Goal: Task Accomplishment & Management: Manage account settings

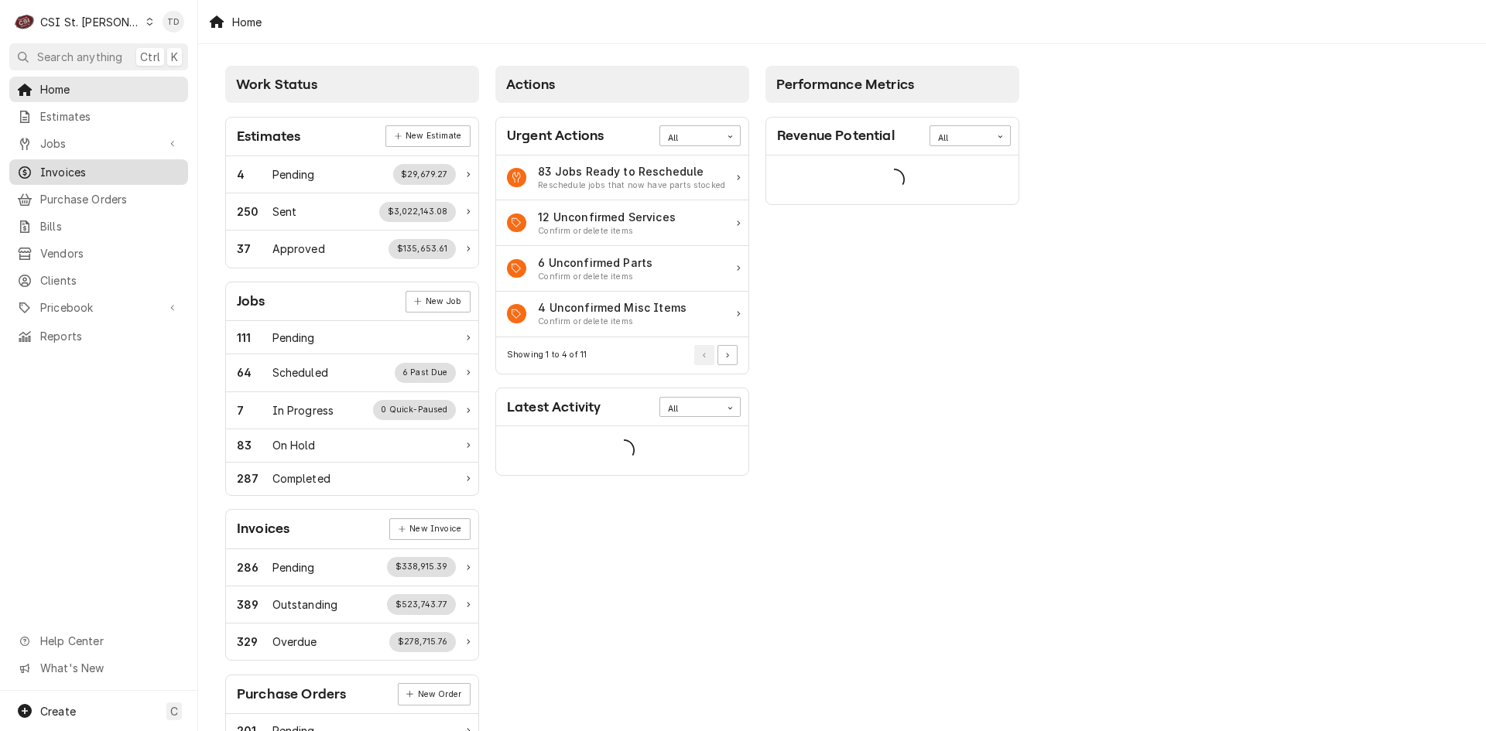
click at [133, 164] on span "Invoices" at bounding box center [110, 172] width 140 height 16
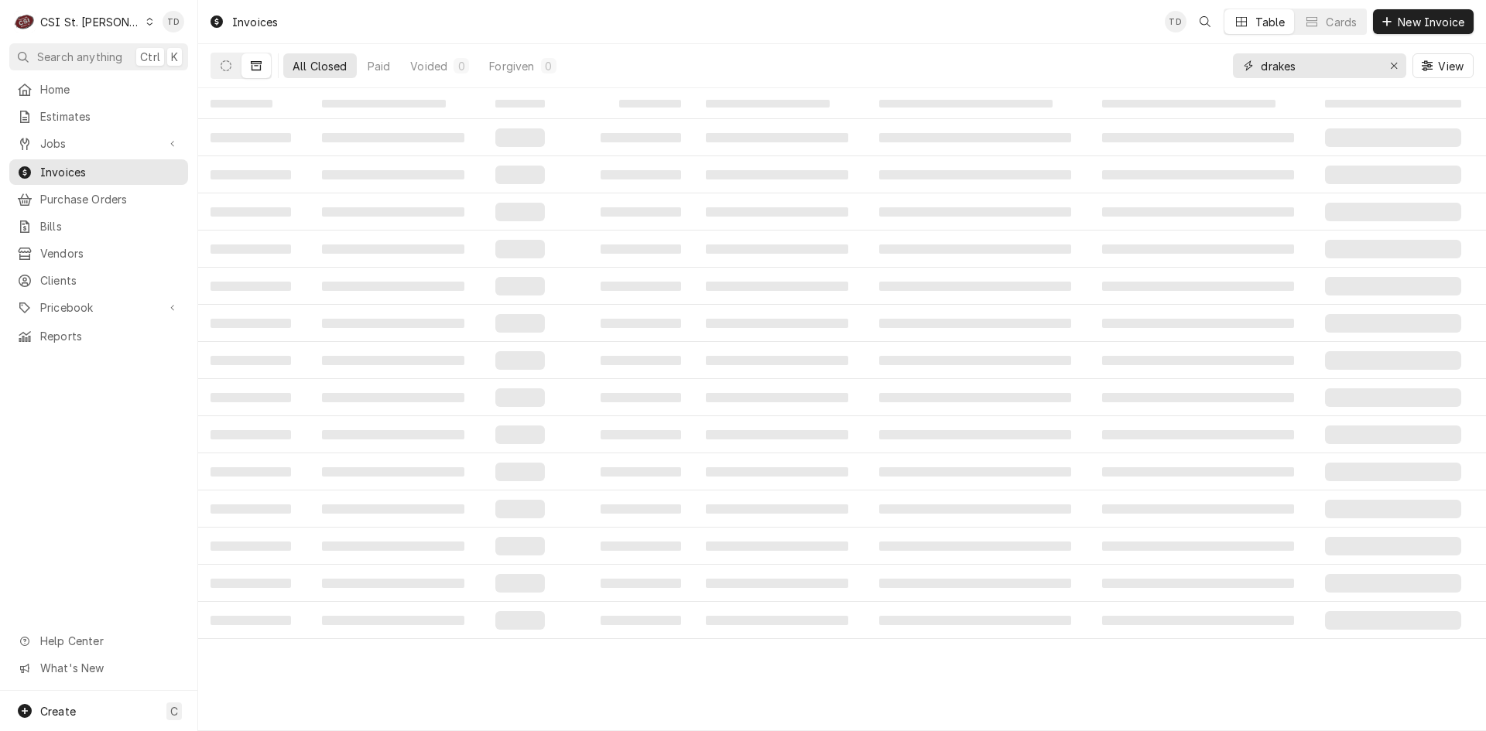
click at [1339, 68] on input "drakes" at bounding box center [1318, 65] width 116 height 25
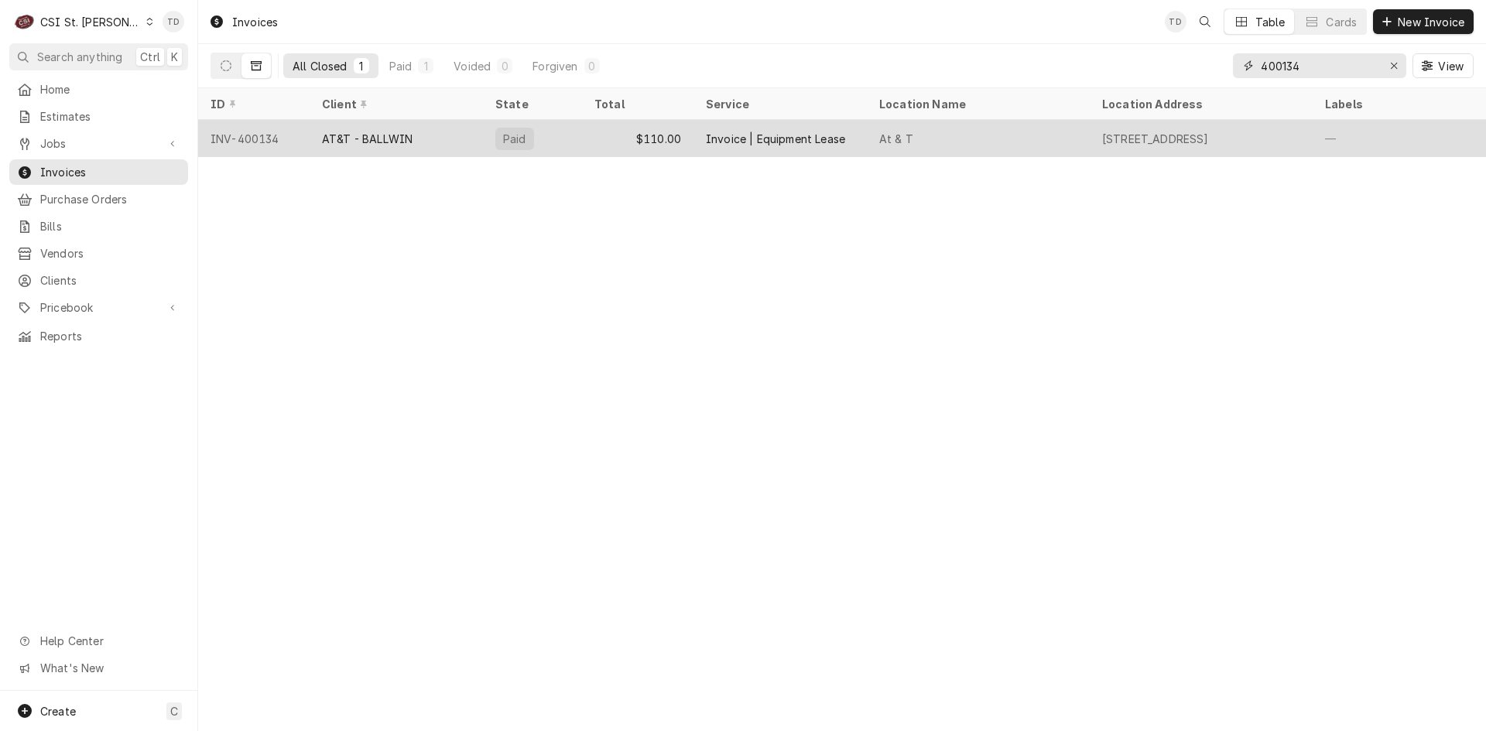
type input "400134"
click at [828, 136] on div "Invoice | Equipment Lease" at bounding box center [775, 139] width 139 height 16
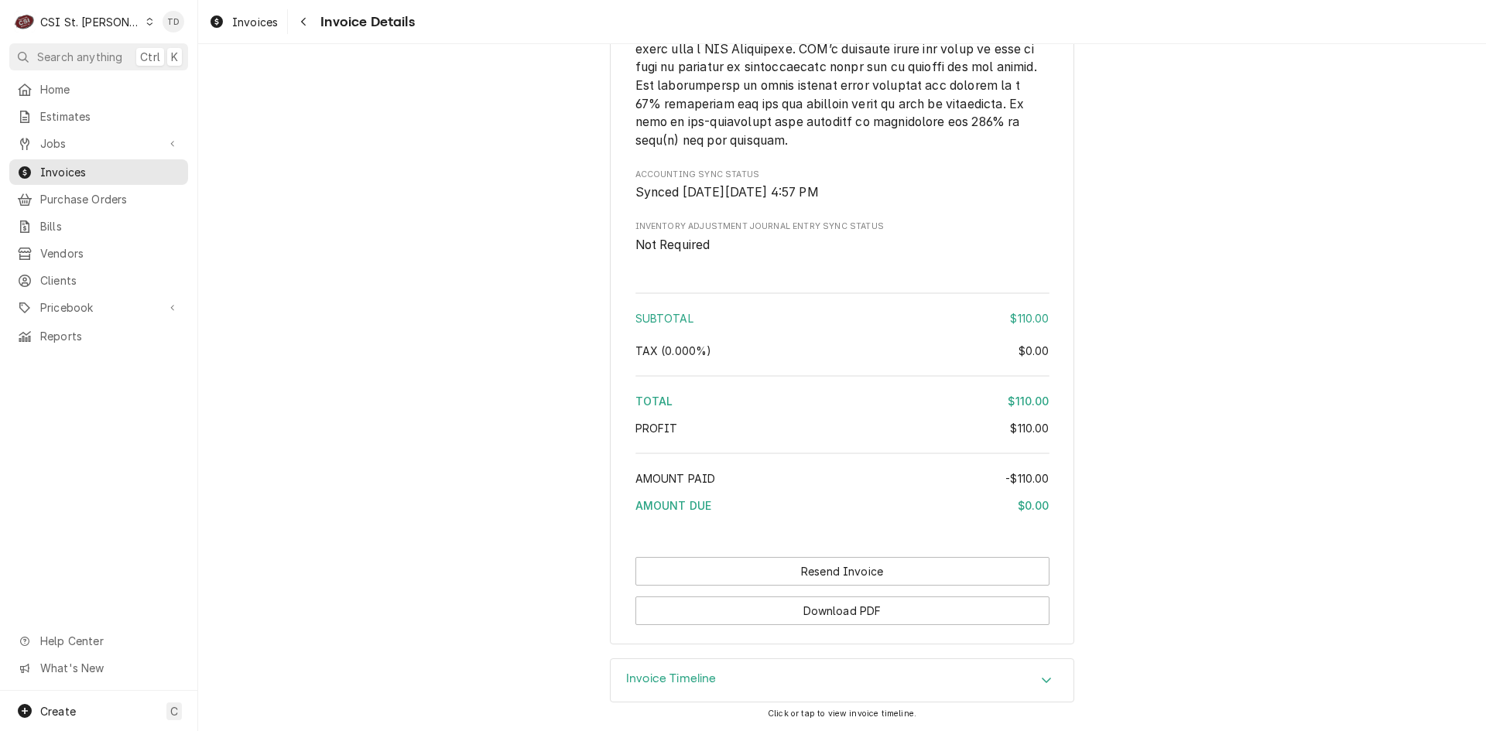
scroll to position [2102, 0]
click at [736, 678] on div "Invoice Timeline" at bounding box center [841, 680] width 463 height 43
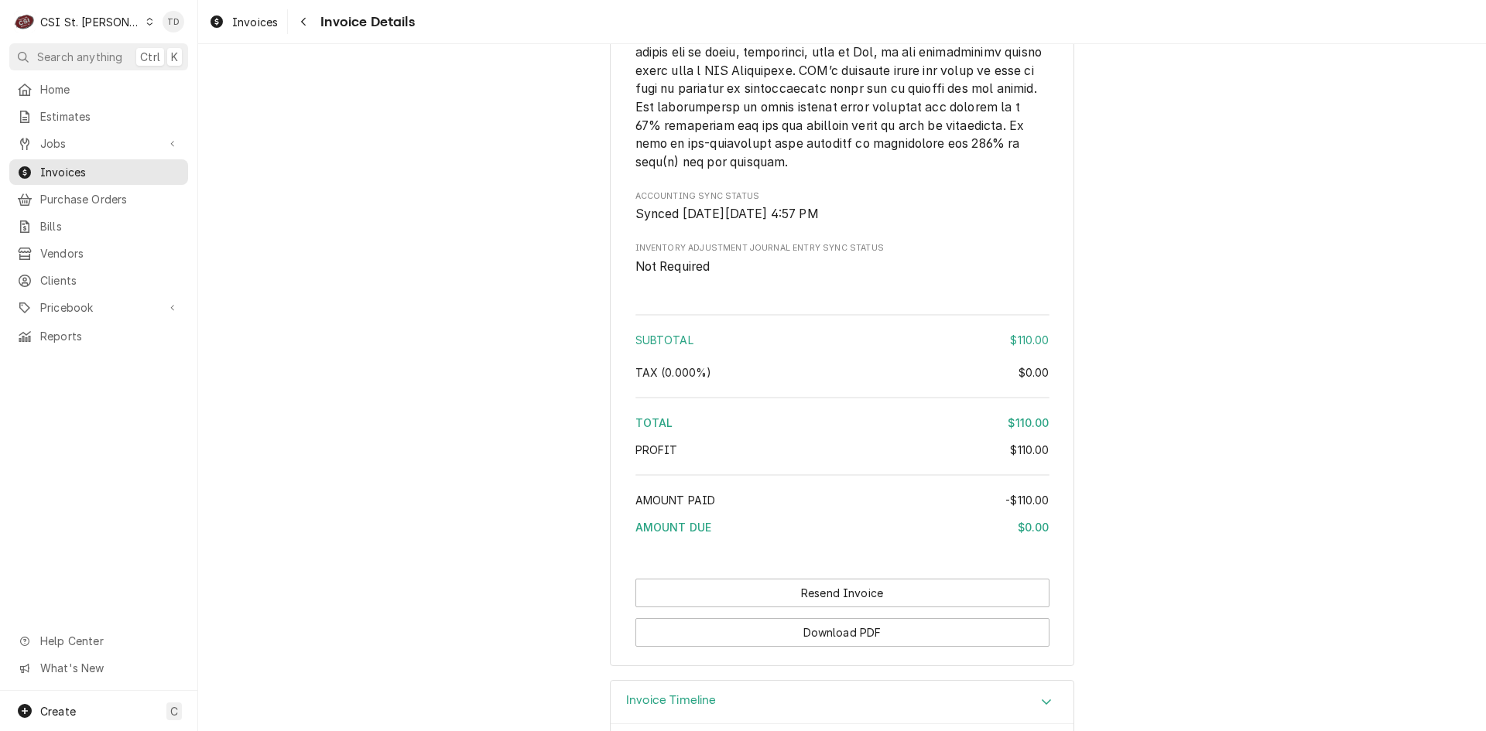
scroll to position [1887, 0]
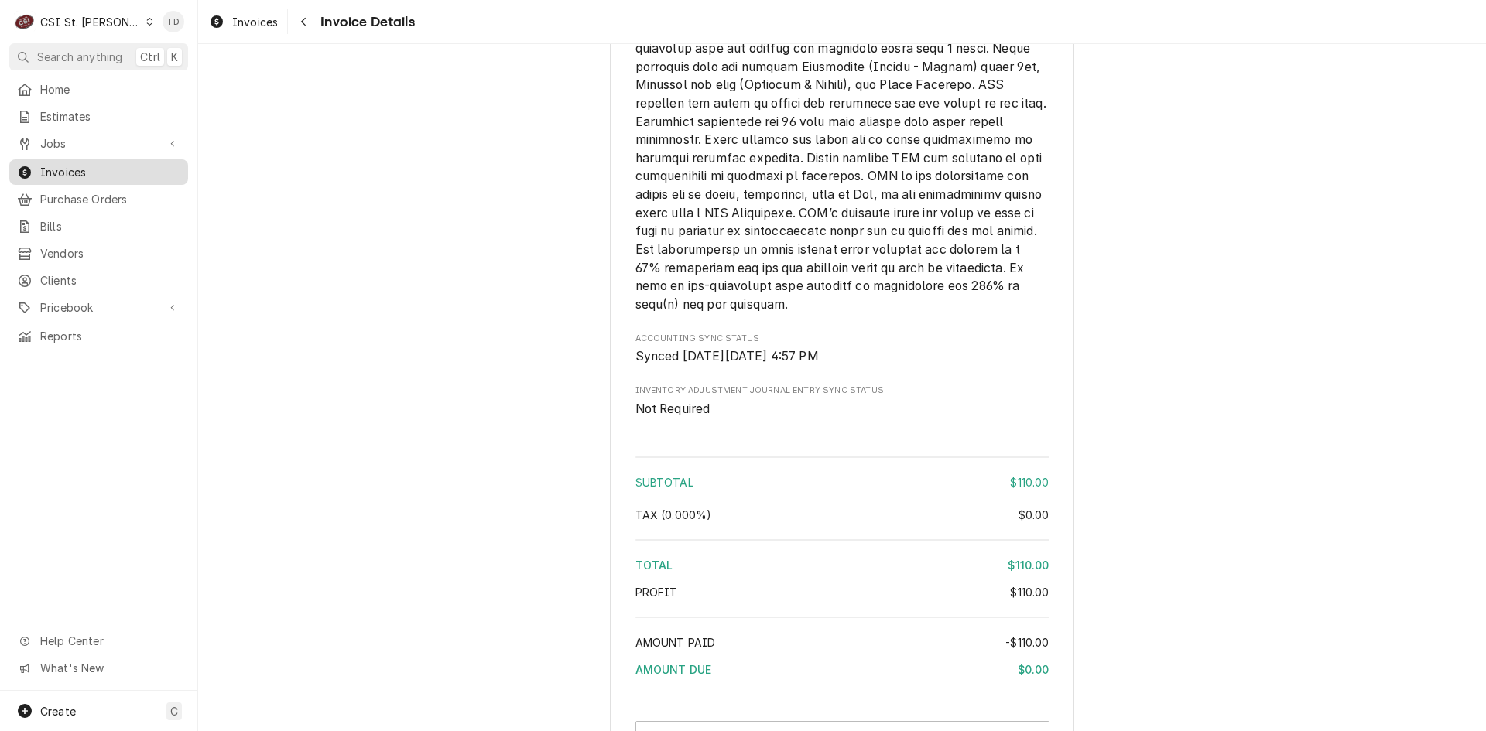
click at [130, 167] on span "Invoices" at bounding box center [110, 172] width 140 height 16
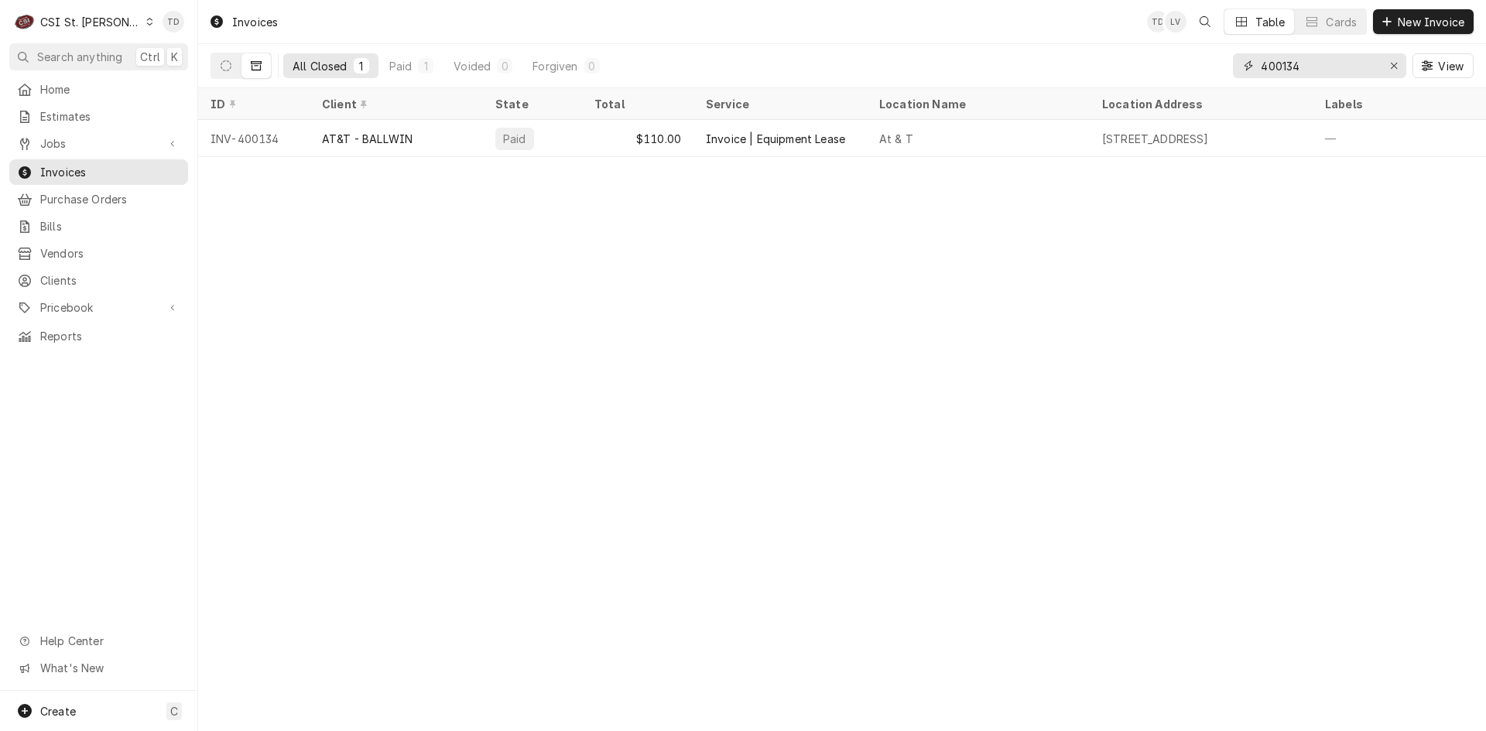
click at [1334, 65] on input "400134" at bounding box center [1318, 65] width 116 height 25
click at [1301, 75] on input "301060" at bounding box center [1318, 65] width 116 height 25
click at [1303, 74] on input "301060" at bounding box center [1318, 65] width 116 height 25
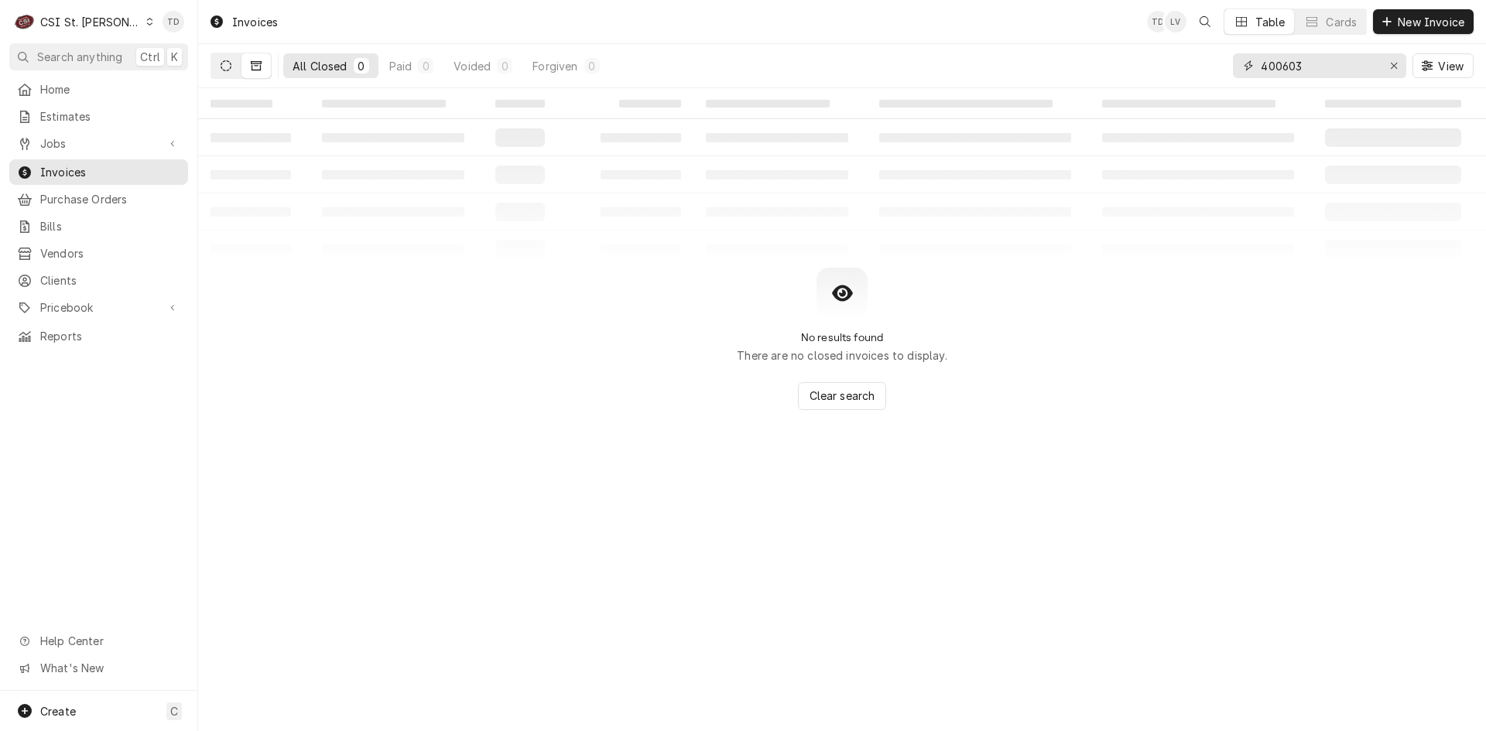
type input "400603"
click at [227, 68] on icon "Dynamic Content Wrapper" at bounding box center [226, 65] width 11 height 11
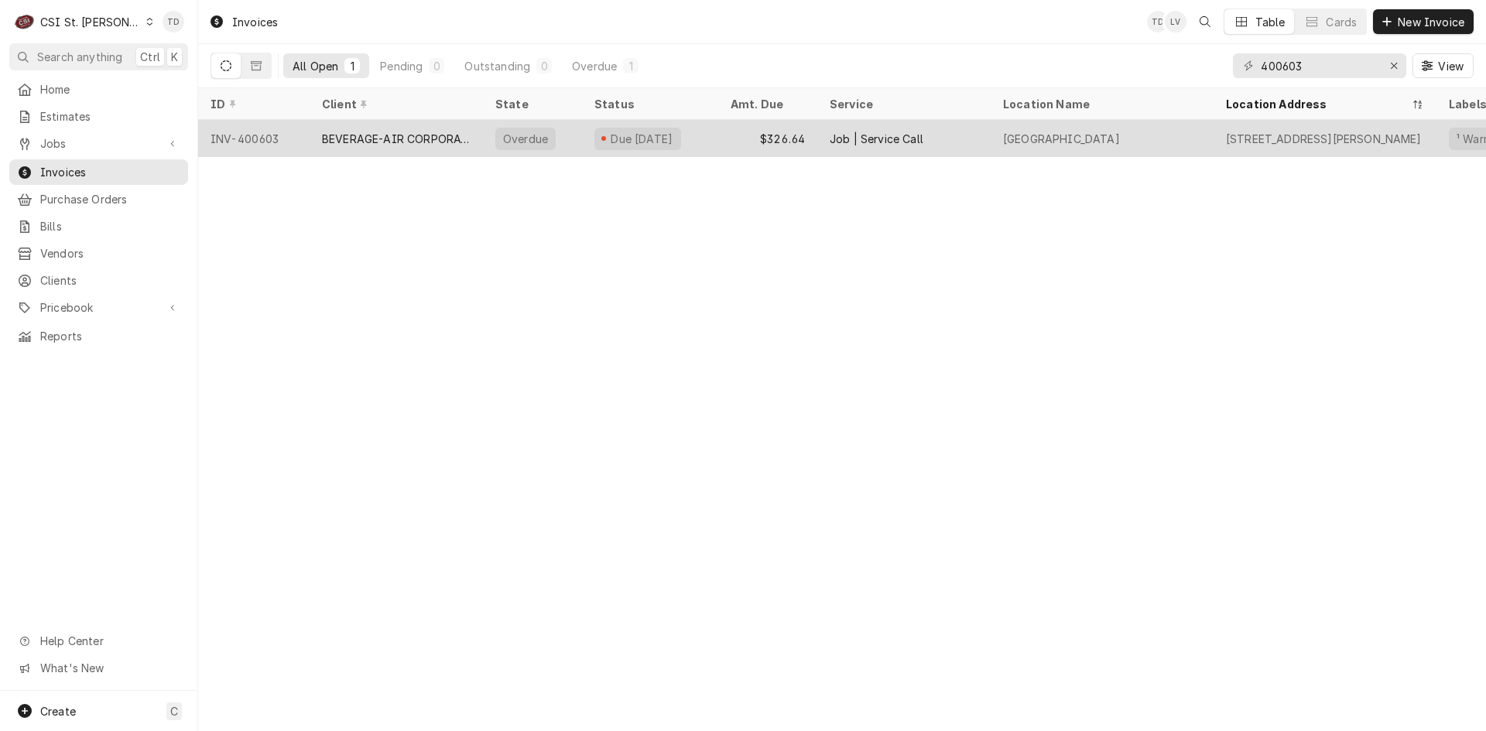
click at [384, 139] on div "BEVERAGE-AIR CORPORATION" at bounding box center [396, 139] width 149 height 16
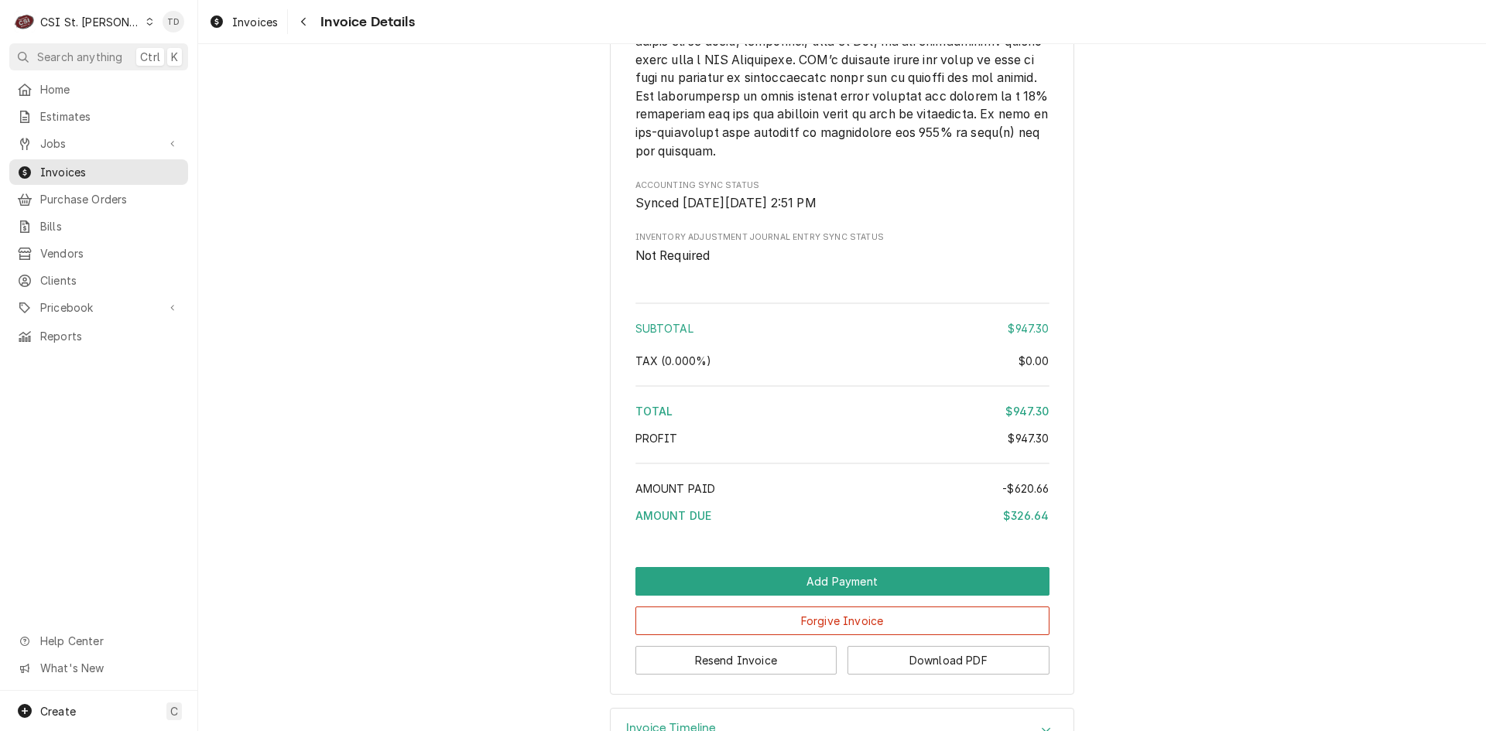
scroll to position [3154, 0]
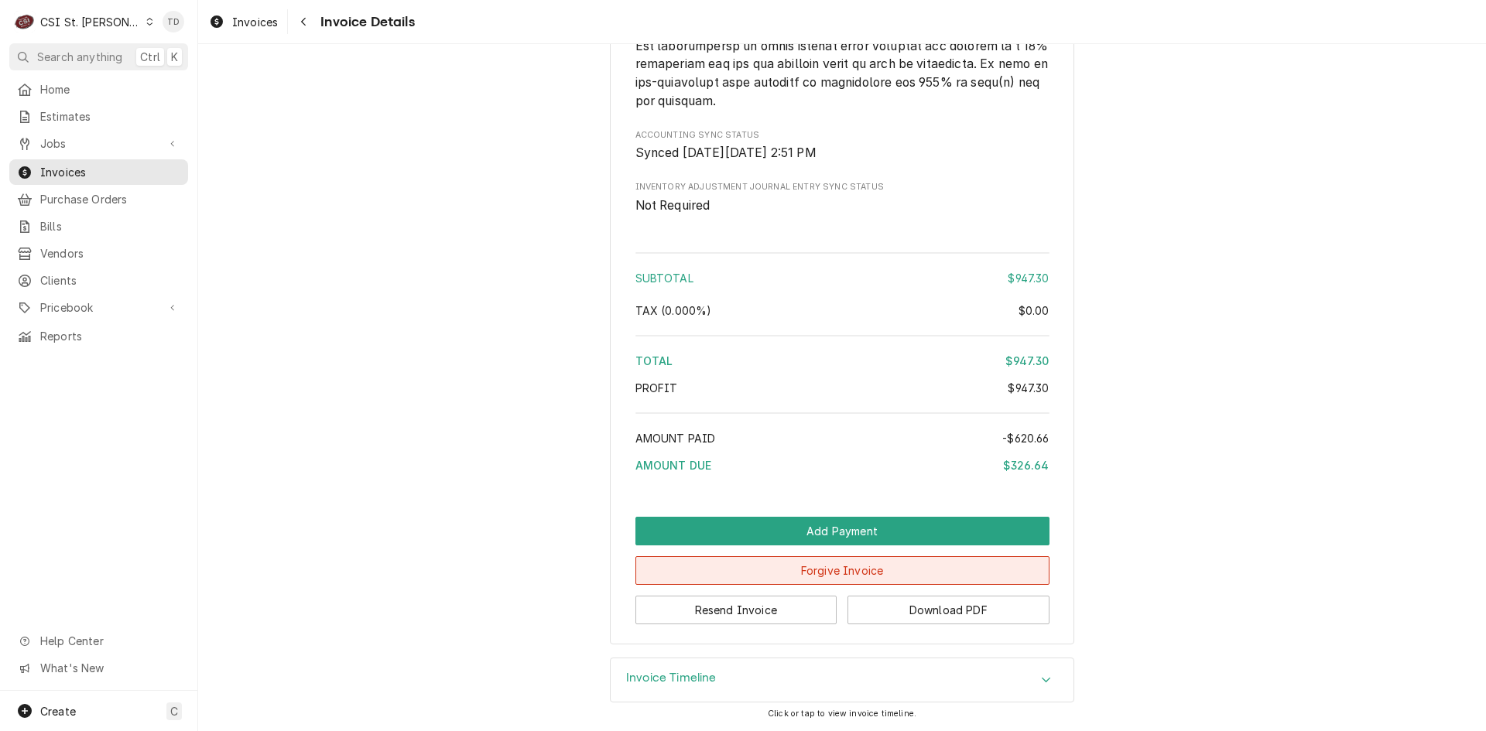
click at [857, 573] on button "Forgive Invoice" at bounding box center [842, 570] width 414 height 29
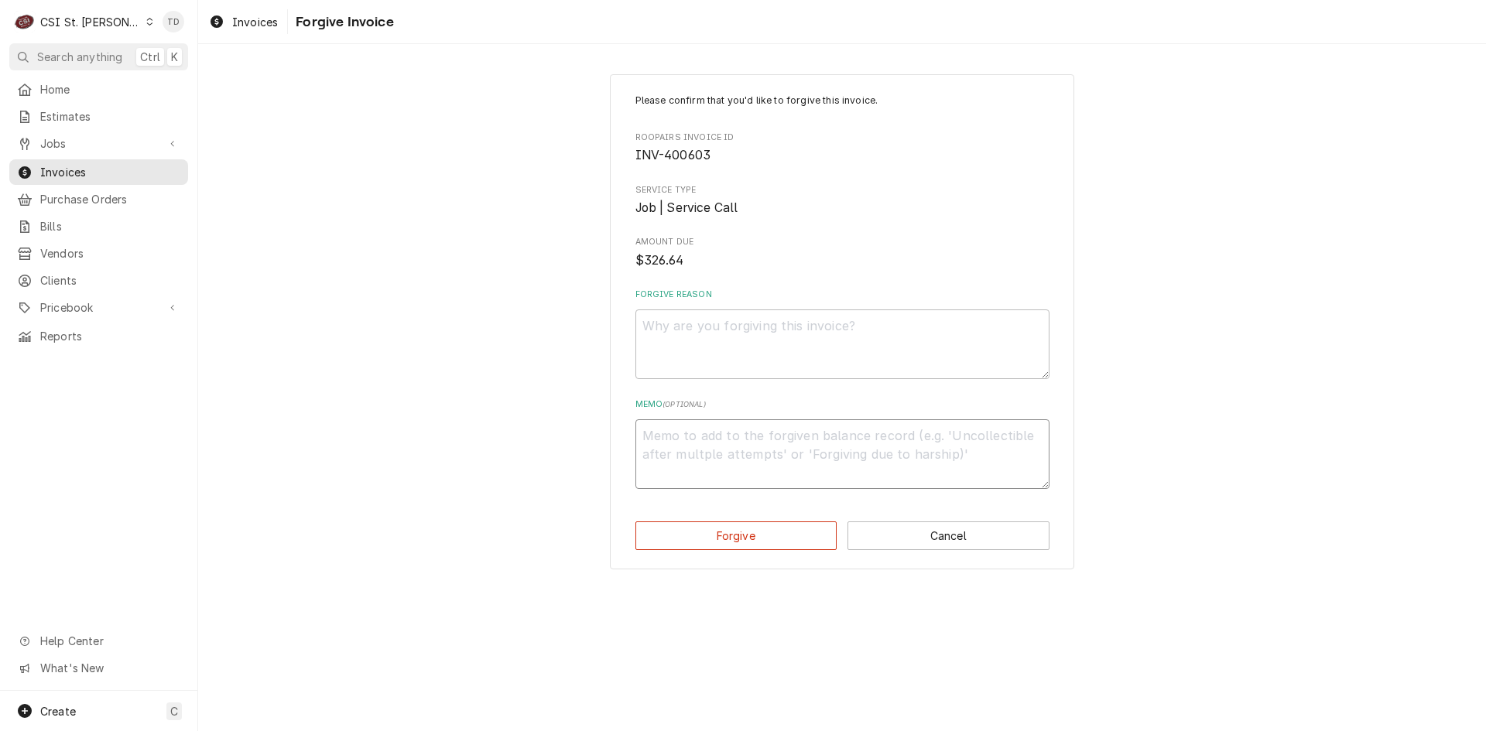
click at [675, 440] on textarea "Memo ( optional )" at bounding box center [842, 454] width 414 height 70
click at [671, 353] on textarea "Forgive Reason" at bounding box center [842, 344] width 414 height 70
type textarea "x"
type textarea "c"
type textarea "x"
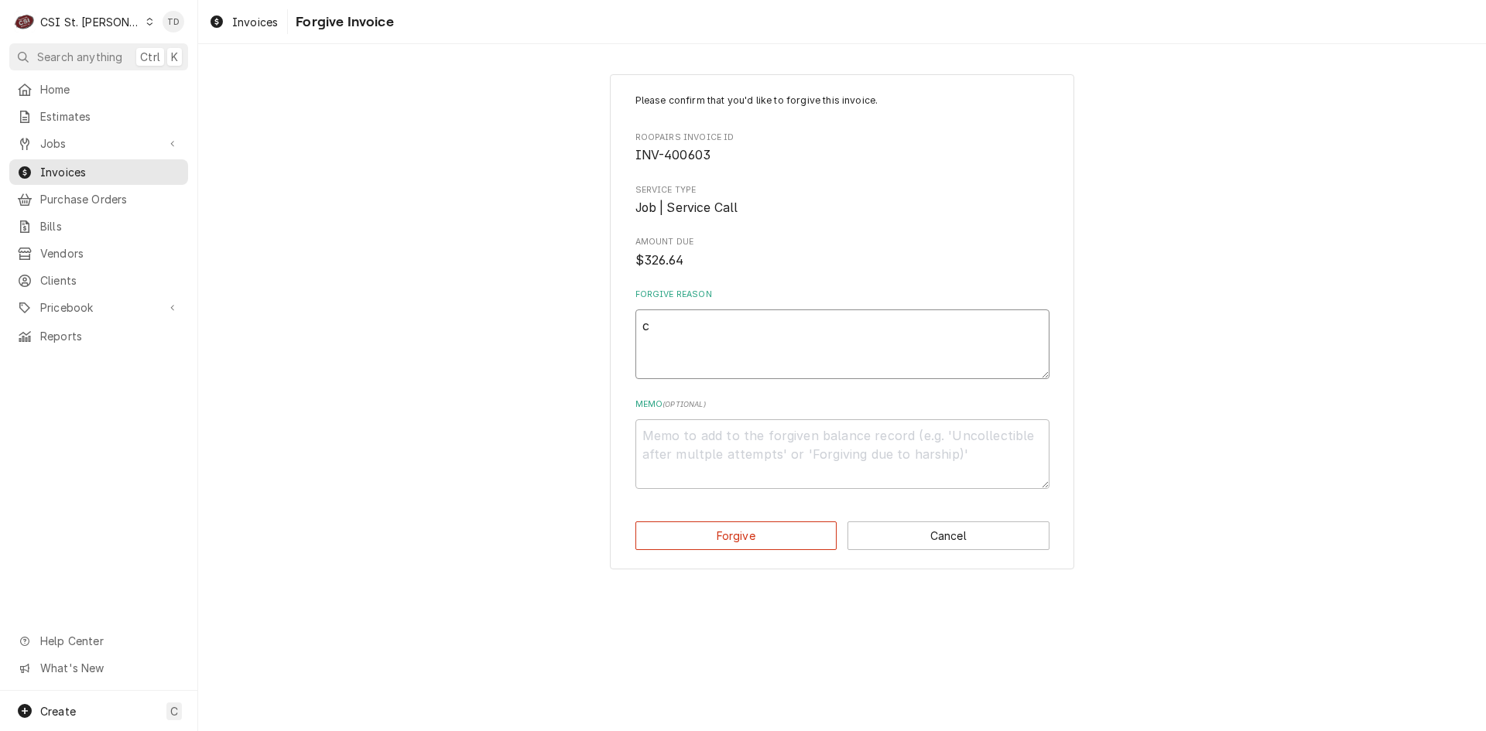
type textarea "cr"
type textarea "x"
type textarea "cre"
type textarea "x"
type textarea "cred"
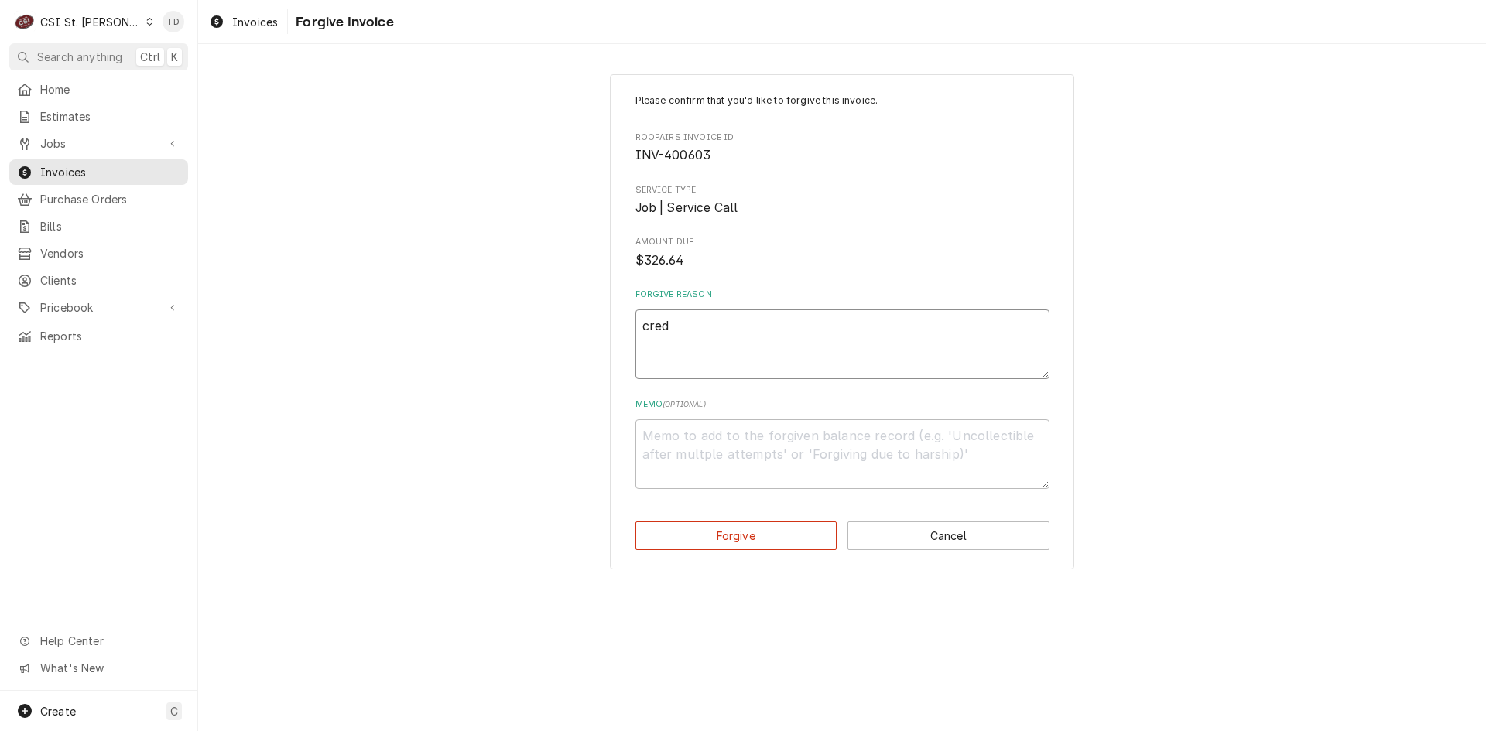
type textarea "x"
type textarea "credi"
type textarea "x"
type textarea "credit"
type textarea "x"
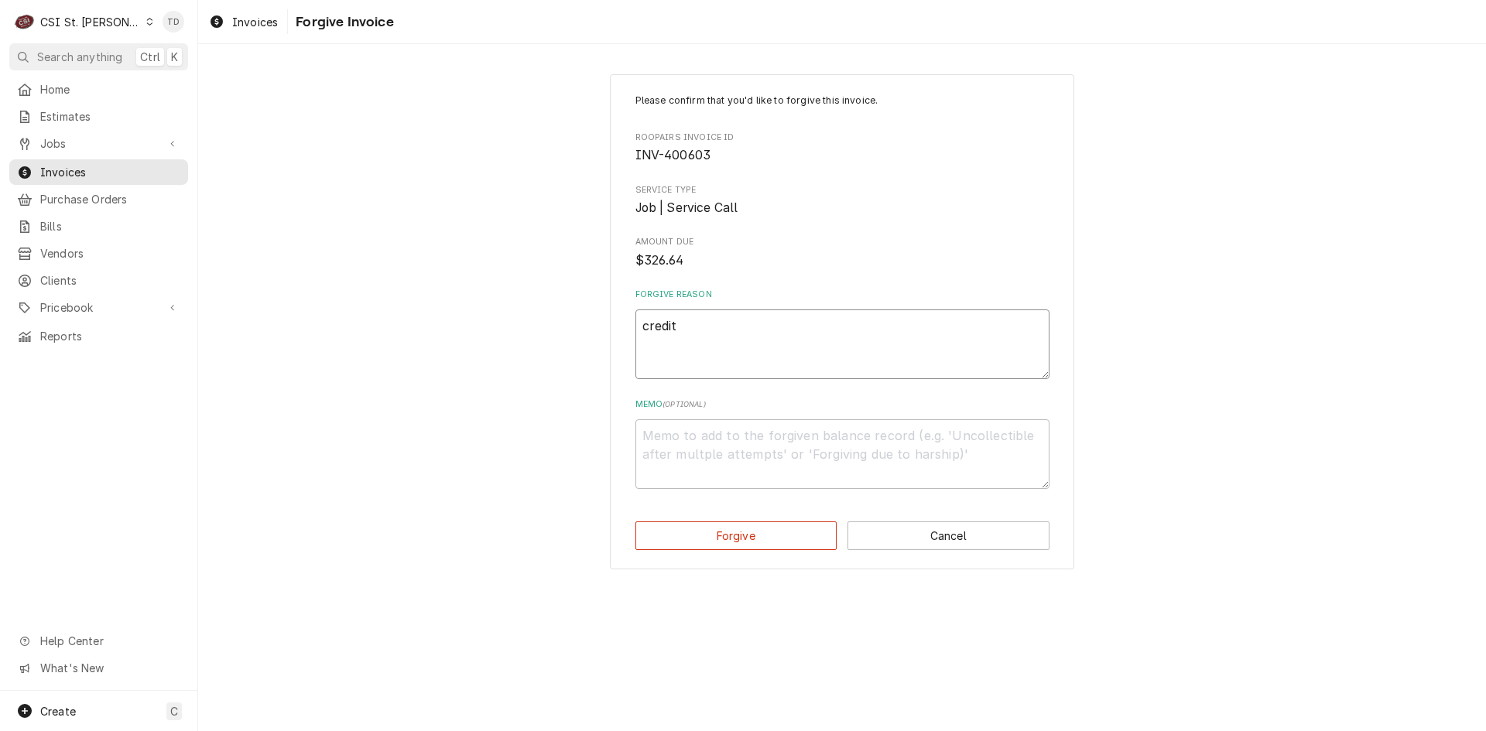
type textarea "credit"
type textarea "x"
type textarea "credit -"
type textarea "x"
type textarea "credit -"
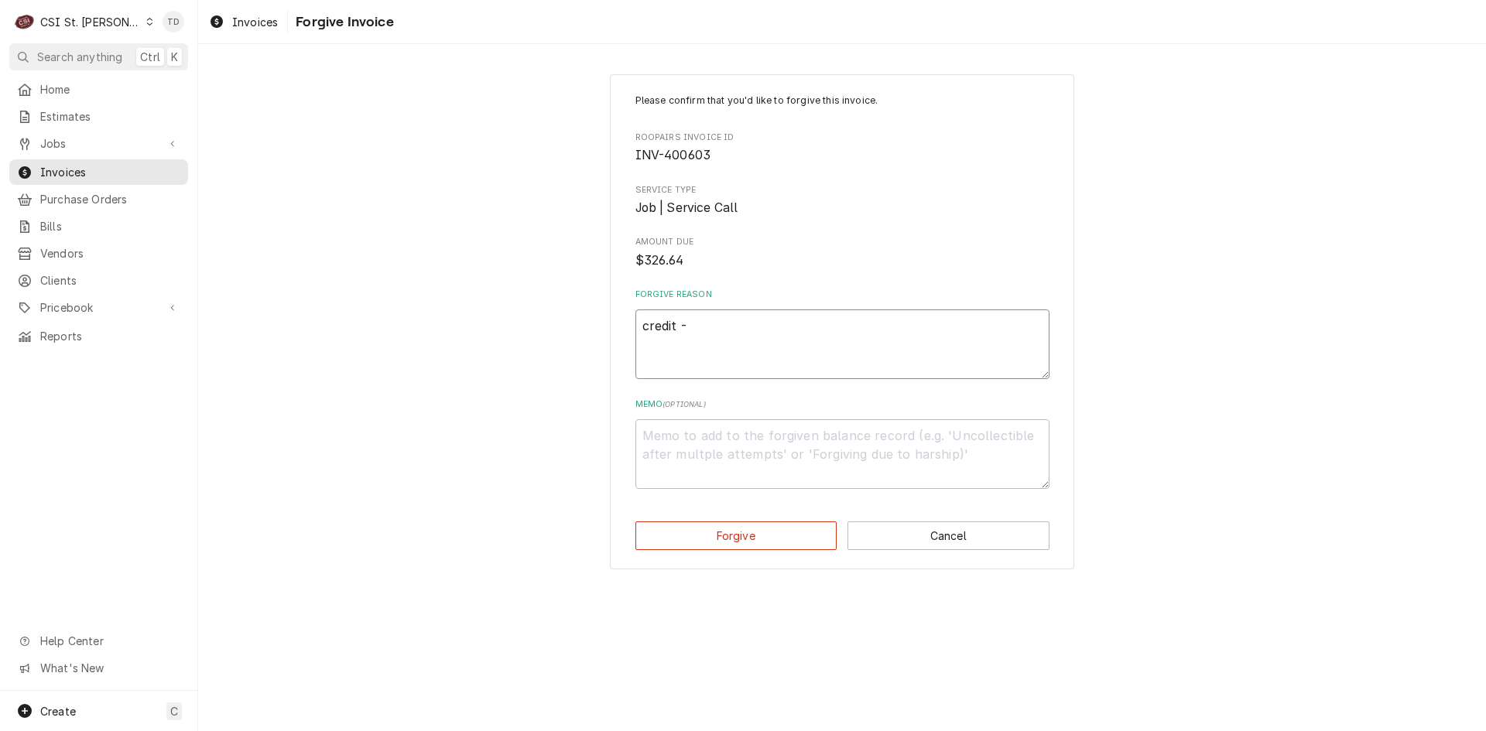
type textarea "x"
type textarea "credit - t"
type textarea "x"
drag, startPoint x: 725, startPoint y: 320, endPoint x: 528, endPoint y: 327, distance: 196.6
click at [528, 327] on div "Please confirm that you'd like to forgive this invoice. Roopairs Invoice ID INV…" at bounding box center [841, 321] width 1287 height 523
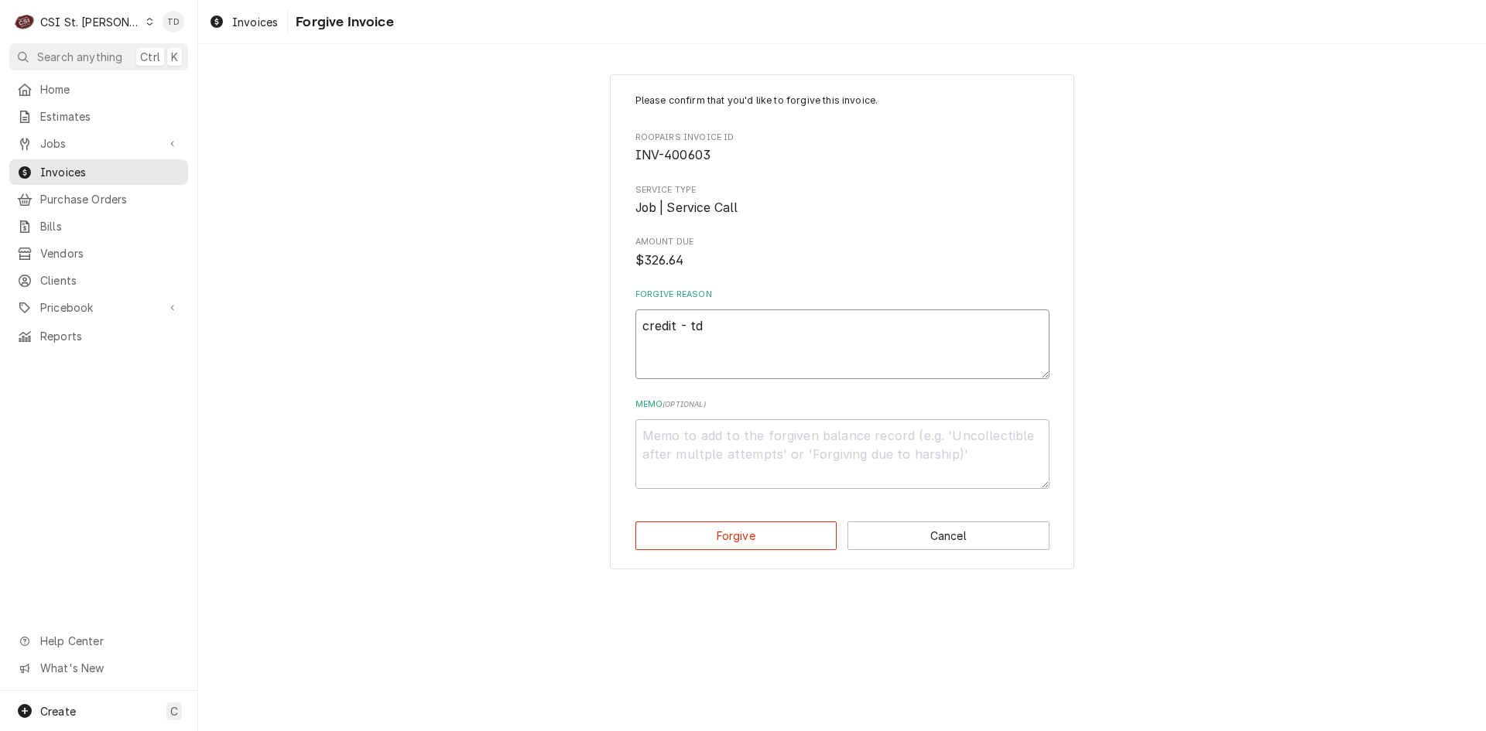
type textarea "credit - td"
click at [751, 473] on textarea "Memo ( optional )" at bounding box center [842, 454] width 414 height 70
paste textarea "credit - td"
type textarea "x"
type textarea "credit - td"
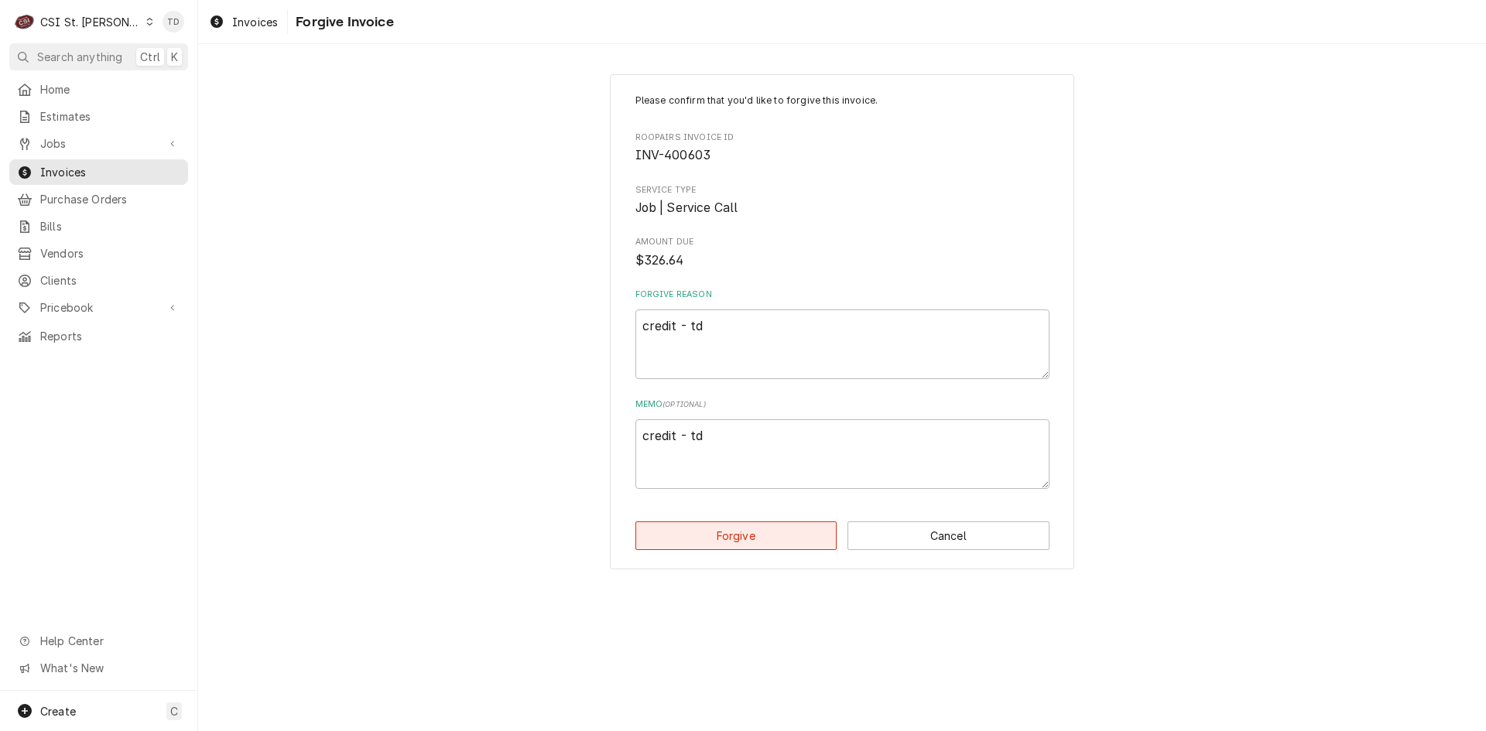
click at [698, 539] on button "Forgive" at bounding box center [736, 535] width 202 height 29
type textarea "x"
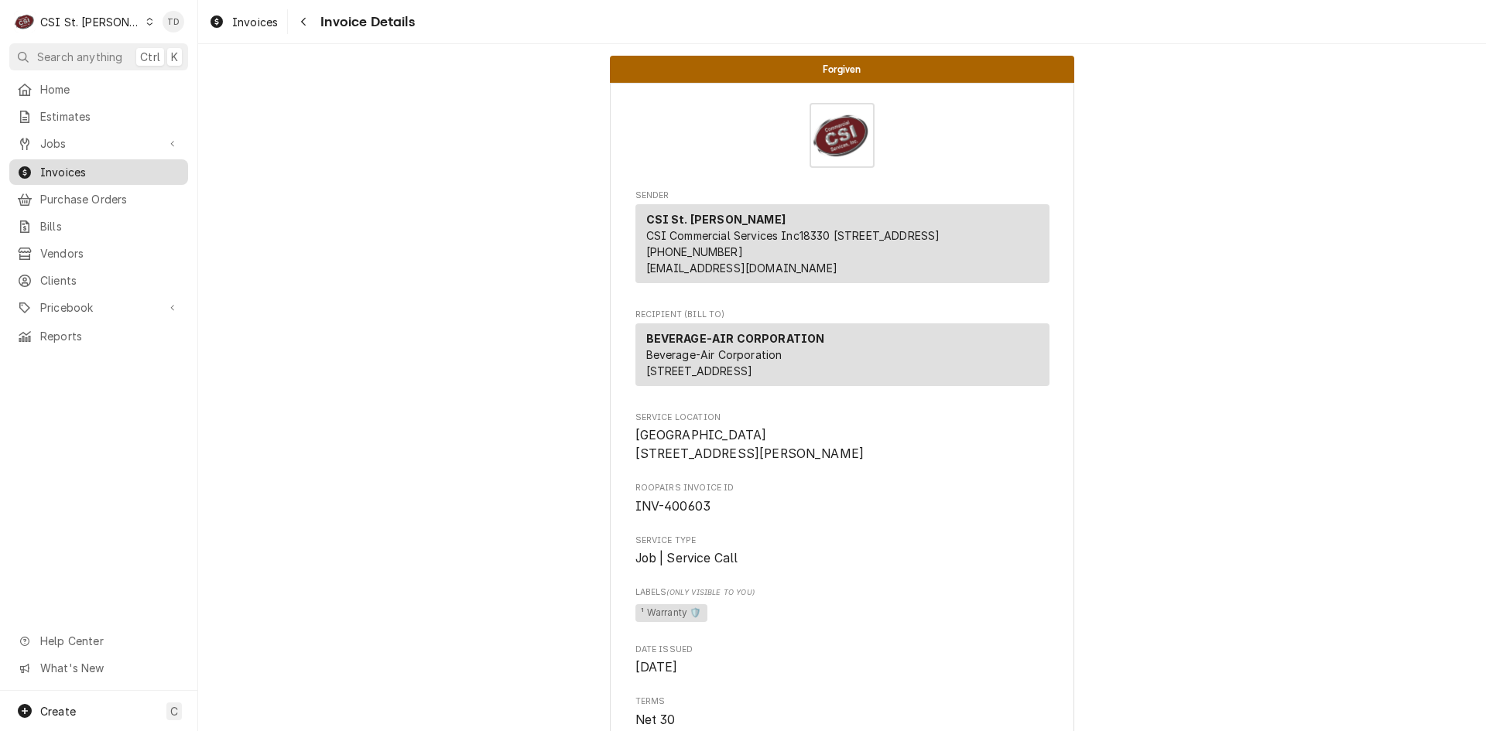
click at [84, 171] on span "Invoices" at bounding box center [110, 172] width 140 height 16
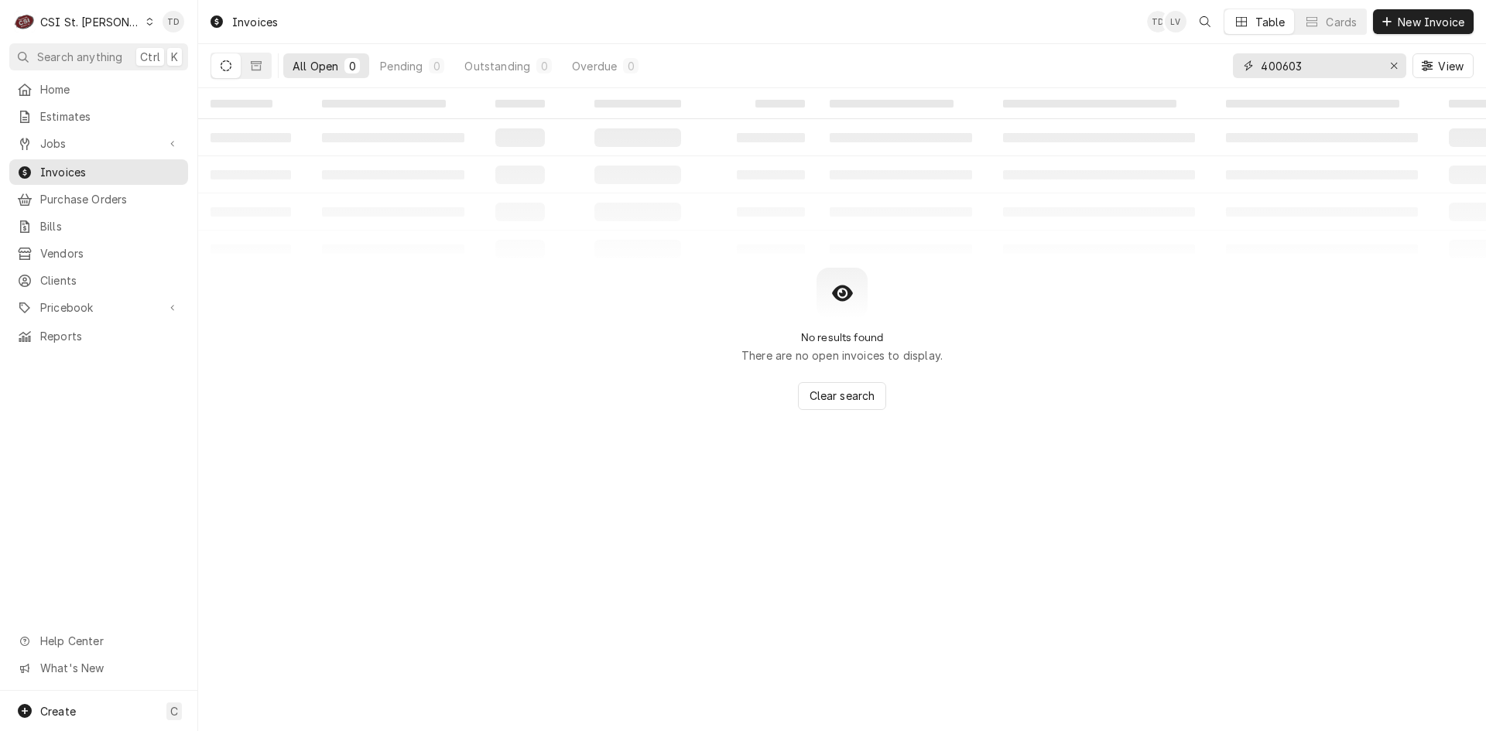
click at [1317, 66] on input "400603" at bounding box center [1318, 65] width 116 height 25
click at [1316, 66] on input "400603" at bounding box center [1318, 65] width 116 height 25
click at [260, 56] on button "Dynamic Content Wrapper" at bounding box center [255, 65] width 29 height 25
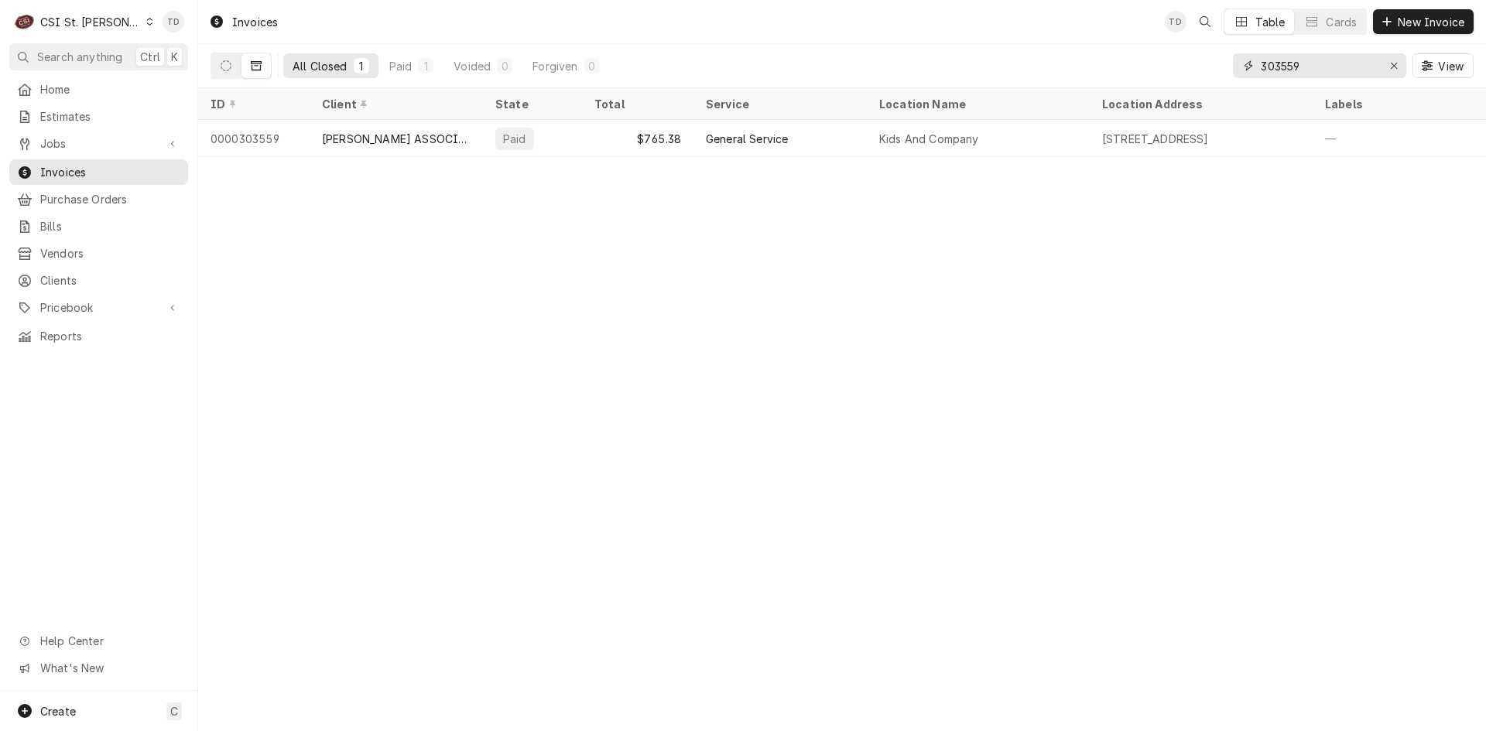
click at [1349, 67] on input "303559" at bounding box center [1318, 65] width 116 height 25
click at [1341, 63] on input "303835" at bounding box center [1318, 65] width 116 height 25
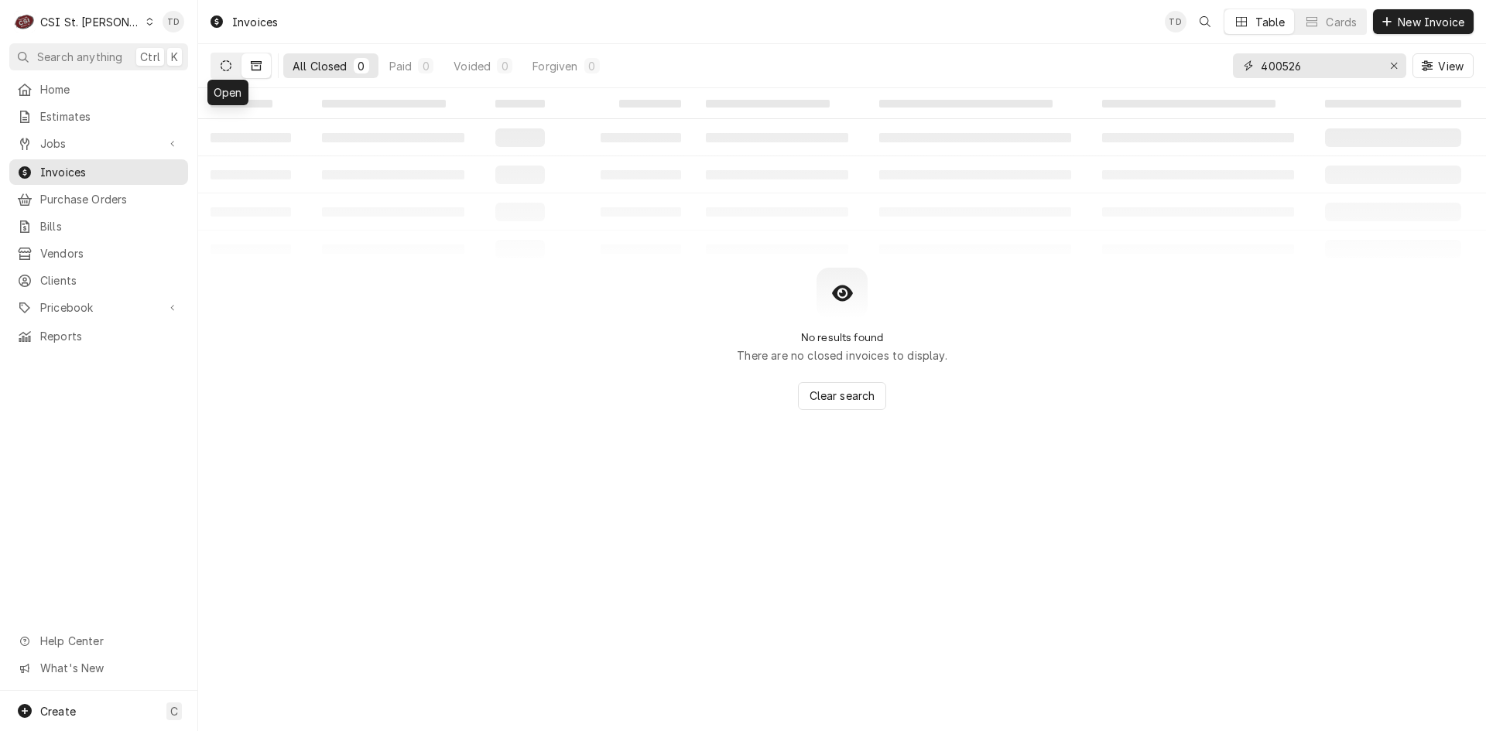
type input "400526"
click at [235, 71] on button "Dynamic Content Wrapper" at bounding box center [225, 65] width 29 height 25
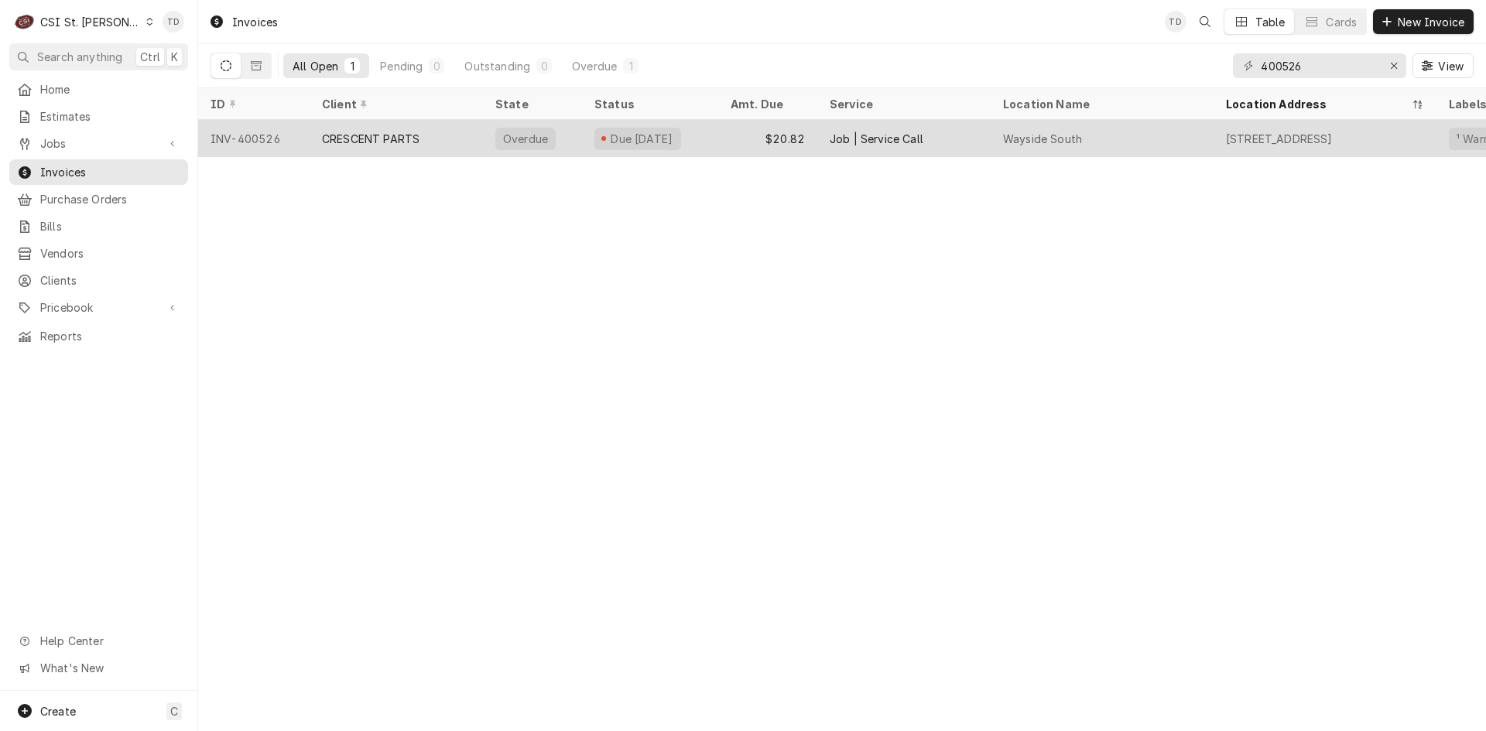
click at [463, 145] on div "CRESCENT PARTS" at bounding box center [395, 138] width 173 height 37
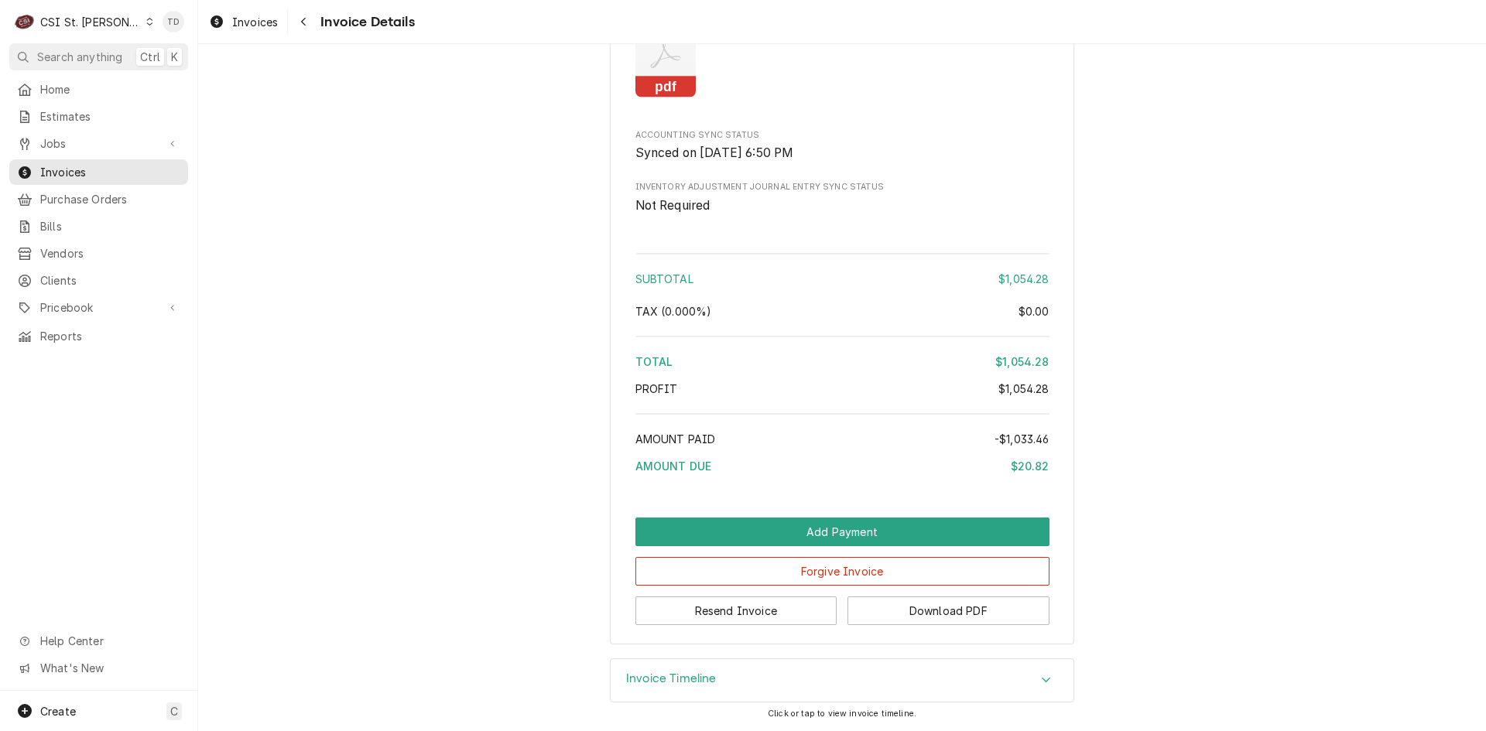
scroll to position [3338, 0]
click at [776, 573] on button "Forgive Invoice" at bounding box center [842, 571] width 414 height 29
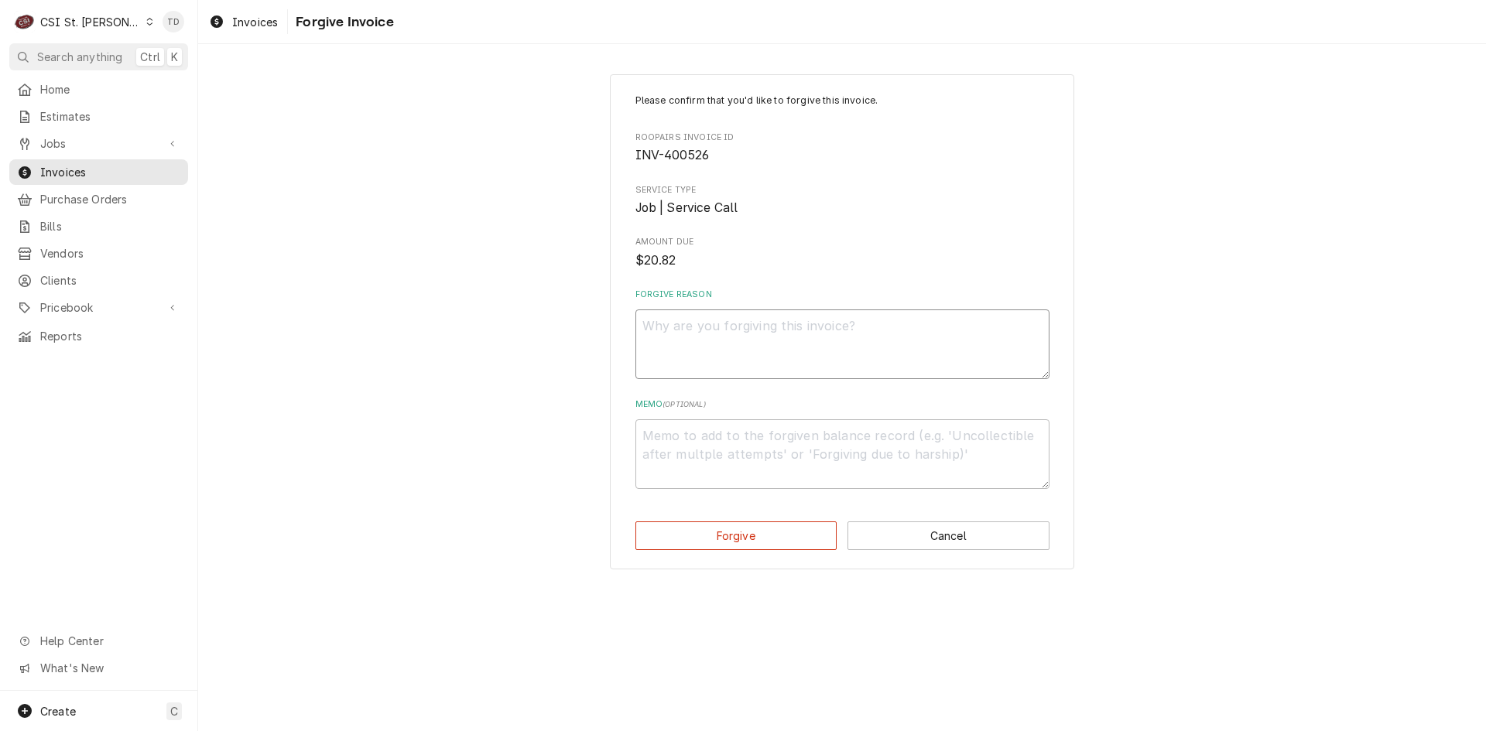
click at [696, 341] on textarea "Forgive Reason" at bounding box center [842, 344] width 414 height 70
type textarea "x"
type textarea "c"
type textarea "x"
type textarea "cr"
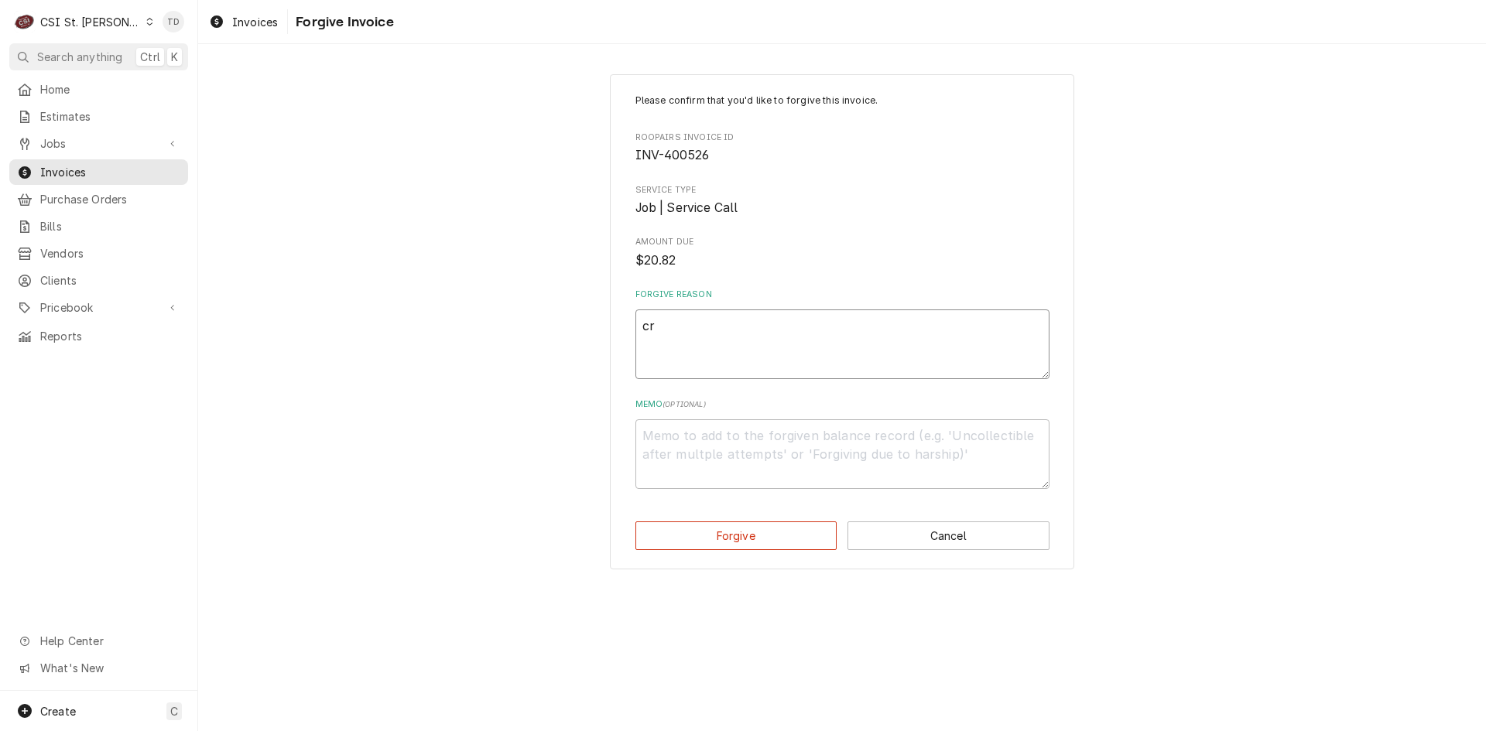
type textarea "x"
type textarea "cre"
type textarea "x"
type textarea "cred"
type textarea "x"
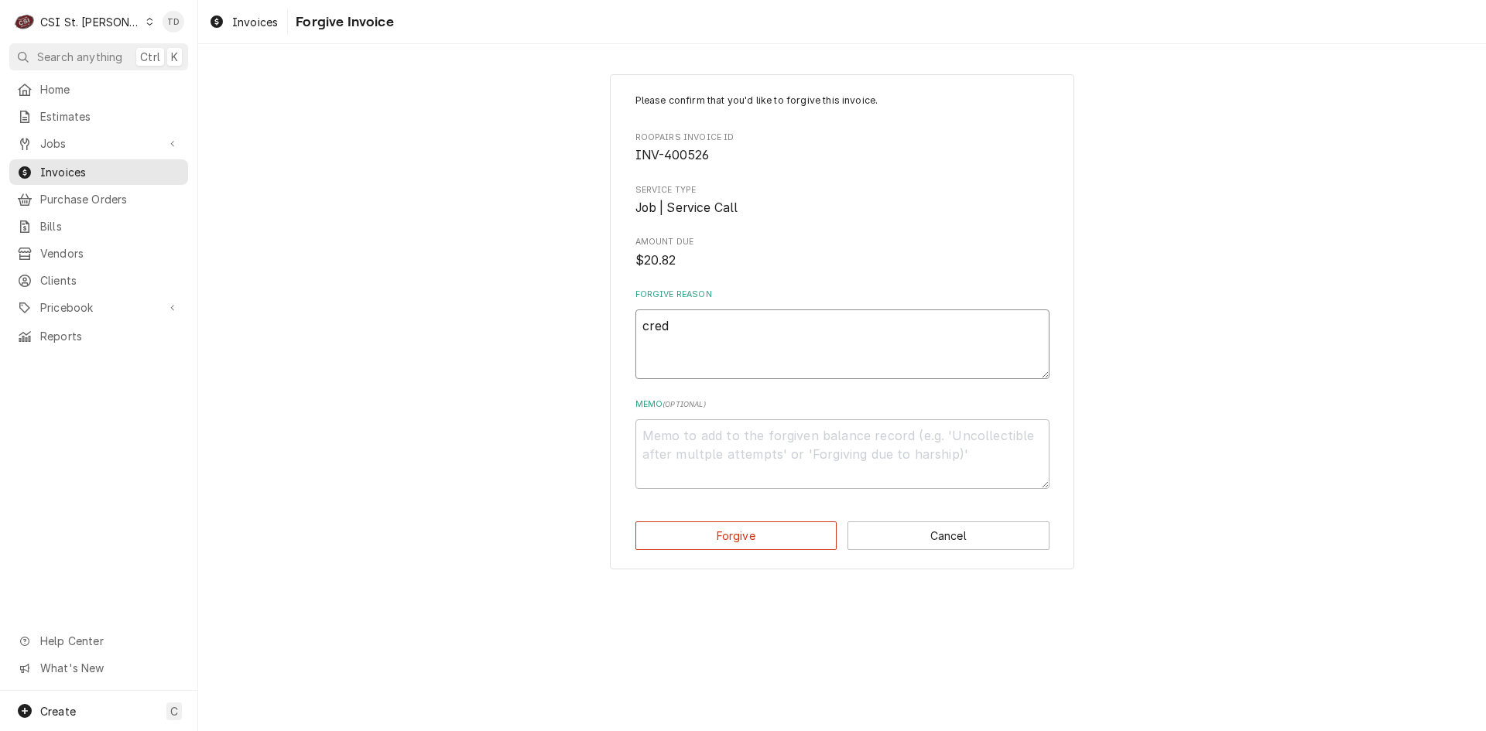
type textarea "credi"
type textarea "x"
type textarea "credit"
type textarea "x"
type textarea "credit"
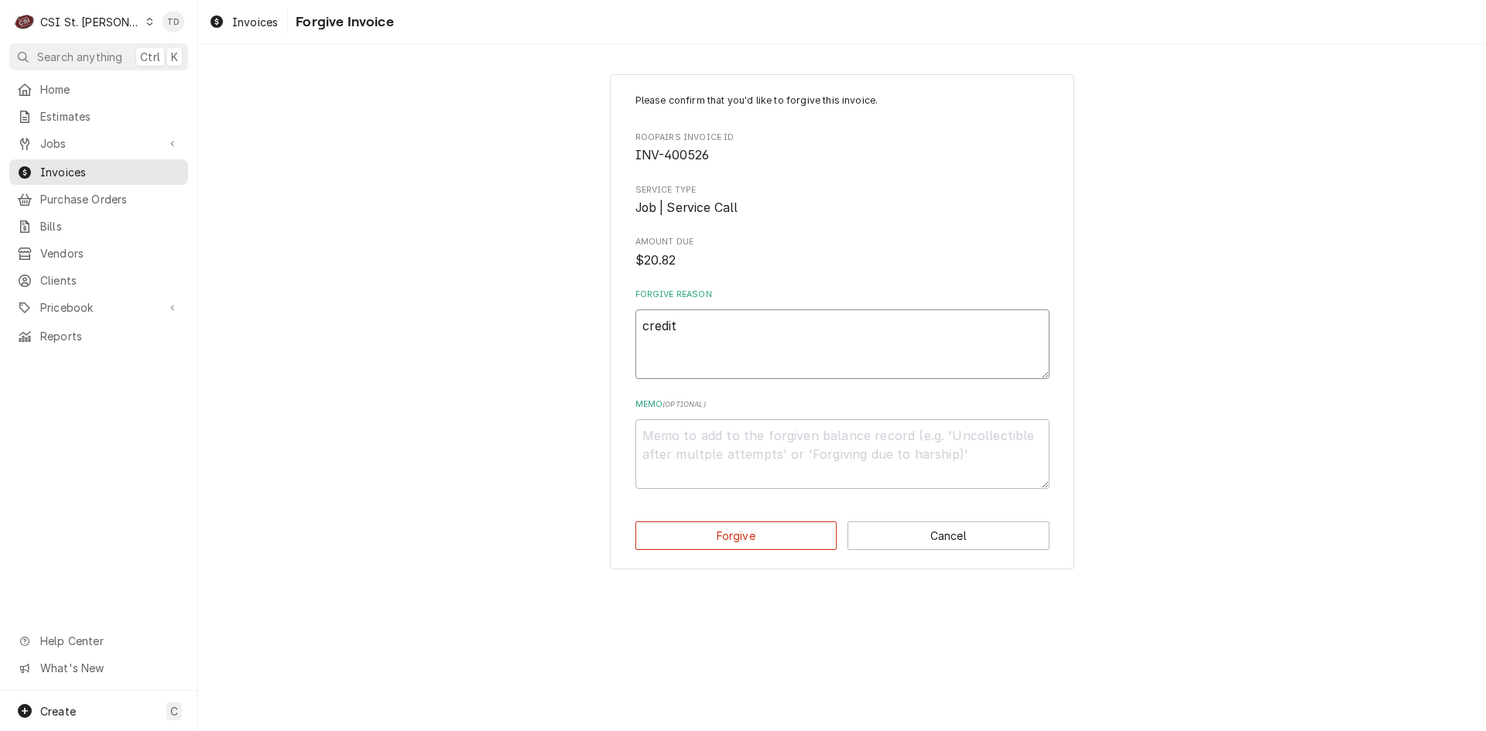
type textarea "x"
type textarea "credit -"
type textarea "x"
type textarea "credit -"
type textarea "x"
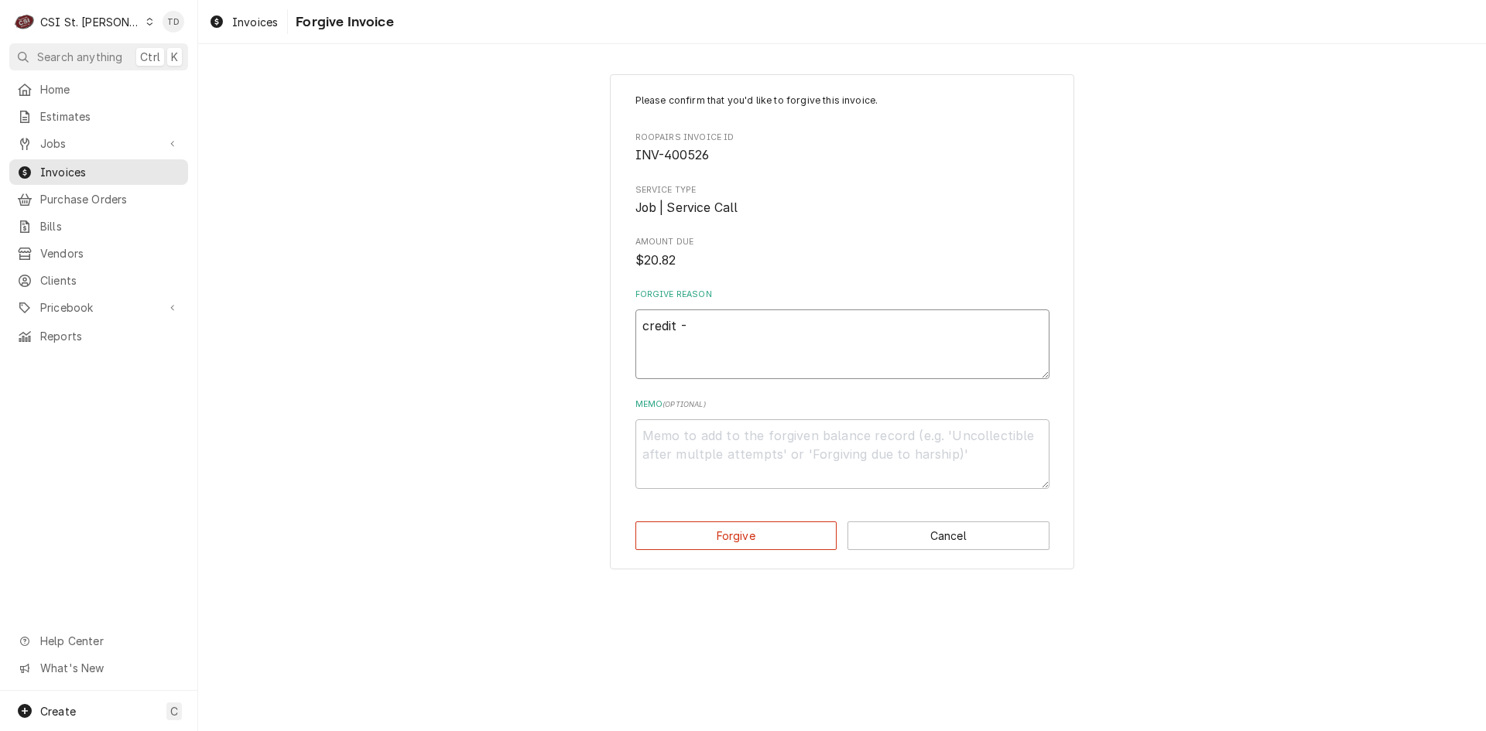
type textarea "credit - t"
type textarea "x"
drag, startPoint x: 716, startPoint y: 328, endPoint x: 551, endPoint y: 296, distance: 168.0
click at [551, 296] on div "Please confirm that you'd like to forgive this invoice. Roopairs Invoice ID INV…" at bounding box center [841, 321] width 1287 height 523
type textarea "credit - td"
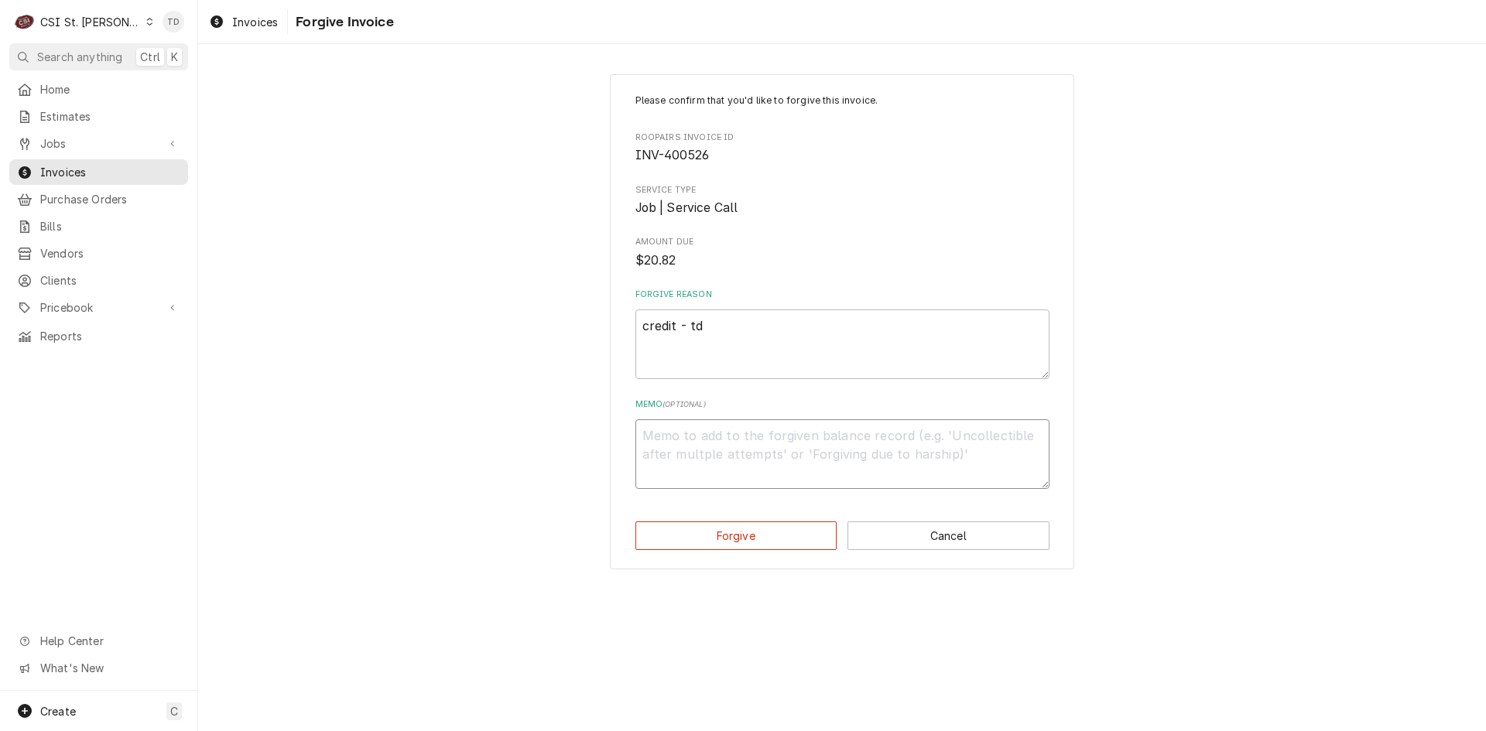
click at [696, 439] on textarea "Memo ( optional )" at bounding box center [842, 454] width 414 height 70
paste textarea "credit - td"
type textarea "x"
type textarea "credit - td"
click at [715, 545] on button "Forgive" at bounding box center [736, 535] width 202 height 29
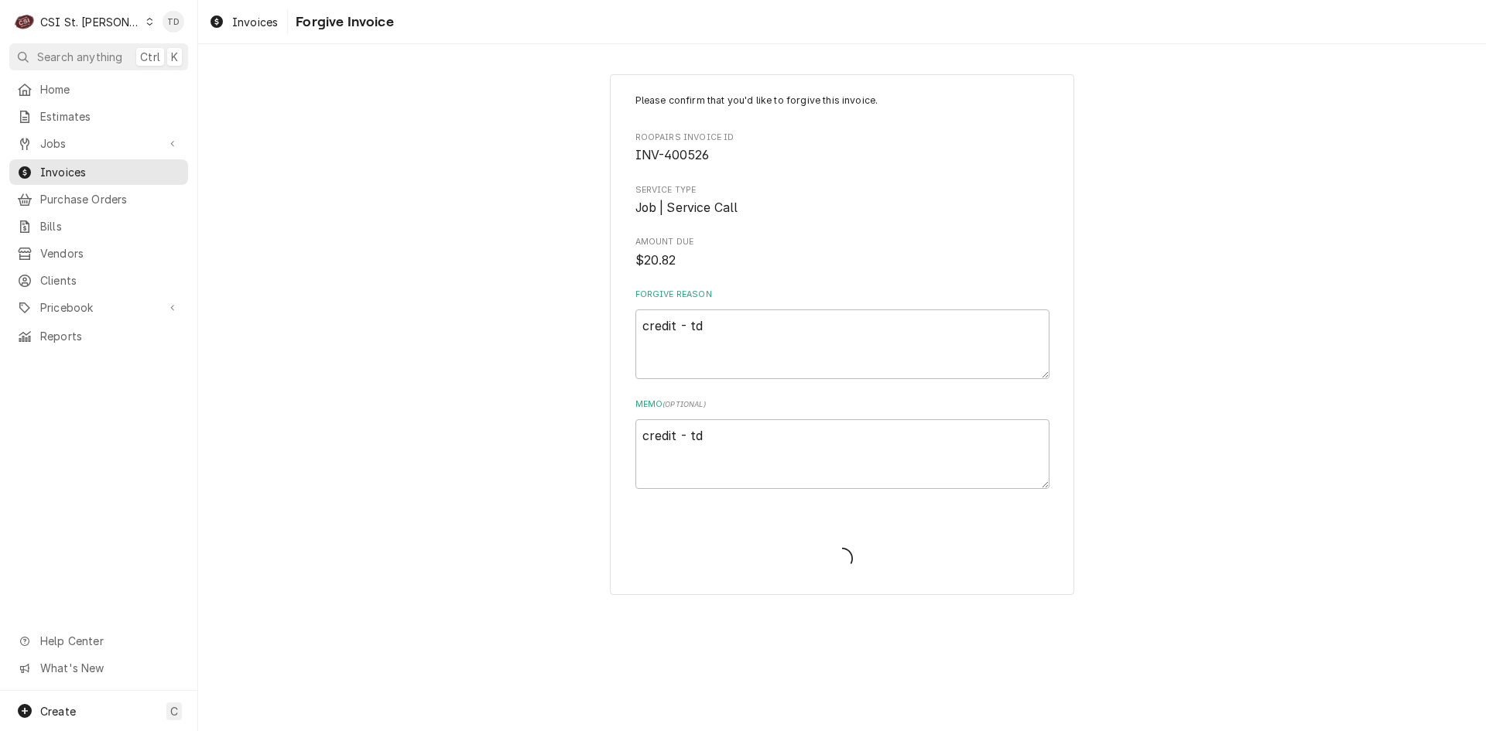
type textarea "x"
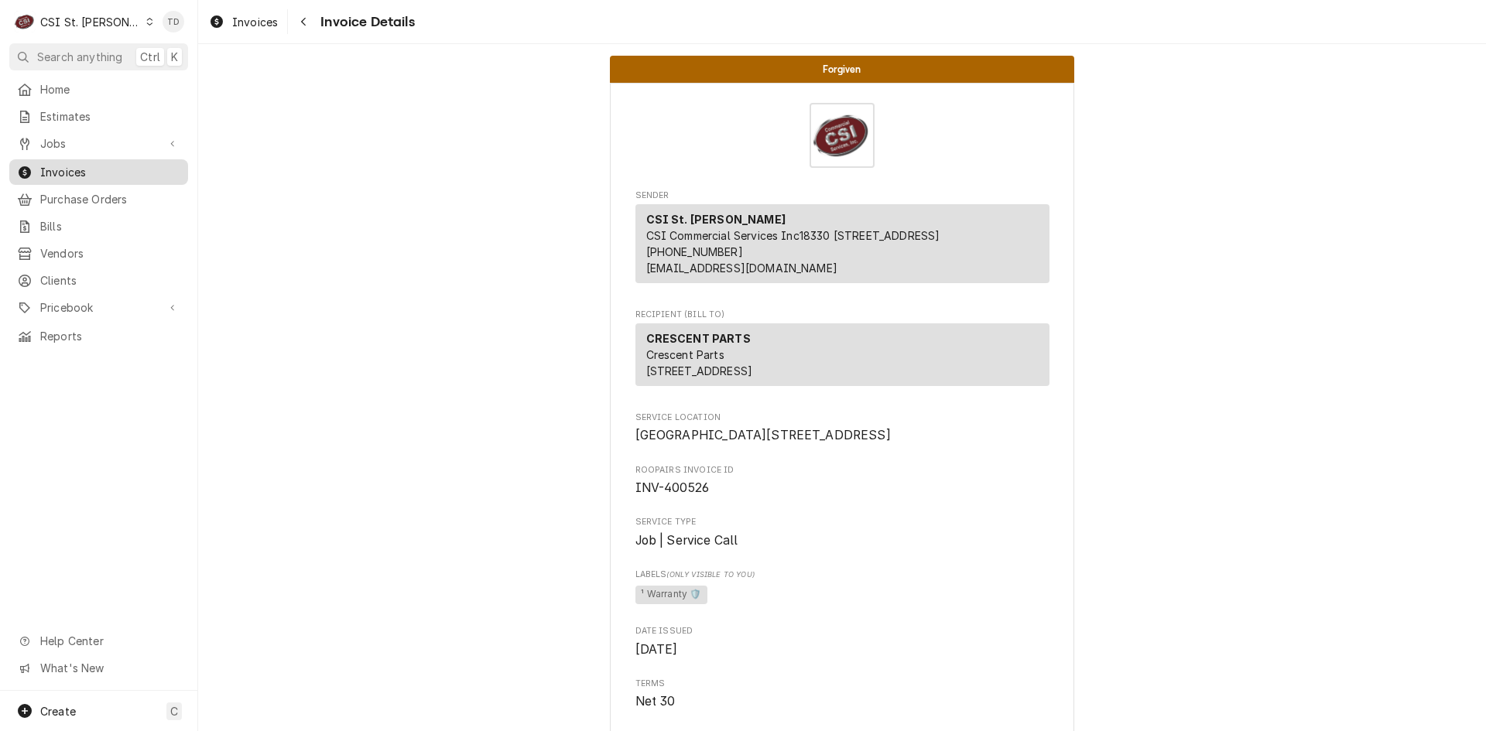
click at [128, 171] on span "Invoices" at bounding box center [110, 172] width 140 height 16
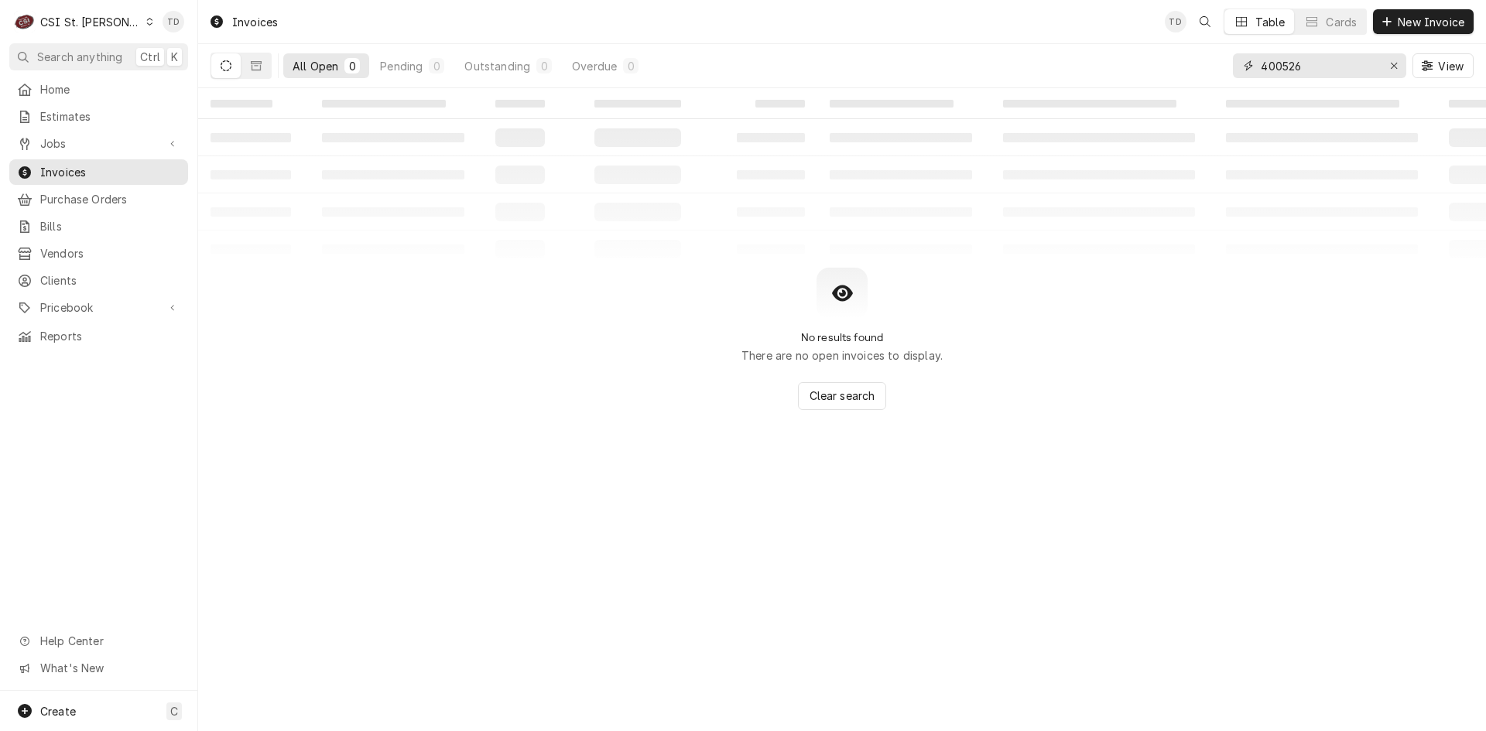
click at [1308, 67] on input "400526" at bounding box center [1318, 65] width 116 height 25
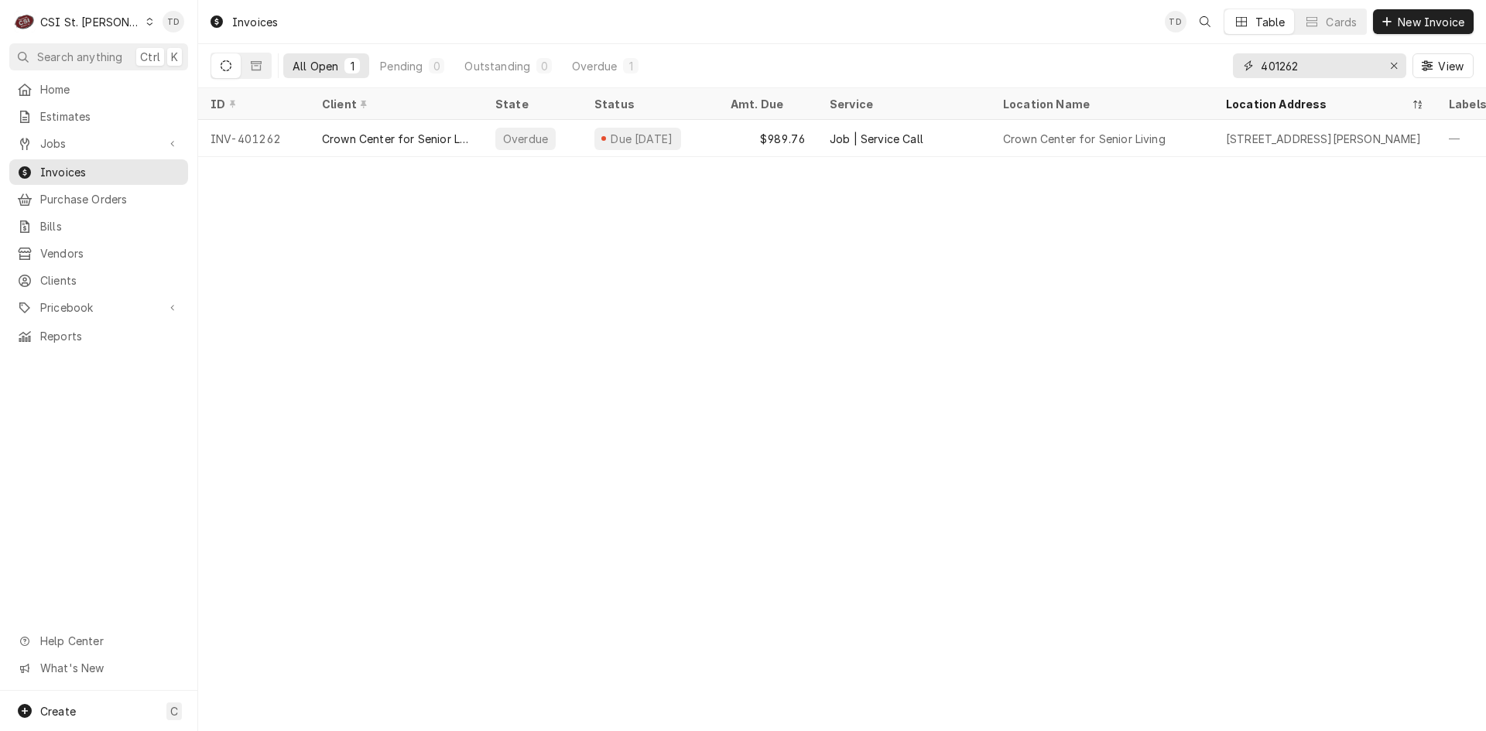
click at [1333, 63] on input "401262" at bounding box center [1318, 65] width 116 height 25
click at [255, 67] on icon "Dynamic Content Wrapper" at bounding box center [256, 65] width 11 height 11
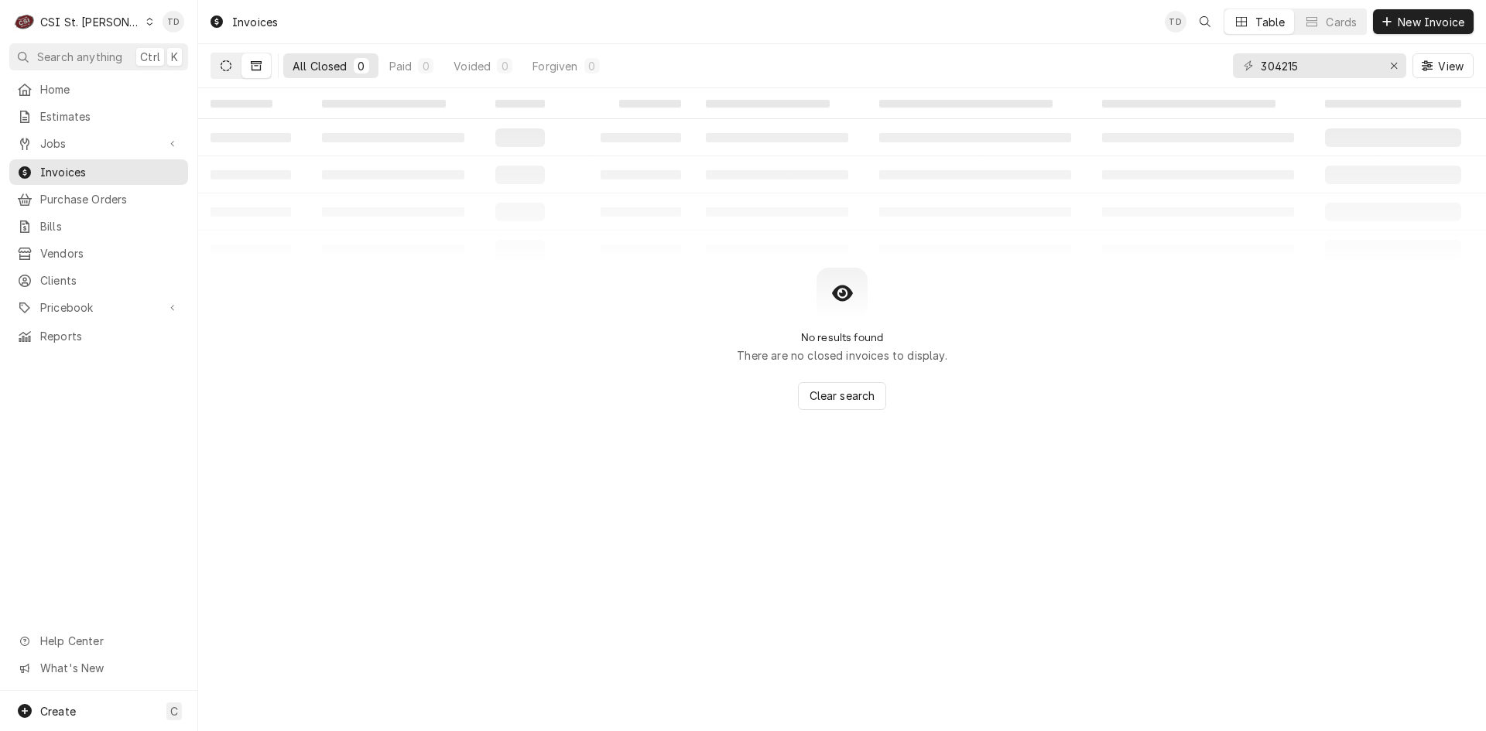
click at [237, 66] on button "Dynamic Content Wrapper" at bounding box center [225, 65] width 29 height 25
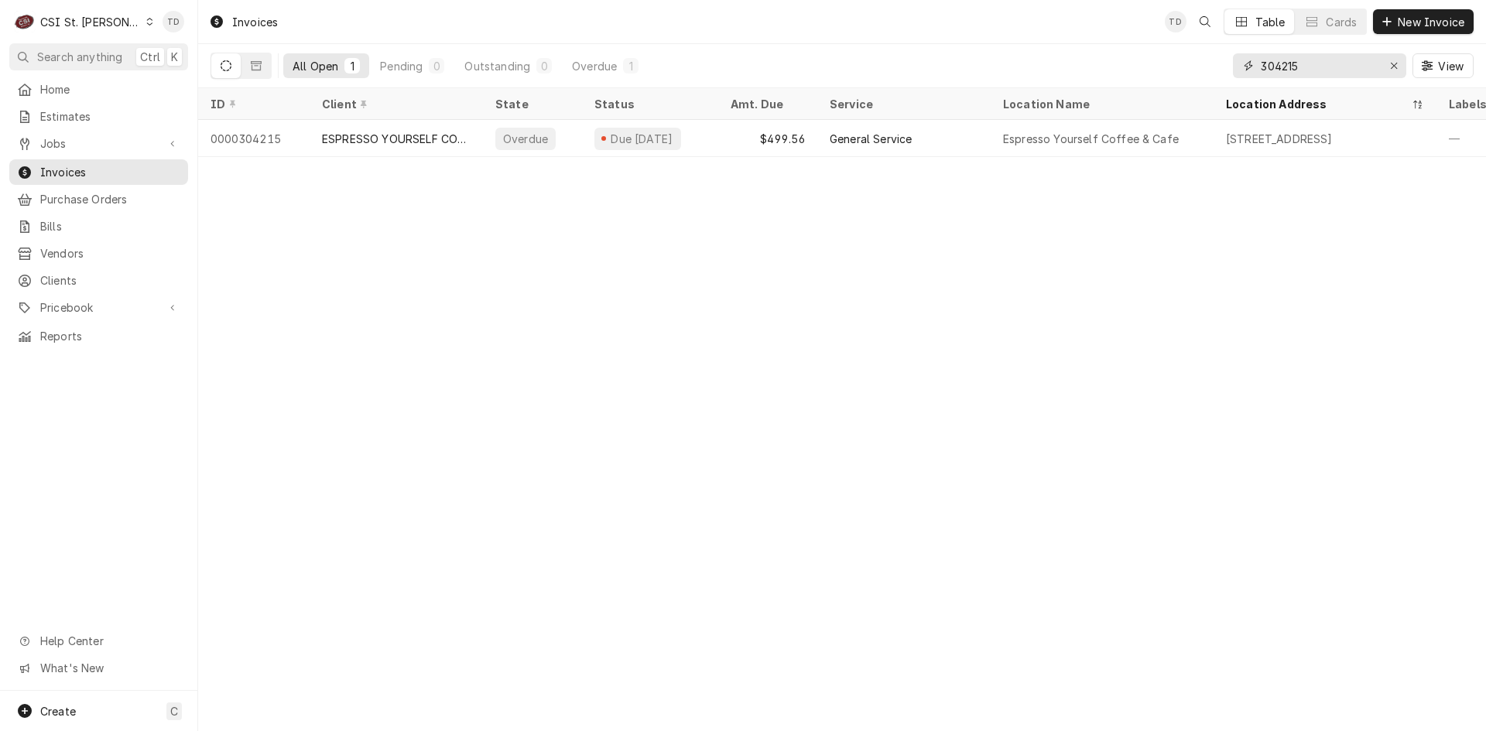
click at [1311, 69] on input "304215" at bounding box center [1318, 65] width 116 height 25
click at [1326, 70] on input "402279" at bounding box center [1318, 65] width 116 height 25
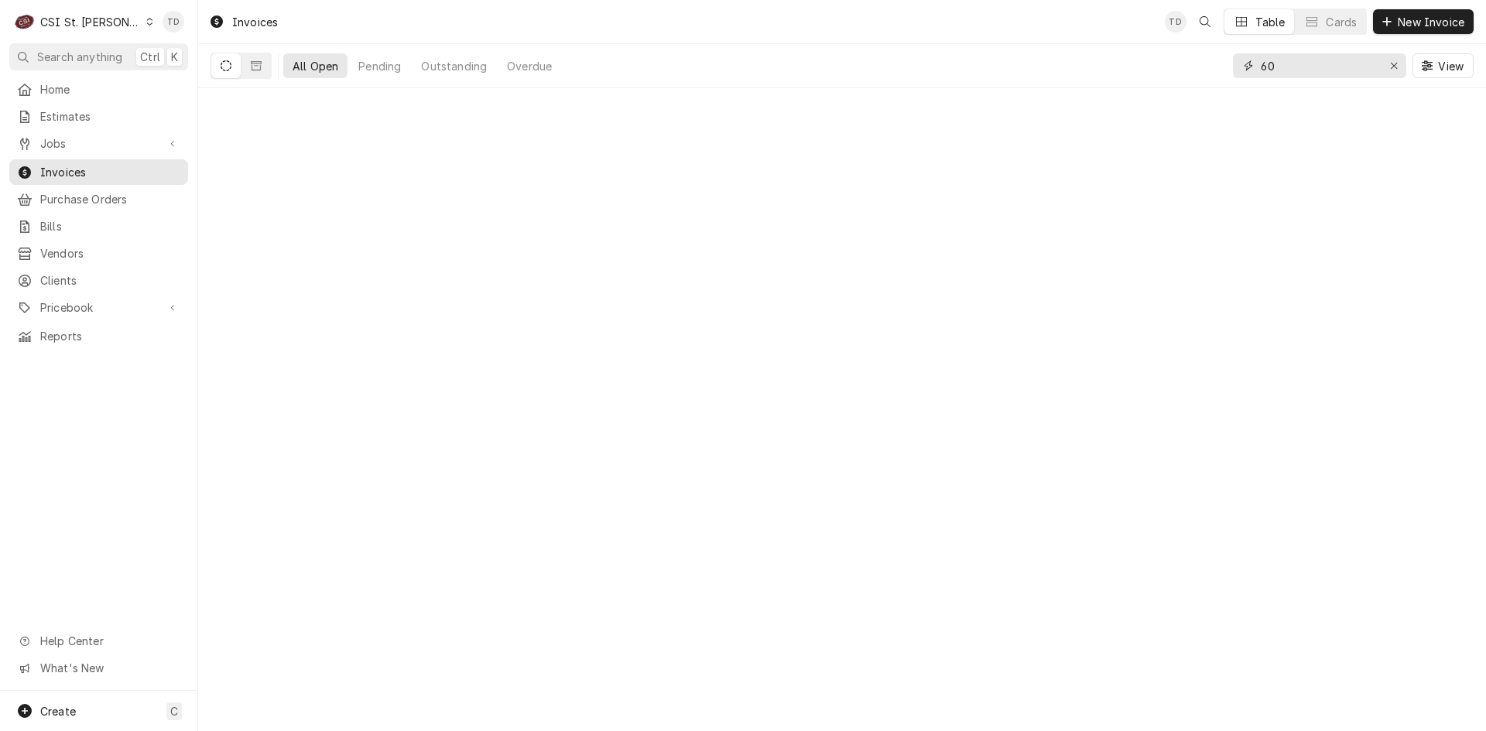
type input "6"
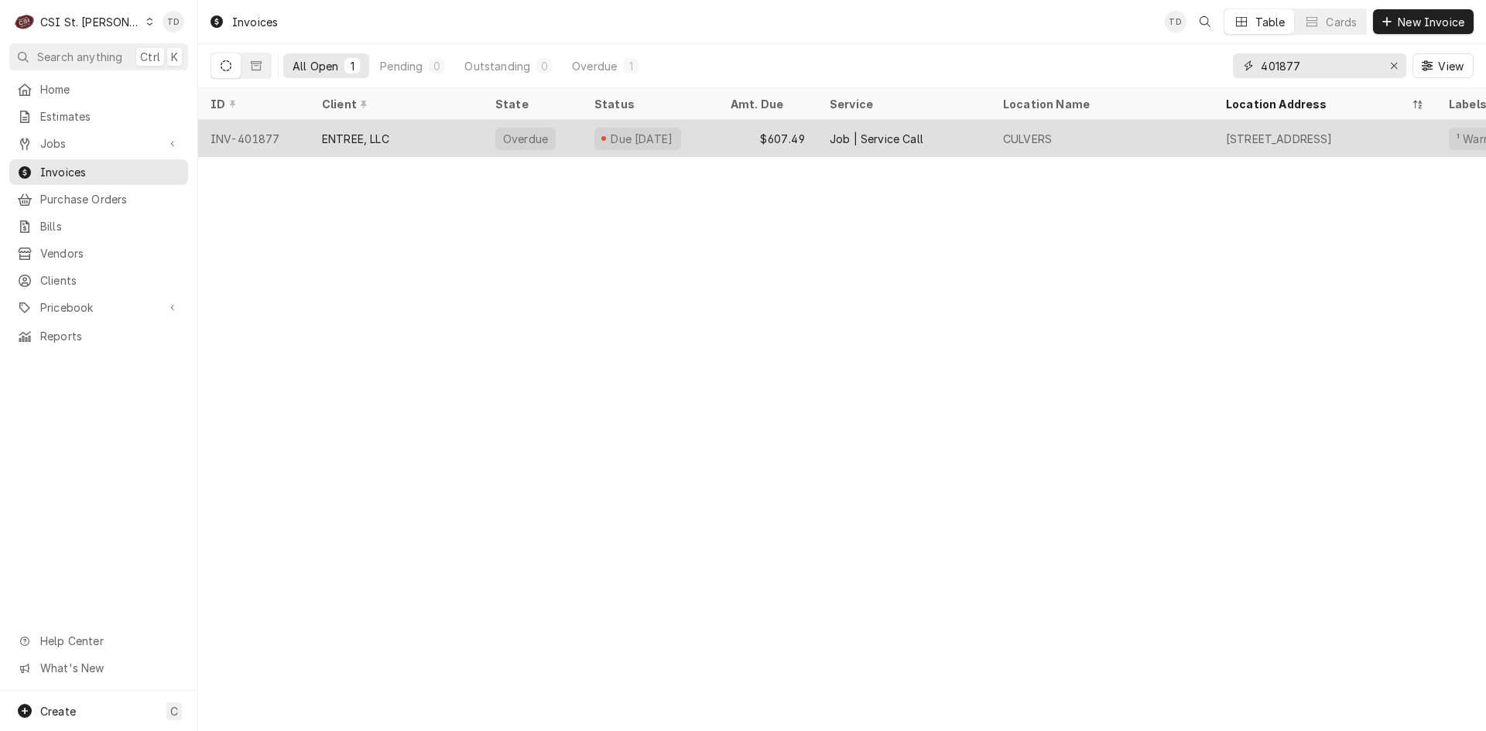
type input "401877"
click at [385, 136] on div "ENTREE, LLC" at bounding box center [355, 139] width 67 height 16
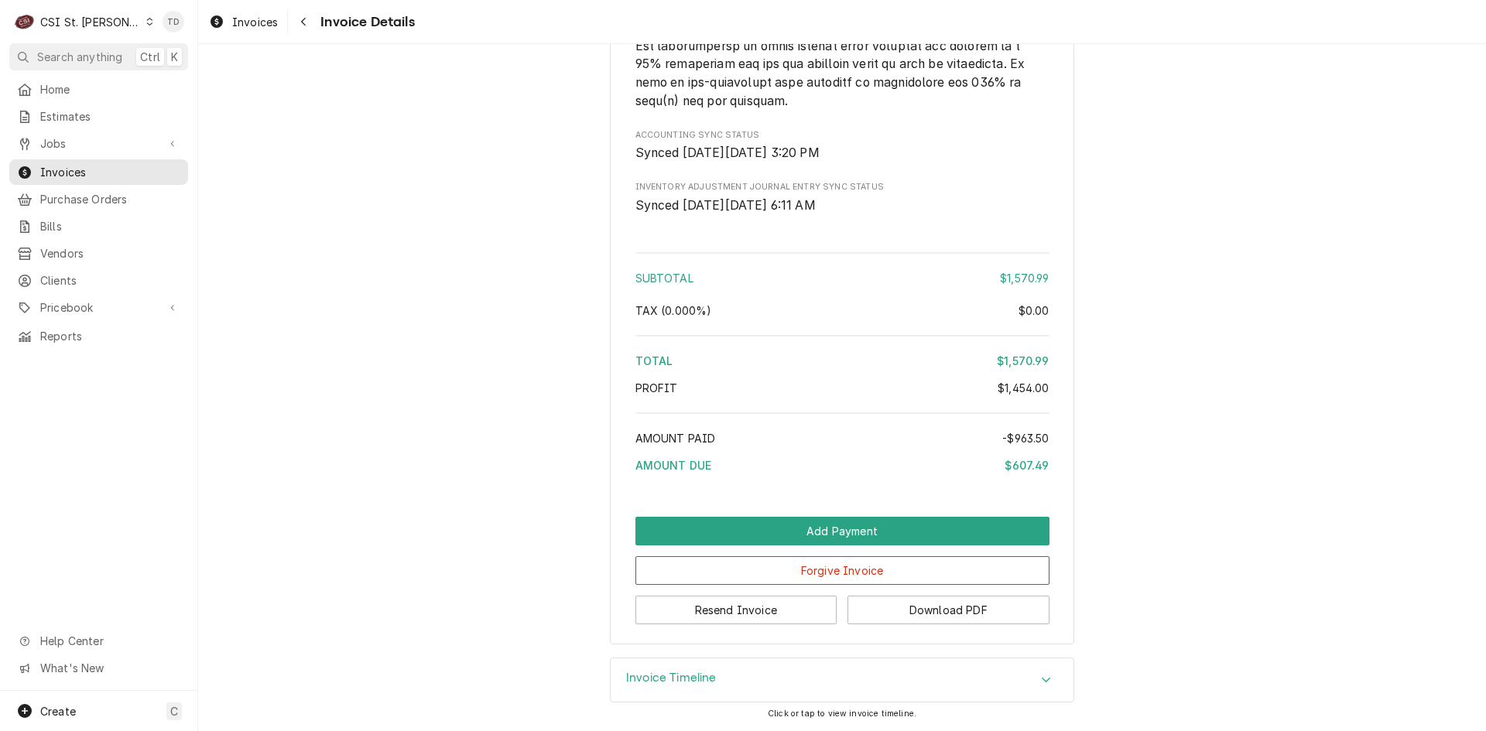
scroll to position [3538, 0]
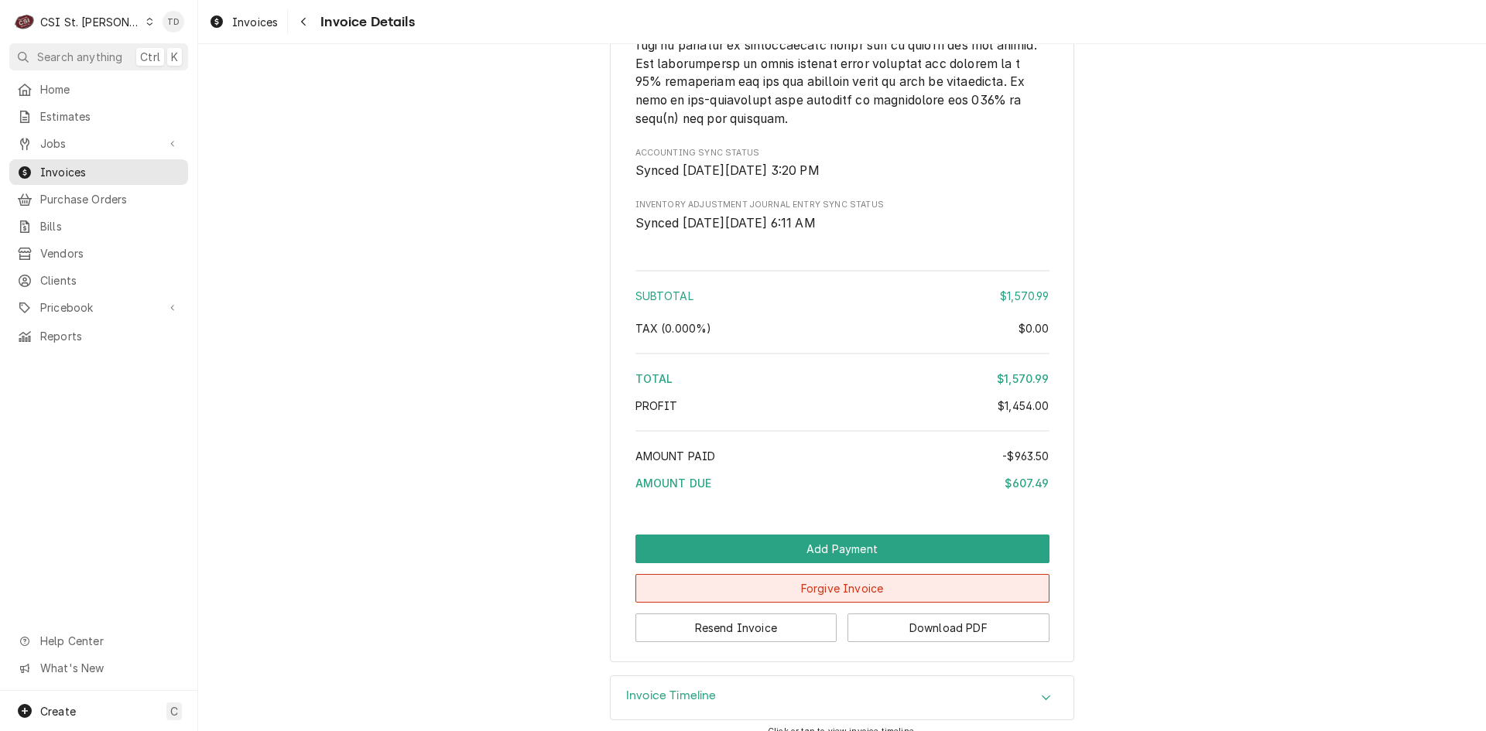
click at [770, 603] on button "Forgive Invoice" at bounding box center [842, 588] width 414 height 29
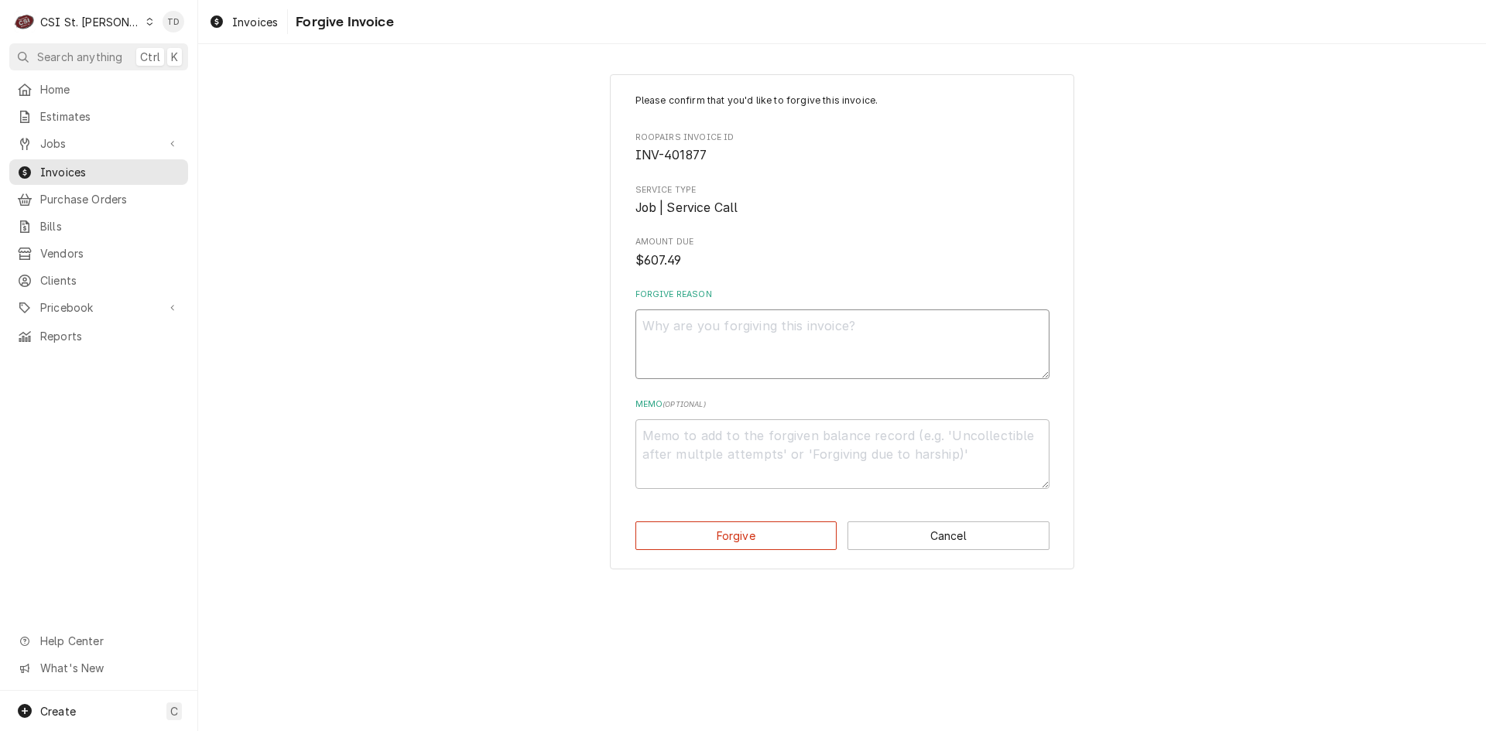
click at [686, 335] on textarea "Forgive Reason" at bounding box center [842, 344] width 414 height 70
type textarea "x"
type textarea "c"
type textarea "x"
type textarea "cr"
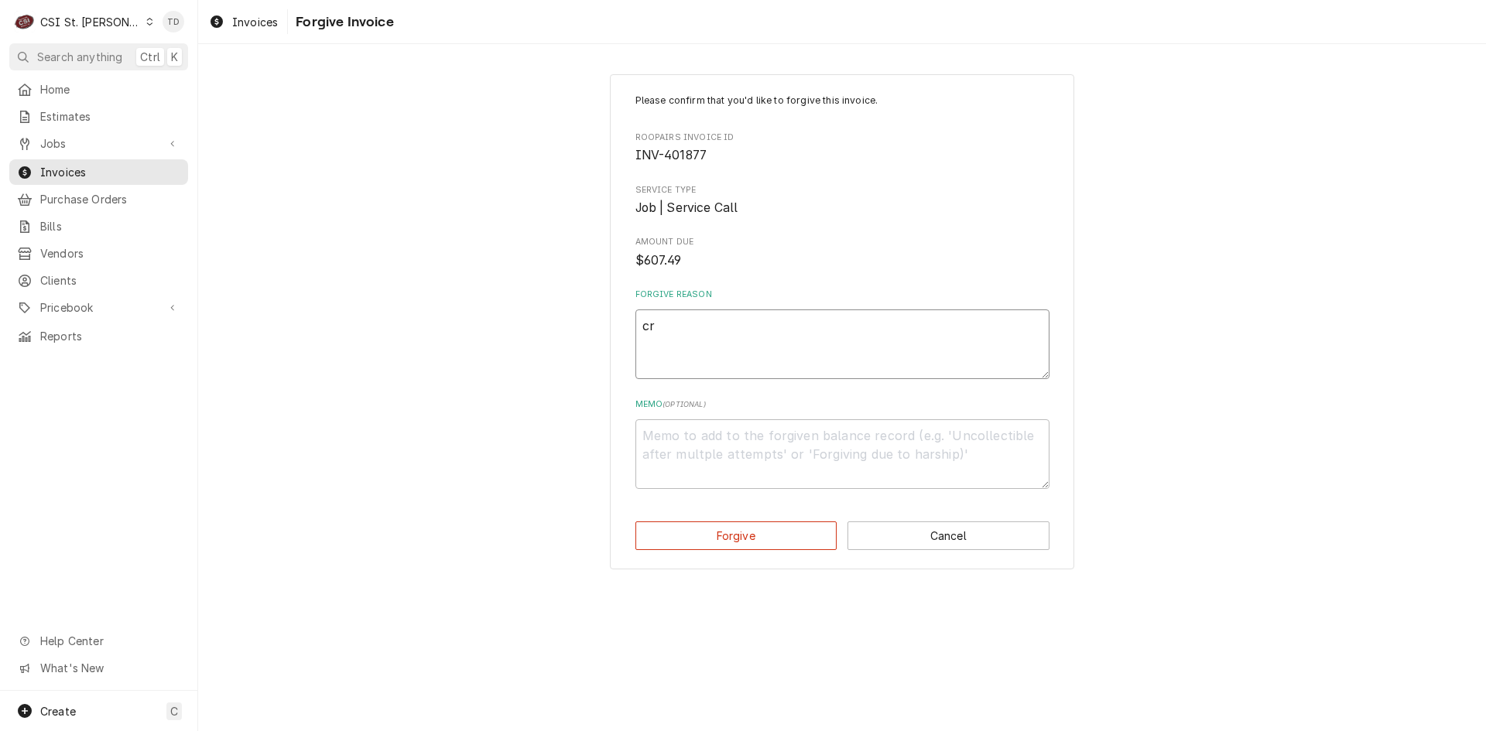
type textarea "x"
type textarea "cre"
type textarea "x"
type textarea "cred"
type textarea "x"
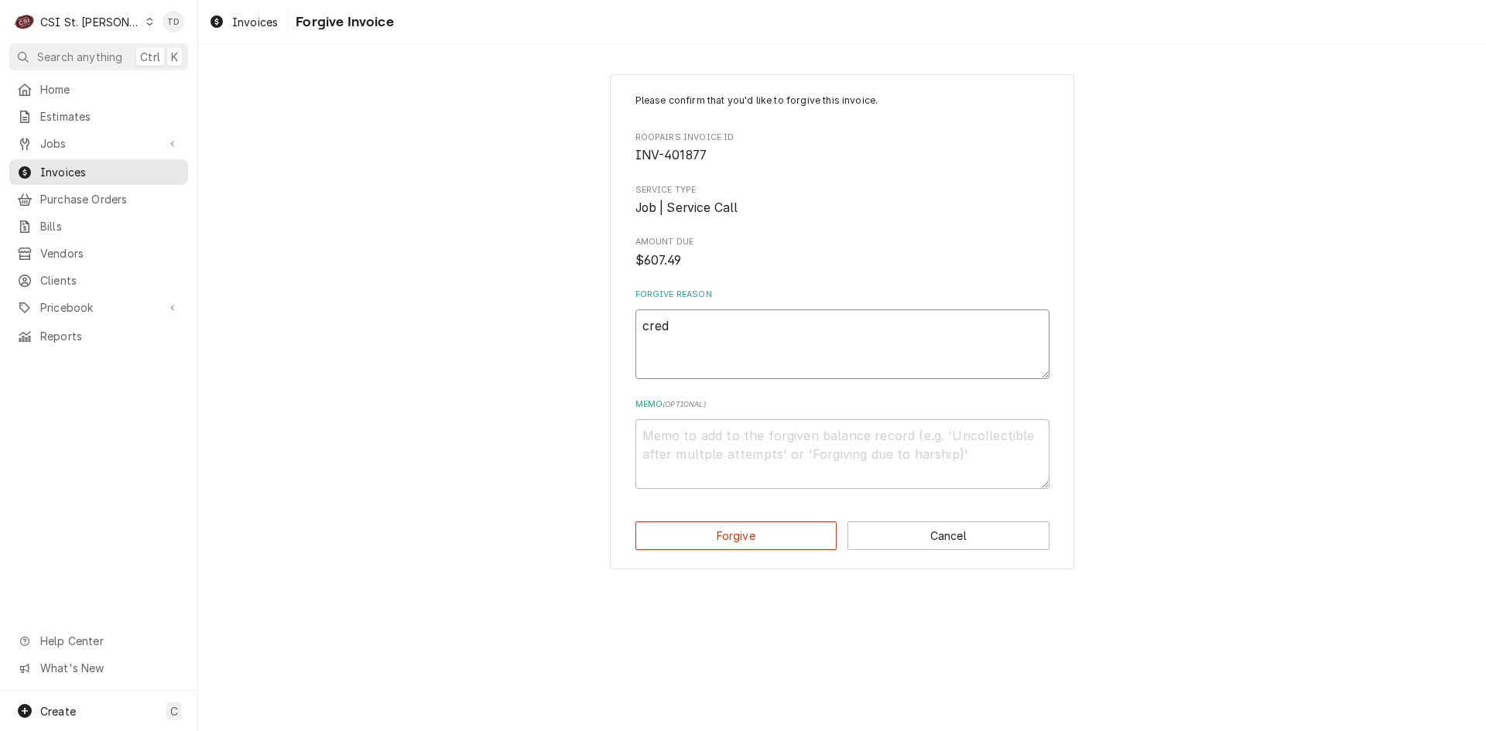
type textarea "credi"
type textarea "x"
type textarea "credit"
type textarea "x"
type textarea "credit"
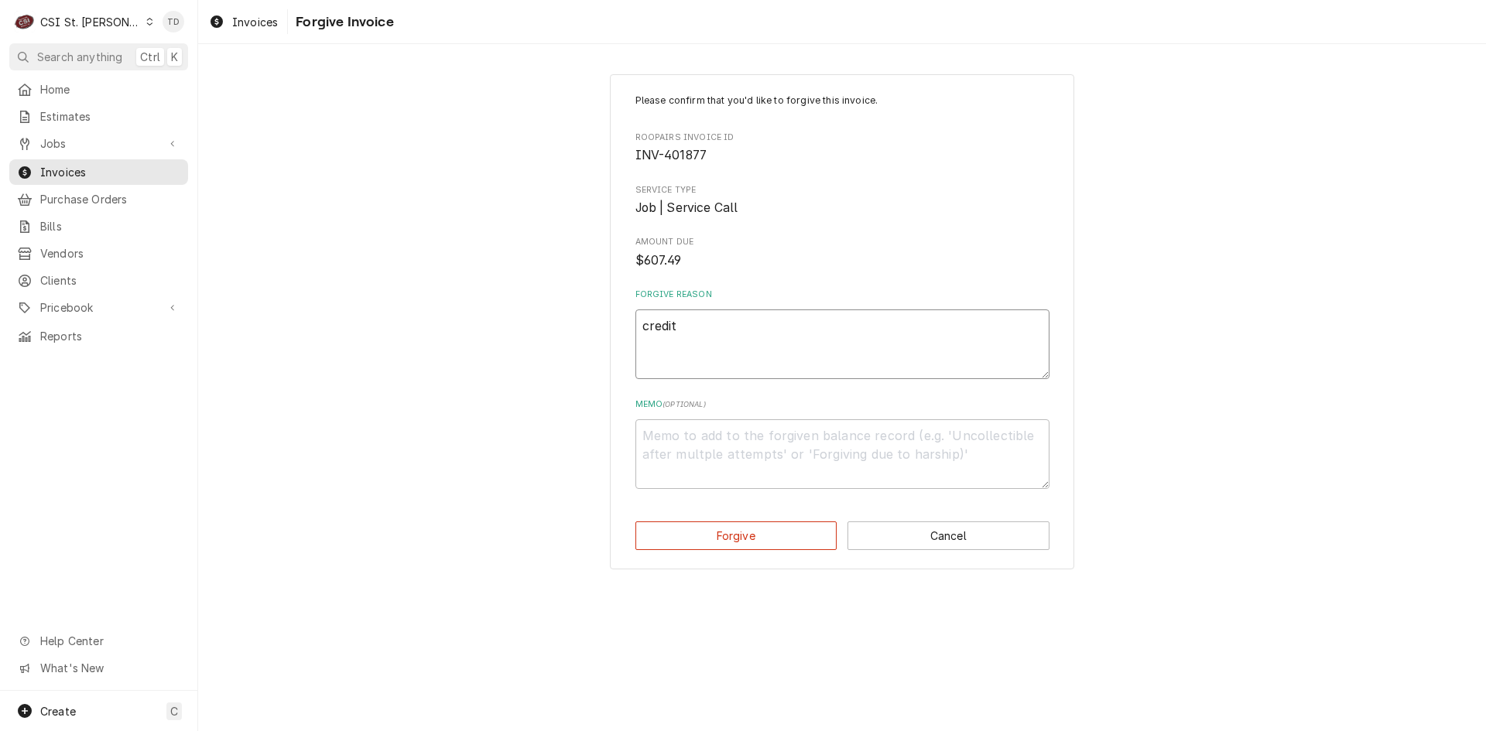
type textarea "x"
type textarea "credit -"
type textarea "x"
type textarea "credit -"
type textarea "x"
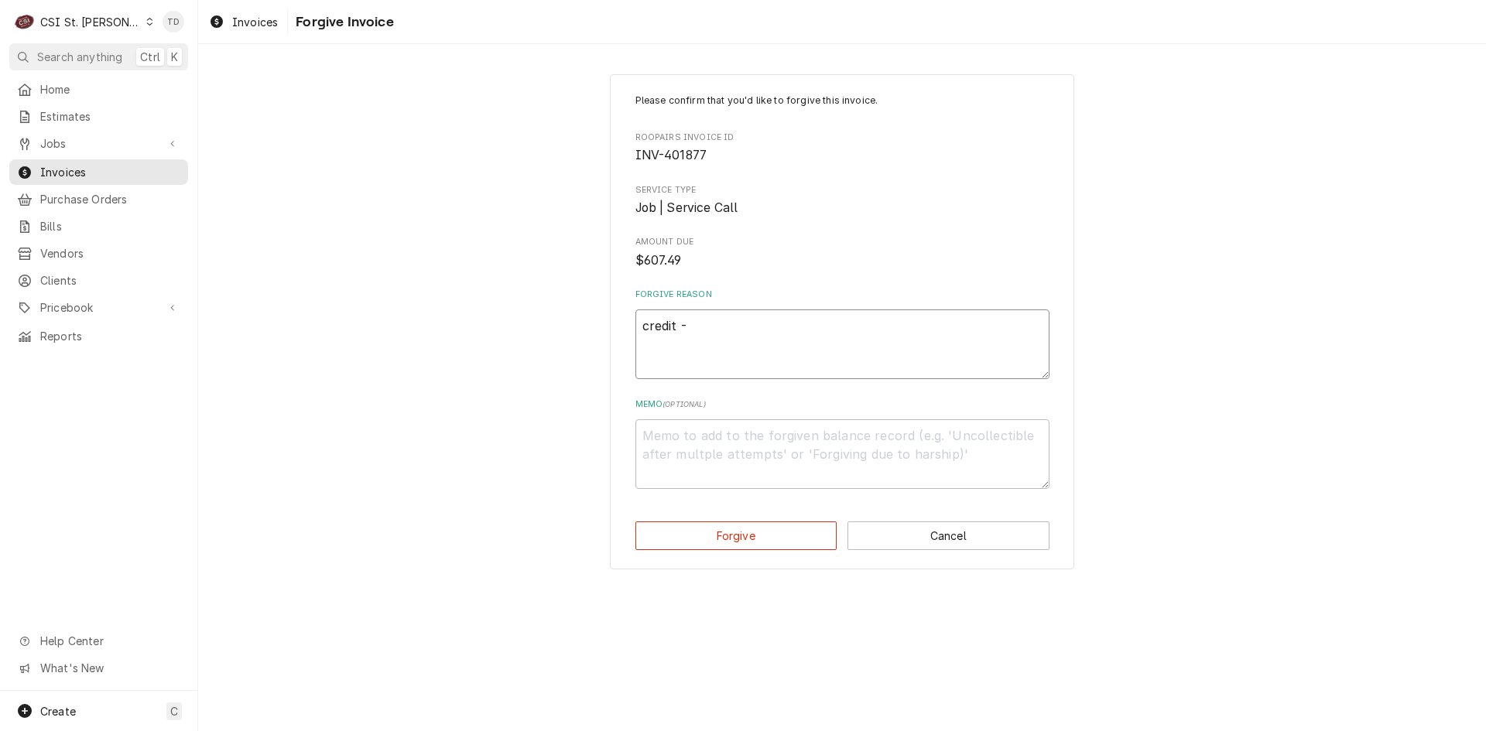
type textarea "credit - t"
type textarea "x"
type textarea "credit - td"
type textarea "x"
type textarea "c"
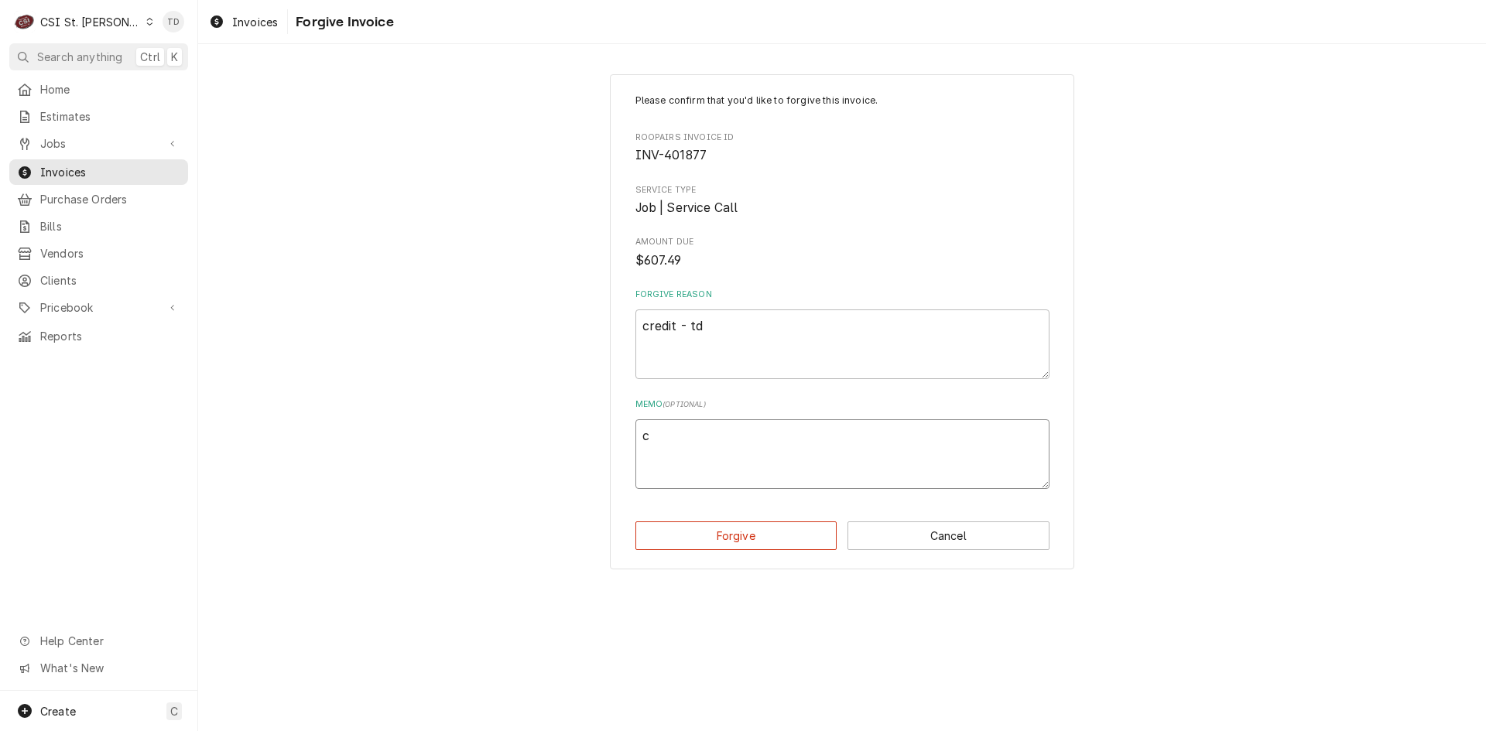
type textarea "x"
type textarea "cr"
type textarea "x"
type textarea "cre"
type textarea "x"
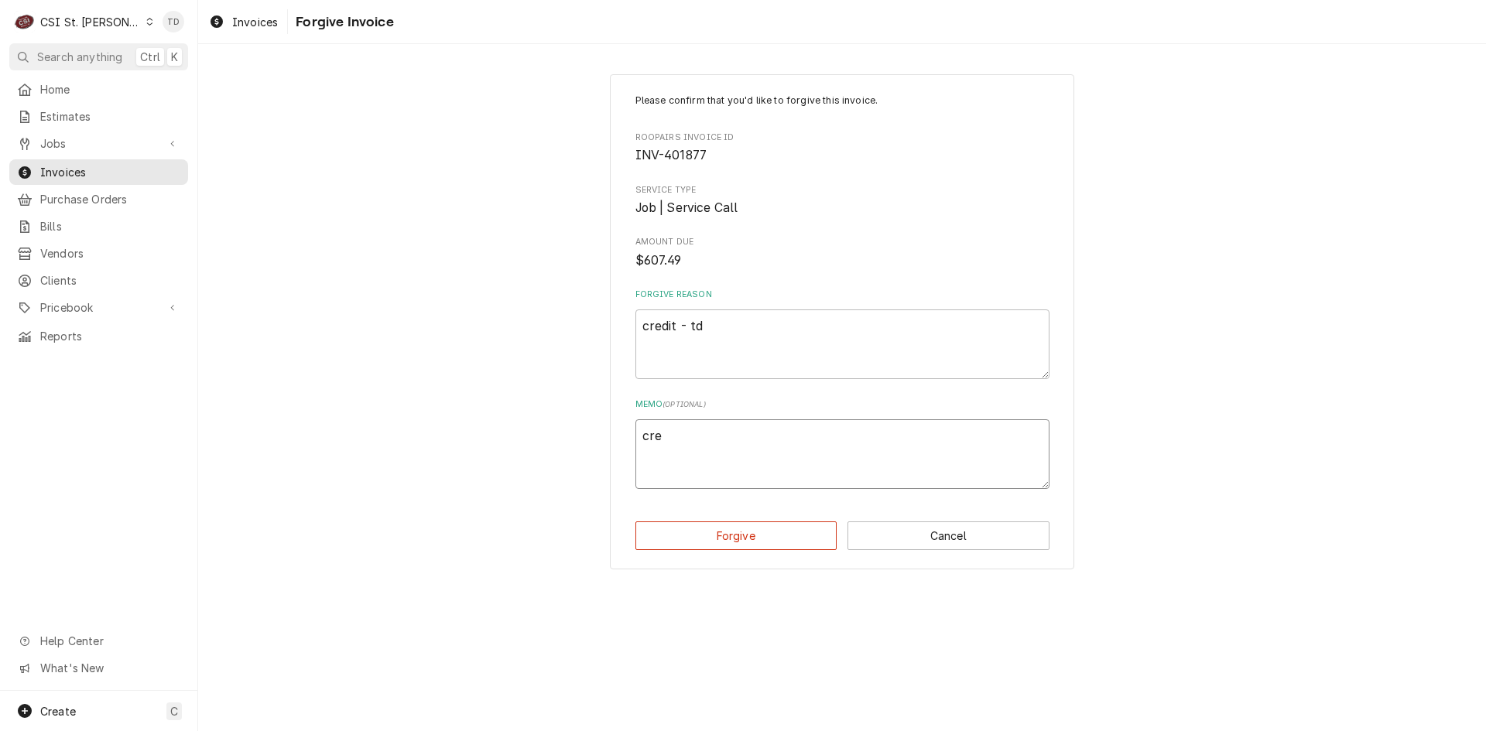
type textarea "cred"
type textarea "x"
type textarea "credi"
type textarea "x"
type textarea "credit"
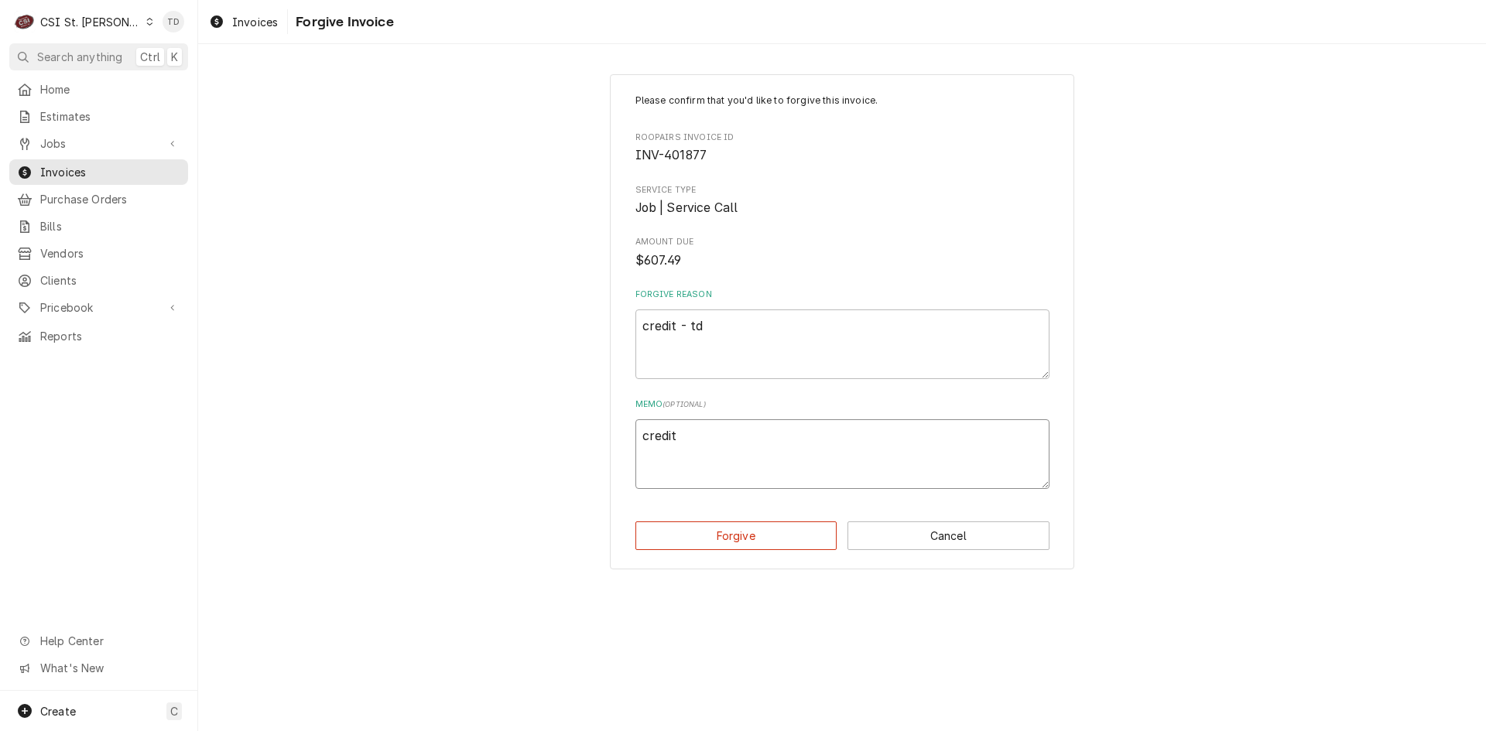
type textarea "x"
type textarea "credit"
type textarea "x"
type textarea "credit -"
type textarea "x"
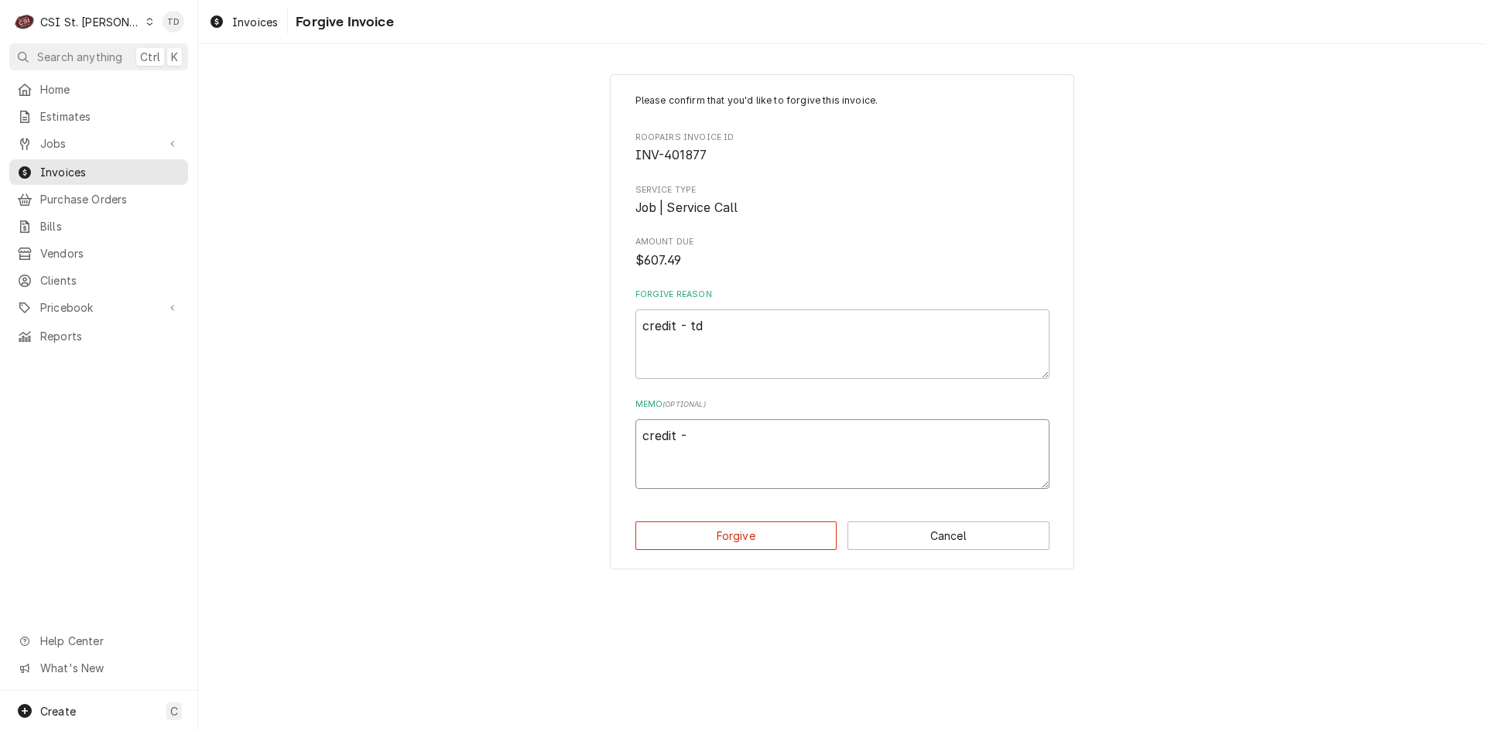
type textarea "credit -"
type textarea "x"
type textarea "credit - t"
type textarea "x"
type textarea "credit - td"
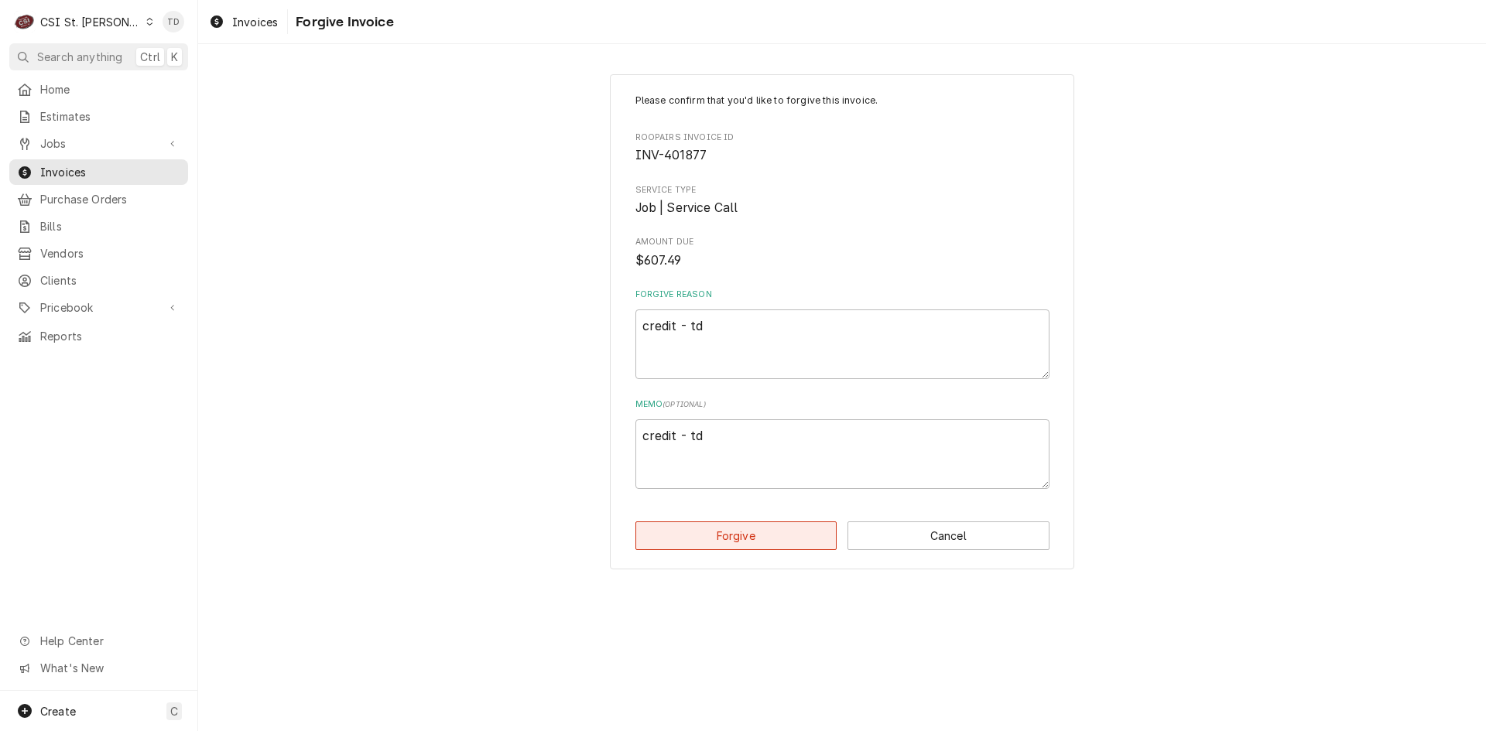
click at [726, 528] on button "Forgive" at bounding box center [736, 535] width 202 height 29
type textarea "x"
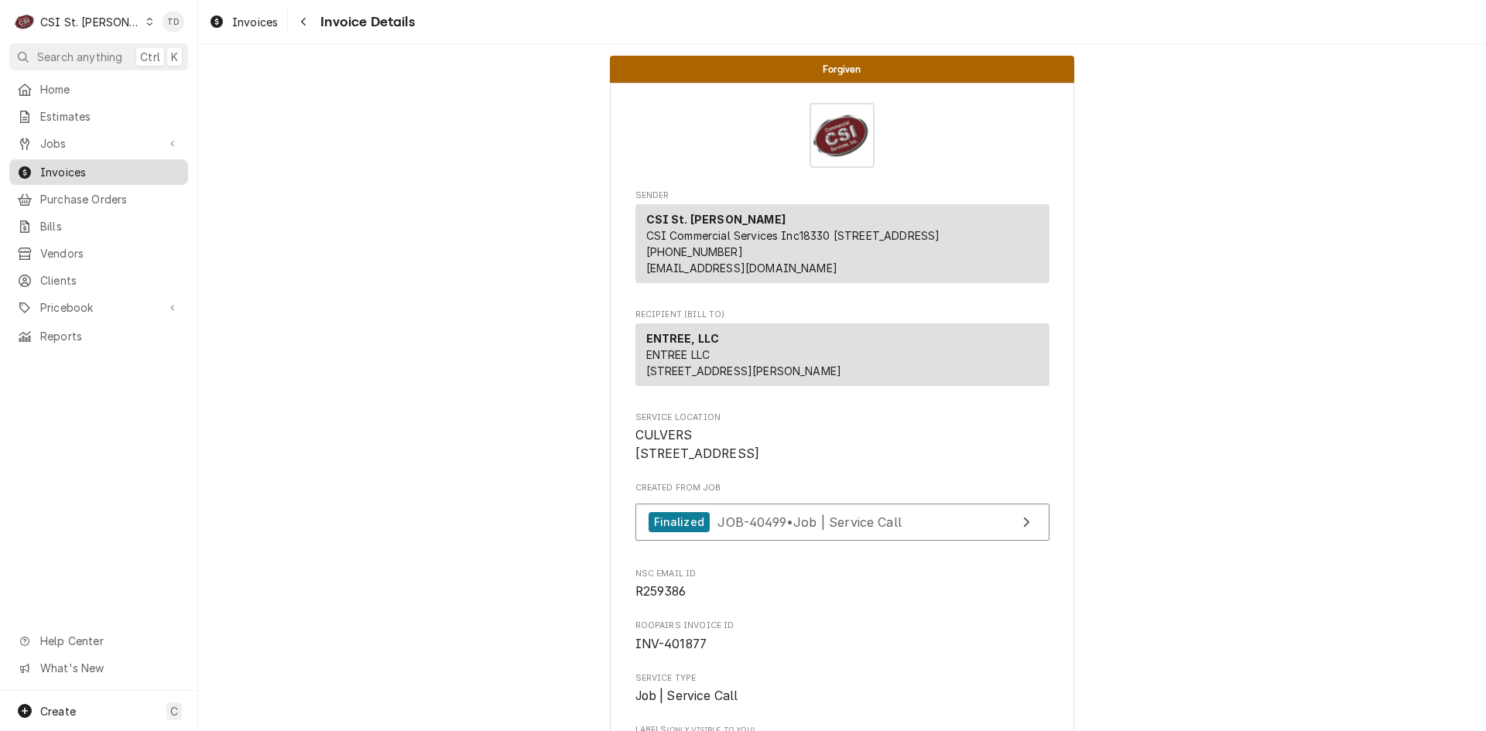
click at [101, 166] on span "Invoices" at bounding box center [110, 172] width 140 height 16
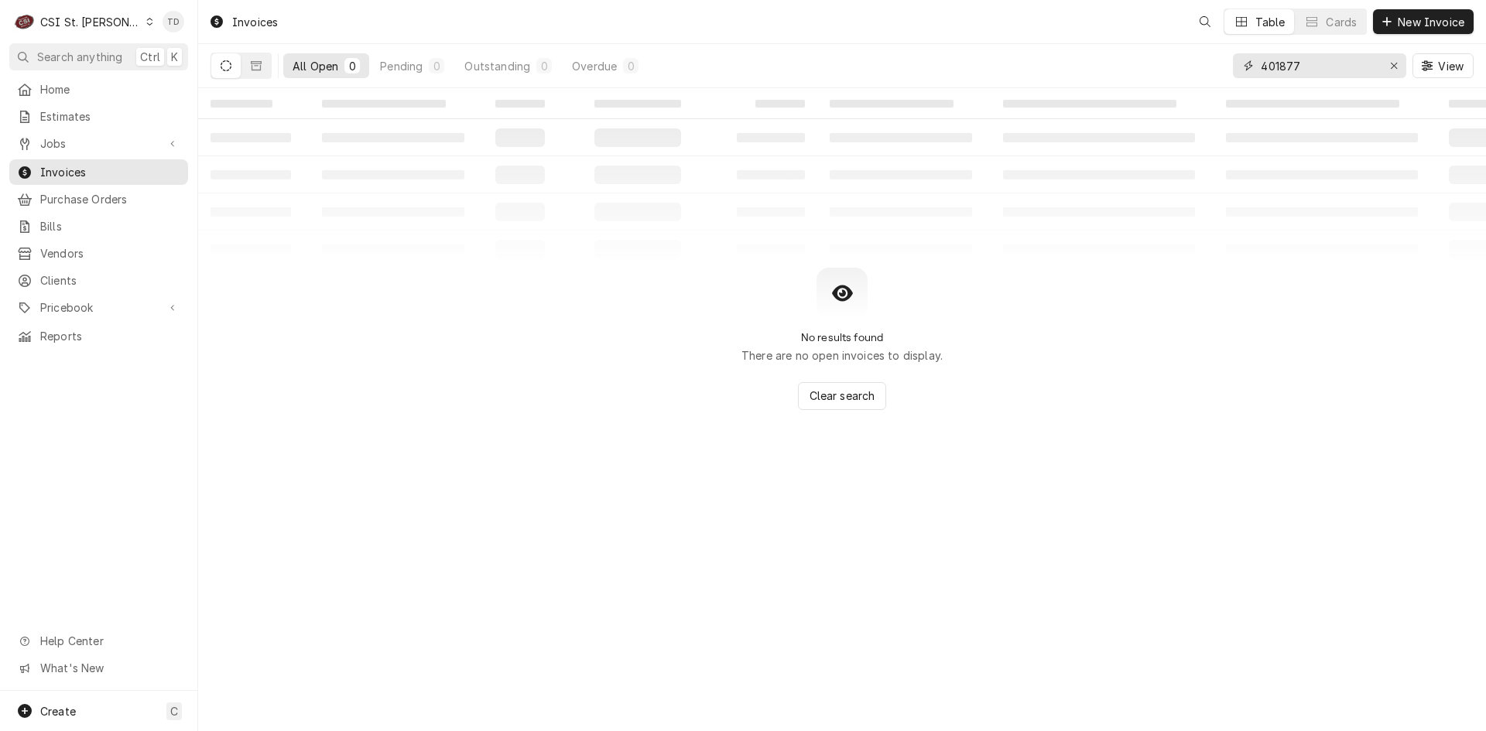
click at [1328, 67] on input "401877" at bounding box center [1318, 65] width 116 height 25
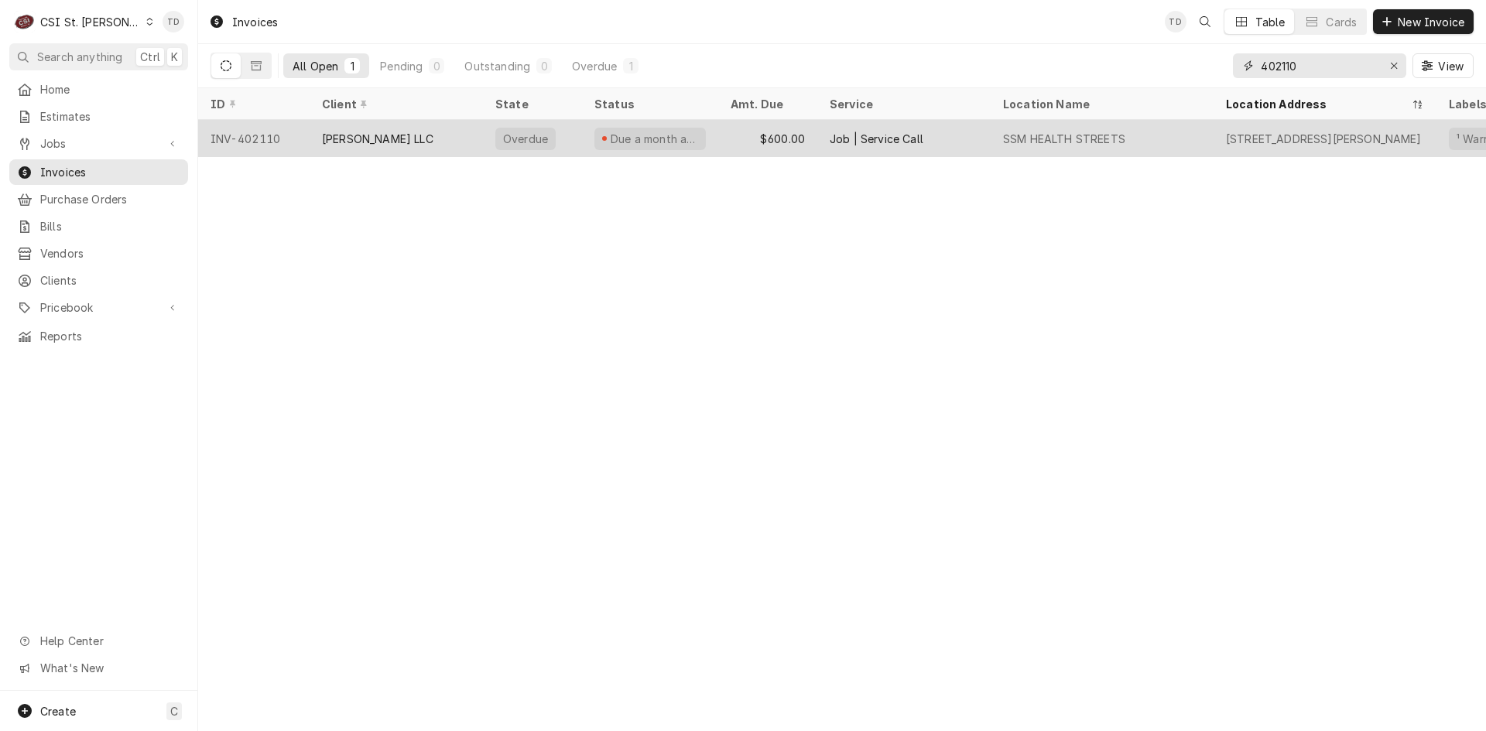
type input "402110"
click at [739, 136] on div "$600.00" at bounding box center [767, 138] width 99 height 37
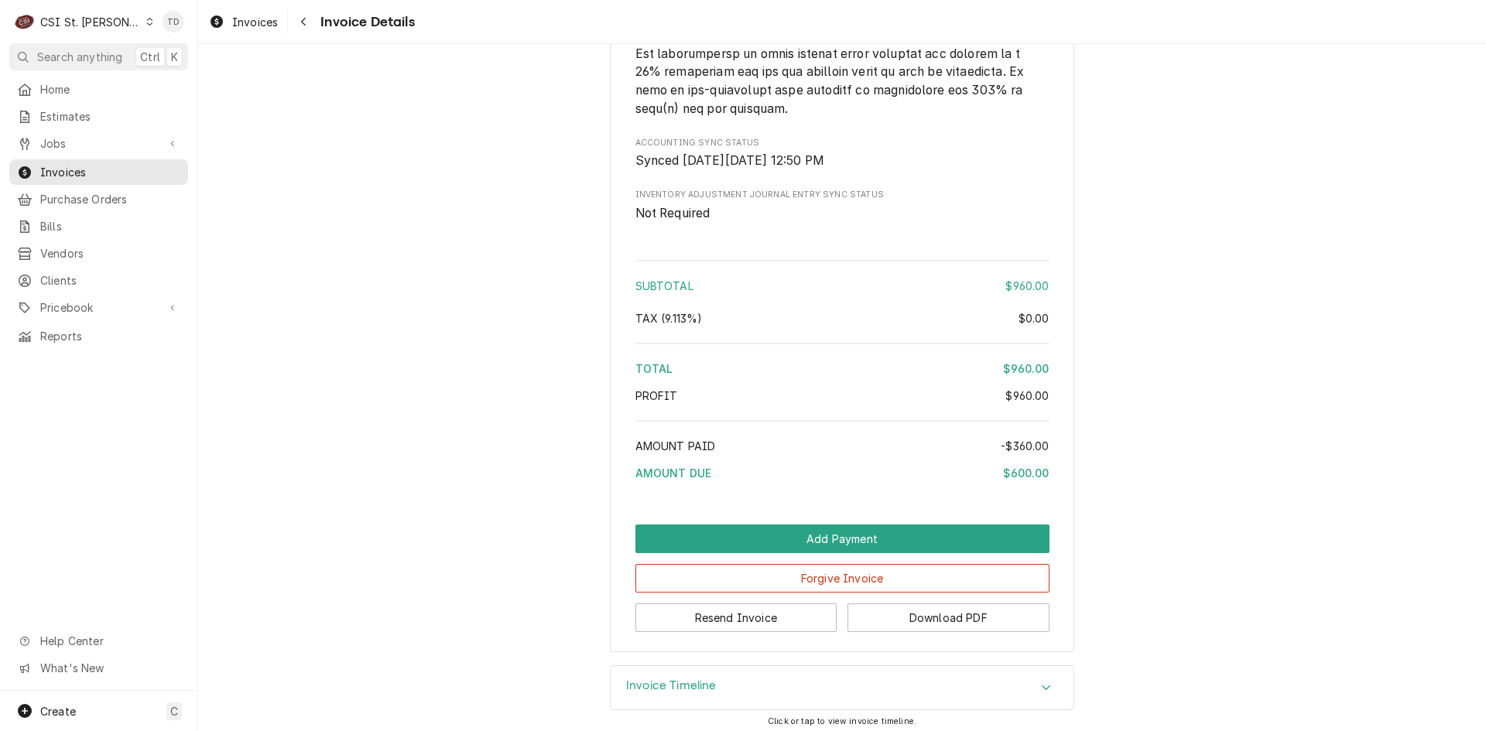
scroll to position [2724, 0]
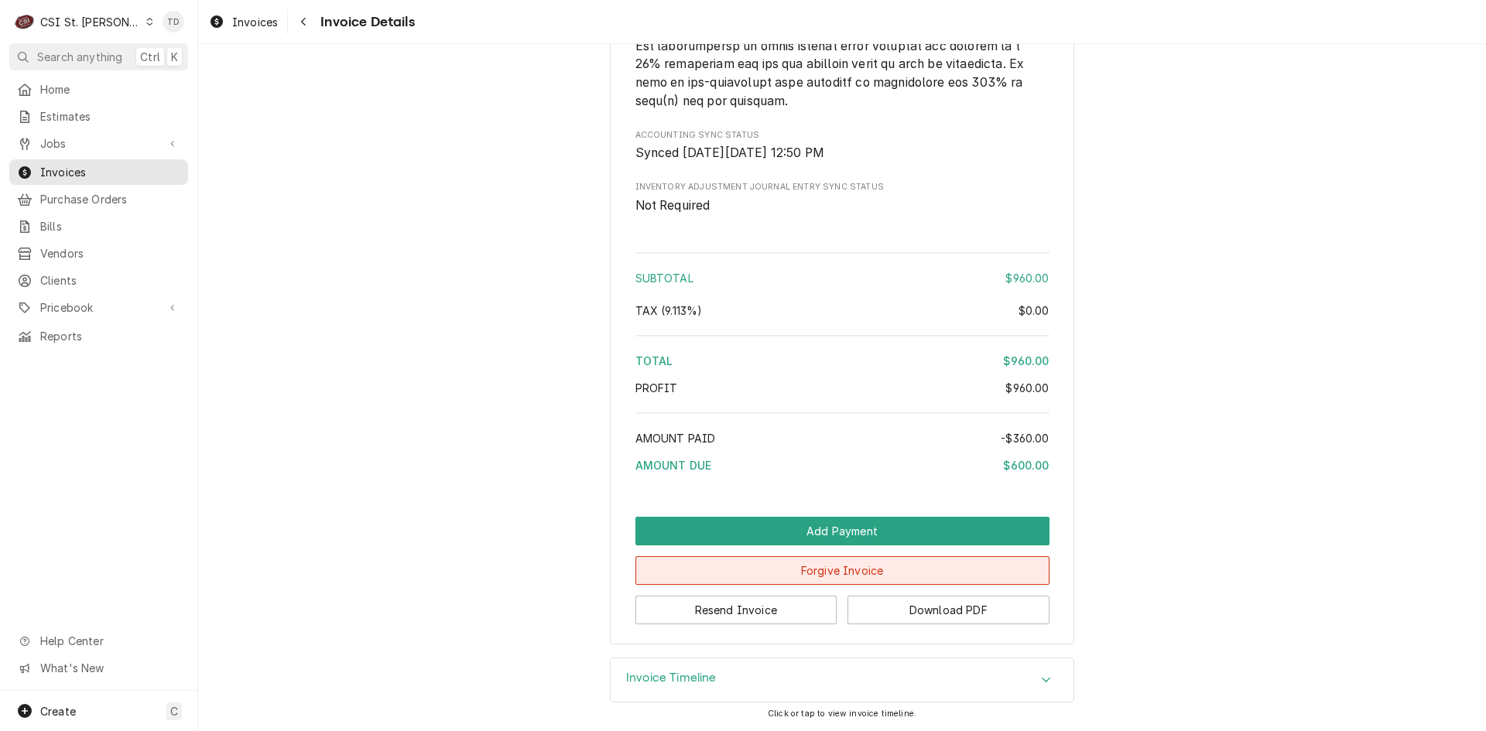
click at [703, 569] on button "Forgive Invoice" at bounding box center [842, 570] width 414 height 29
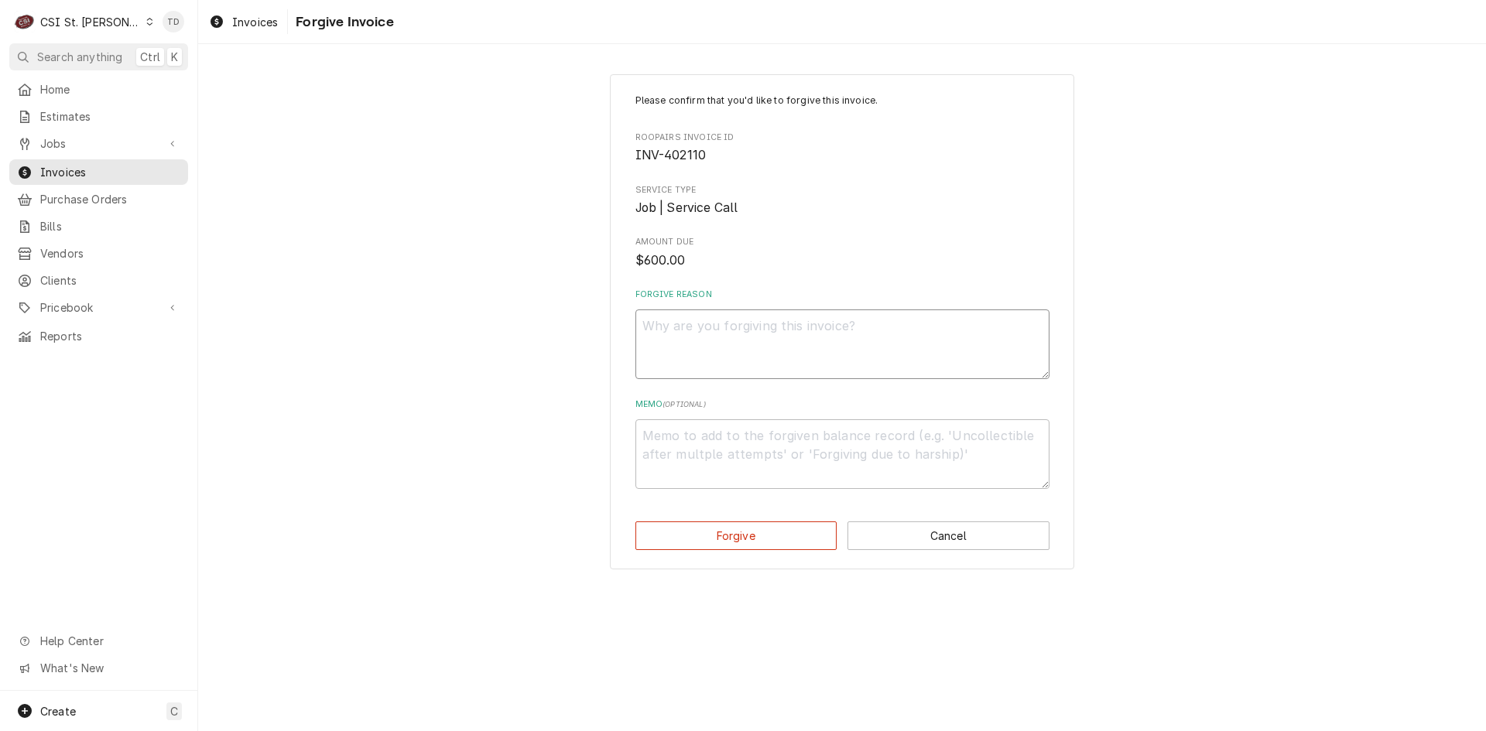
click at [684, 330] on textarea "Forgive Reason" at bounding box center [842, 344] width 414 height 70
type textarea "x"
type textarea "c"
type textarea "x"
type textarea "cr"
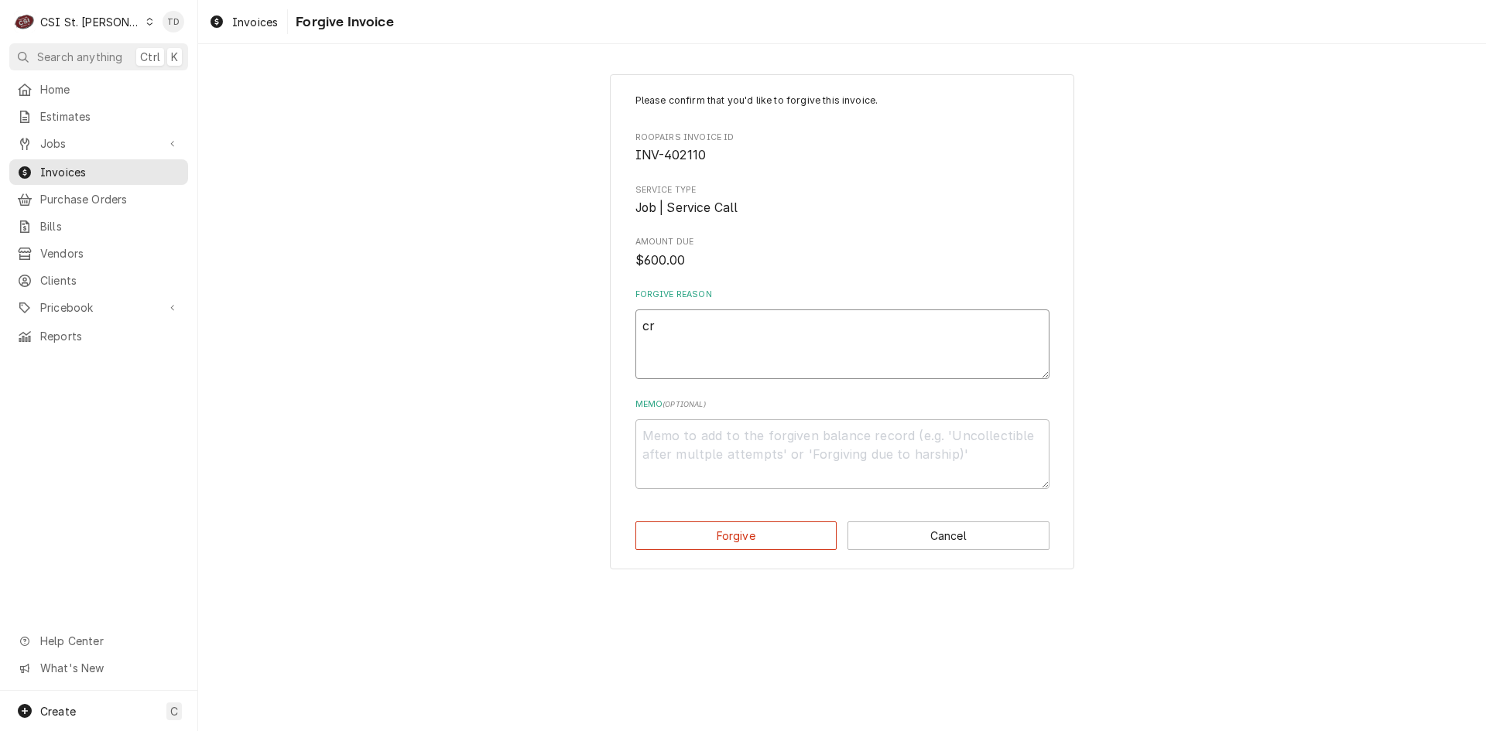
type textarea "x"
type textarea "cre"
type textarea "x"
type textarea "cred"
type textarea "x"
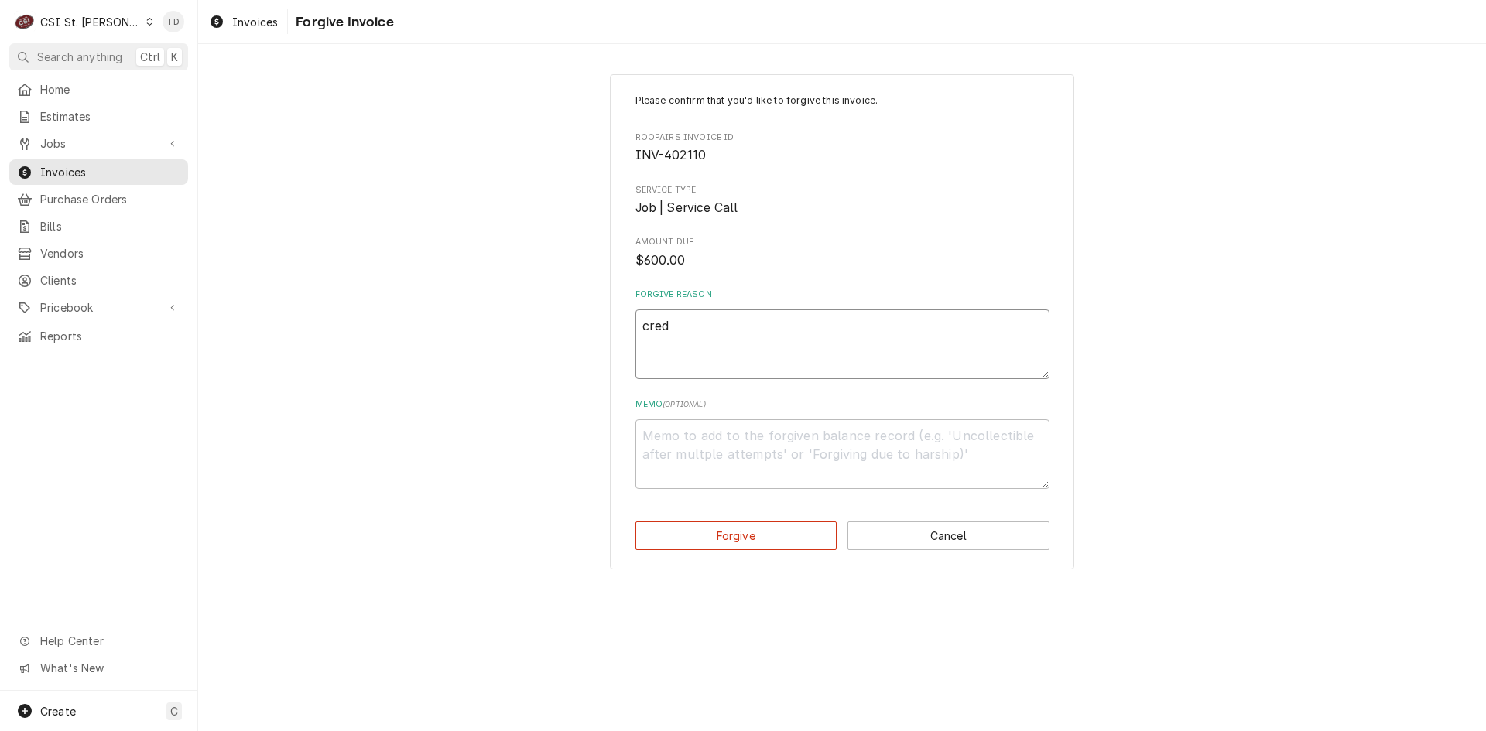
type textarea "credi"
type textarea "x"
type textarea "credit"
type textarea "x"
type textarea "credit"
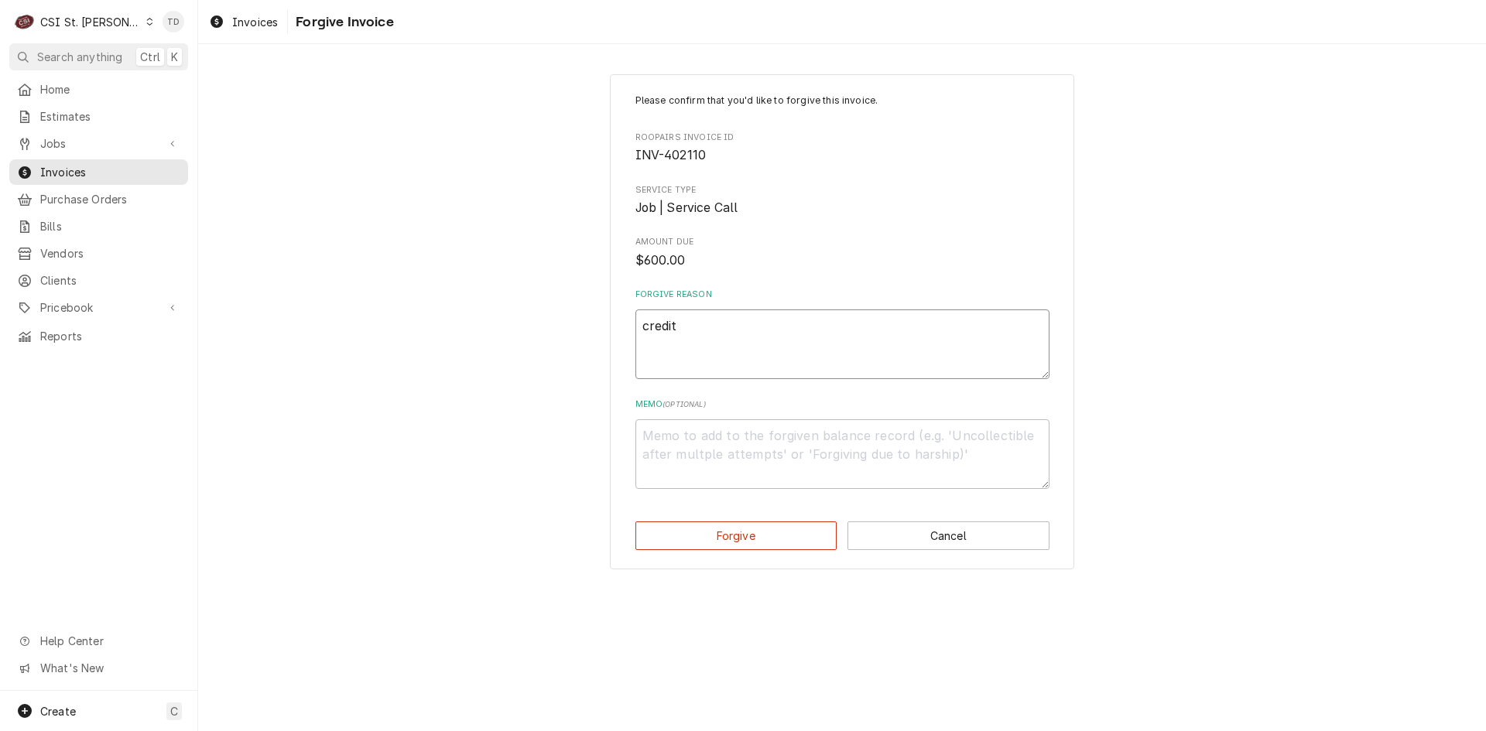
type textarea "x"
type textarea "credit -"
type textarea "x"
type textarea "credit -"
type textarea "x"
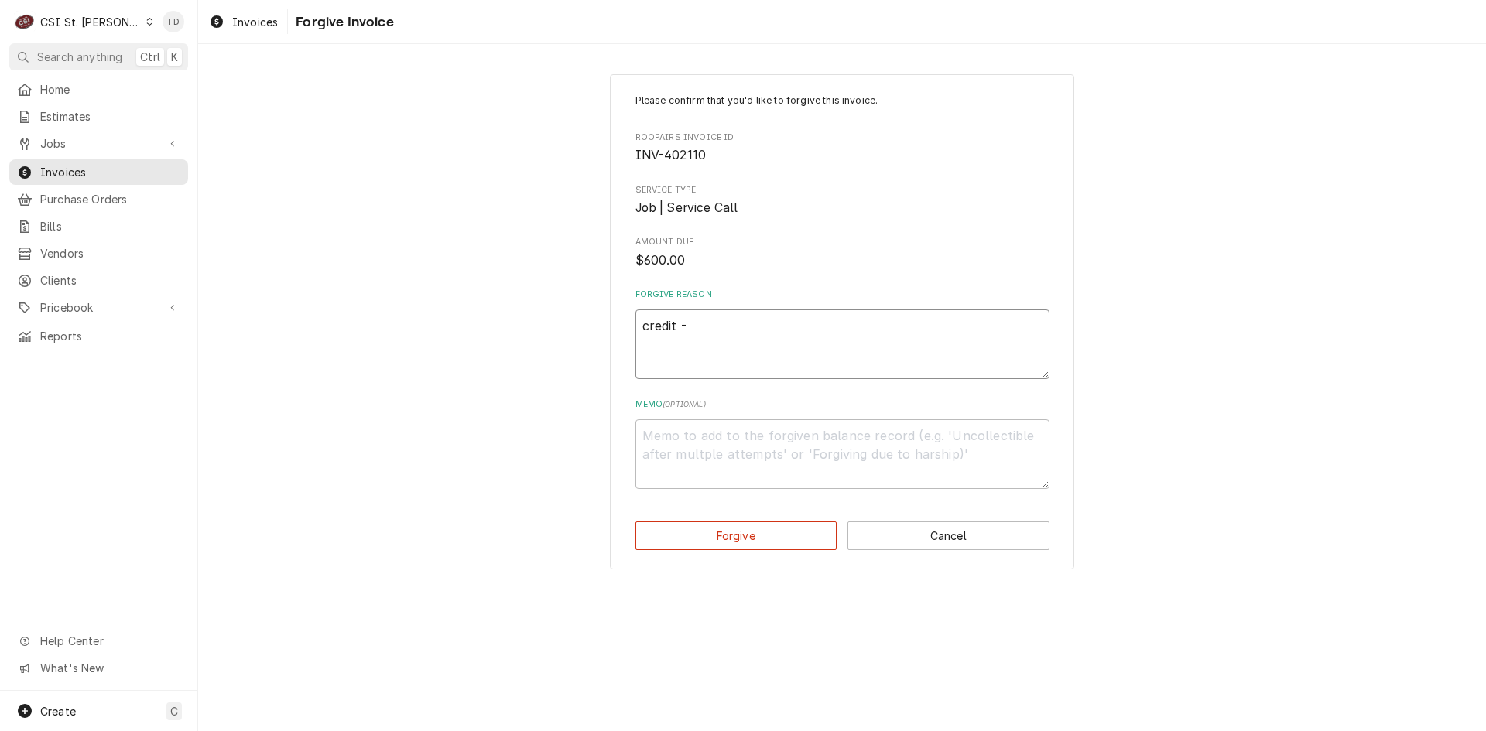
type textarea "credit - t"
type textarea "x"
type textarea "credit - td"
type textarea "x"
type textarea "c"
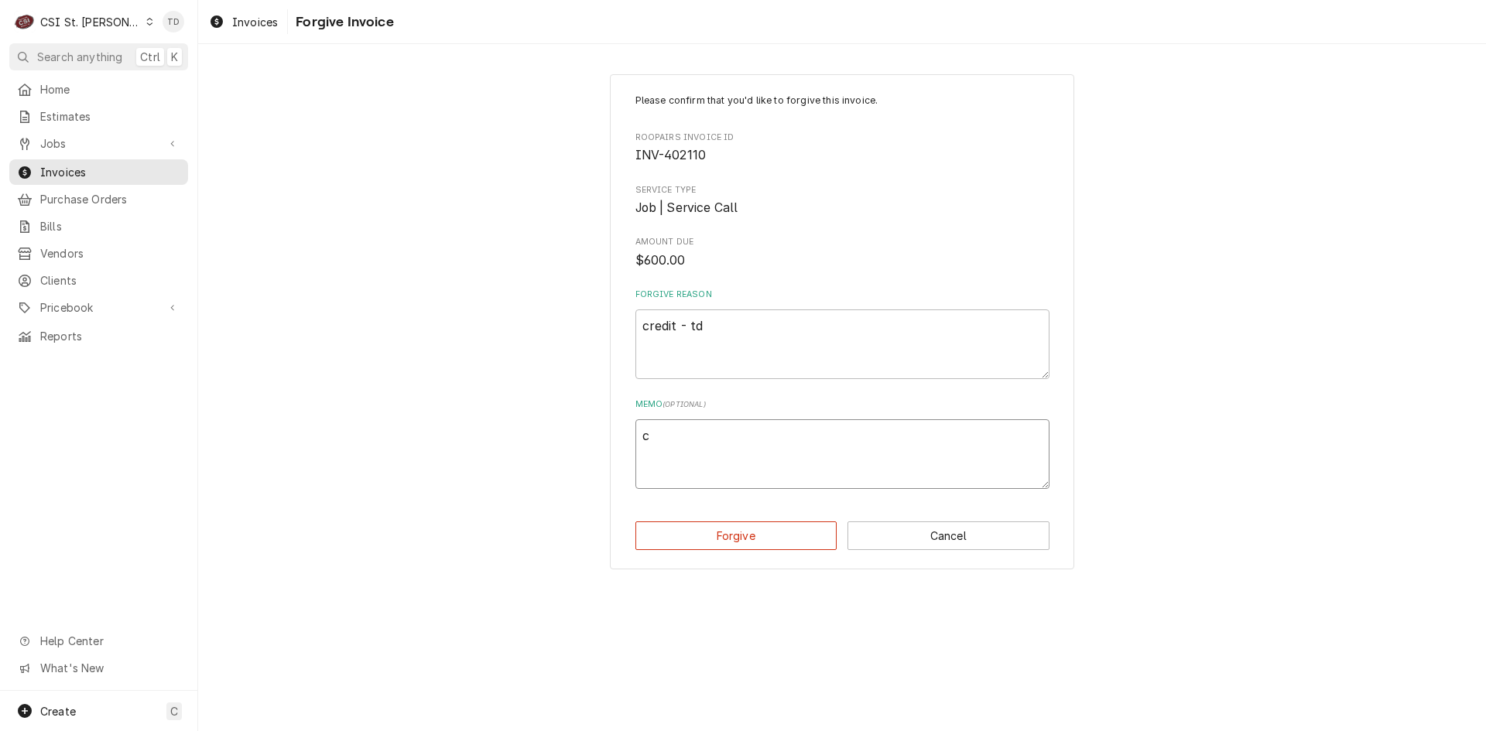
type textarea "x"
type textarea "cr"
type textarea "x"
type textarea "cre"
type textarea "x"
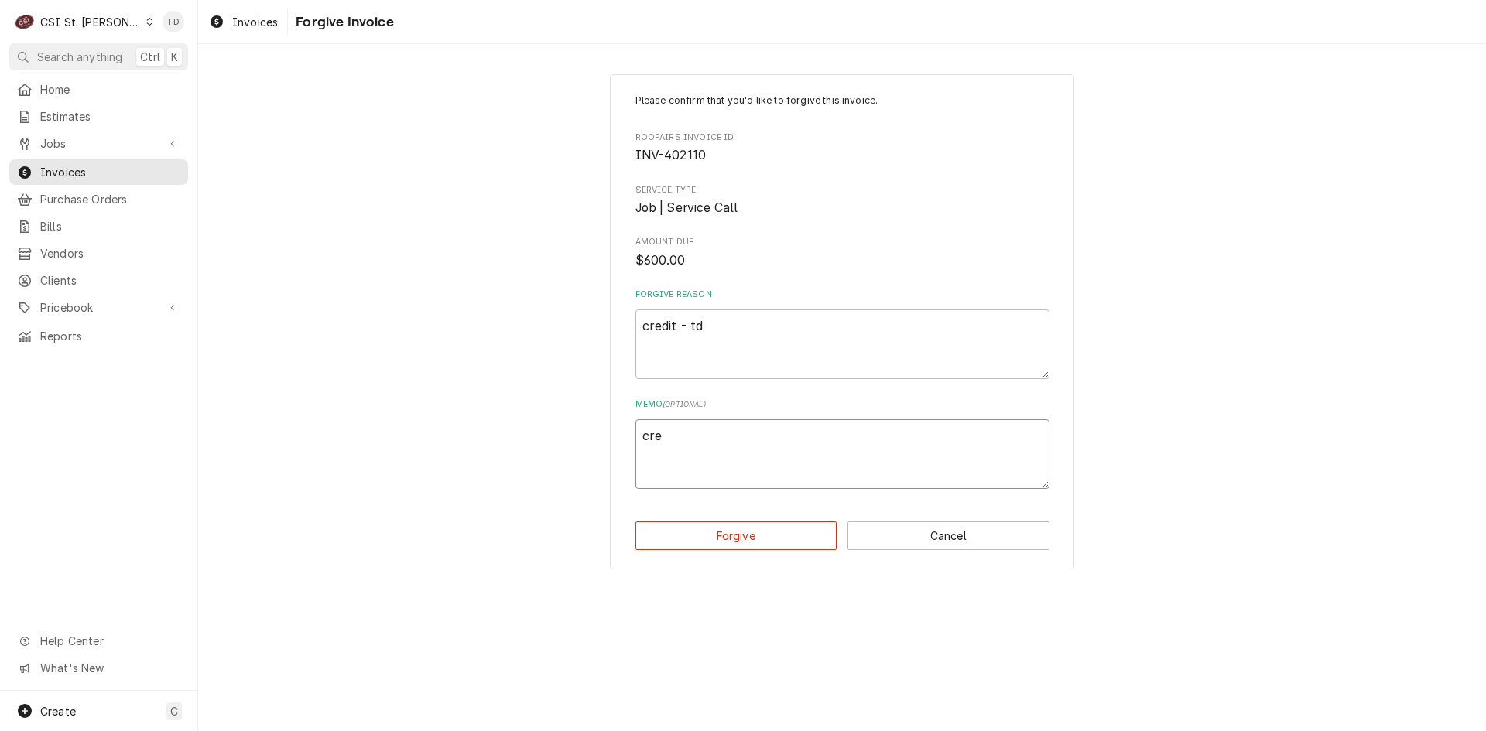
type textarea "cred"
type textarea "x"
type textarea "credi"
type textarea "x"
type textarea "credit"
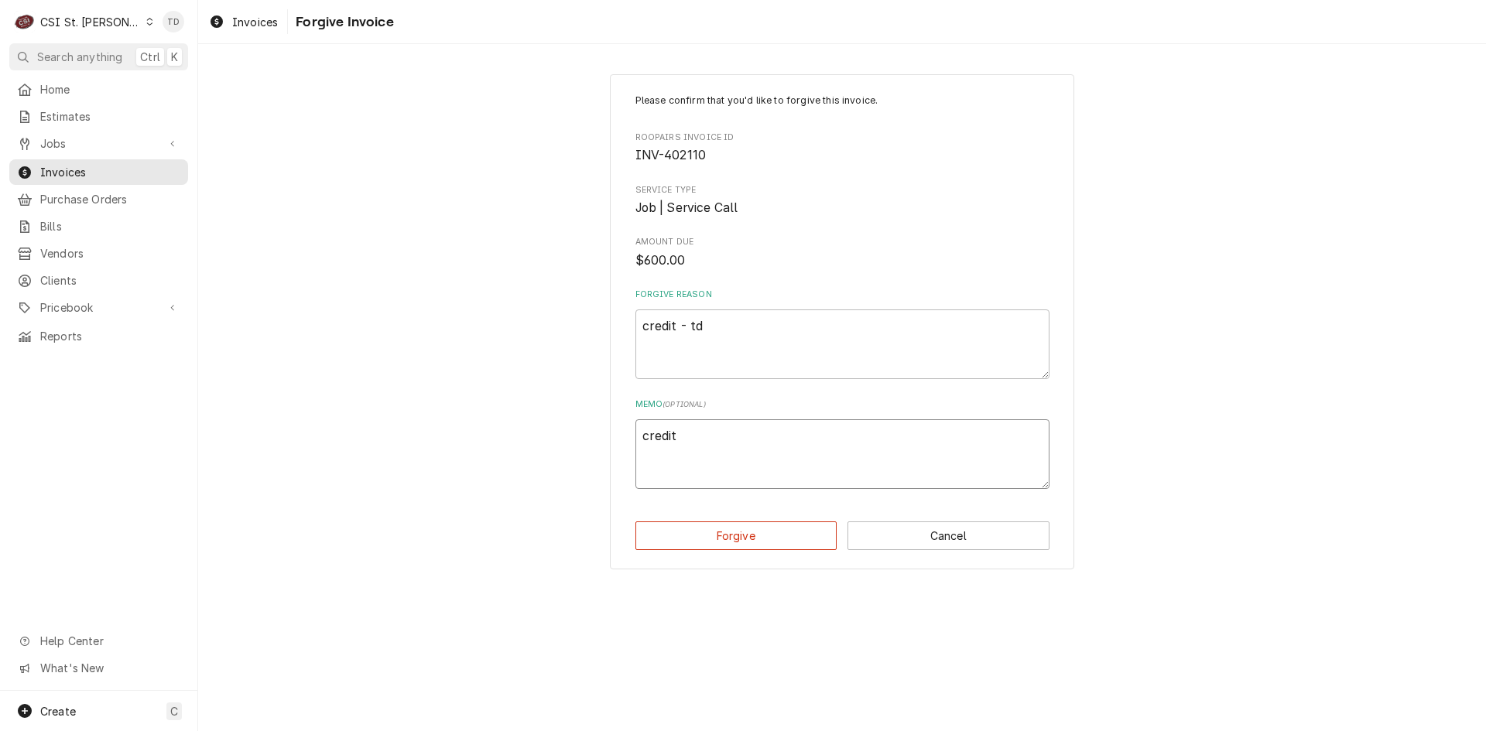
type textarea "x"
type textarea "credit"
type textarea "x"
type textarea "credit -"
type textarea "x"
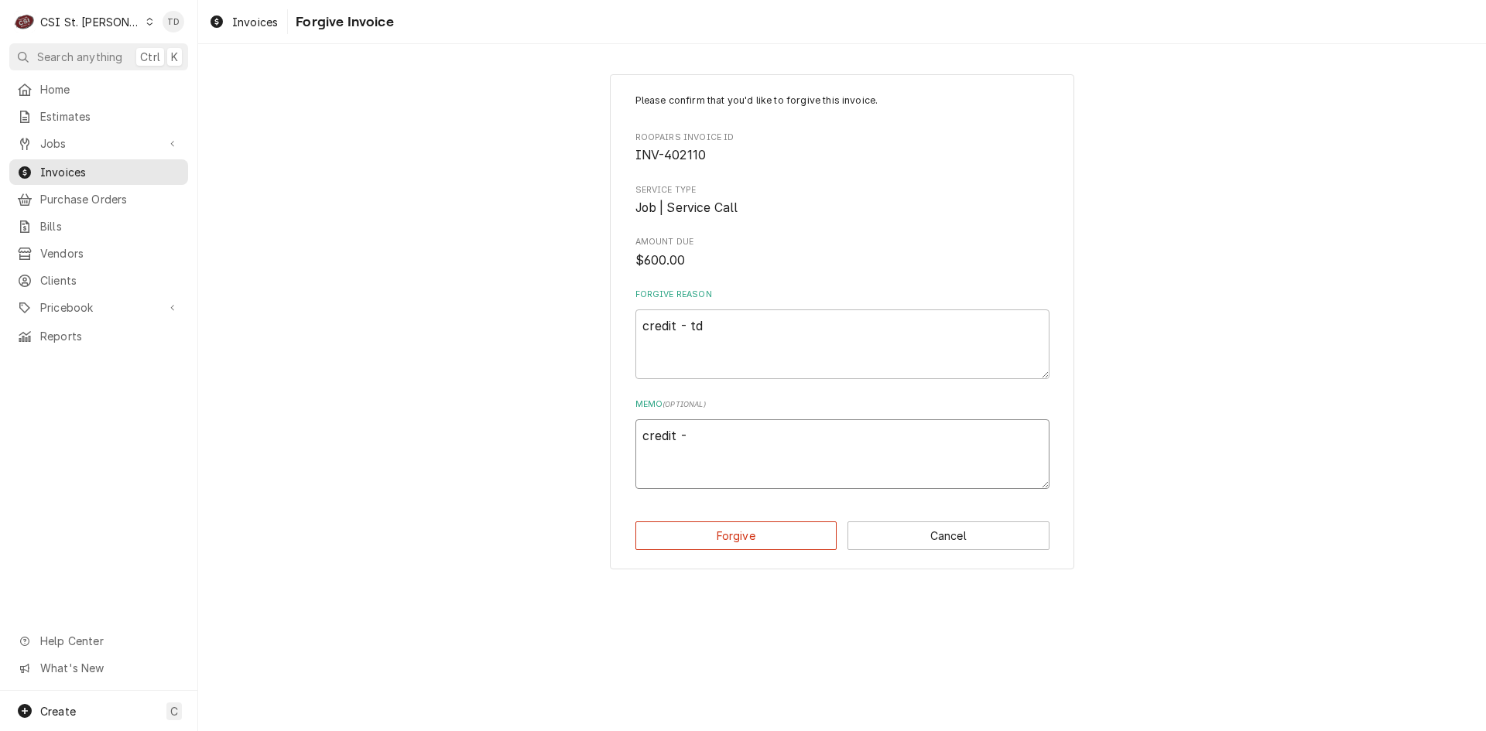
type textarea "credit -"
type textarea "x"
type textarea "credit - t"
type textarea "x"
type textarea "credit - td"
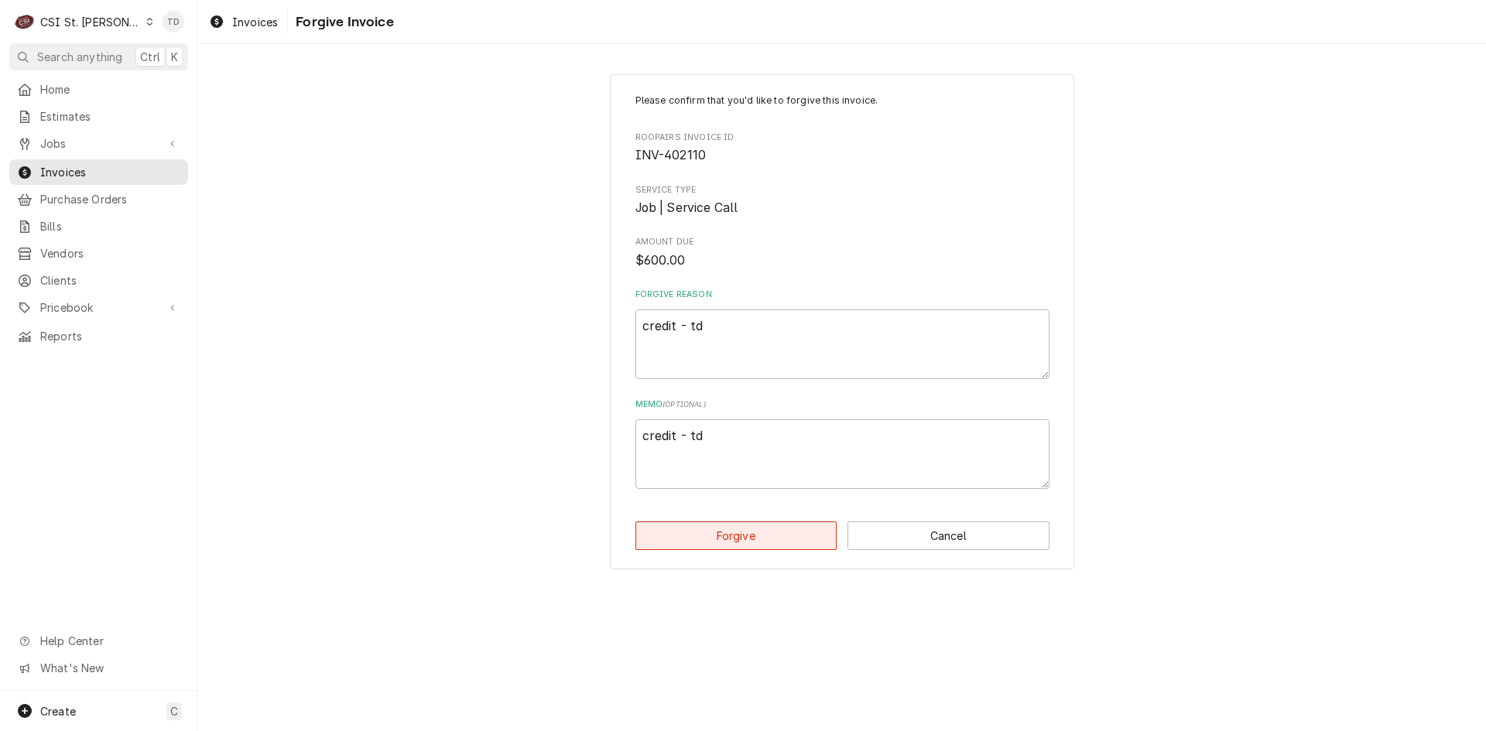
click at [682, 541] on button "Forgive" at bounding box center [736, 535] width 202 height 29
type textarea "x"
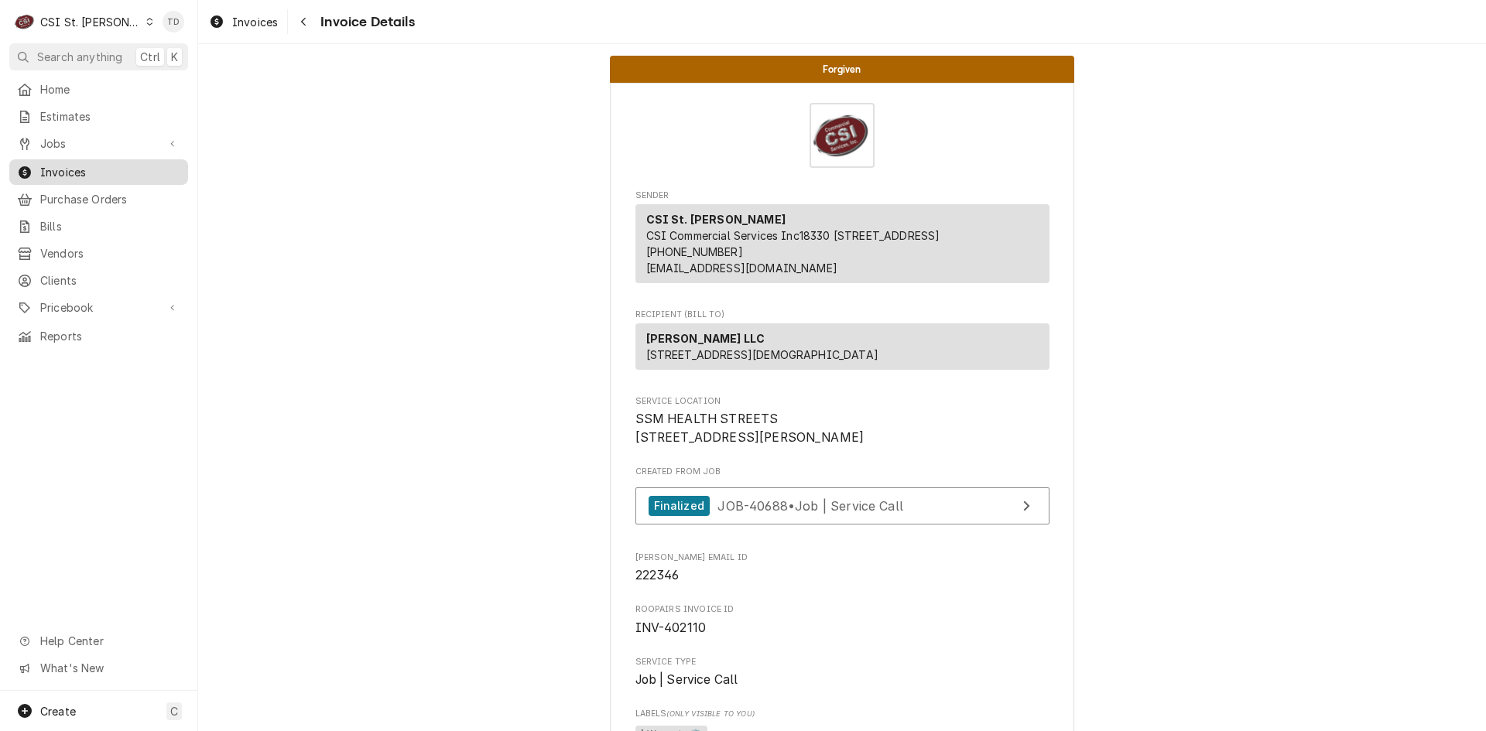
click at [84, 159] on link "Invoices" at bounding box center [98, 172] width 179 height 26
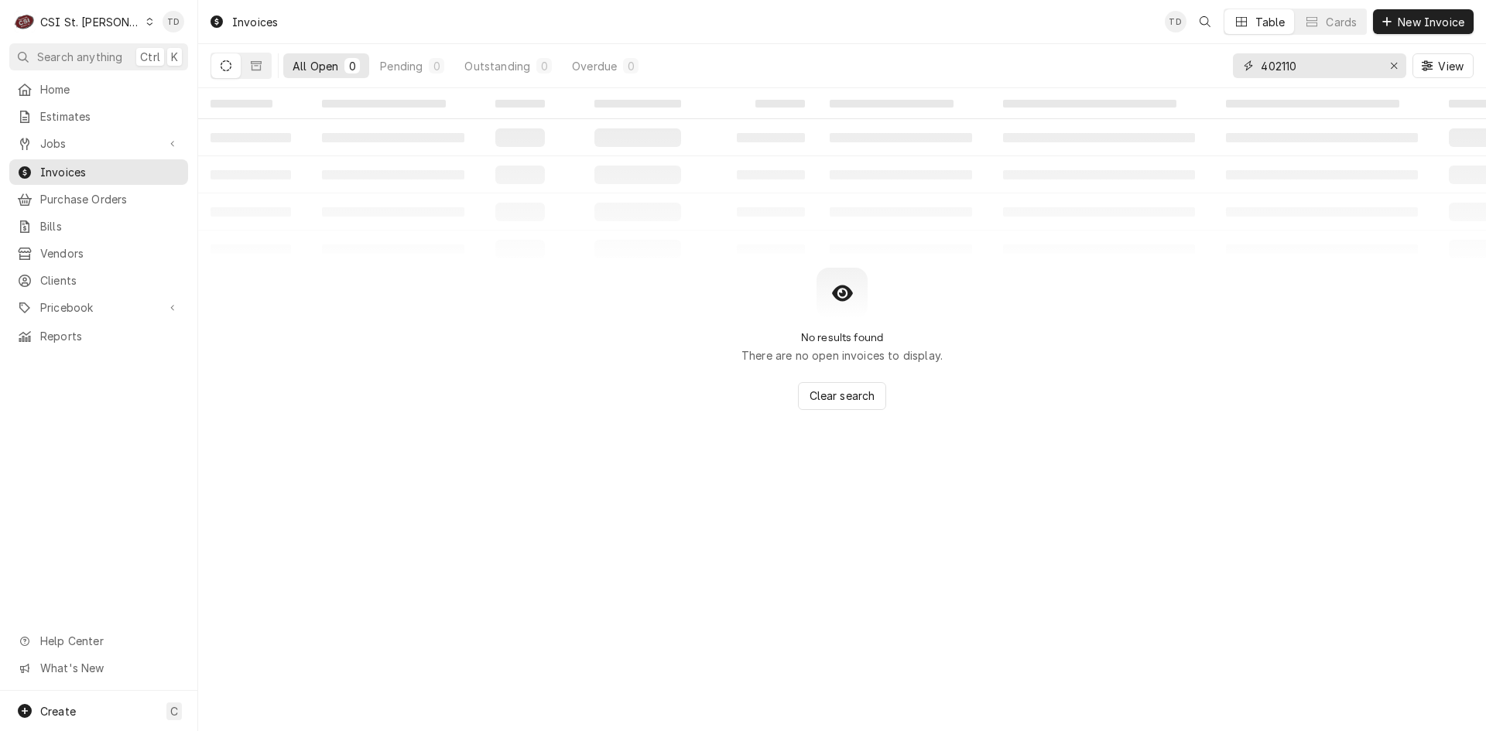
click at [1318, 74] on input "402110" at bounding box center [1318, 65] width 116 height 25
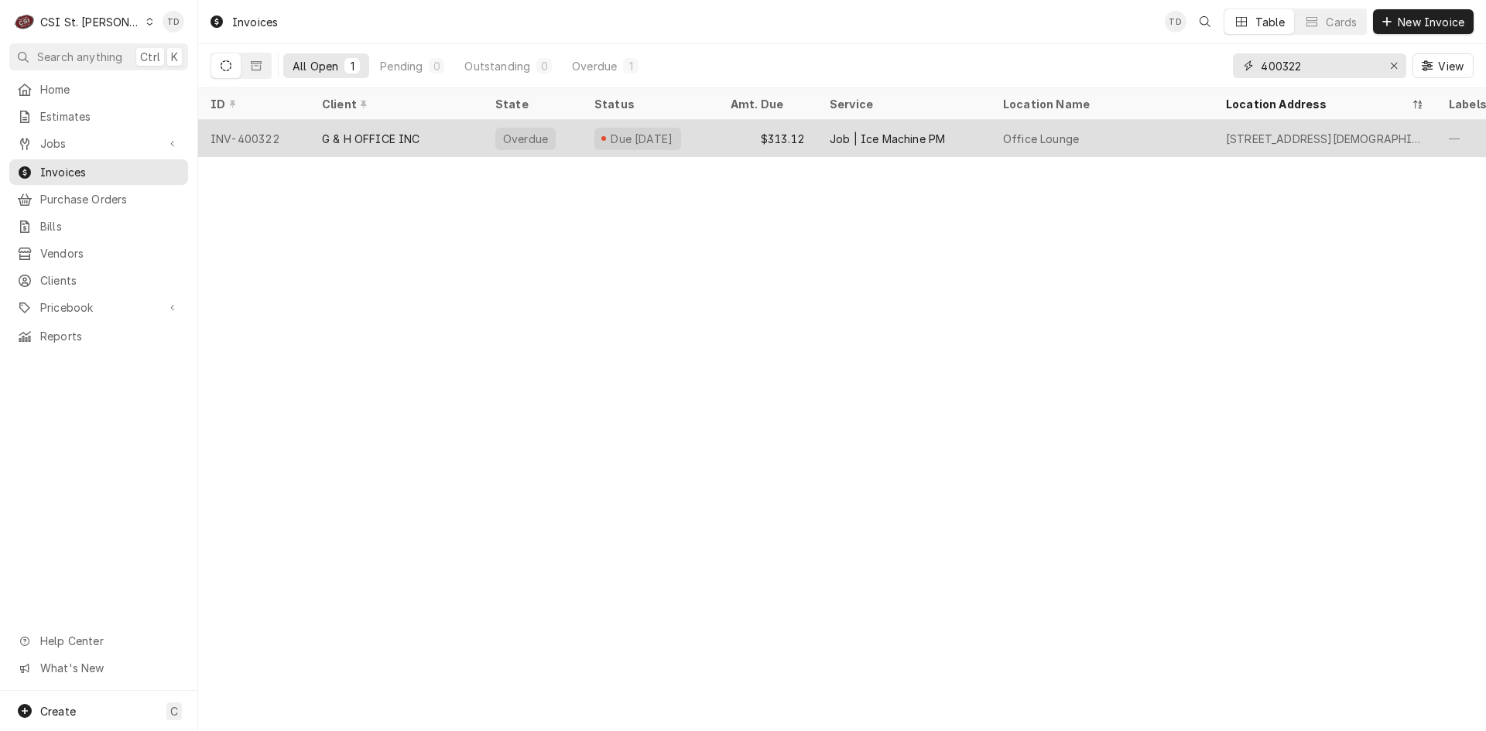
type input "400322"
click at [752, 141] on div "$313.12" at bounding box center [767, 138] width 99 height 37
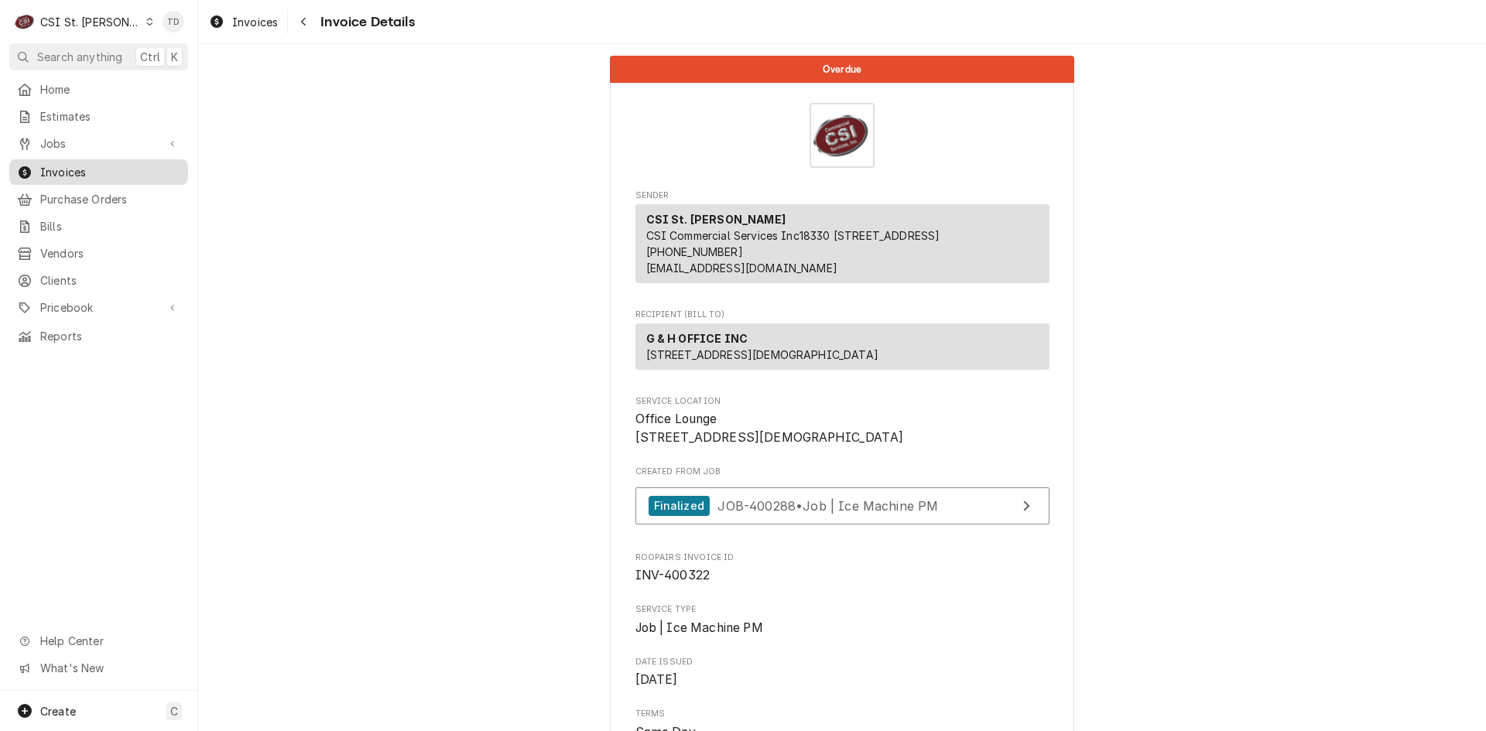
click at [104, 167] on span "Invoices" at bounding box center [110, 172] width 140 height 16
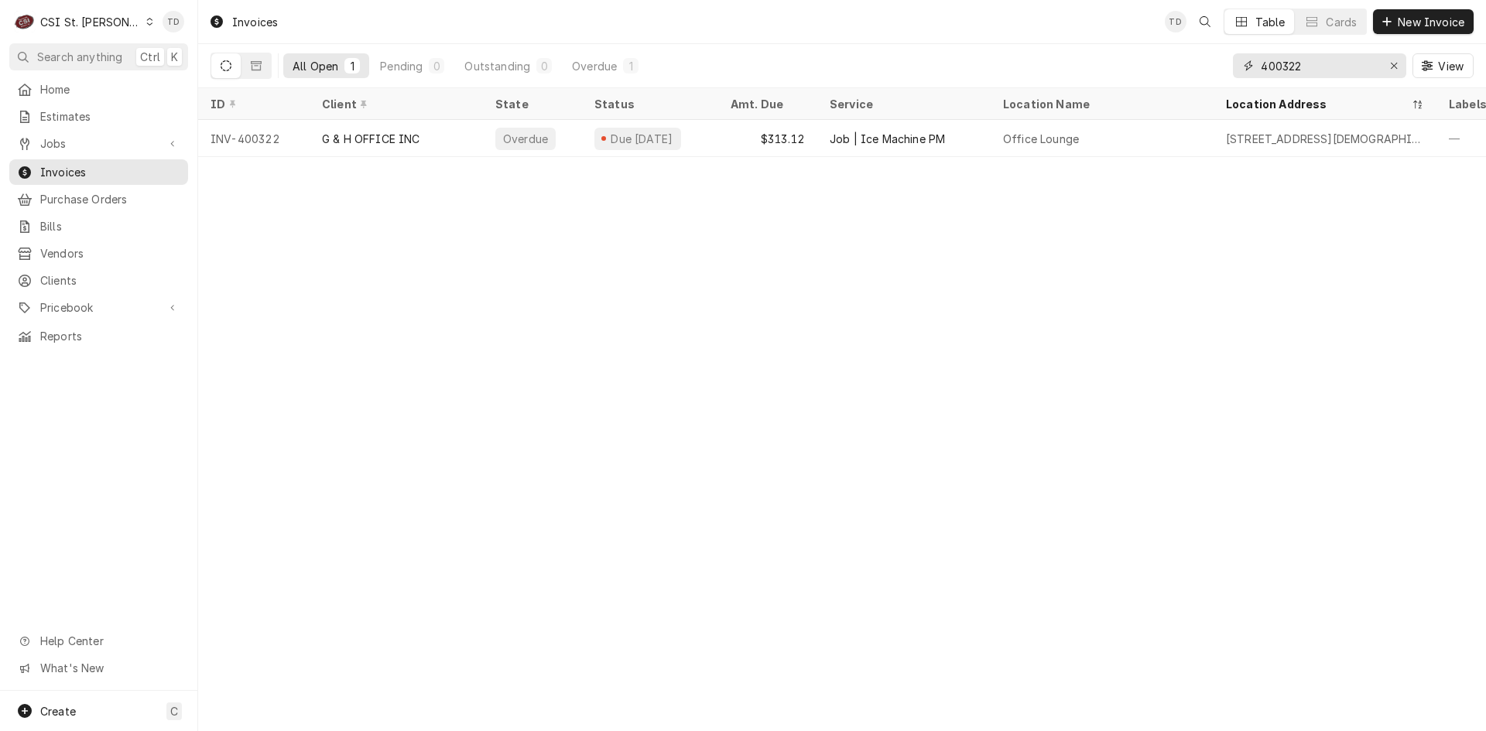
click at [1329, 63] on input "400322" at bounding box center [1318, 65] width 116 height 25
type input "3"
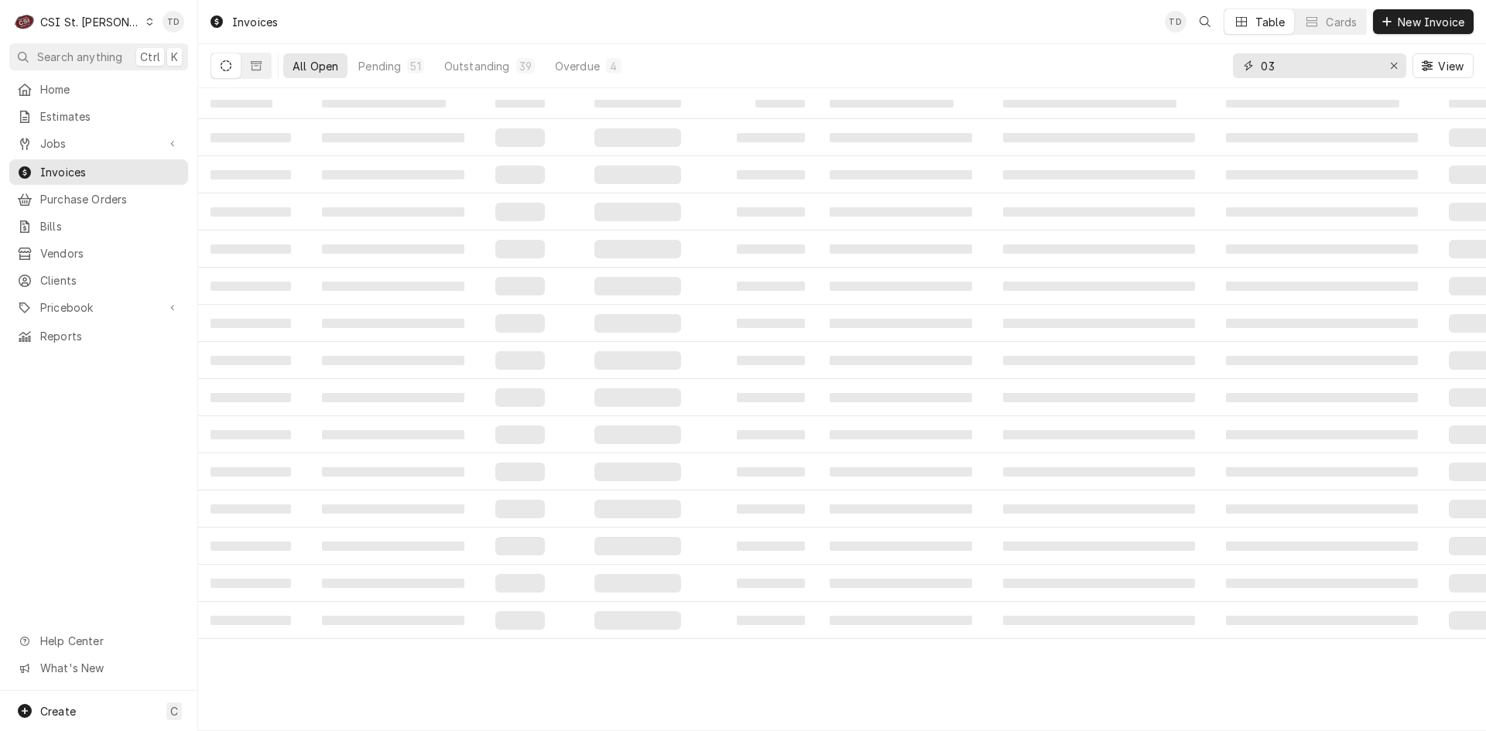
type input "0"
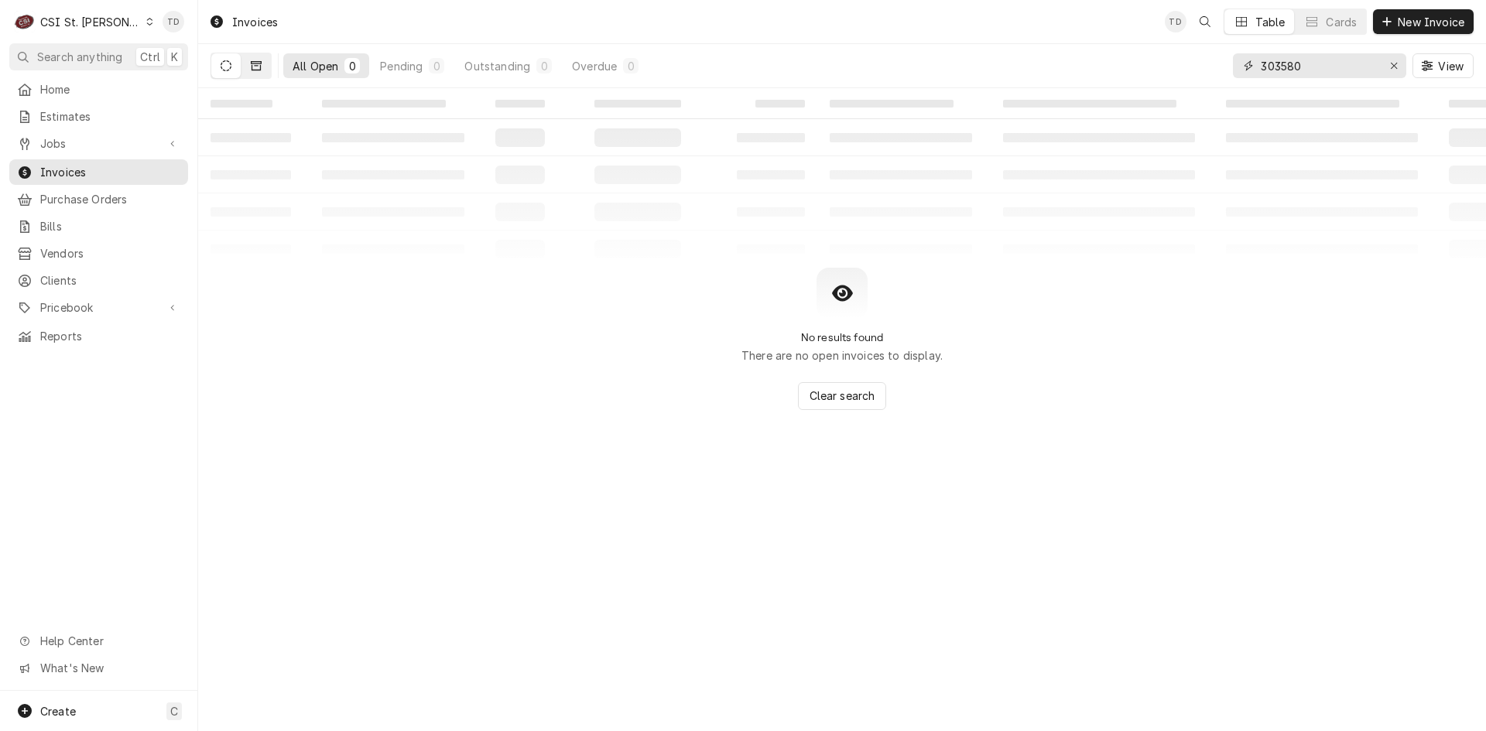
type input "303580"
click at [255, 59] on button "Dynamic Content Wrapper" at bounding box center [255, 65] width 29 height 25
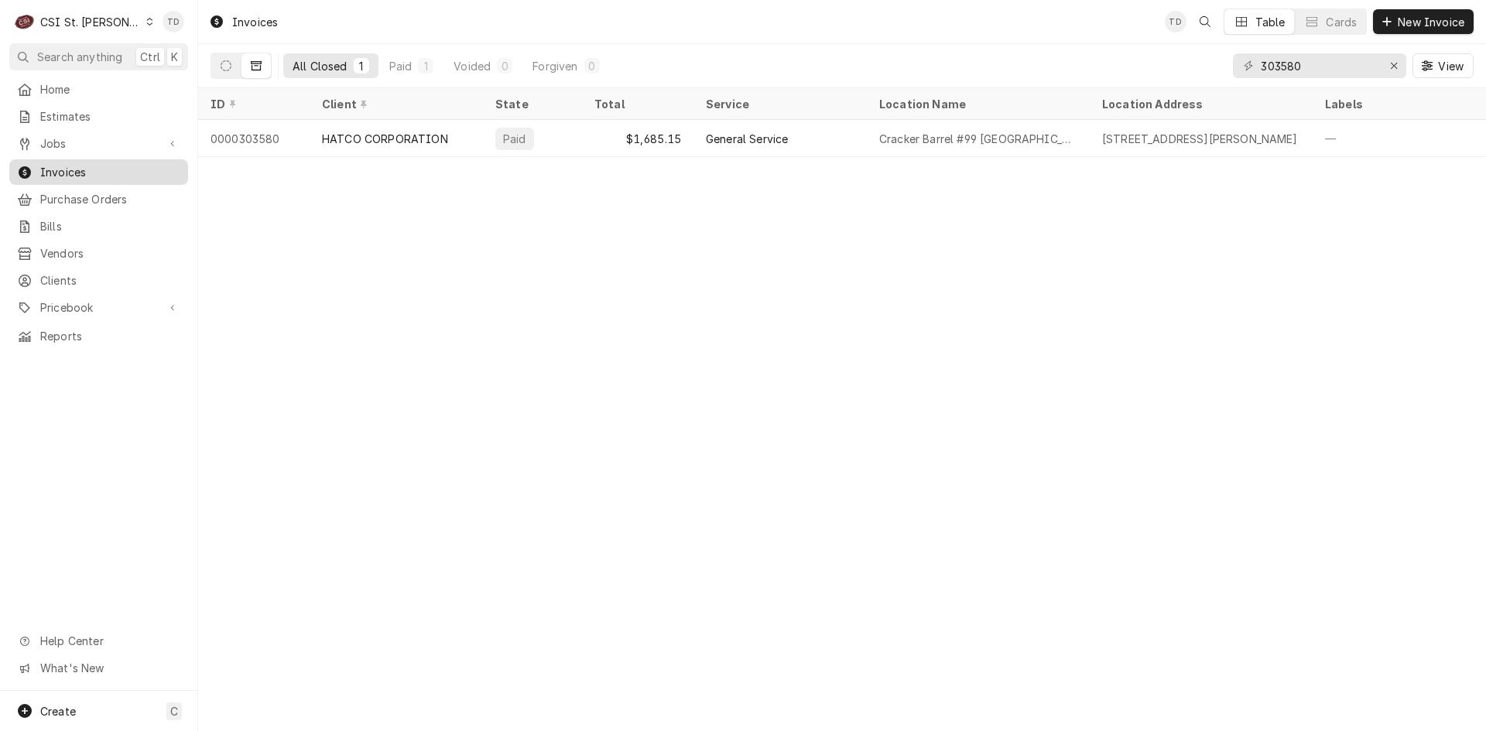
click at [134, 165] on span "Invoices" at bounding box center [110, 172] width 140 height 16
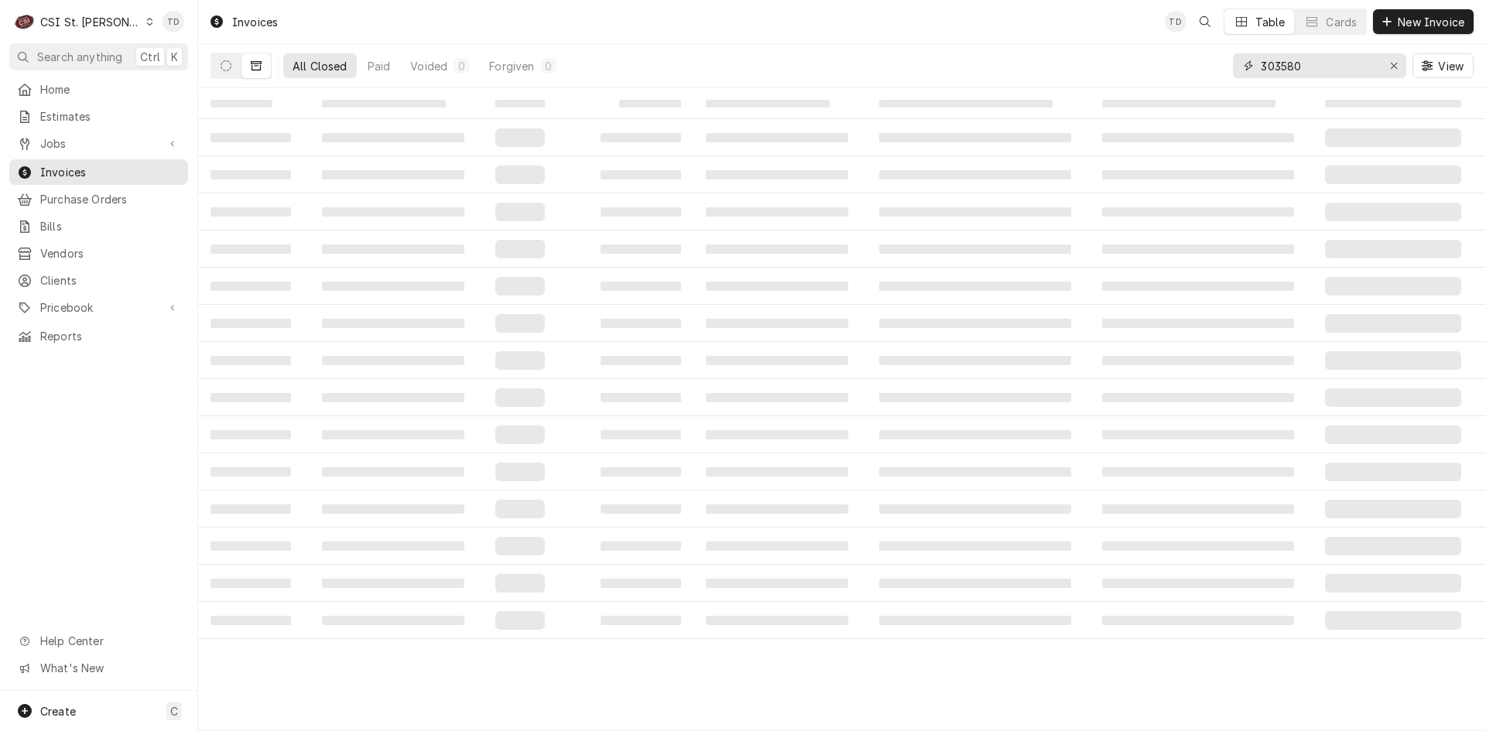
click at [1309, 68] on input "303580" at bounding box center [1318, 65] width 116 height 25
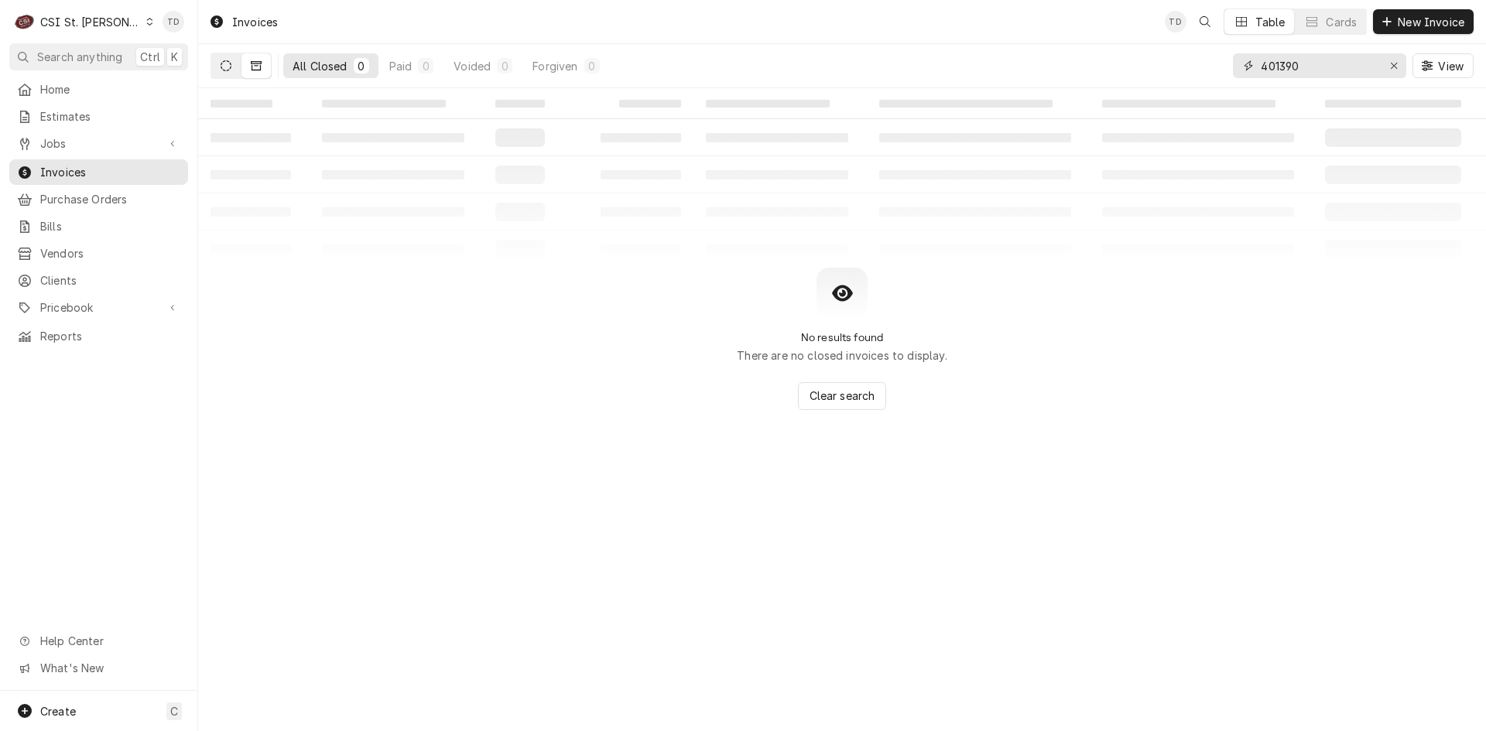
type input "401390"
click at [232, 60] on button "Dynamic Content Wrapper" at bounding box center [225, 65] width 29 height 25
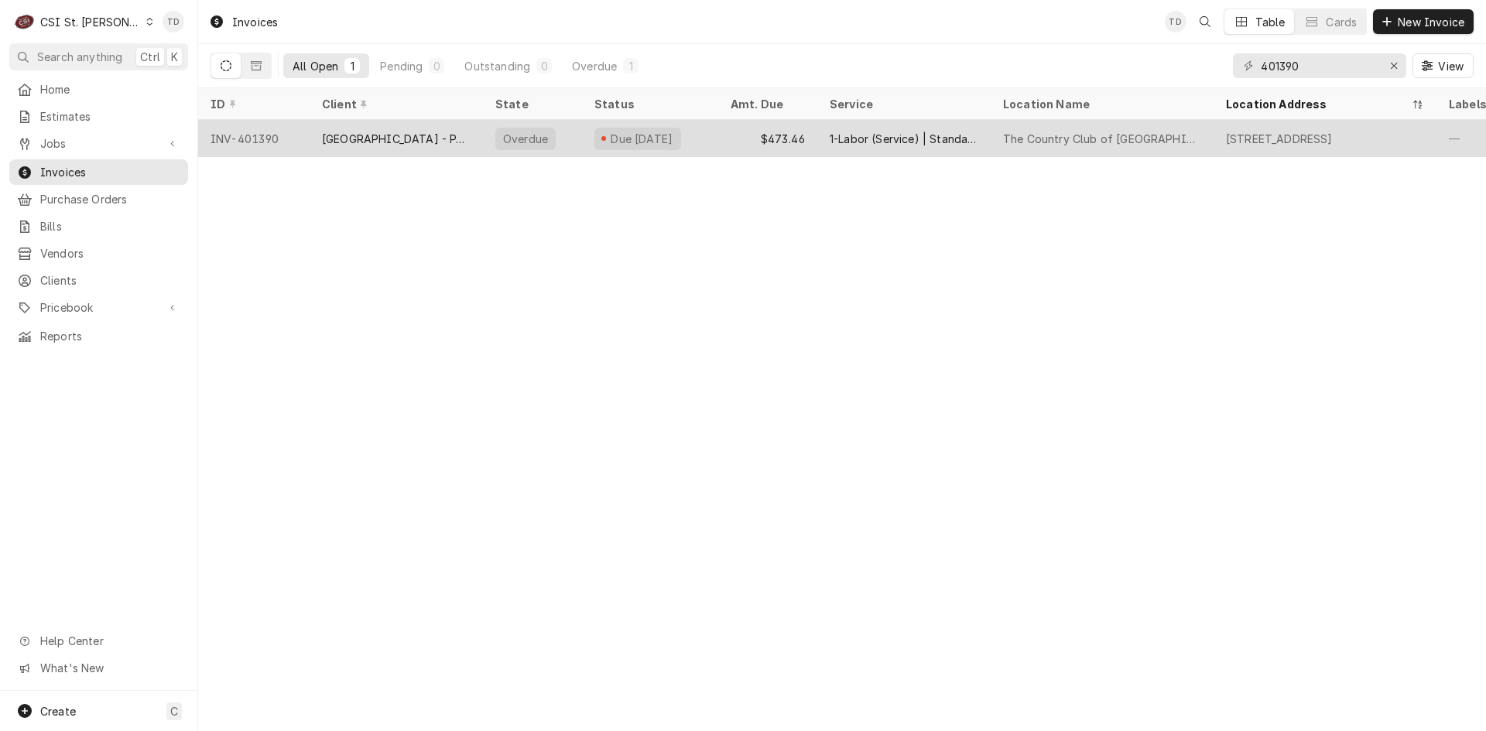
click at [454, 132] on div "[GEOGRAPHIC_DATA] - PARTS TOWN" at bounding box center [396, 139] width 149 height 16
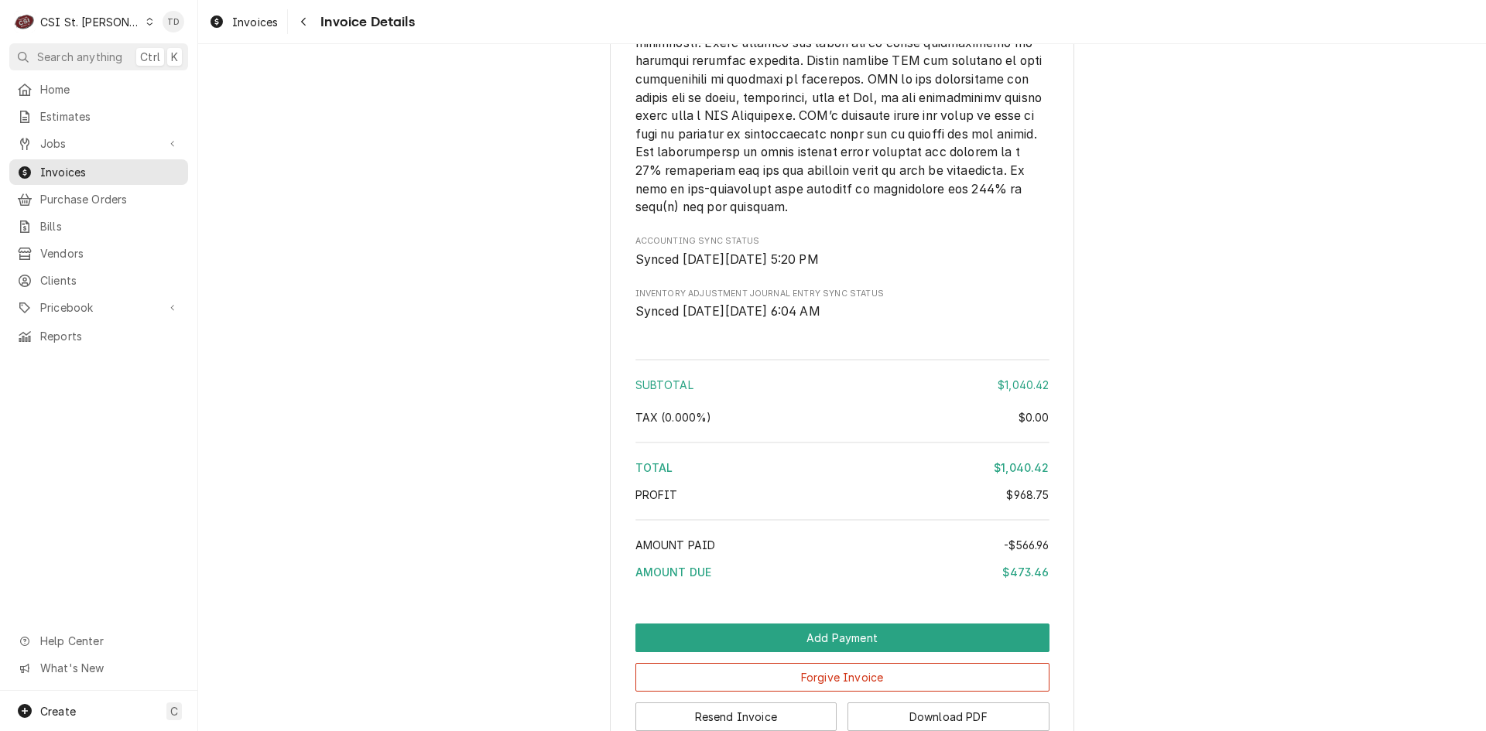
scroll to position [3144, 0]
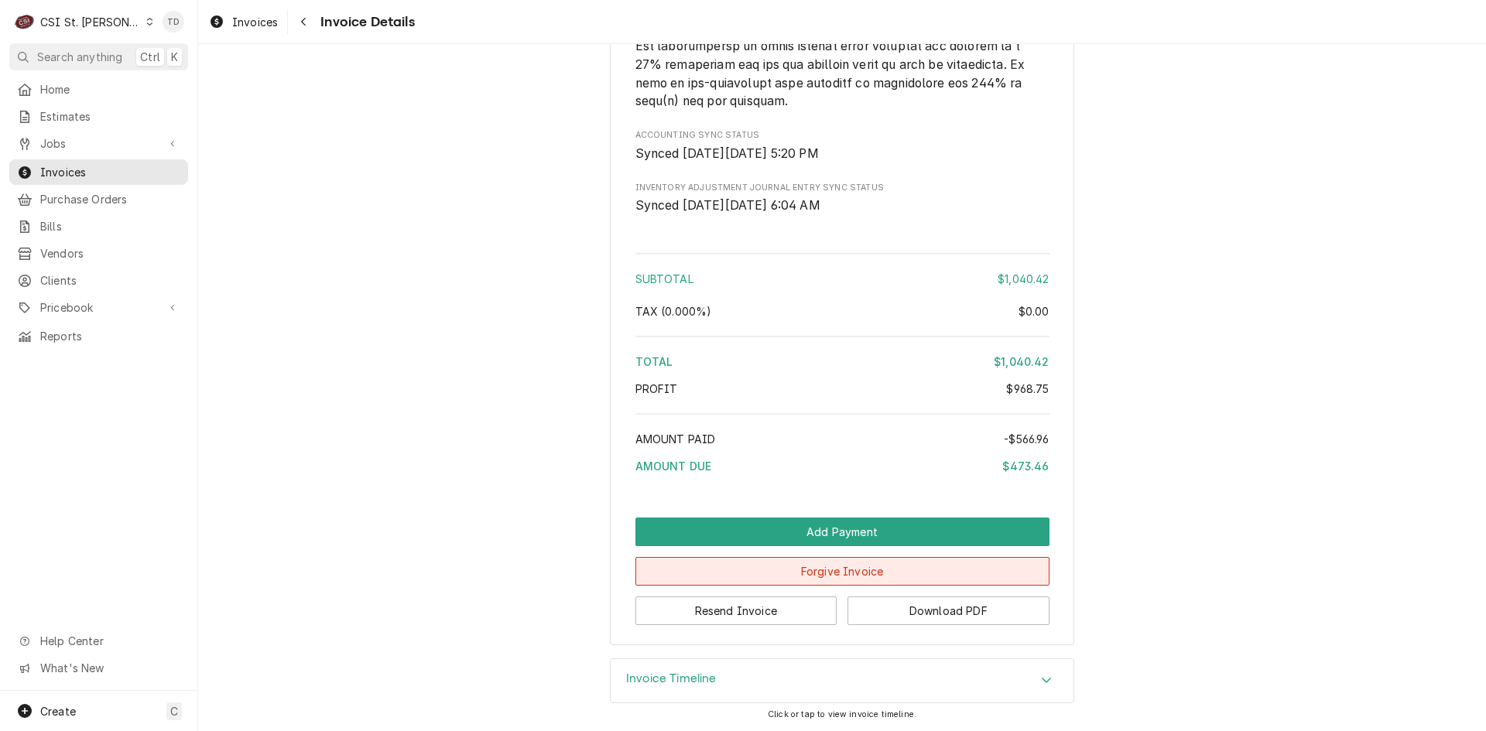
click at [771, 574] on button "Forgive Invoice" at bounding box center [842, 571] width 414 height 29
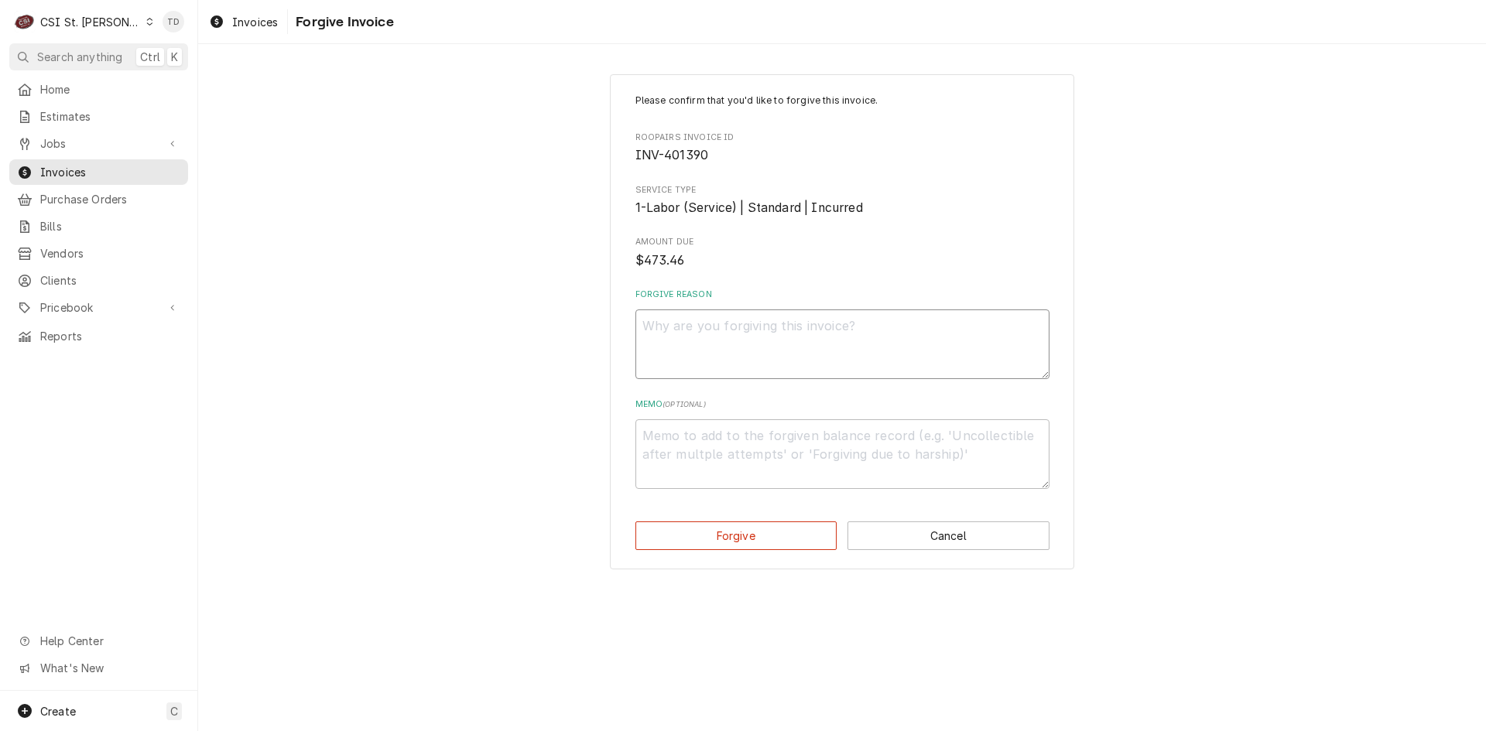
click at [685, 344] on textarea "Forgive Reason" at bounding box center [842, 344] width 414 height 70
type textarea "x"
type textarea "c"
type textarea "x"
type textarea "cr"
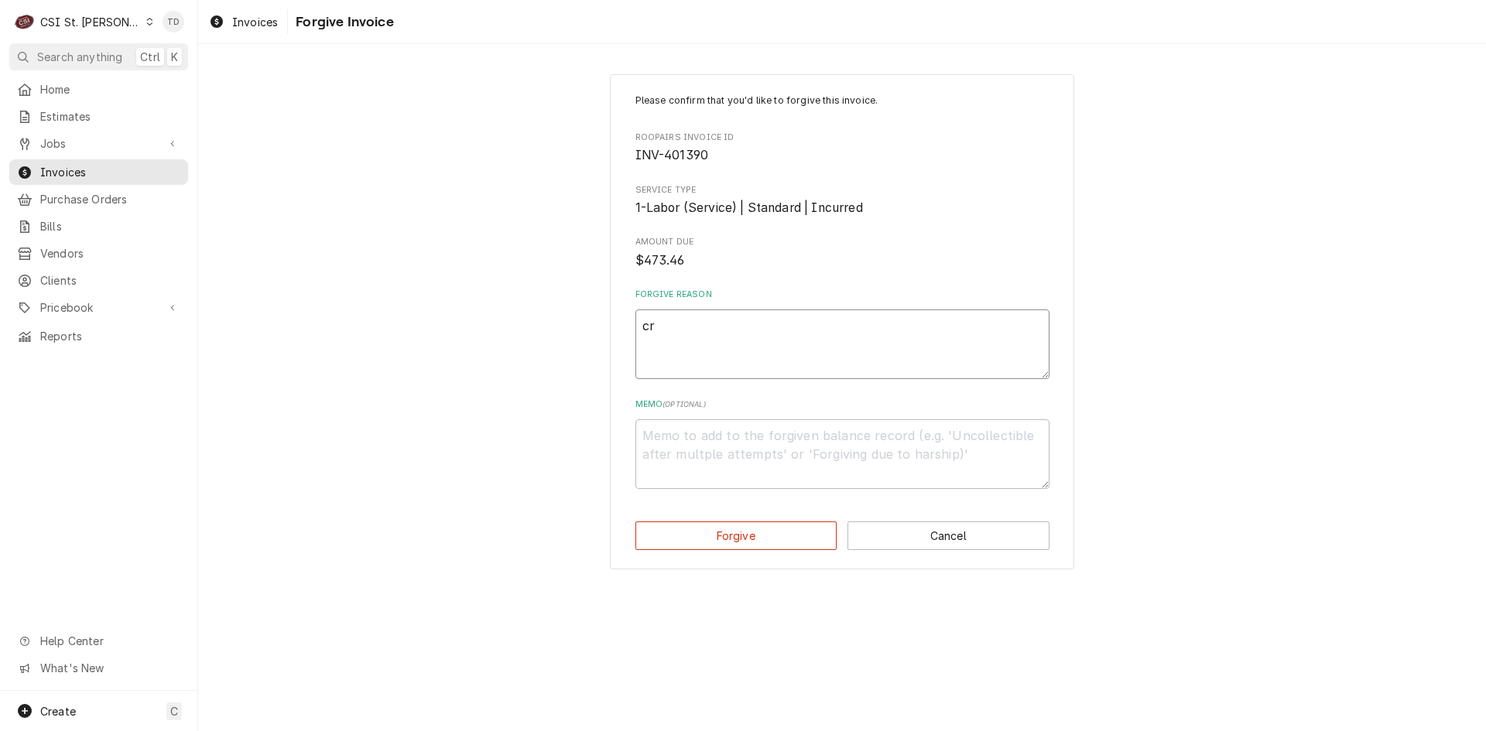
type textarea "x"
type textarea "cre"
type textarea "x"
type textarea "cred"
type textarea "x"
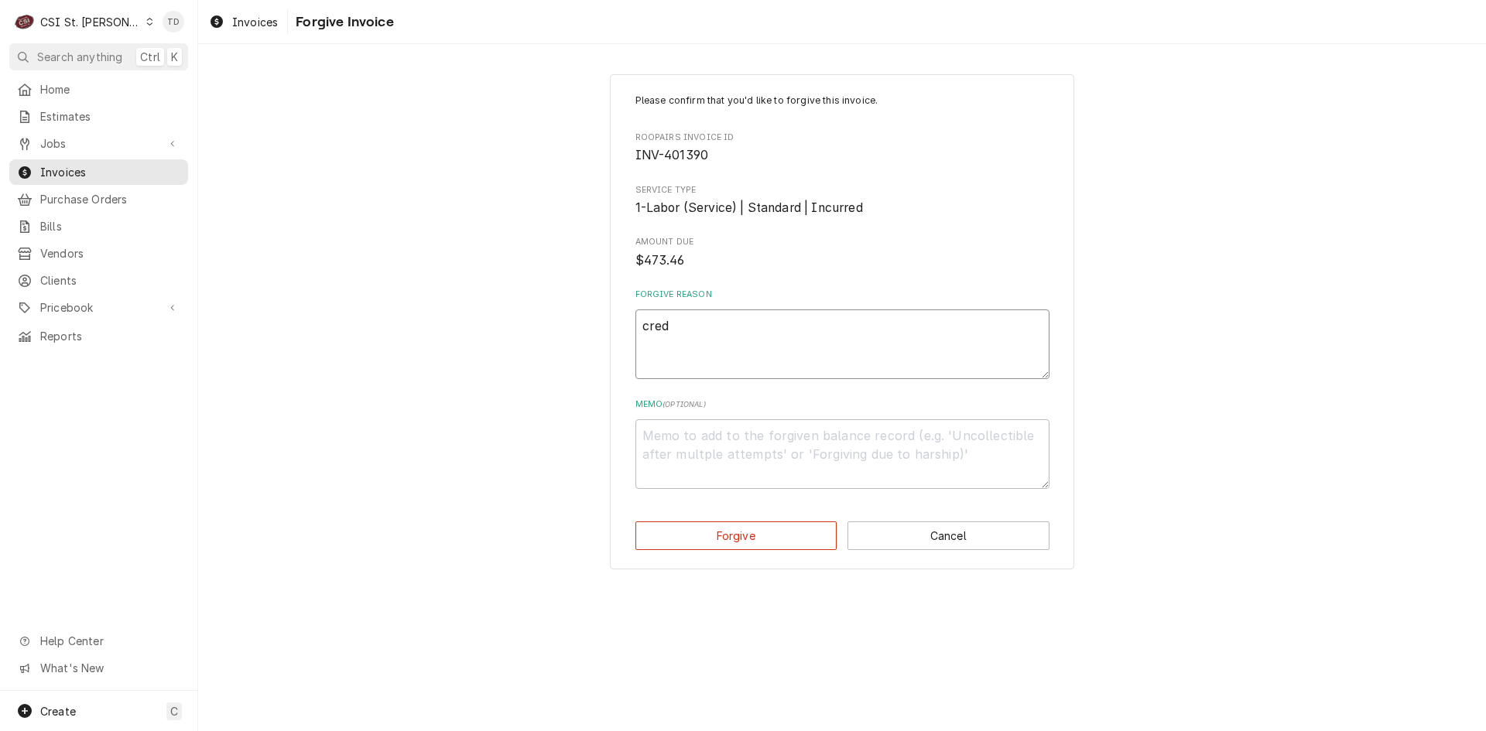
type textarea "credi"
type textarea "x"
type textarea "credit"
type textarea "x"
type textarea "credit"
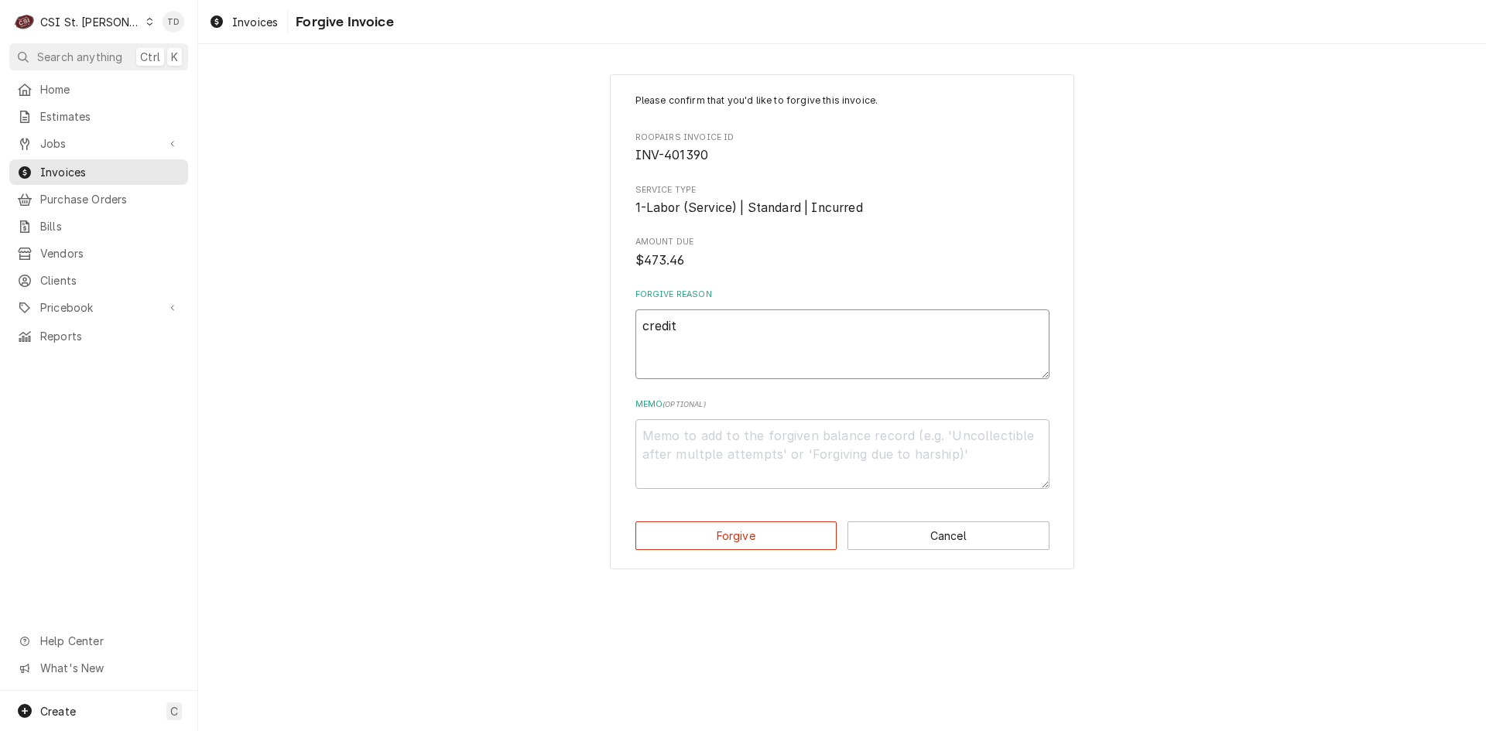
type textarea "x"
type textarea "credit -"
type textarea "x"
type textarea "credit -"
type textarea "x"
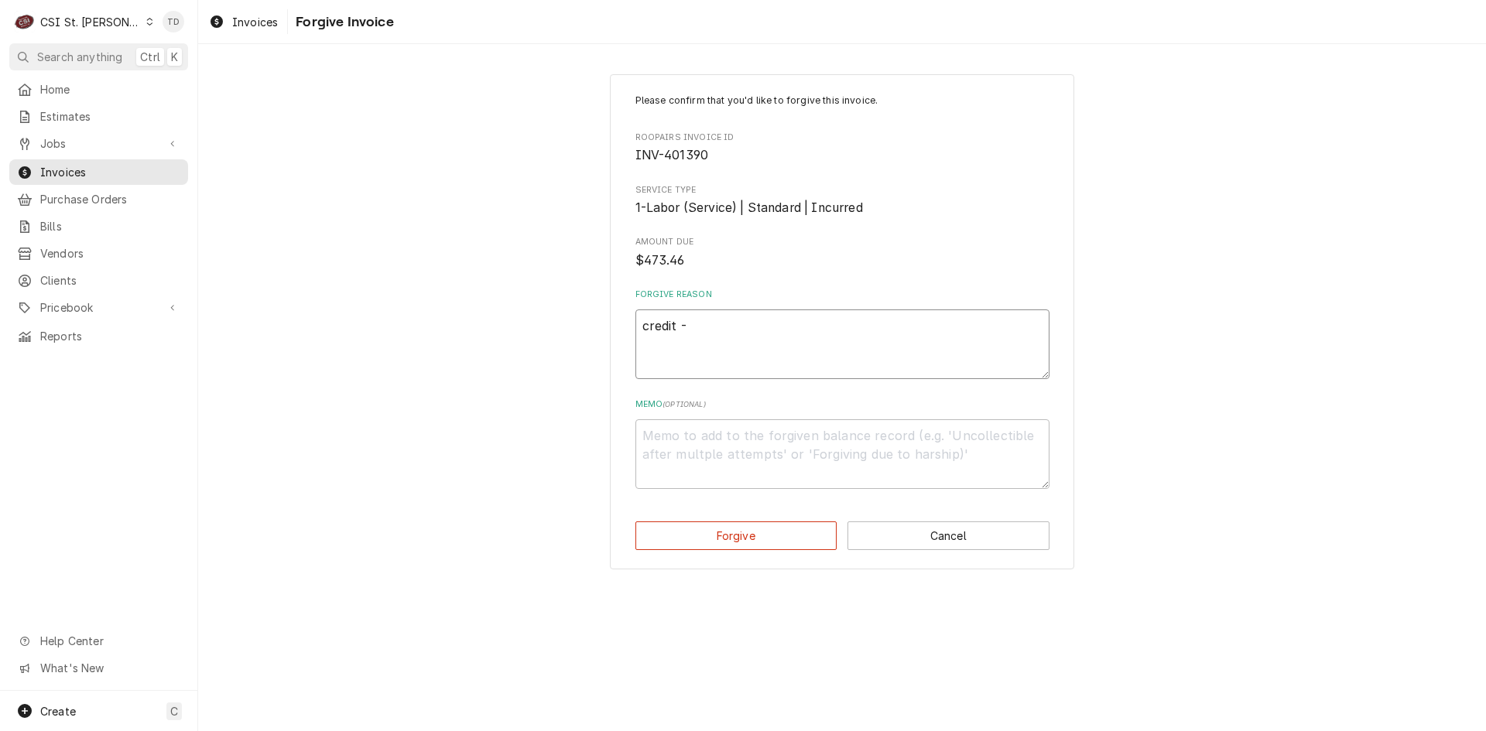
type textarea "credit - t"
type textarea "x"
type textarea "credit - td"
type textarea "x"
type textarea "c"
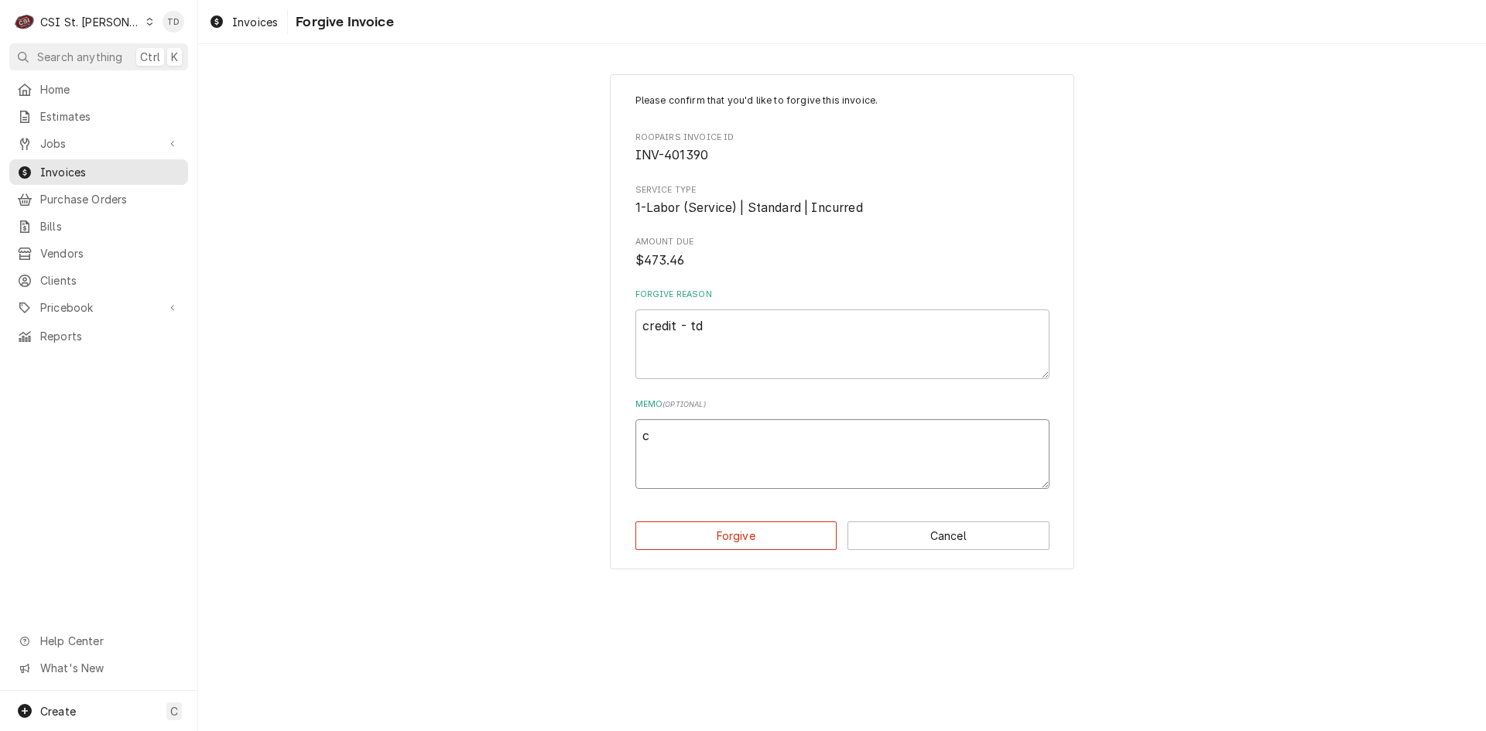
type textarea "x"
type textarea "cr"
type textarea "x"
type textarea "cre"
type textarea "x"
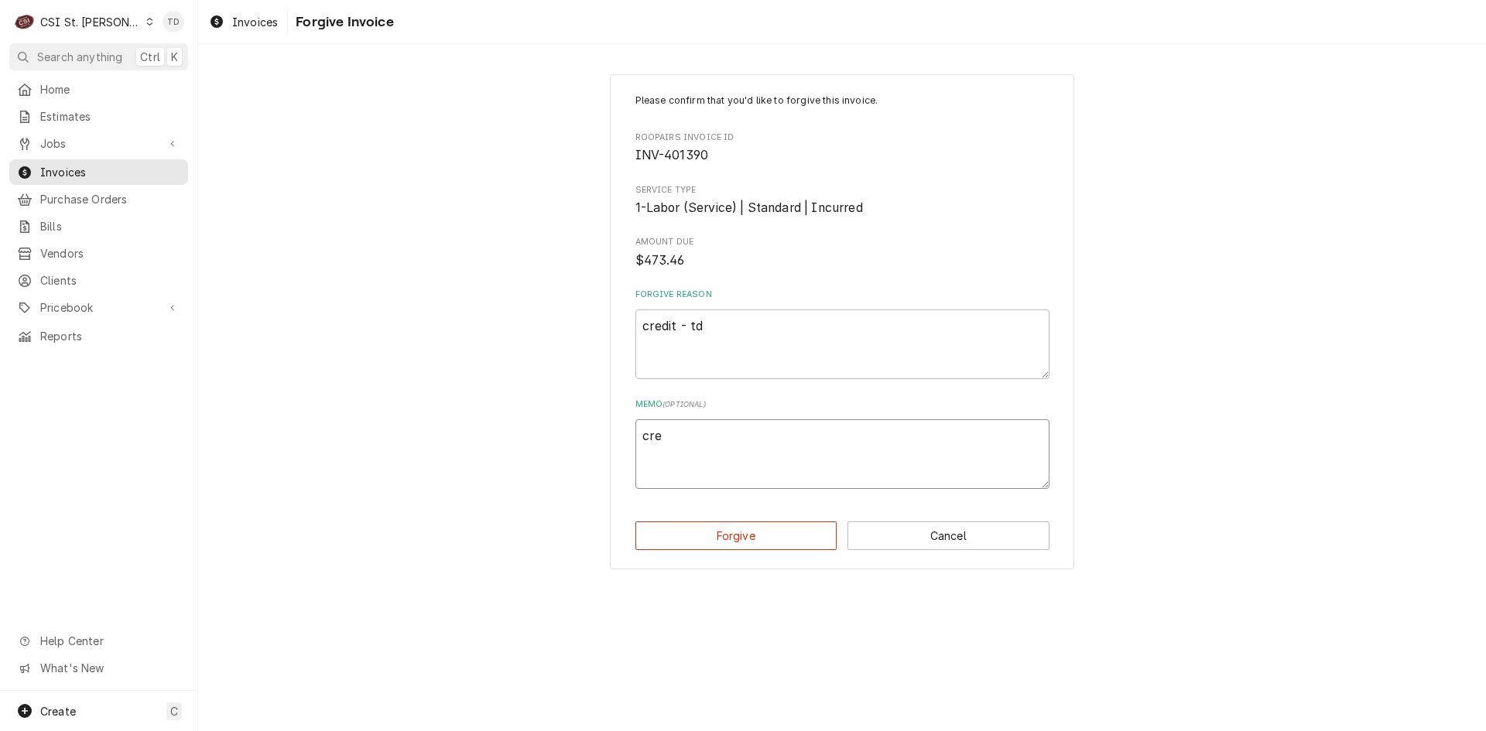
type textarea "cred"
type textarea "x"
type textarea "credi"
type textarea "x"
type textarea "credit"
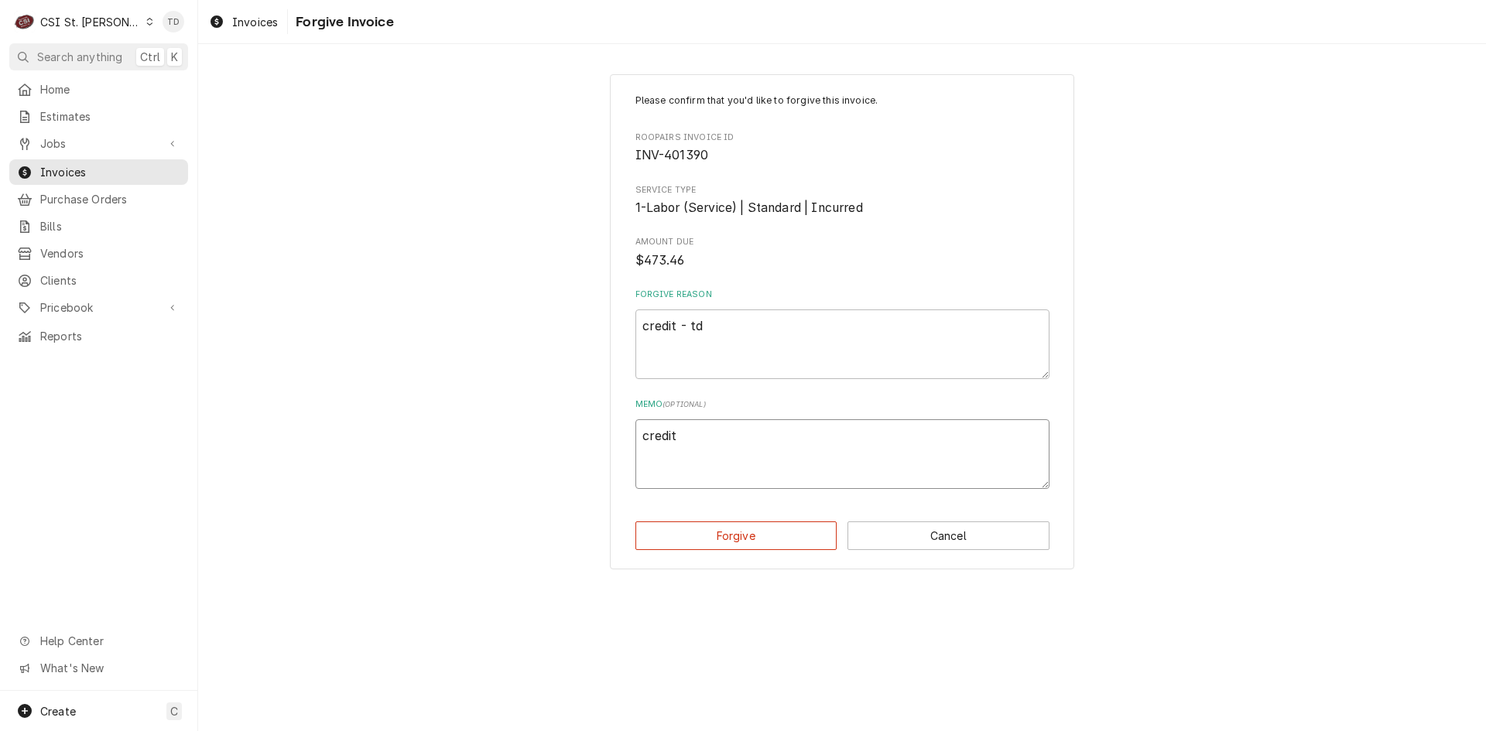
type textarea "x"
type textarea "credit"
type textarea "x"
type textarea "credit -"
type textarea "x"
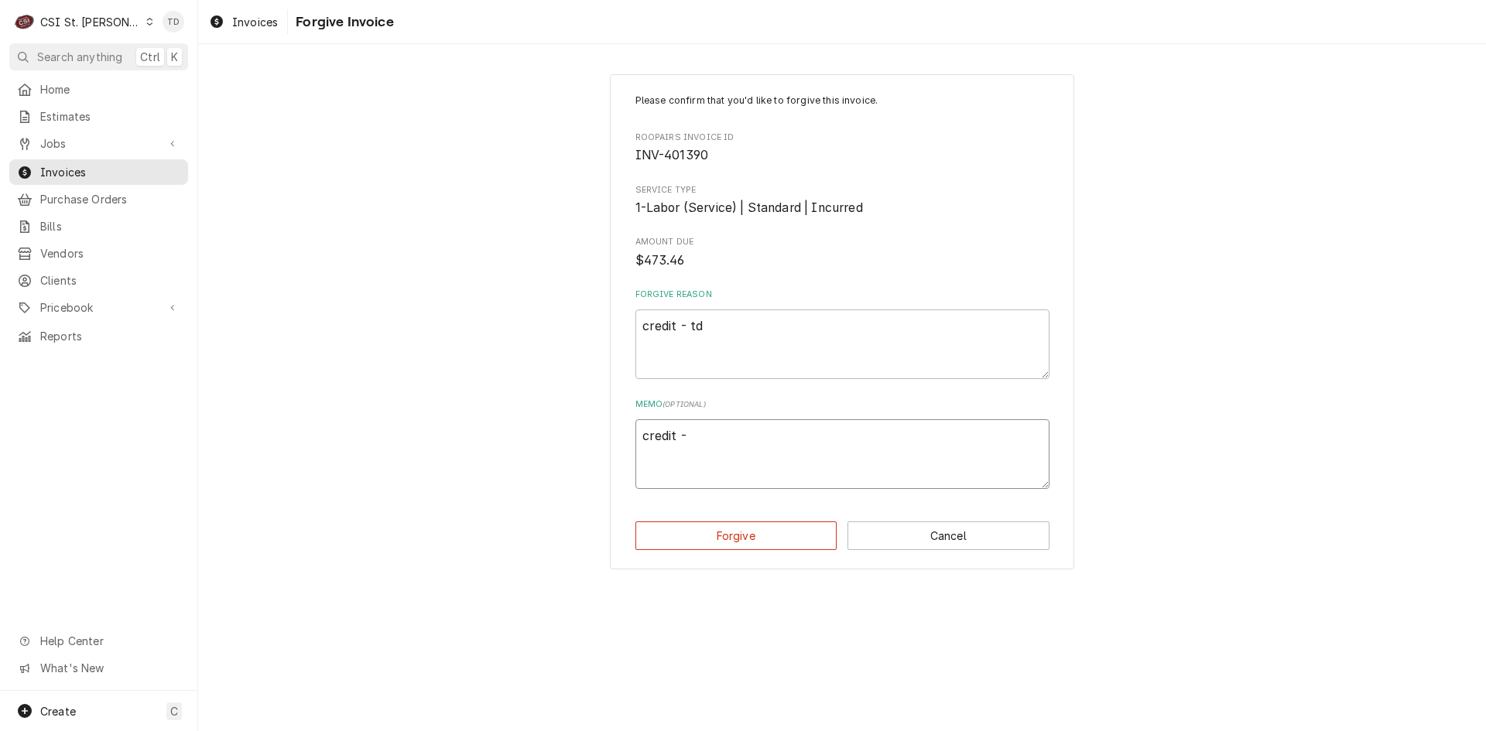
type textarea "credit -"
type textarea "x"
type textarea "credit - t"
type textarea "x"
type textarea "credit - td"
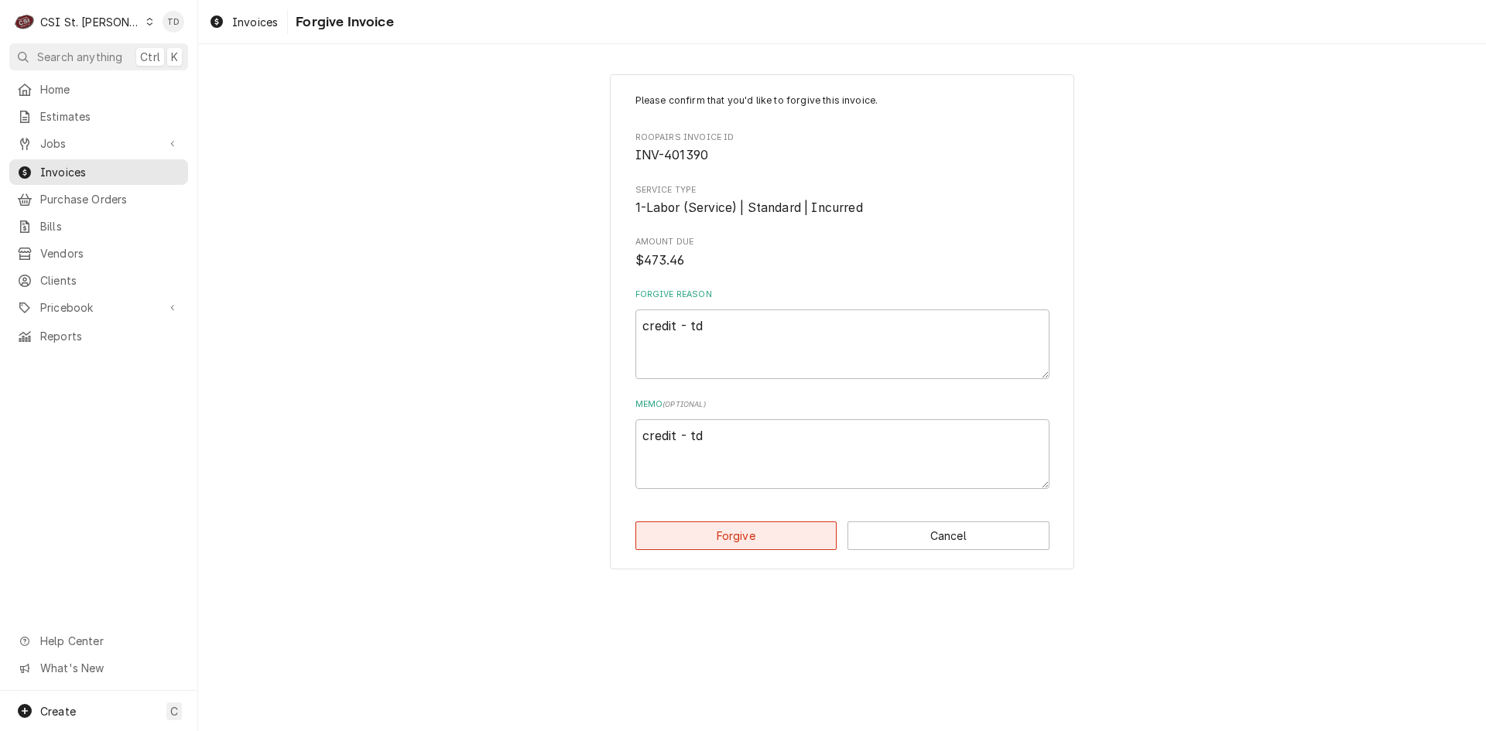
click at [679, 540] on button "Forgive" at bounding box center [736, 535] width 202 height 29
type textarea "x"
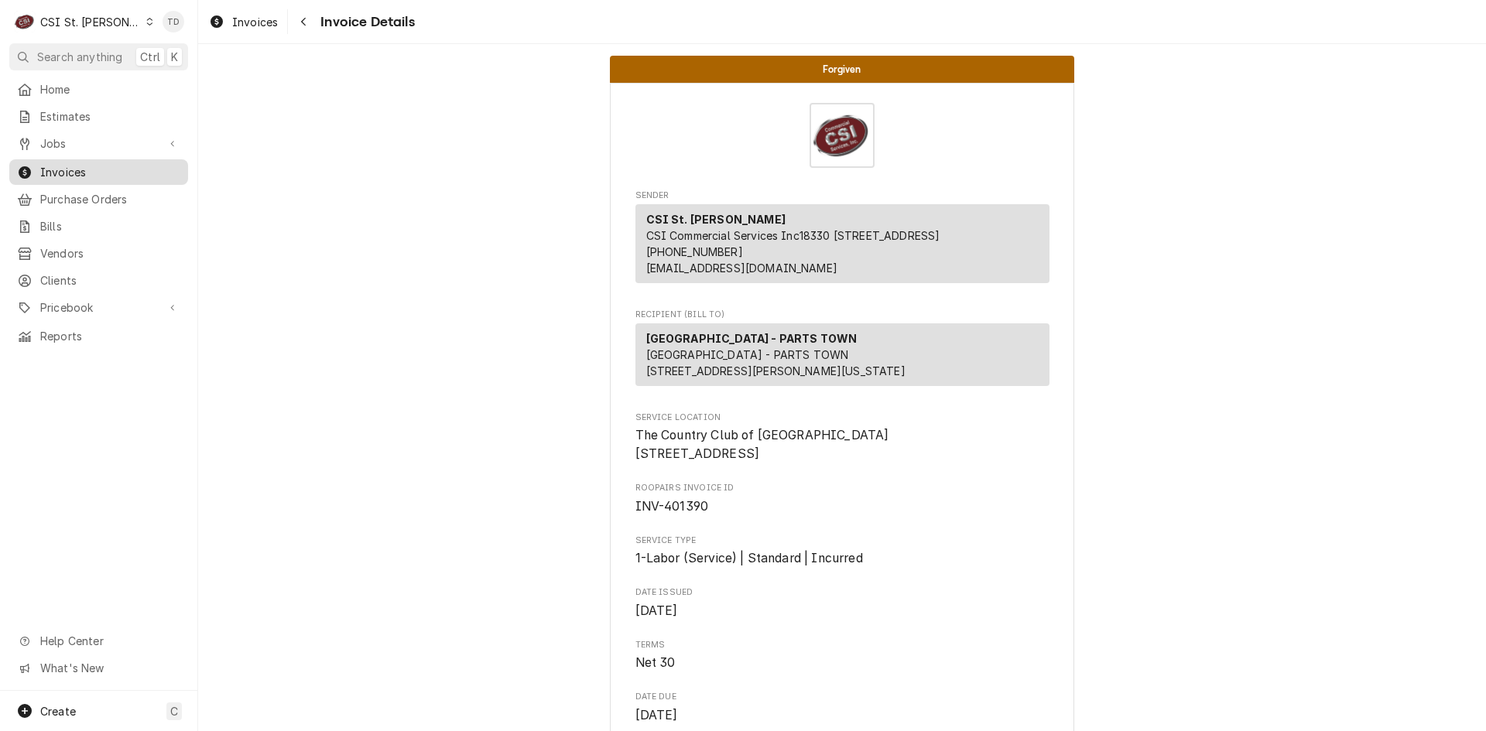
click at [94, 164] on span "Invoices" at bounding box center [110, 172] width 140 height 16
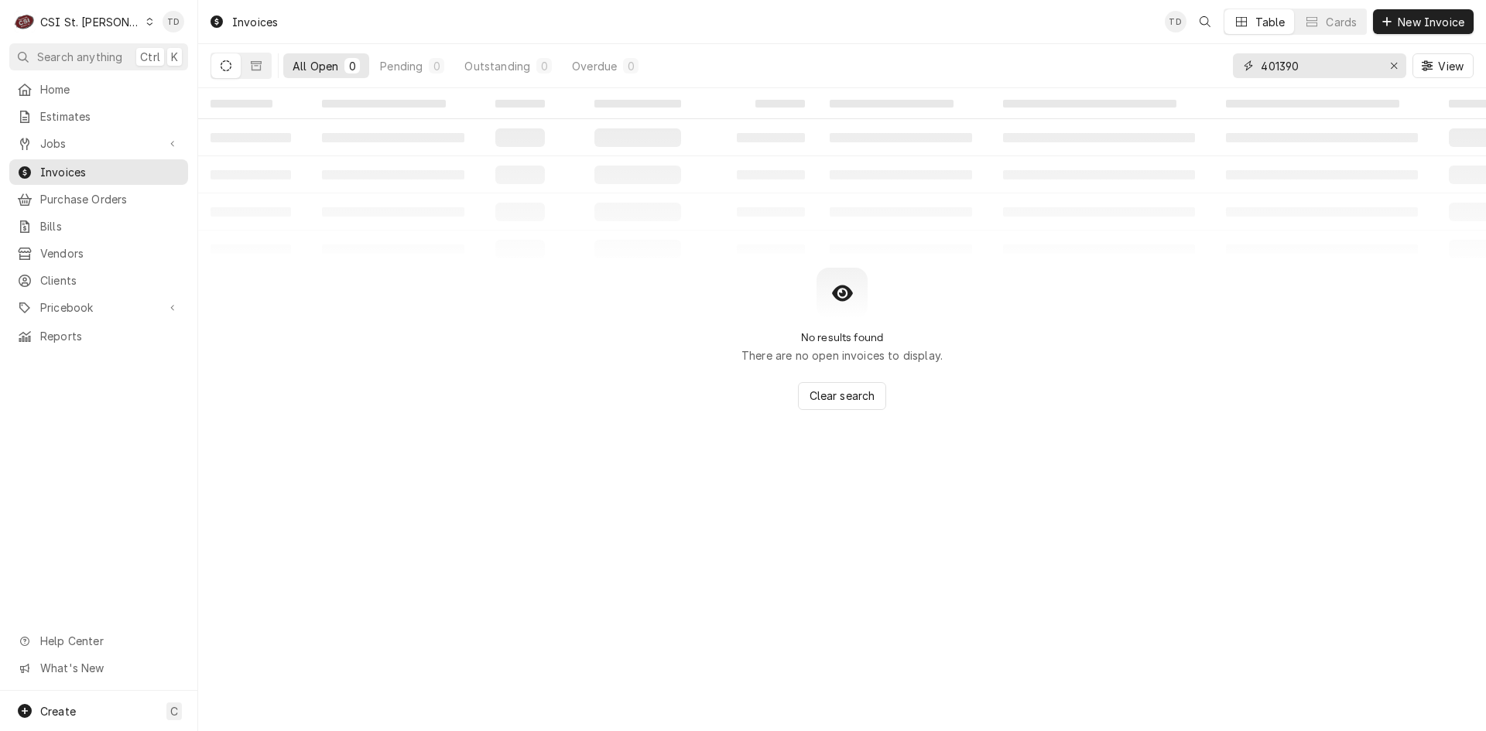
click at [1316, 56] on input "401390" at bounding box center [1318, 65] width 116 height 25
click at [1315, 59] on input "401390" at bounding box center [1318, 65] width 116 height 25
click at [1315, 63] on input "401390" at bounding box center [1318, 65] width 116 height 25
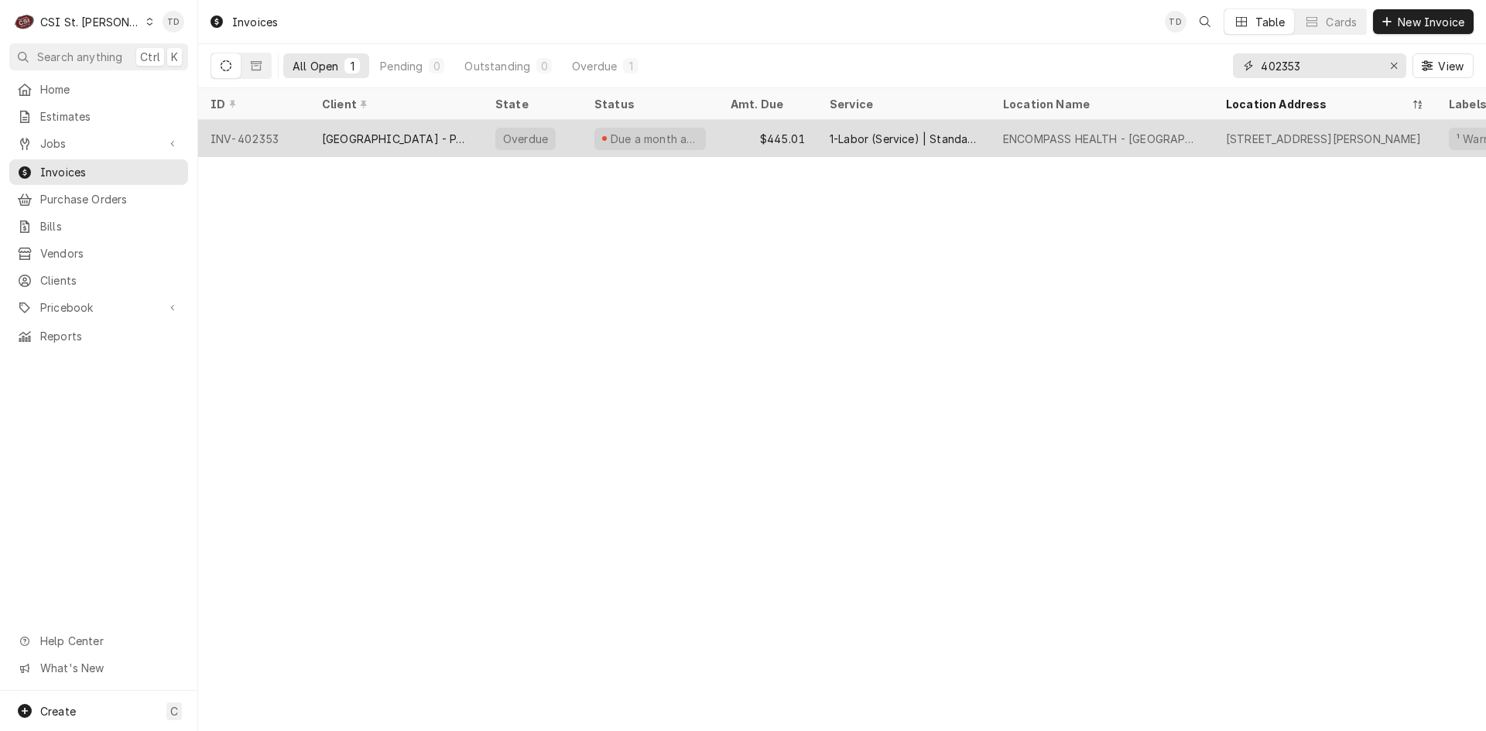
type input "402353"
click at [746, 135] on div "$445.01" at bounding box center [767, 138] width 99 height 37
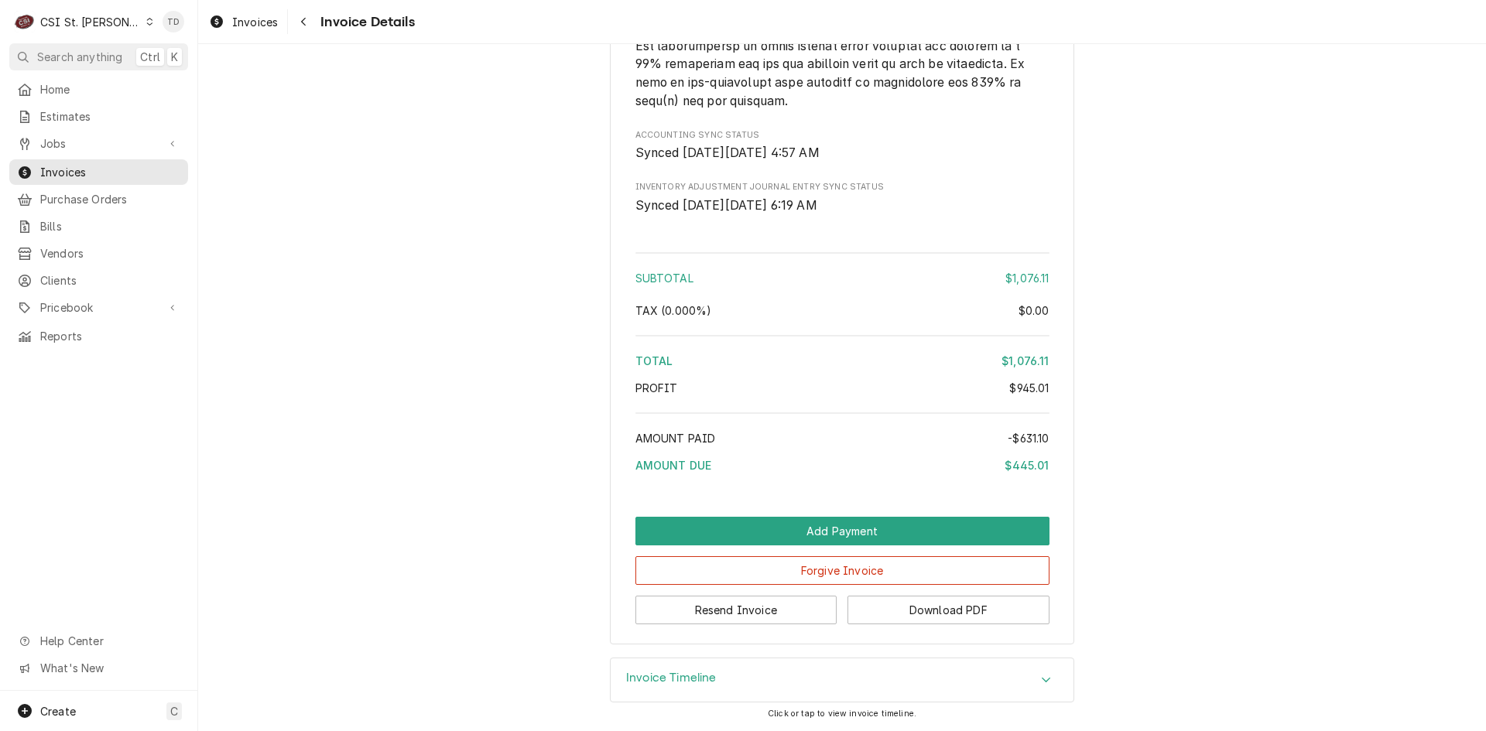
scroll to position [3263, 0]
click at [750, 568] on button "Forgive Invoice" at bounding box center [842, 570] width 414 height 29
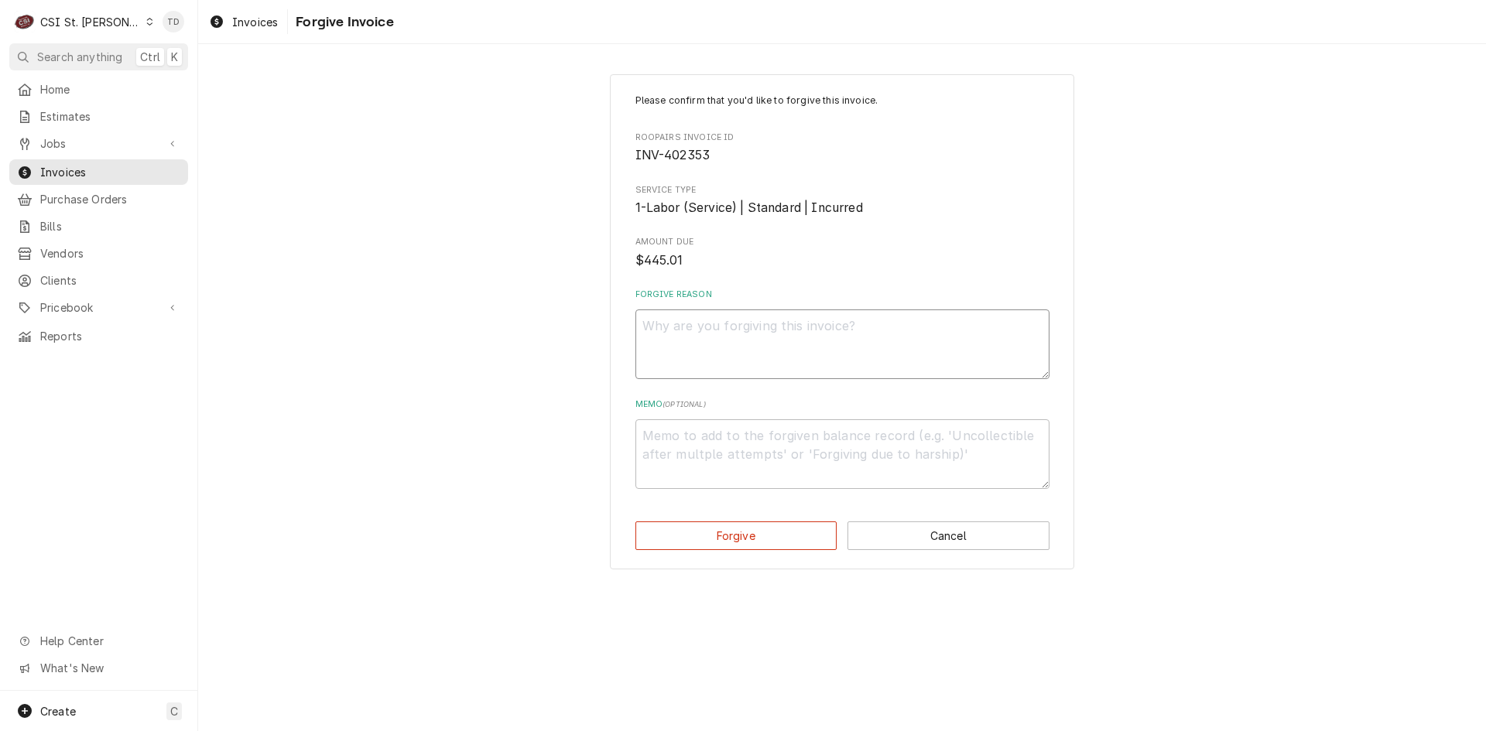
click at [682, 319] on textarea "Forgive Reason" at bounding box center [842, 344] width 414 height 70
type textarea "x"
type textarea "c"
type textarea "x"
type textarea "cr"
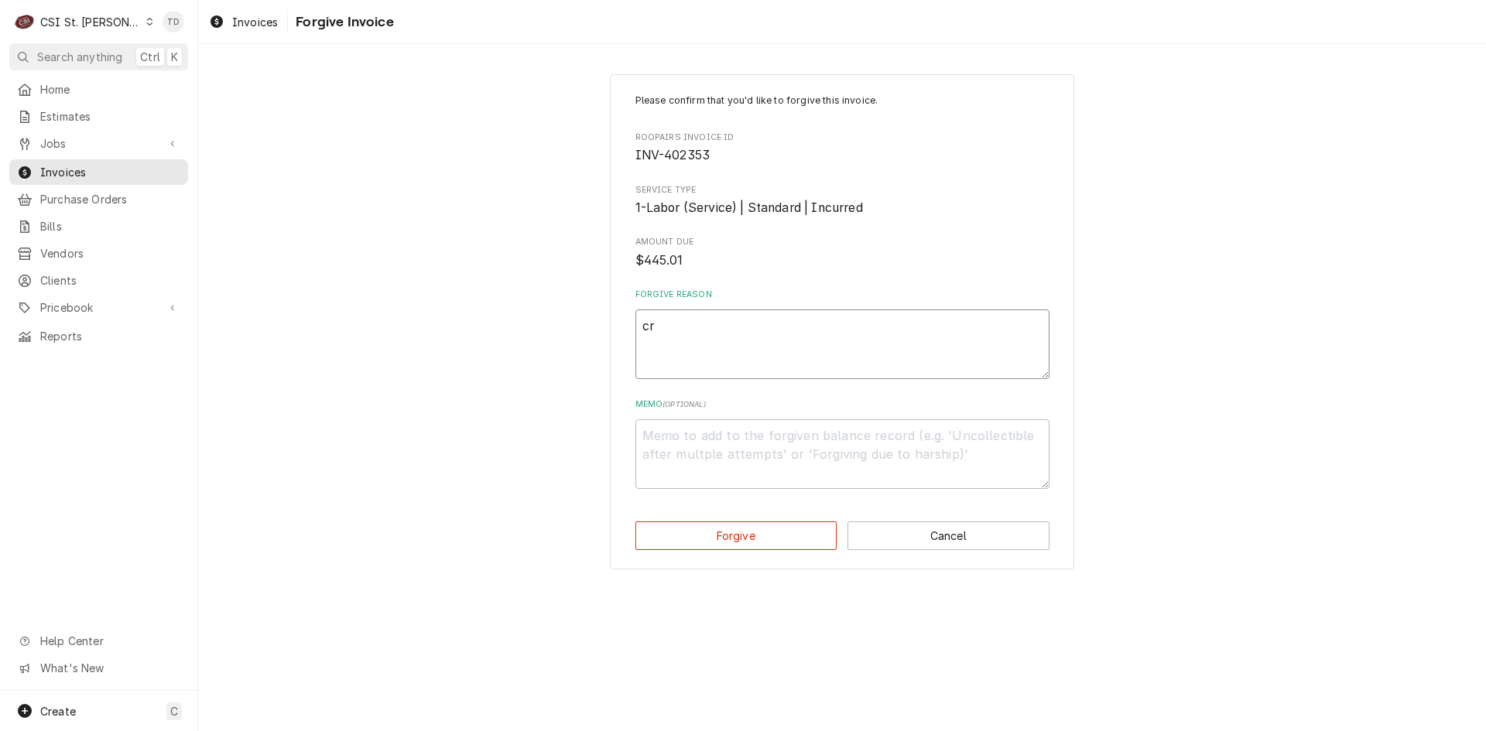
type textarea "x"
type textarea "cre"
type textarea "x"
type textarea "cred"
type textarea "x"
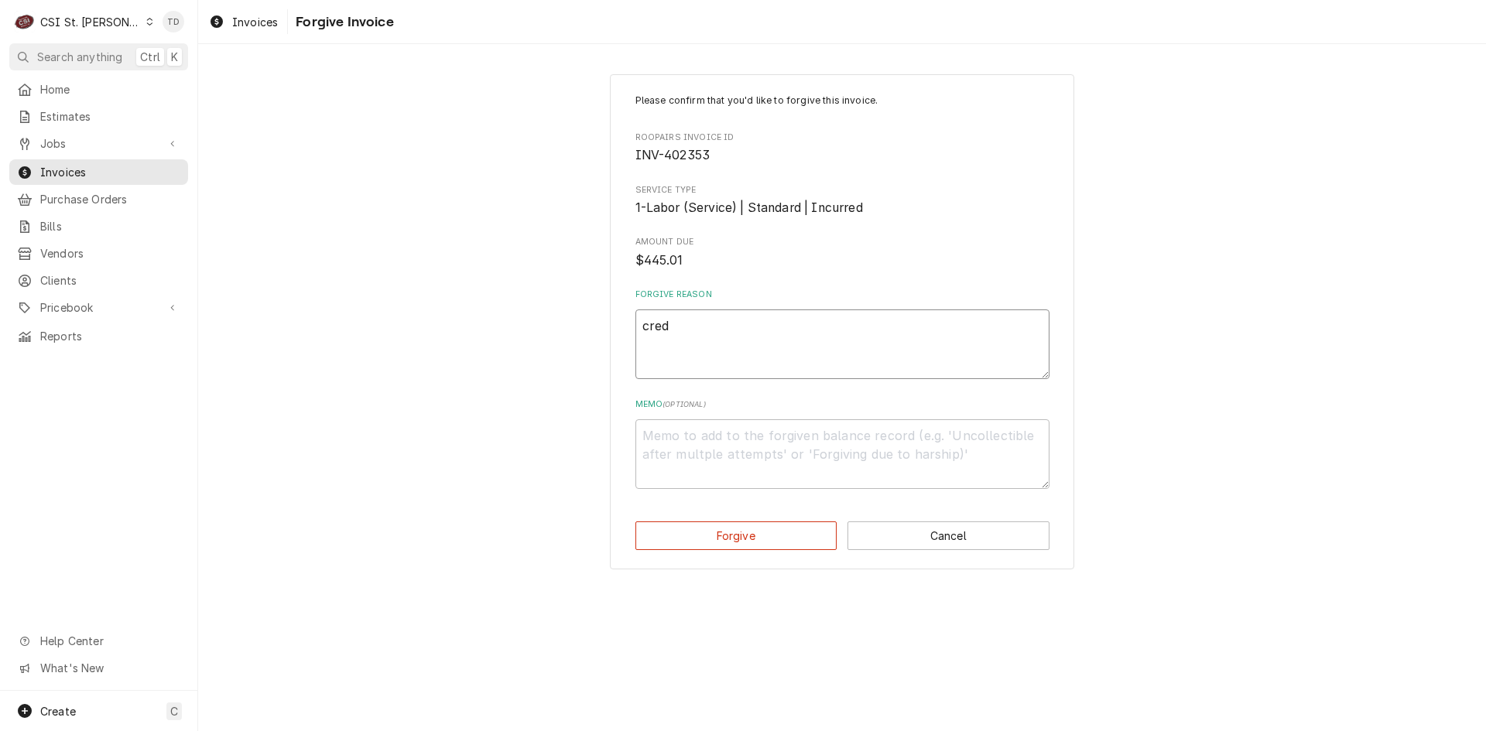
type textarea "credi"
type textarea "x"
type textarea "credit"
type textarea "x"
type textarea "credit"
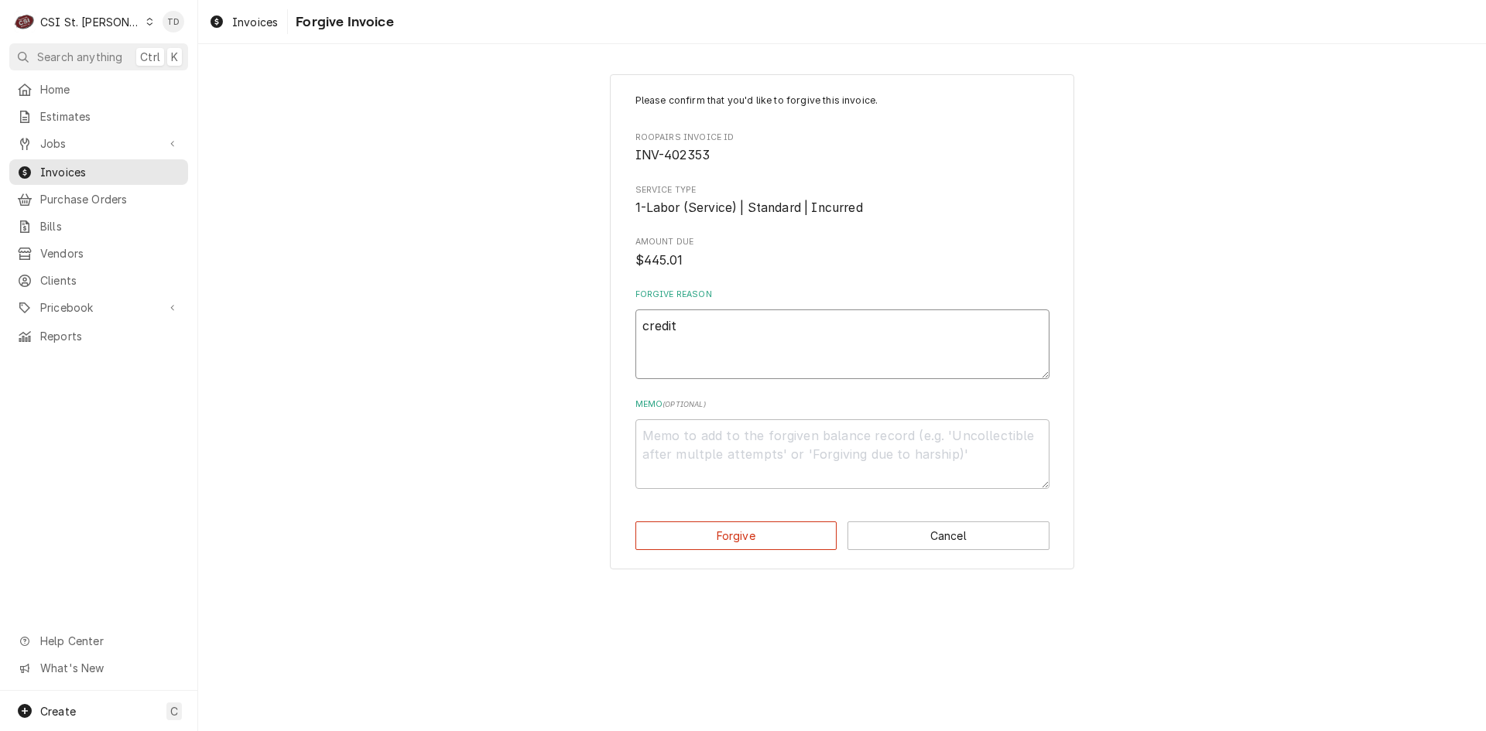
type textarea "x"
type textarea "credit -"
type textarea "x"
type textarea "credit -"
type textarea "x"
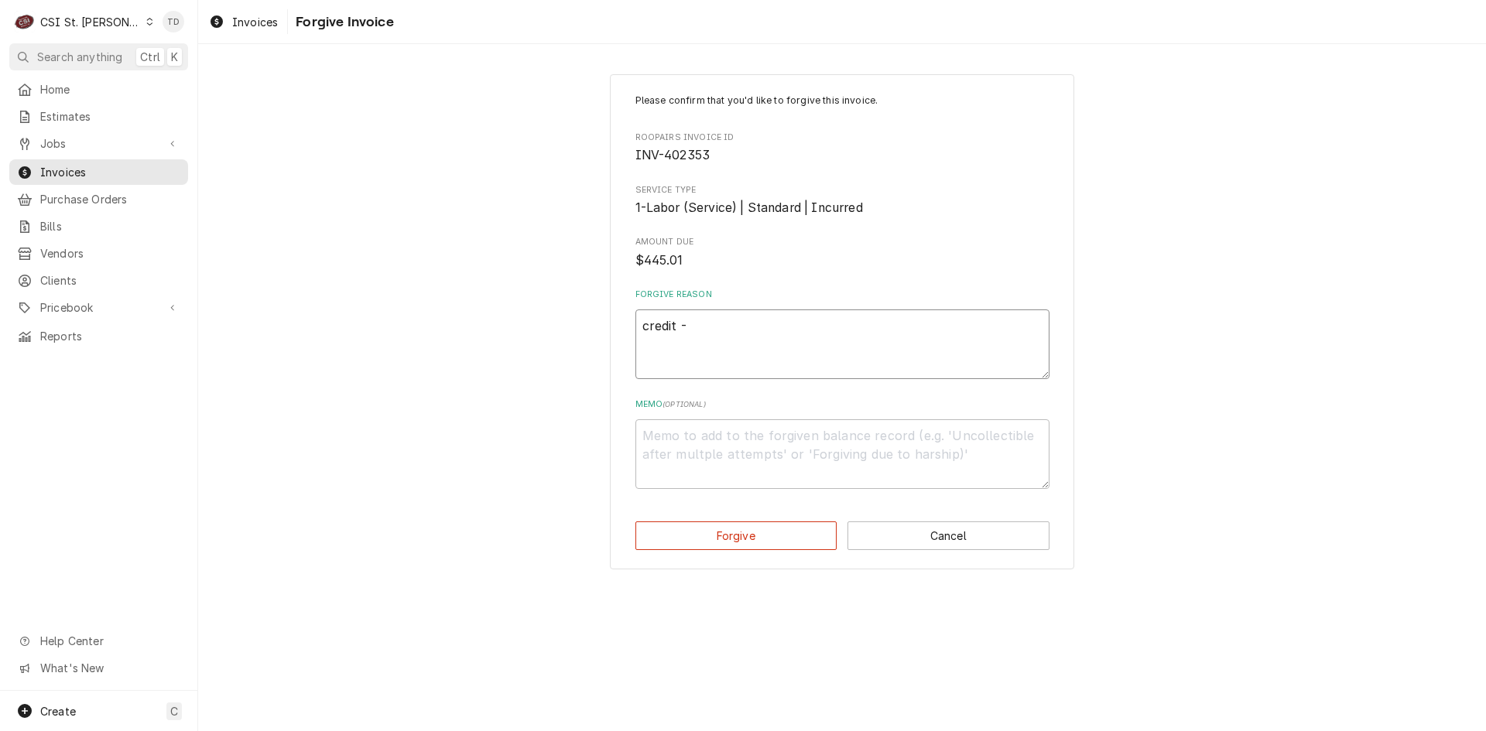
type textarea "credit - t"
type textarea "x"
type textarea "credit - td"
type textarea "x"
type textarea "c"
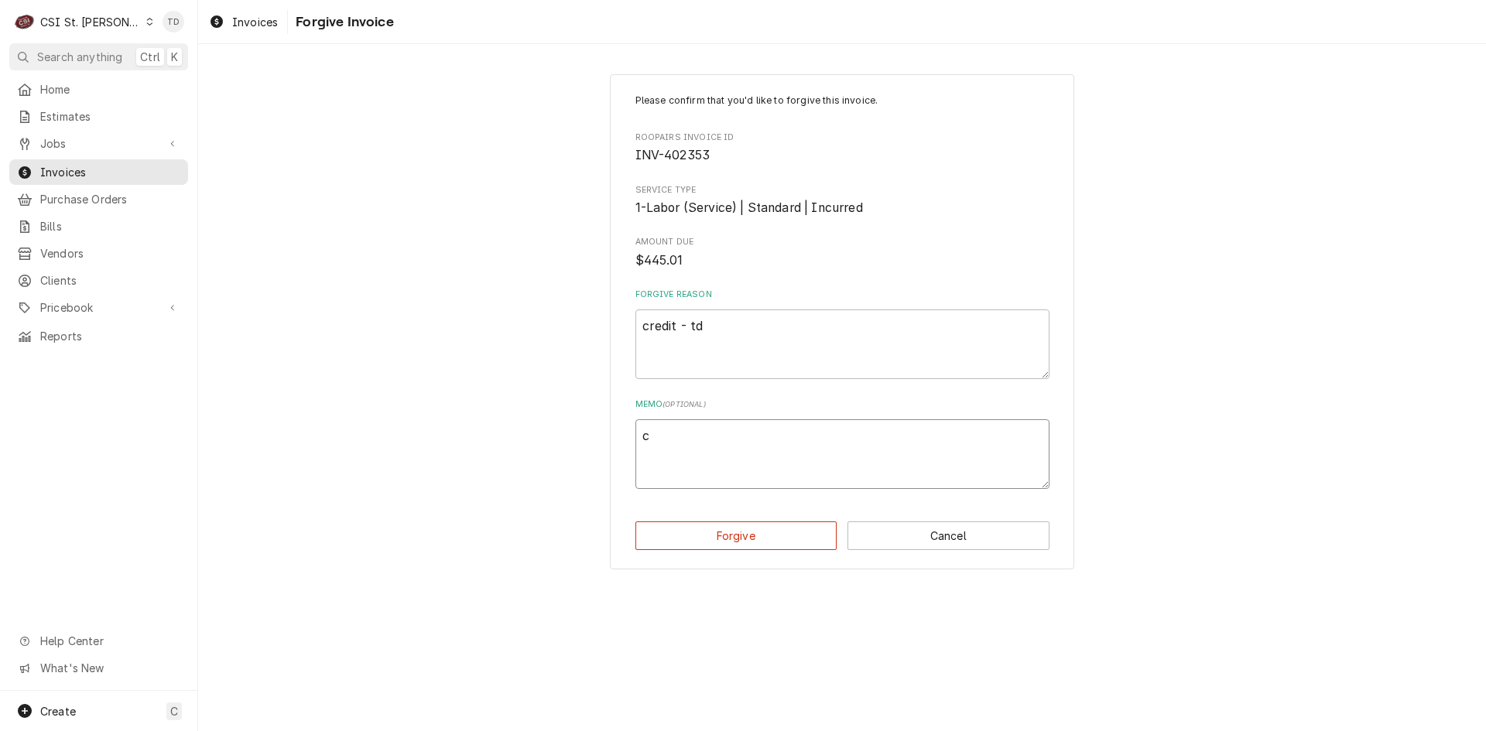
type textarea "x"
type textarea "cr"
type textarea "x"
type textarea "cre"
type textarea "x"
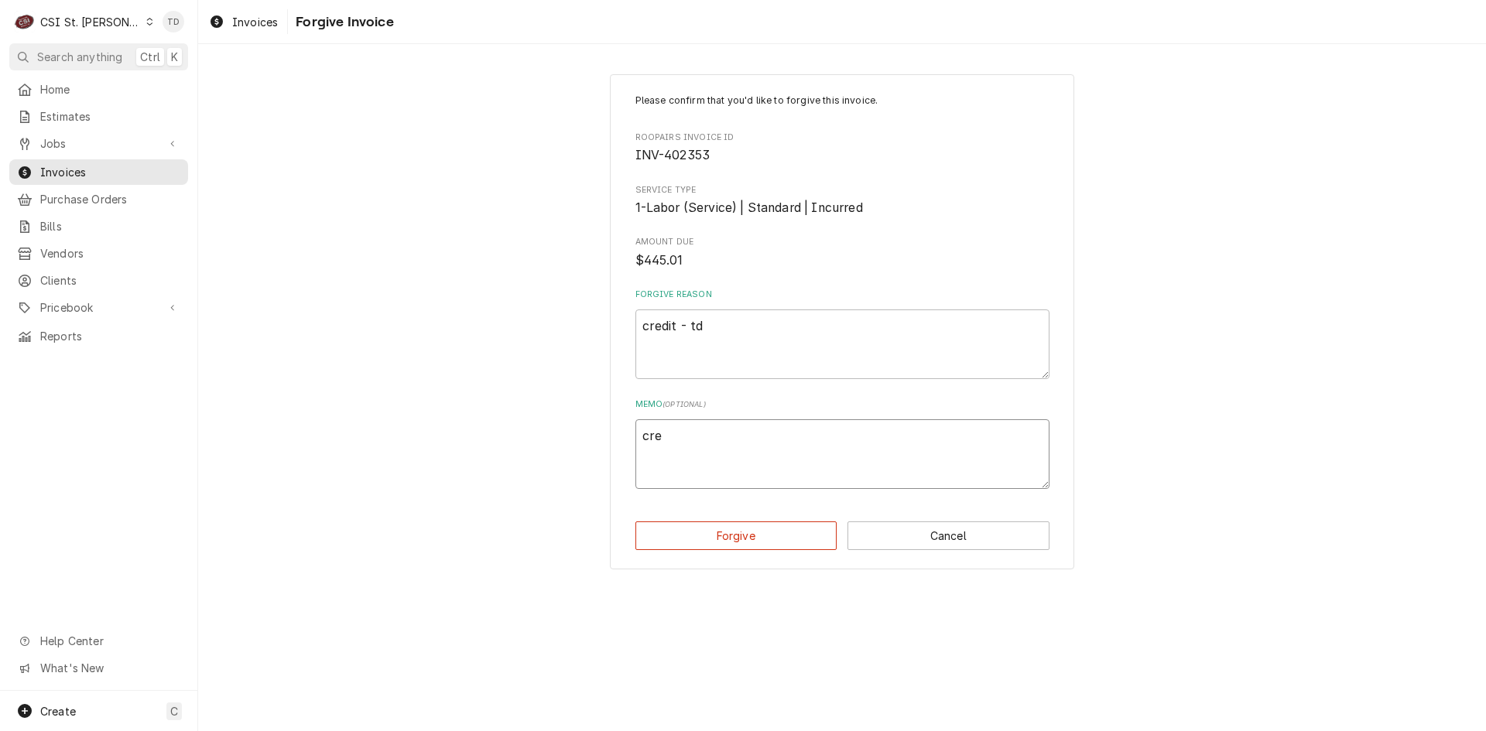
type textarea "cred"
type textarea "x"
type textarea "credi"
type textarea "x"
type textarea "credit"
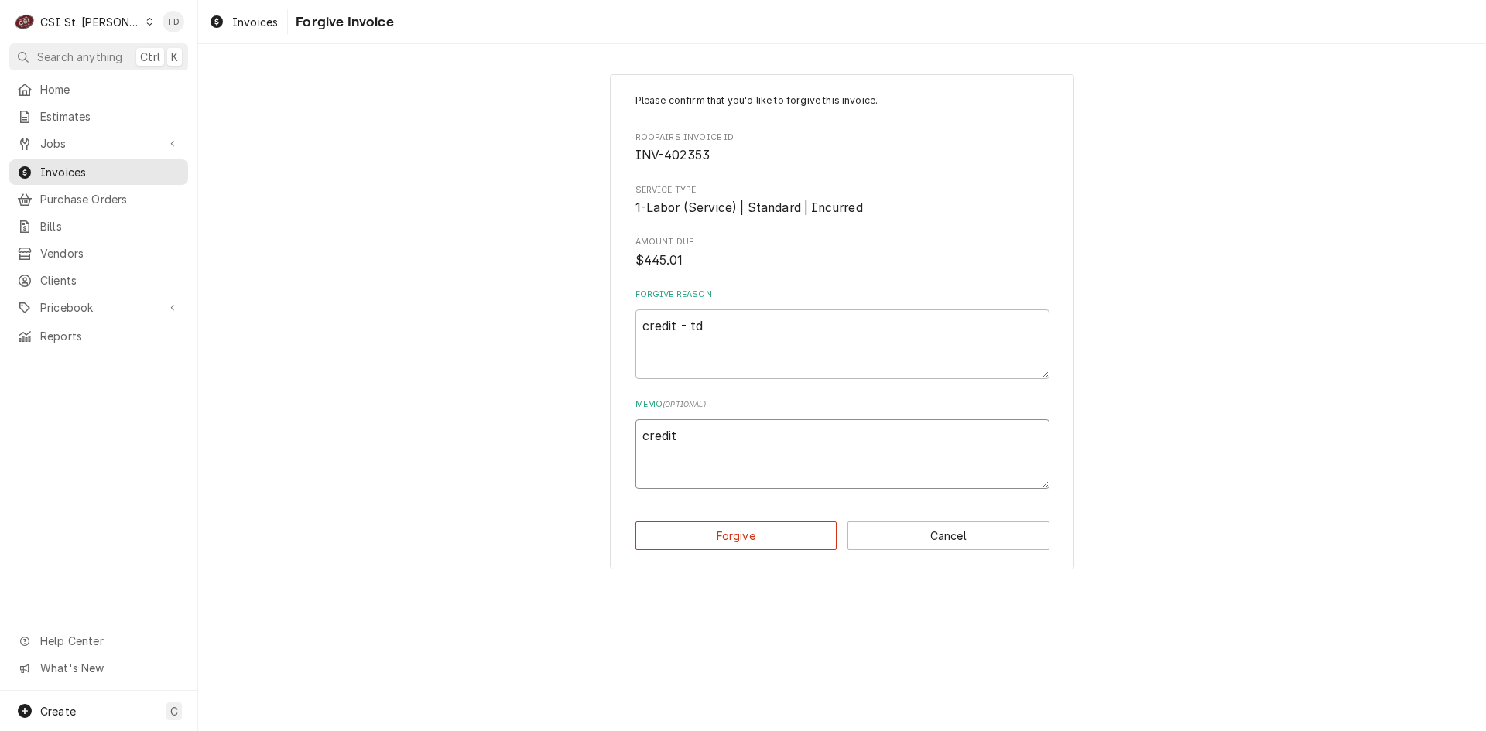
type textarea "x"
type textarea "credit"
type textarea "x"
type textarea "credit -"
type textarea "x"
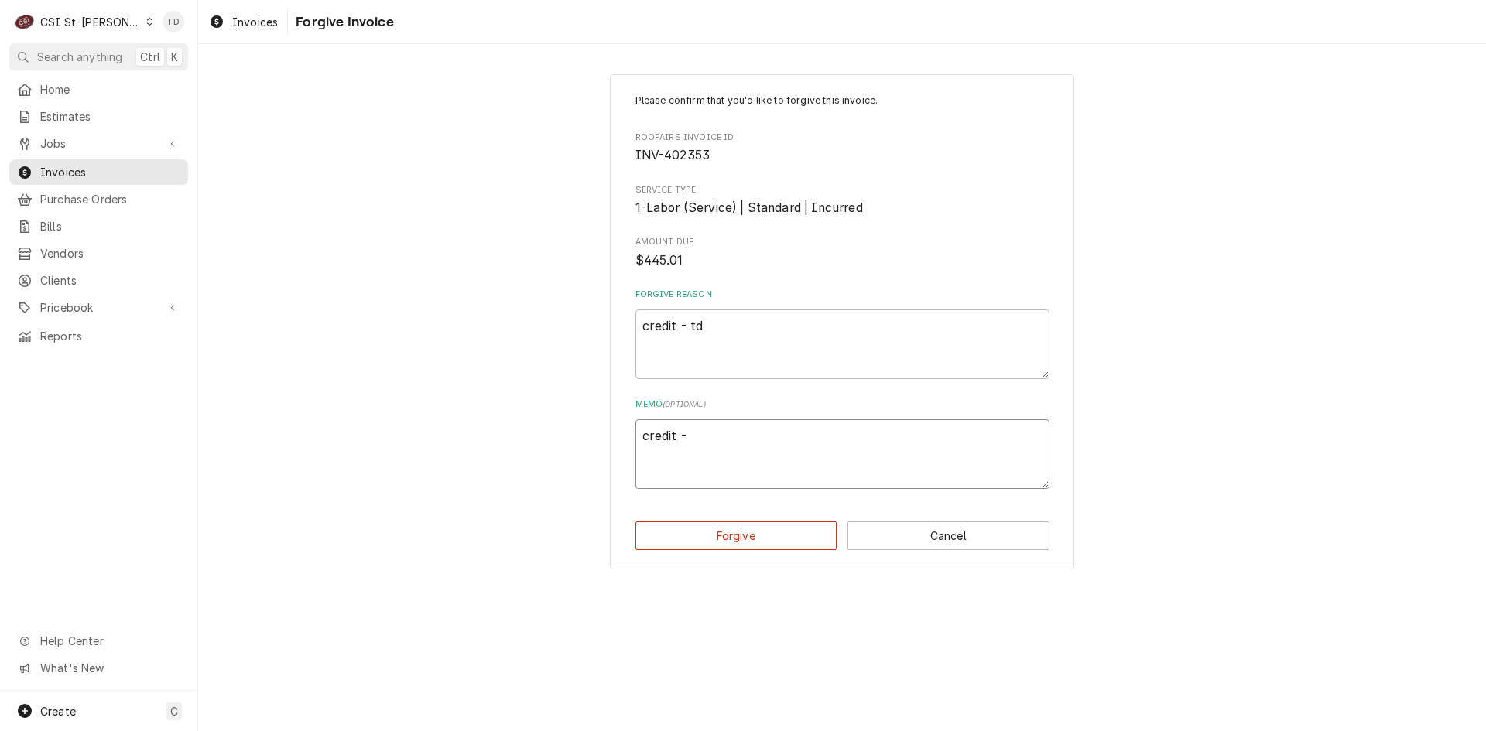
type textarea "credit -"
type textarea "x"
type textarea "credit - t"
type textarea "x"
type textarea "credit - td"
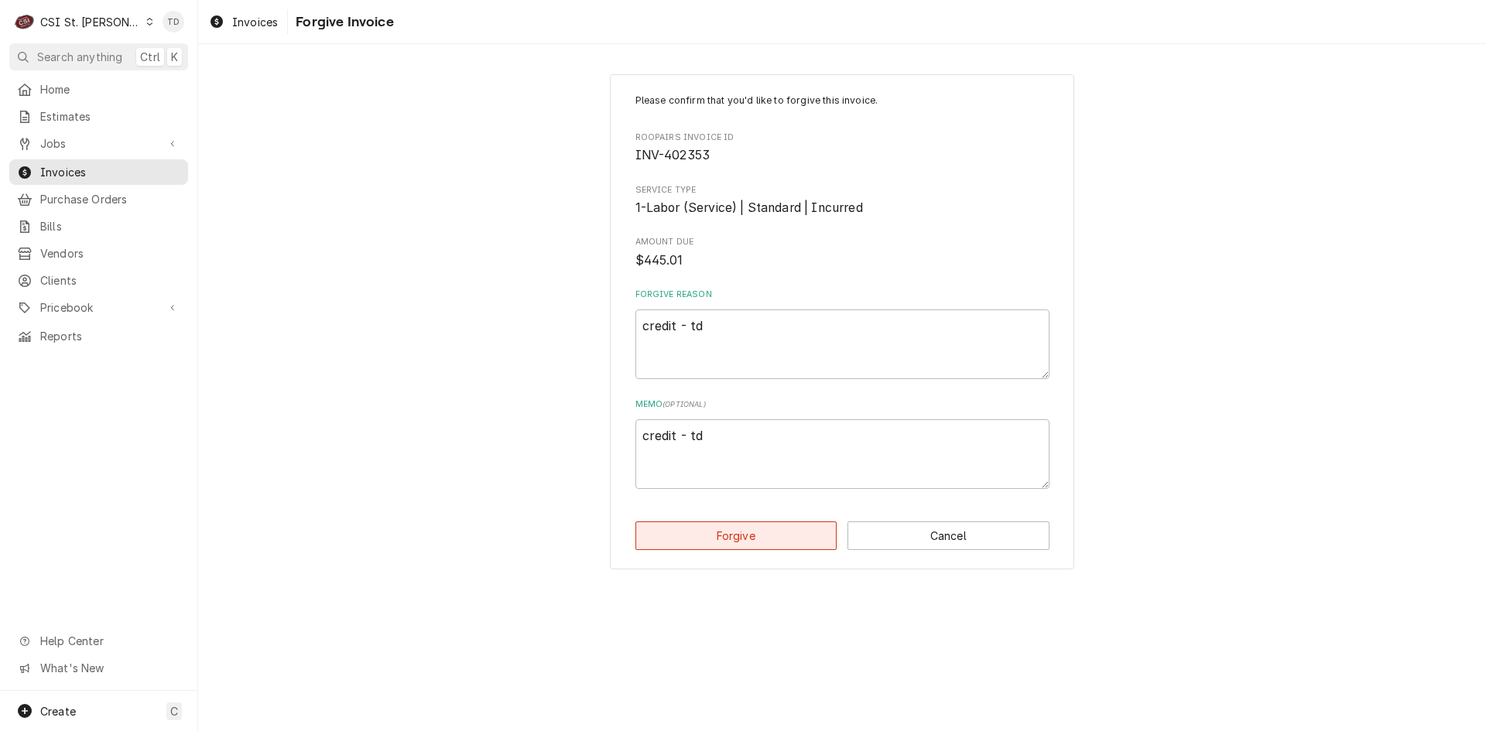
click at [695, 538] on button "Forgive" at bounding box center [736, 535] width 202 height 29
type textarea "x"
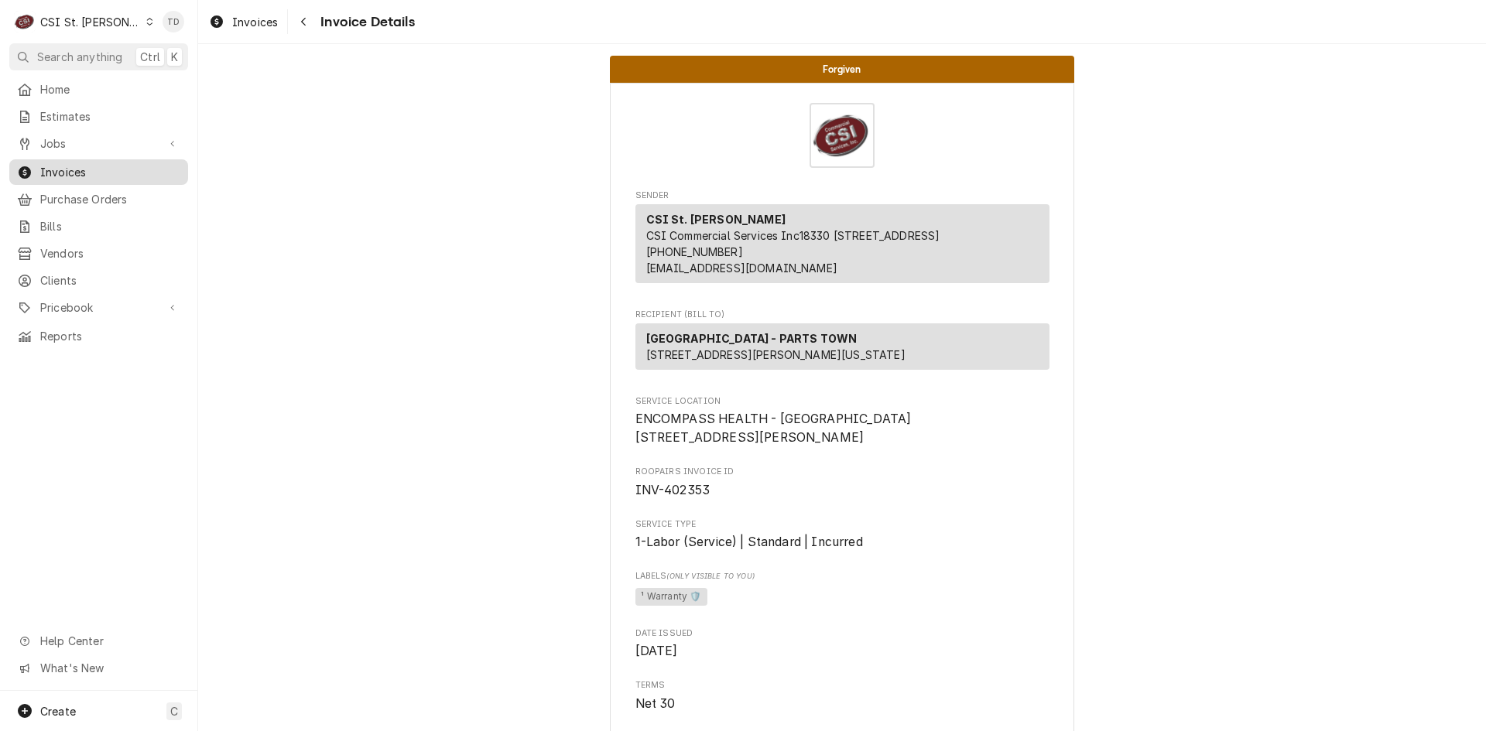
click at [153, 167] on span "Invoices" at bounding box center [110, 172] width 140 height 16
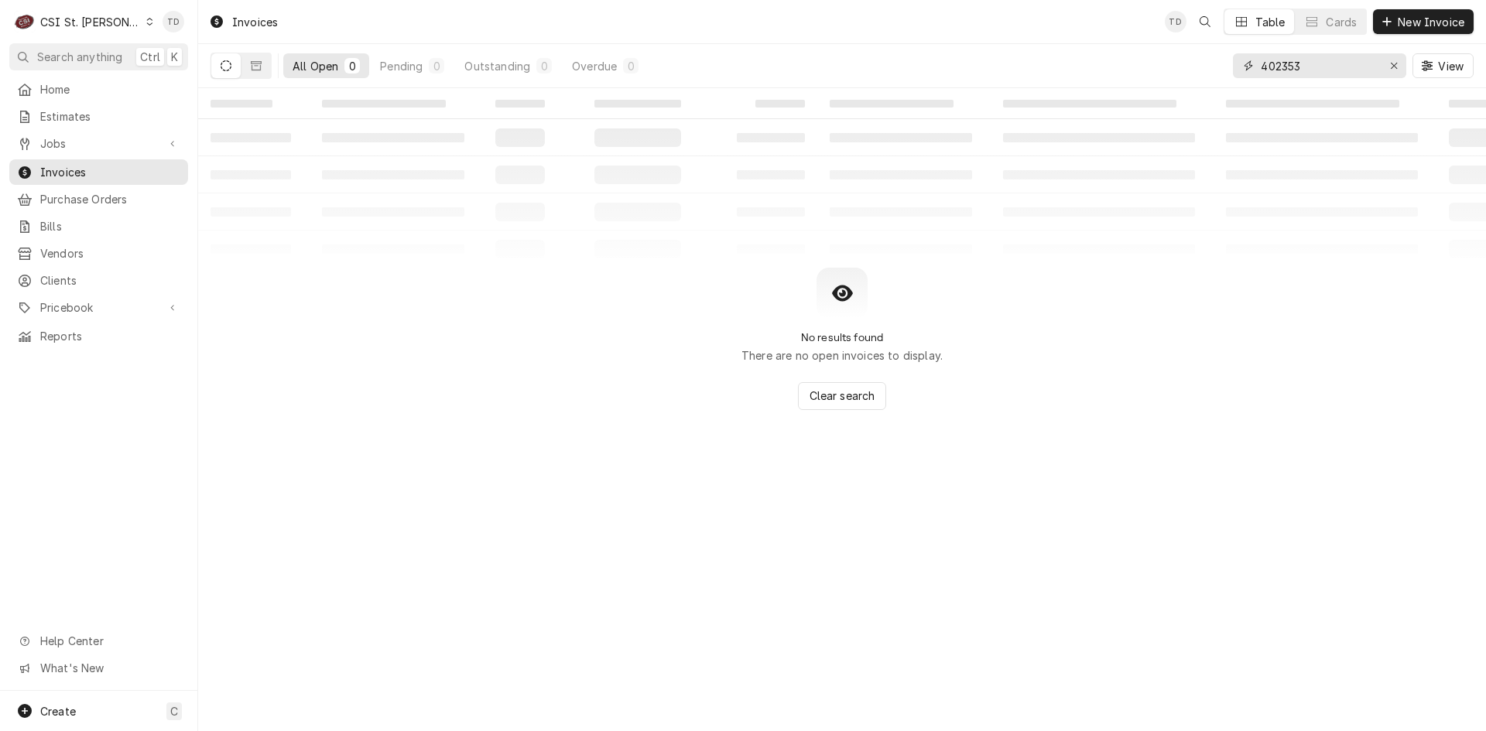
click at [1318, 71] on input "402353" at bounding box center [1318, 65] width 116 height 25
type input "303524"
click at [260, 60] on icon "Dynamic Content Wrapper" at bounding box center [256, 65] width 11 height 11
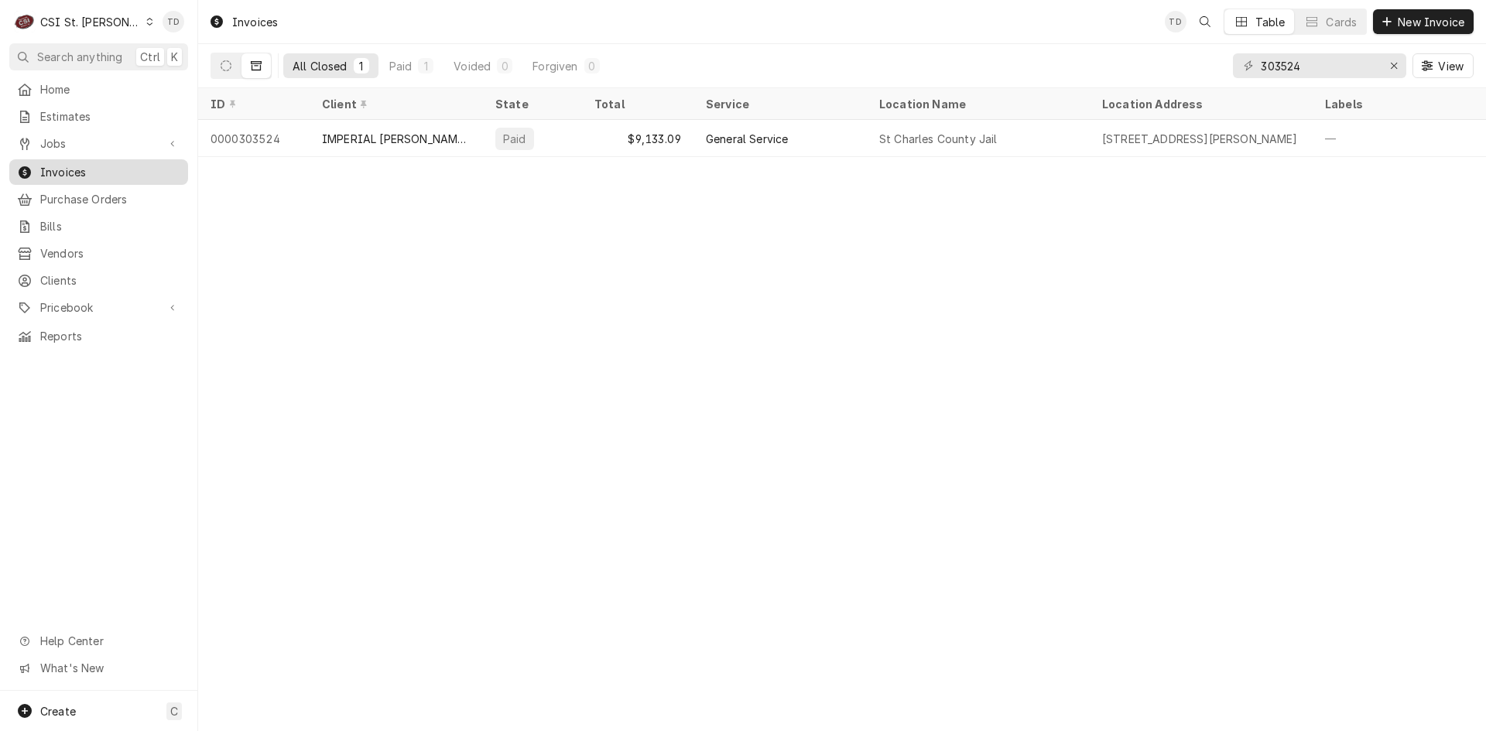
click at [130, 172] on span "Invoices" at bounding box center [110, 172] width 140 height 16
click at [1302, 64] on input "303524" at bounding box center [1318, 65] width 116 height 25
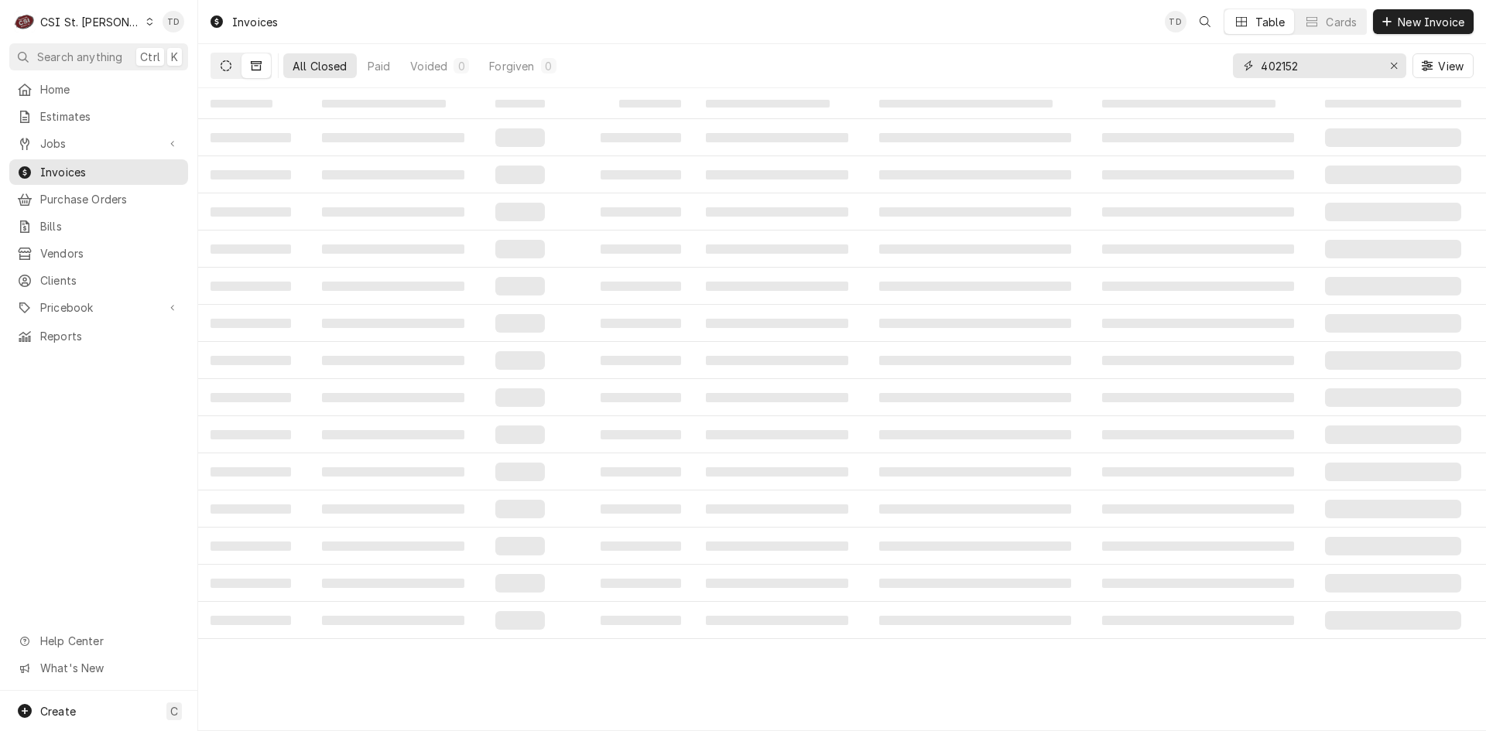
type input "402152"
click at [225, 62] on icon "Dynamic Content Wrapper" at bounding box center [226, 65] width 11 height 11
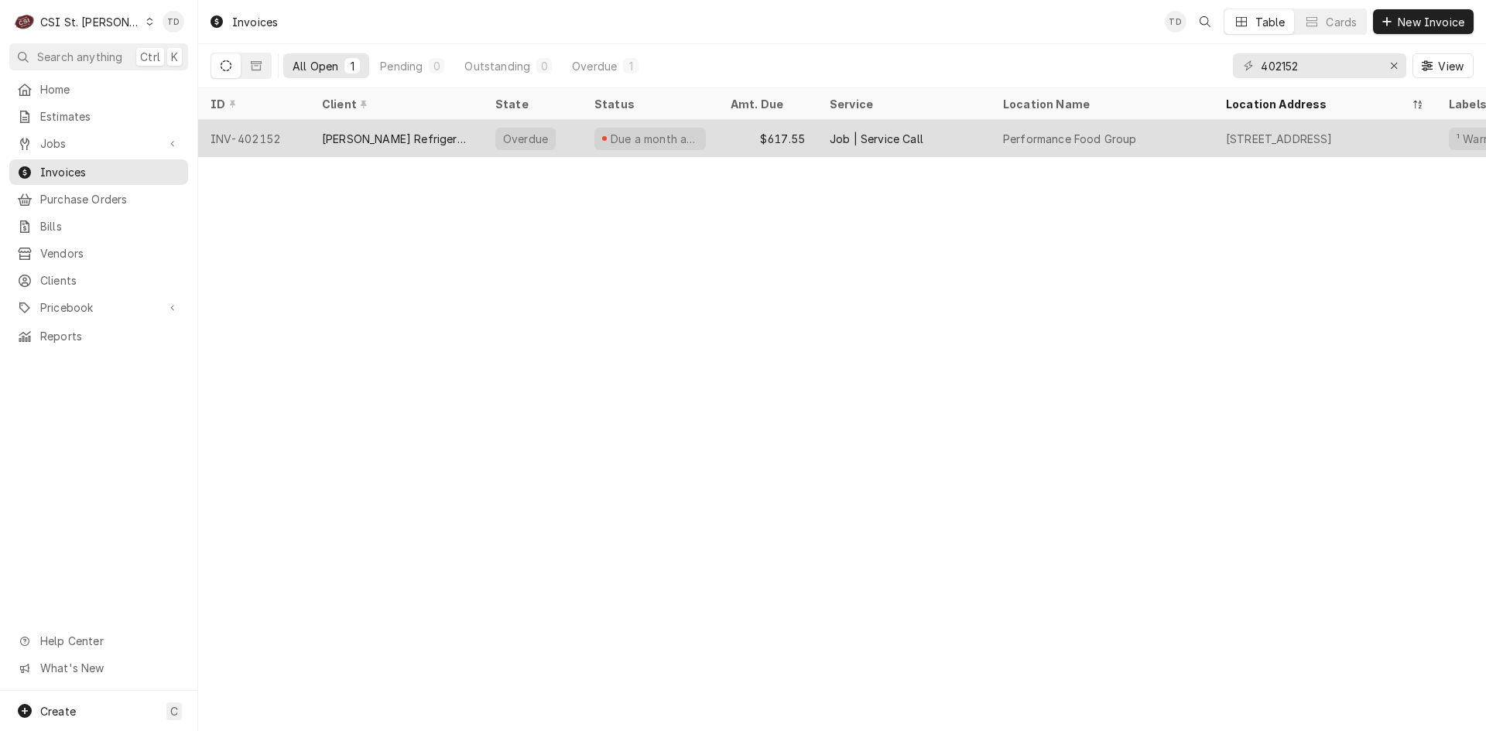
click at [416, 138] on div "[PERSON_NAME] Refrigeration, Inc." at bounding box center [396, 139] width 149 height 16
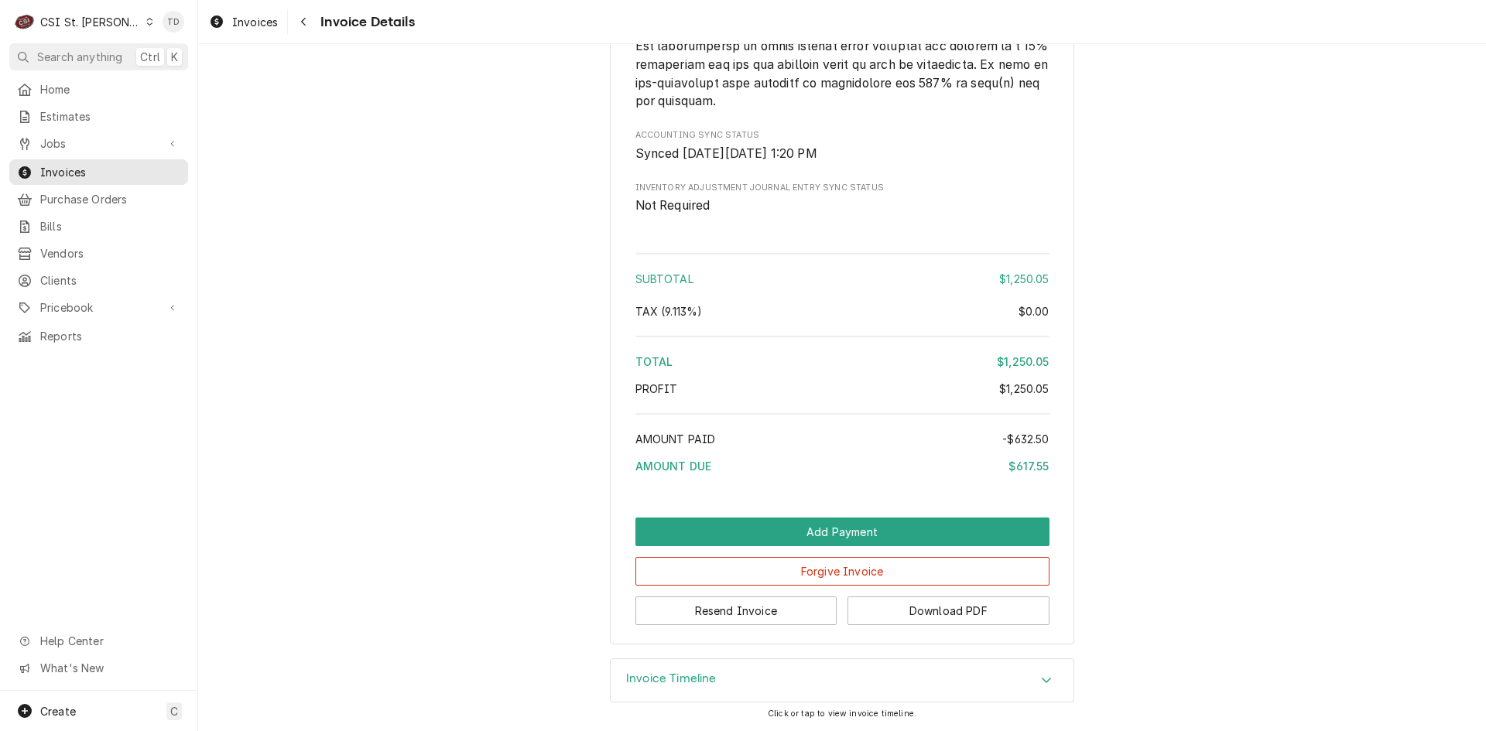
scroll to position [3430, 0]
click at [717, 586] on button "Forgive Invoice" at bounding box center [842, 571] width 414 height 29
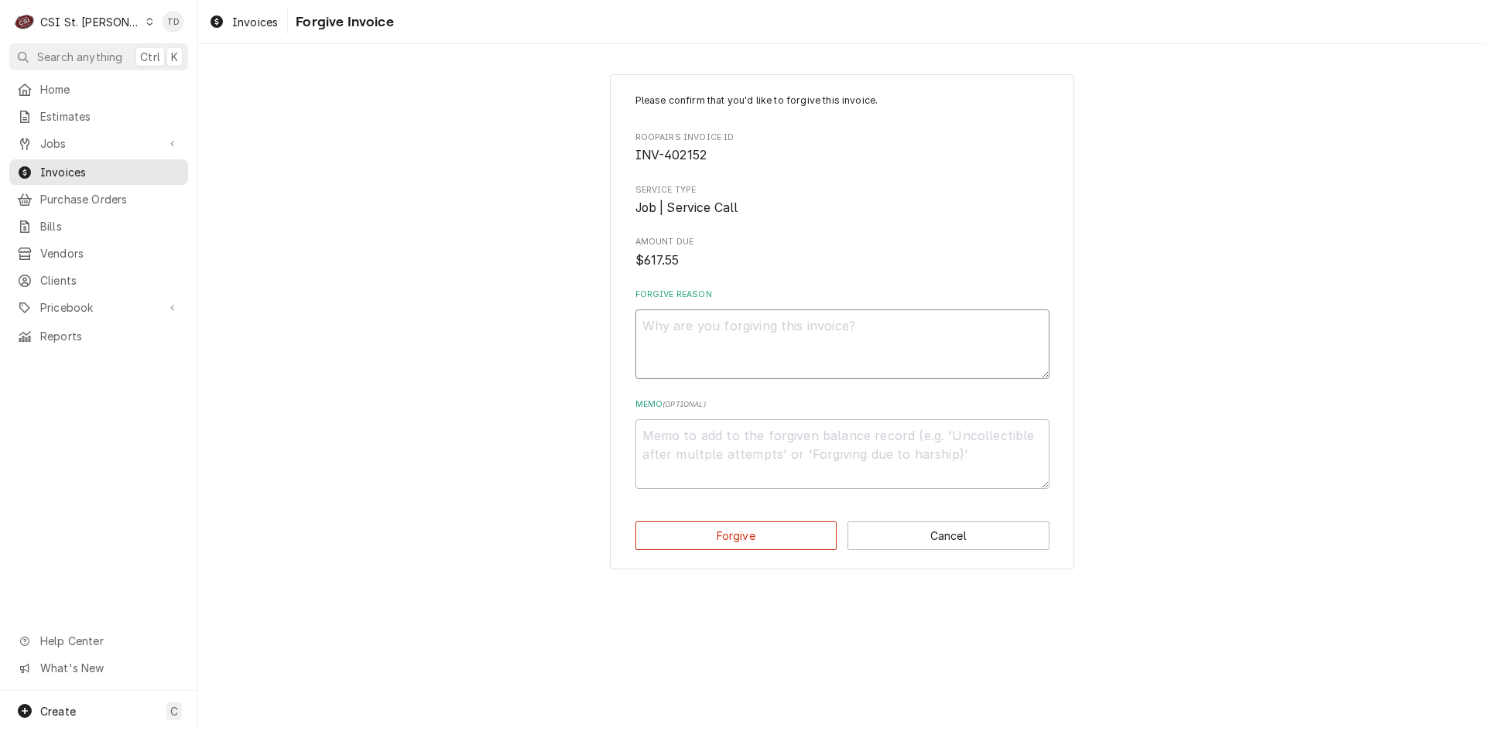
click at [694, 337] on textarea "Forgive Reason" at bounding box center [842, 344] width 414 height 70
type textarea "x"
type textarea "c"
type textarea "x"
type textarea "cr"
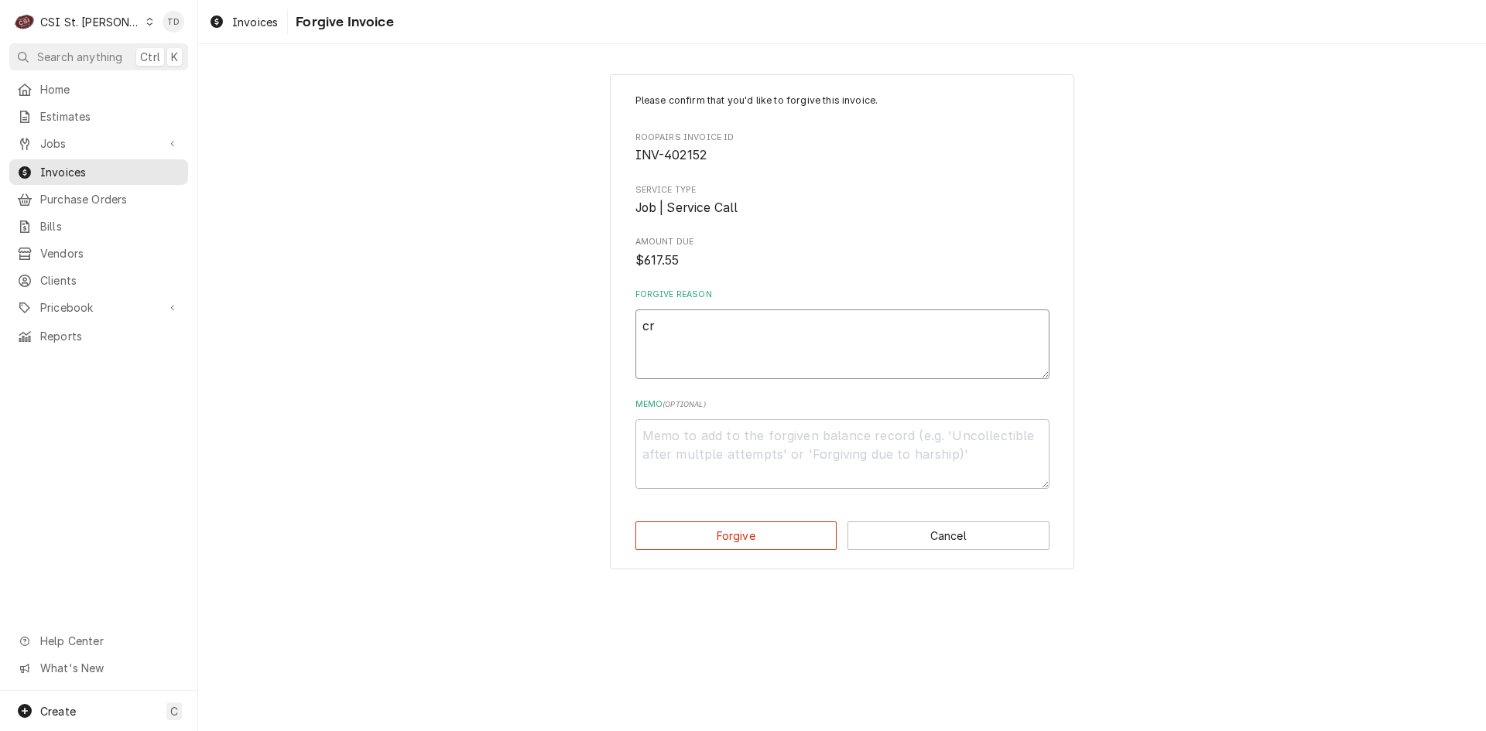
type textarea "x"
type textarea "cre"
type textarea "x"
type textarea "cred"
type textarea "x"
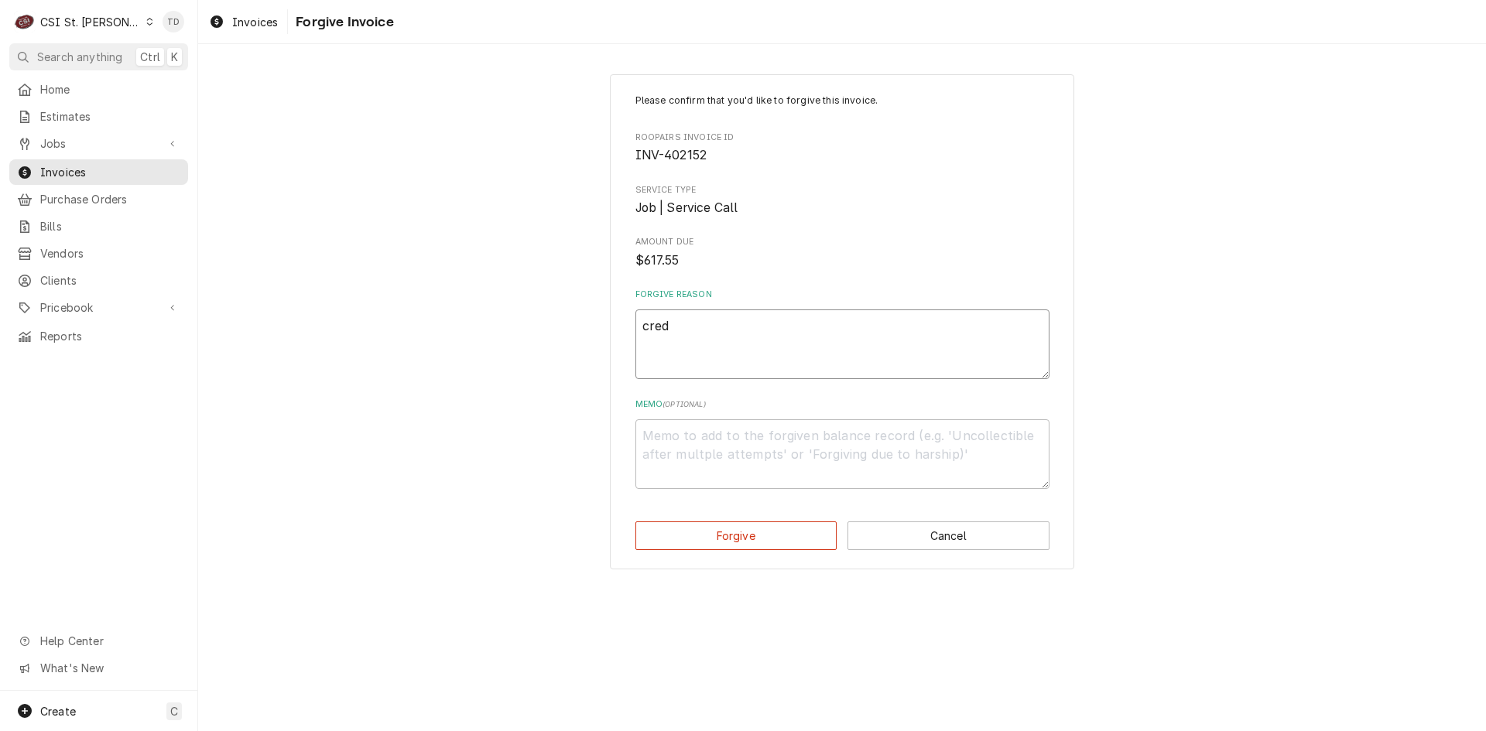
type textarea "credt"
type textarea "x"
type textarea "credti"
type textarea "x"
type textarea "credt"
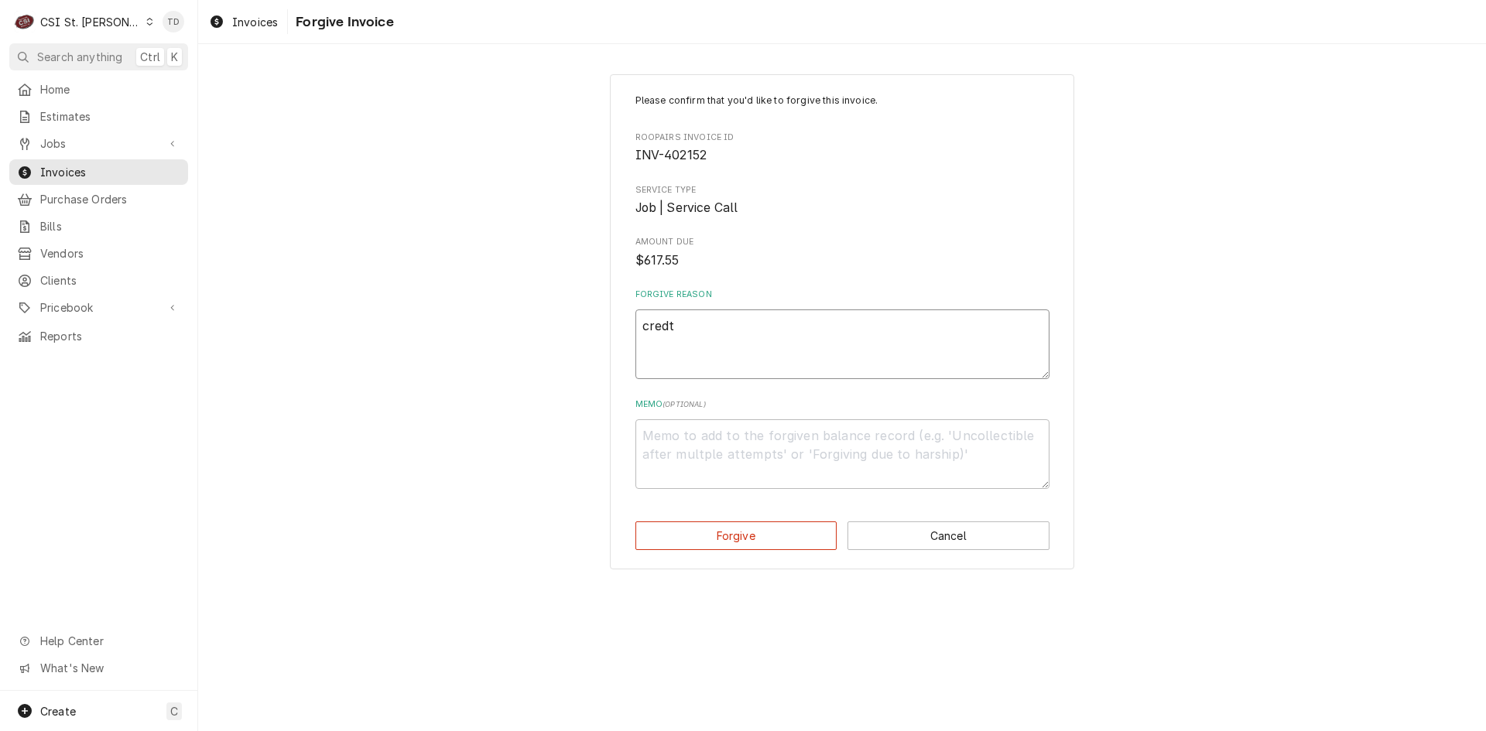
type textarea "x"
type textarea "cred"
type textarea "x"
type textarea "credi"
type textarea "x"
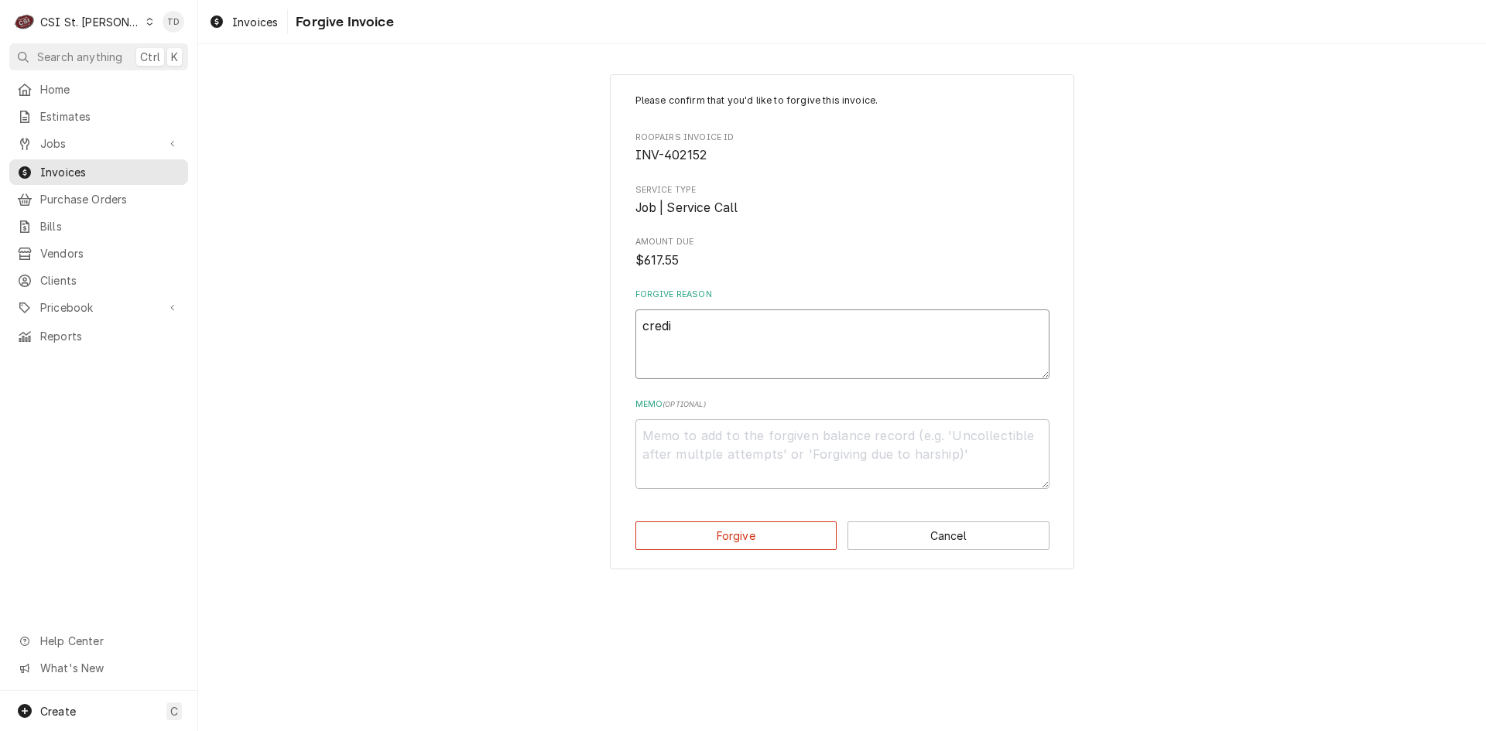
type textarea "credit"
type textarea "x"
type textarea "creditd"
type textarea "x"
type textarea "creditd"
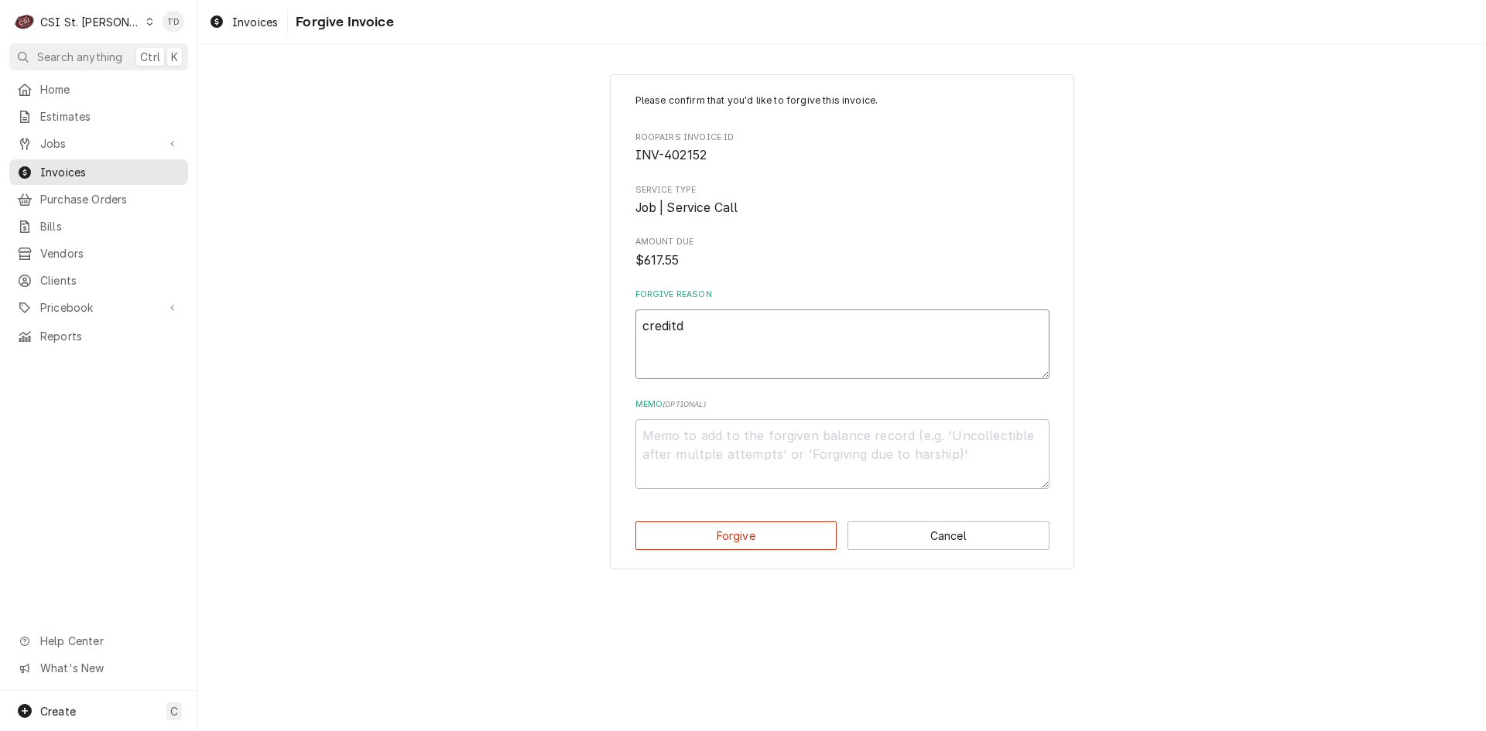
type textarea "x"
type textarea "creditd -"
type textarea "x"
type textarea "creditd -"
type textarea "x"
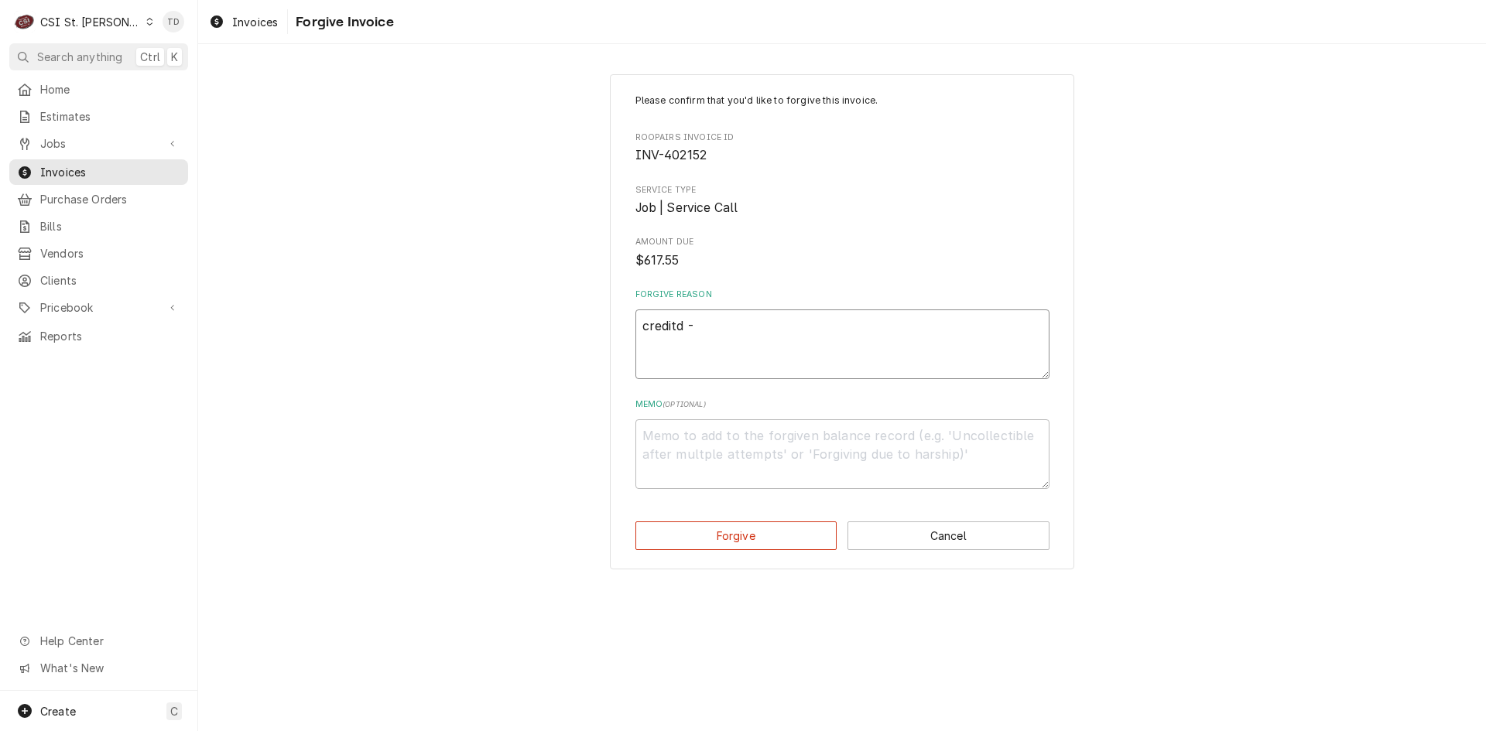
type textarea "creditd - t"
type textarea "x"
type textarea "creditd -"
type textarea "x"
type textarea "creditd -"
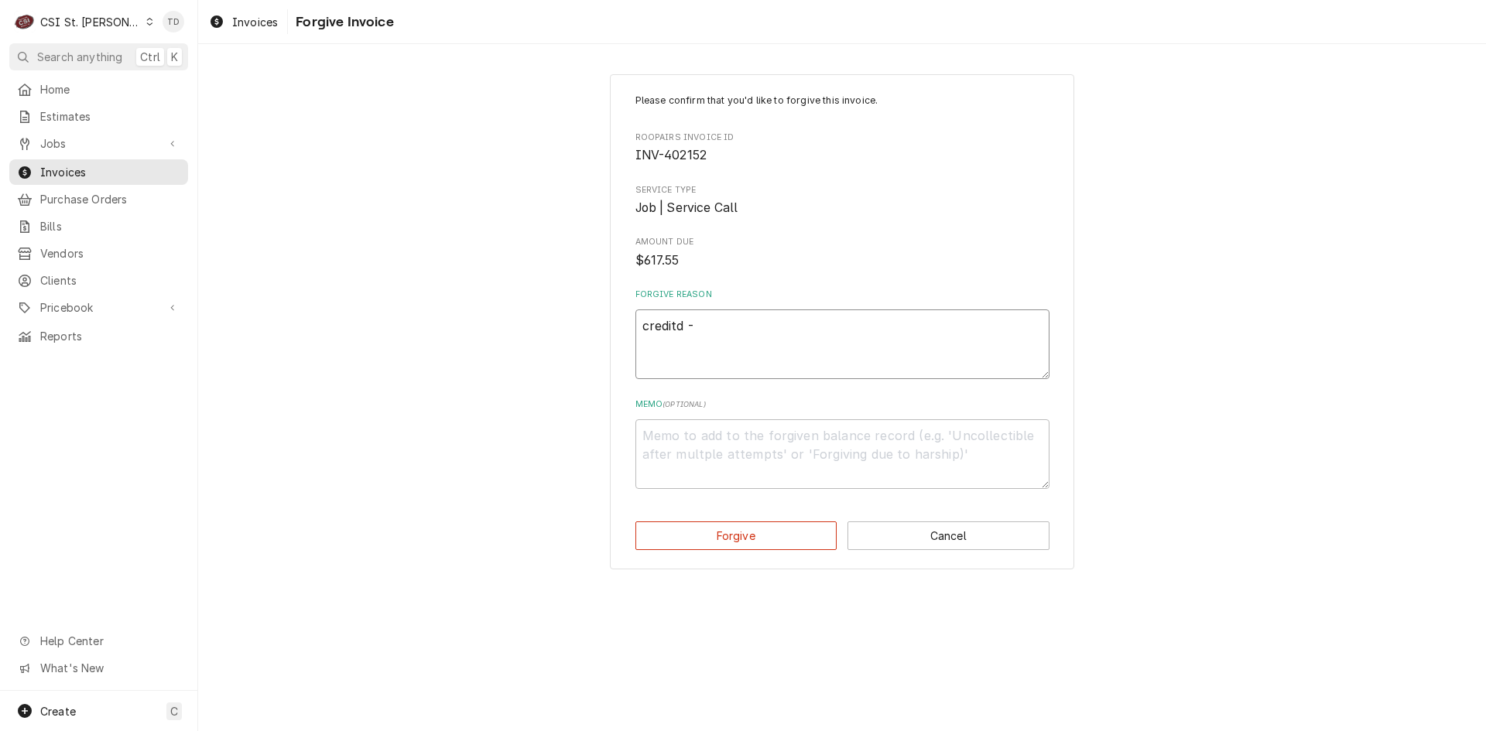
type textarea "x"
type textarea "creditd"
type textarea "x"
type textarea "creditd"
type textarea "x"
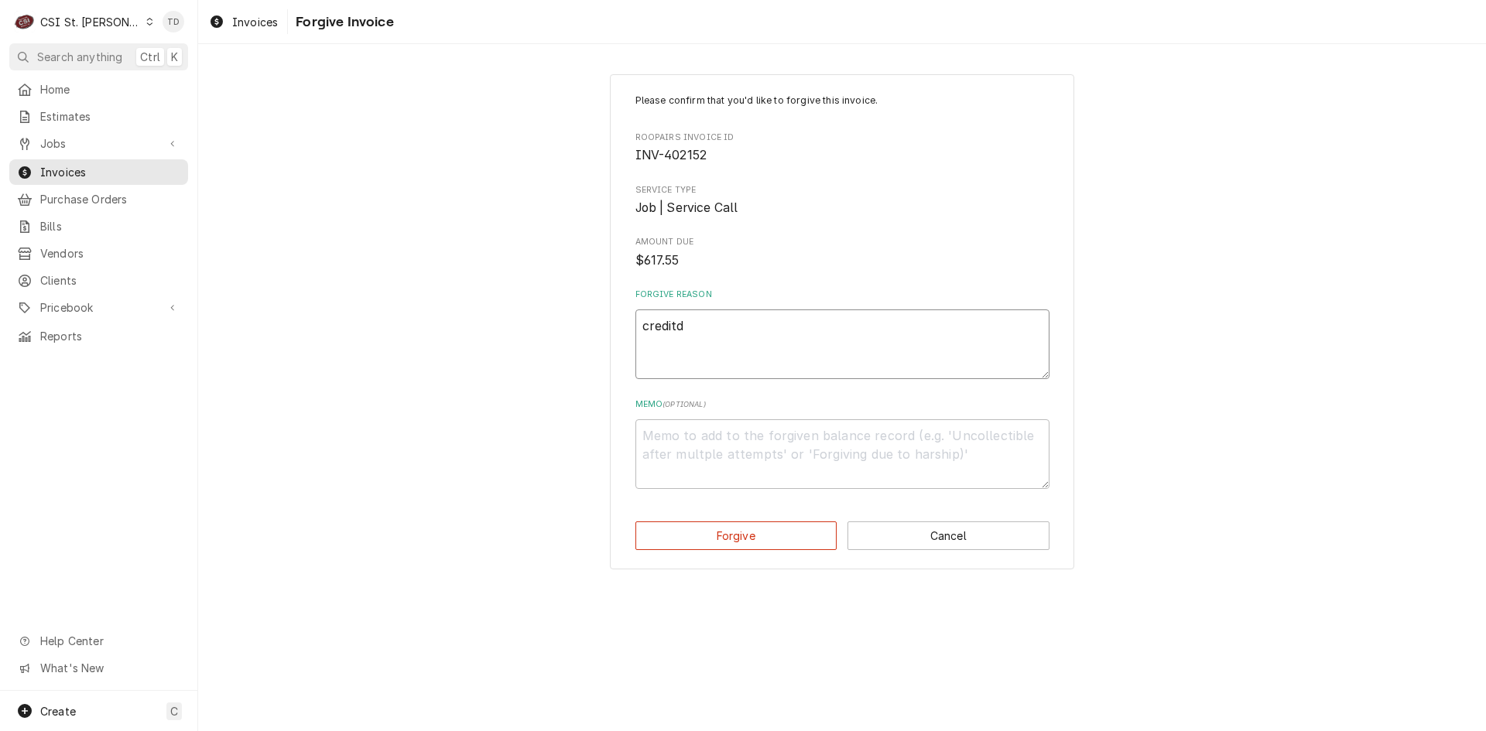
type textarea "credit"
type textarea "x"
type textarea "credit"
type textarea "x"
type textarea "credit -"
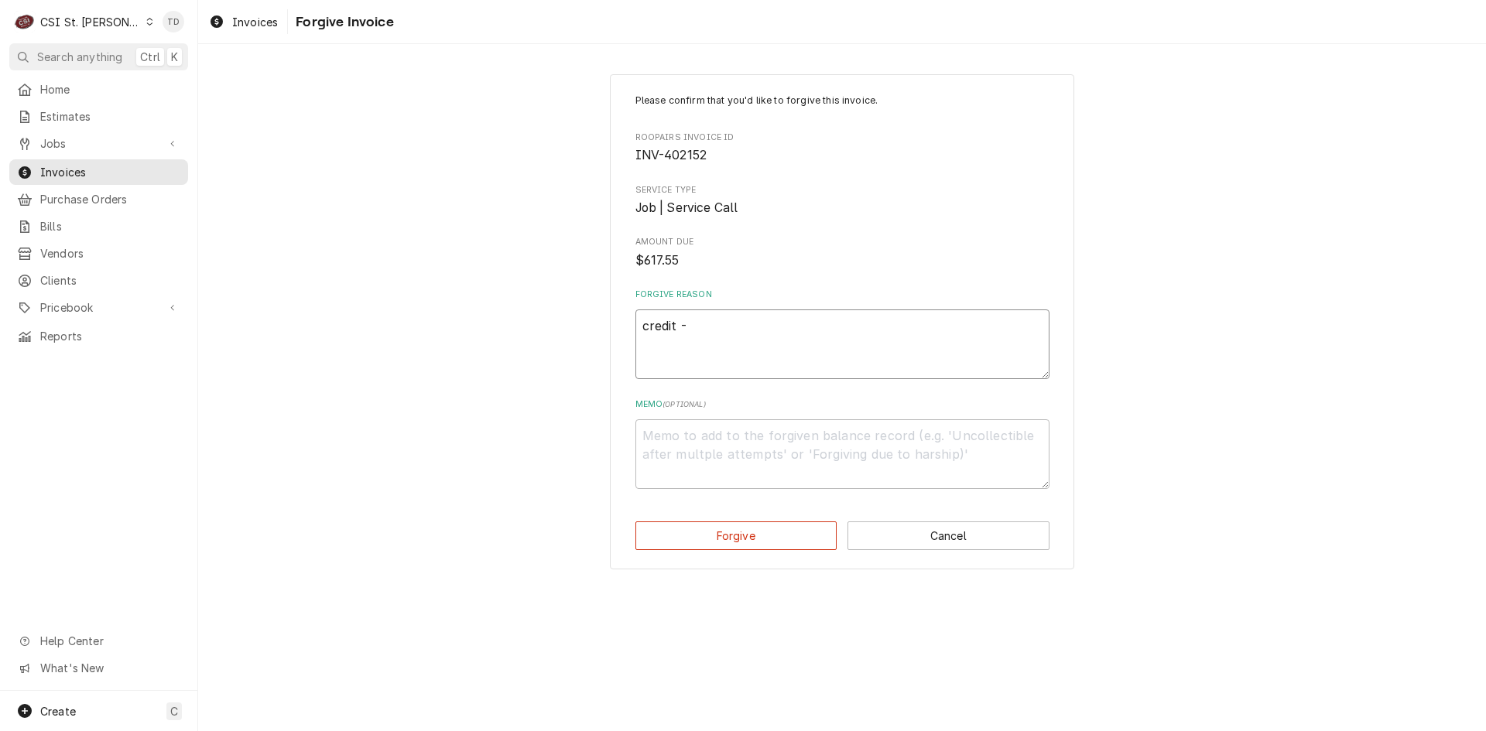
type textarea "x"
type textarea "credit -"
type textarea "x"
type textarea "credit - t"
type textarea "x"
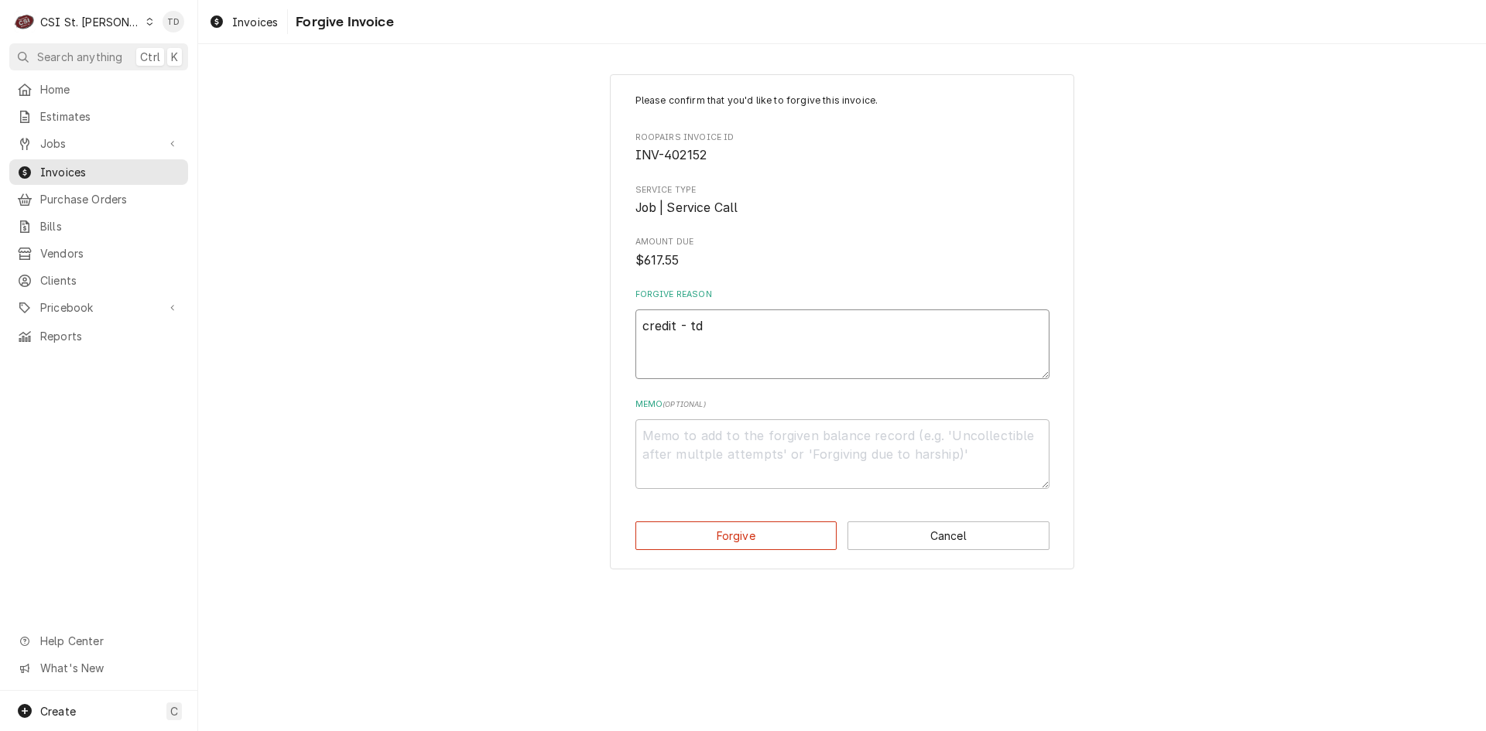
type textarea "credit - td"
type textarea "x"
type textarea "c"
type textarea "x"
type textarea "cr"
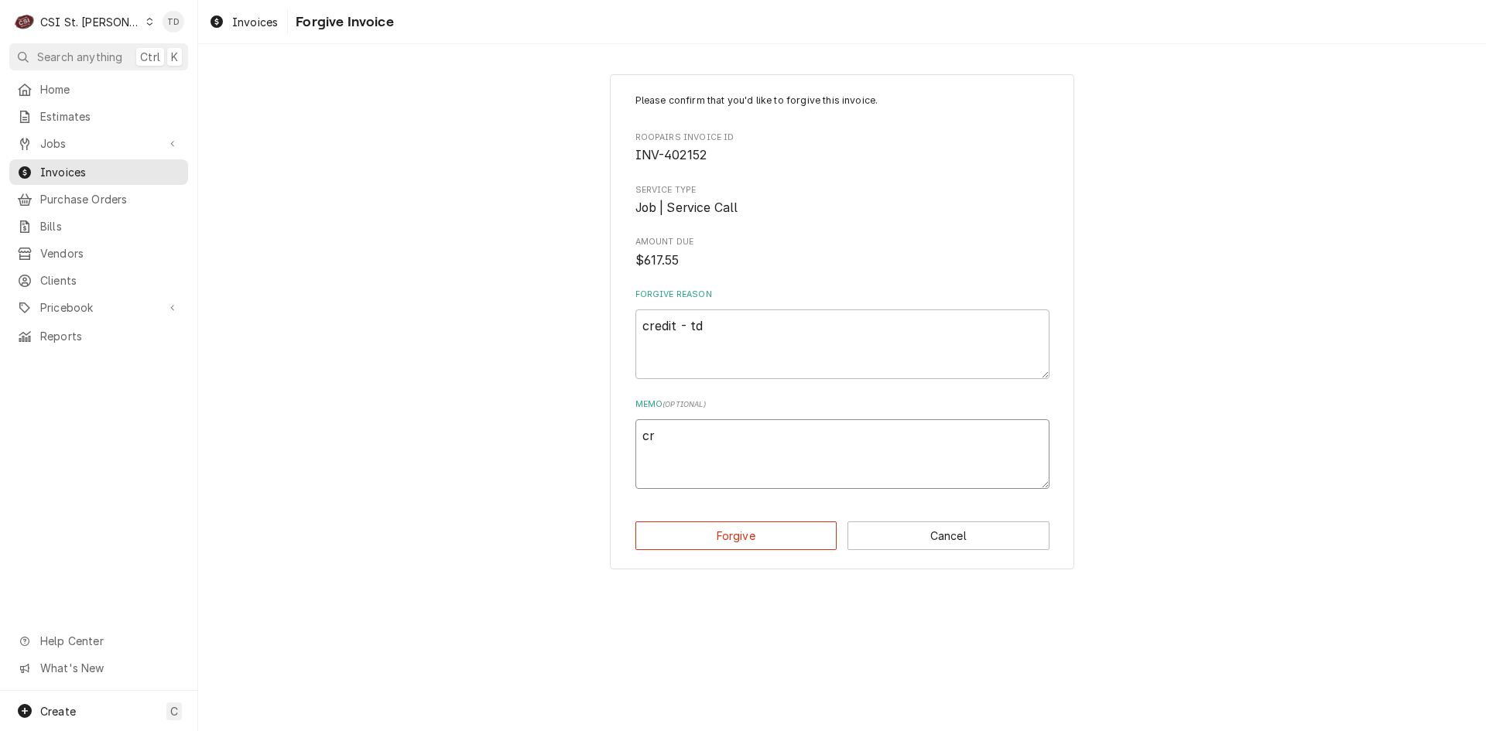
type textarea "x"
type textarea "cre"
type textarea "x"
type textarea "cred"
type textarea "x"
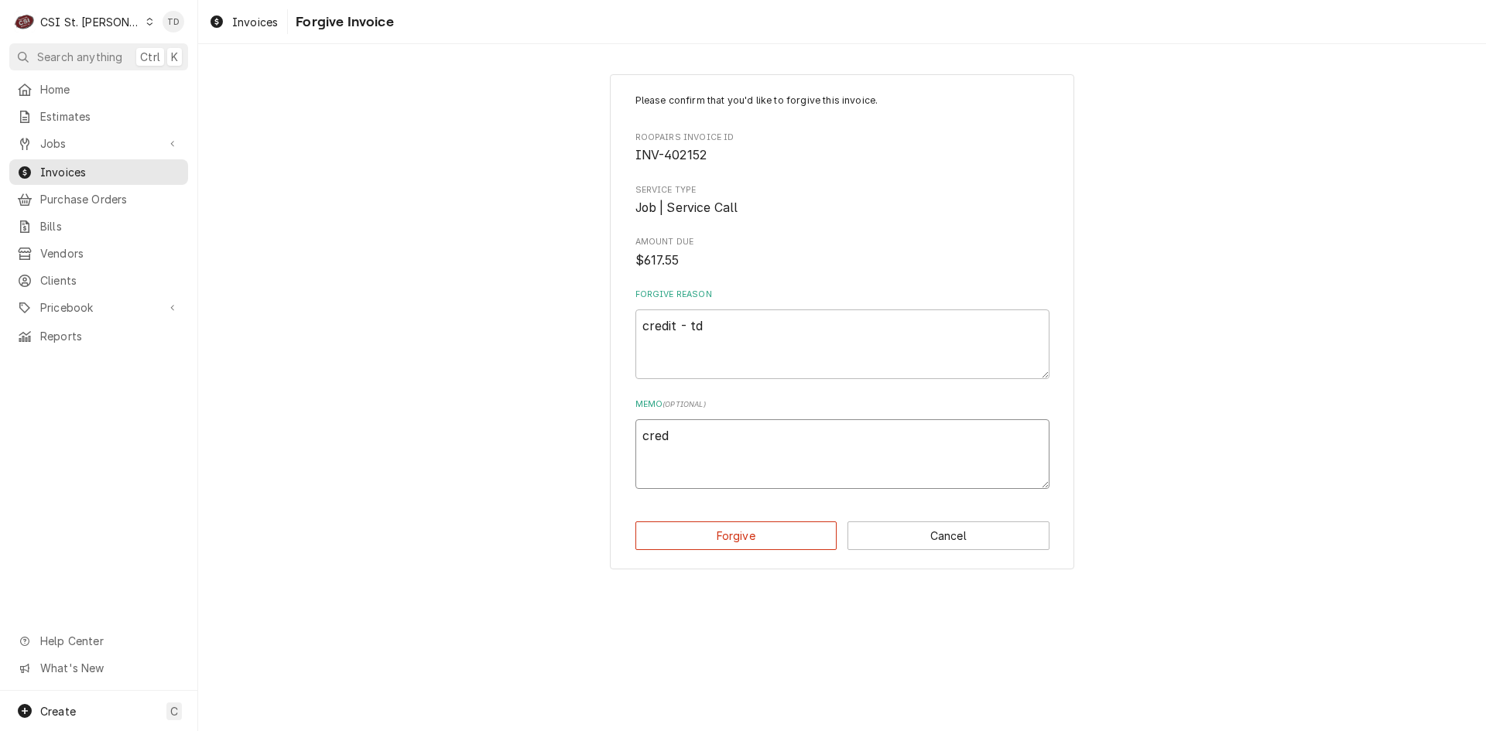
type textarea "credi"
type textarea "x"
type textarea "credit"
type textarea "x"
type textarea "credit"
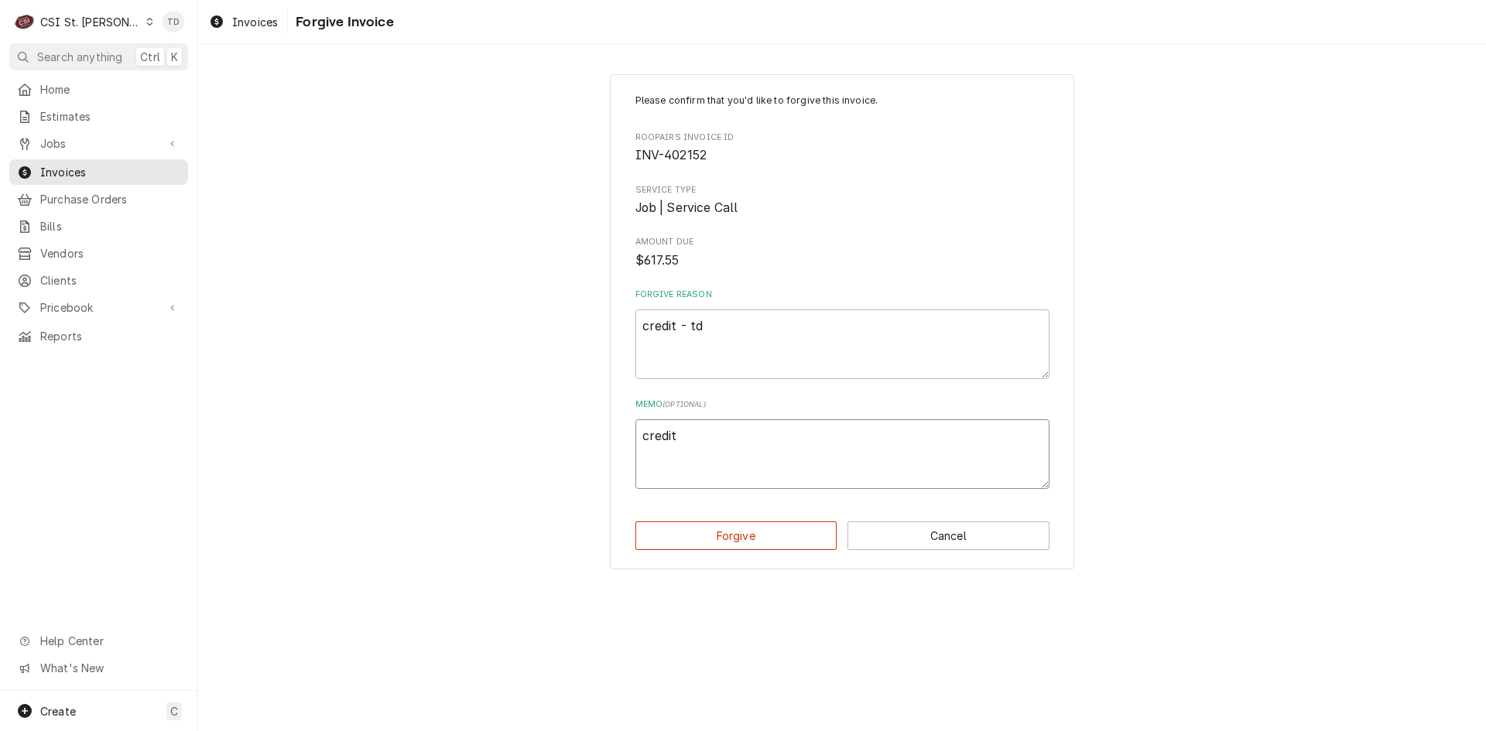
type textarea "x"
type textarea "credit -"
type textarea "x"
type textarea "credit -"
type textarea "x"
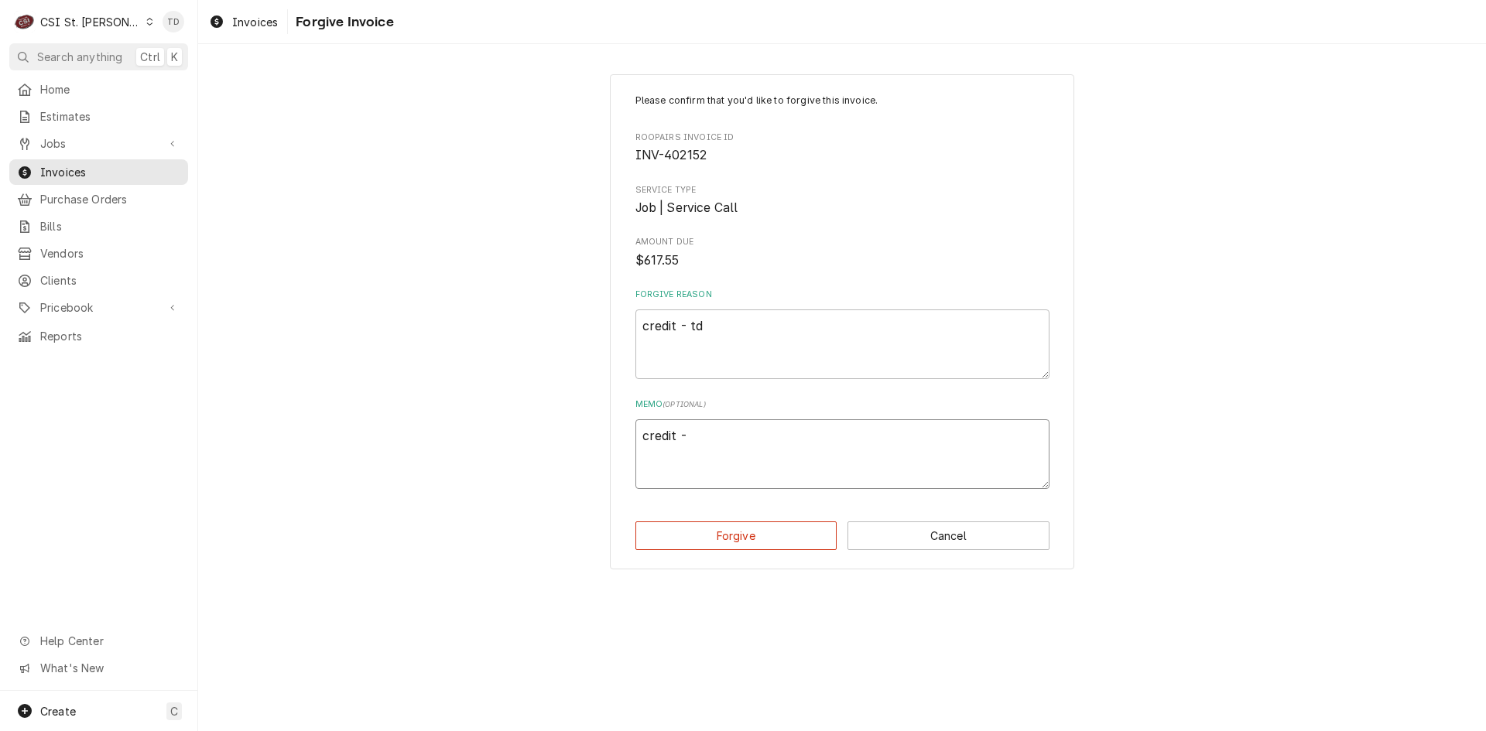
type textarea "credit - t"
type textarea "x"
type textarea "credit - td"
click at [711, 551] on div "Please confirm that you'd like to forgive this invoice. Roopairs Invoice ID INV…" at bounding box center [842, 322] width 464 height 496
click at [713, 536] on button "Forgive" at bounding box center [736, 535] width 202 height 29
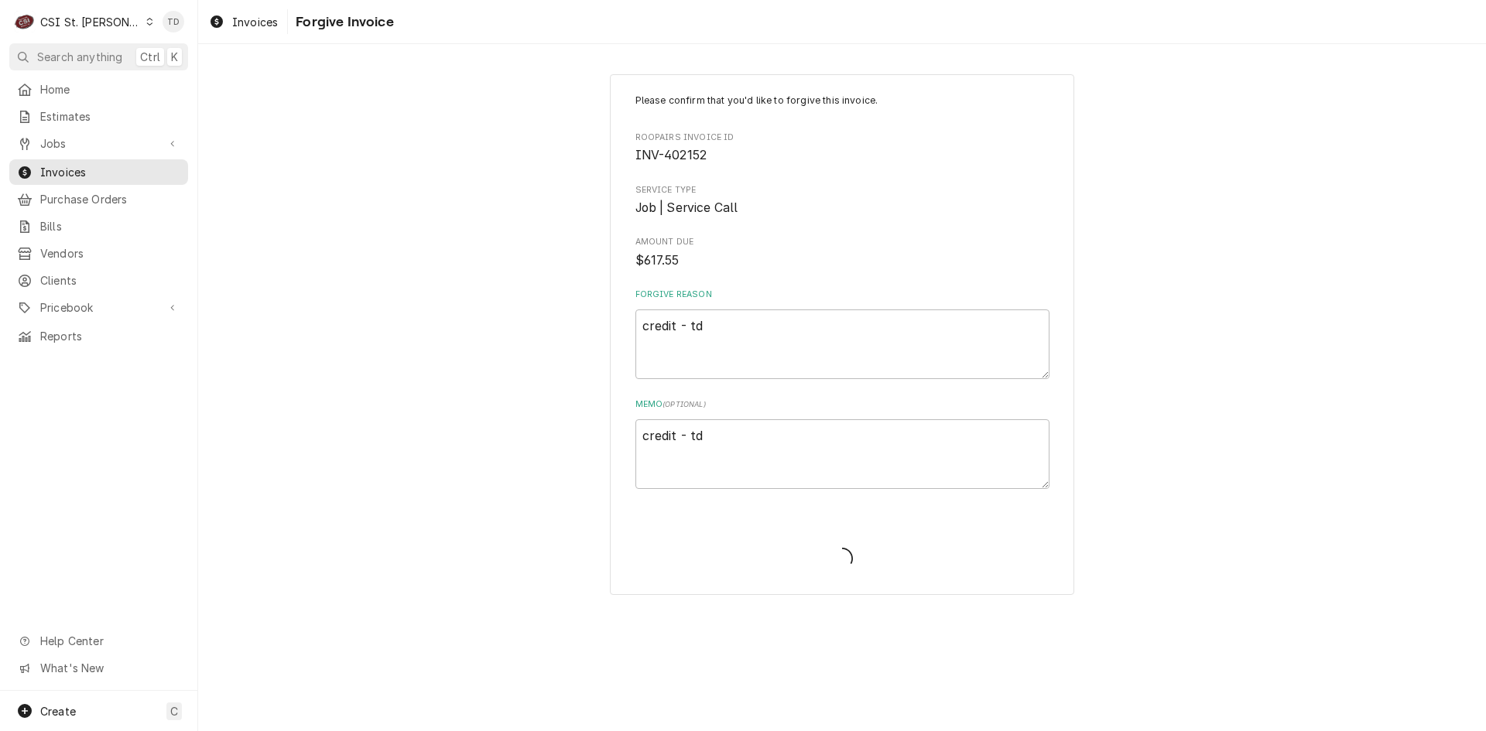
type textarea "x"
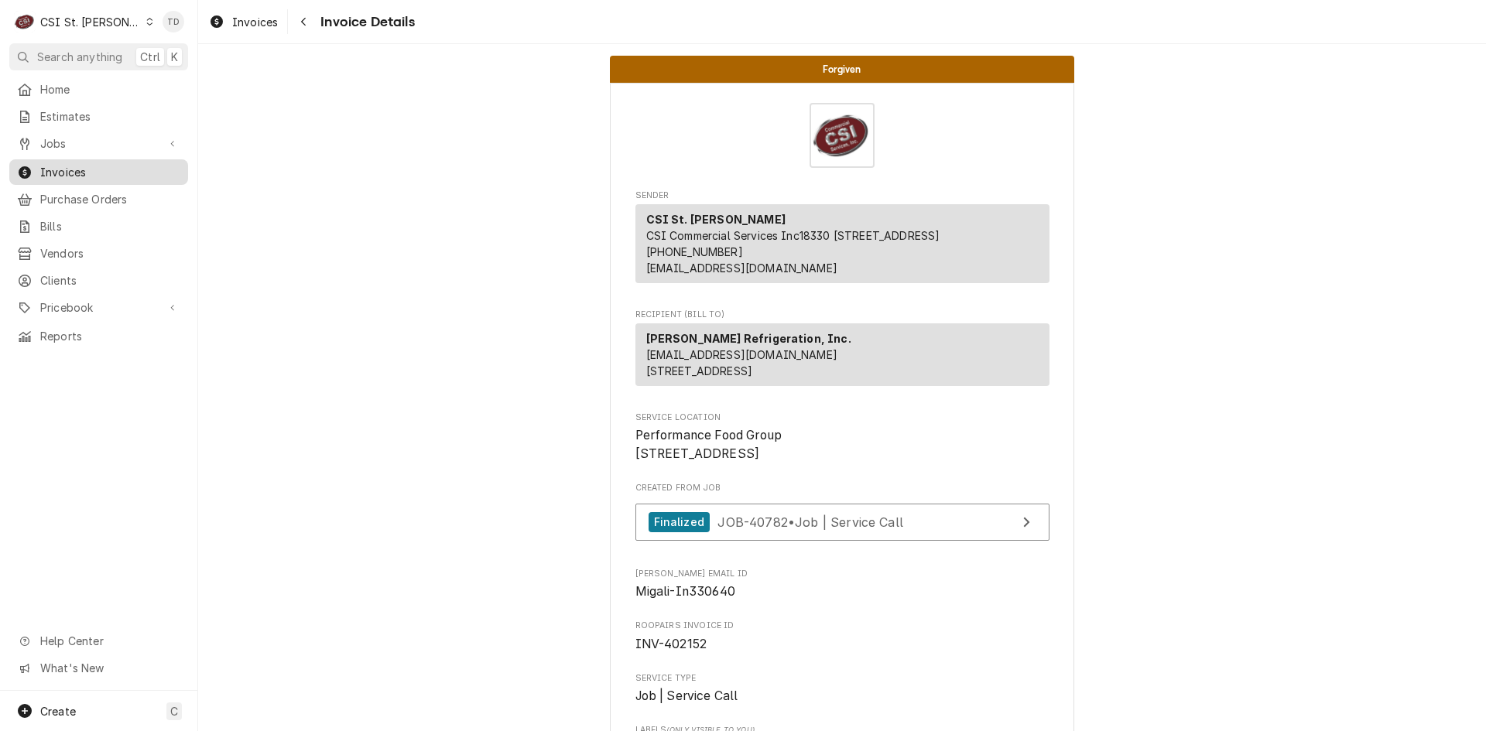
click at [108, 171] on span "Invoices" at bounding box center [110, 172] width 140 height 16
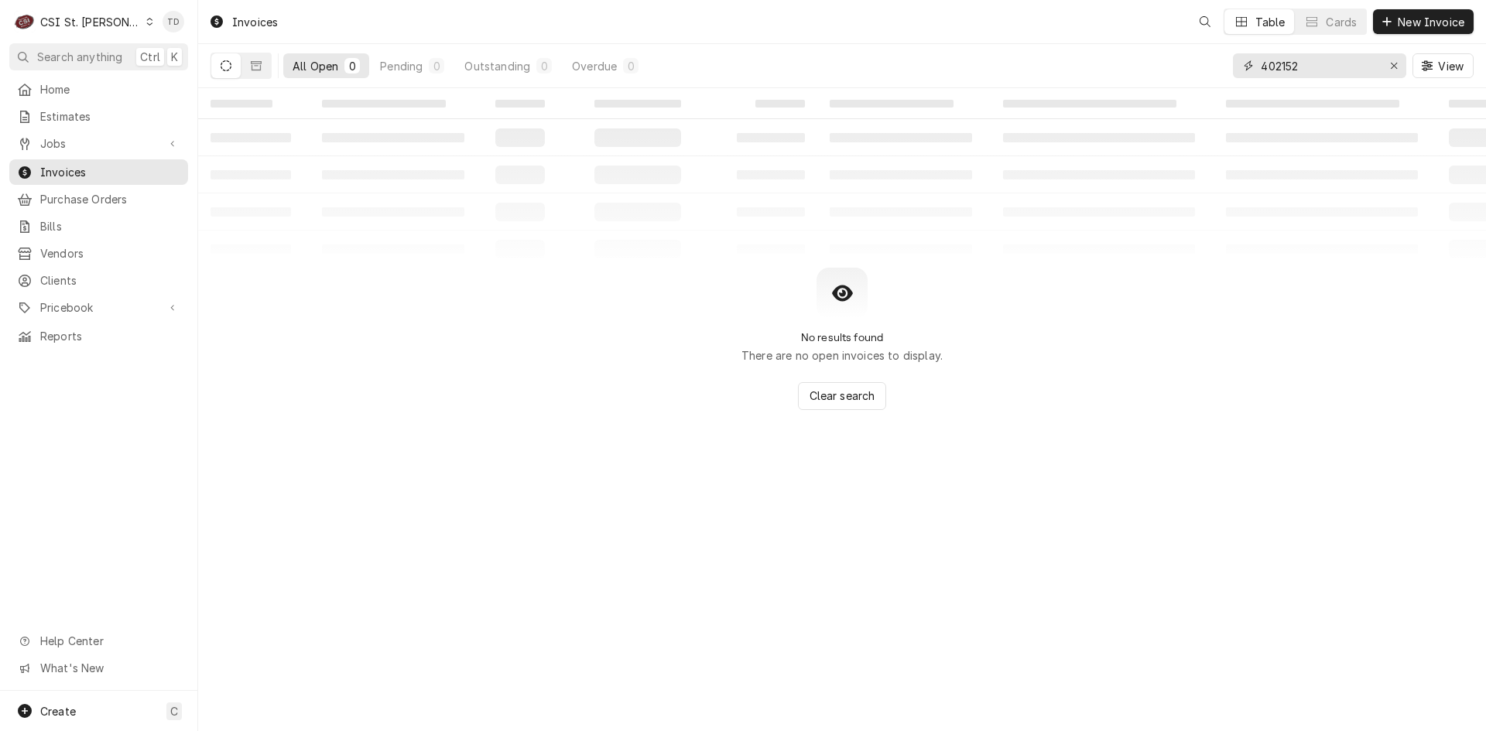
click at [1341, 65] on input "402152" at bounding box center [1318, 65] width 116 height 25
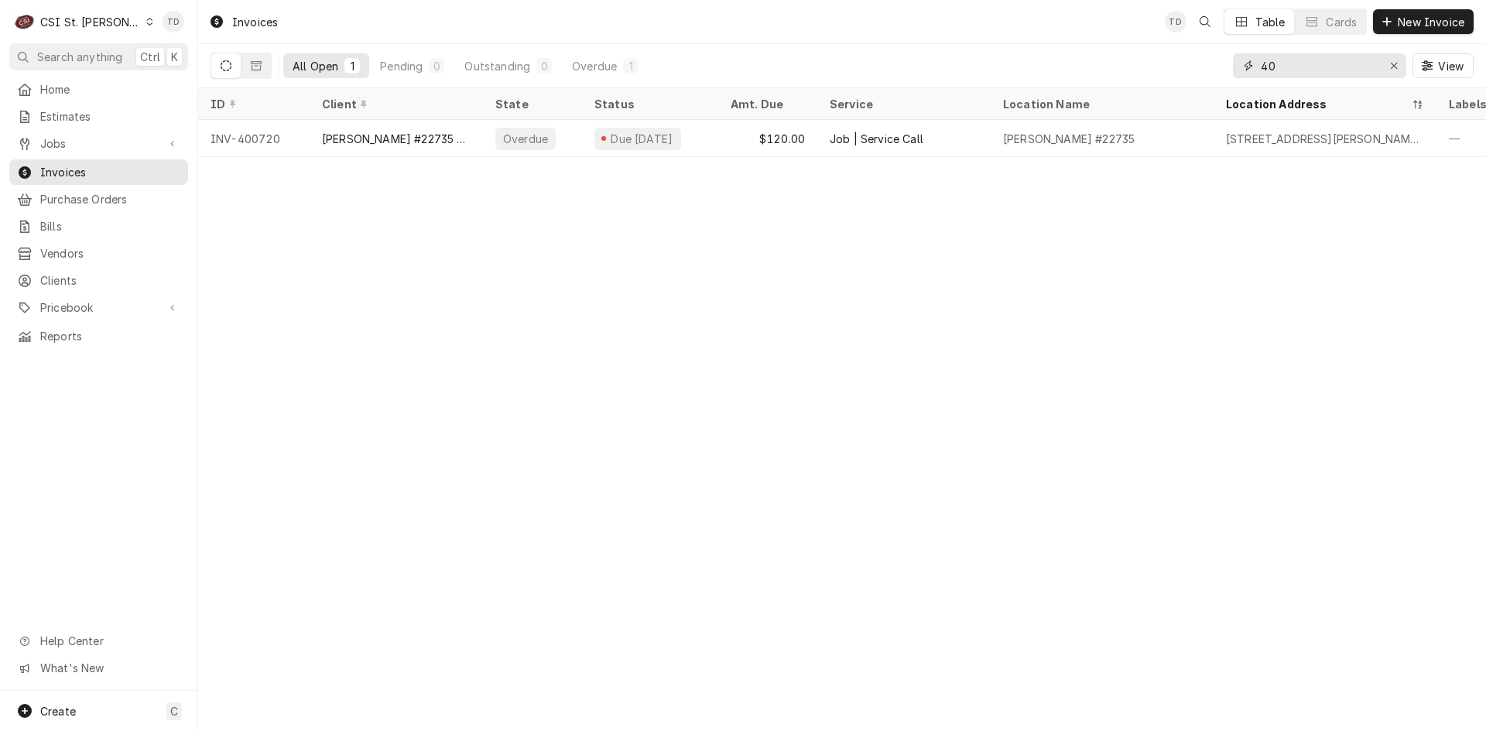
type input "4"
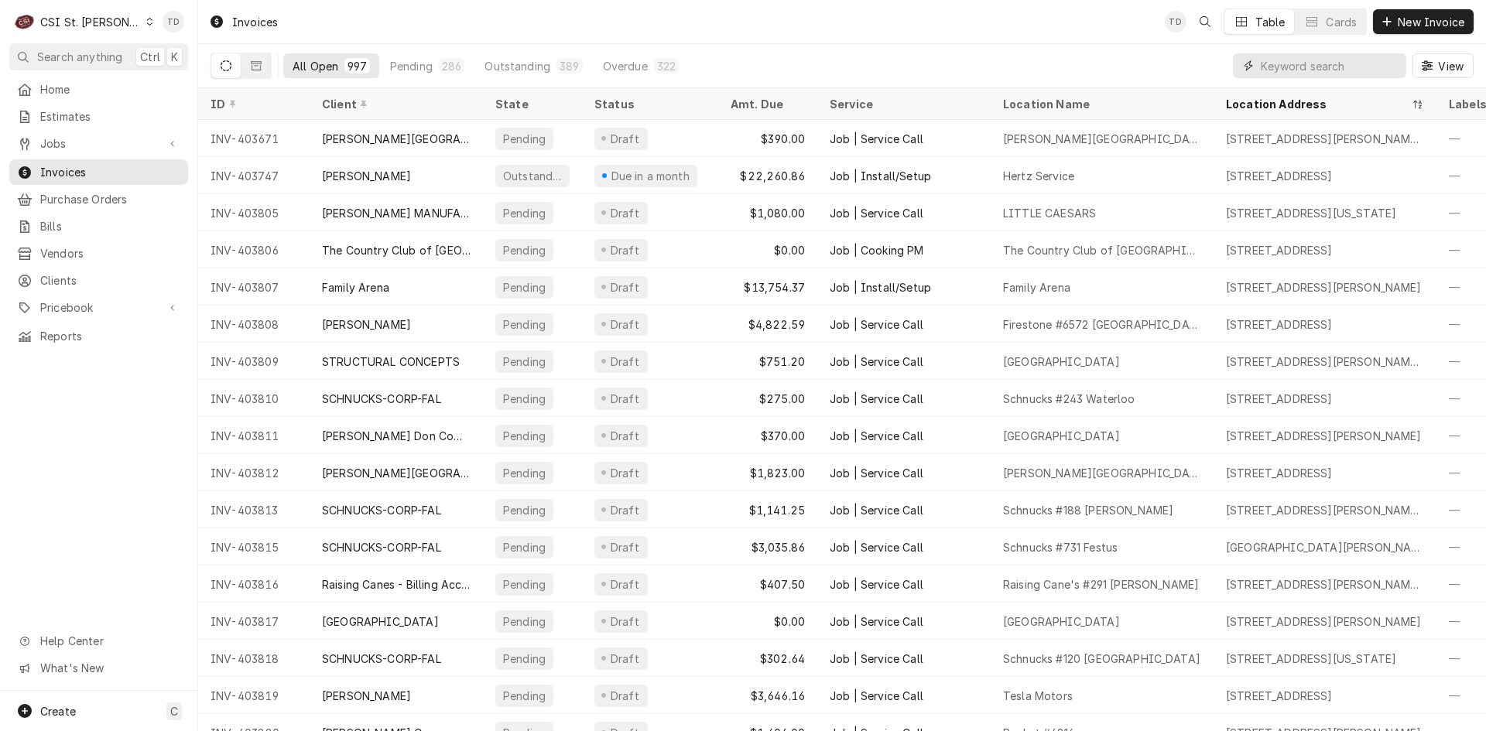
click at [1278, 71] on input "Dynamic Content Wrapper" at bounding box center [1329, 65] width 138 height 25
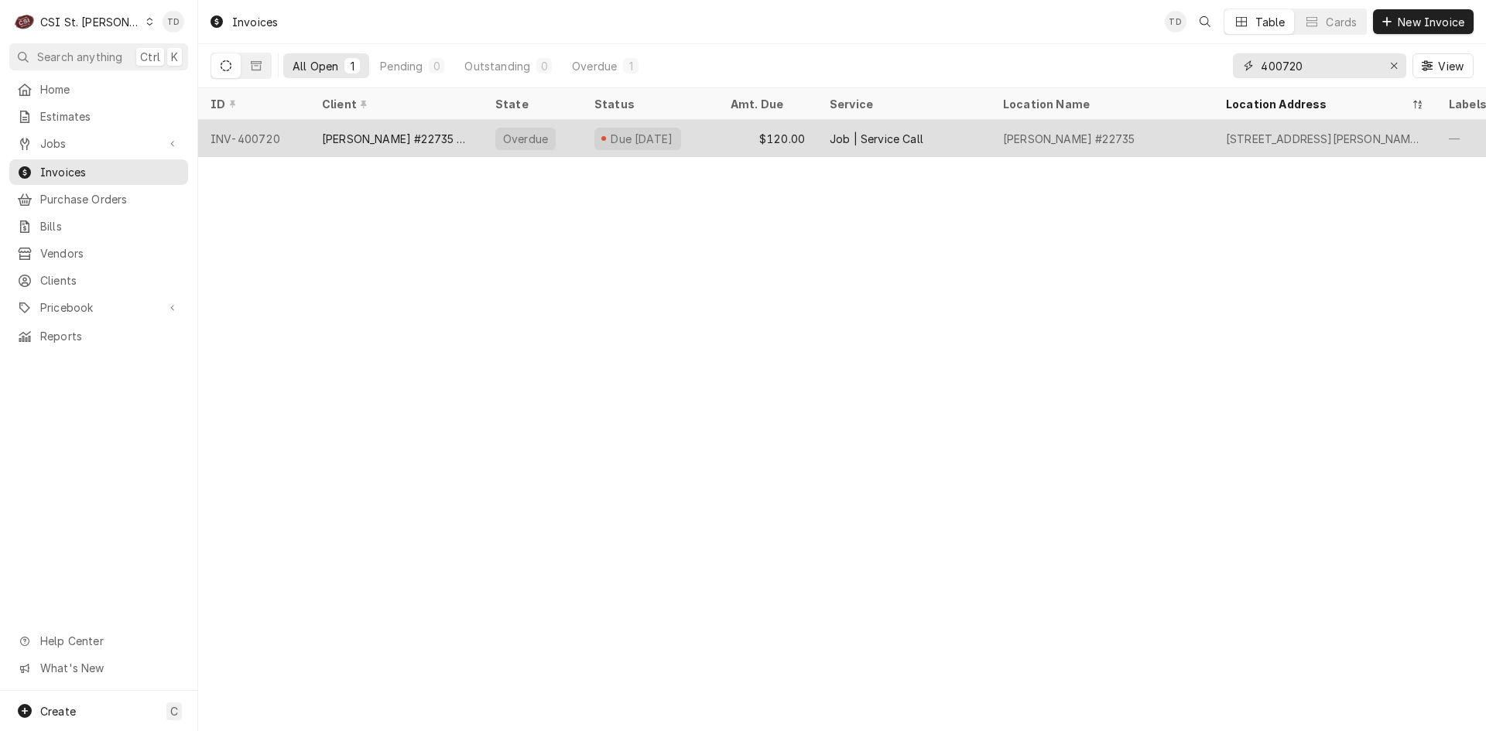
type input "400720"
click at [744, 138] on div "$120.00" at bounding box center [767, 138] width 99 height 37
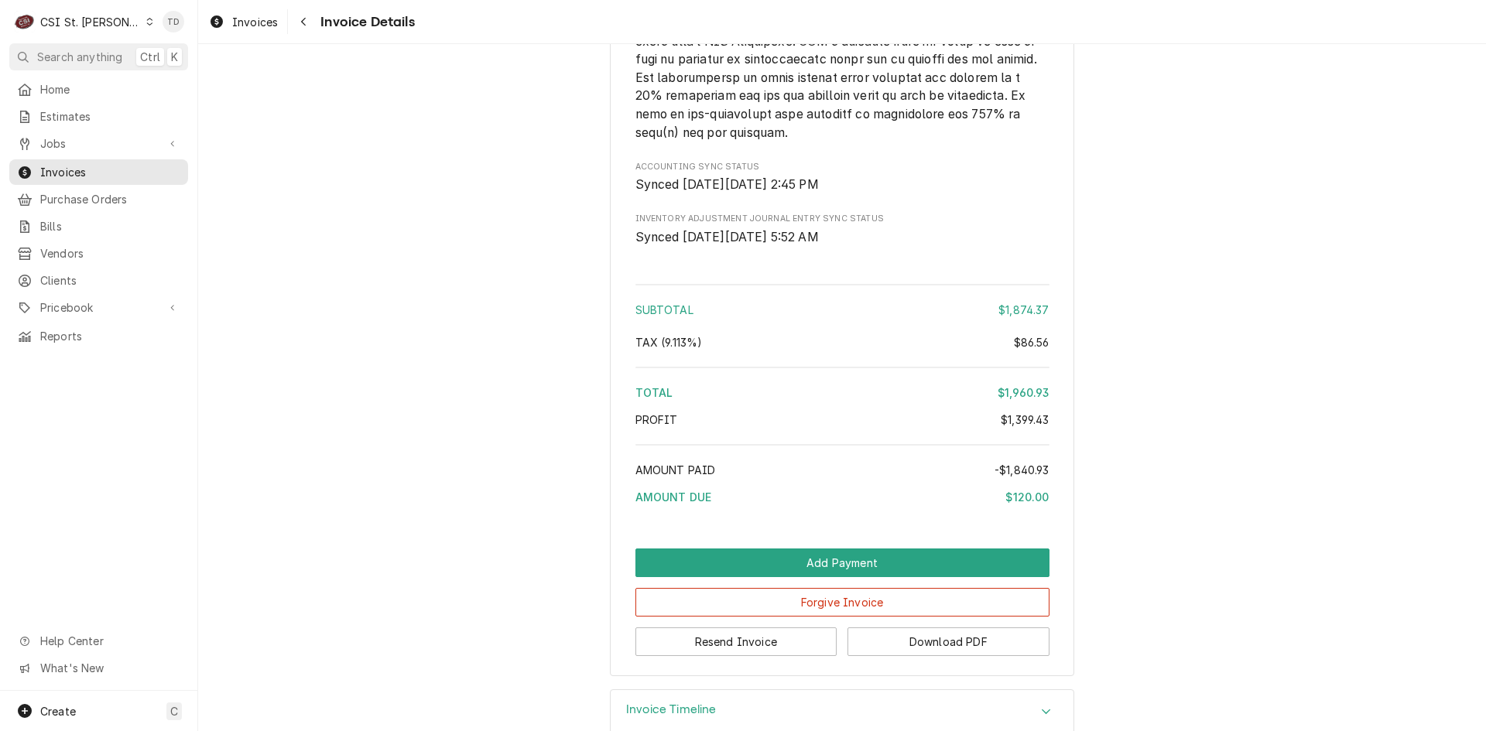
scroll to position [3281, 0]
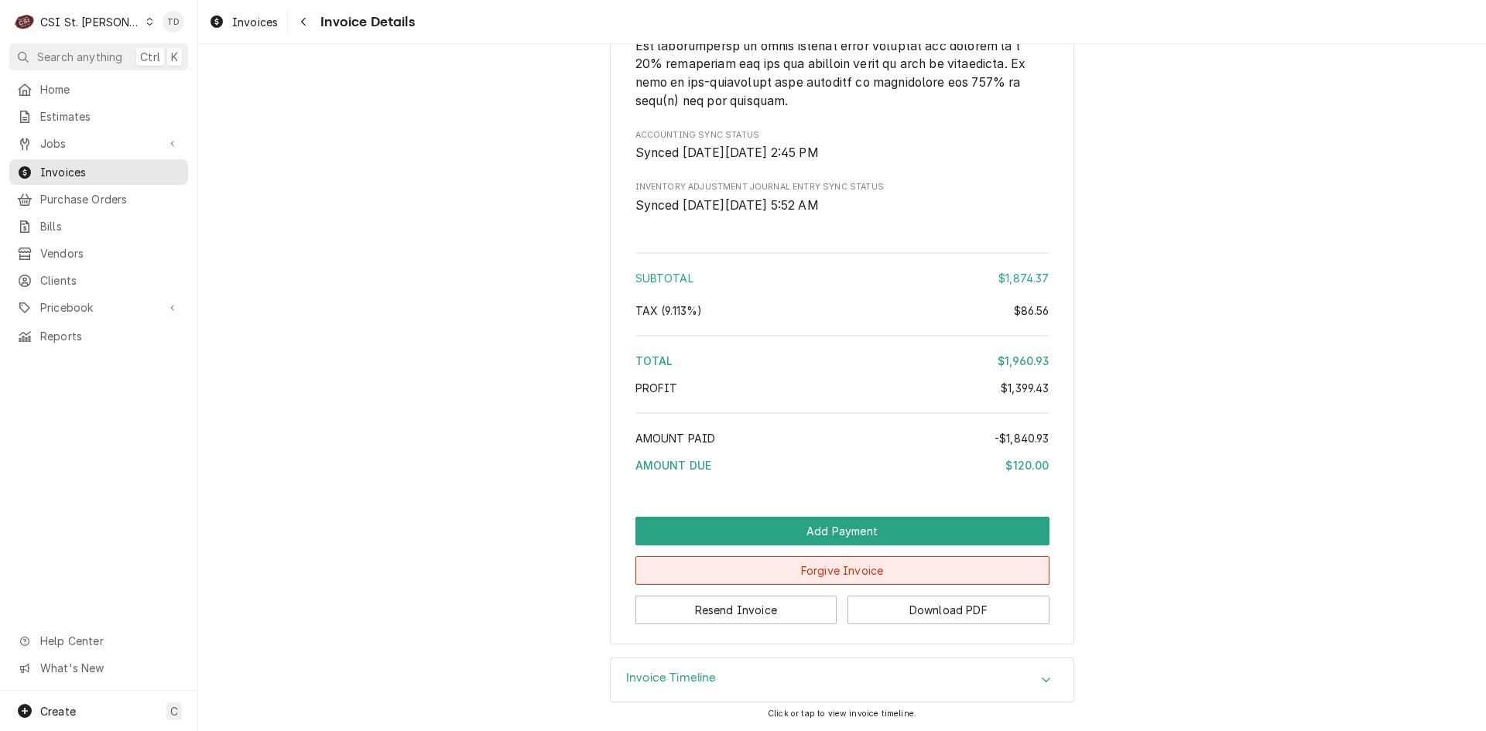
click at [714, 566] on button "Forgive Invoice" at bounding box center [842, 570] width 414 height 29
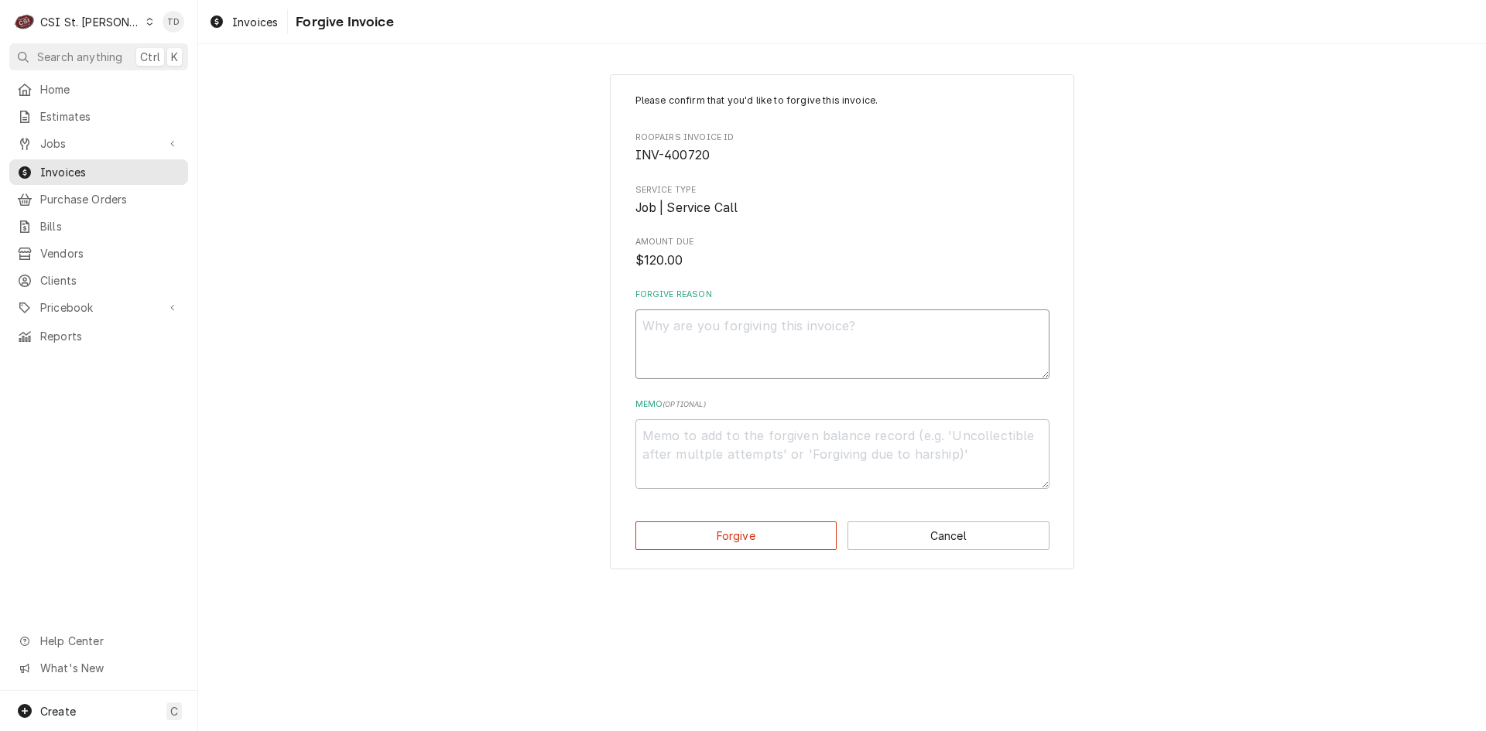
click at [691, 334] on textarea "Forgive Reason" at bounding box center [842, 344] width 414 height 70
type textarea "x"
type textarea "c"
type textarea "x"
type textarea "cr"
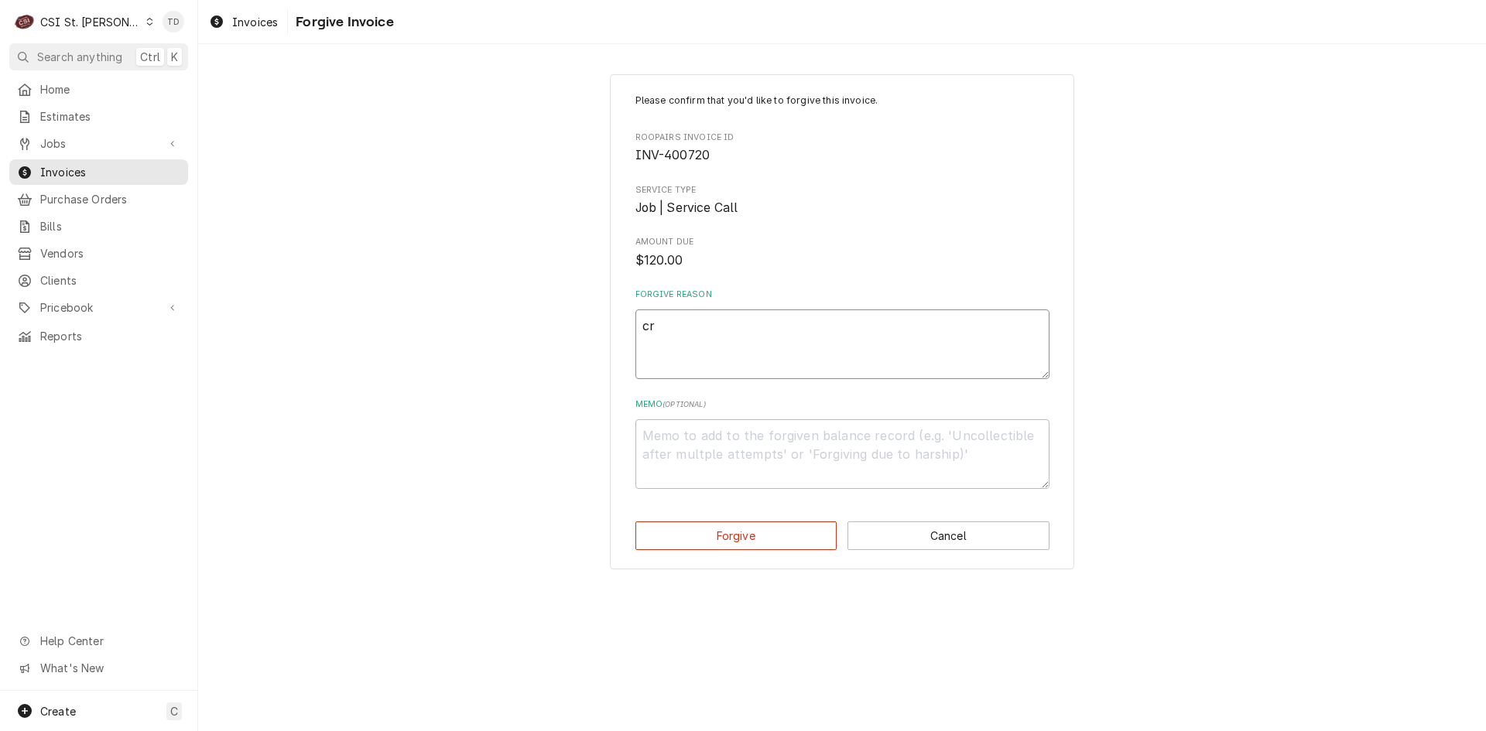
type textarea "x"
type textarea "cre"
type textarea "x"
type textarea "cred"
type textarea "x"
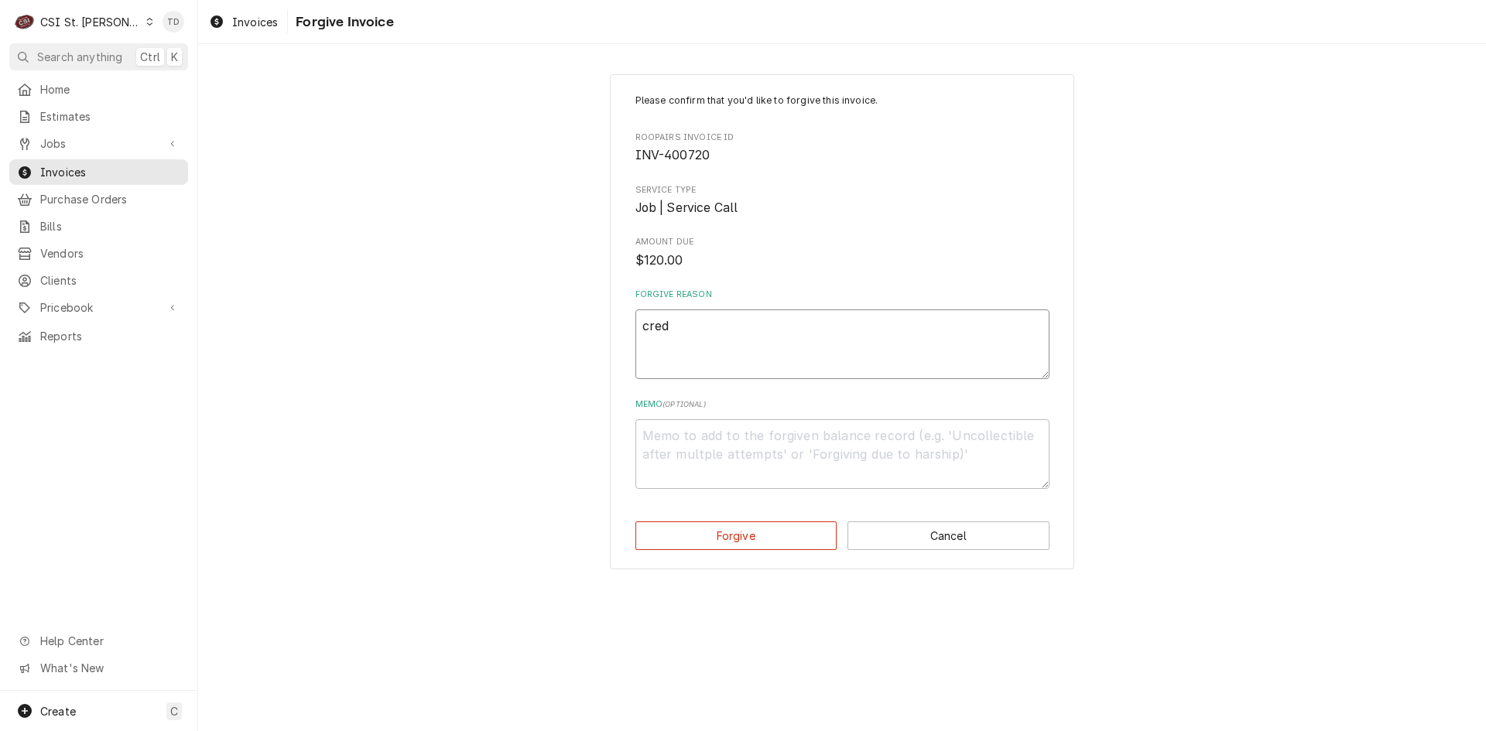
type textarea "credi"
type textarea "x"
type textarea "credit"
type textarea "x"
type textarea "credit"
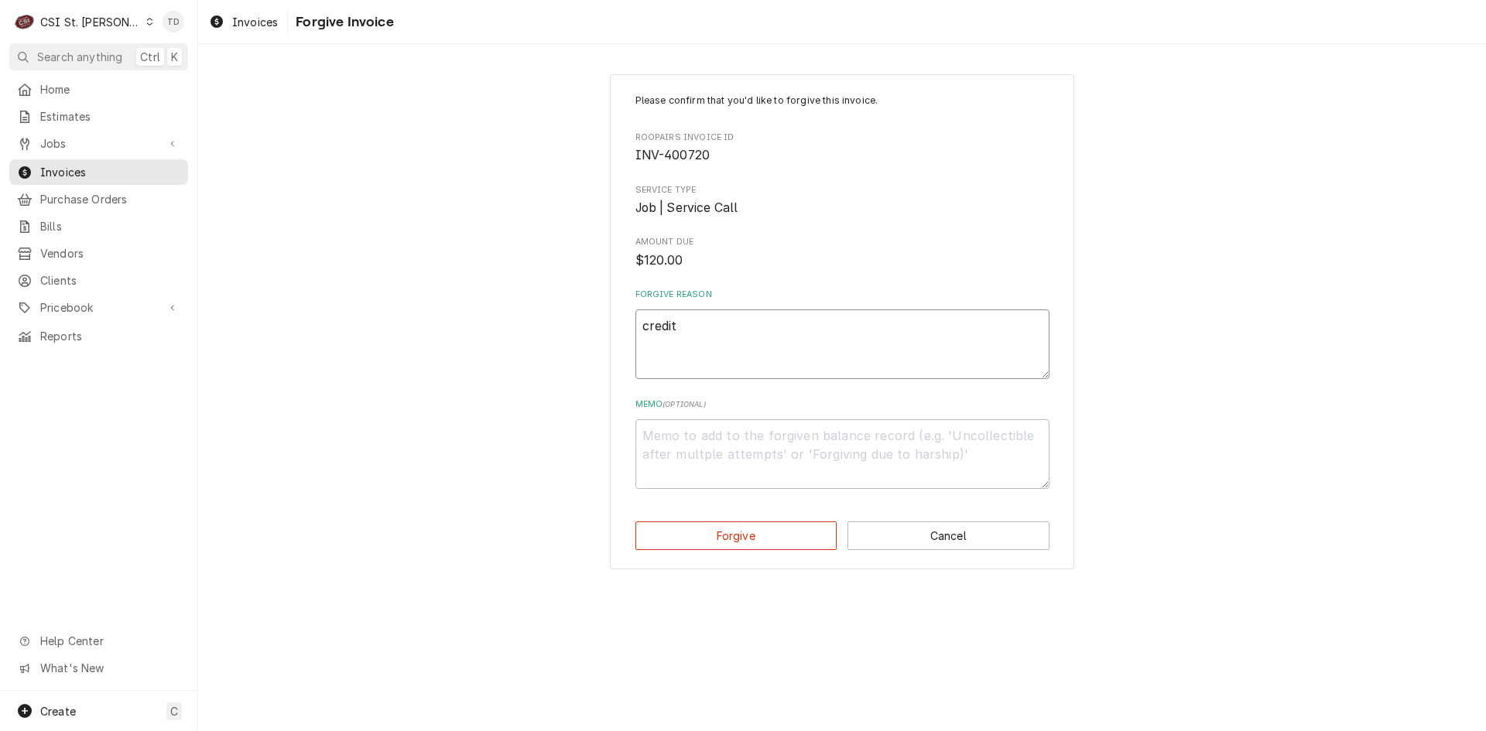
type textarea "x"
type textarea "credit -"
type textarea "x"
type textarea "credit -"
type textarea "x"
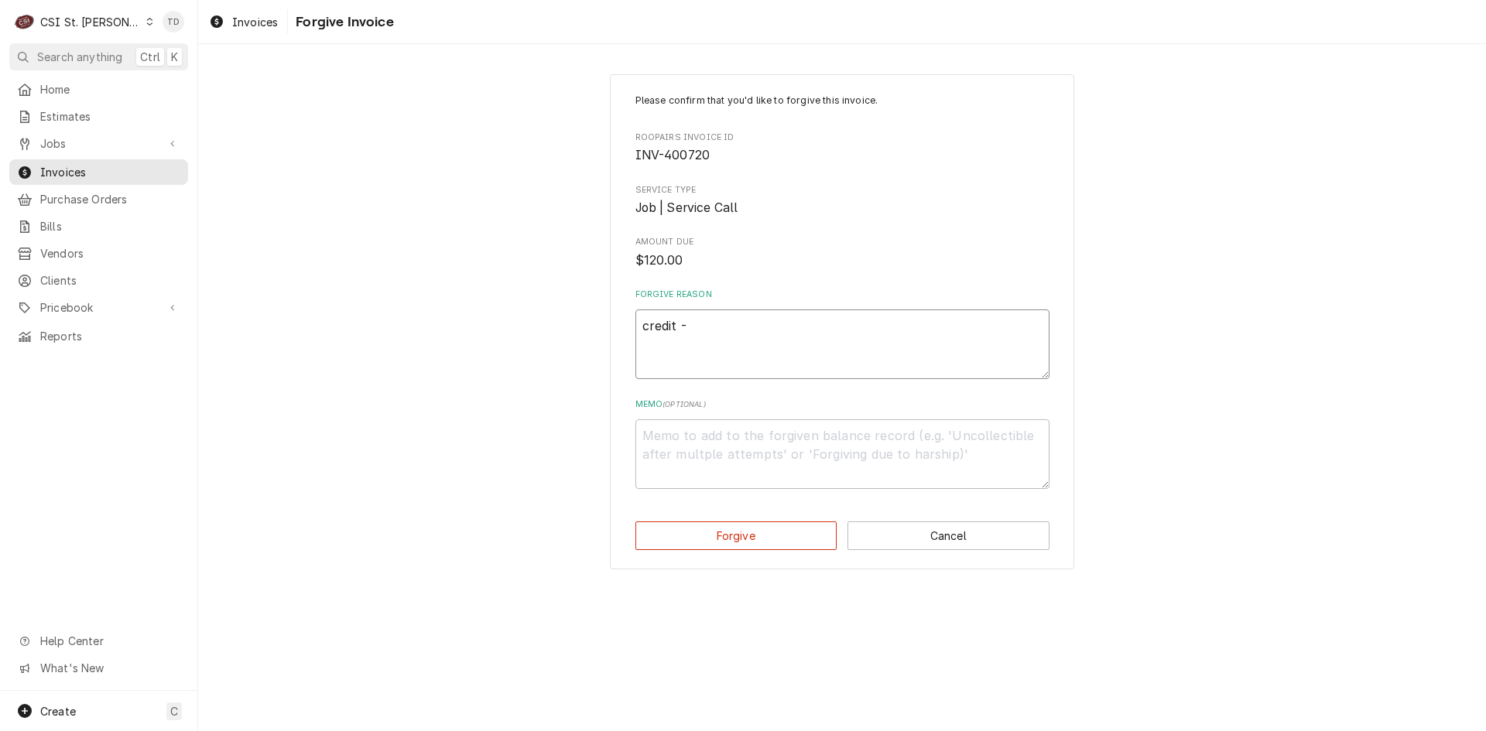
type textarea "credit - t"
type textarea "x"
type textarea "credit - td"
type textarea "x"
type textarea "c"
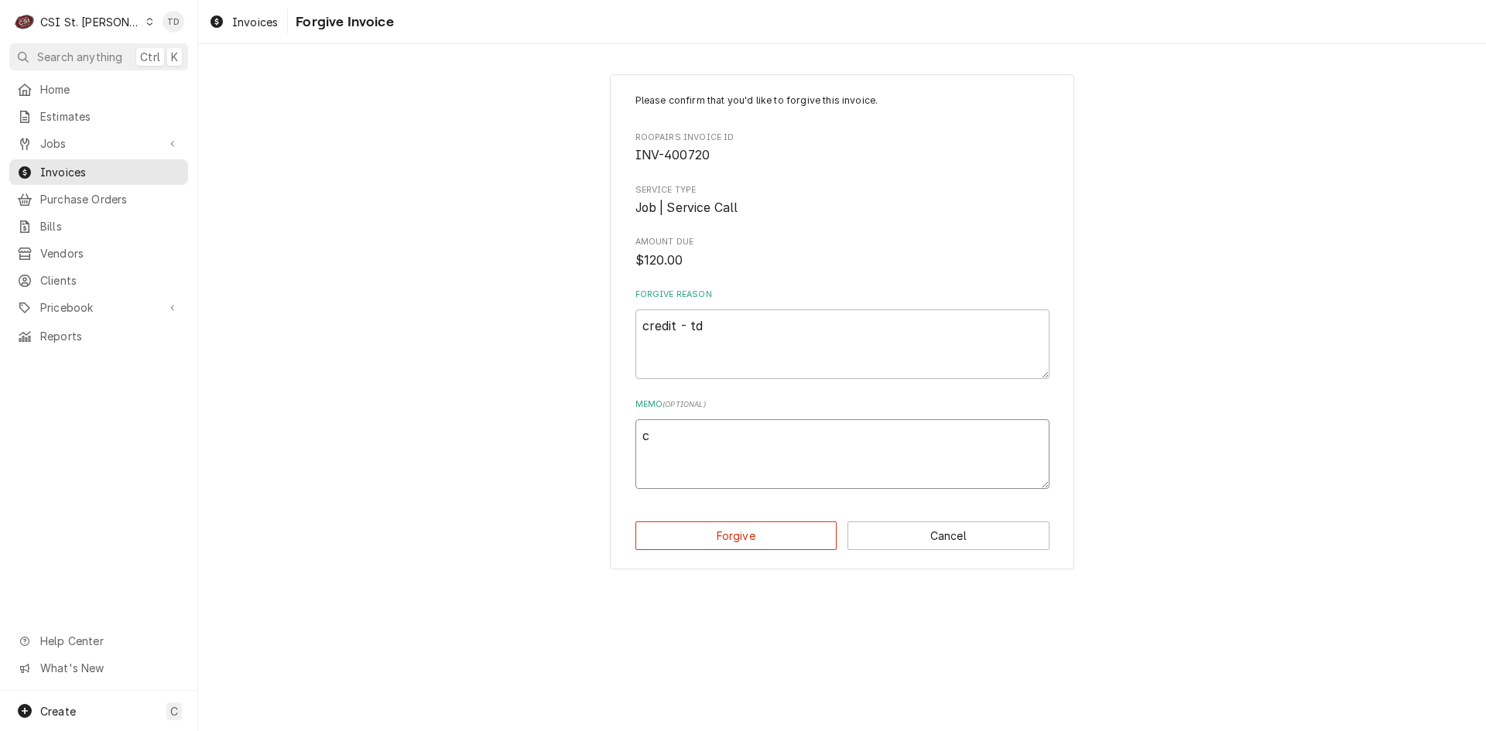
type textarea "x"
type textarea "cr"
type textarea "x"
type textarea "cre"
type textarea "x"
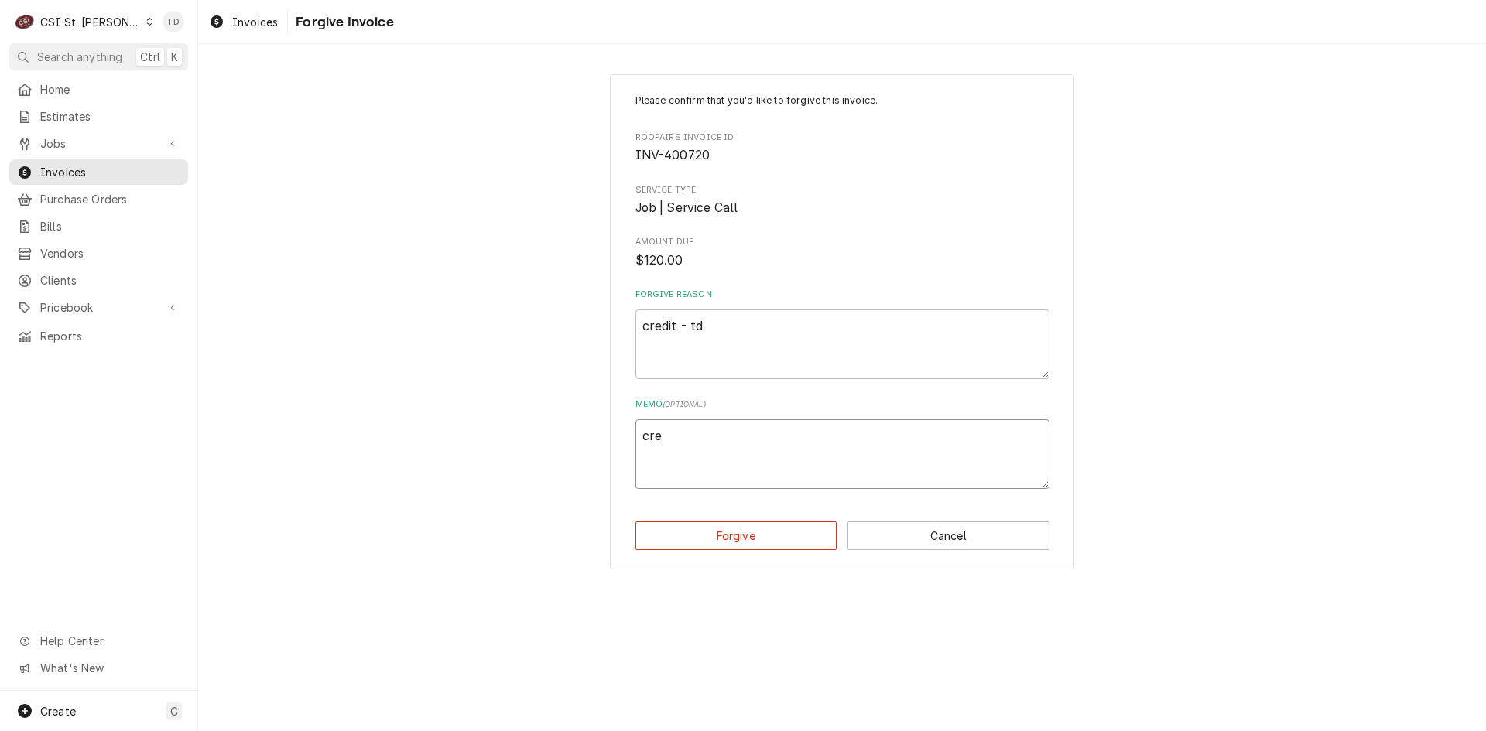
type textarea "cred"
type textarea "x"
type textarea "credi"
type textarea "x"
type textarea "credit"
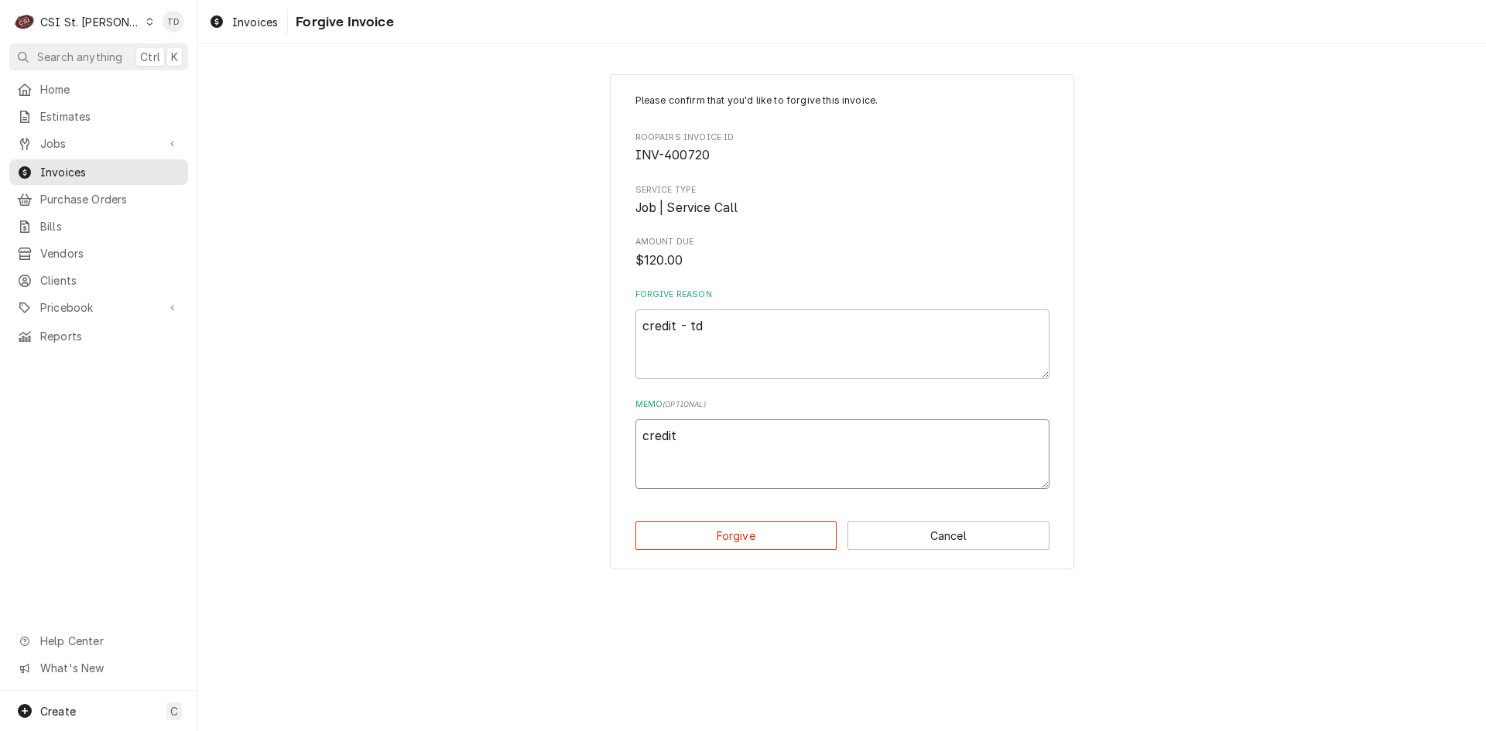
type textarea "x"
type textarea "credit"
type textarea "x"
type textarea "credit -"
type textarea "x"
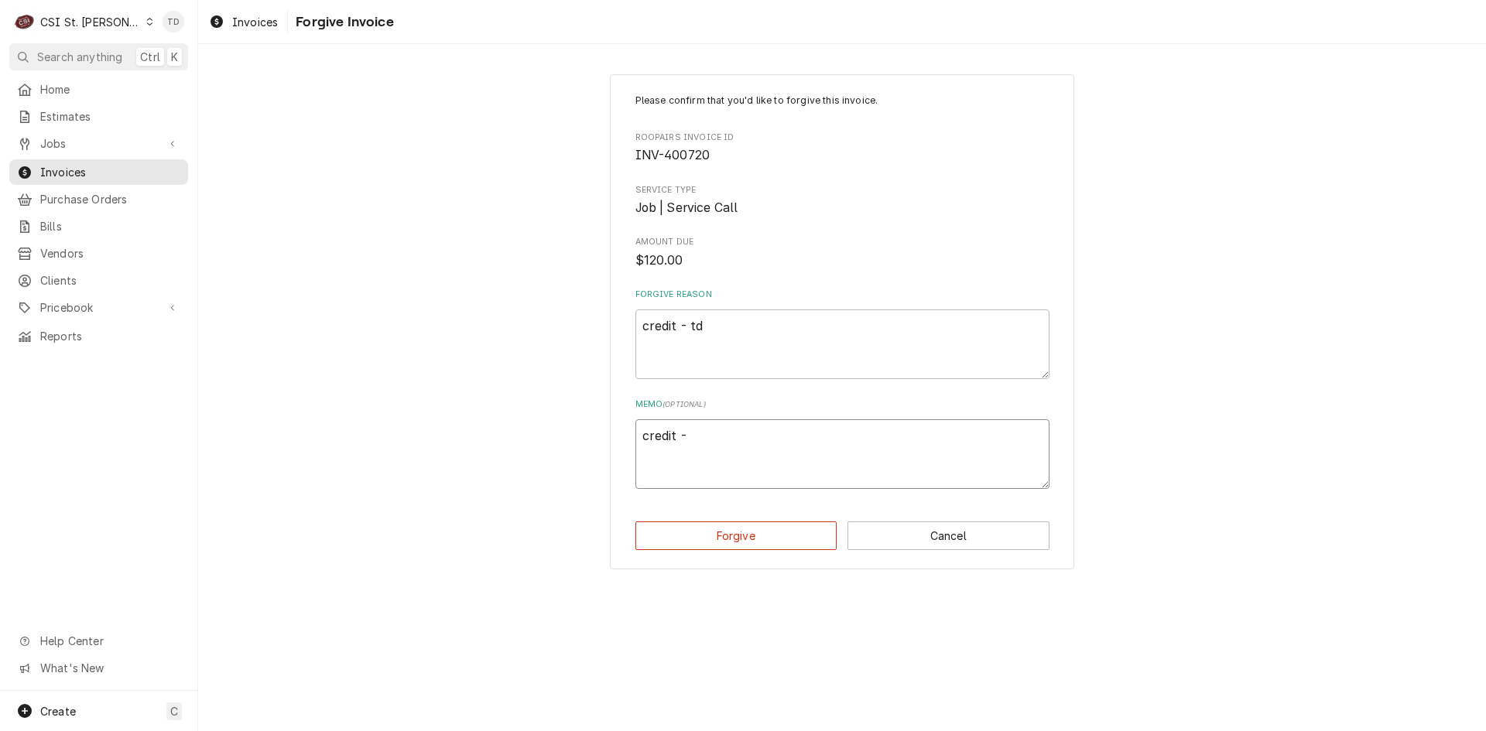
type textarea "credit -"
type textarea "x"
type textarea "credit - t"
type textarea "x"
type textarea "credit - td"
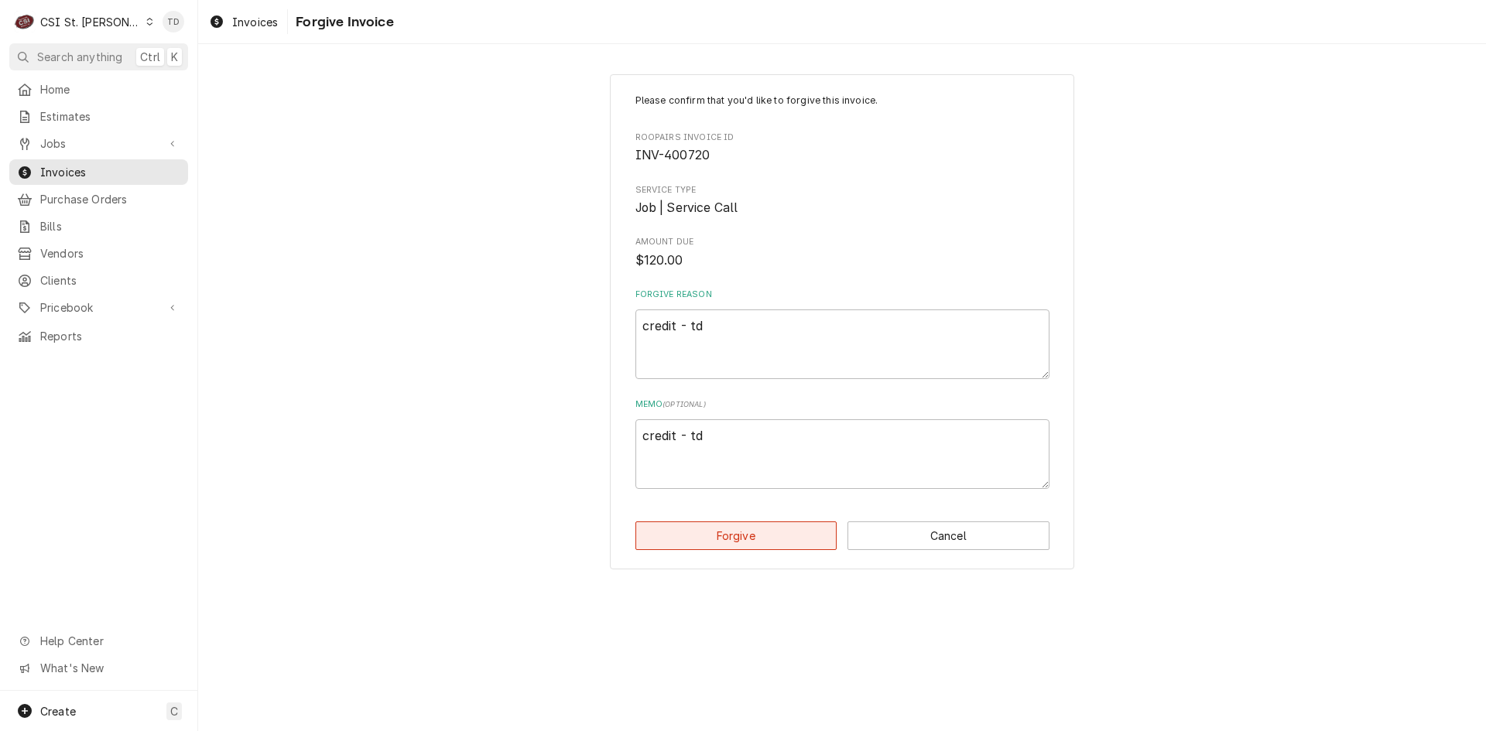
click at [696, 539] on button "Forgive" at bounding box center [736, 535] width 202 height 29
type textarea "x"
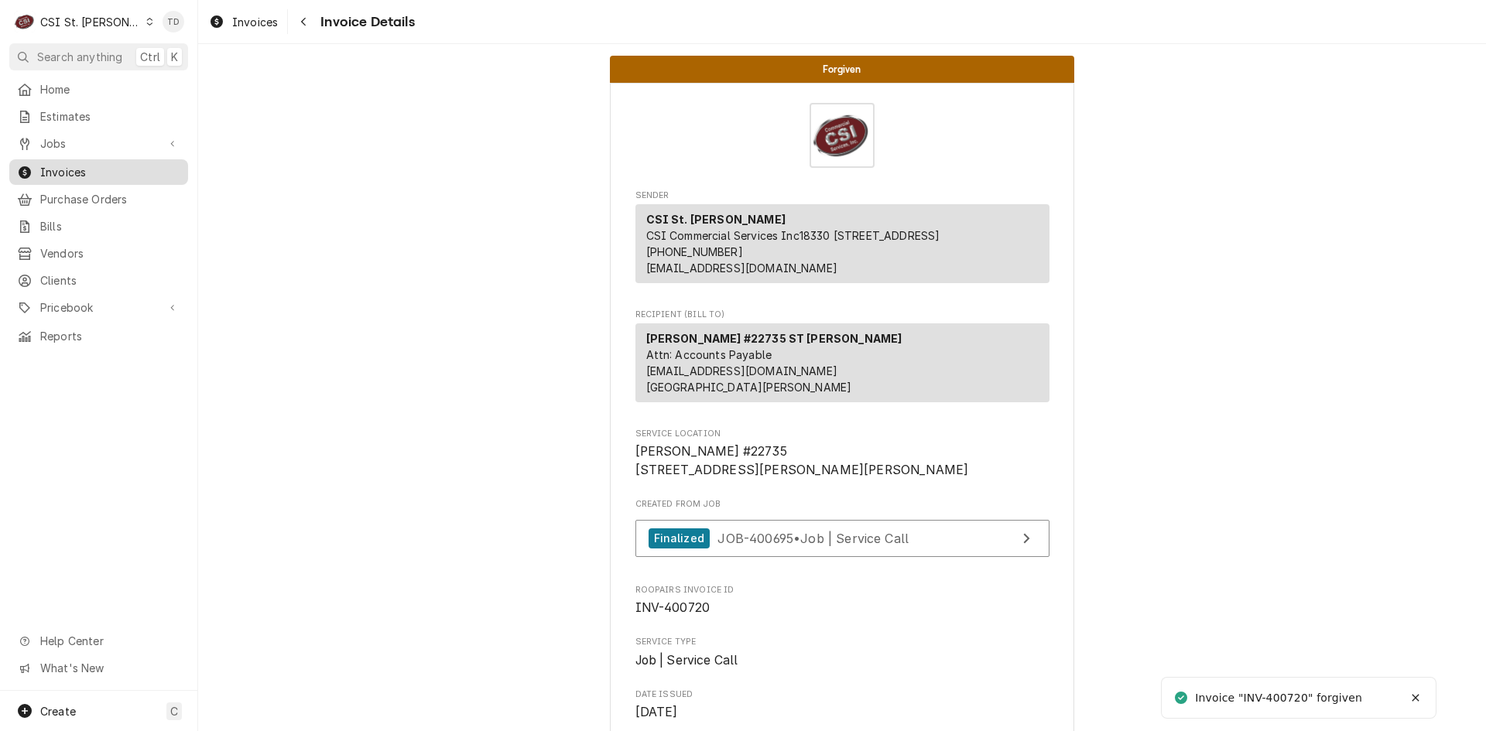
click at [91, 169] on span "Invoices" at bounding box center [110, 172] width 140 height 16
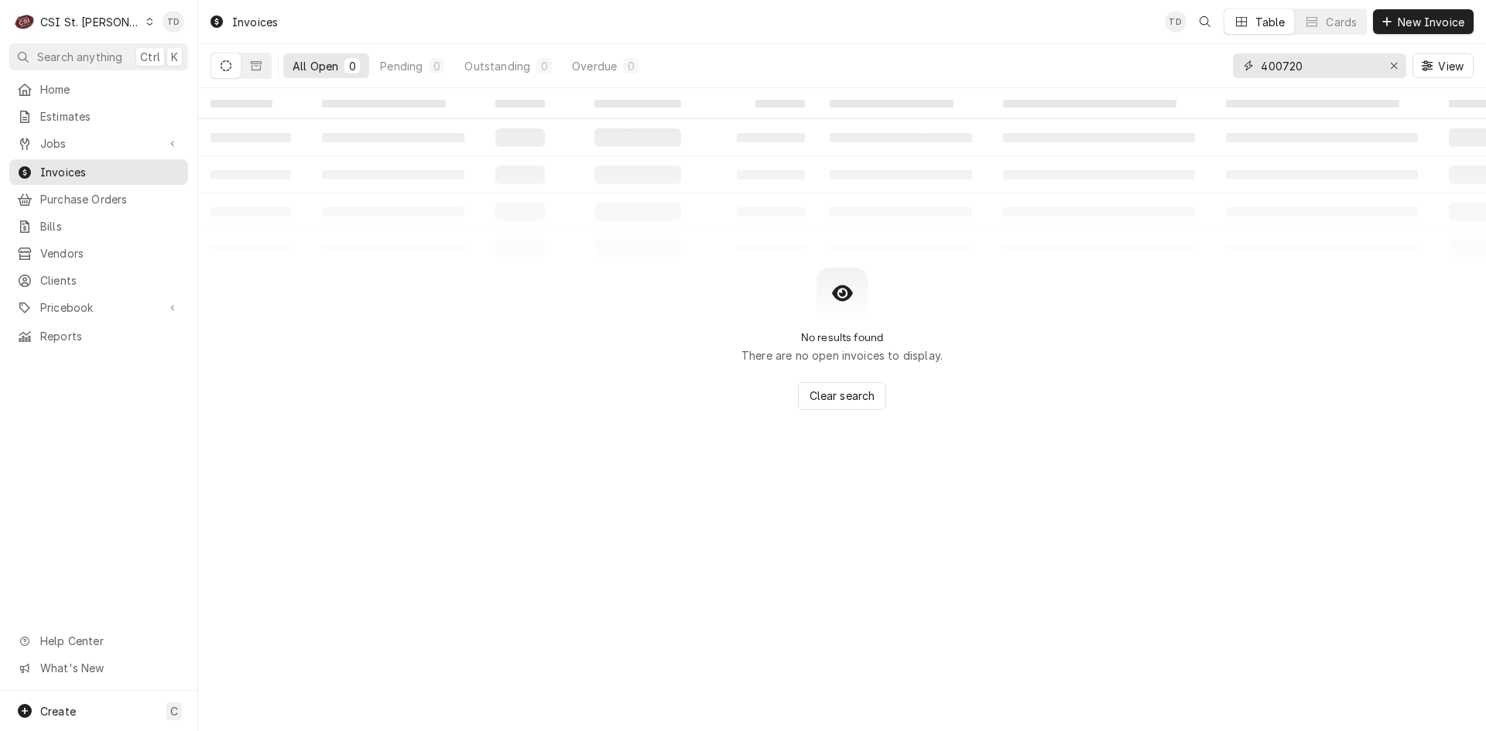
click at [1309, 64] on input "400720" at bounding box center [1318, 65] width 116 height 25
type input "4"
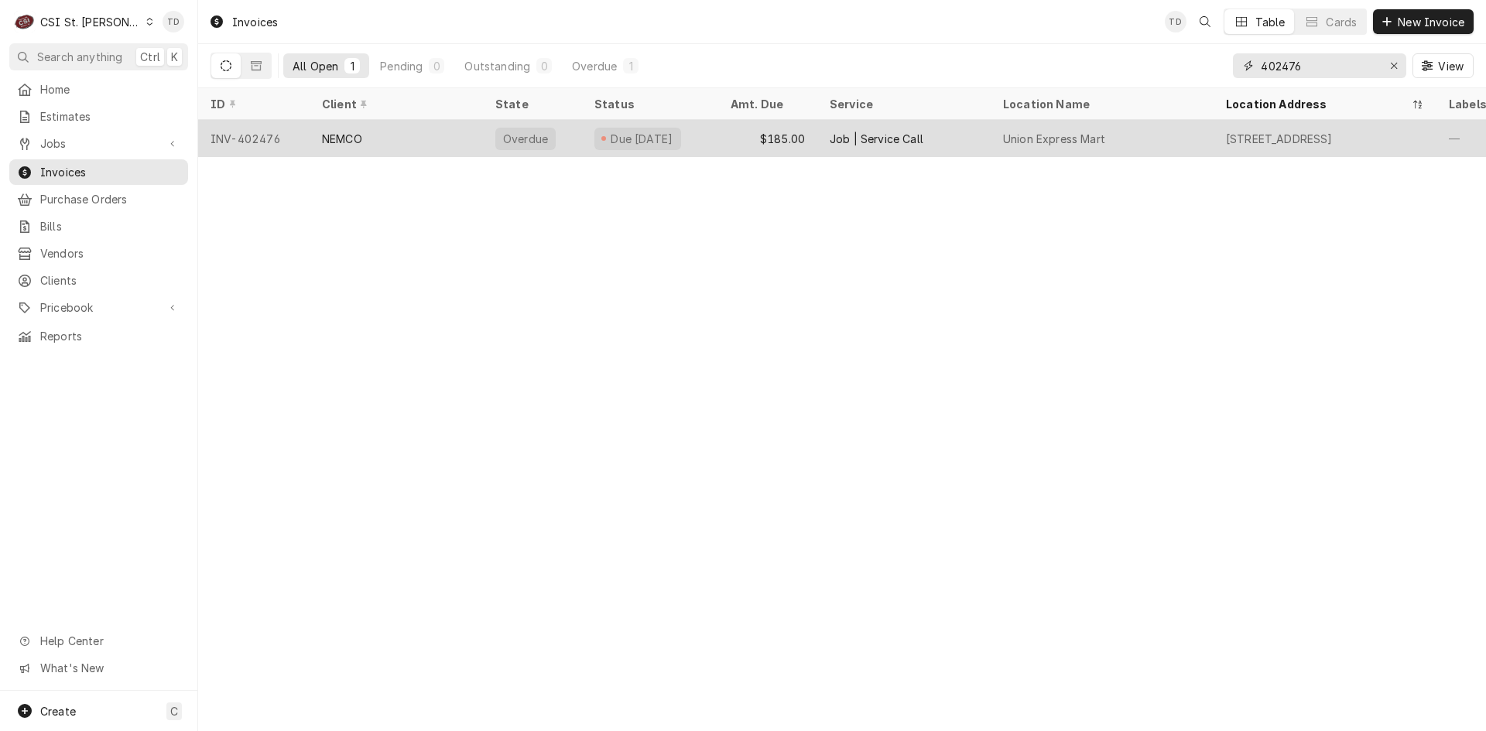
type input "402476"
click at [417, 135] on div "NEMCO" at bounding box center [395, 138] width 173 height 37
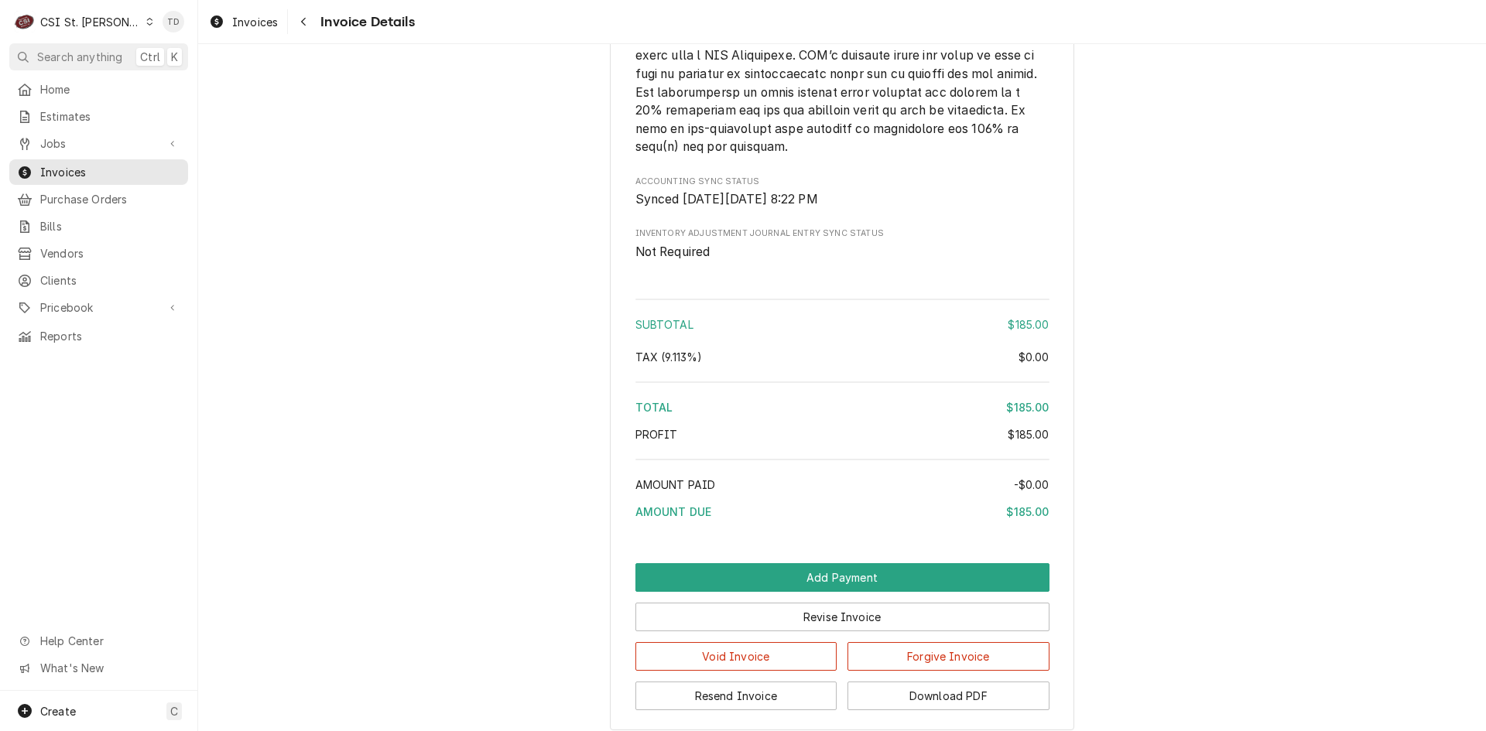
scroll to position [2500, 0]
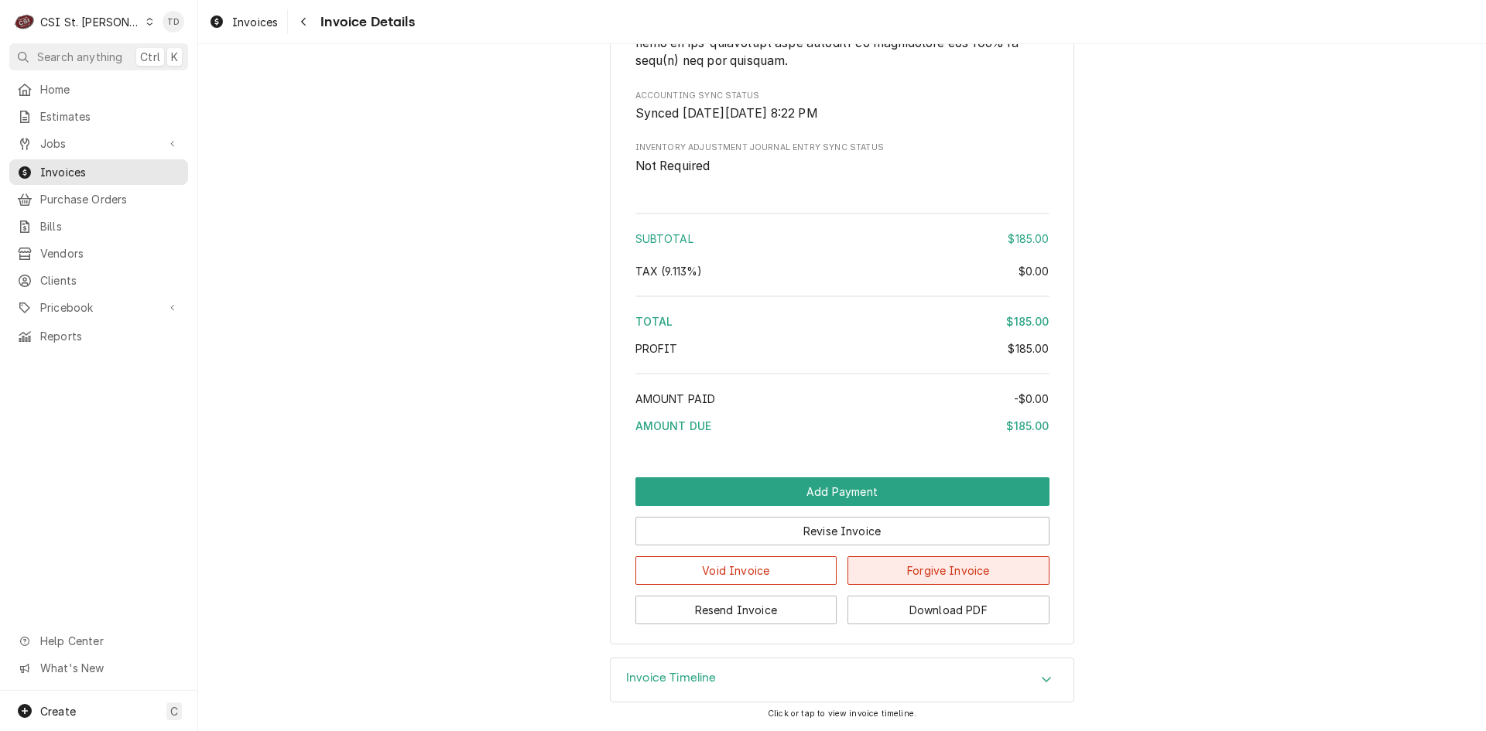
click at [915, 572] on button "Forgive Invoice" at bounding box center [948, 570] width 202 height 29
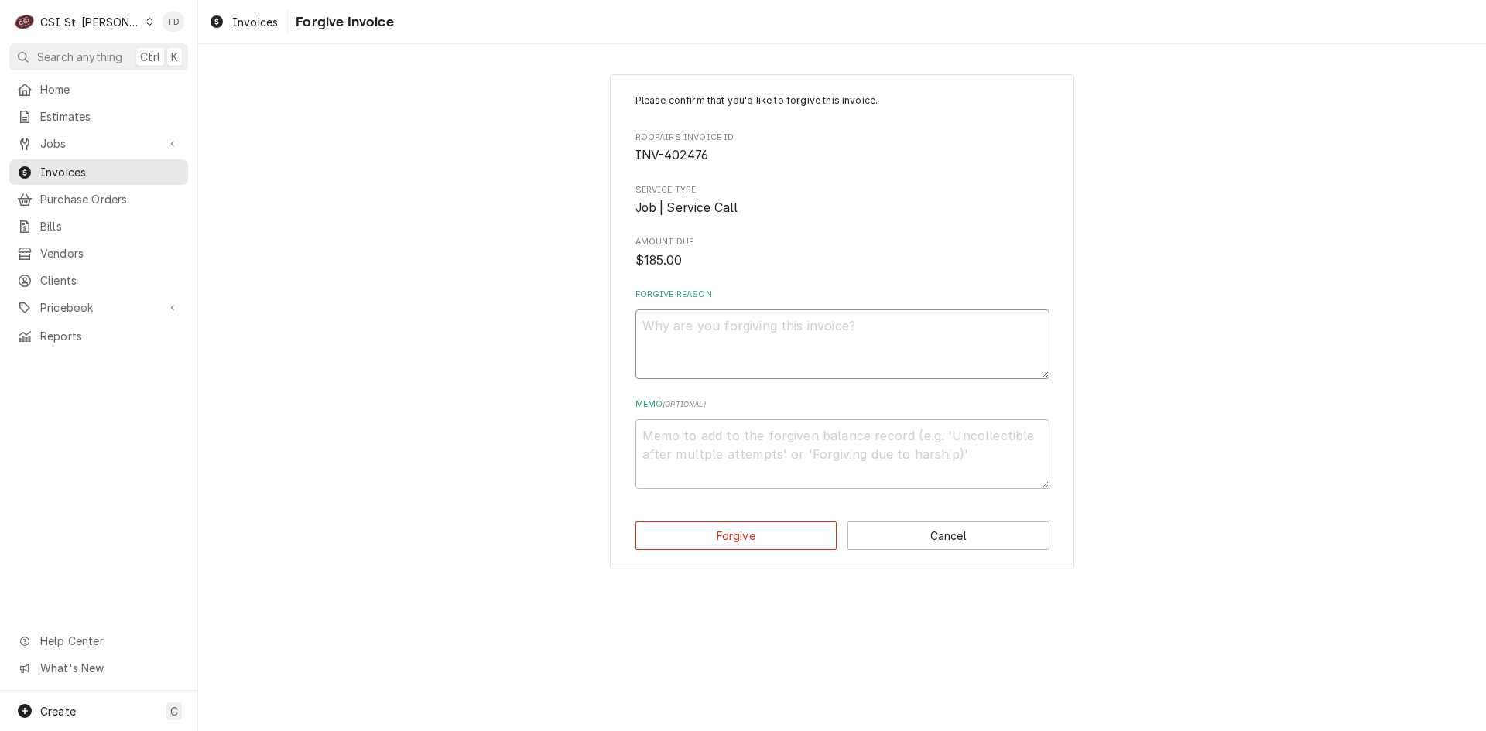
click at [699, 330] on textarea "Forgive Reason" at bounding box center [842, 344] width 414 height 70
type textarea "x"
type textarea "c"
type textarea "x"
type textarea "cr"
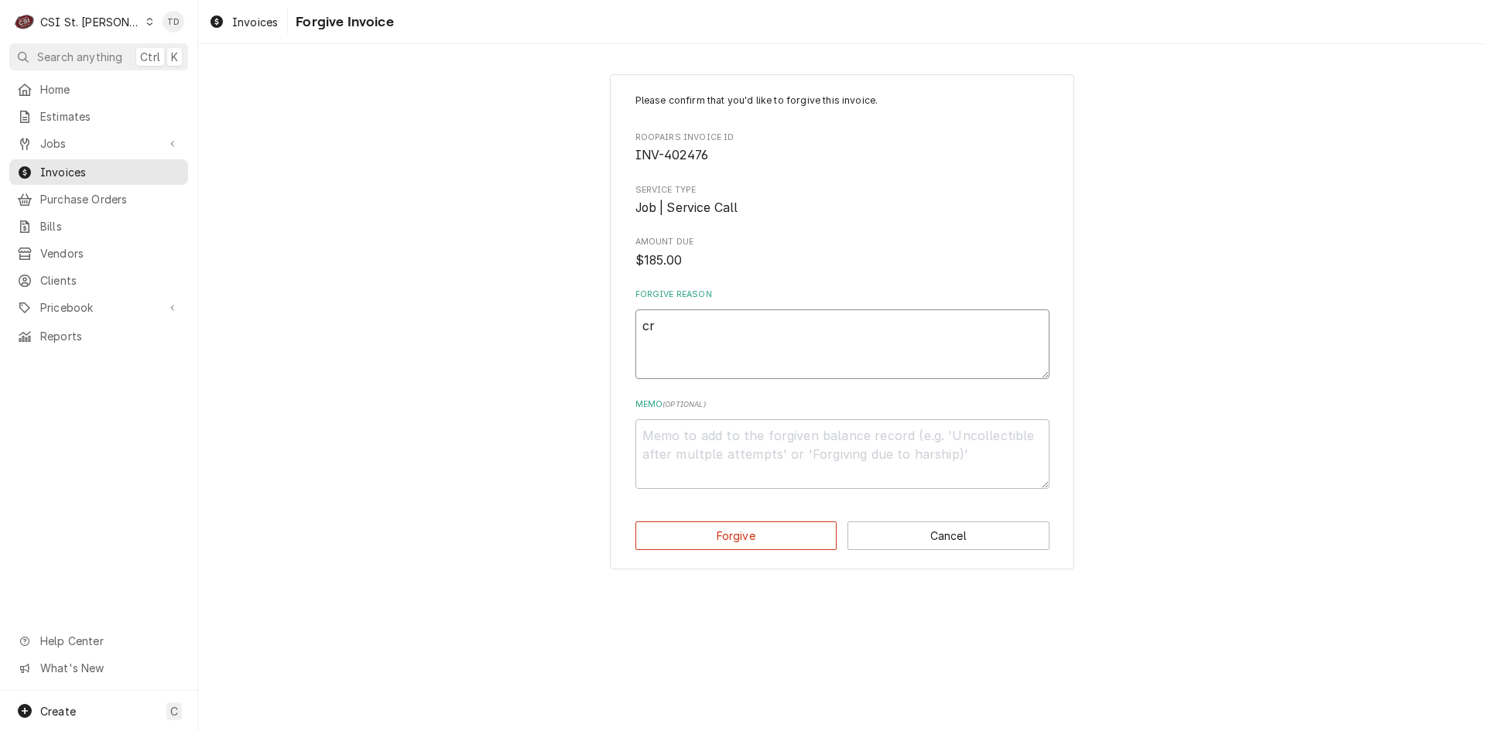
type textarea "x"
type textarea "cre"
type textarea "x"
type textarea "cred"
type textarea "x"
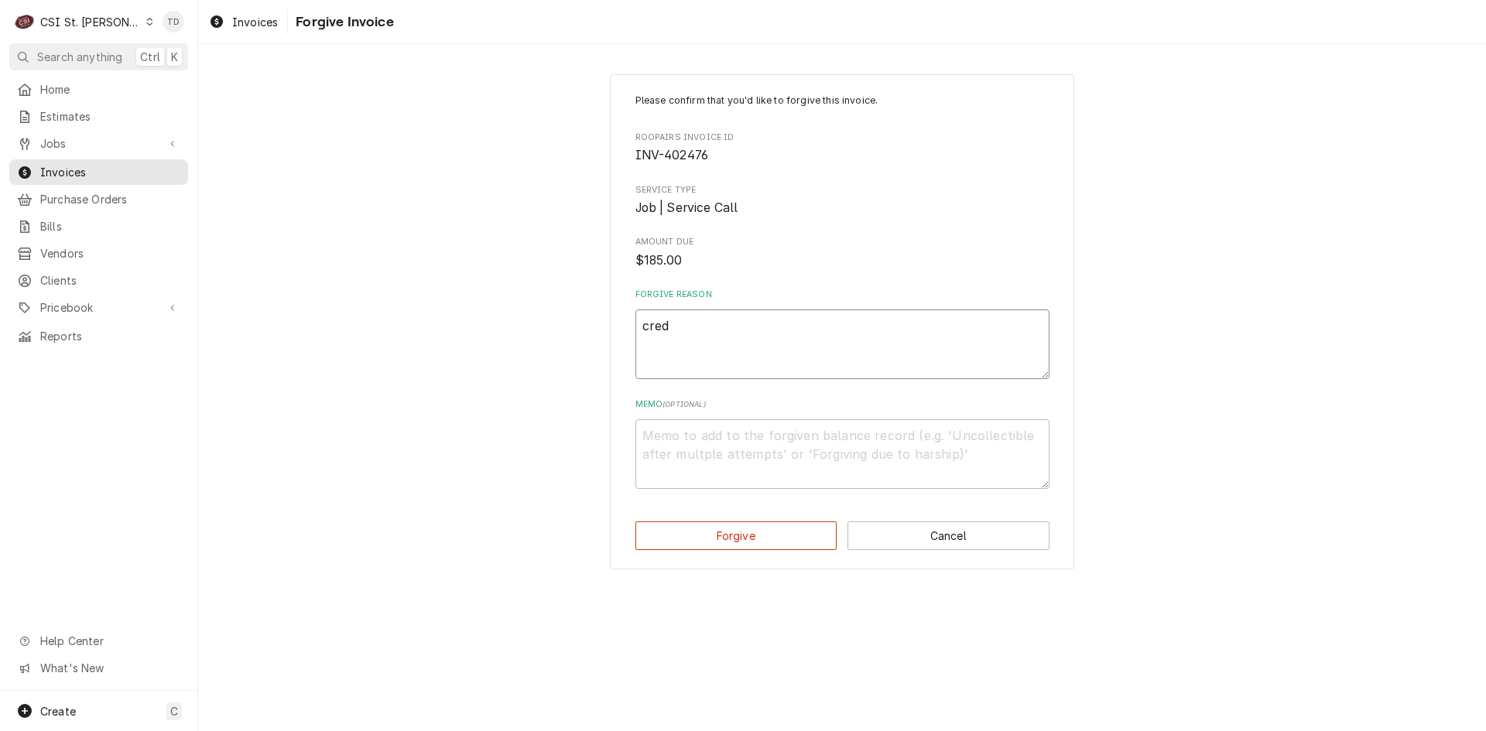
type textarea "credi"
type textarea "x"
type textarea "credit"
type textarea "x"
type textarea "credit"
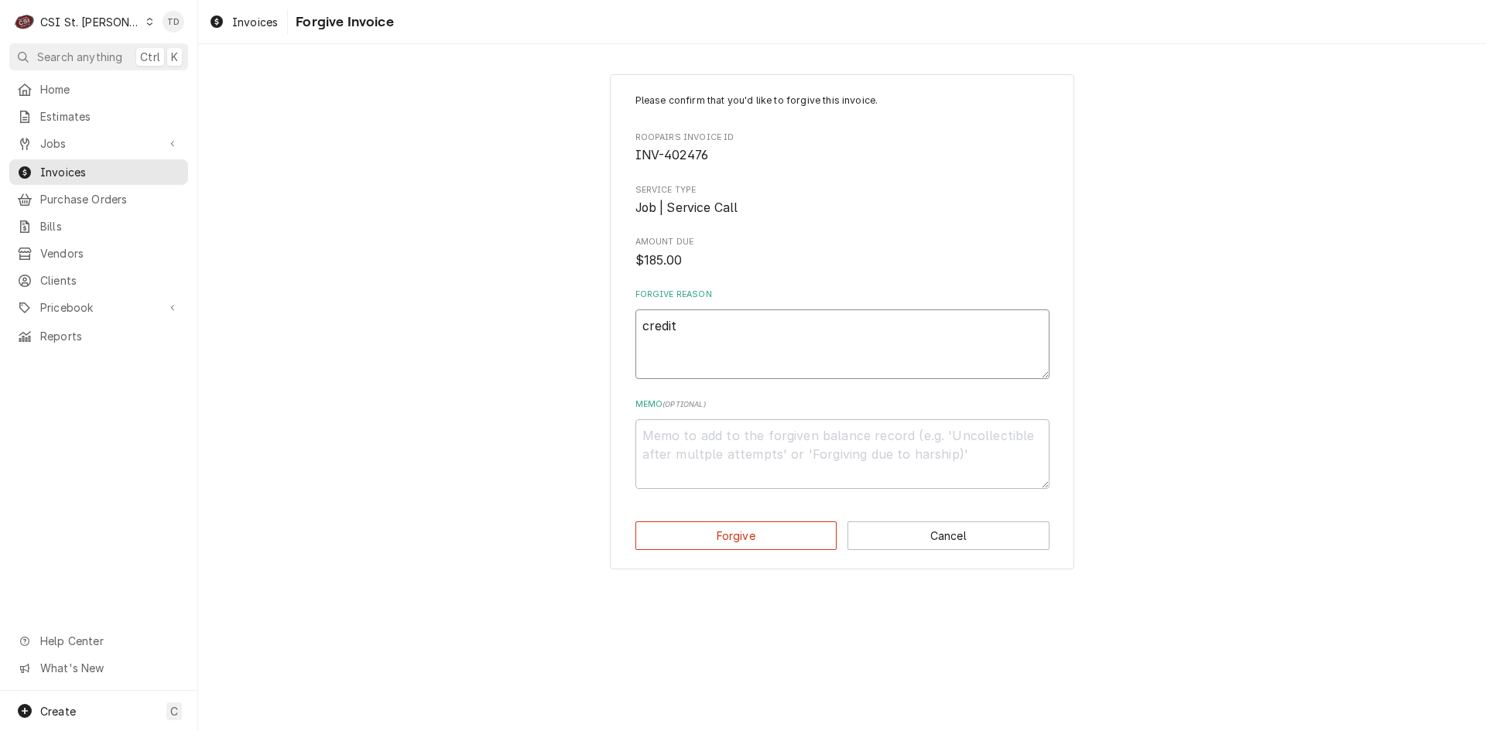
type textarea "x"
type textarea "credit -"
type textarea "x"
type textarea "credit -"
type textarea "x"
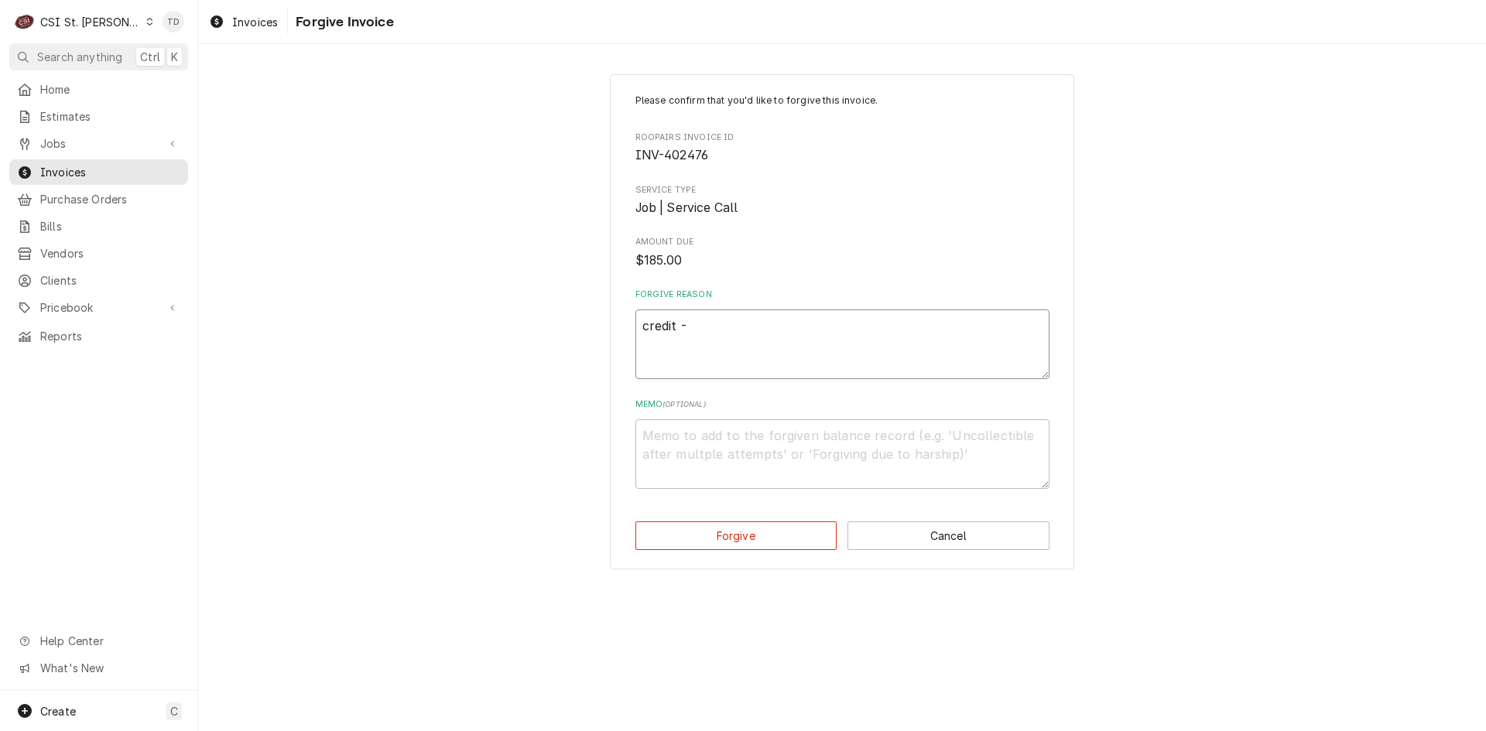
type textarea "credit - t"
type textarea "x"
type textarea "credit - td"
type textarea "x"
type textarea "c"
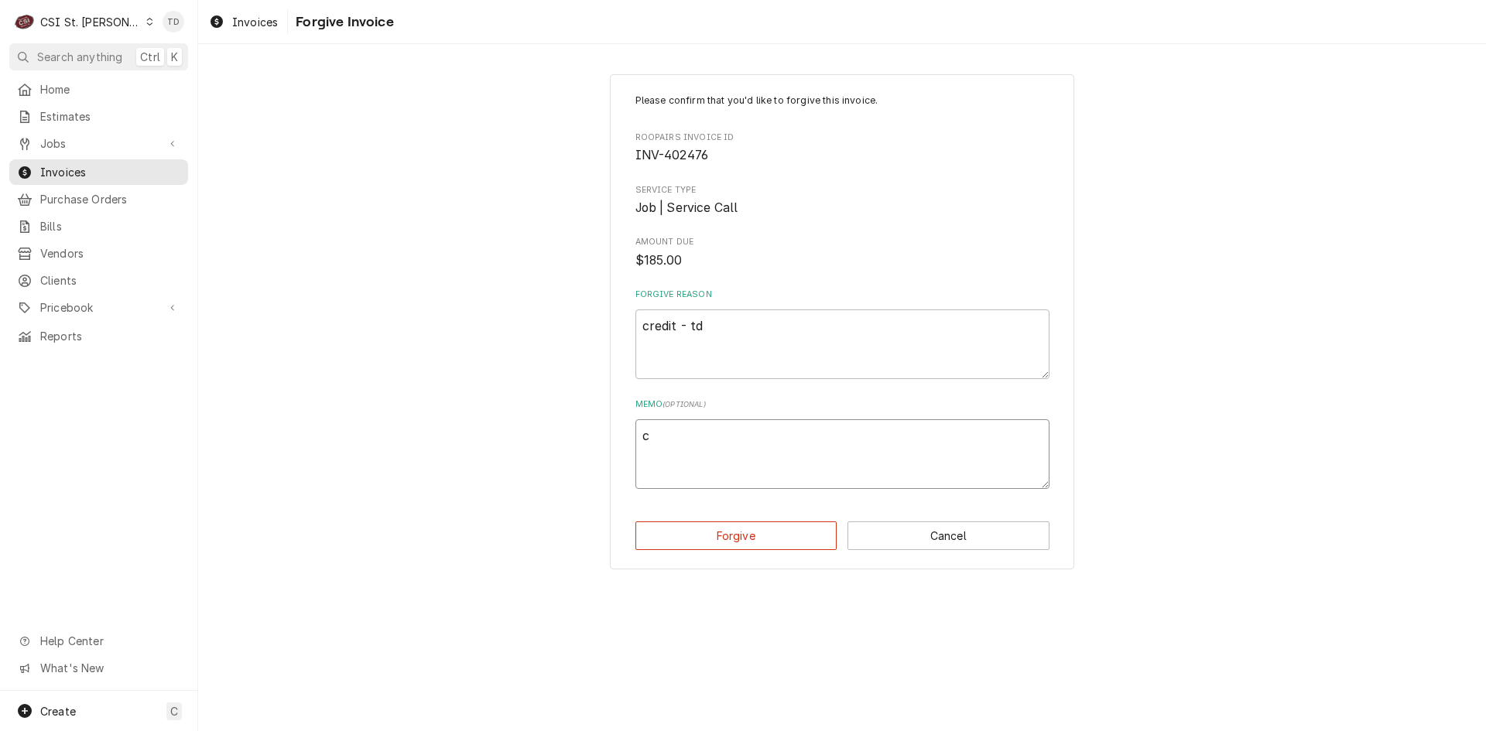
type textarea "x"
type textarea "cr"
type textarea "x"
type textarea "cre"
type textarea "x"
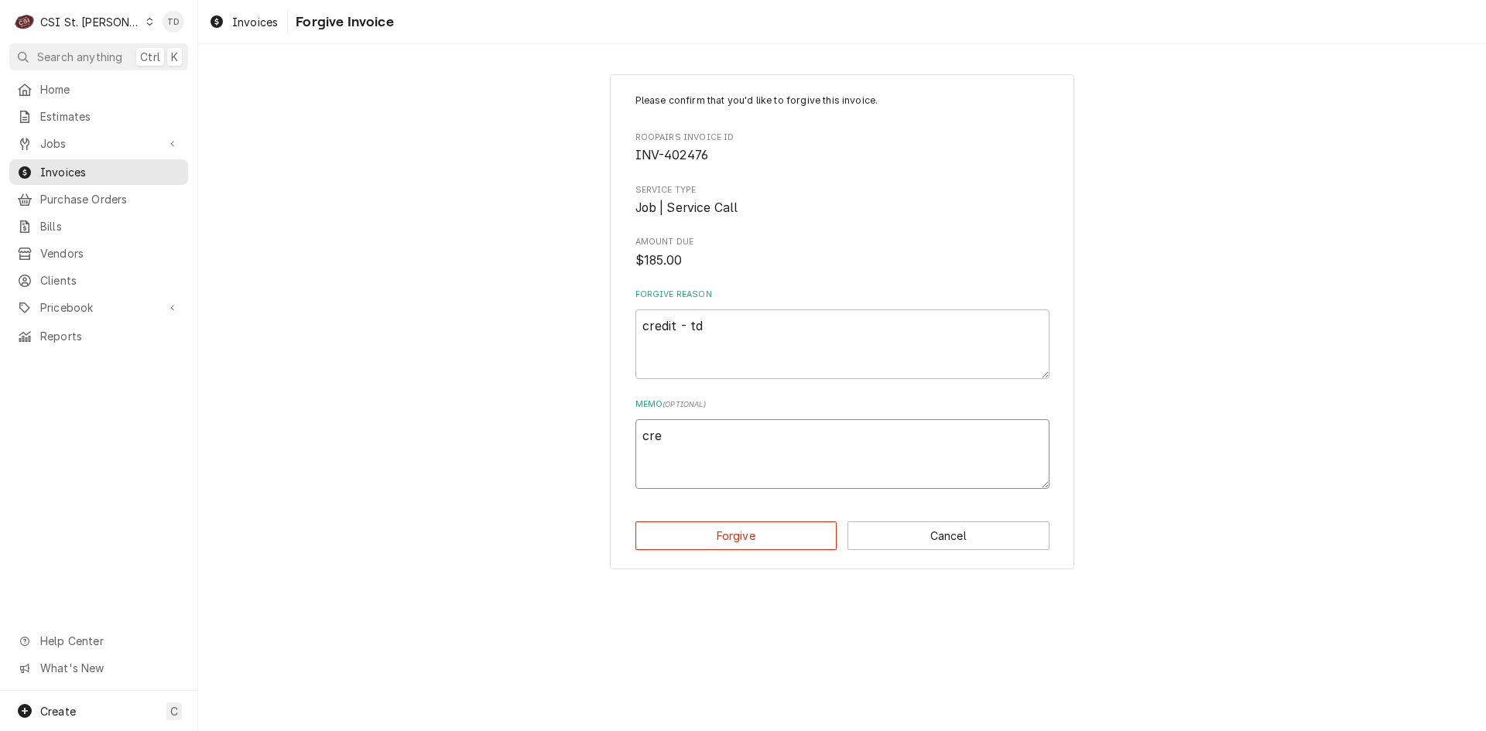
type textarea "cred"
type textarea "x"
type textarea "credi"
type textarea "x"
type textarea "credit"
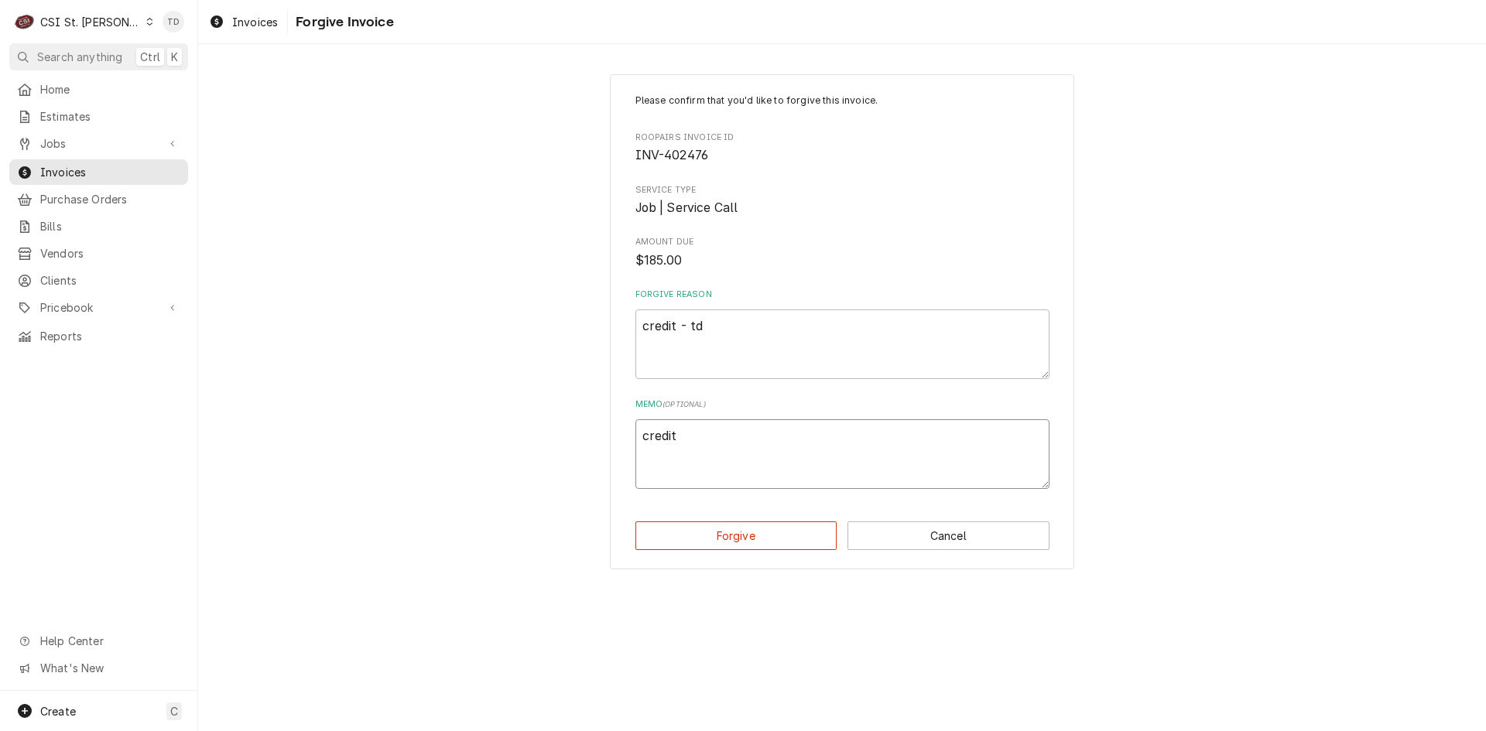
type textarea "x"
type textarea "credit"
type textarea "x"
type textarea "credit -"
type textarea "x"
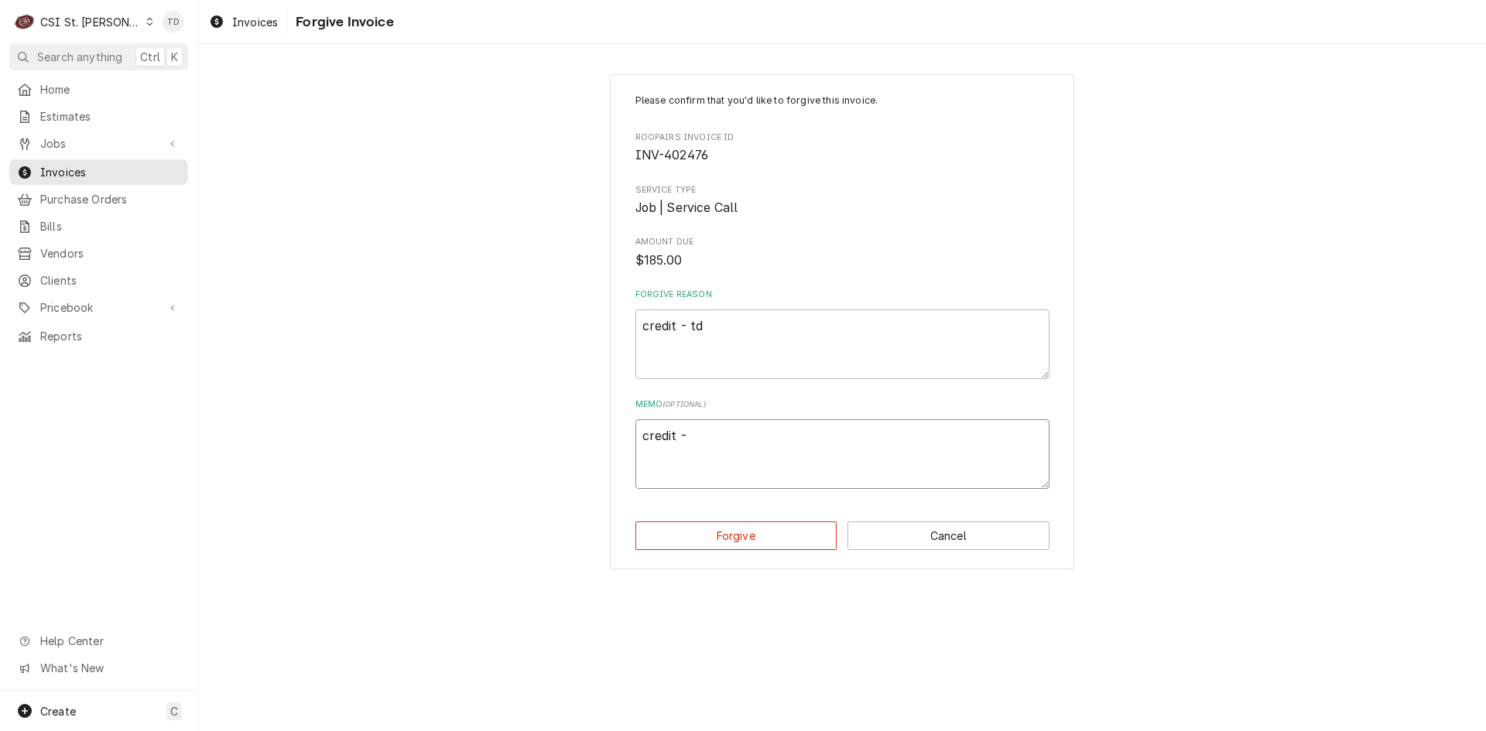
type textarea "credit -"
type textarea "x"
type textarea "credit - t"
type textarea "x"
type textarea "credit - td"
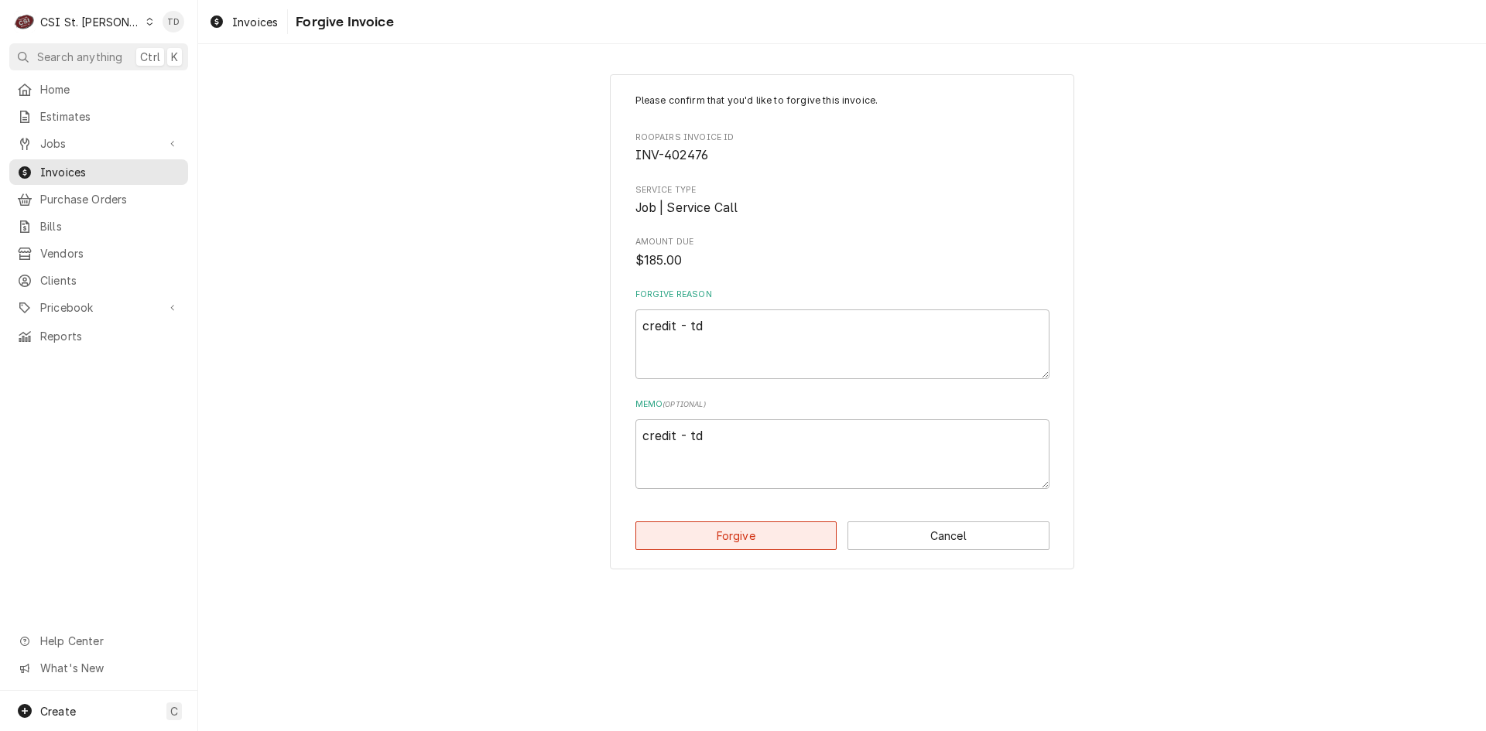
click at [690, 532] on button "Forgive" at bounding box center [736, 535] width 202 height 29
type textarea "x"
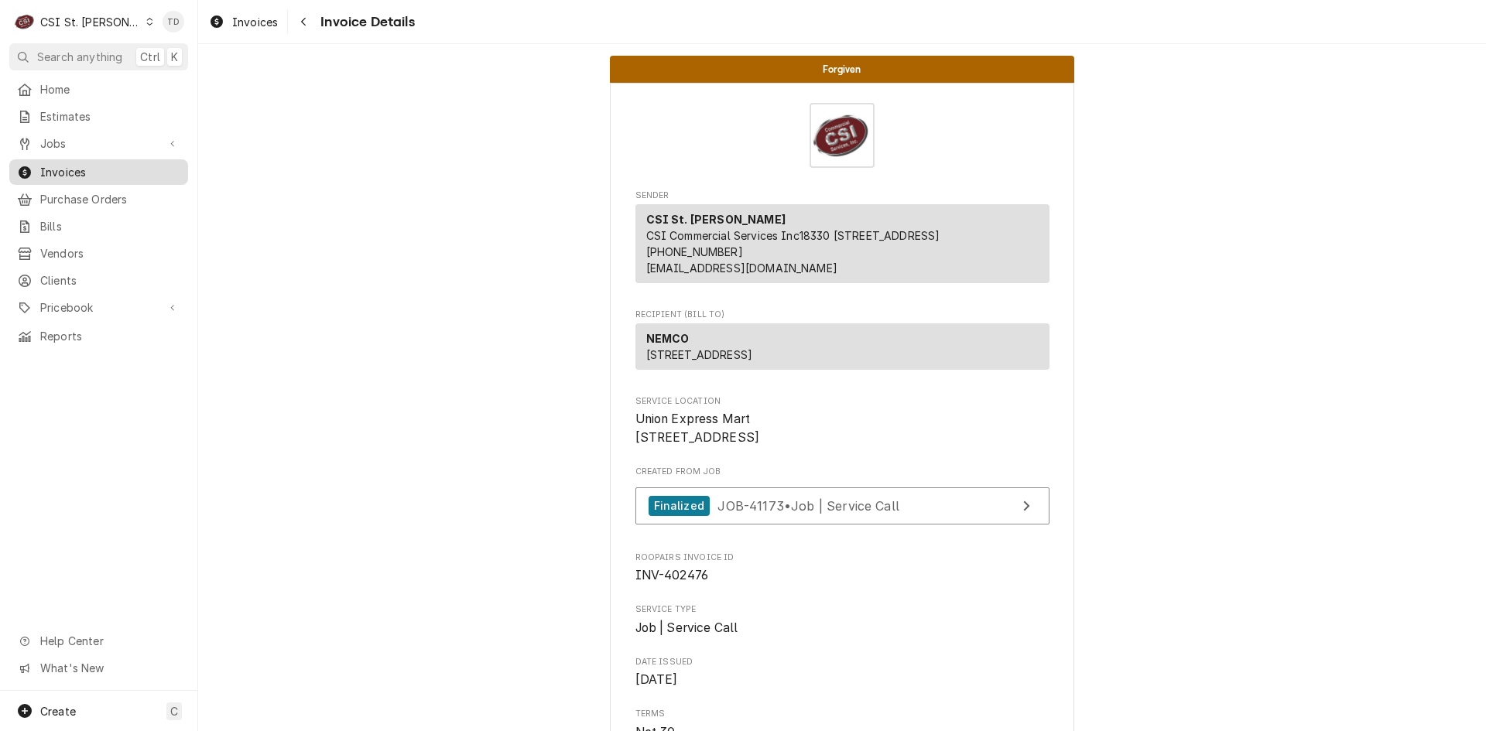
click at [116, 170] on span "Invoices" at bounding box center [110, 172] width 140 height 16
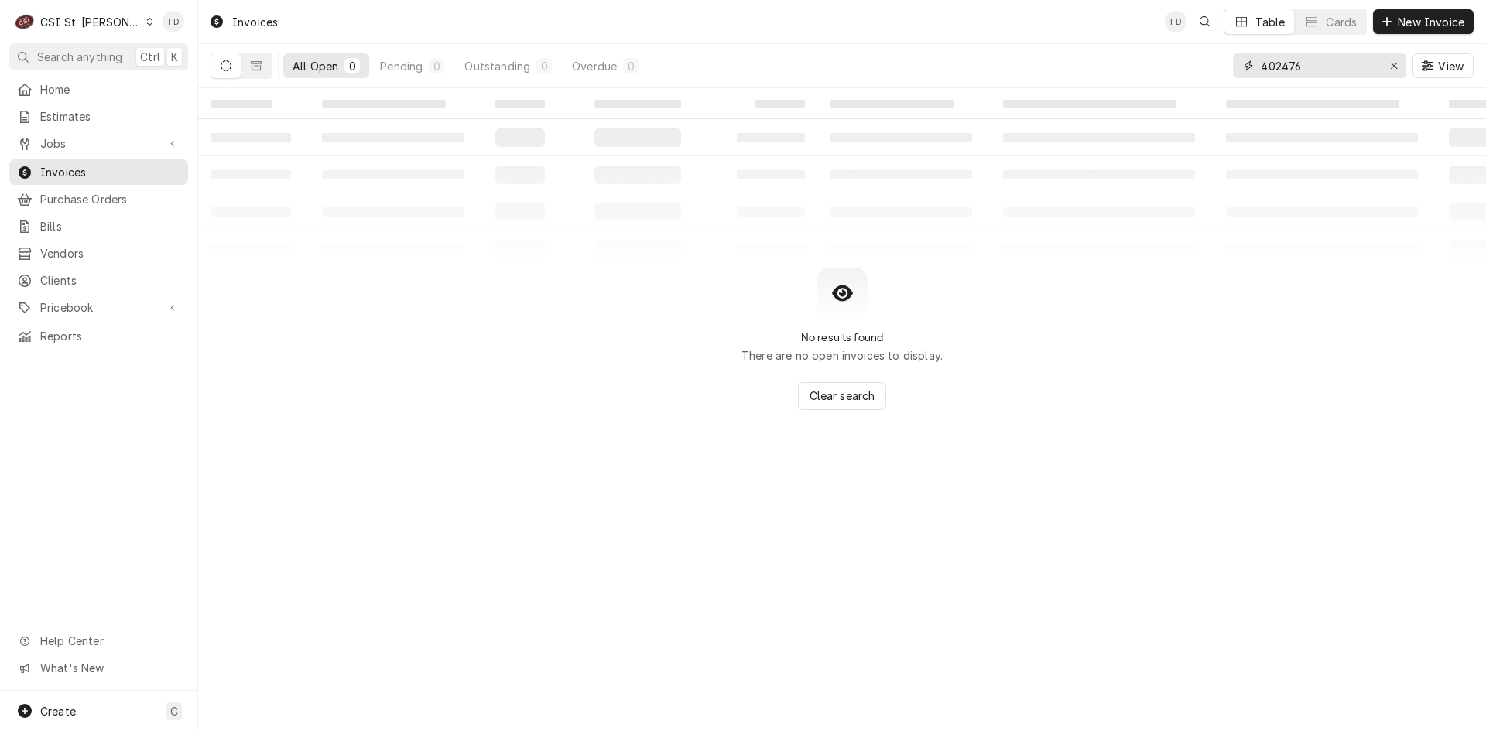
click at [1313, 62] on input "402476" at bounding box center [1318, 65] width 116 height 25
click at [1313, 61] on input "402476" at bounding box center [1318, 65] width 116 height 25
type input "303838"
click at [262, 70] on button "Dynamic Content Wrapper" at bounding box center [255, 65] width 29 height 25
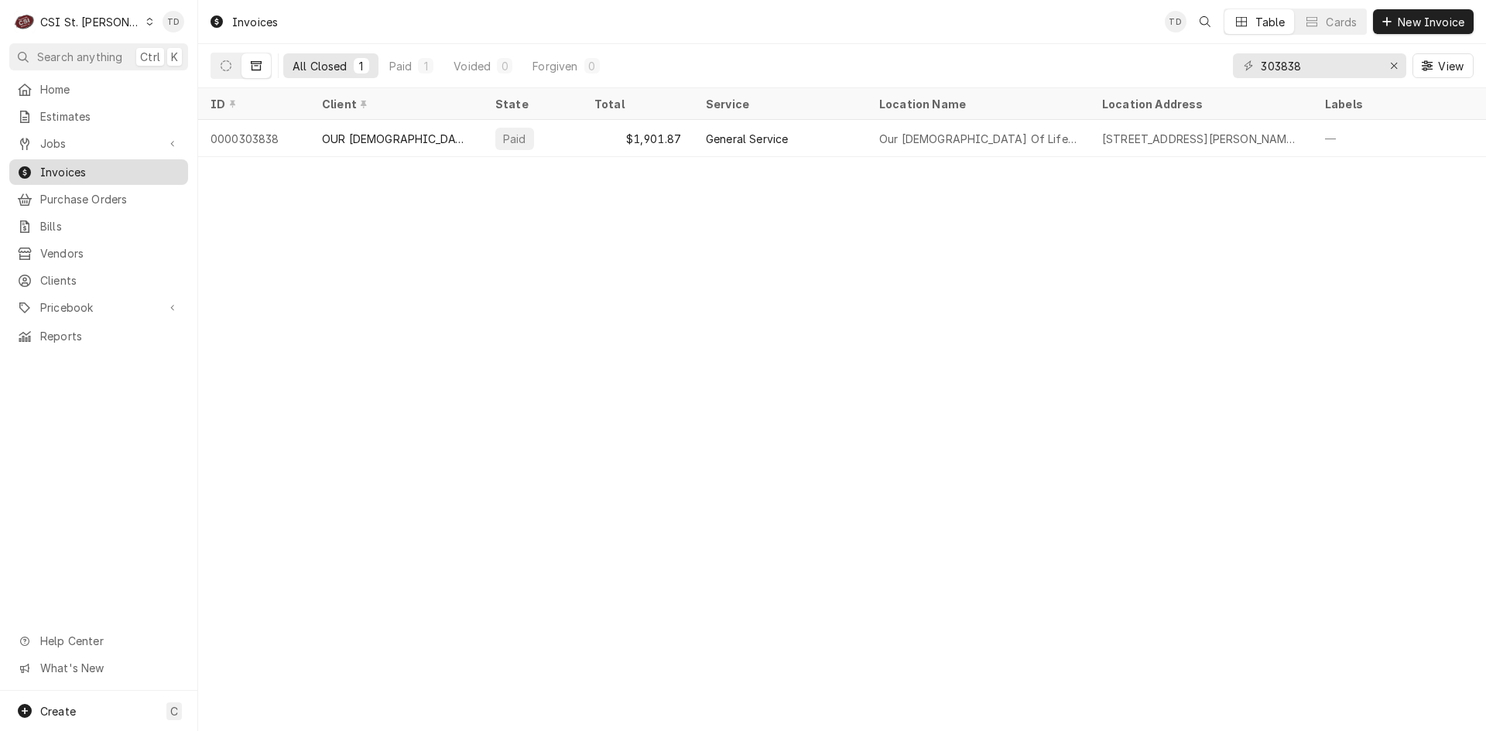
click at [115, 168] on span "Invoices" at bounding box center [110, 172] width 140 height 16
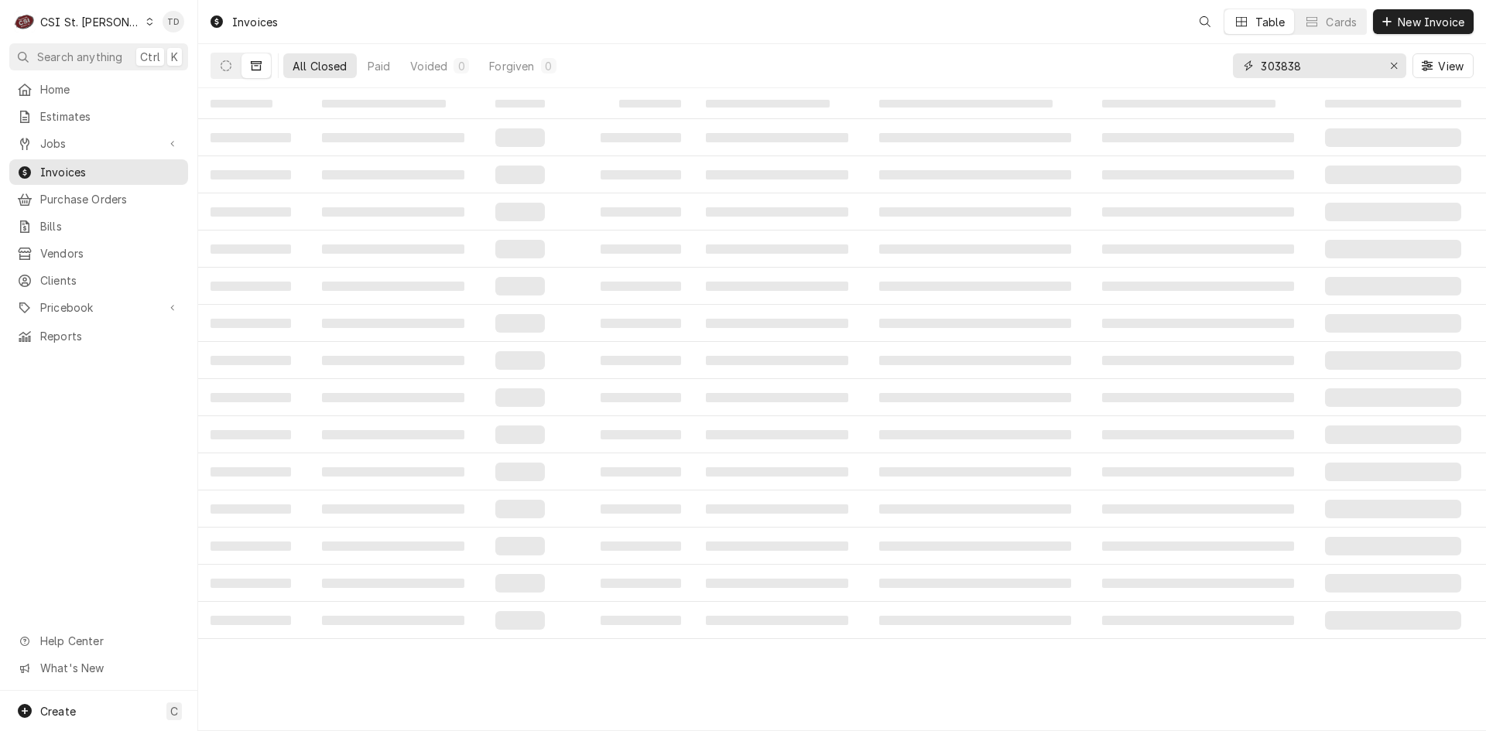
click at [1329, 65] on input "303838" at bounding box center [1318, 65] width 116 height 25
type input "400456"
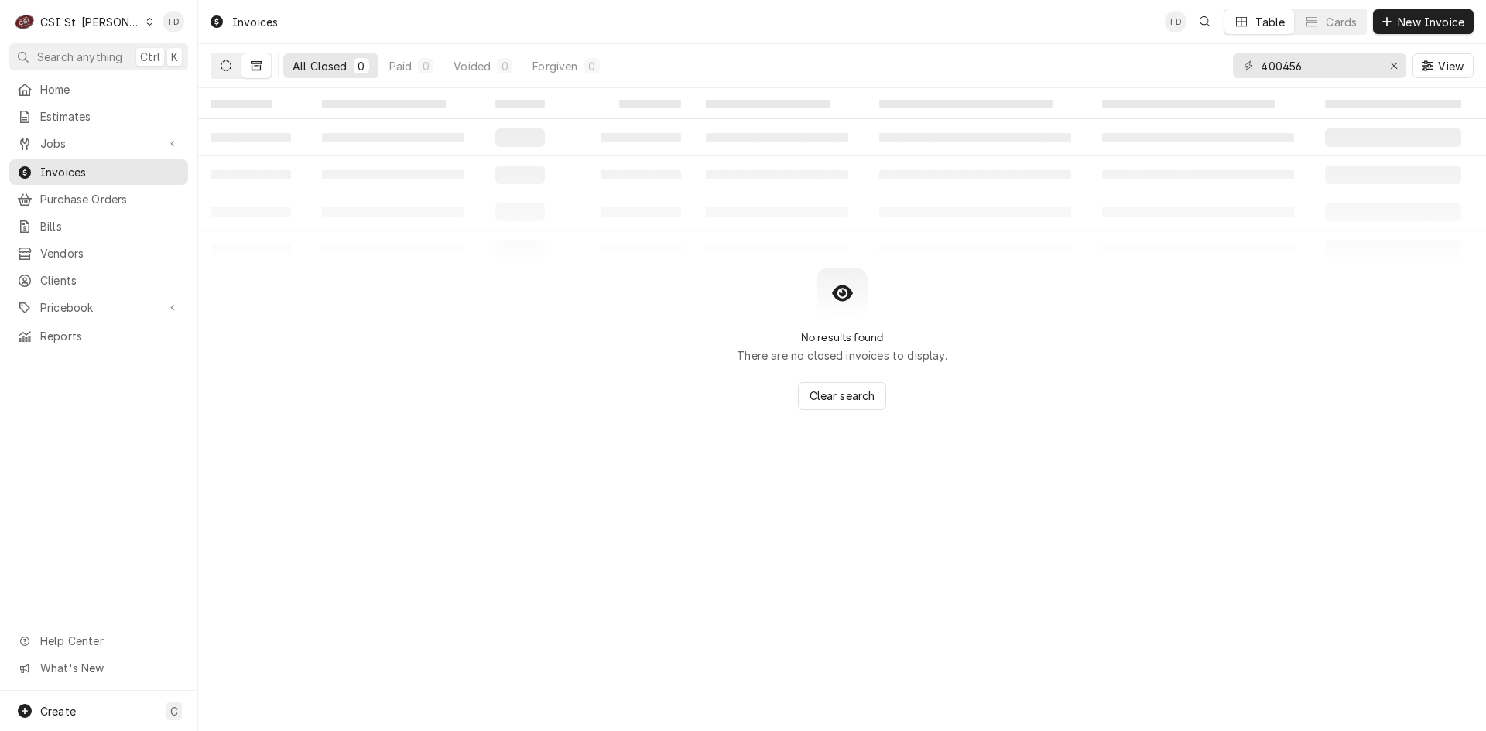
click at [231, 59] on button "Dynamic Content Wrapper" at bounding box center [225, 65] width 29 height 25
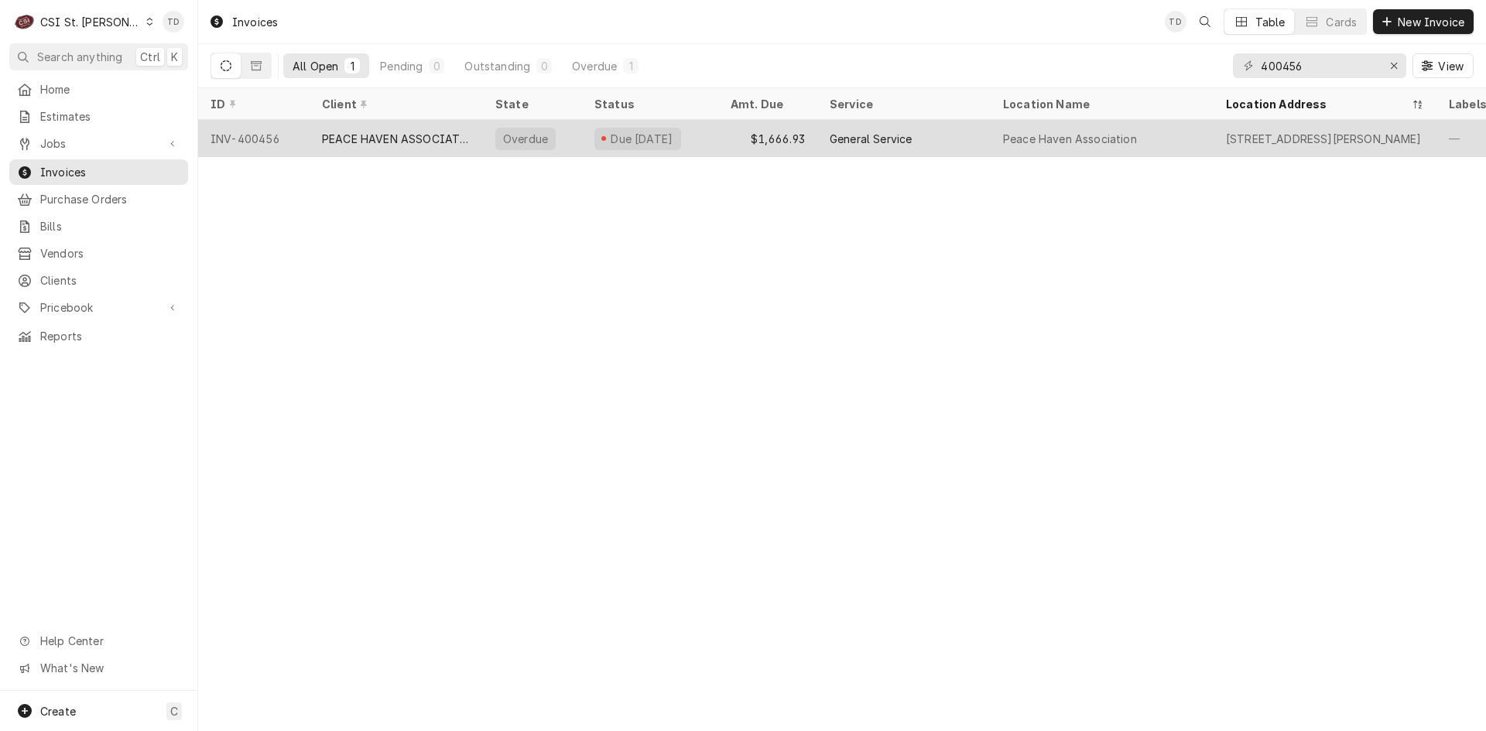
click at [412, 131] on div "PEACE HAVEN ASSOCIATION" at bounding box center [396, 139] width 149 height 16
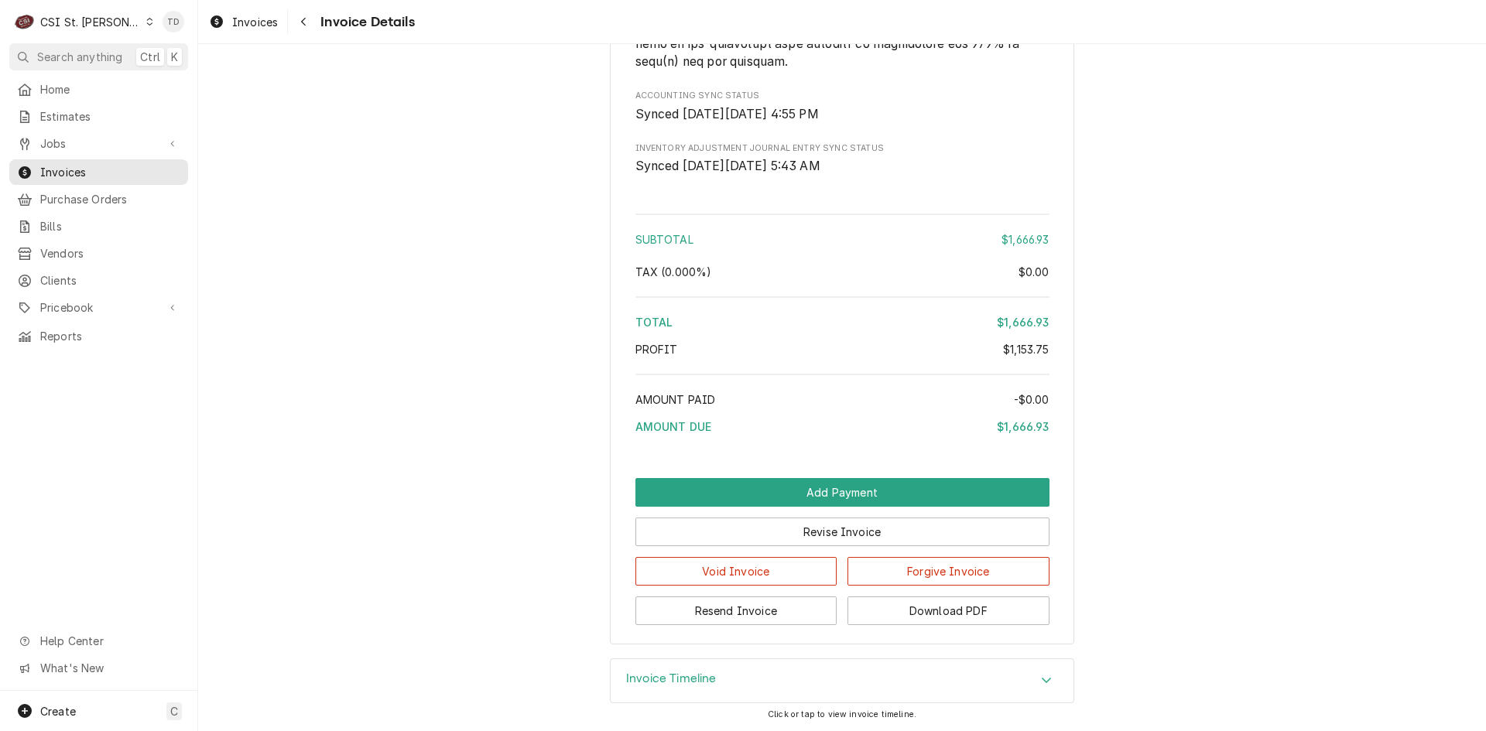
scroll to position [3502, 0]
click at [904, 573] on button "Forgive Invoice" at bounding box center [948, 571] width 202 height 29
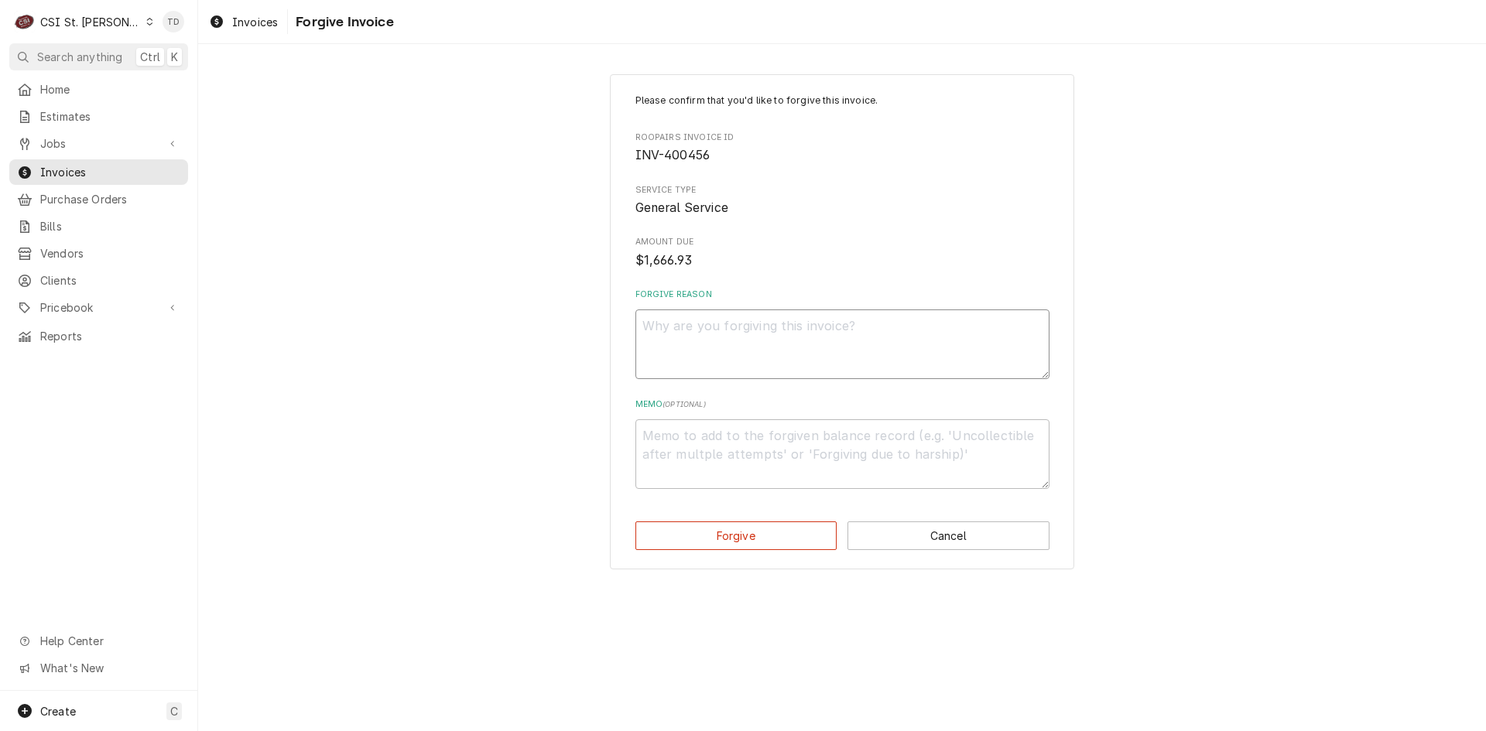
click at [659, 334] on textarea "Forgive Reason" at bounding box center [842, 344] width 414 height 70
type textarea "x"
type textarea "c"
type textarea "x"
type textarea "cr"
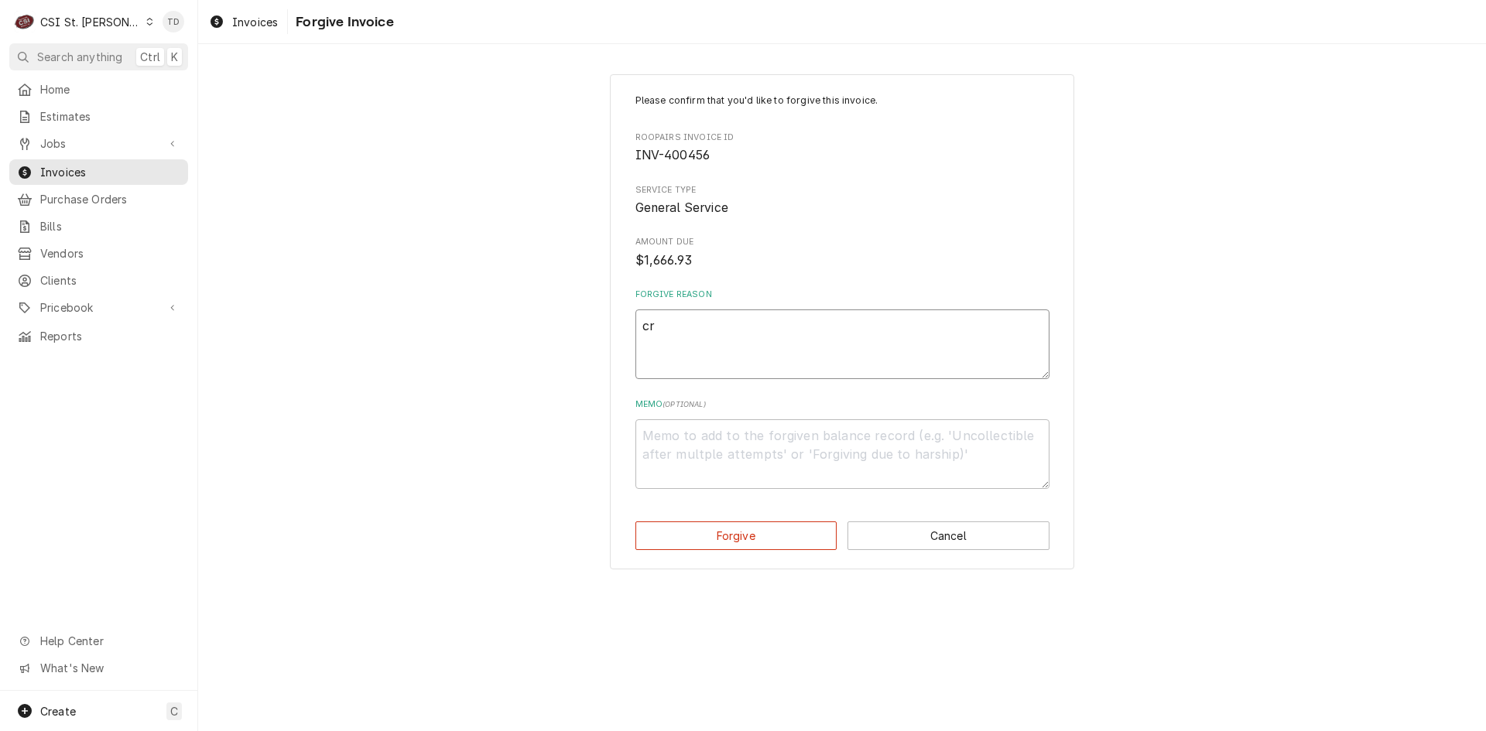
type textarea "x"
type textarea "cre"
type textarea "x"
type textarea "cred"
type textarea "x"
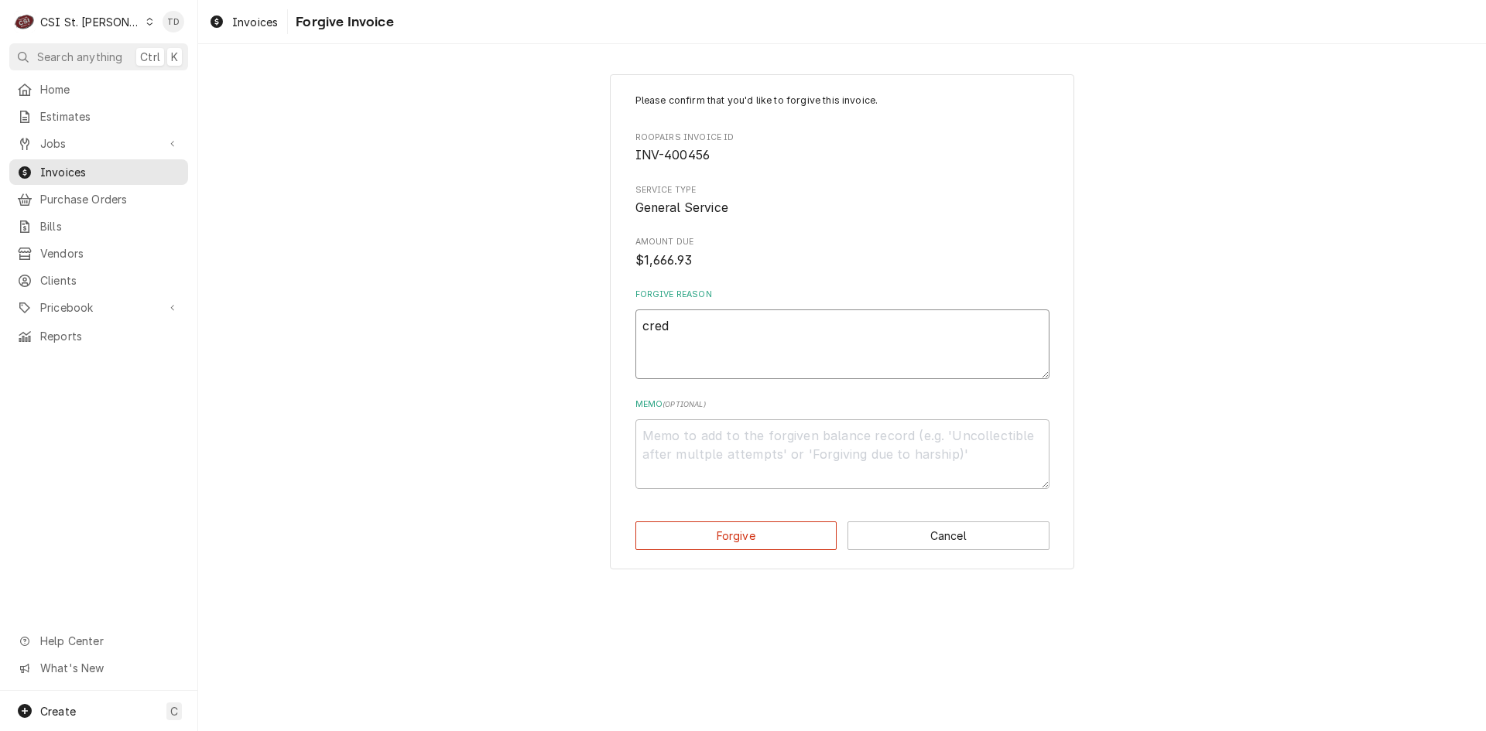
type textarea "credi"
type textarea "x"
type textarea "credit"
type textarea "x"
type textarea "credit"
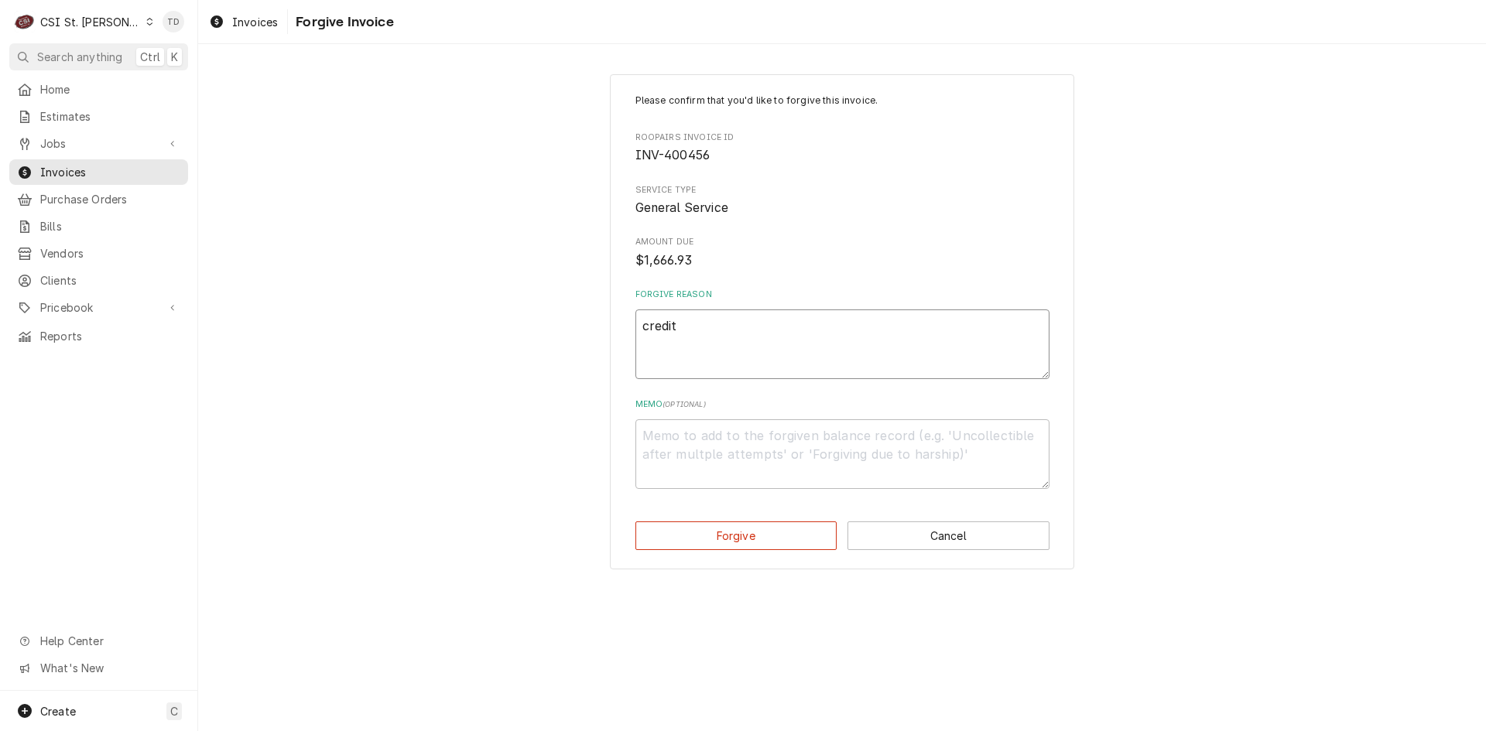
type textarea "x"
type textarea "credit -"
type textarea "x"
type textarea "credit -"
type textarea "x"
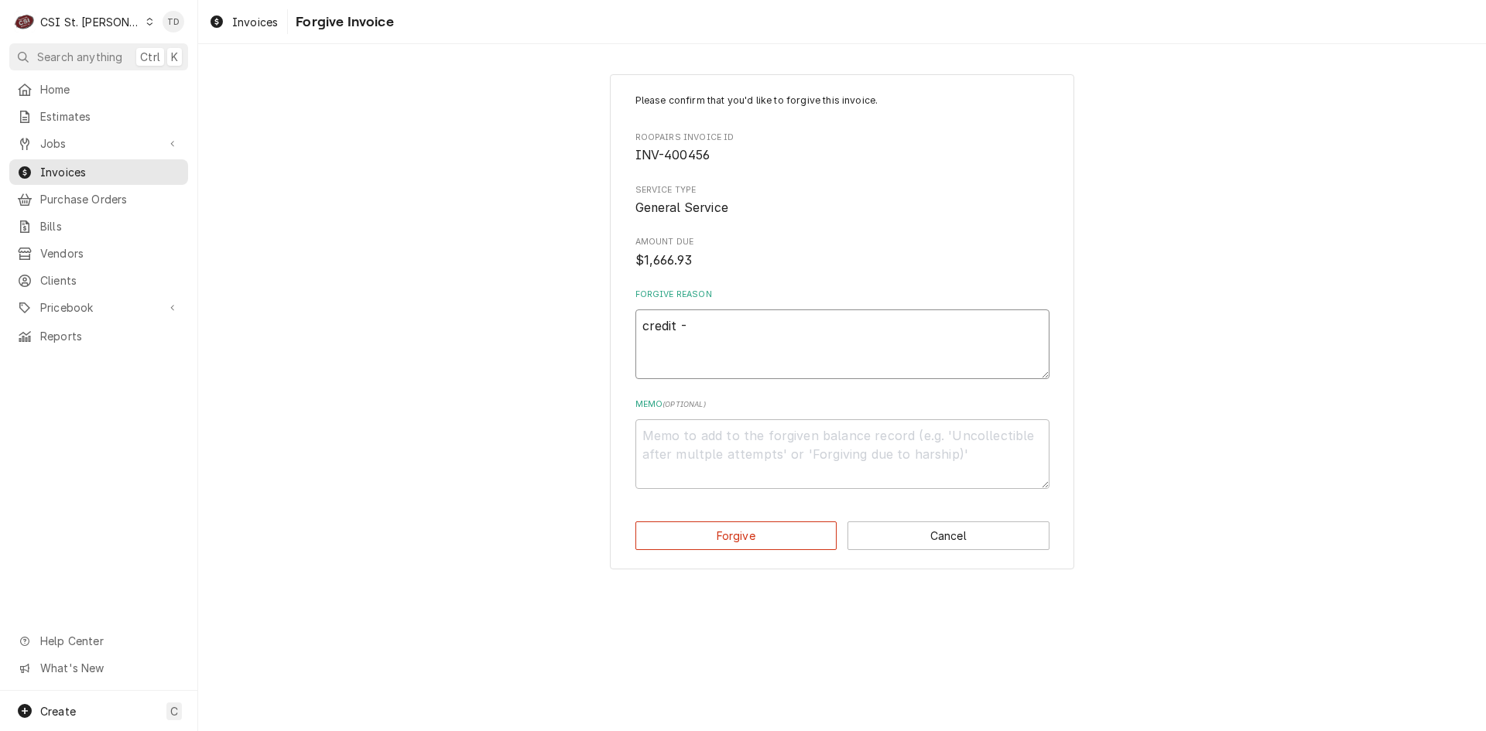
type textarea "credit - t"
type textarea "x"
type textarea "credit - td"
click at [677, 440] on textarea "Memo ( optional )" at bounding box center [842, 454] width 414 height 70
type textarea "x"
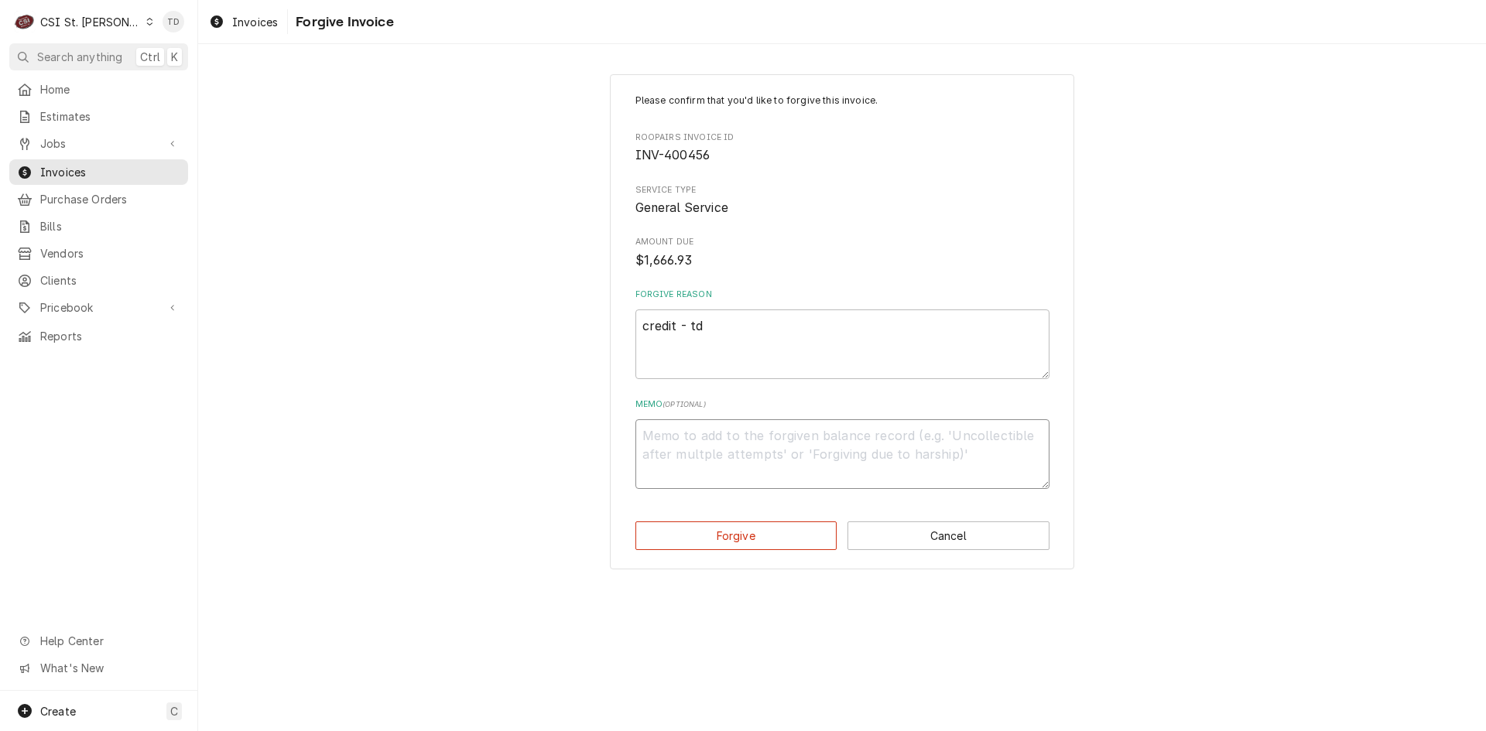
type textarea "c"
type textarea "x"
type textarea "cr"
type textarea "x"
type textarea "cre"
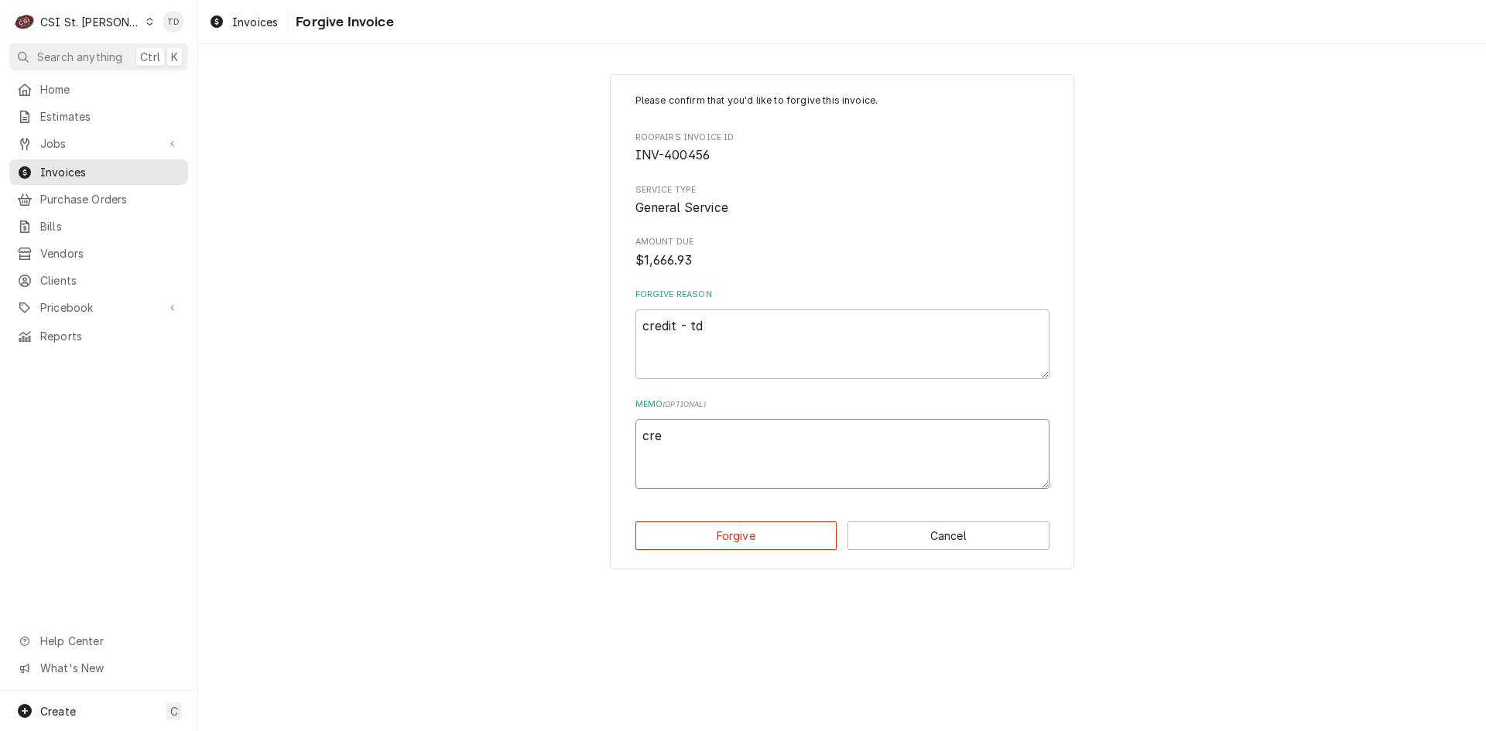
type textarea "x"
type textarea "cred"
type textarea "x"
type textarea "credi"
type textarea "x"
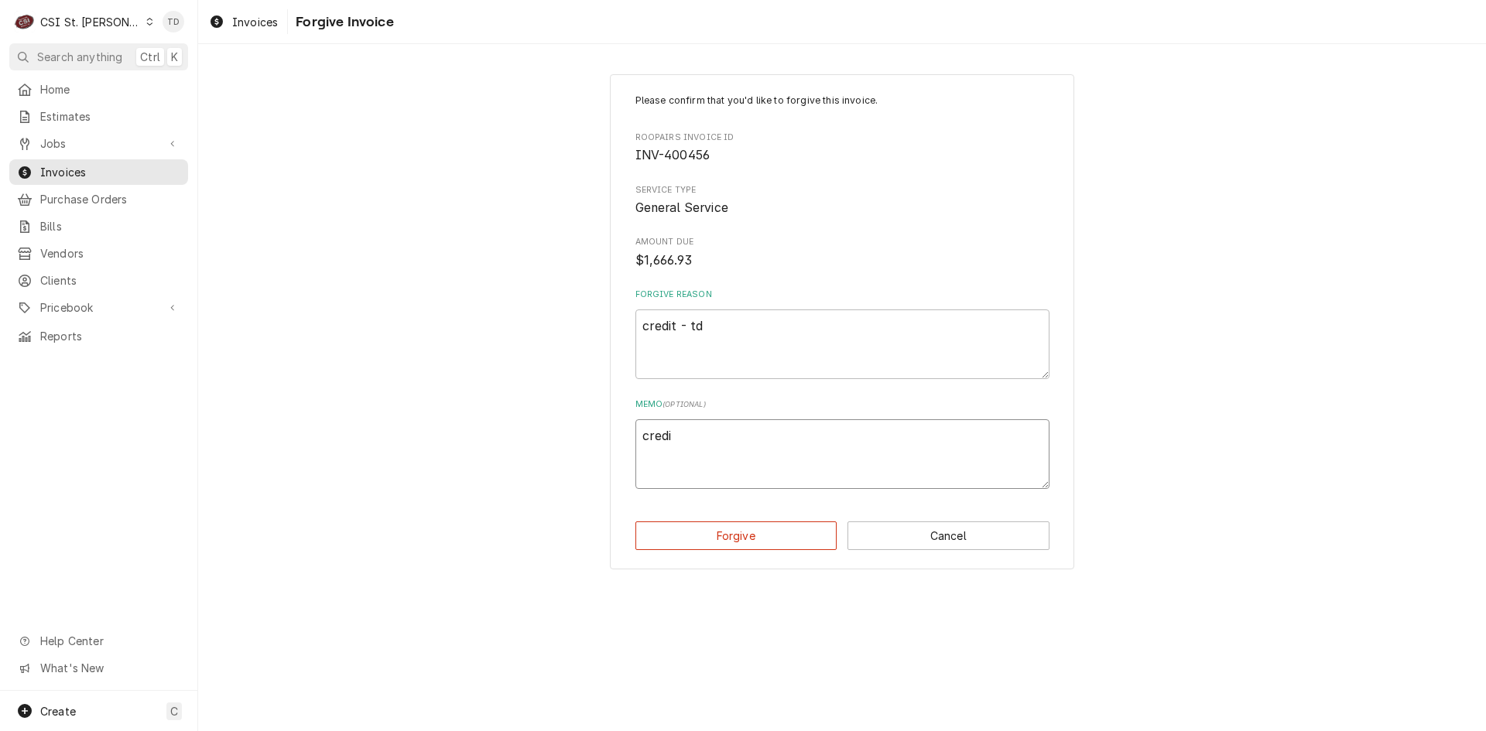
type textarea "credit"
type textarea "x"
type textarea "credit"
type textarea "x"
type textarea "credit -"
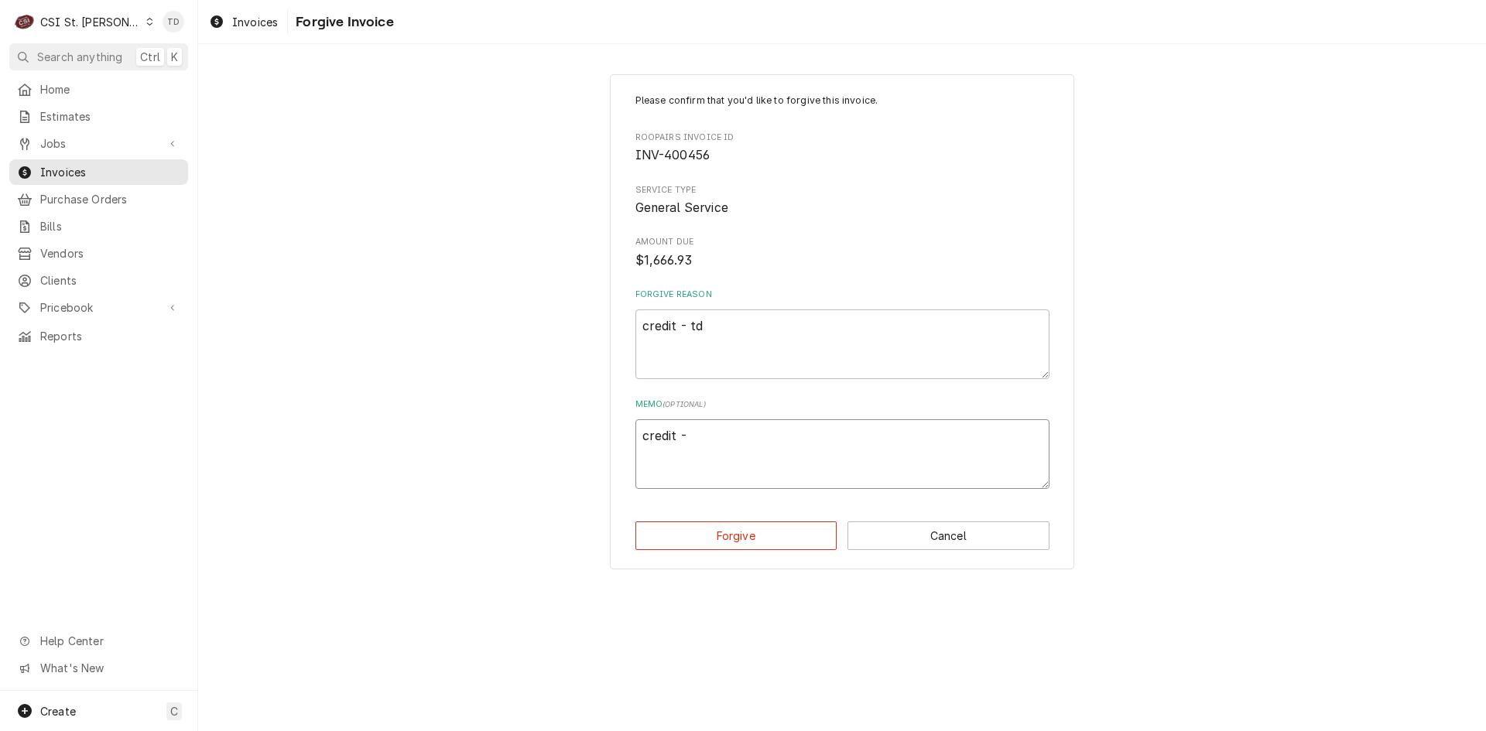
type textarea "x"
type textarea "credit -"
type textarea "x"
type textarea "credit - t"
type textarea "x"
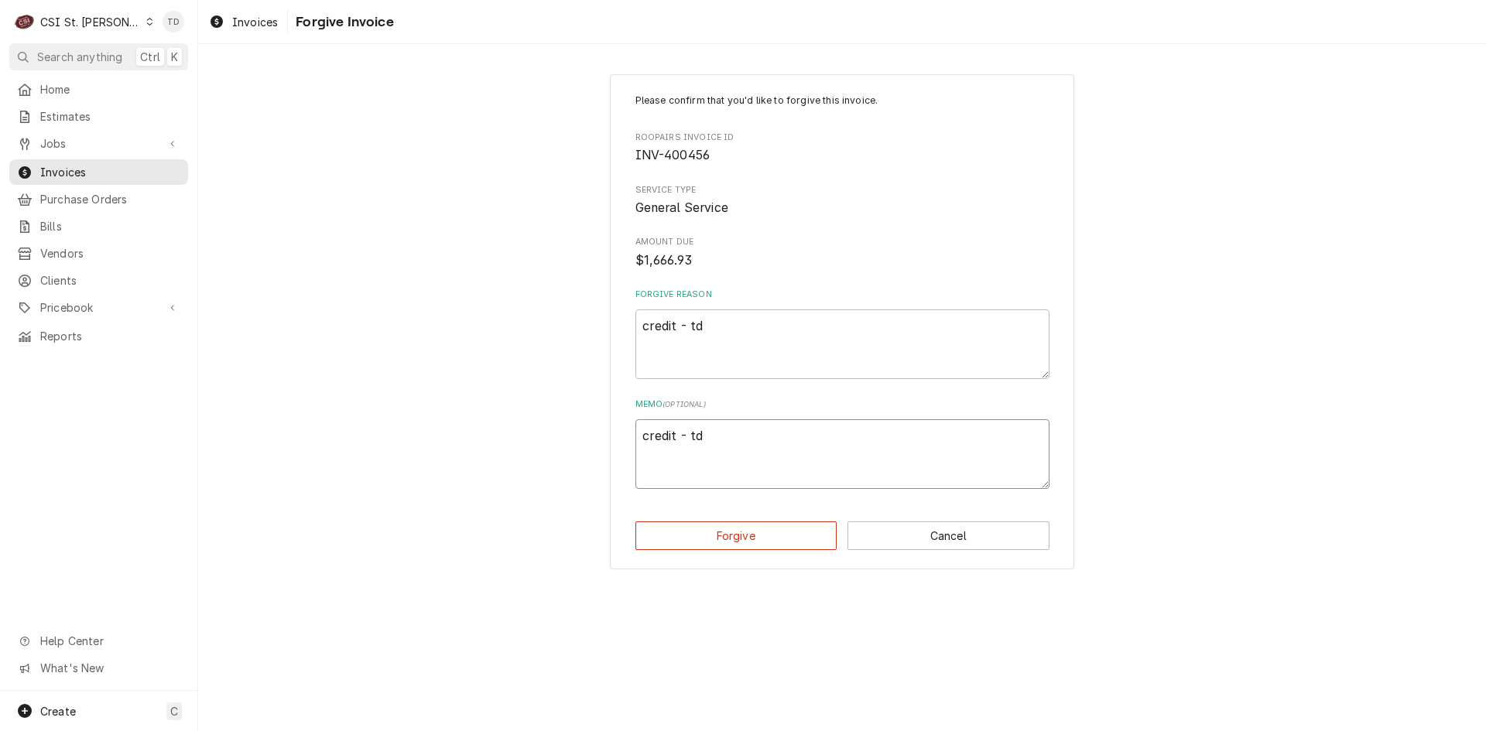
type textarea "credit - td"
click at [734, 538] on button "Forgive" at bounding box center [736, 535] width 202 height 29
type textarea "x"
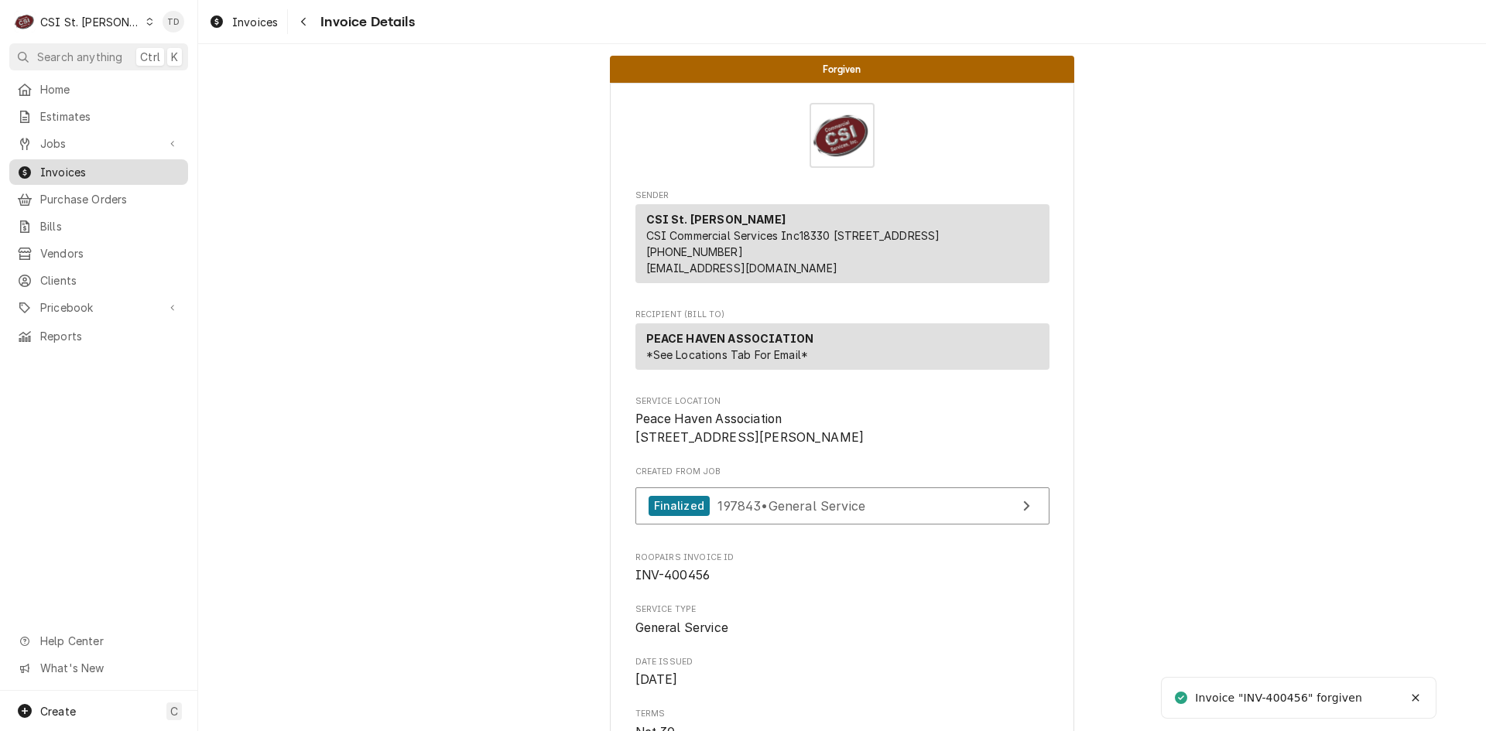
click at [108, 164] on span "Invoices" at bounding box center [110, 172] width 140 height 16
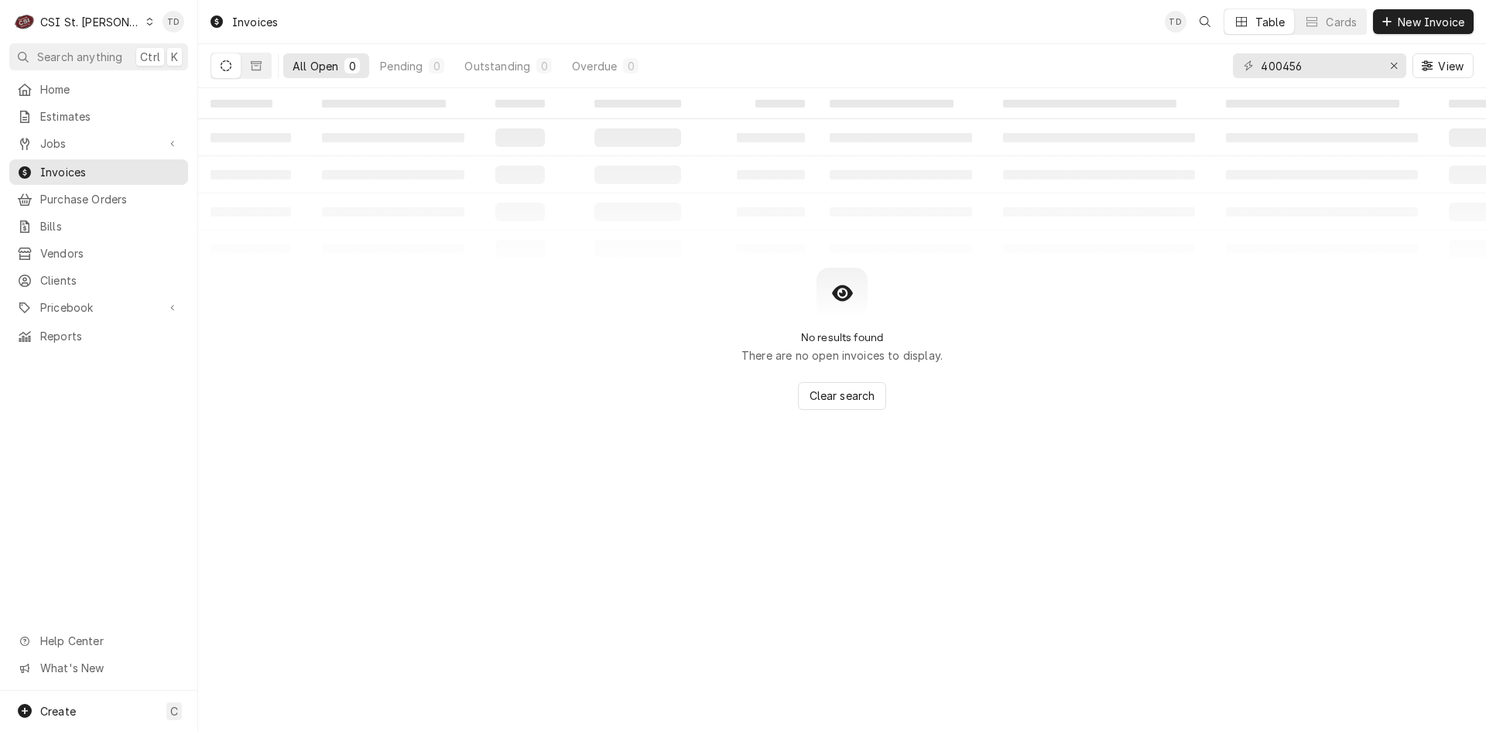
click at [1317, 53] on div "400456 View" at bounding box center [1353, 65] width 241 height 43
click at [1311, 63] on input "400456" at bounding box center [1318, 65] width 116 height 25
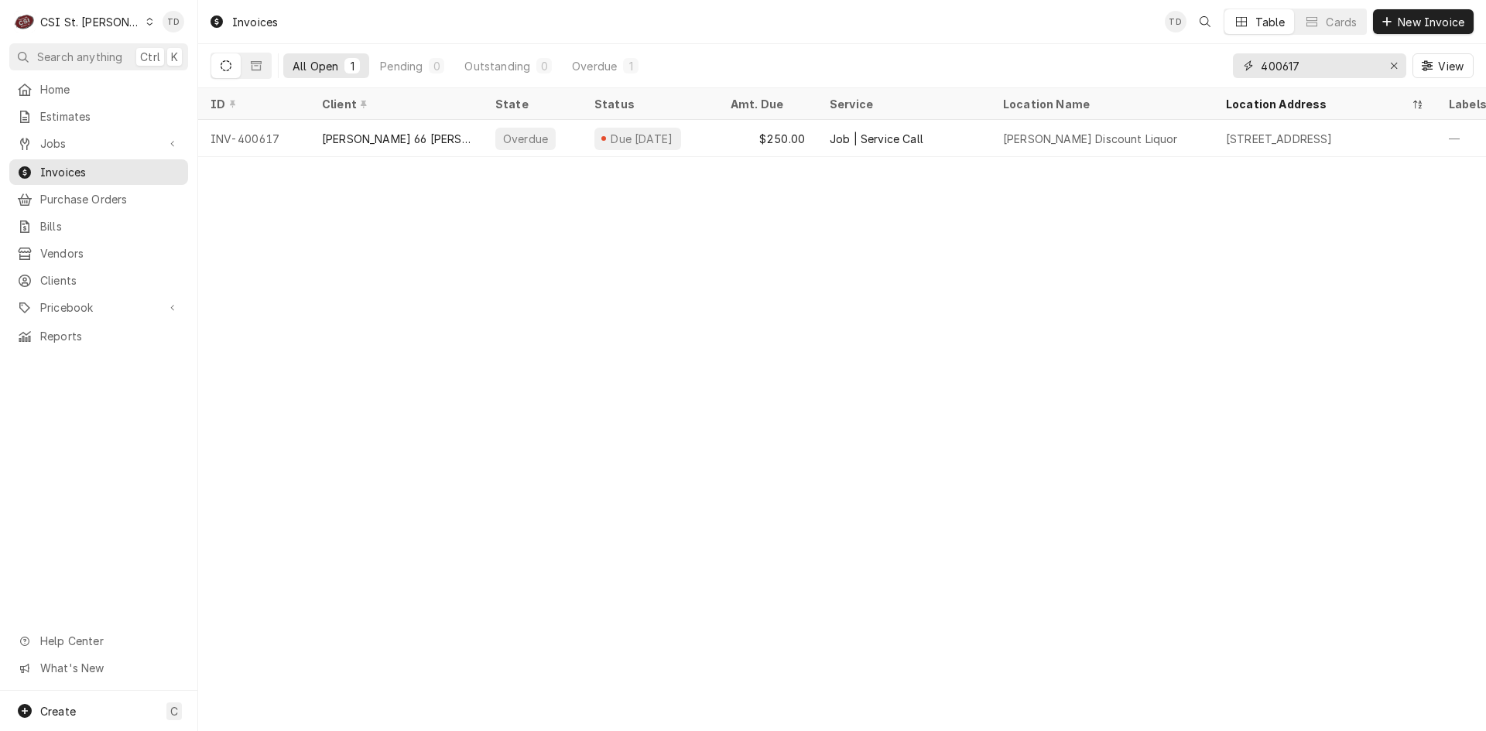
type input "400617"
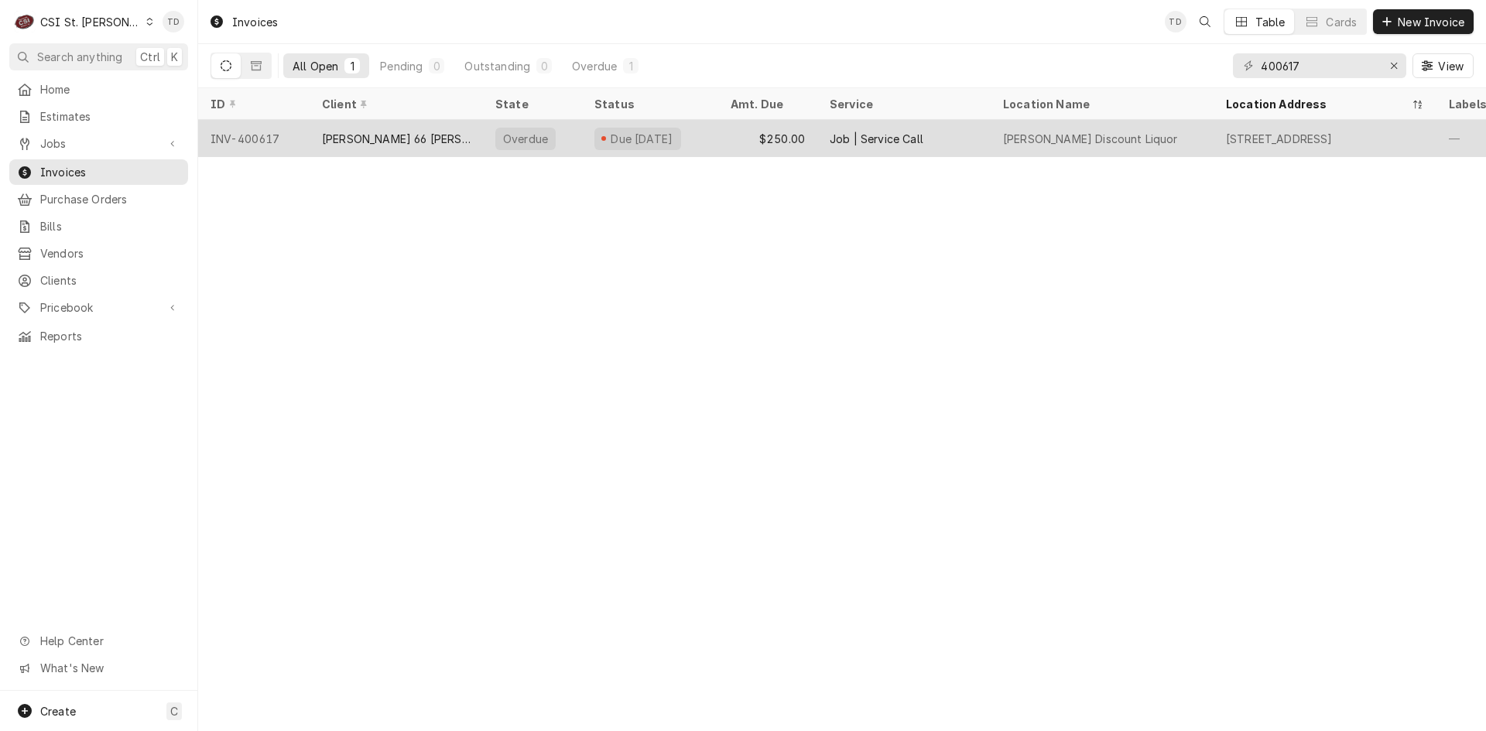
click at [344, 138] on div "Phillips 66 Hazelwood" at bounding box center [396, 139] width 149 height 16
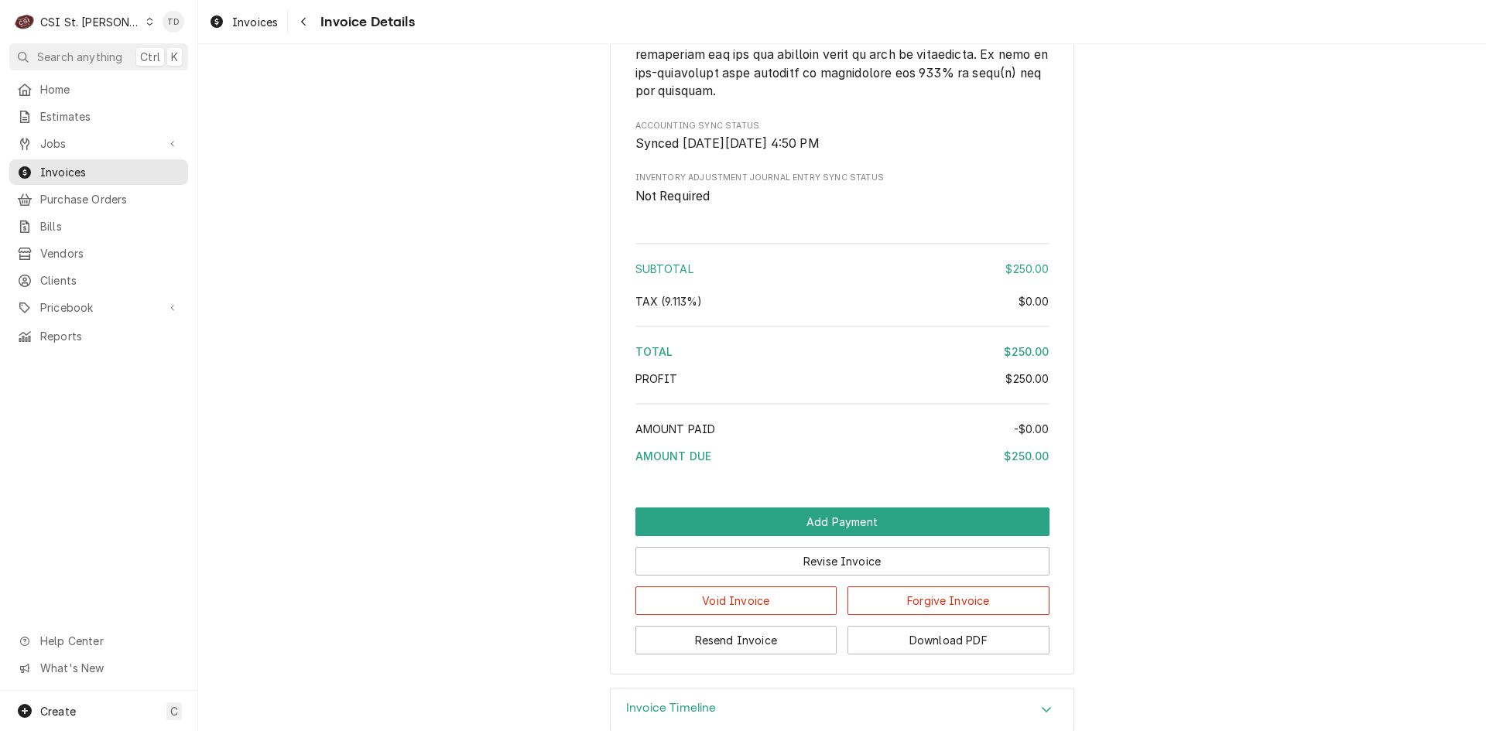
scroll to position [2451, 0]
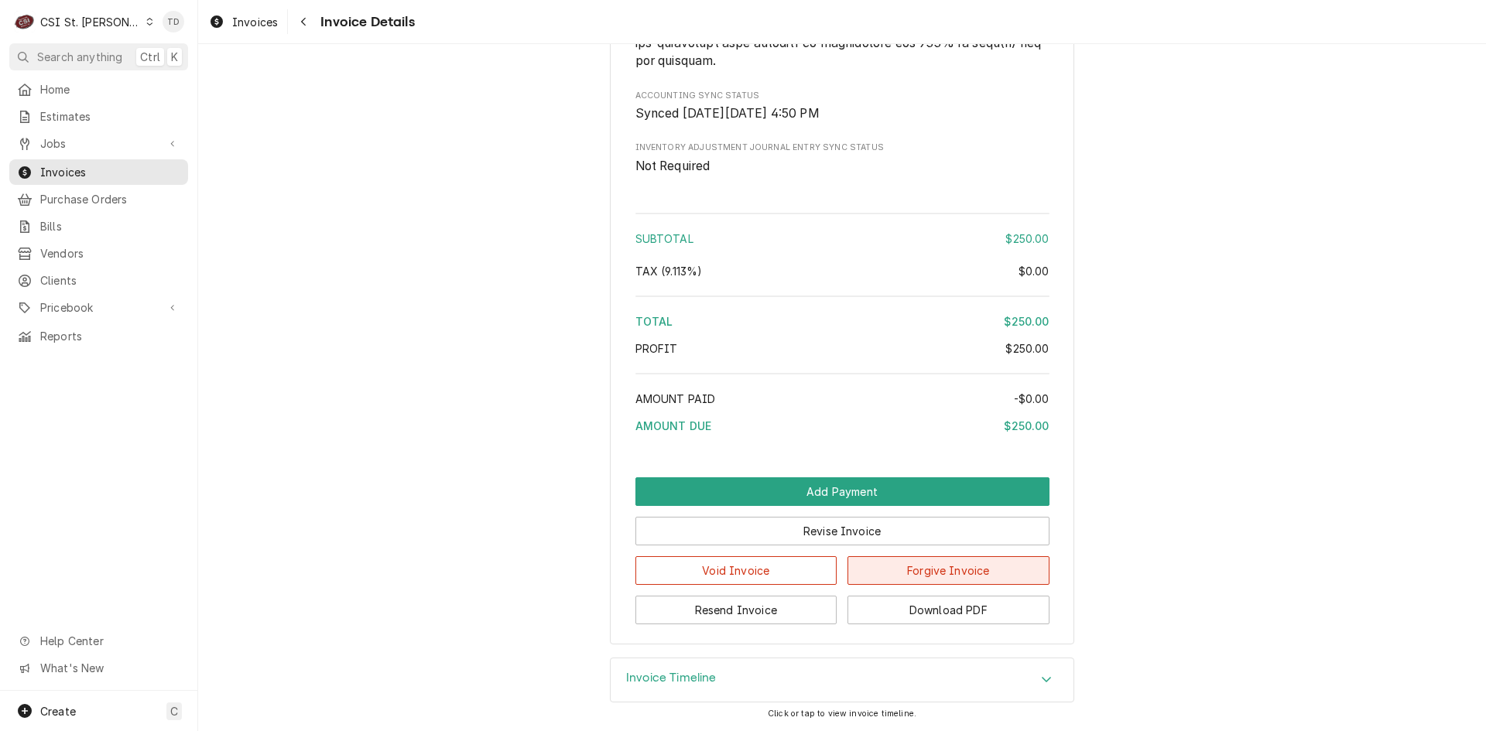
click at [935, 569] on button "Forgive Invoice" at bounding box center [948, 570] width 202 height 29
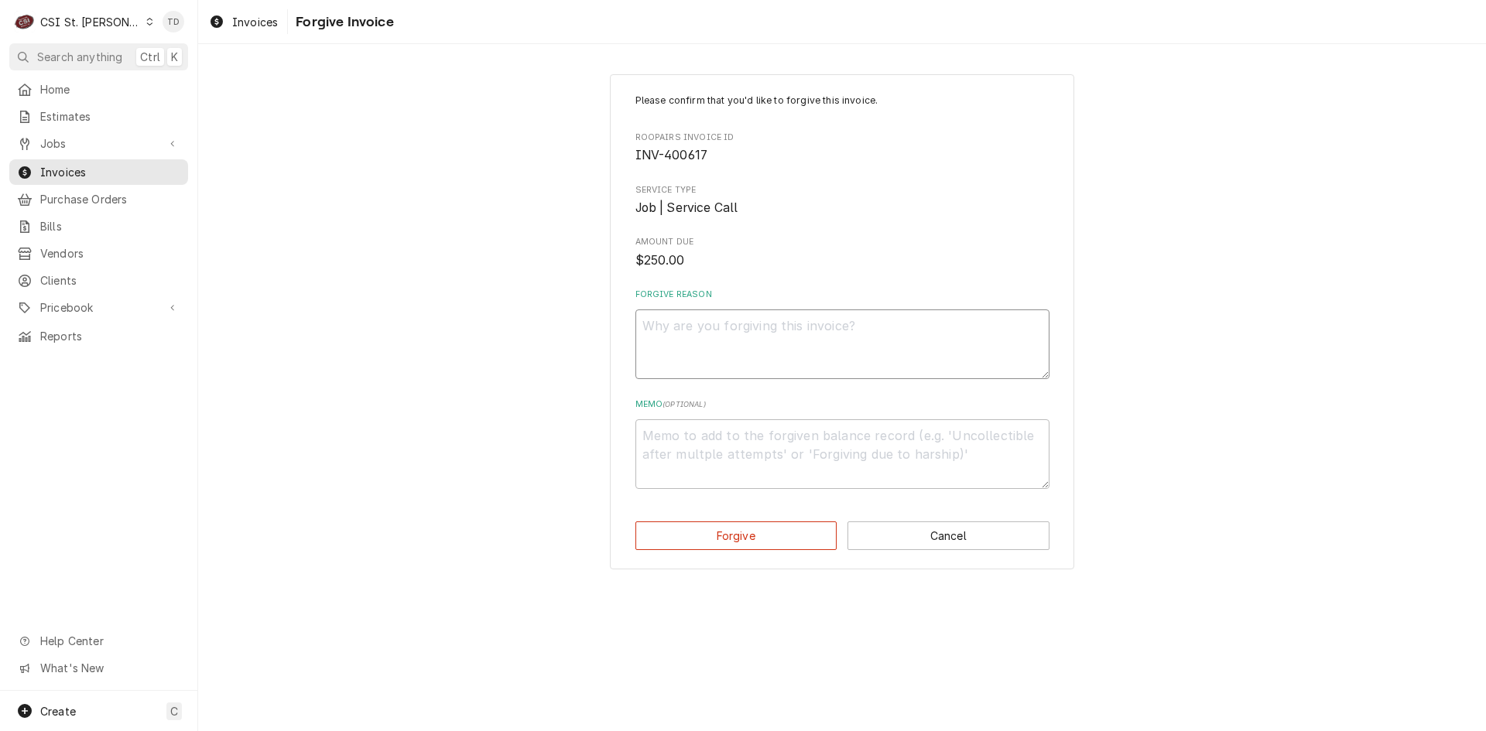
click at [709, 332] on textarea "Forgive Reason" at bounding box center [842, 344] width 414 height 70
type textarea "x"
type textarea "c"
type textarea "x"
type textarea "cr"
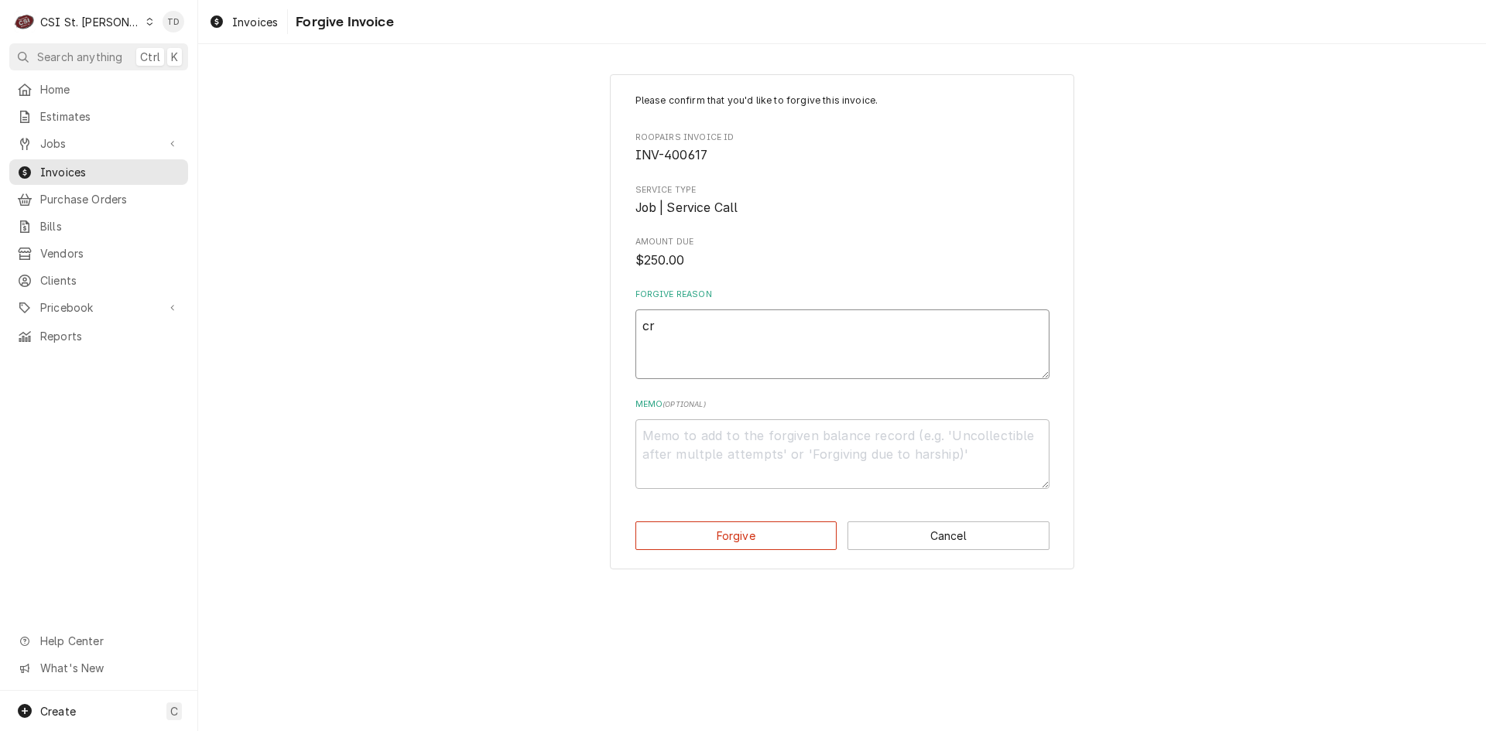
type textarea "x"
type textarea "cre"
type textarea "x"
type textarea "cred"
type textarea "x"
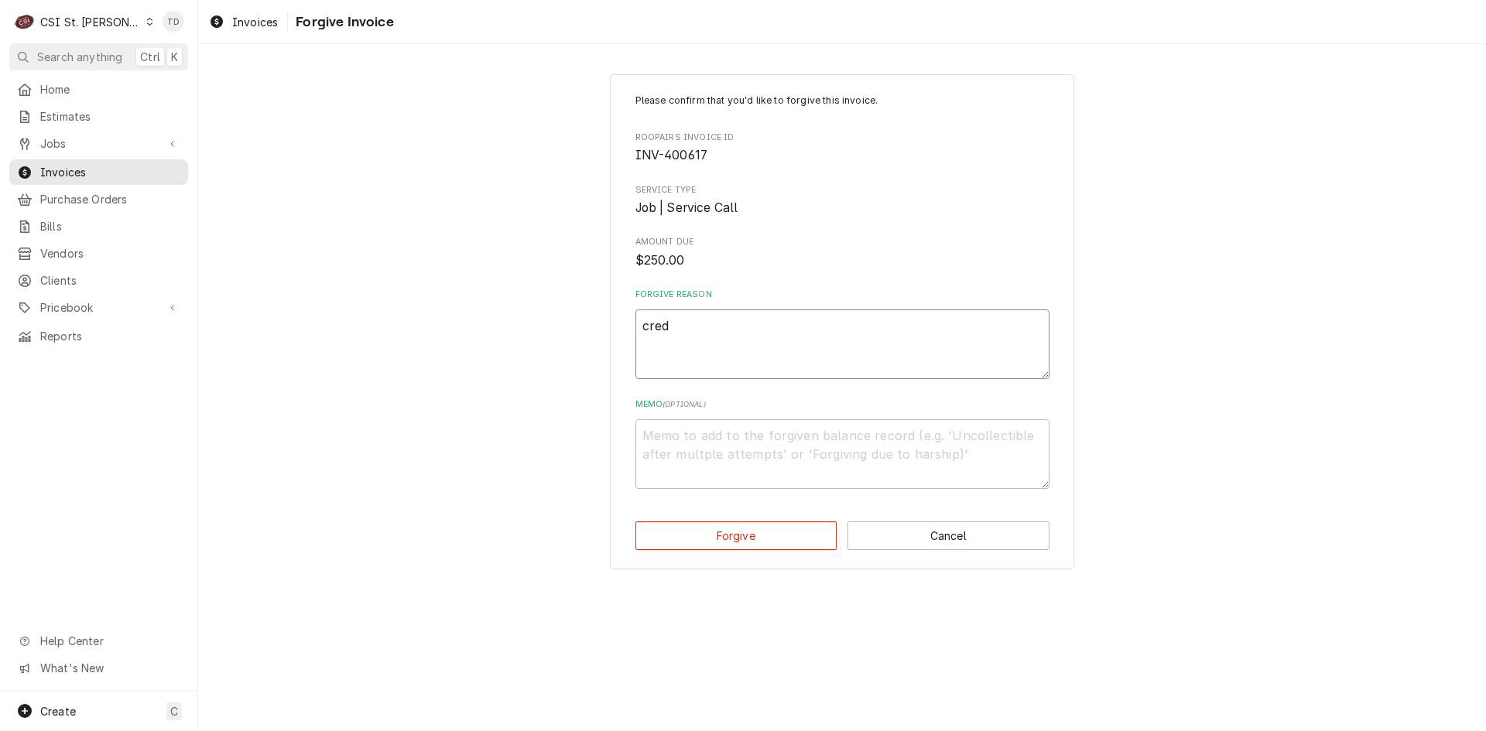
type textarea "credi"
type textarea "x"
type textarea "credit"
type textarea "x"
type textarea "credit"
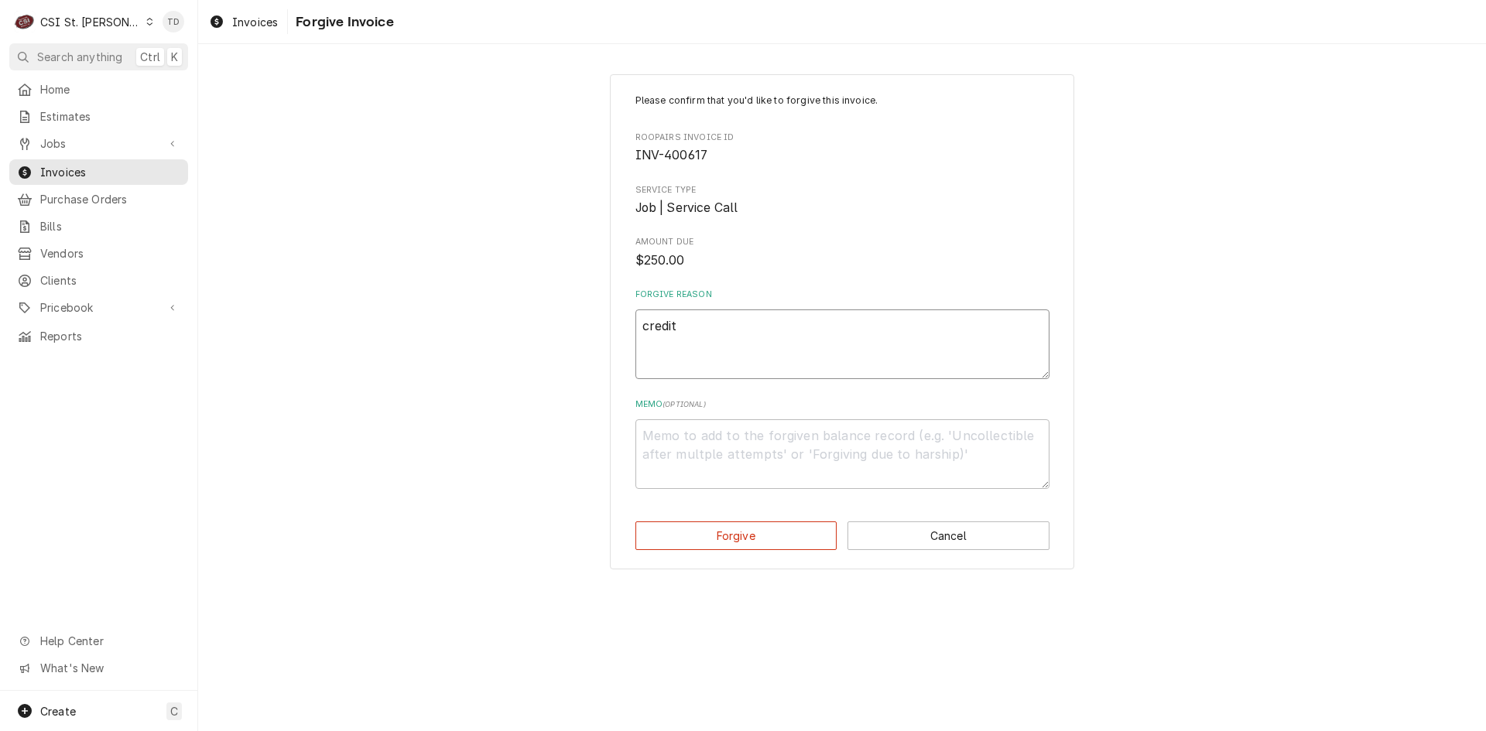
type textarea "x"
type textarea "credit -"
type textarea "x"
type textarea "credit -"
type textarea "x"
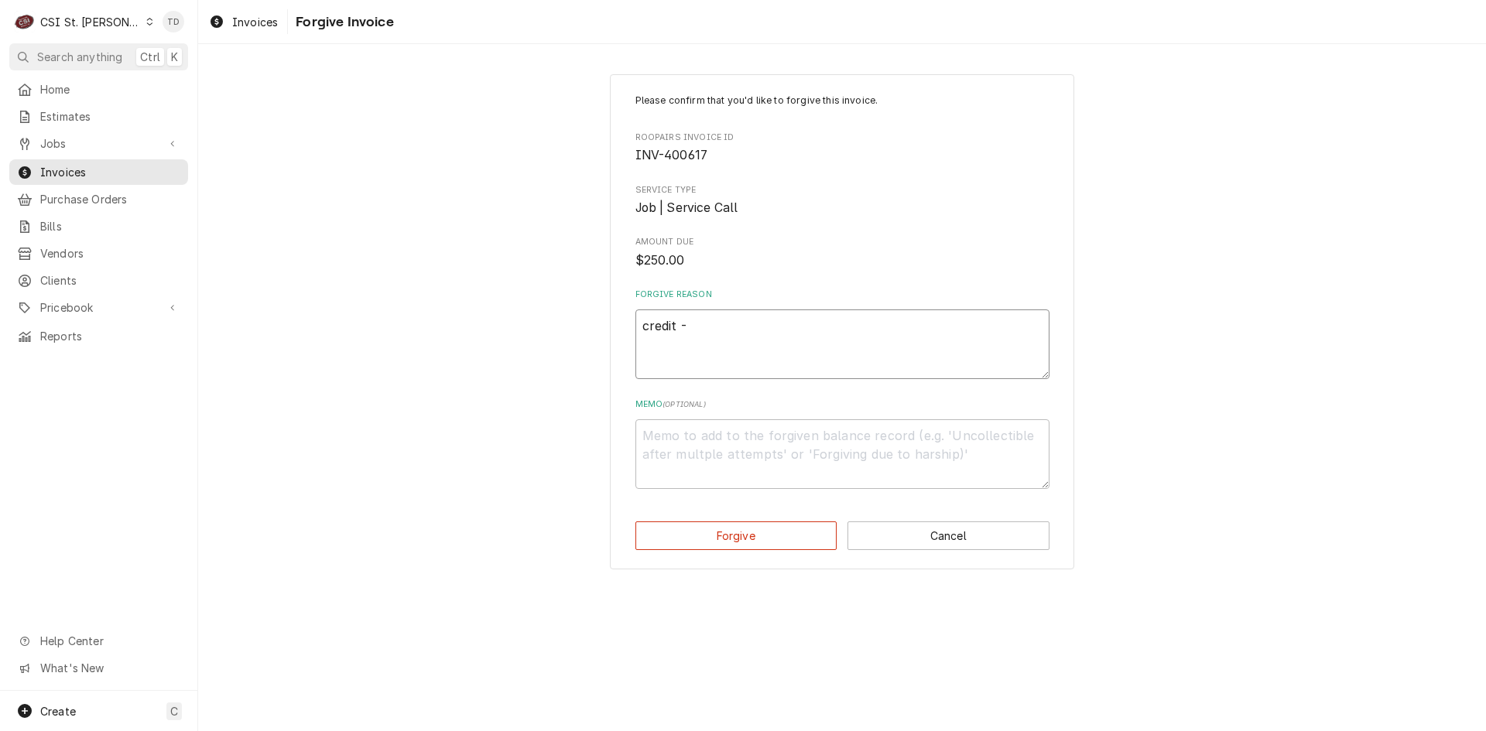
type textarea "credit - t"
type textarea "x"
type textarea "credit - td"
type textarea "x"
type textarea "c"
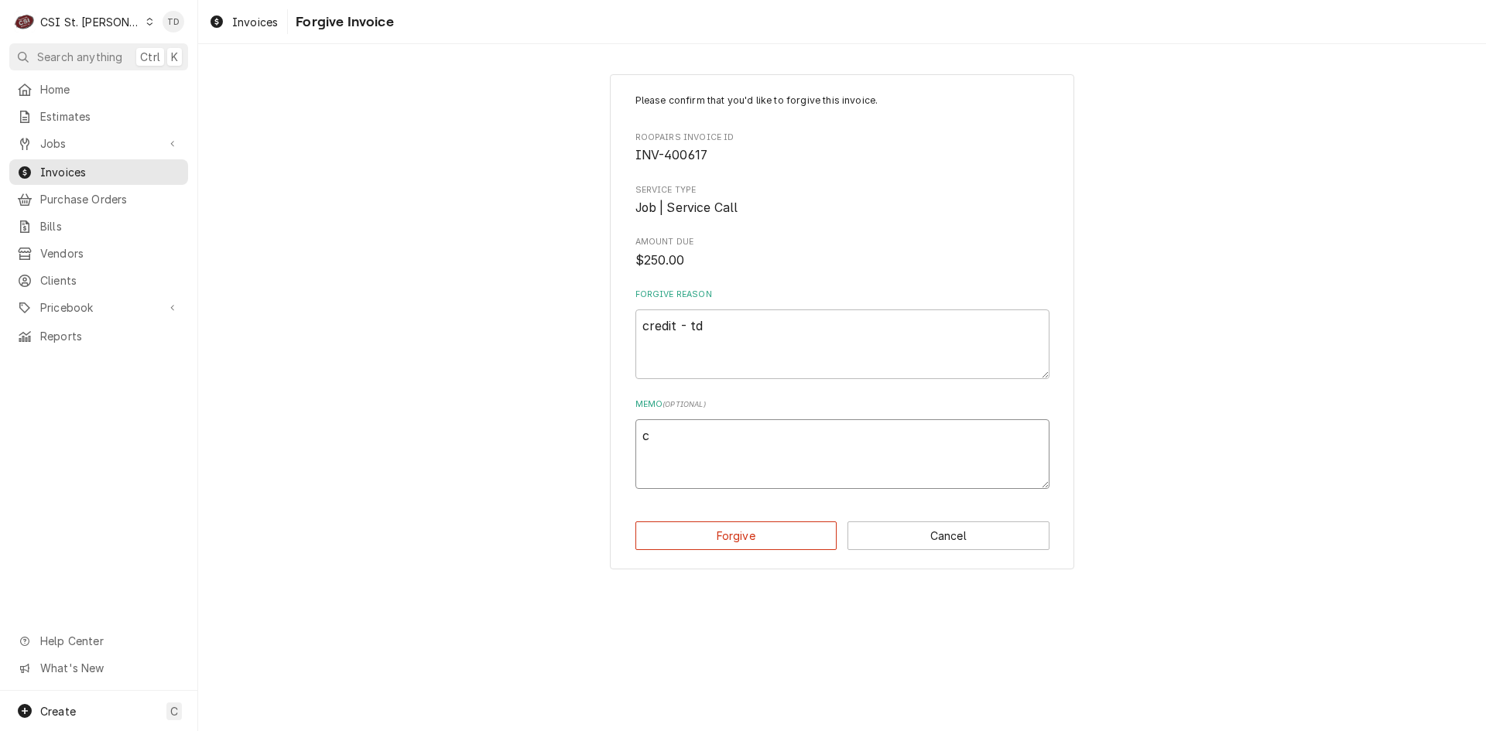
type textarea "x"
type textarea "cr"
type textarea "x"
type textarea "cre"
type textarea "x"
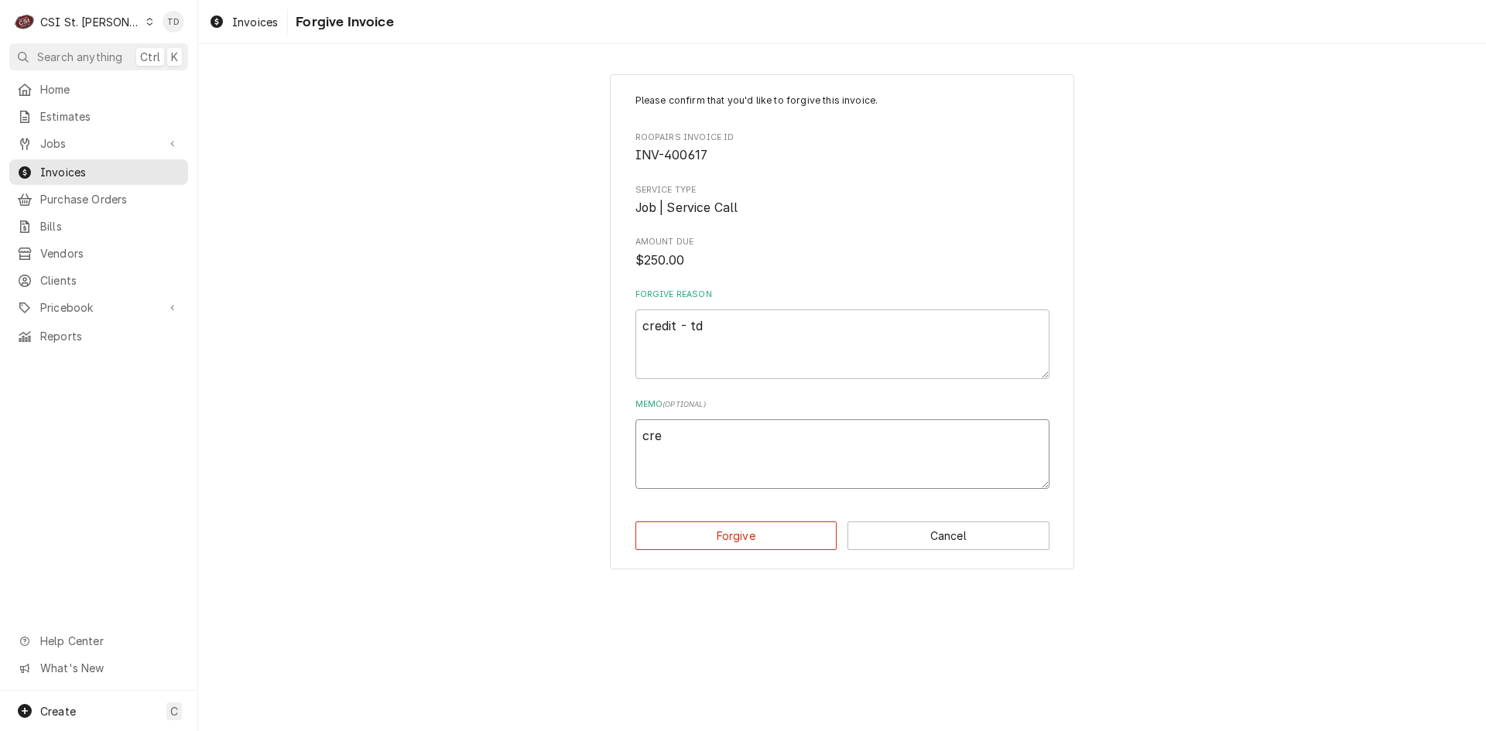
type textarea "cred"
type textarea "x"
type textarea "credi"
type textarea "x"
type textarea "credit"
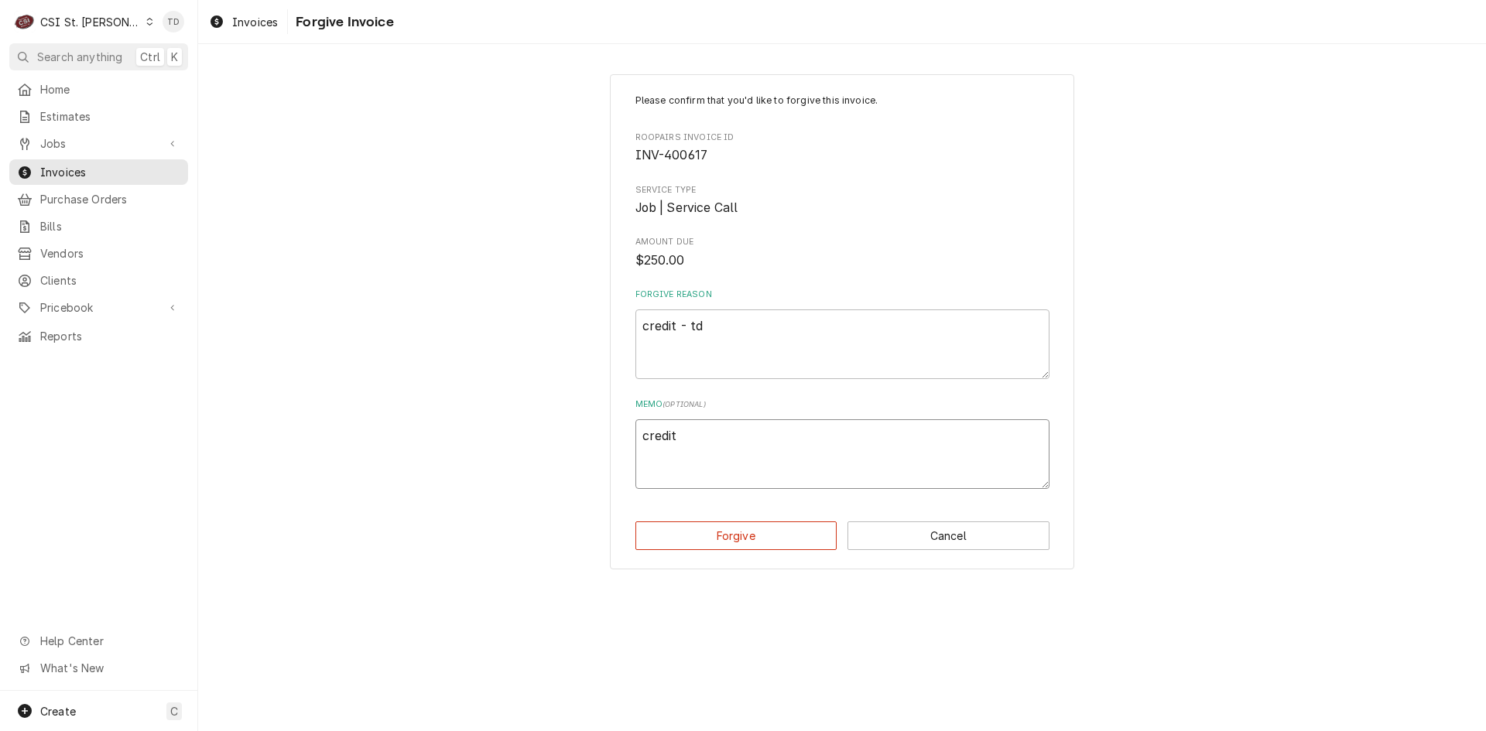
type textarea "x"
type textarea "credit"
type textarea "x"
type textarea "credit -"
type textarea "x"
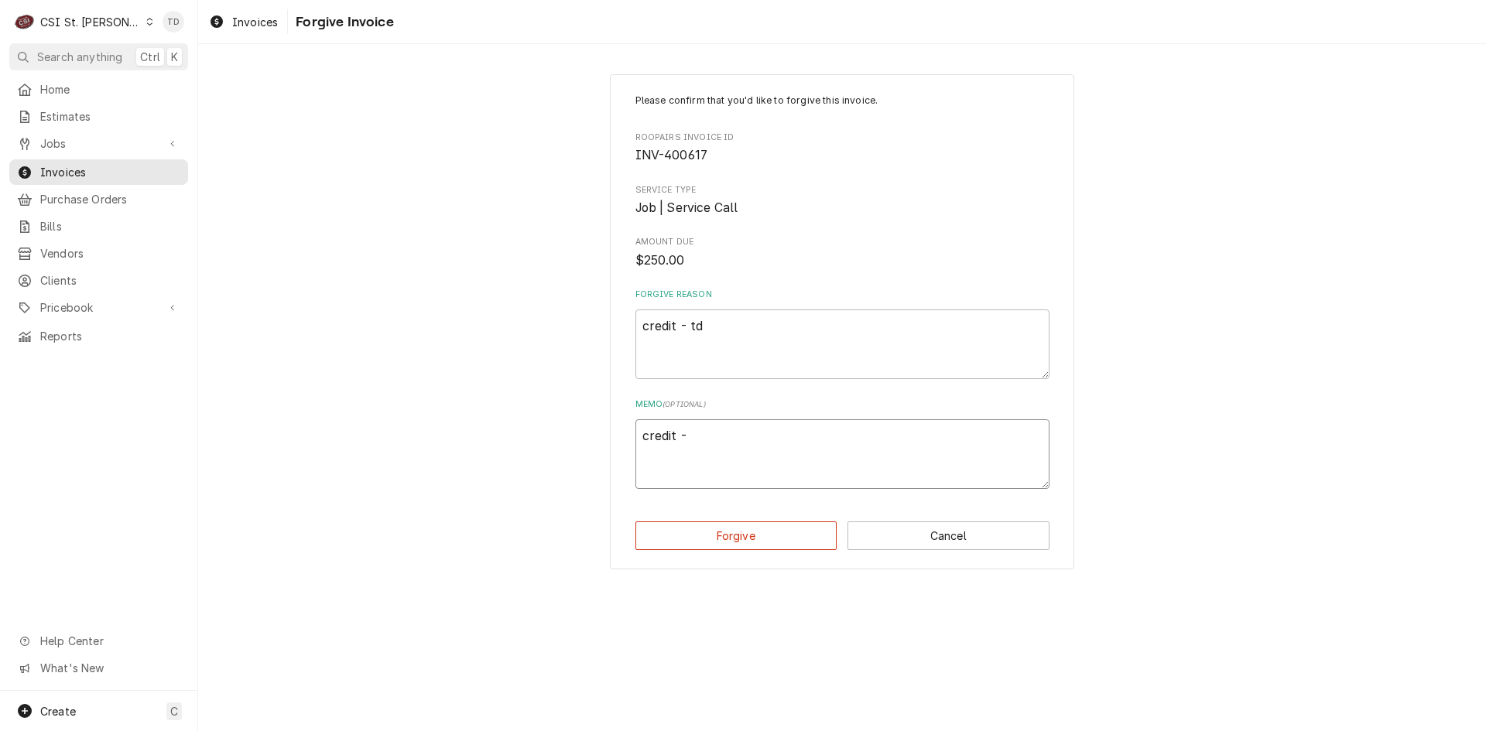
type textarea "credit -t"
type textarea "x"
type textarea "credit -t"
type textarea "x"
type textarea "credit -t d"
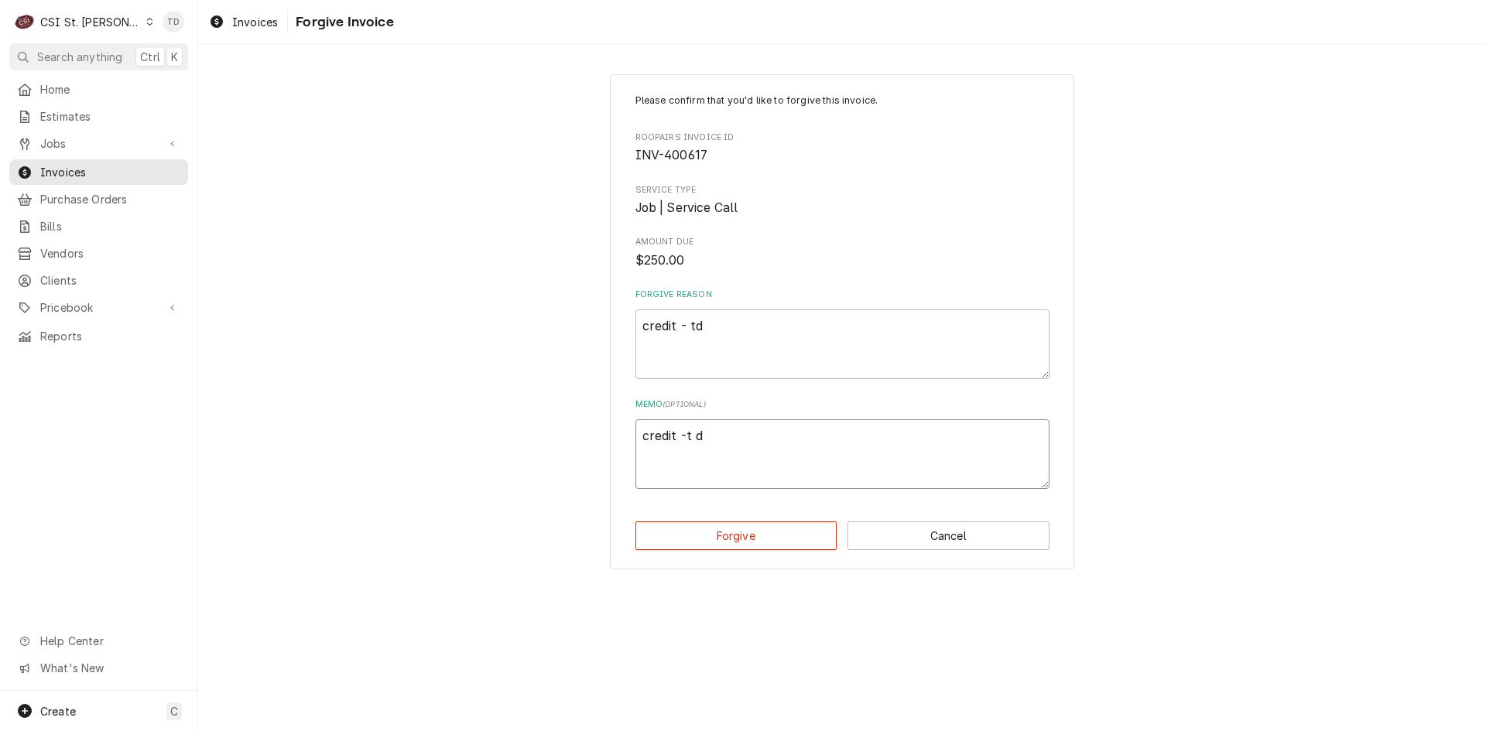
type textarea "x"
type textarea "credit -t"
type textarea "x"
type textarea "credit -t"
type textarea "x"
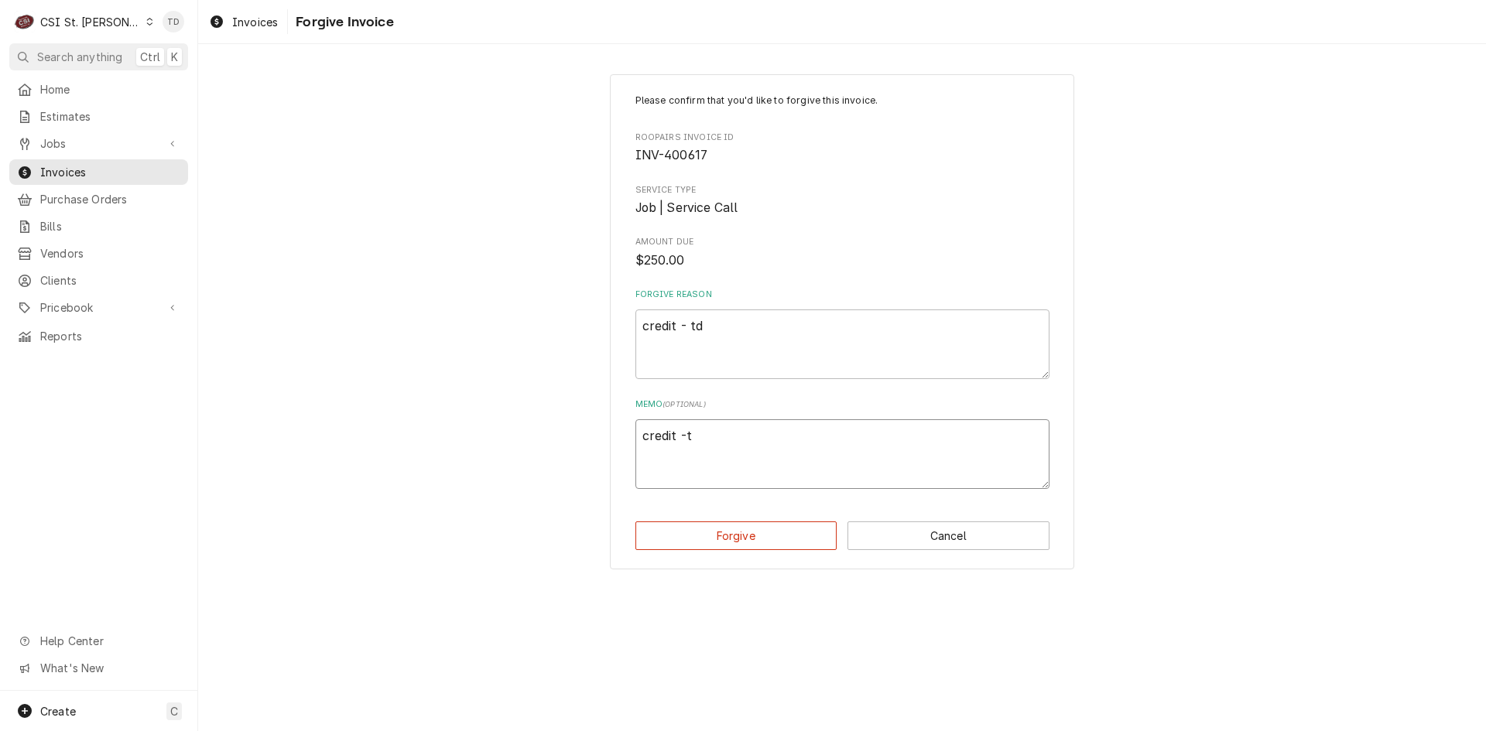
type textarea "credit -"
type textarea "x"
type textarea "credit -"
type textarea "x"
type textarea "credit - t"
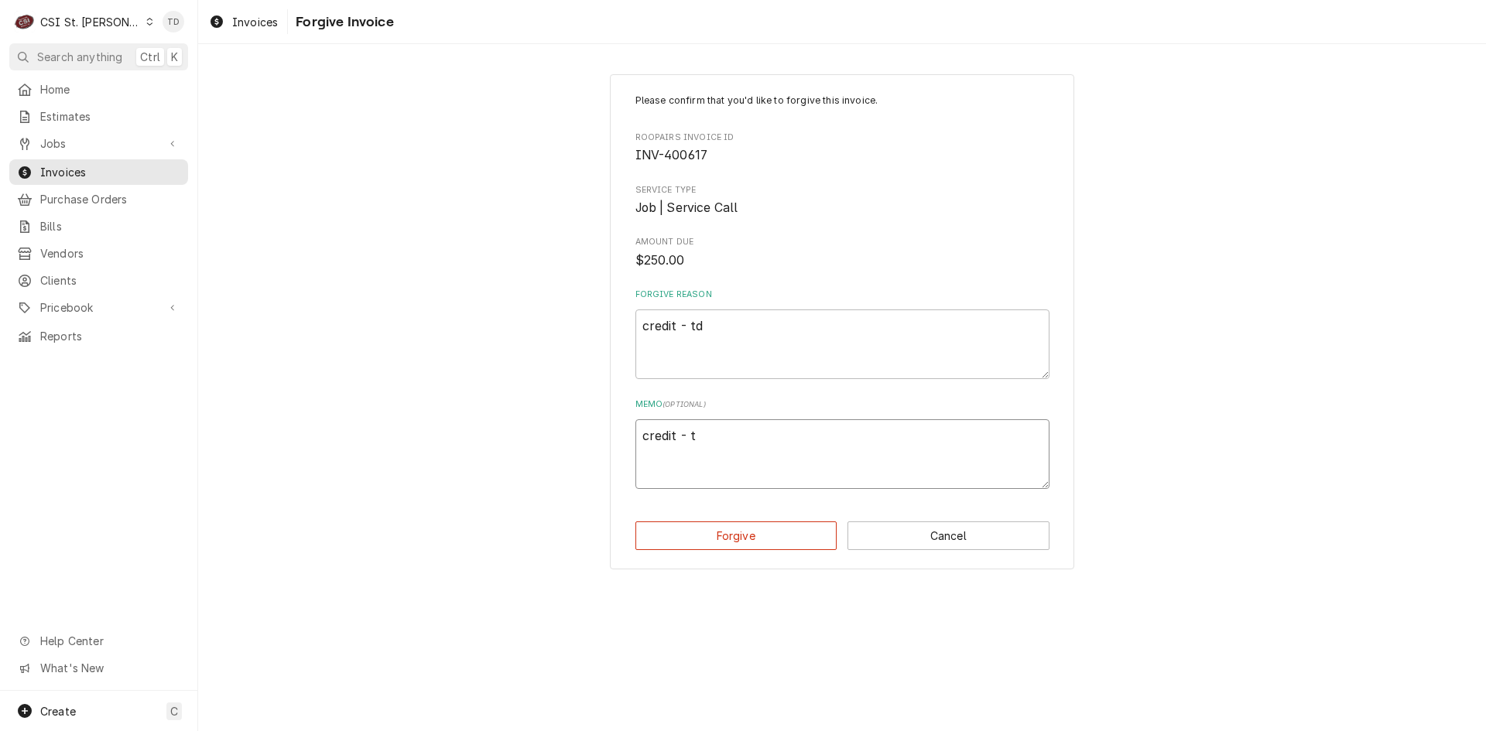
type textarea "x"
type textarea "credit - td"
click at [682, 542] on button "Forgive" at bounding box center [736, 535] width 202 height 29
type textarea "x"
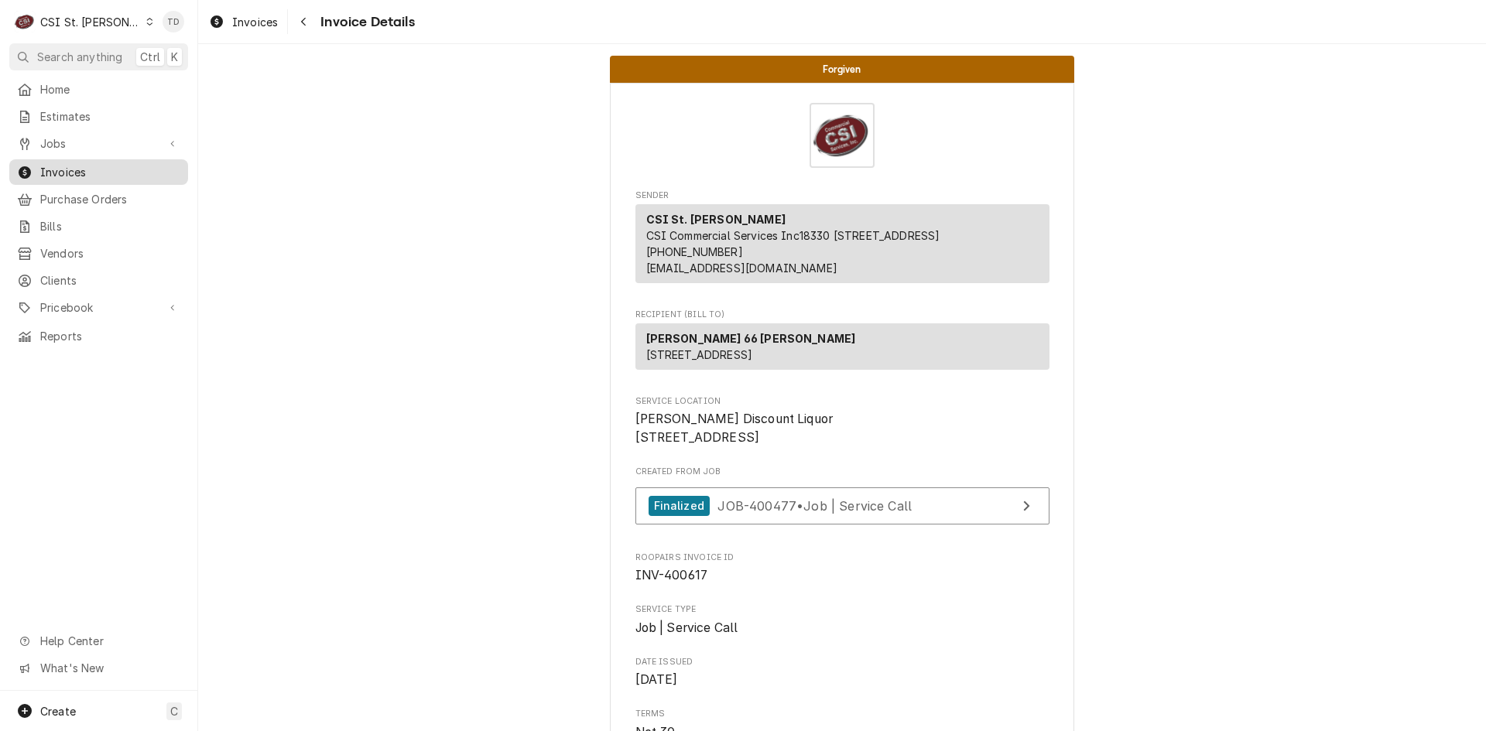
click at [80, 169] on span "Invoices" at bounding box center [110, 172] width 140 height 16
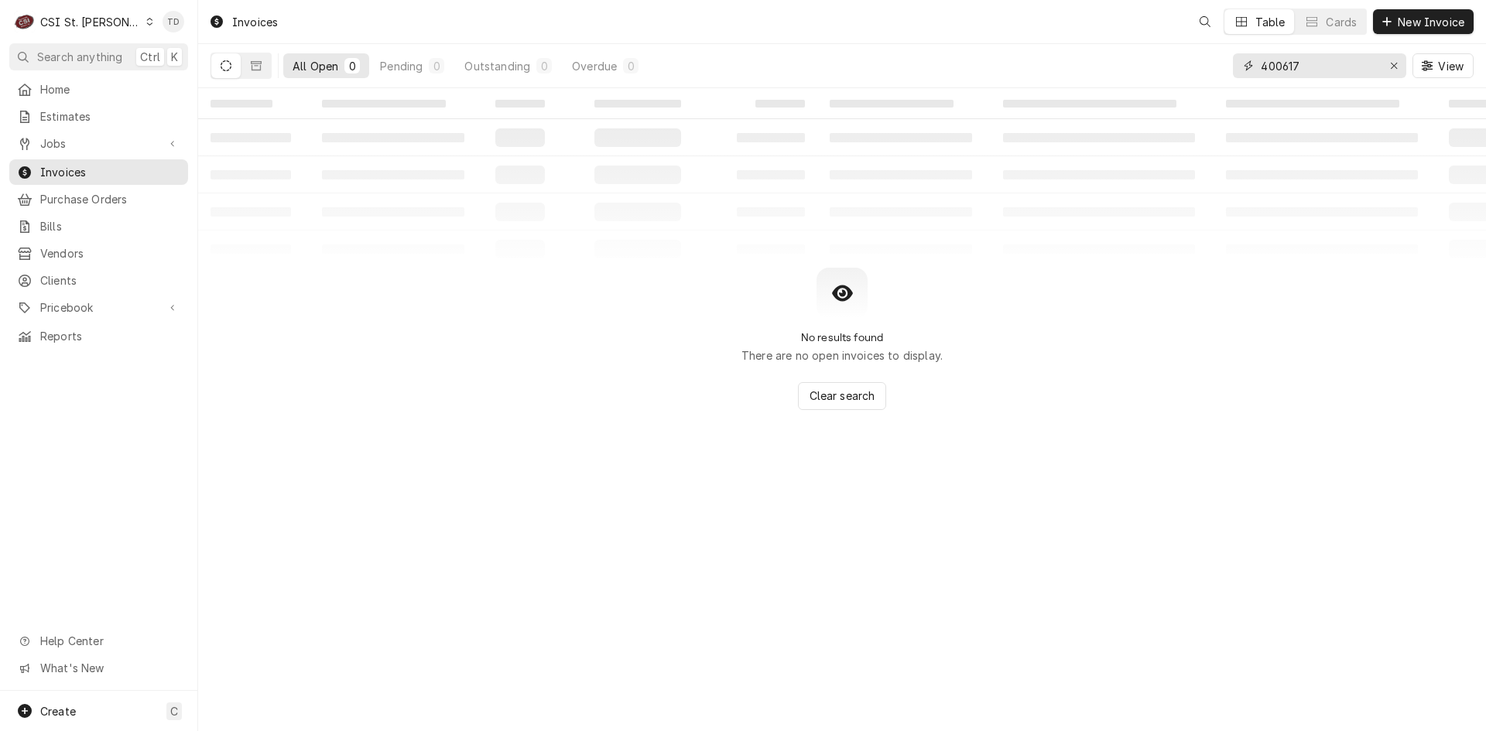
click at [1300, 63] on input "400617" at bounding box center [1318, 65] width 116 height 25
type input "303406"
click at [269, 63] on button "Dynamic Content Wrapper" at bounding box center [255, 65] width 29 height 25
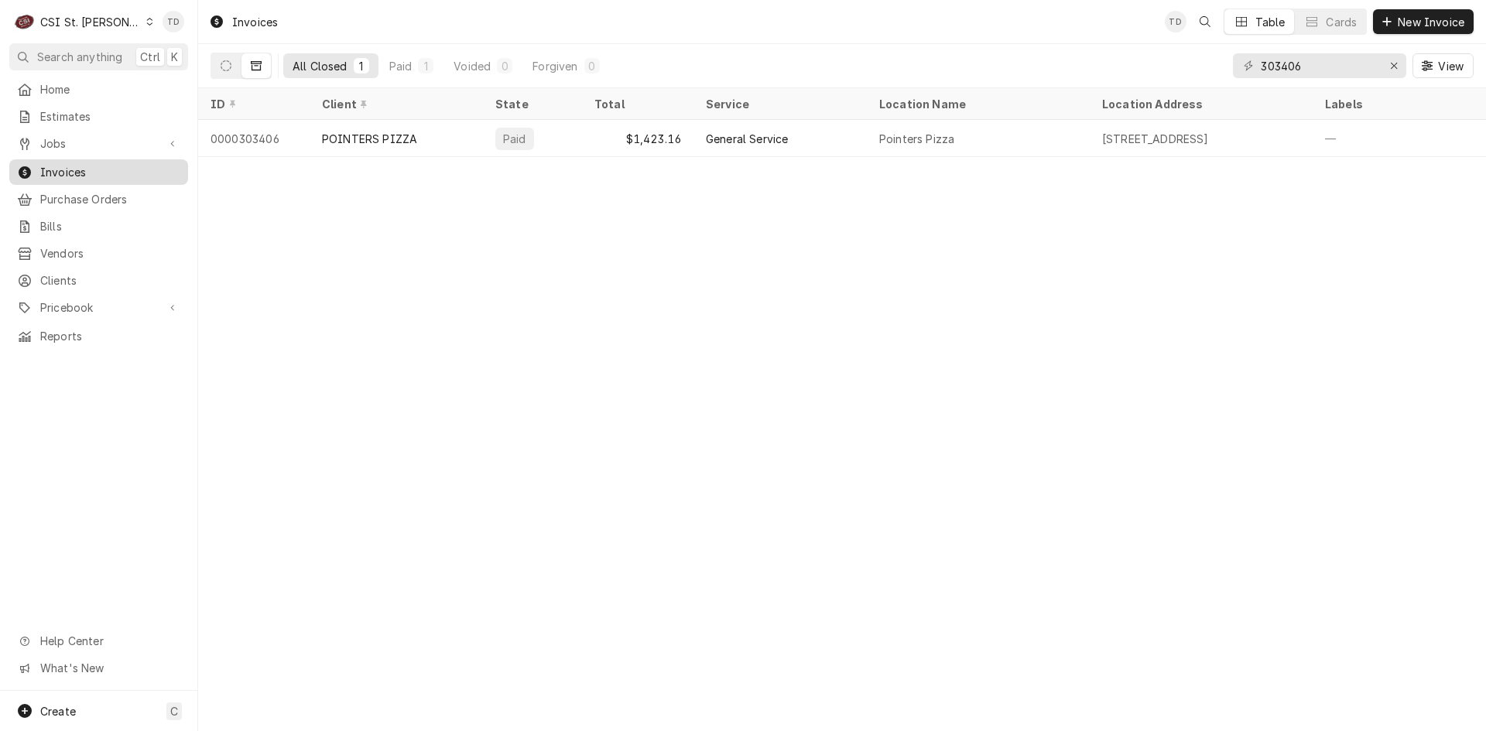
click at [114, 166] on span "Invoices" at bounding box center [110, 172] width 140 height 16
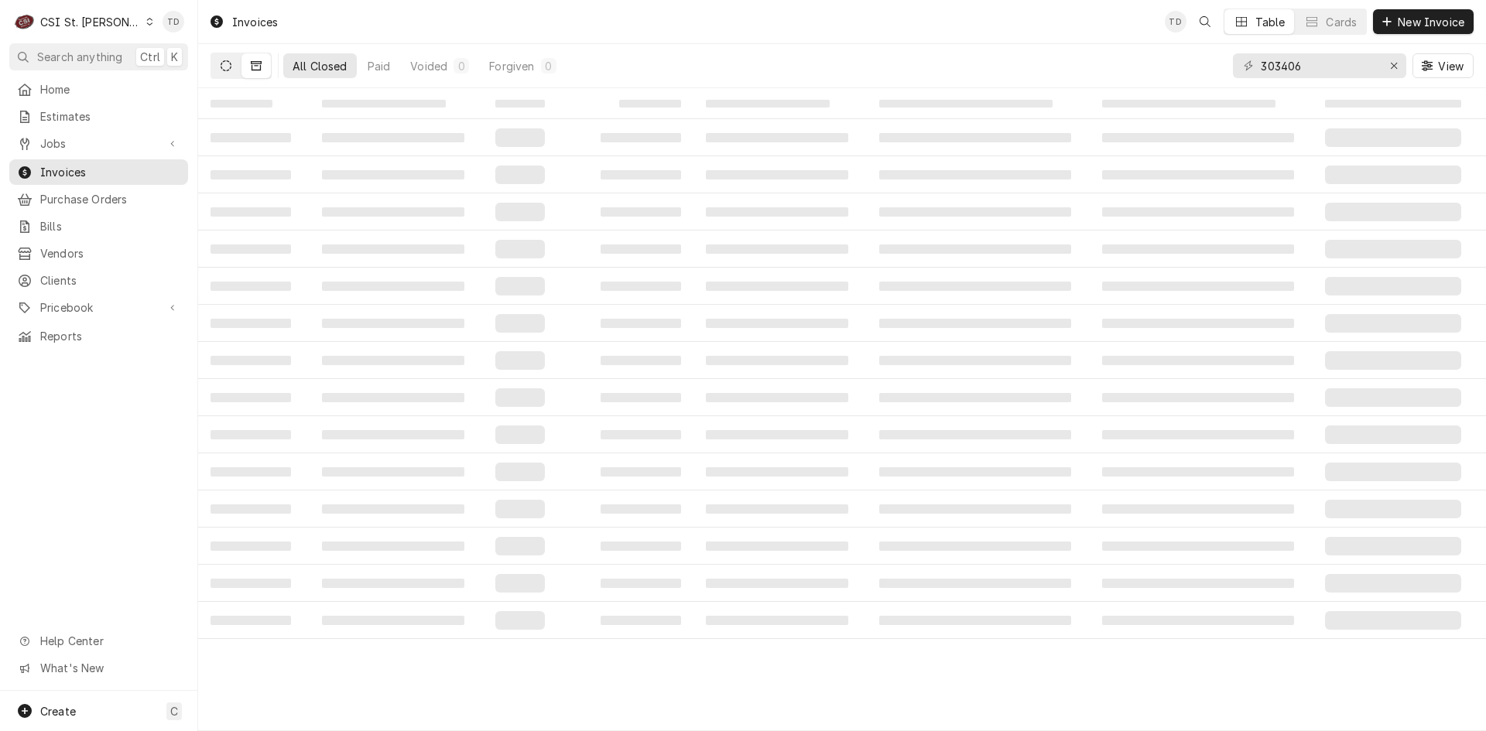
click at [232, 67] on button "Dynamic Content Wrapper" at bounding box center [225, 65] width 29 height 25
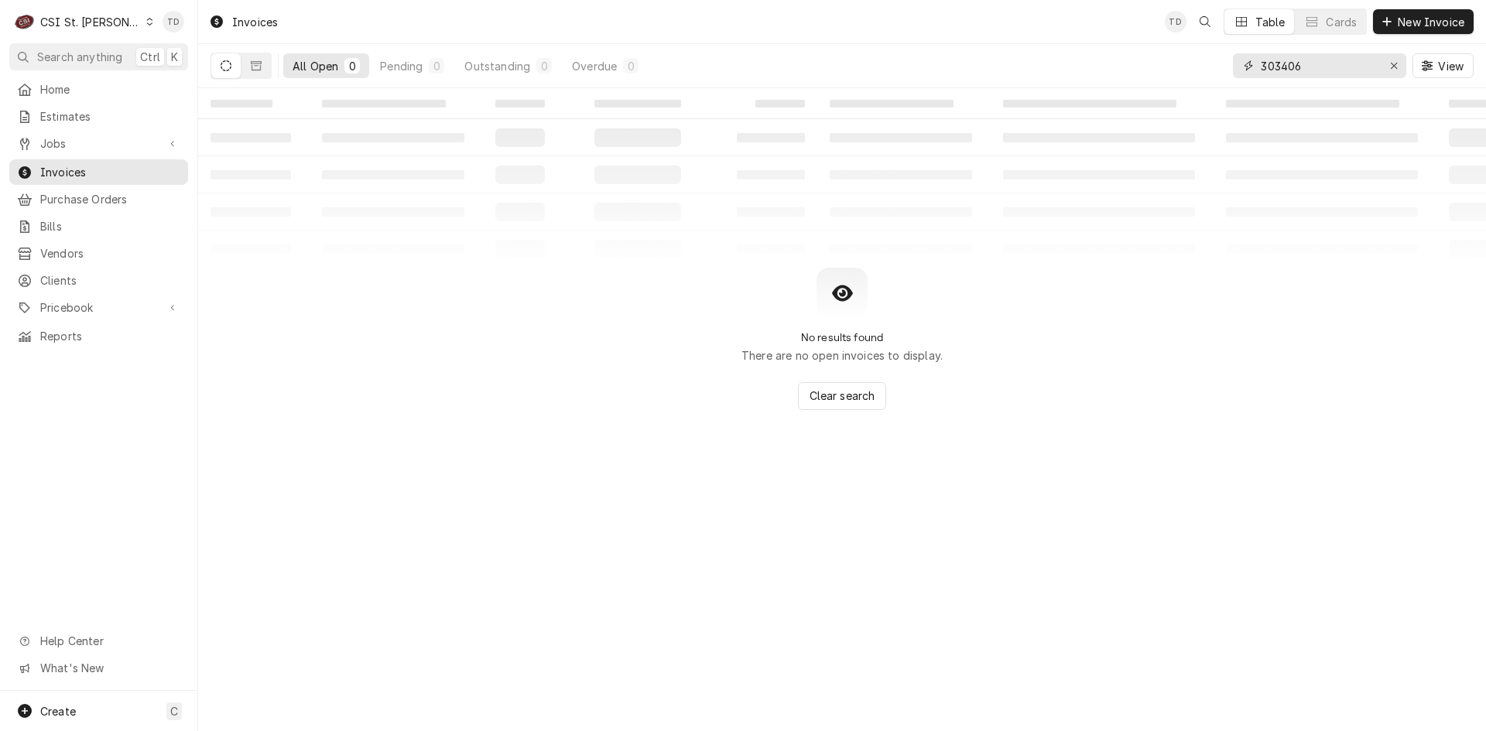
click at [1333, 67] on input "303406" at bounding box center [1318, 65] width 116 height 25
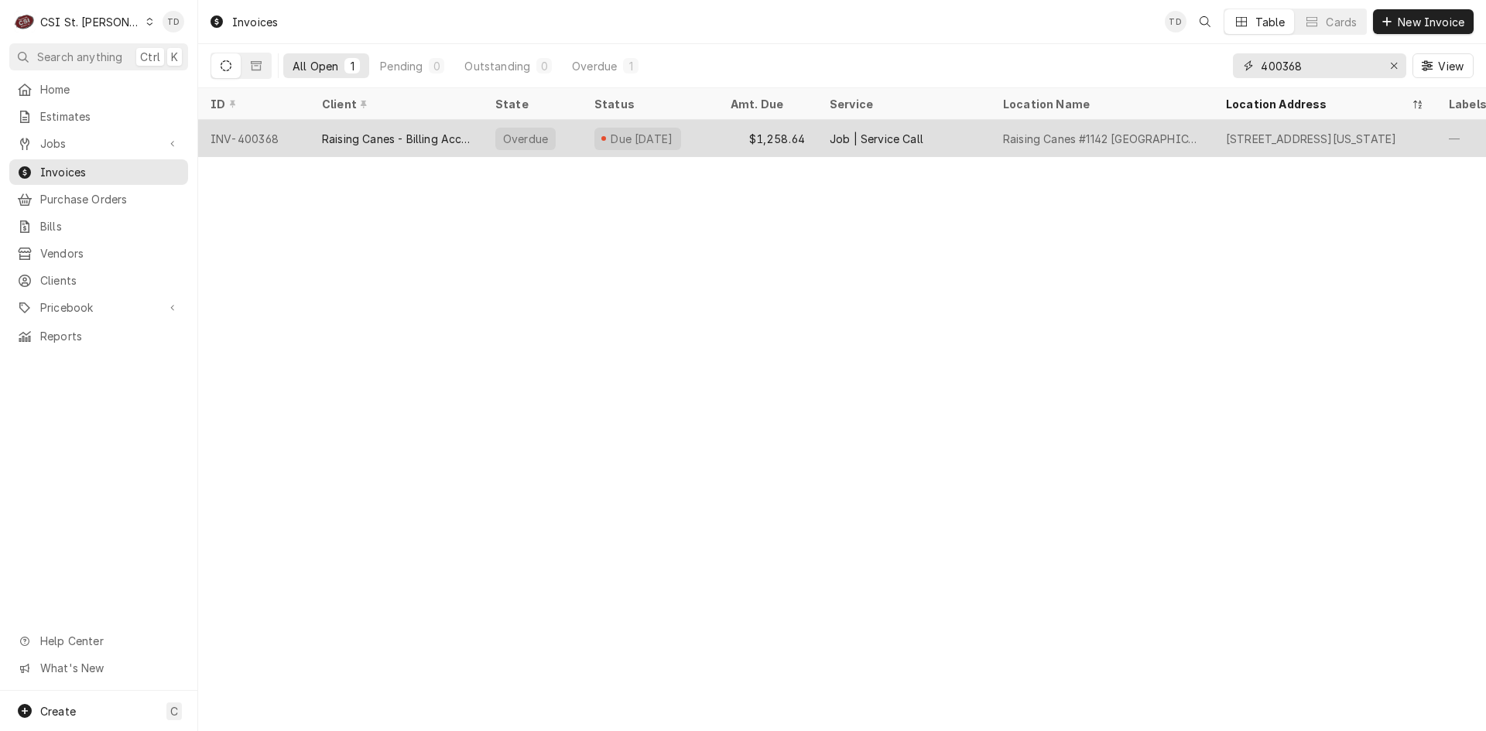
type input "400368"
click at [407, 132] on div "Raising Canes - Billing Account" at bounding box center [396, 139] width 149 height 16
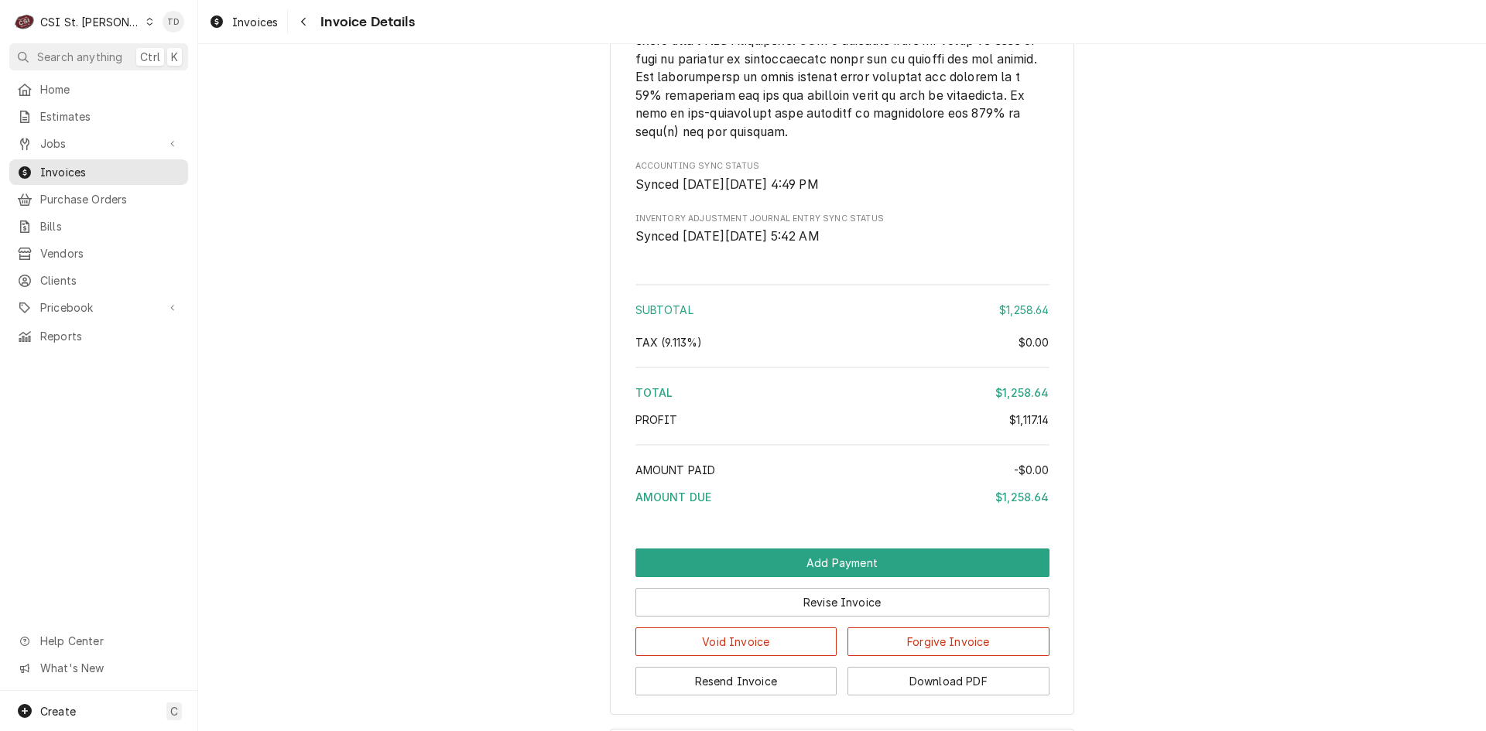
scroll to position [3352, 0]
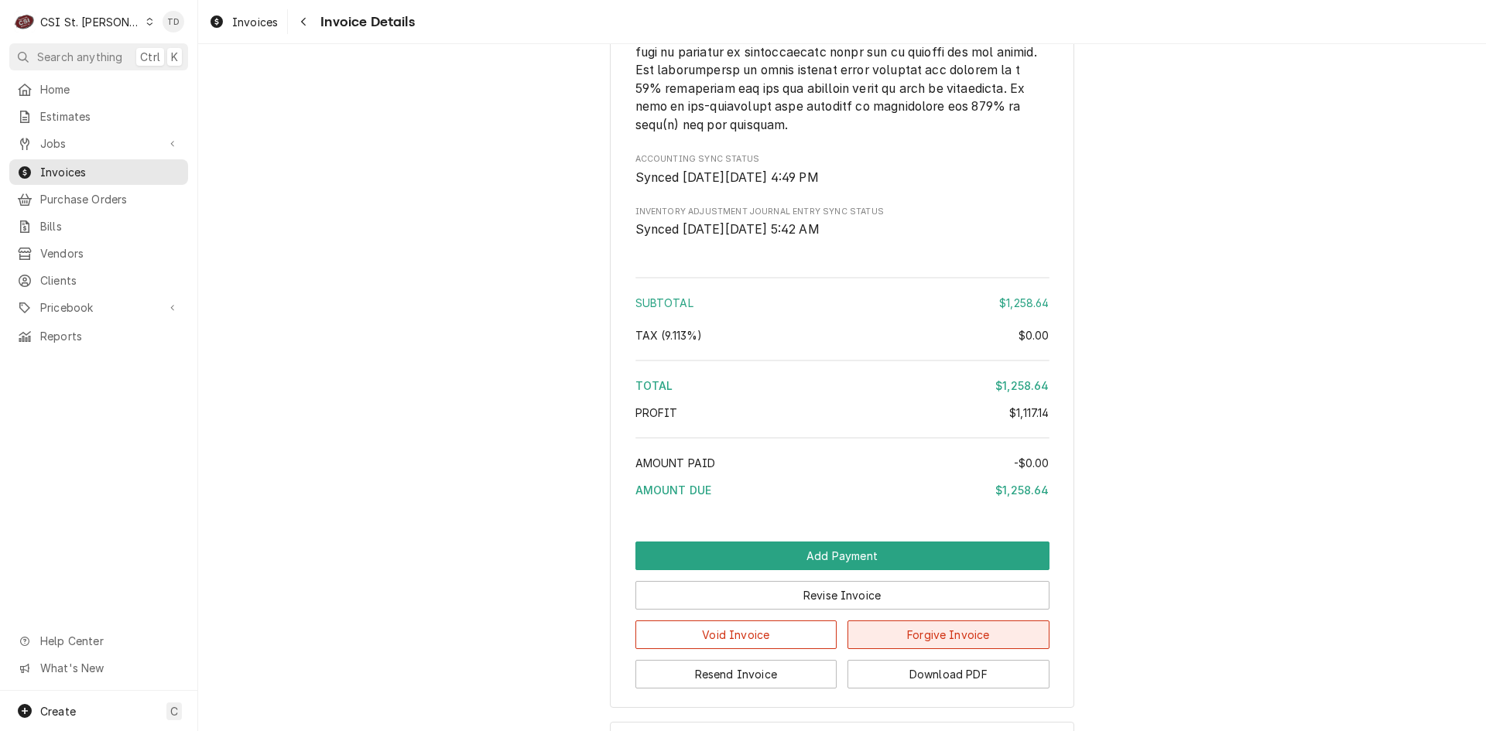
click at [907, 649] on button "Forgive Invoice" at bounding box center [948, 635] width 202 height 29
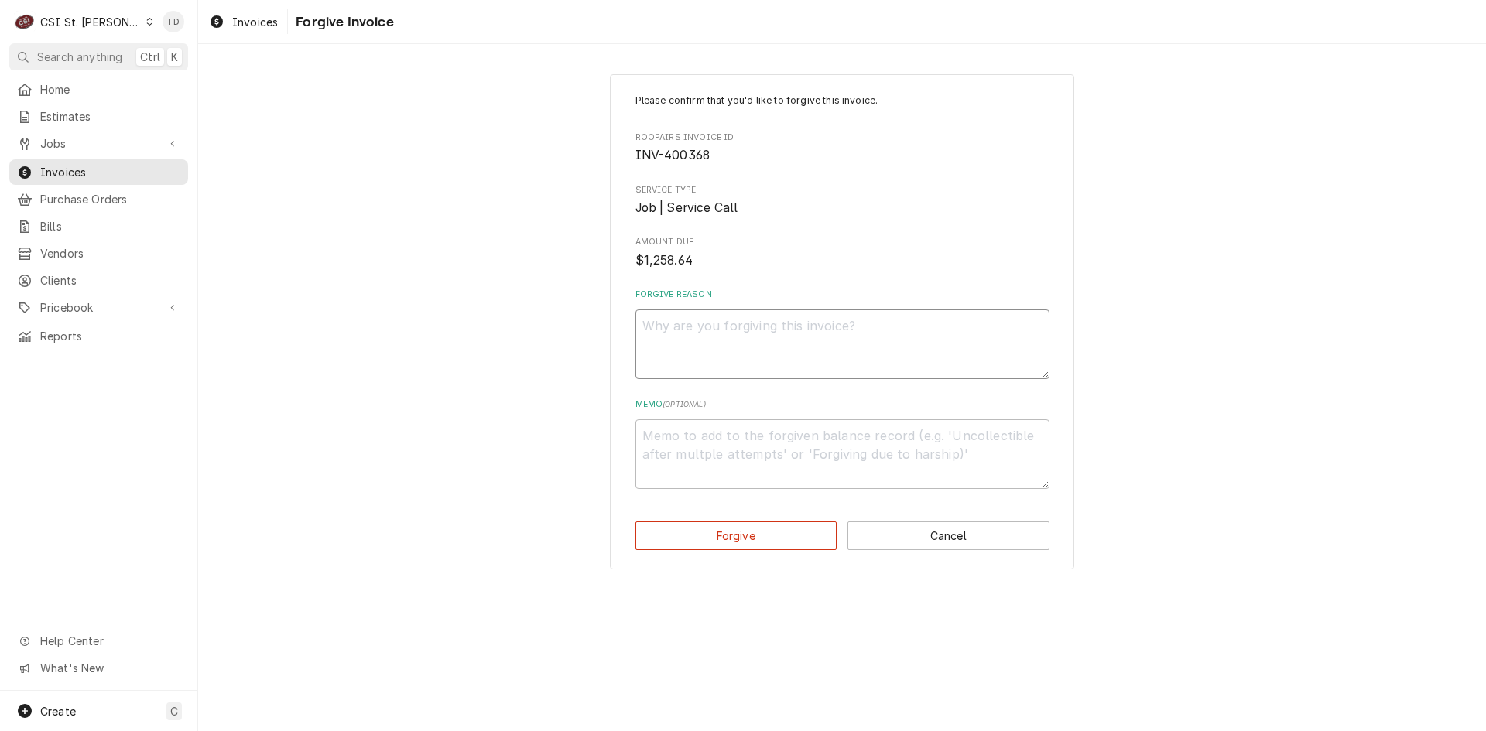
click at [682, 341] on textarea "Forgive Reason" at bounding box center [842, 344] width 414 height 70
type textarea "x"
type textarea "c"
type textarea "x"
type textarea "cr"
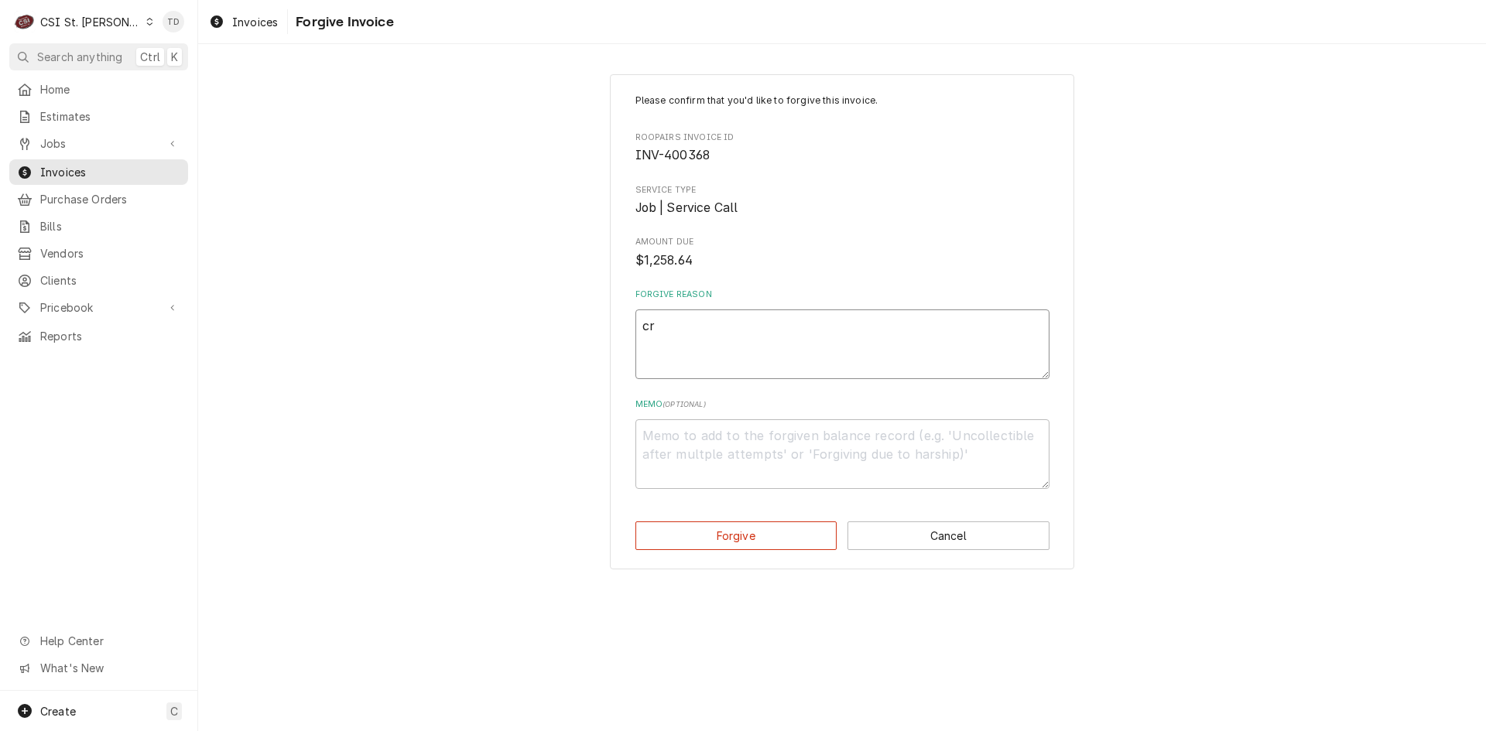
type textarea "x"
type textarea "cre"
type textarea "x"
type textarea "cred"
type textarea "x"
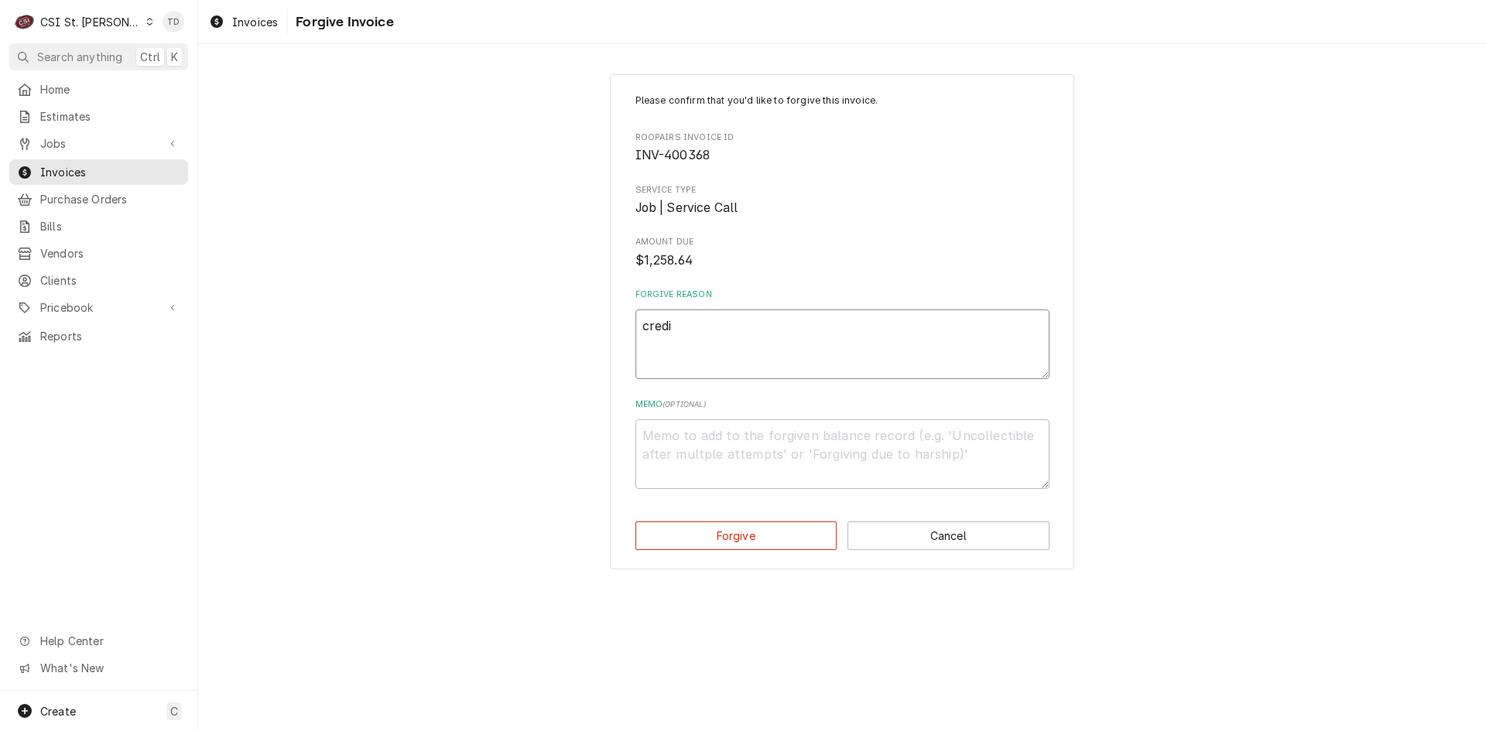
type textarea "credit"
type textarea "x"
type textarea "credit"
type textarea "x"
type textarea "credit -"
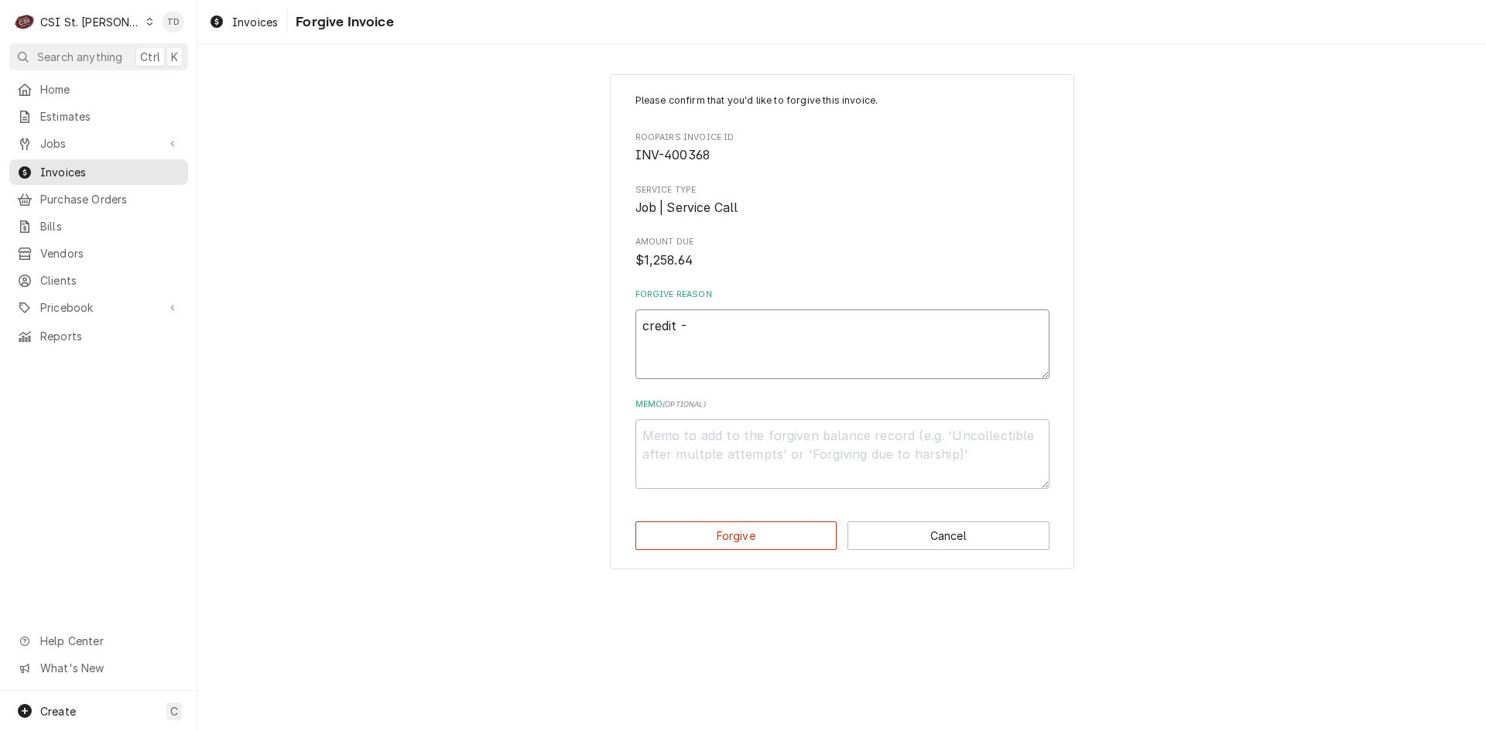
type textarea "x"
type textarea "credit -"
type textarea "x"
type textarea "credit - t"
type textarea "x"
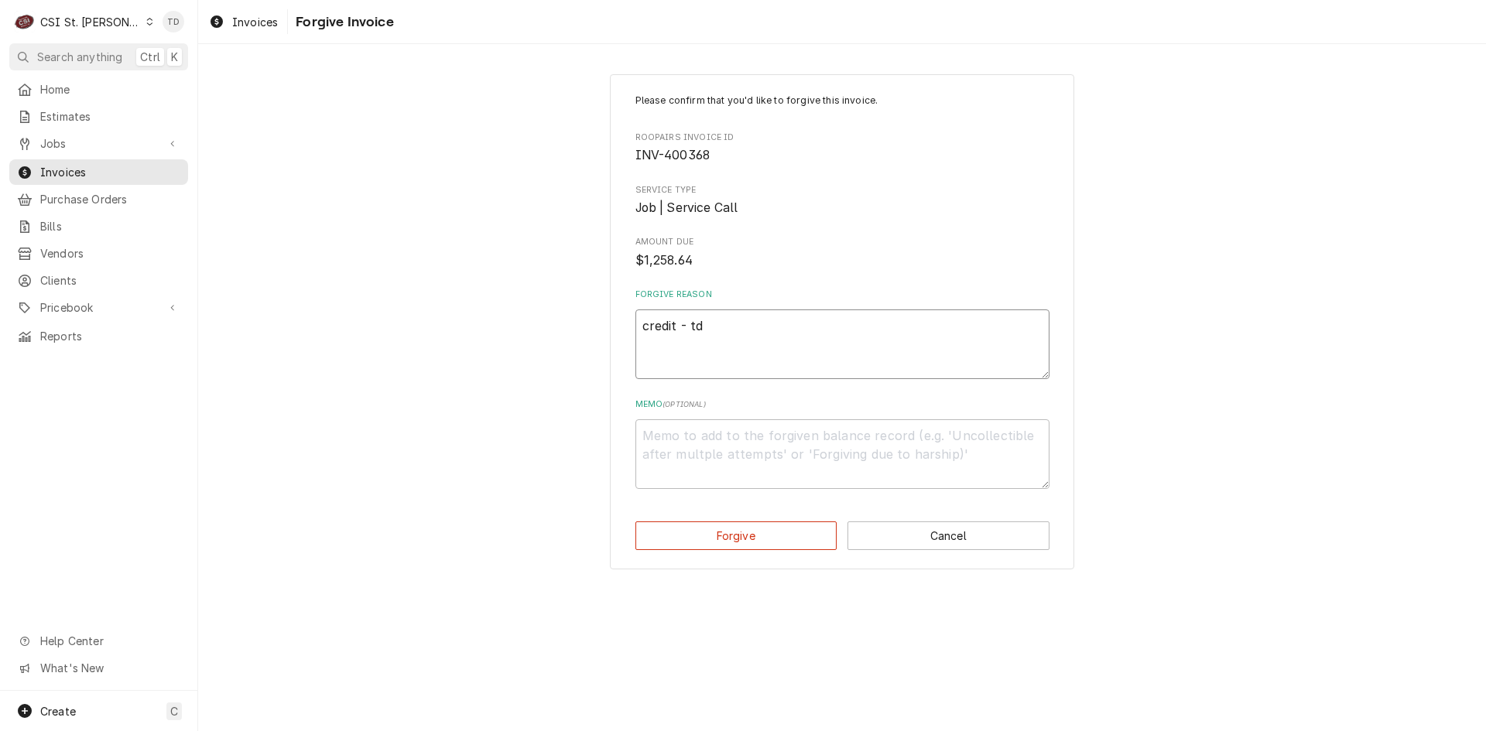
type textarea "credit - td"
type textarea "x"
type textarea "d"
type textarea "x"
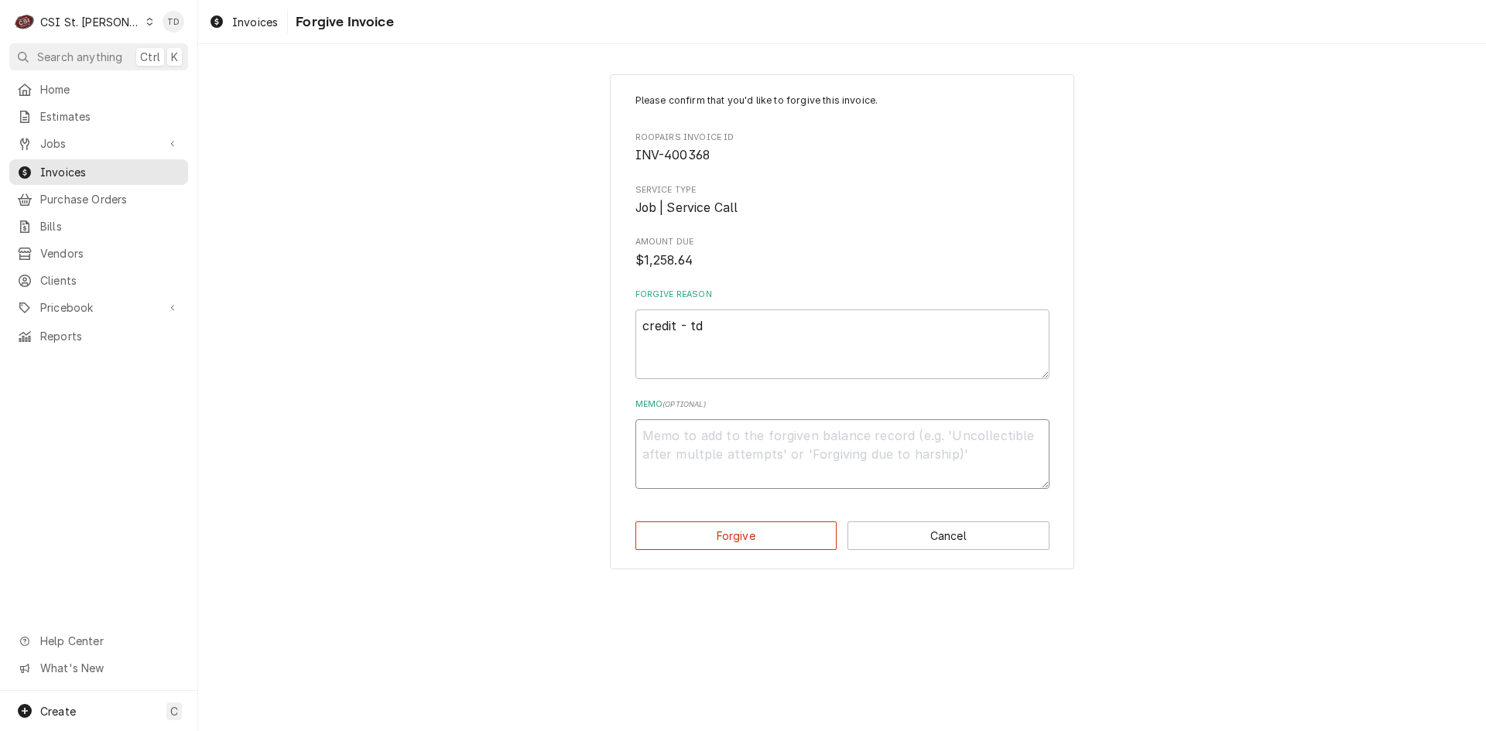
type textarea "c"
type textarea "x"
type textarea "cr"
type textarea "x"
type textarea "cre"
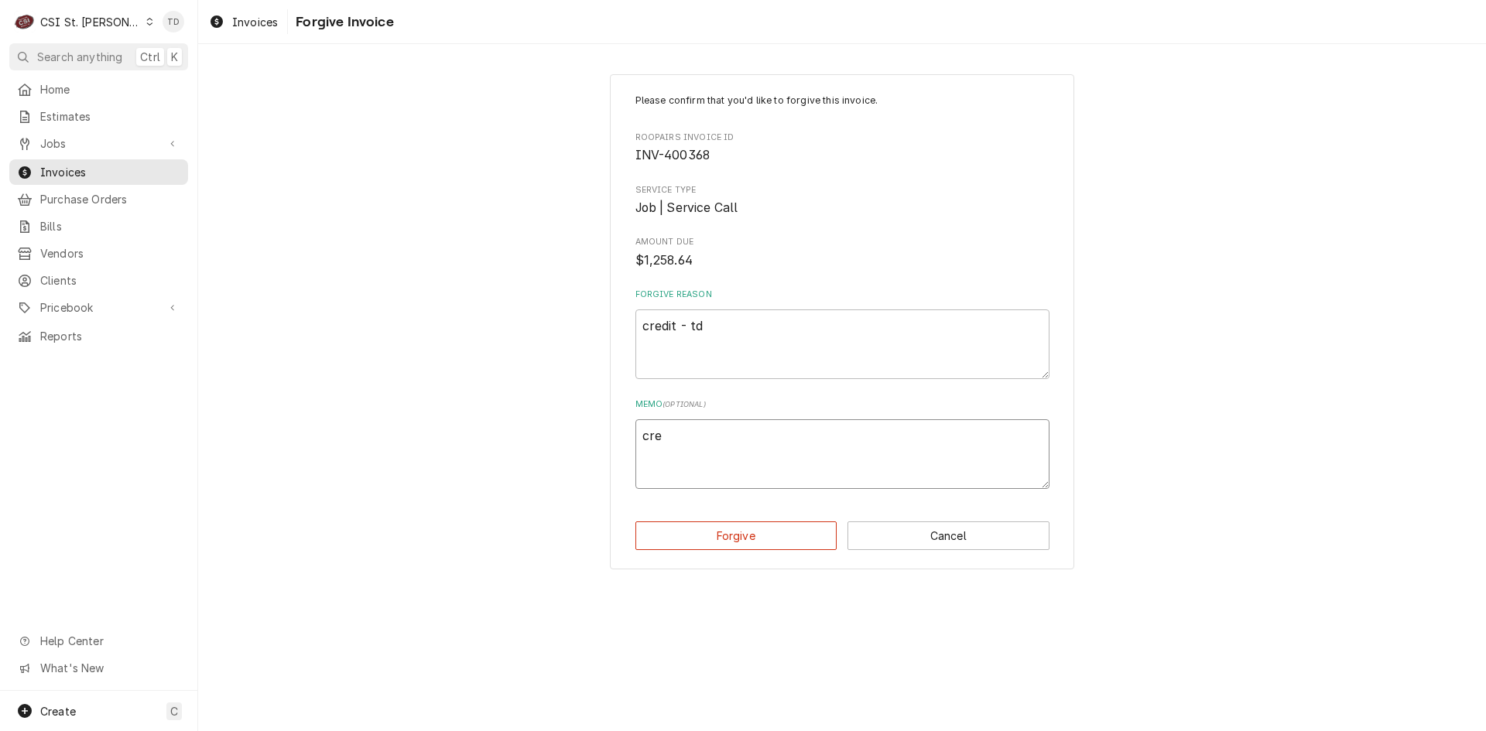
type textarea "x"
type textarea "cred"
type textarea "x"
type textarea "credi"
type textarea "x"
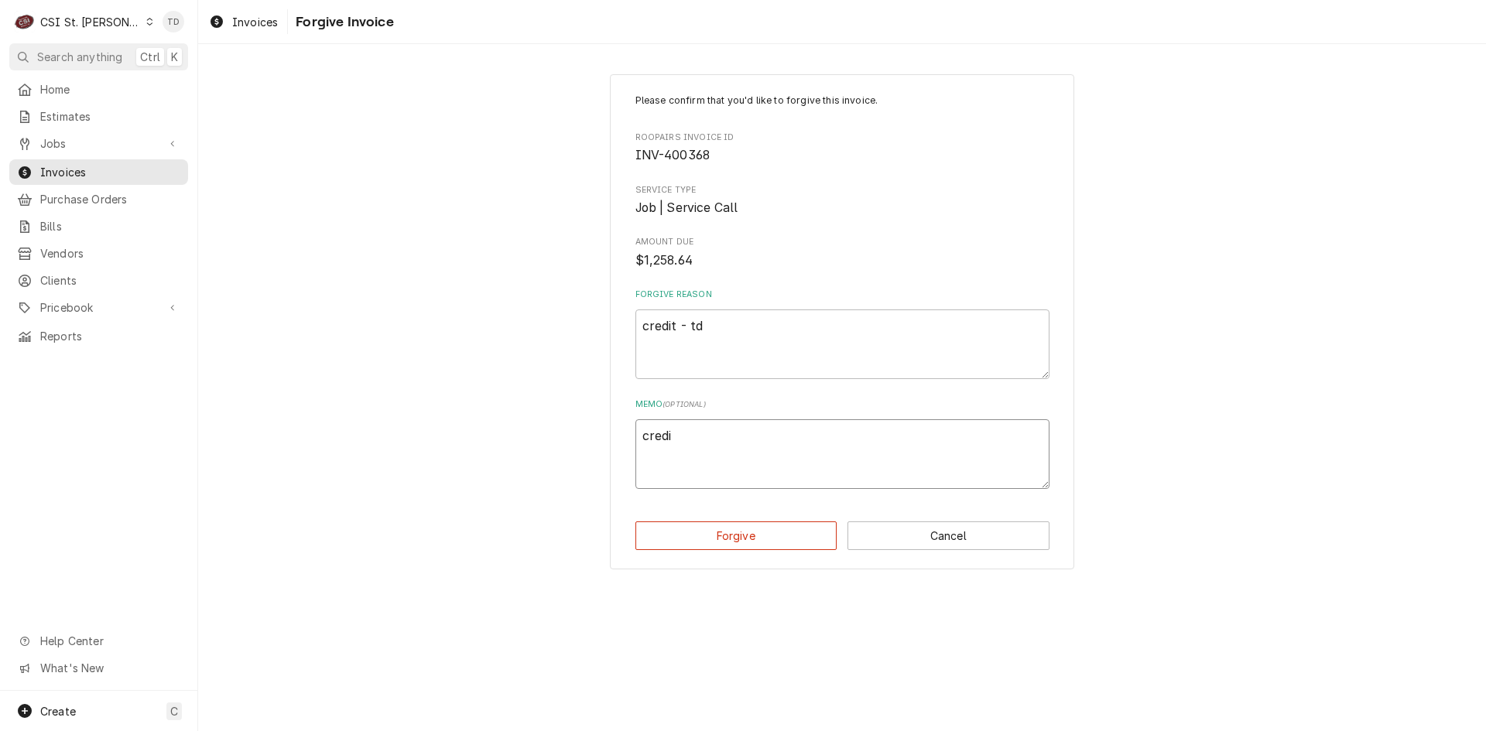
type textarea "credit"
type textarea "x"
type textarea "credit"
type textarea "x"
type textarea "credit -"
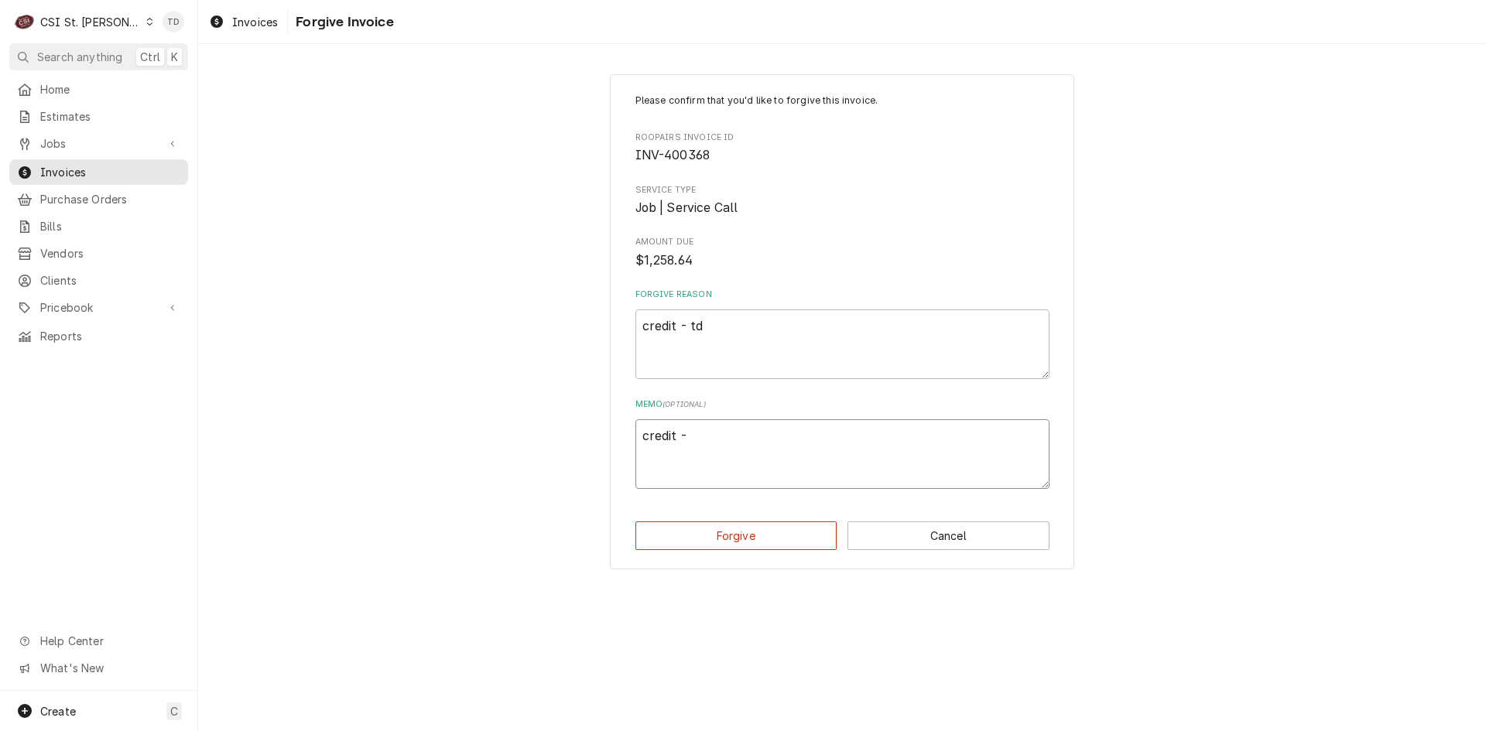
type textarea "x"
type textarea "credit -"
type textarea "x"
type textarea "credit - t"
type textarea "x"
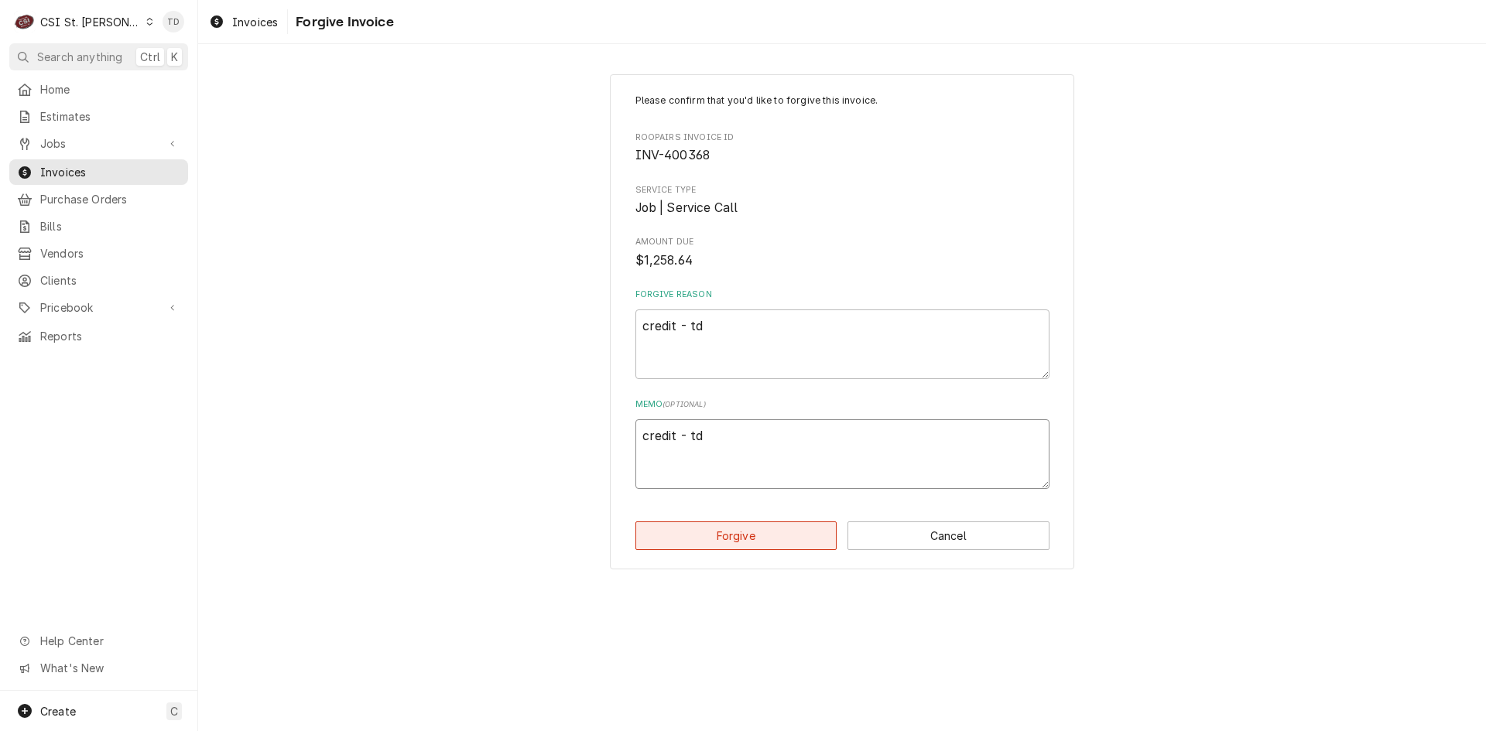
type textarea "credit - td"
click at [688, 542] on button "Forgive" at bounding box center [736, 535] width 202 height 29
type textarea "x"
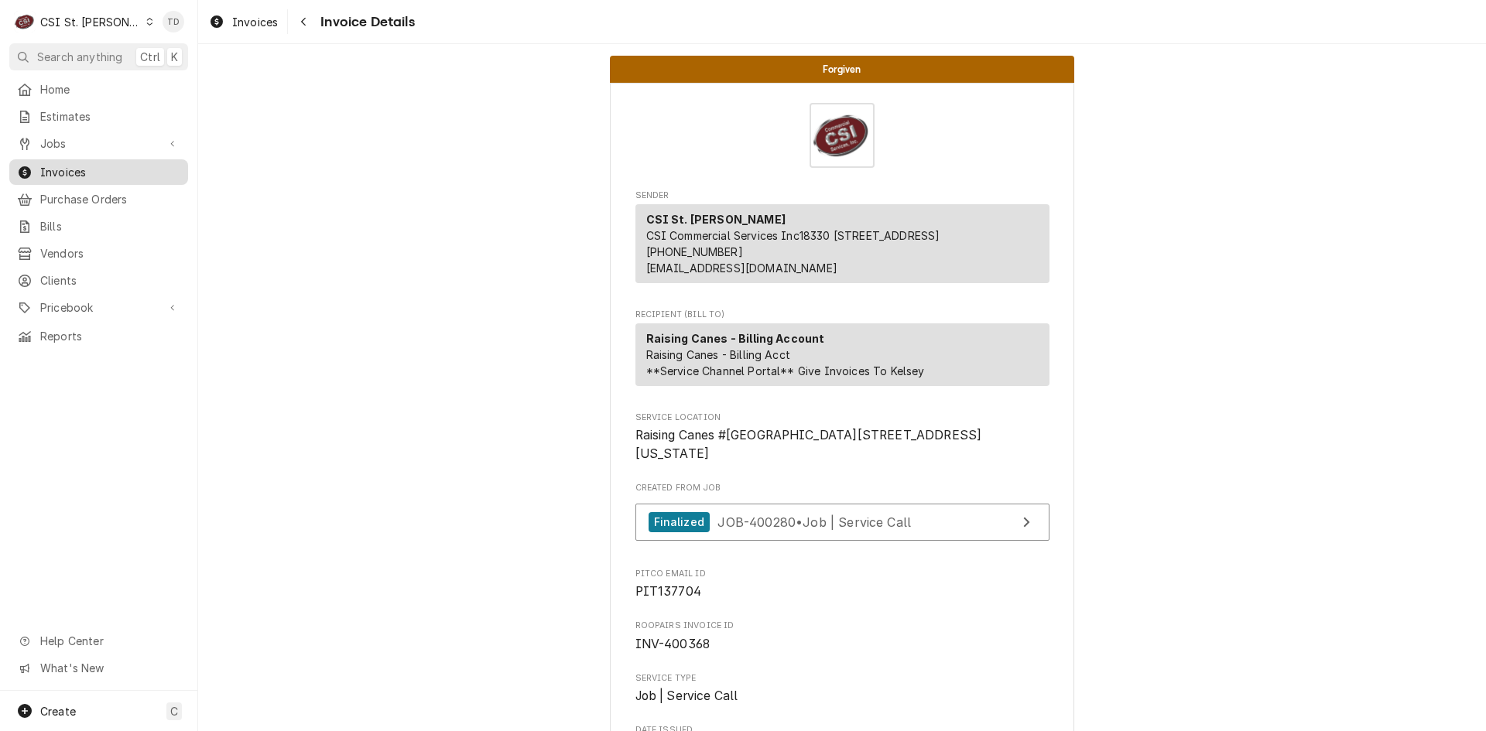
click at [135, 166] on span "Invoices" at bounding box center [110, 172] width 140 height 16
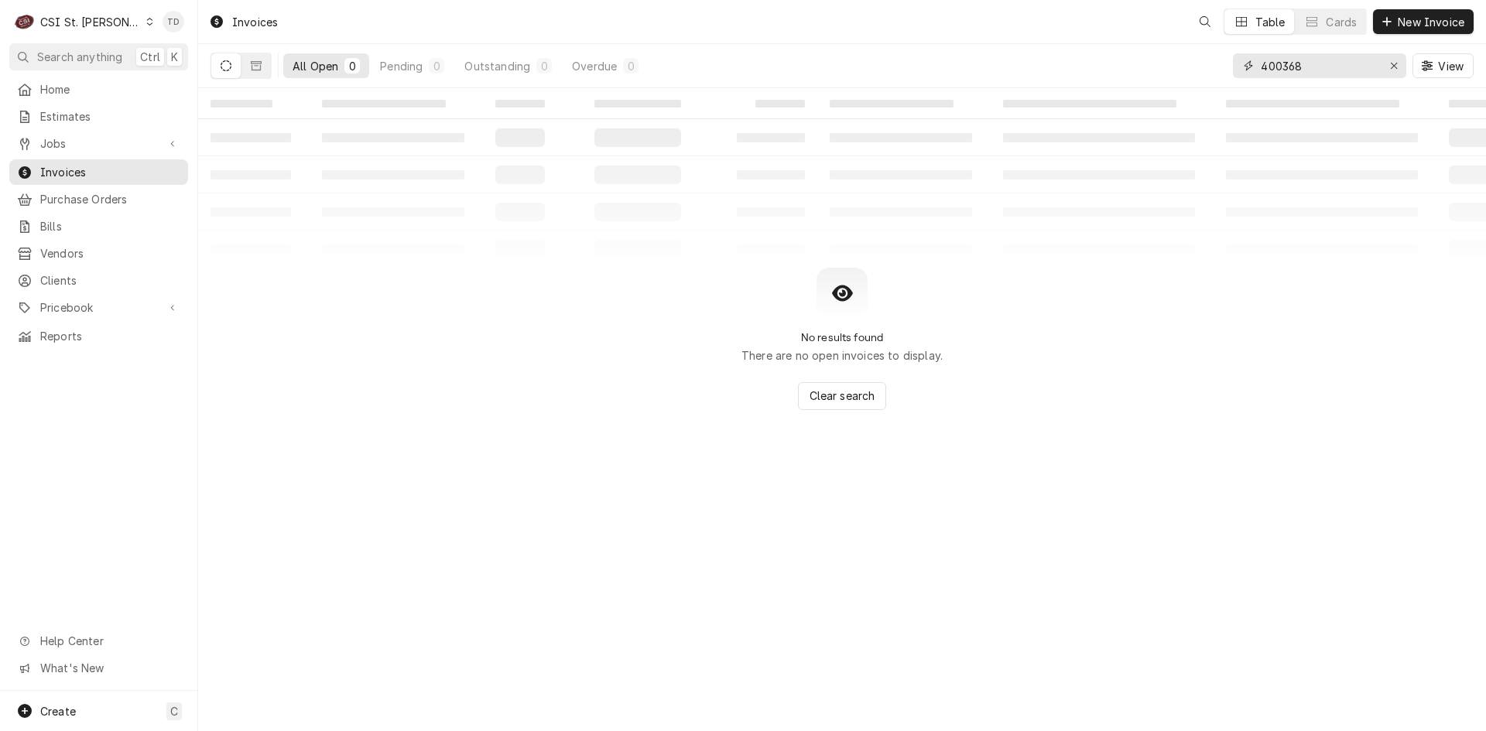
click at [1332, 76] on input "400368" at bounding box center [1318, 65] width 116 height 25
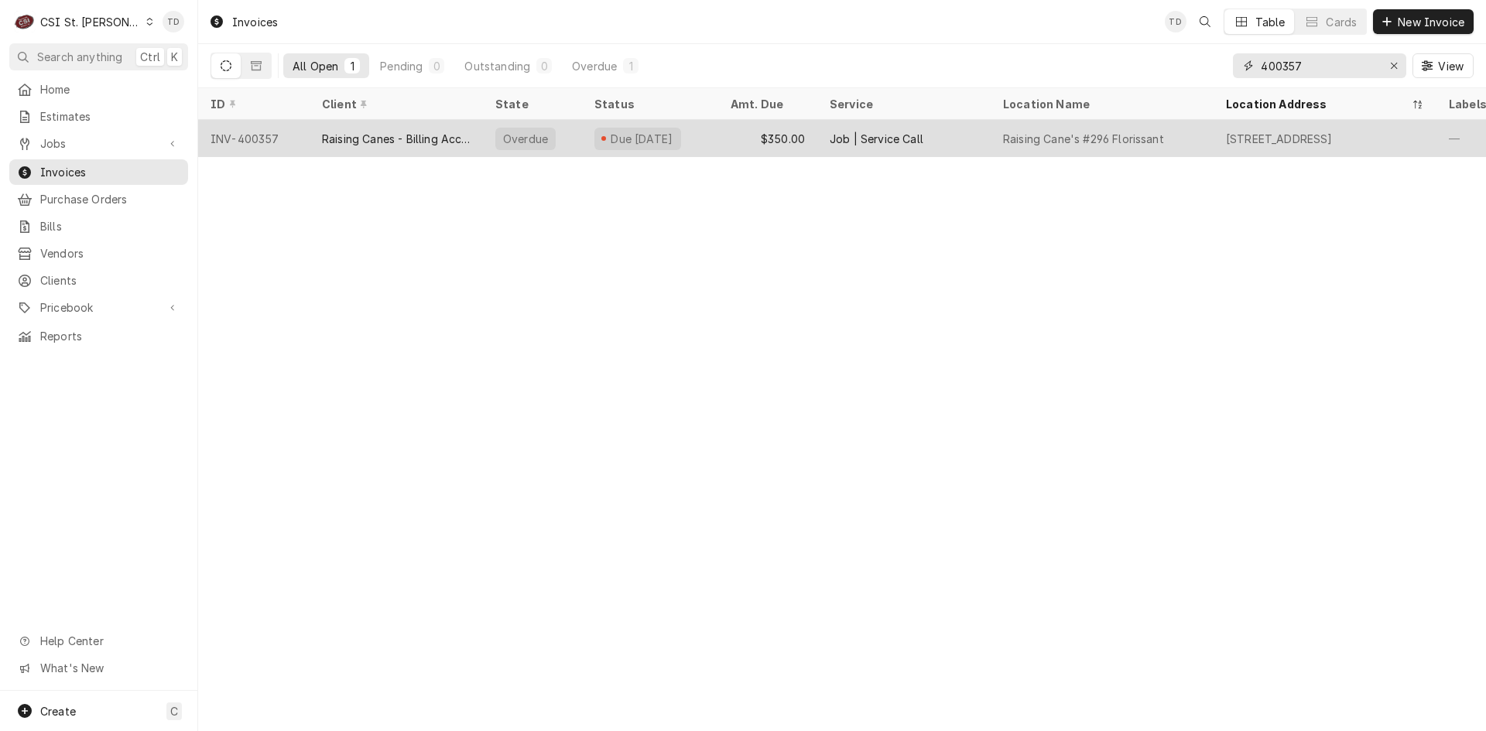
type input "400357"
click at [400, 138] on div "Raising Canes - Billing Account" at bounding box center [396, 139] width 149 height 16
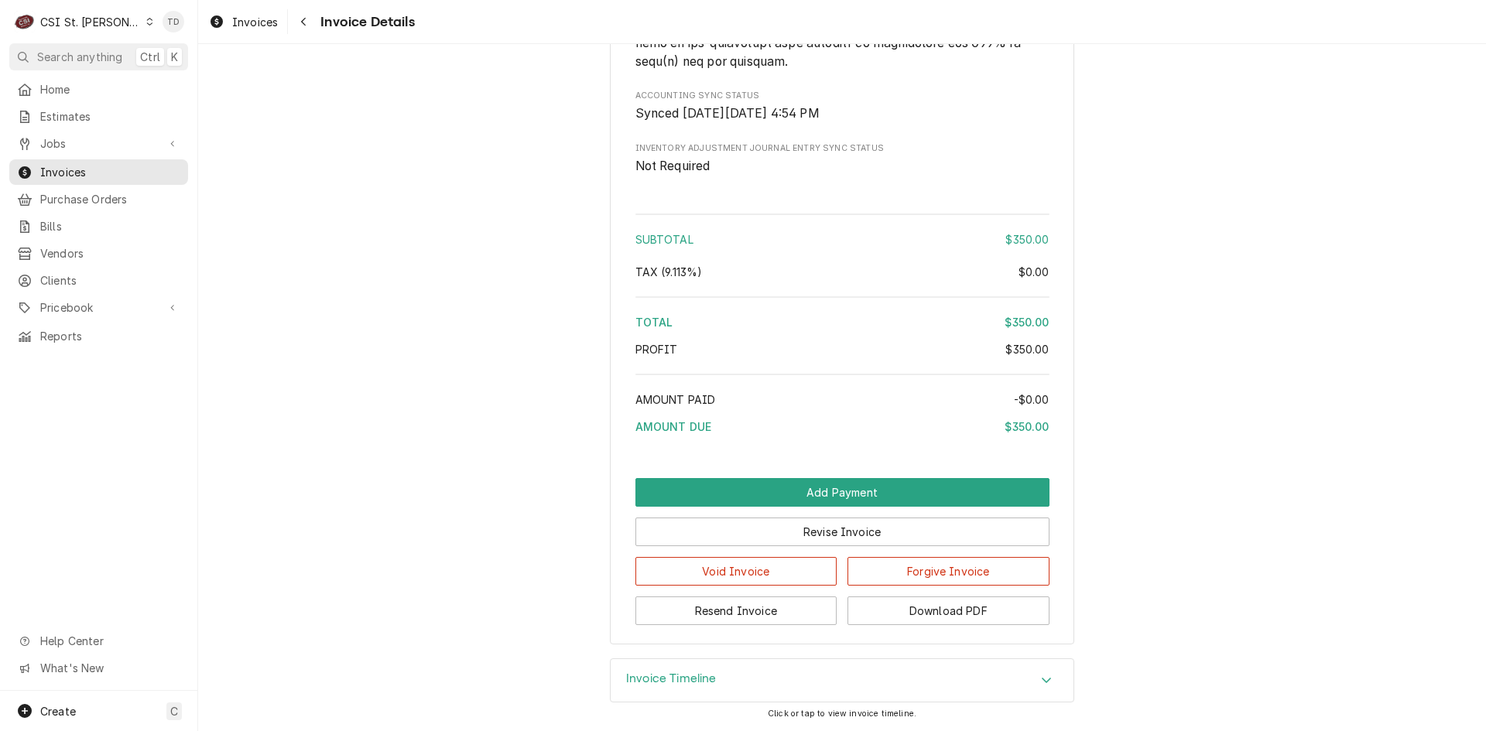
scroll to position [2987, 0]
click at [902, 574] on button "Forgive Invoice" at bounding box center [948, 571] width 202 height 29
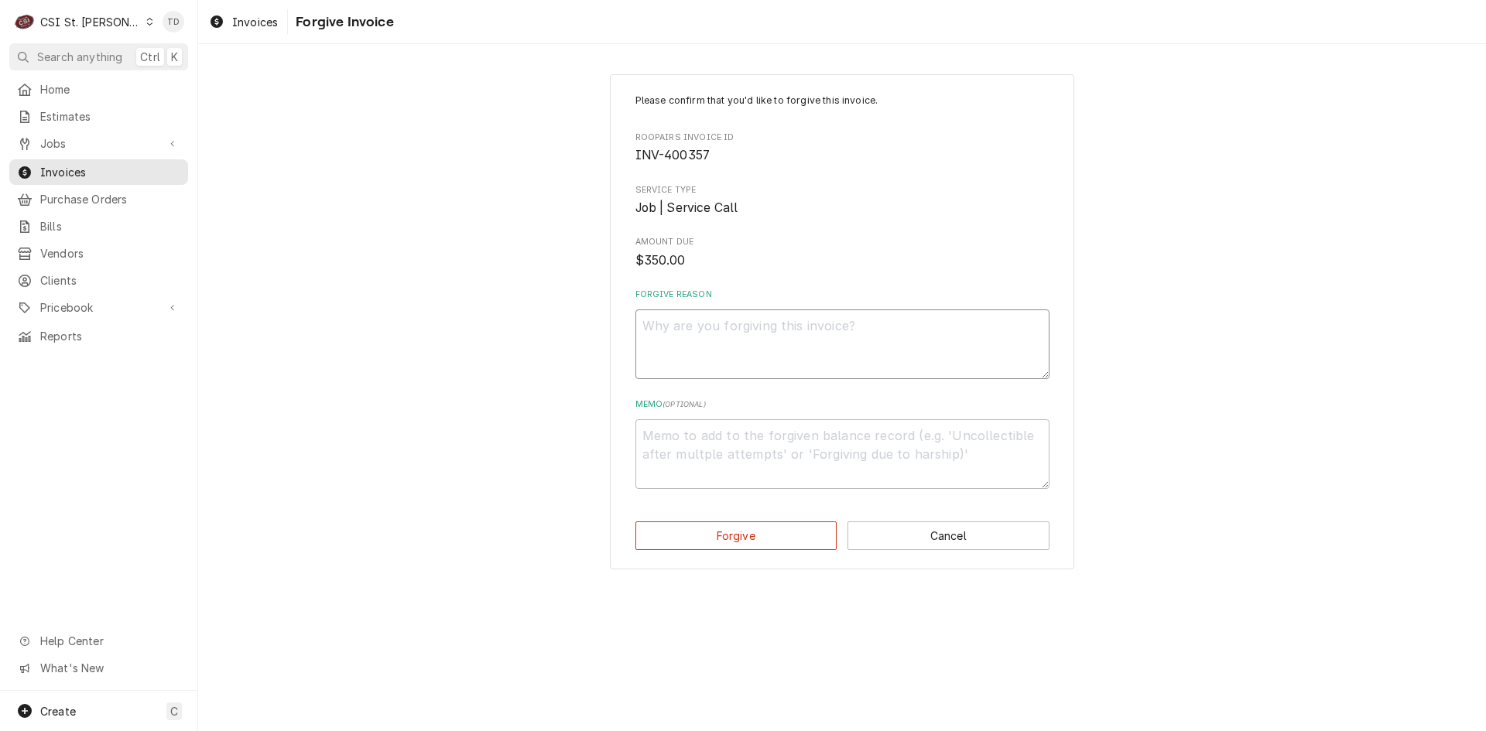
click at [730, 324] on textarea "Forgive Reason" at bounding box center [842, 344] width 414 height 70
type textarea "x"
type textarea "c"
type textarea "x"
type textarea "cr"
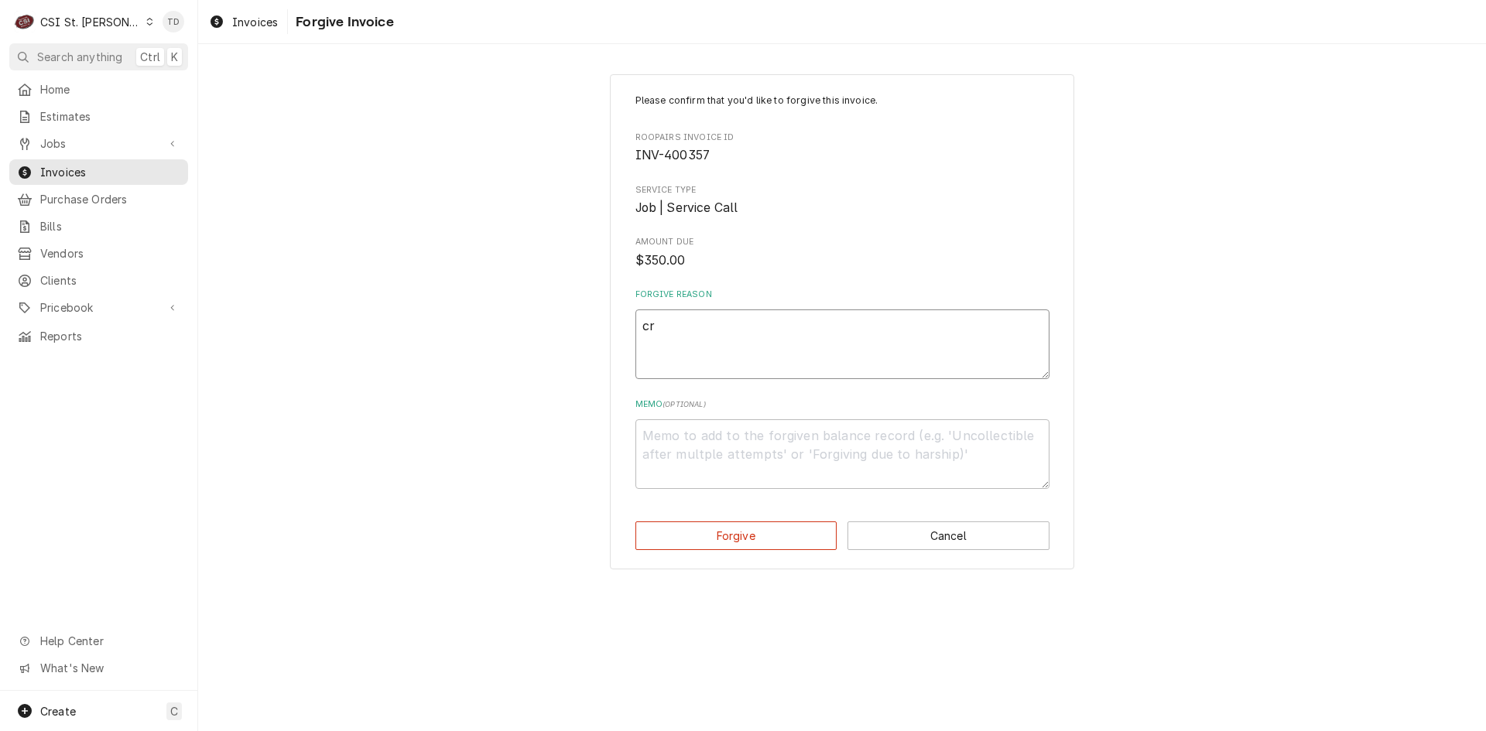
type textarea "x"
type textarea "cre"
type textarea "x"
type textarea "cred"
type textarea "x"
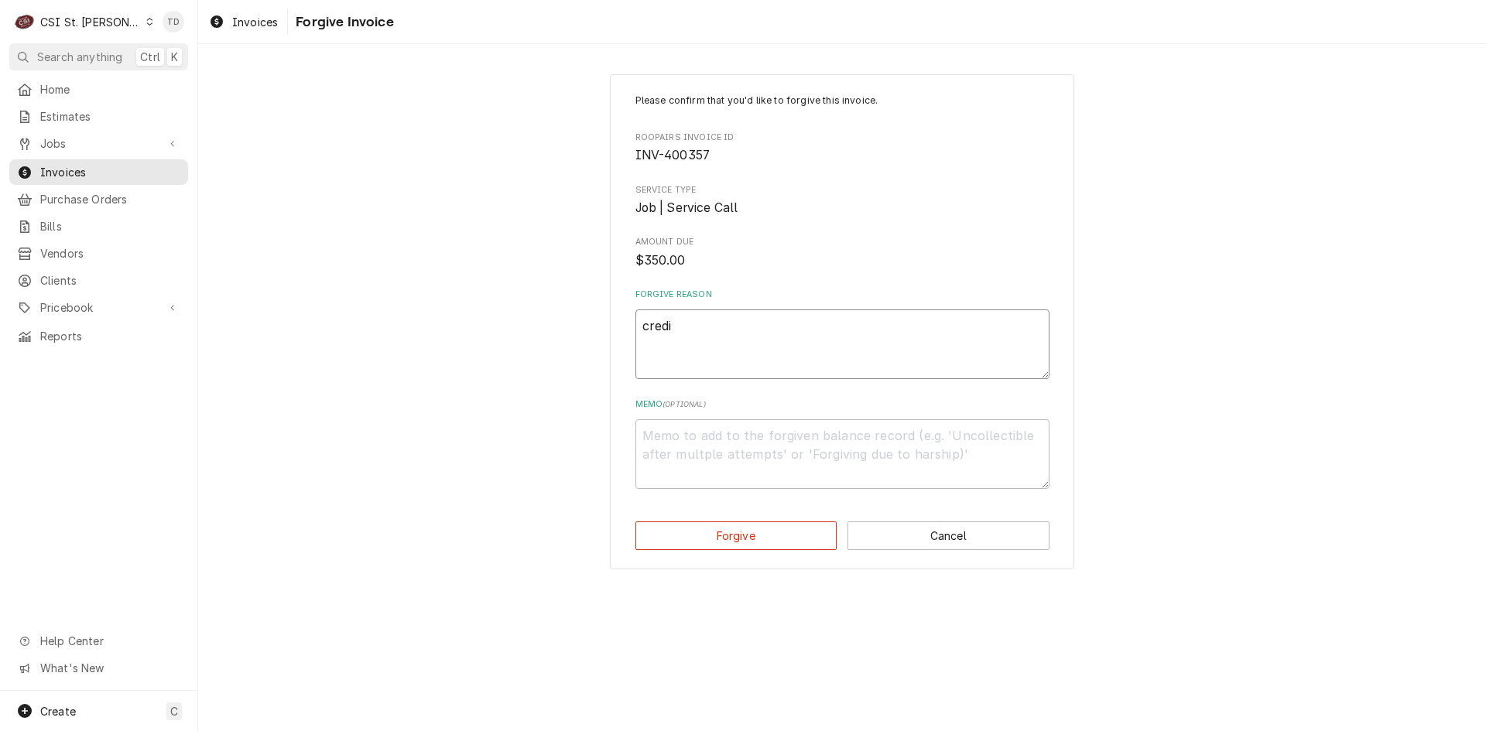
type textarea "credit"
type textarea "x"
type textarea "credit"
type textarea "x"
type textarea "credit -"
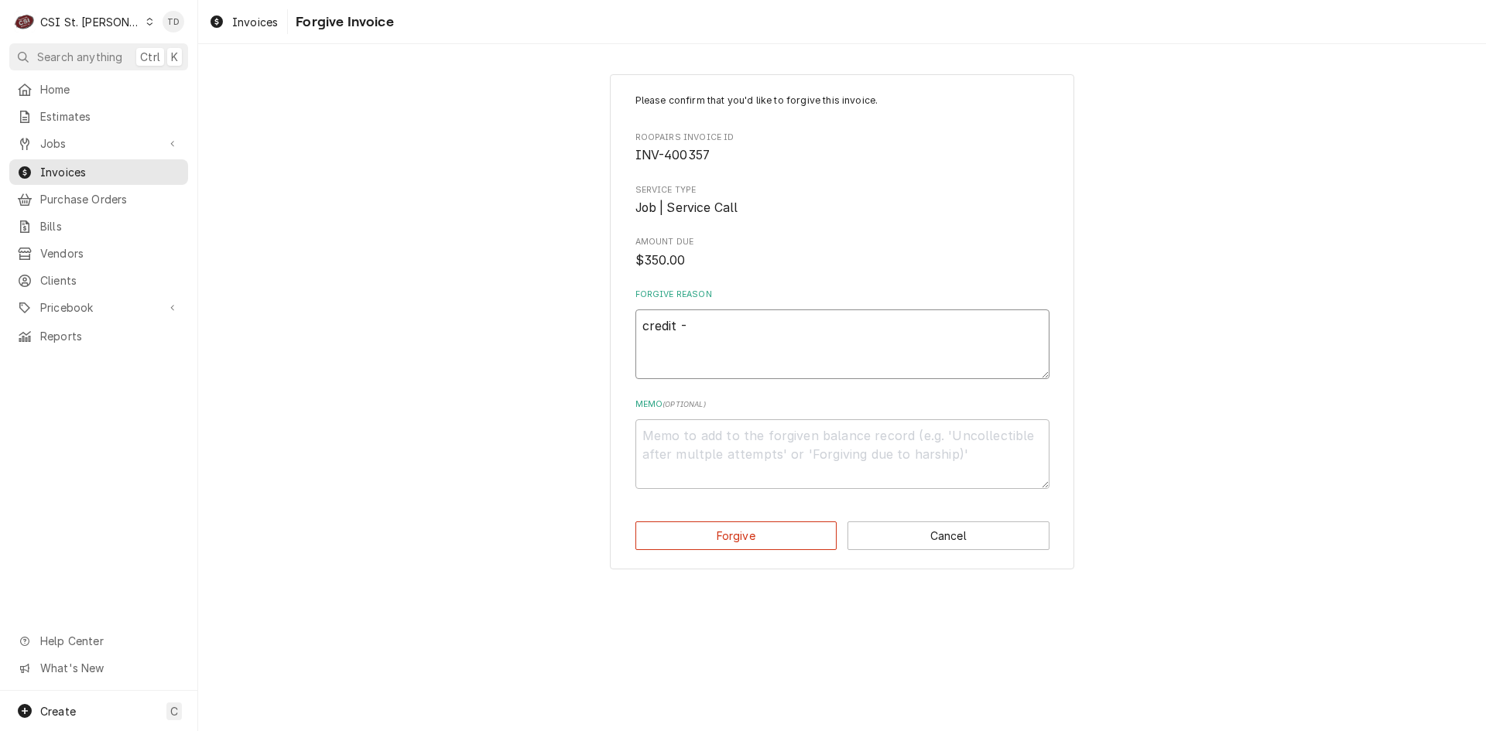
type textarea "x"
type textarea "credit -"
type textarea "x"
type textarea "credit - t"
type textarea "x"
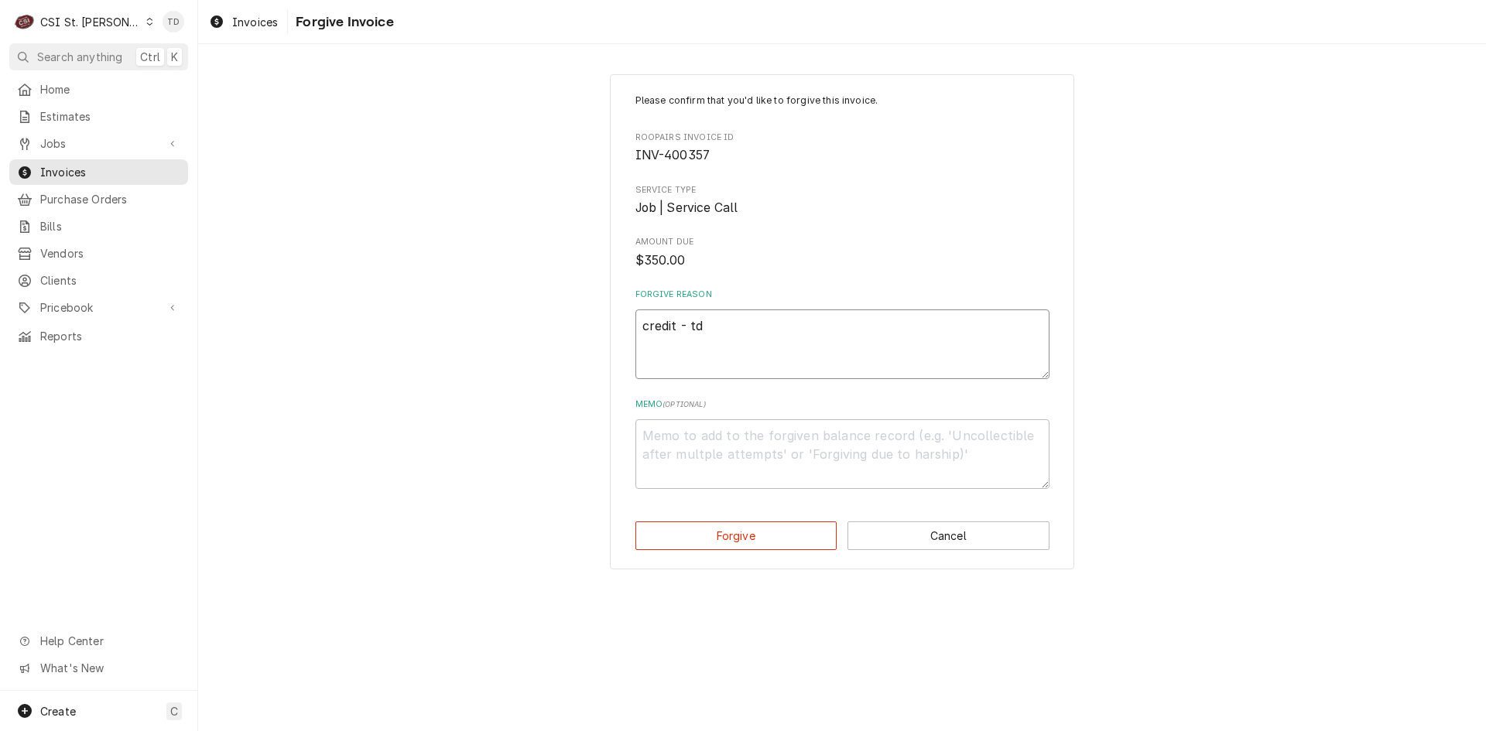
type textarea "credit - td"
type textarea "x"
type textarea "c"
type textarea "x"
type textarea "cr"
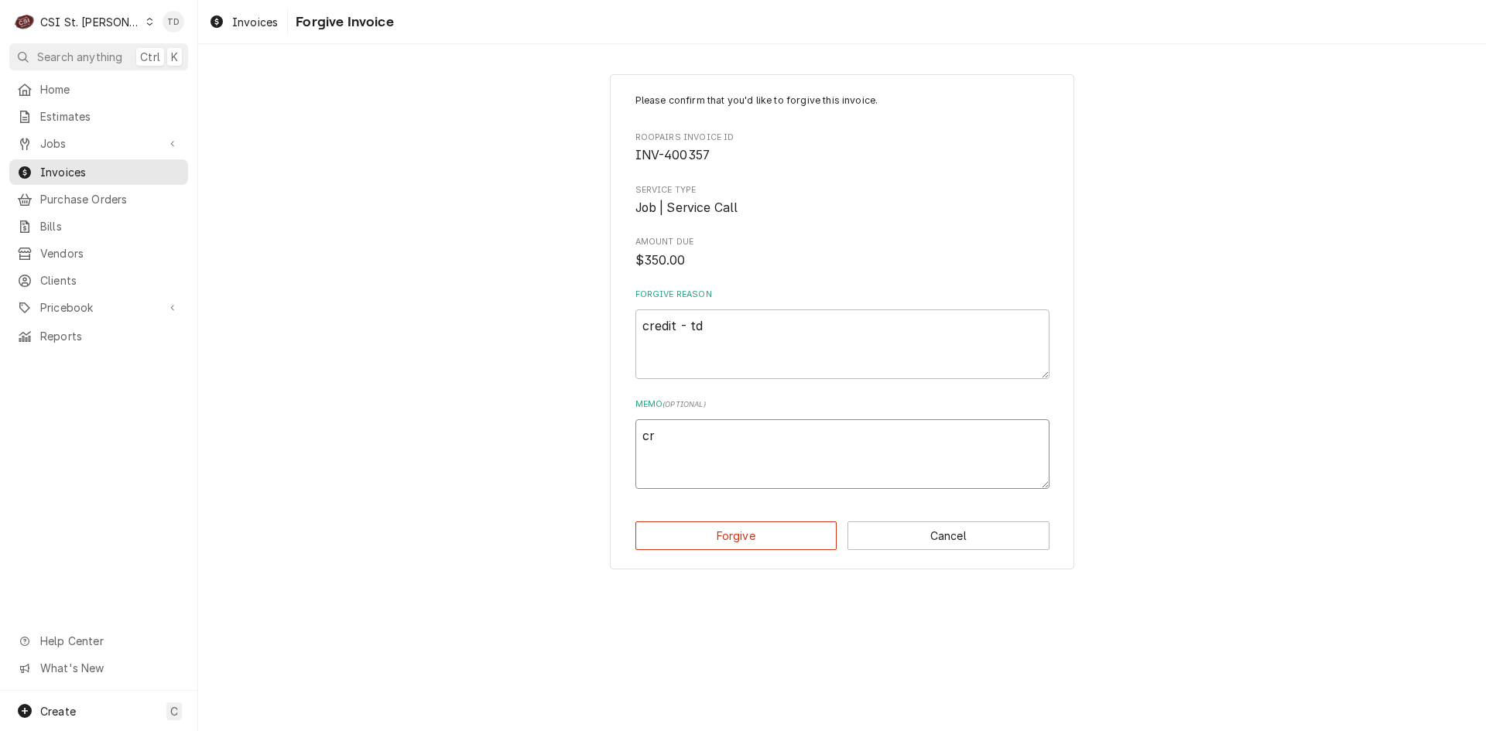
type textarea "x"
type textarea "cre"
type textarea "x"
type textarea "cred"
type textarea "x"
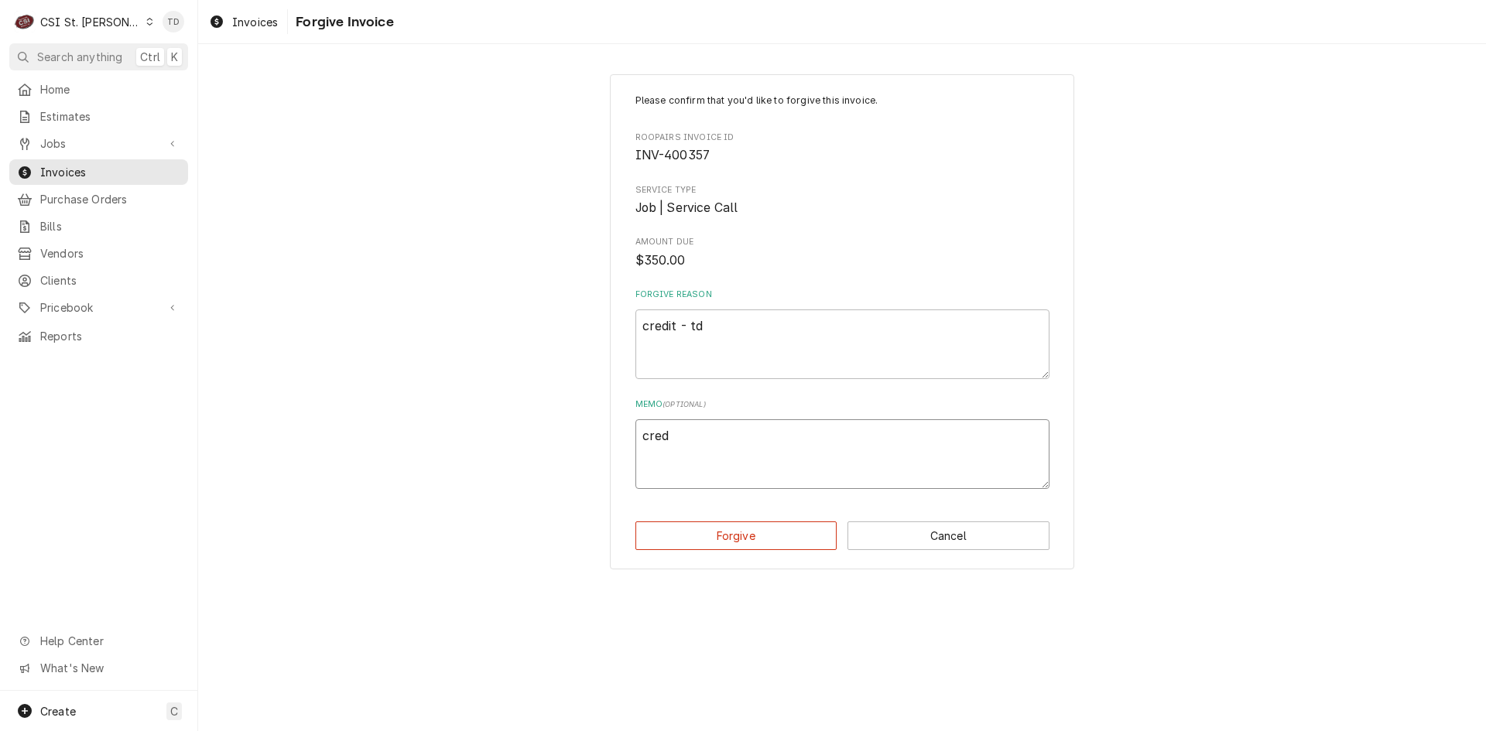
type textarea "credi"
type textarea "x"
type textarea "credit"
type textarea "x"
type textarea "credit"
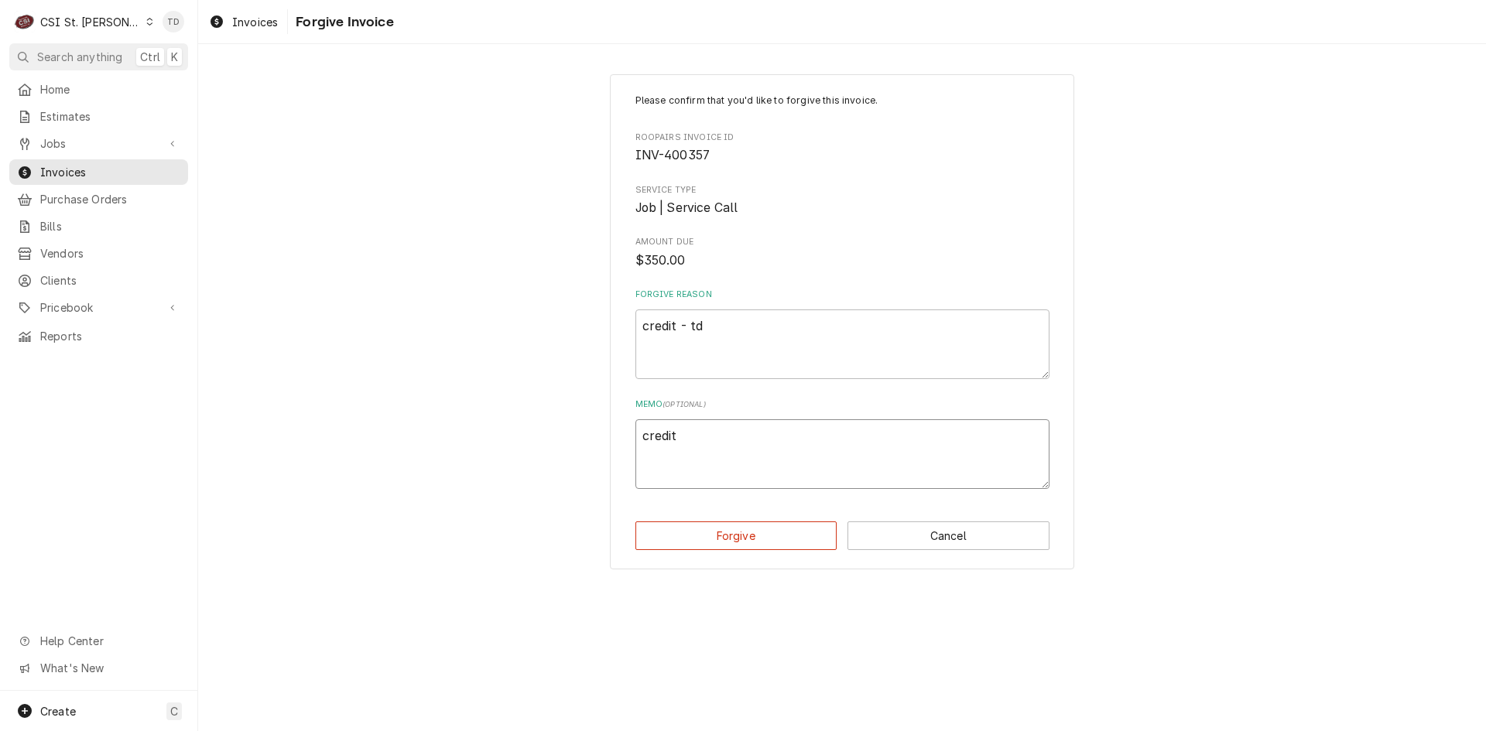
type textarea "x"
type textarea "credit -"
type textarea "x"
type textarea "credit -"
type textarea "x"
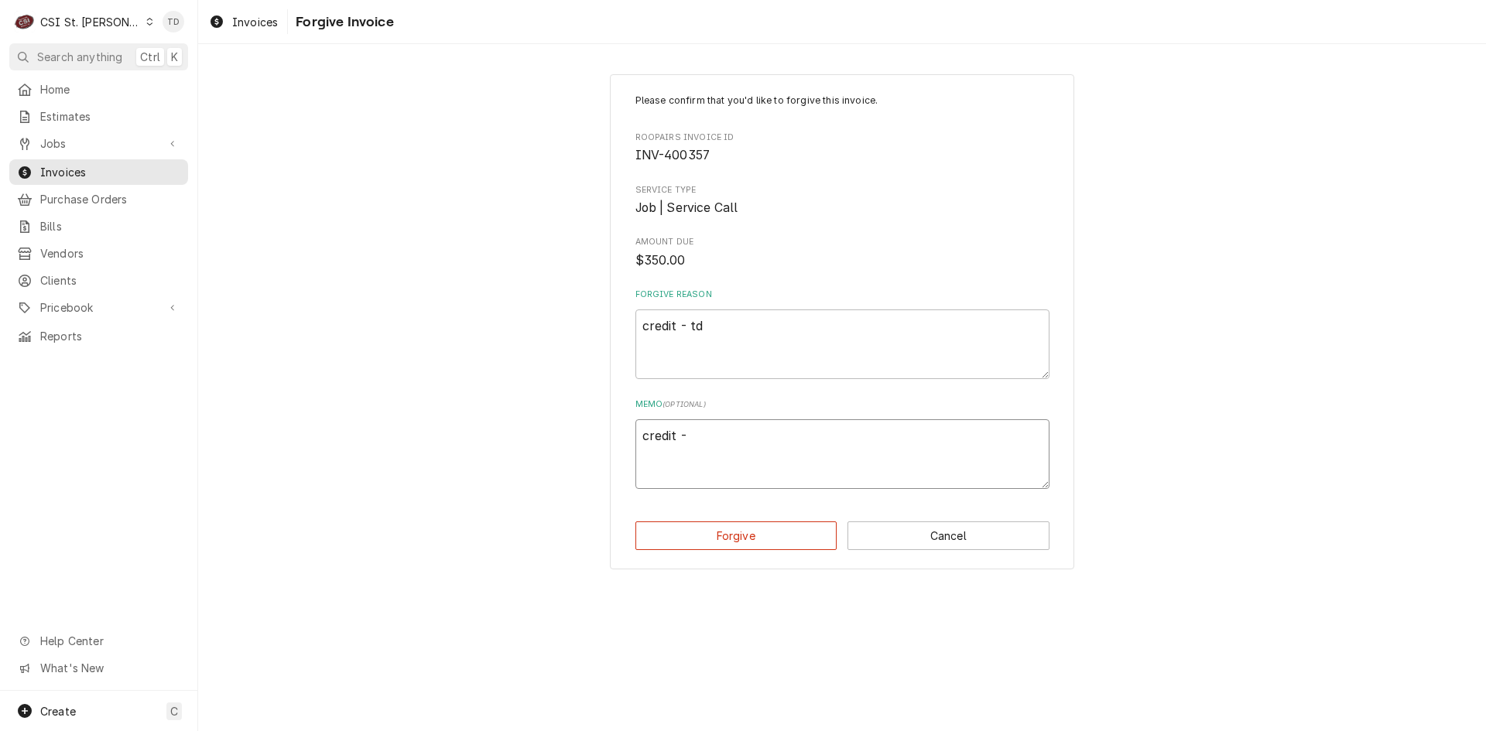
type textarea "credit - t"
type textarea "x"
type textarea "credit - td"
click at [673, 535] on button "Forgive" at bounding box center [736, 535] width 202 height 29
type textarea "x"
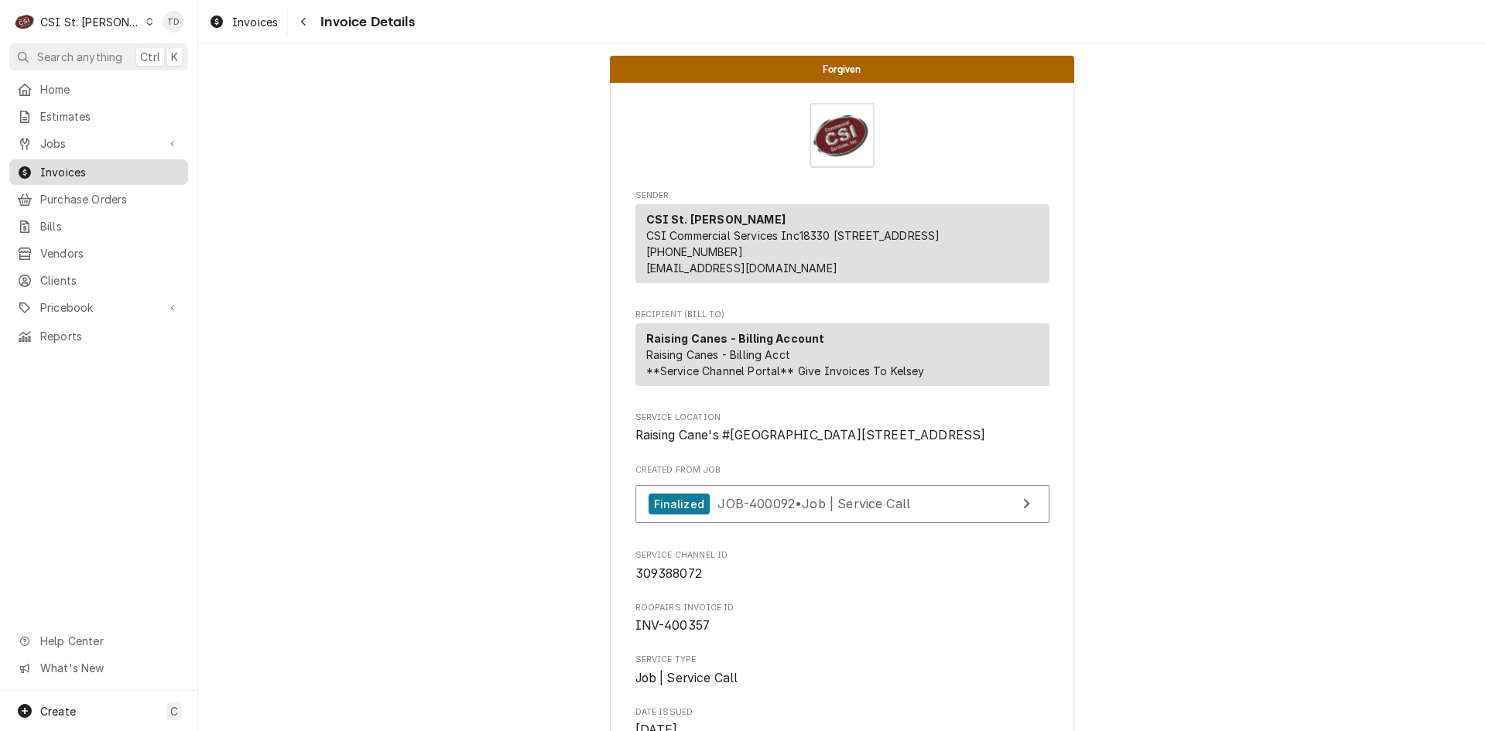
click at [137, 172] on span "Invoices" at bounding box center [110, 172] width 140 height 16
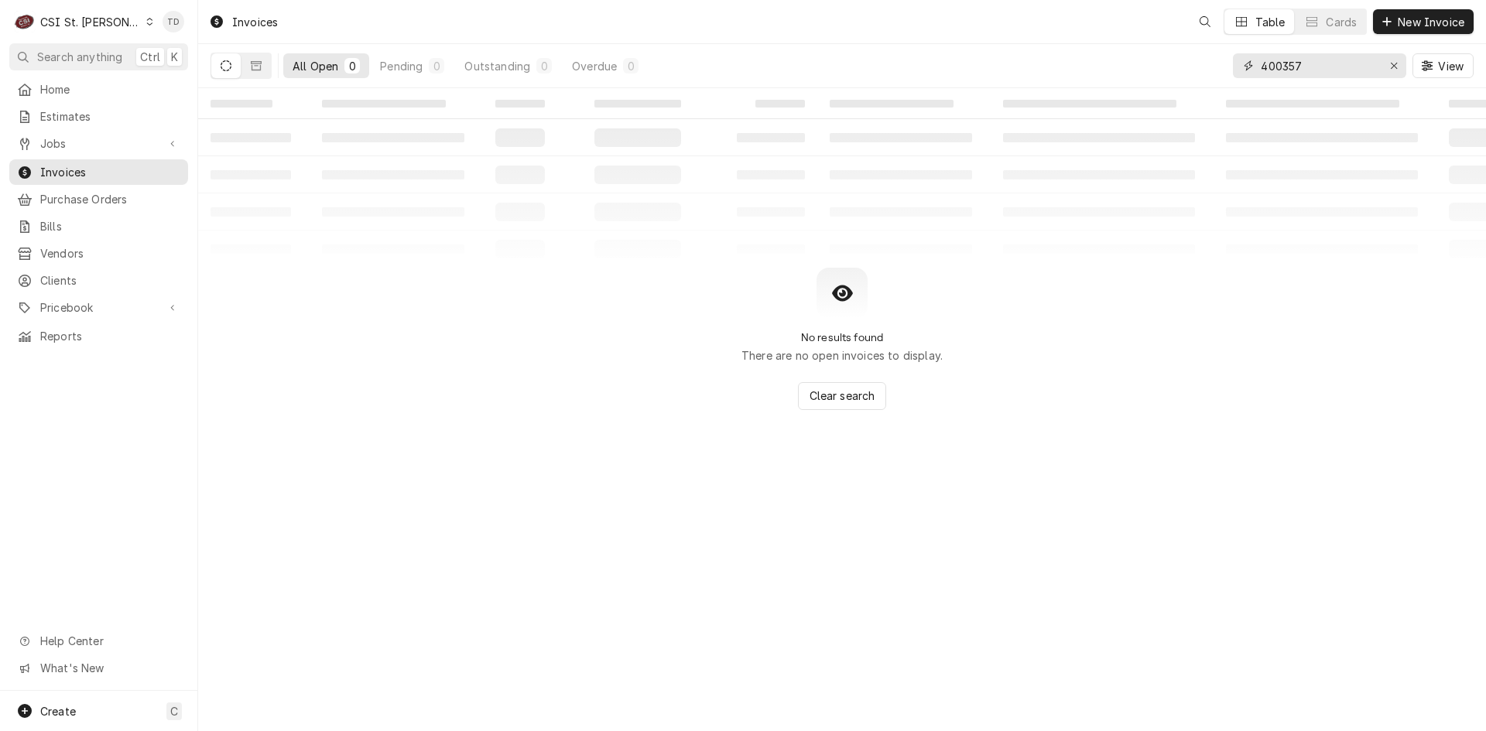
click at [1308, 63] on input "400357" at bounding box center [1318, 65] width 116 height 25
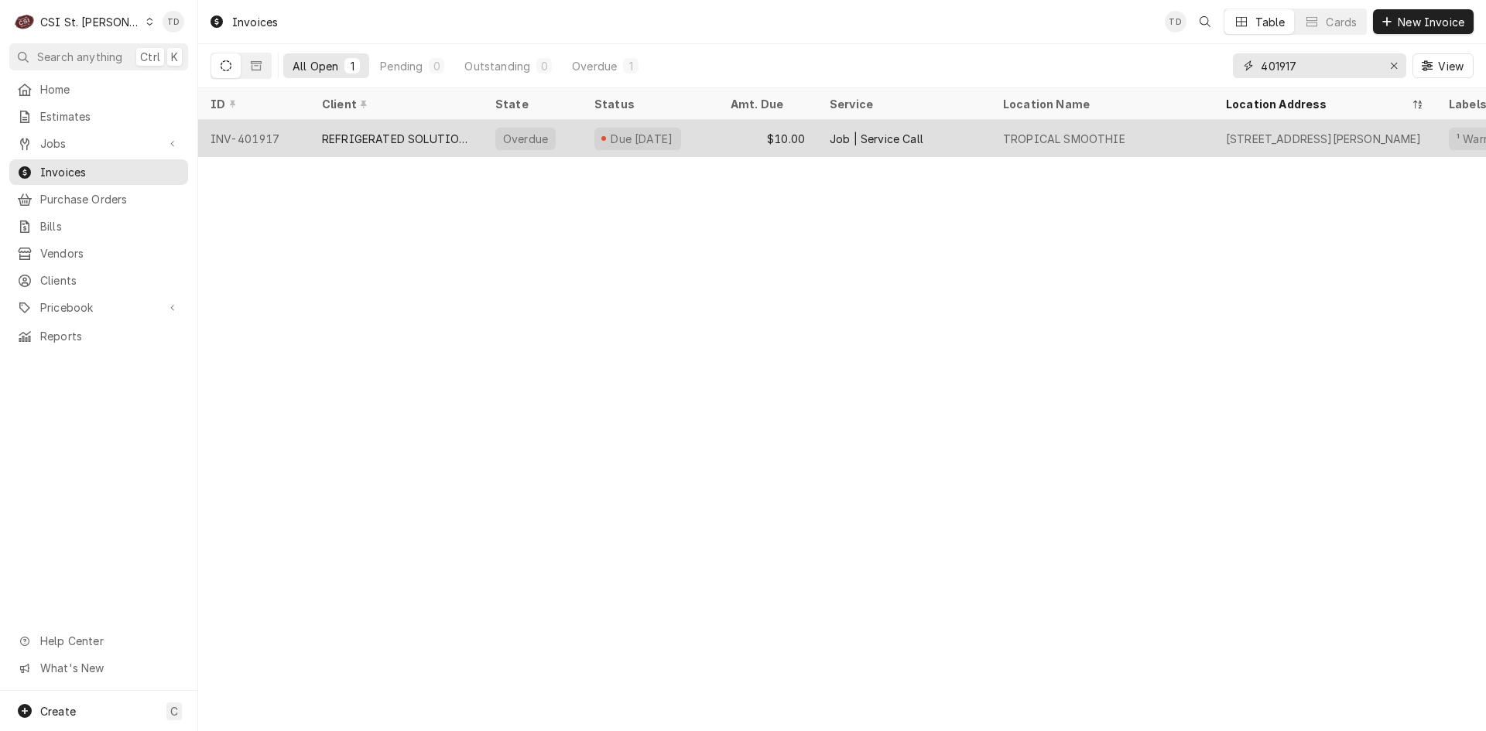
type input "401917"
click at [358, 132] on div "REFRIGERATED SOLUTIONS GROUP" at bounding box center [396, 139] width 149 height 16
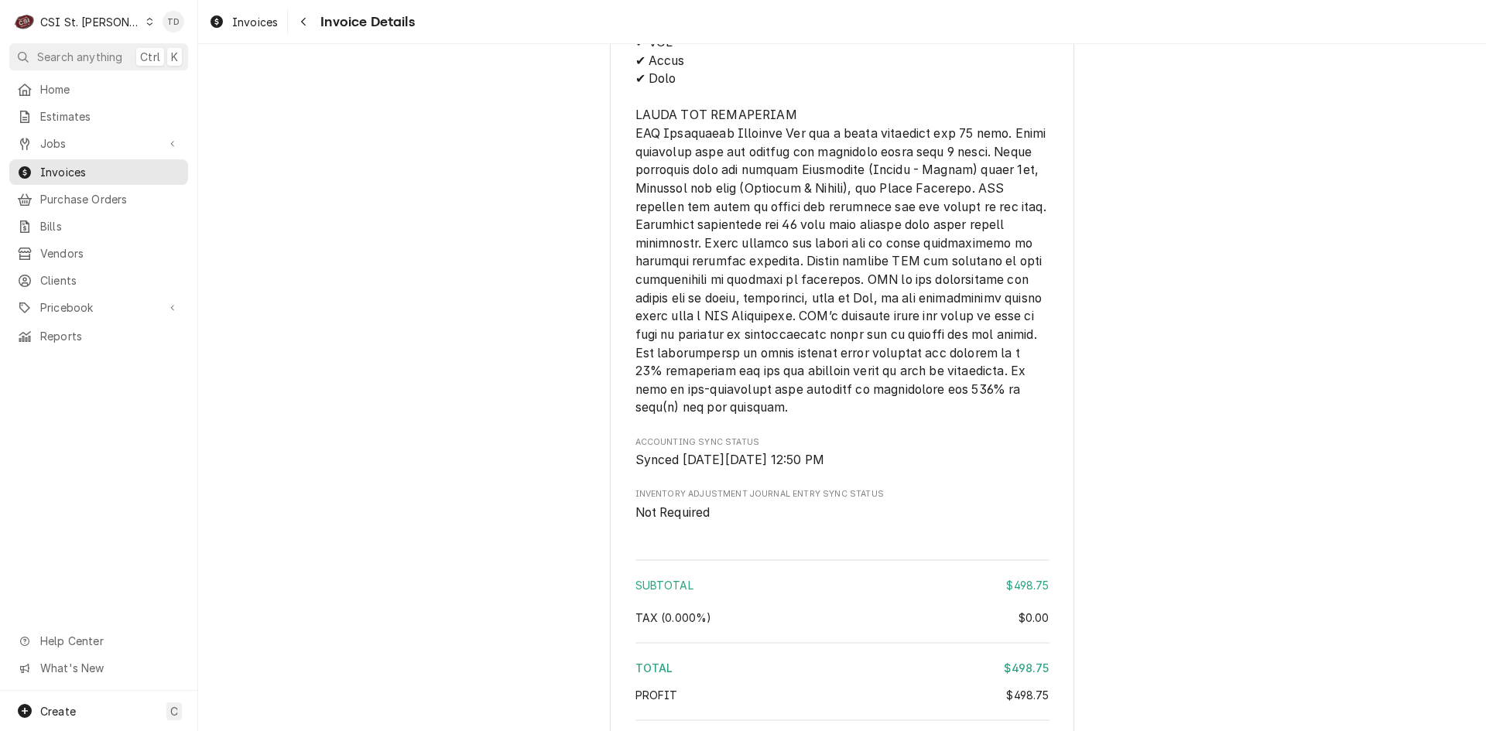
scroll to position [2915, 0]
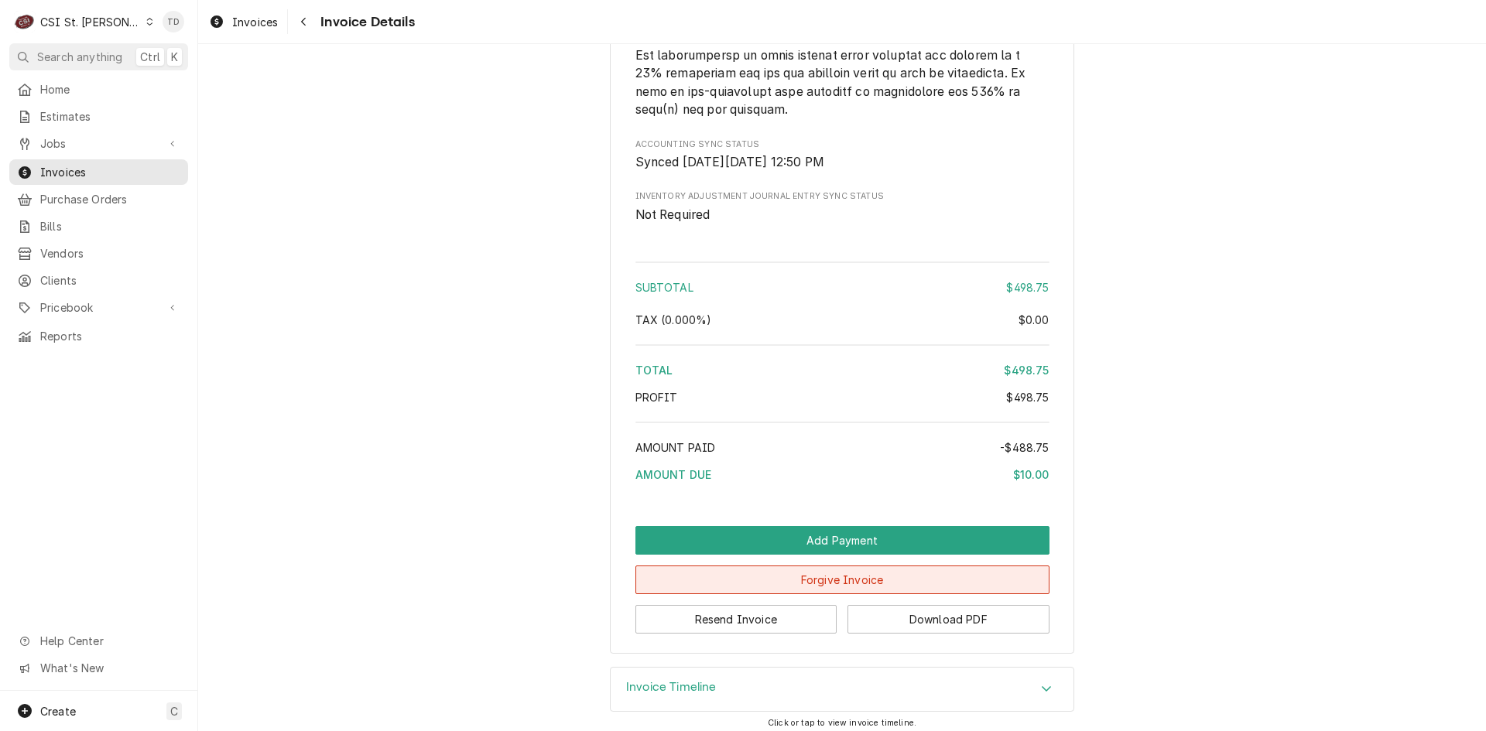
click at [774, 594] on button "Forgive Invoice" at bounding box center [842, 580] width 414 height 29
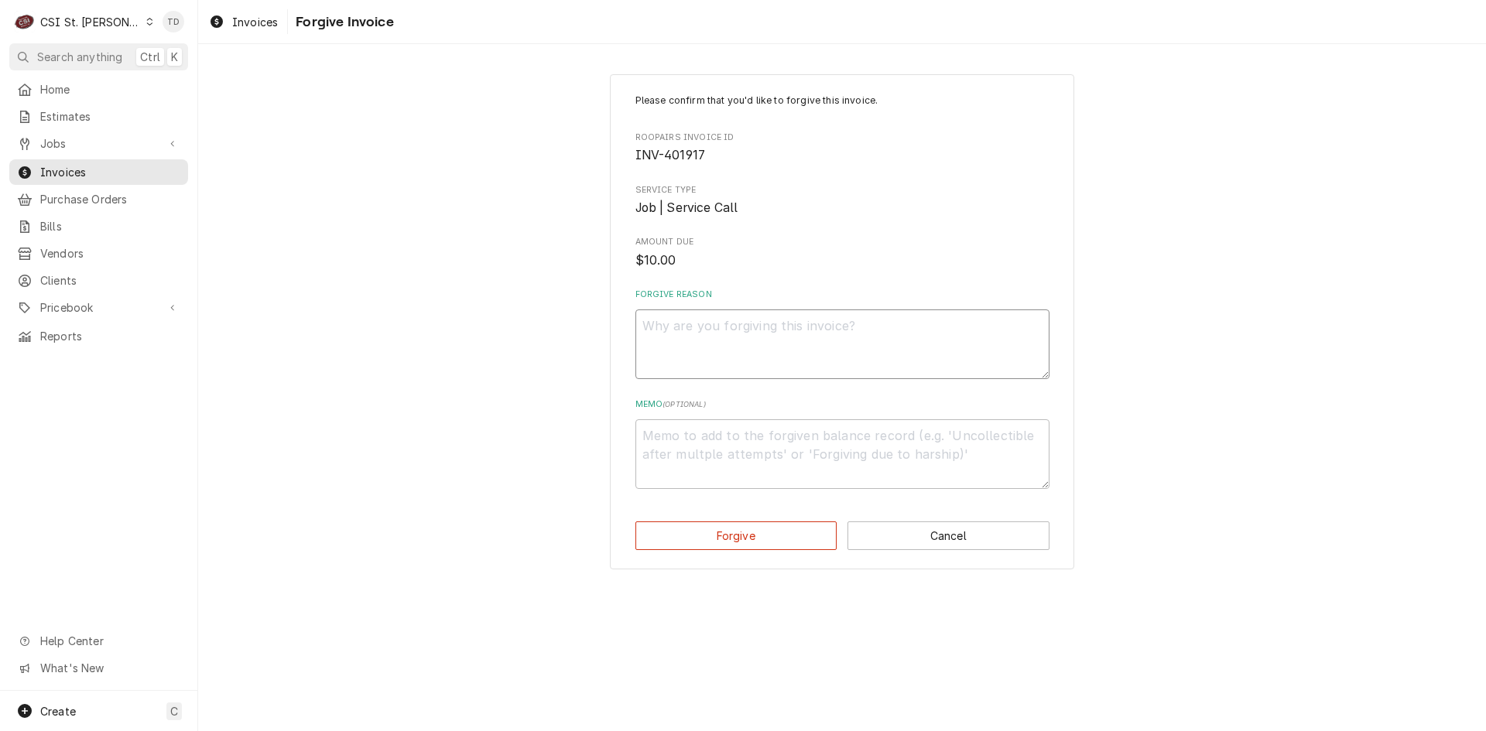
click at [696, 335] on textarea "Forgive Reason" at bounding box center [842, 344] width 414 height 70
type textarea "x"
type textarea "c"
type textarea "x"
type textarea "cr"
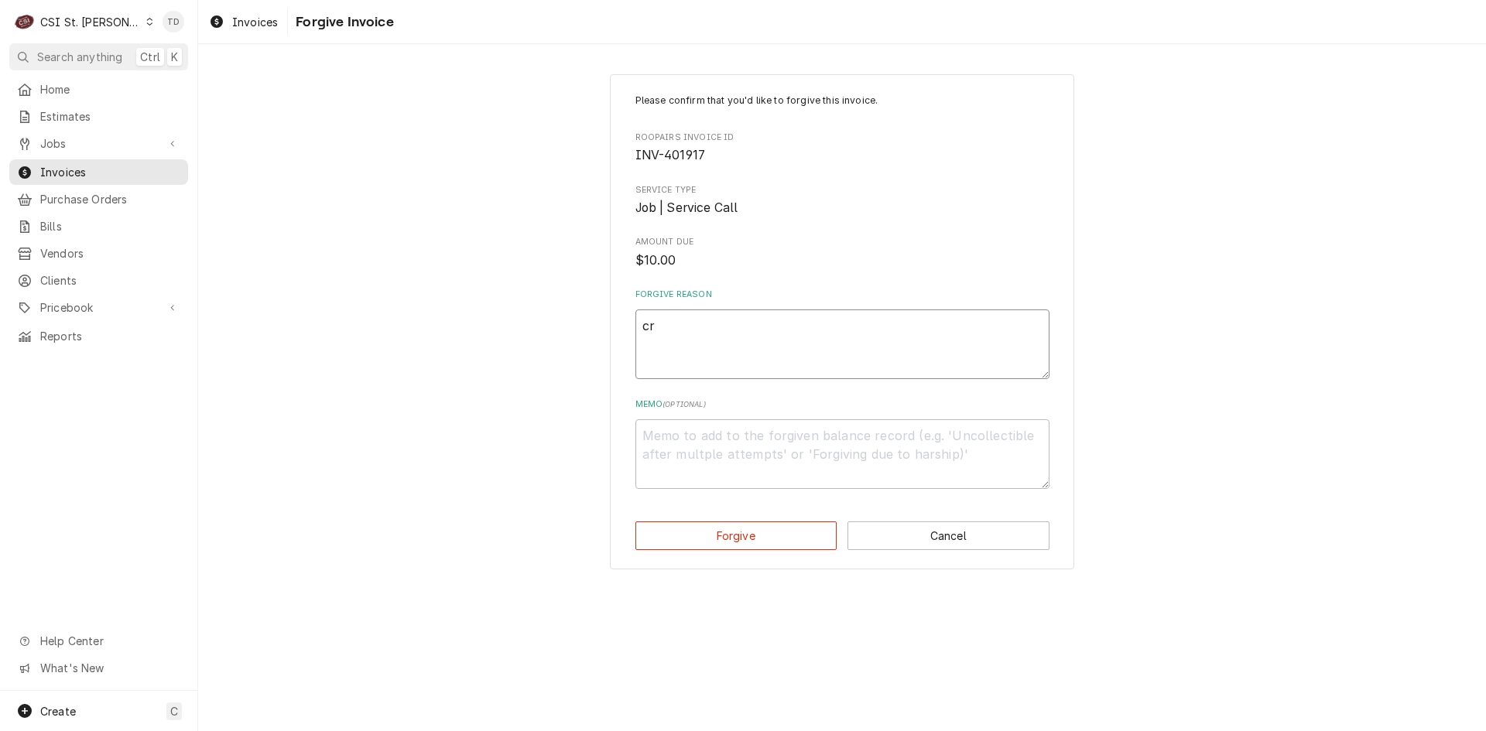
type textarea "x"
type textarea "cre"
type textarea "x"
type textarea "cred"
type textarea "x"
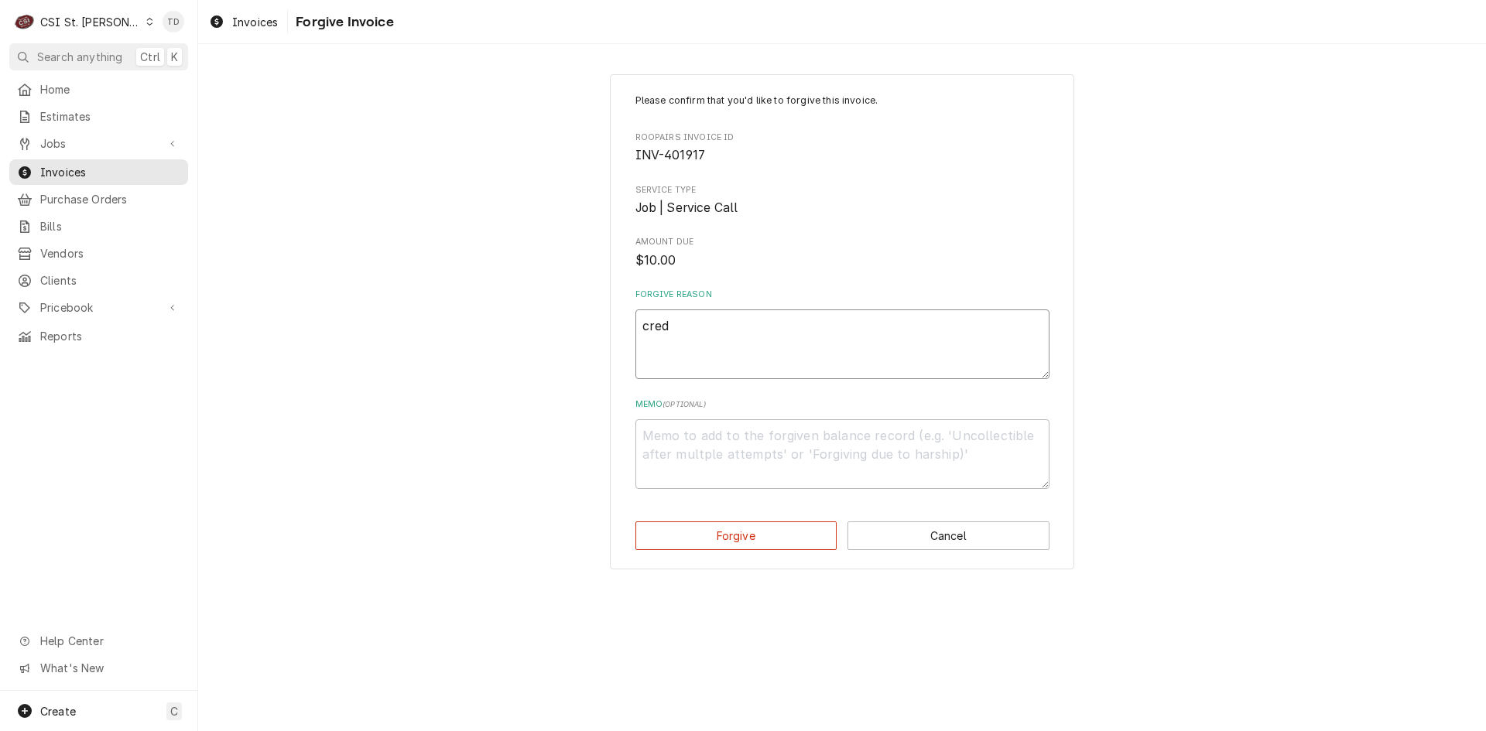
type textarea "credi"
type textarea "x"
type textarea "credit"
type textarea "x"
type textarea "credit"
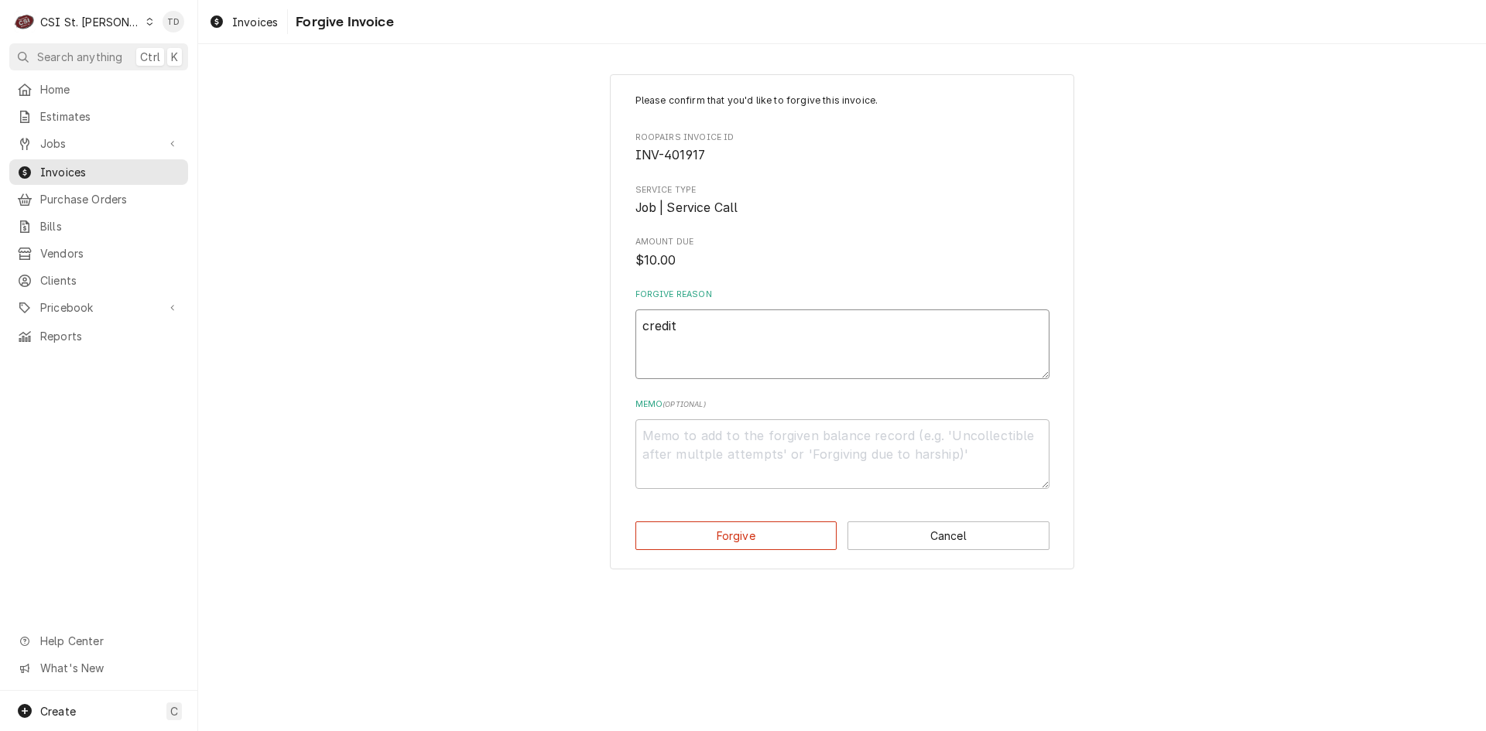
type textarea "x"
type textarea "credit -"
type textarea "x"
type textarea "credit -"
type textarea "x"
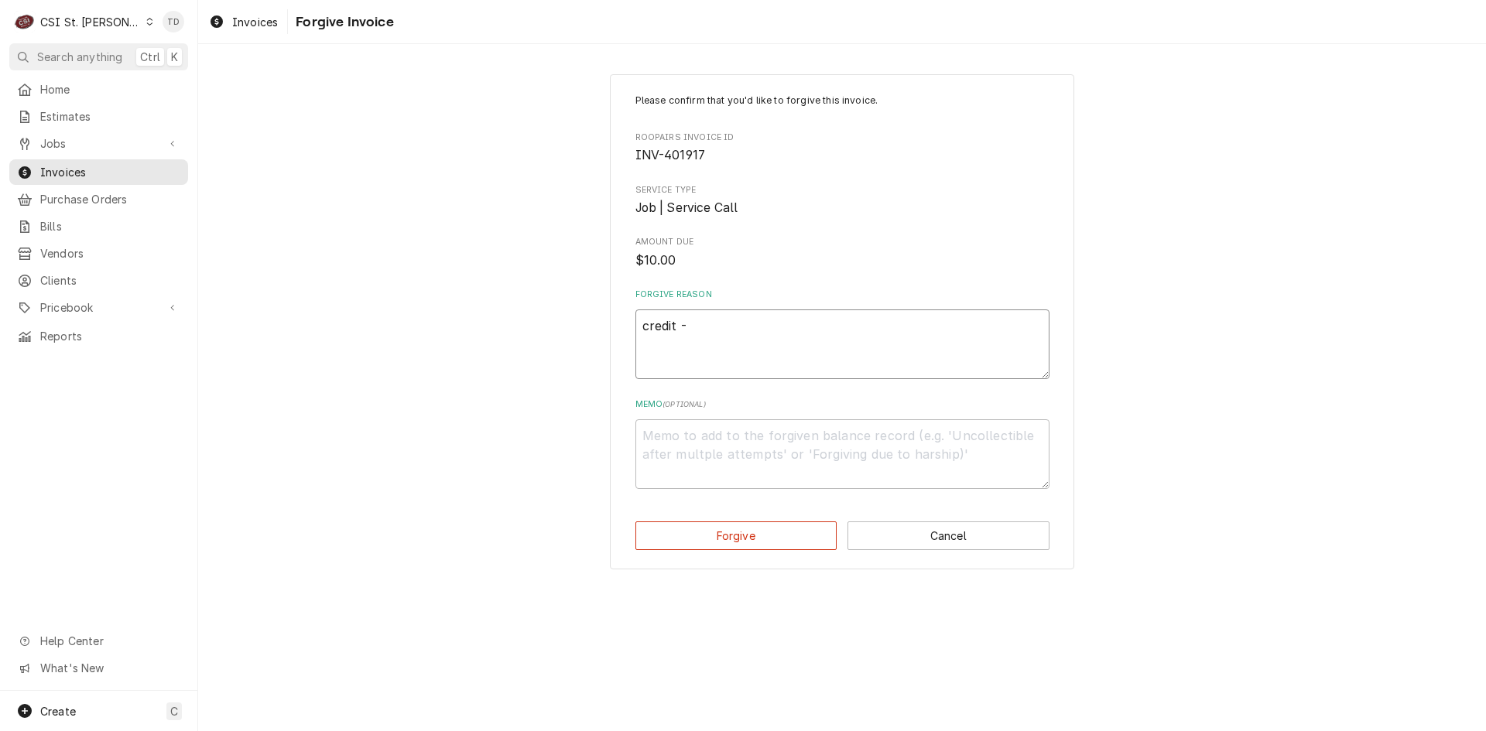
type textarea "credit - t"
type textarea "x"
type textarea "credit - td"
type textarea "x"
type textarea "c"
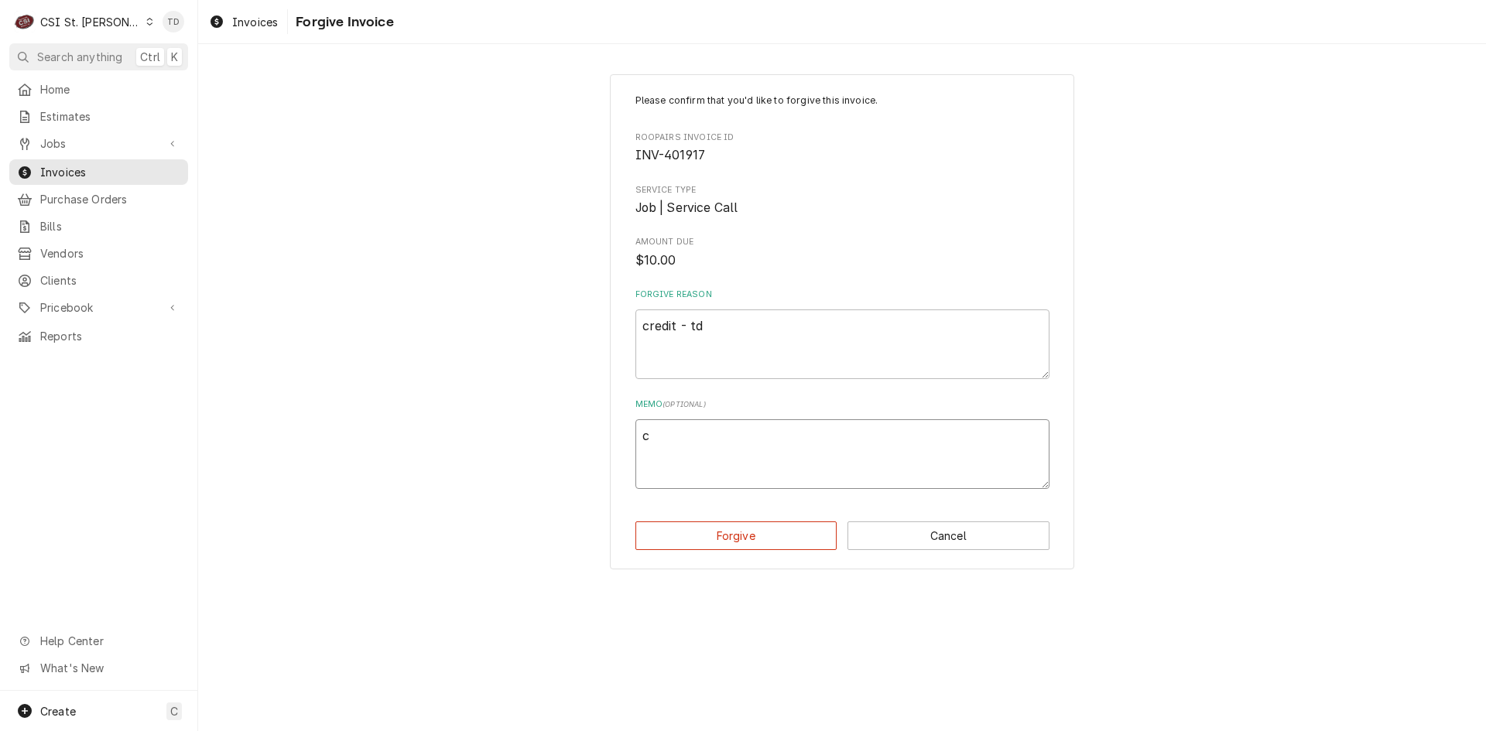
type textarea "x"
type textarea "cr"
type textarea "x"
type textarea "cre"
type textarea "x"
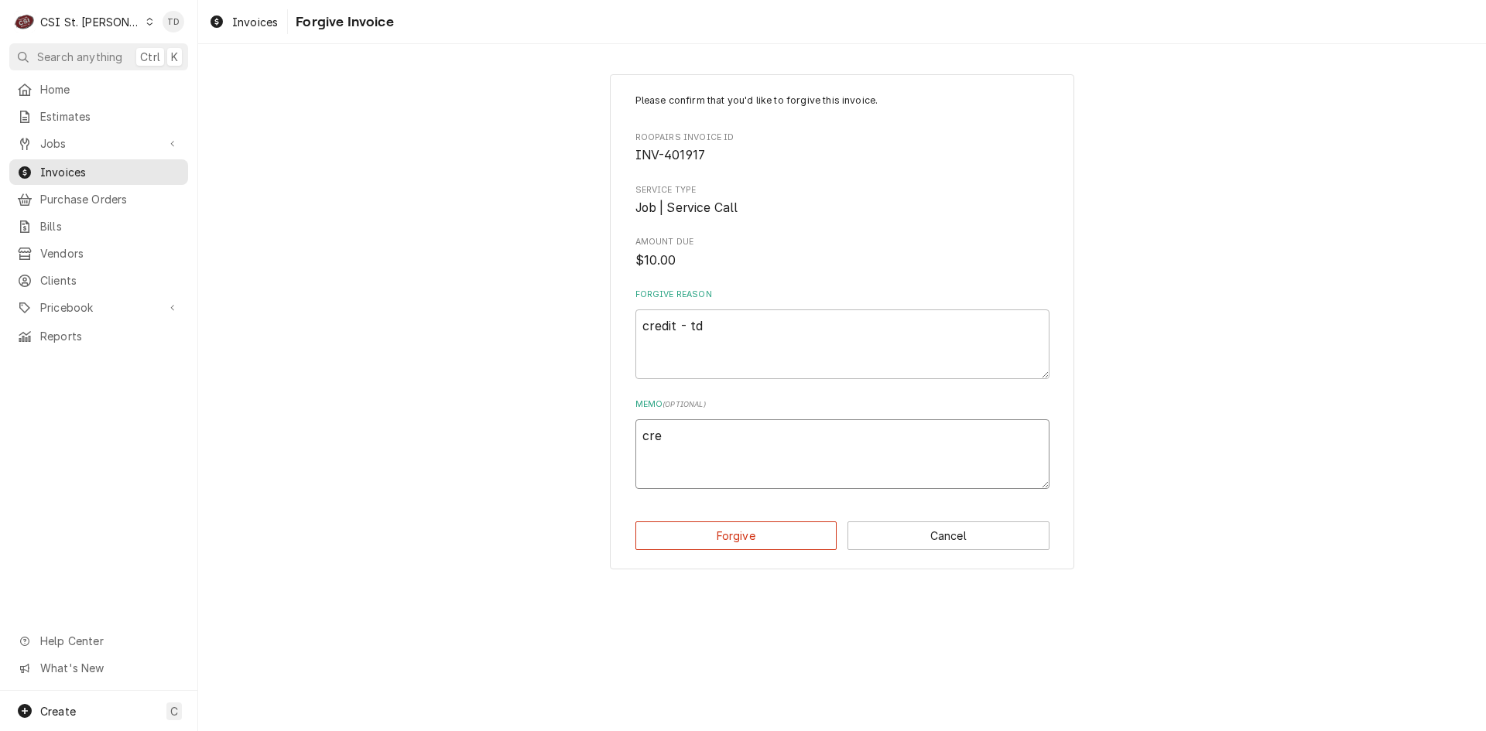
type textarea "cred"
type textarea "x"
type textarea "credi"
type textarea "x"
type textarea "credit"
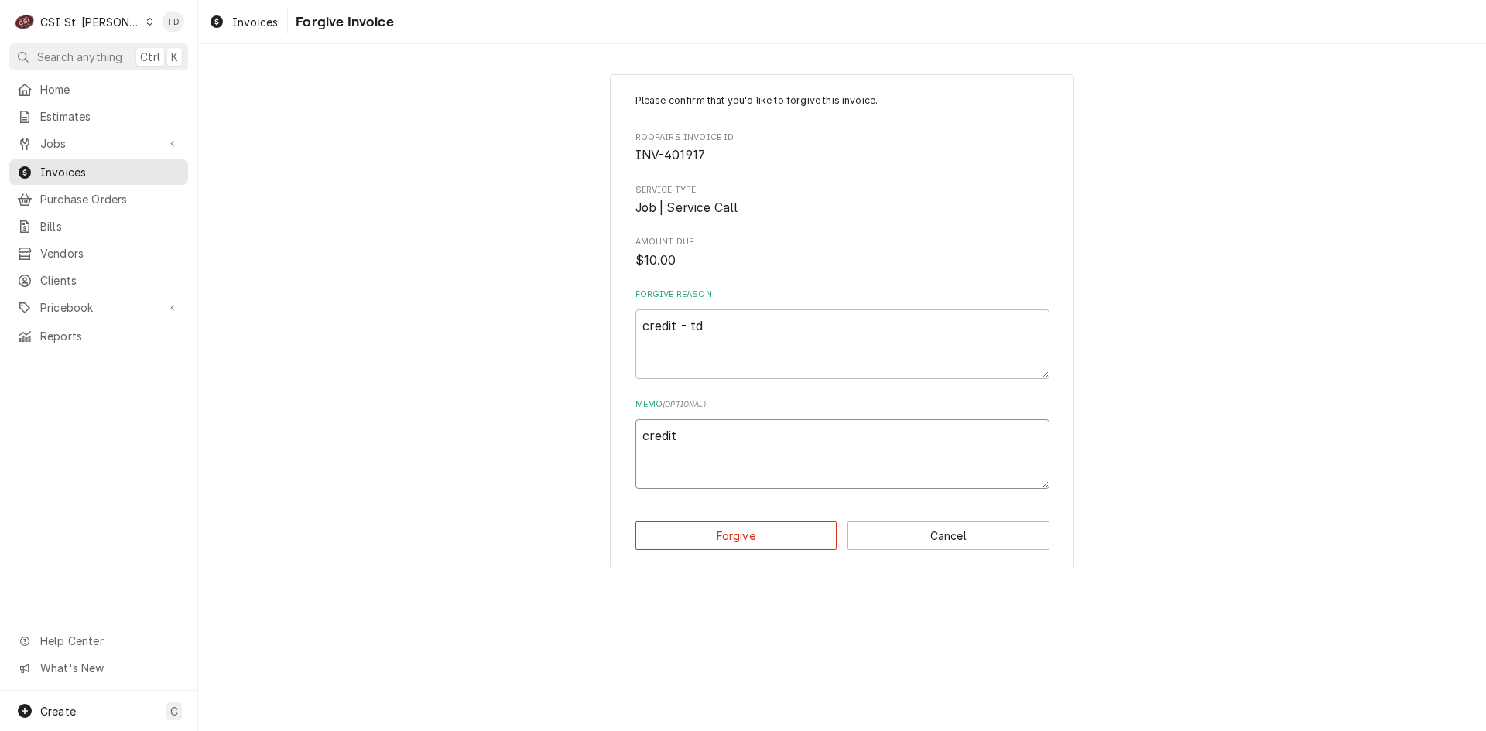
type textarea "x"
type textarea "credit"
type textarea "x"
type textarea "credit -"
type textarea "x"
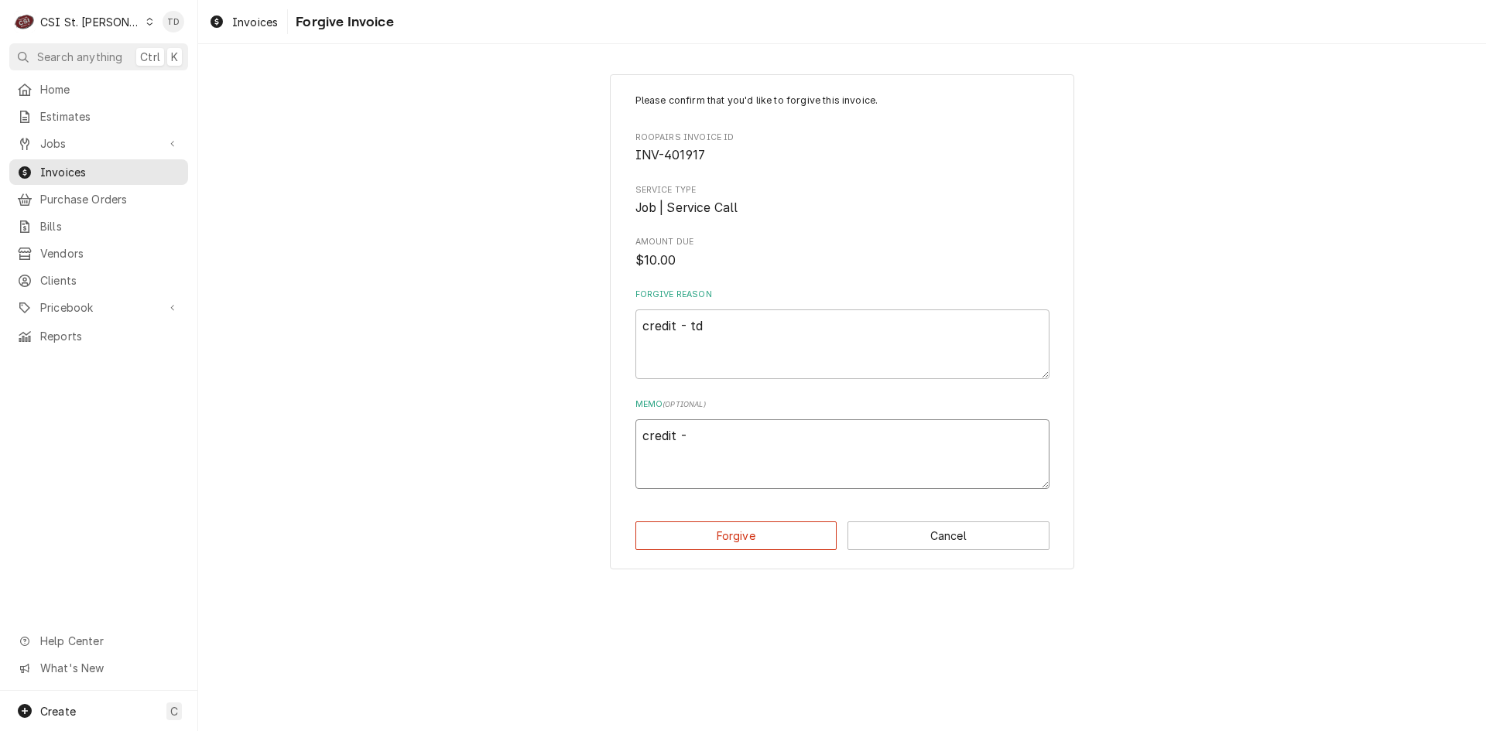
type textarea "credit -"
type textarea "x"
type textarea "credit - t"
type textarea "x"
type textarea "credit - td"
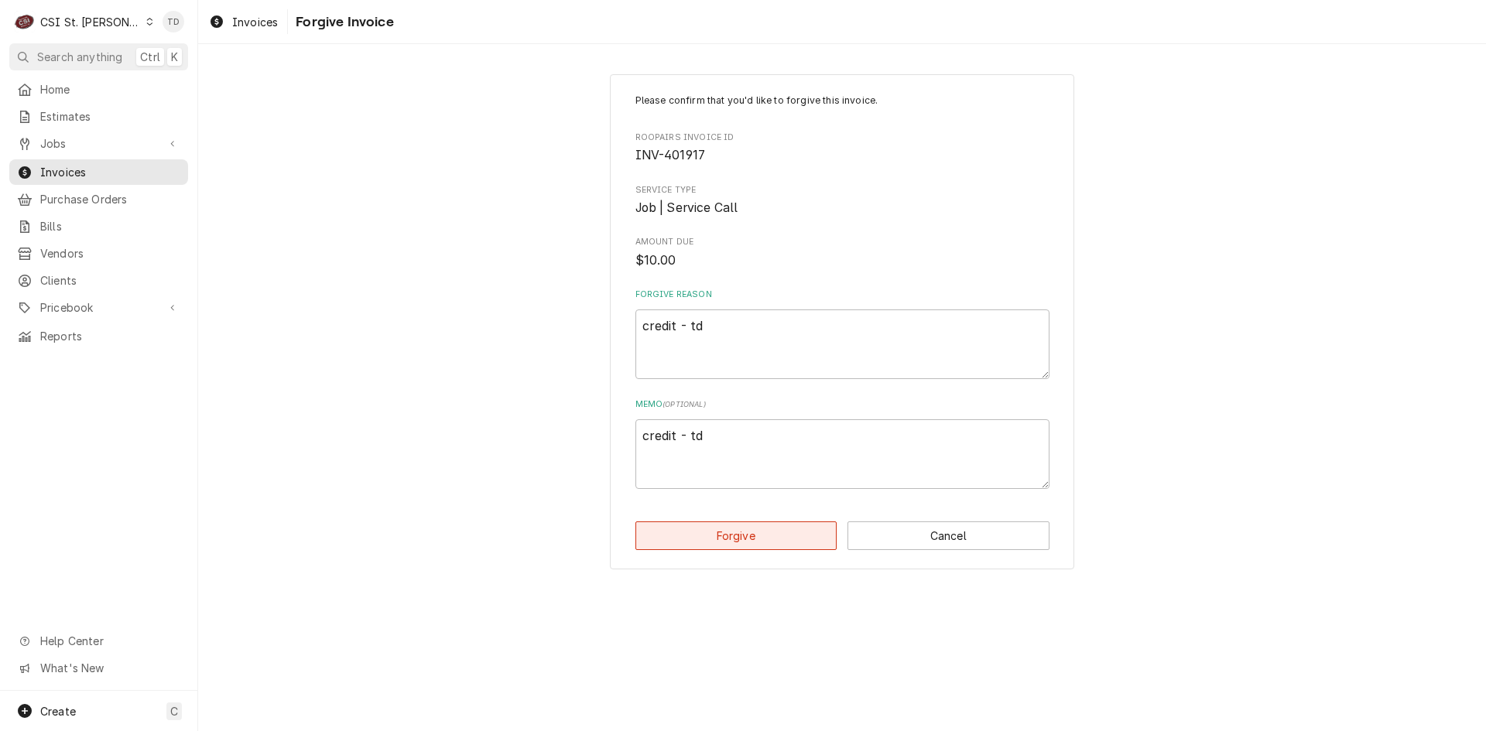
click at [716, 538] on button "Forgive" at bounding box center [736, 535] width 202 height 29
type textarea "x"
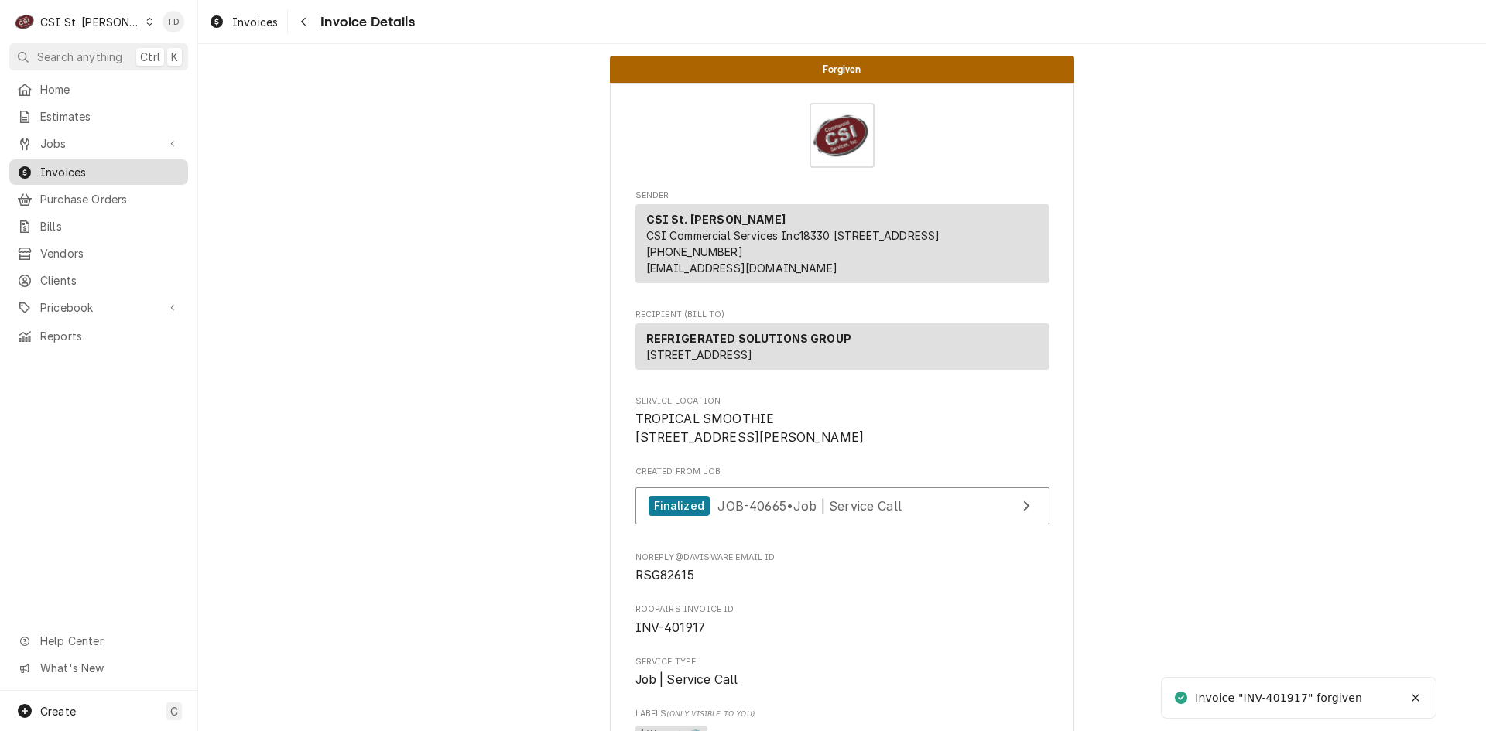
click at [107, 165] on span "Invoices" at bounding box center [110, 172] width 140 height 16
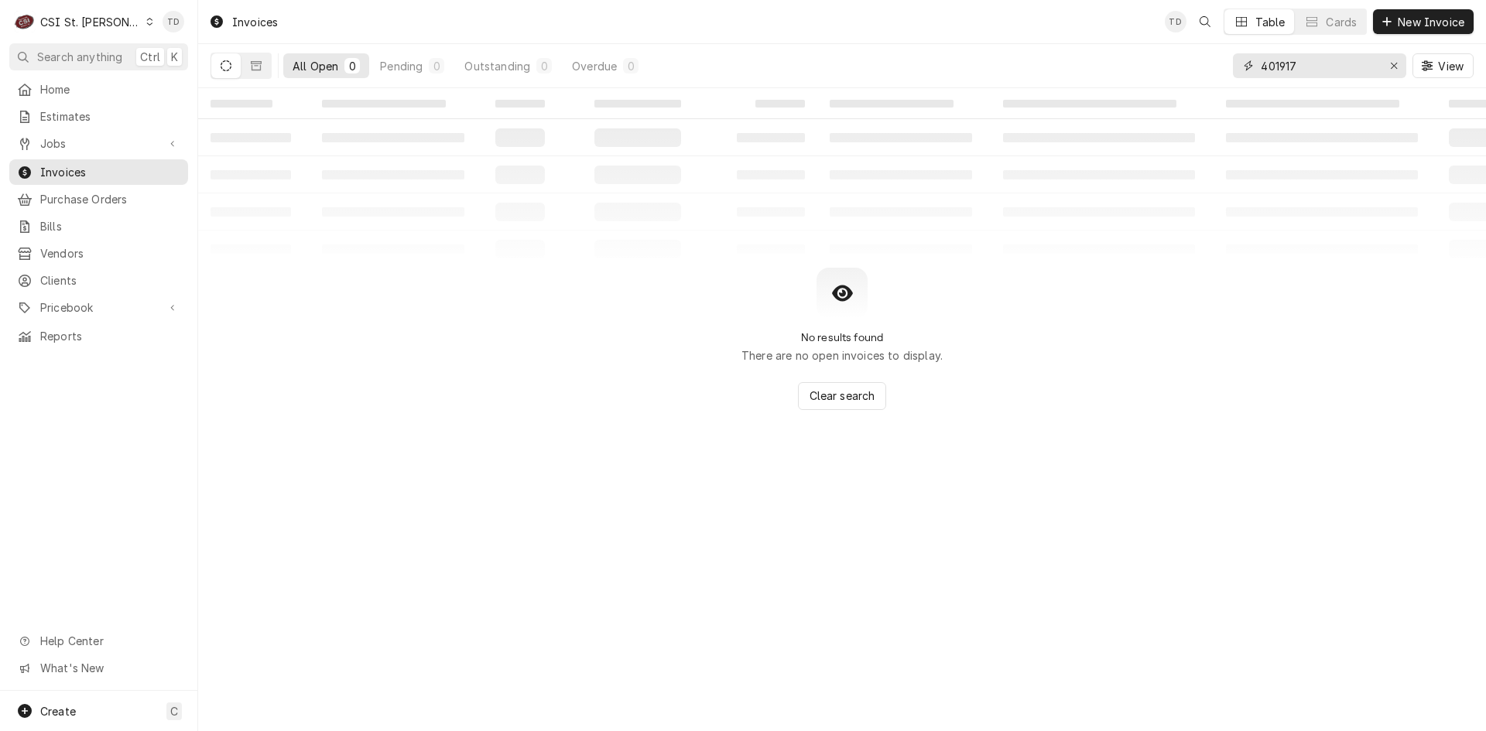
click at [1327, 70] on input "401917" at bounding box center [1318, 65] width 116 height 25
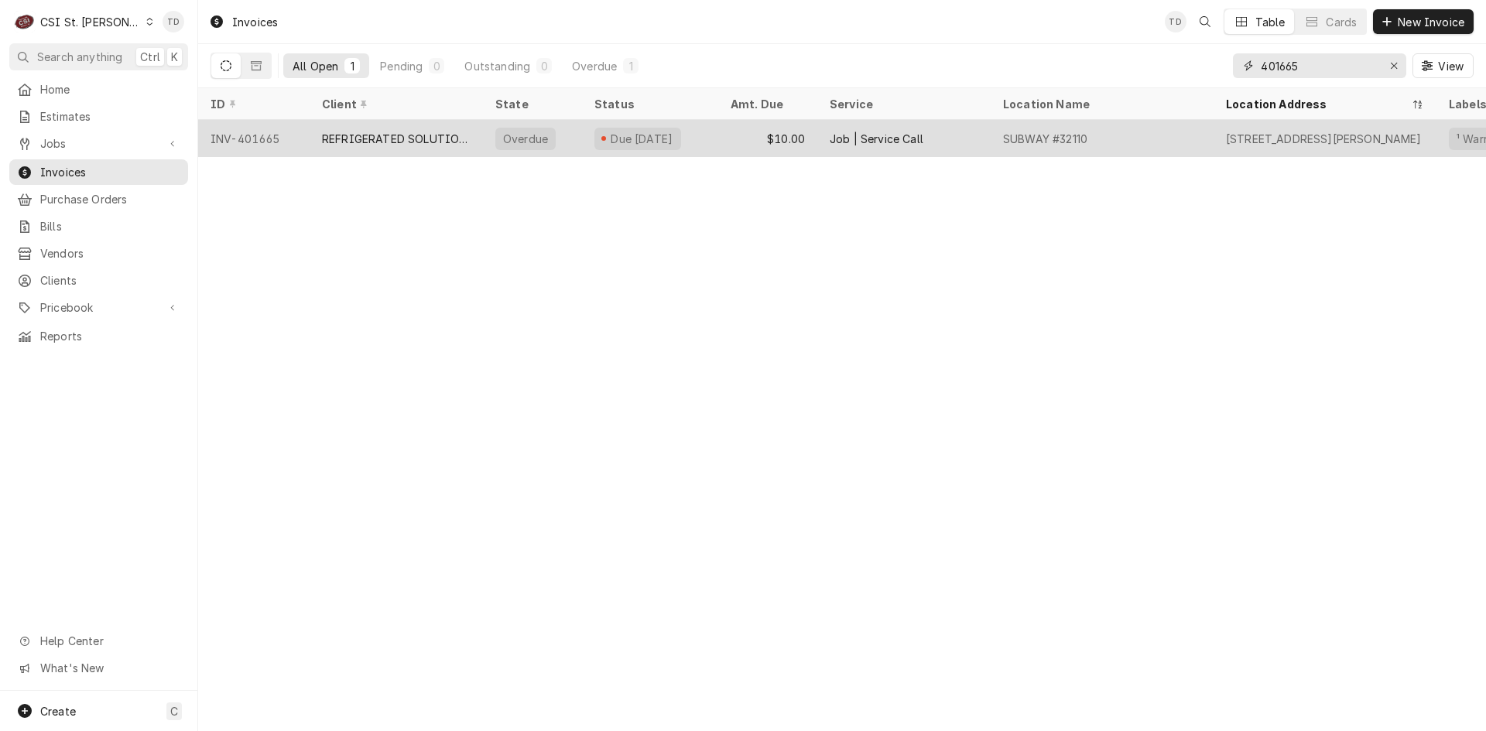
type input "401665"
click at [391, 137] on div "REFRIGERATED SOLUTIONS GROUP" at bounding box center [396, 139] width 149 height 16
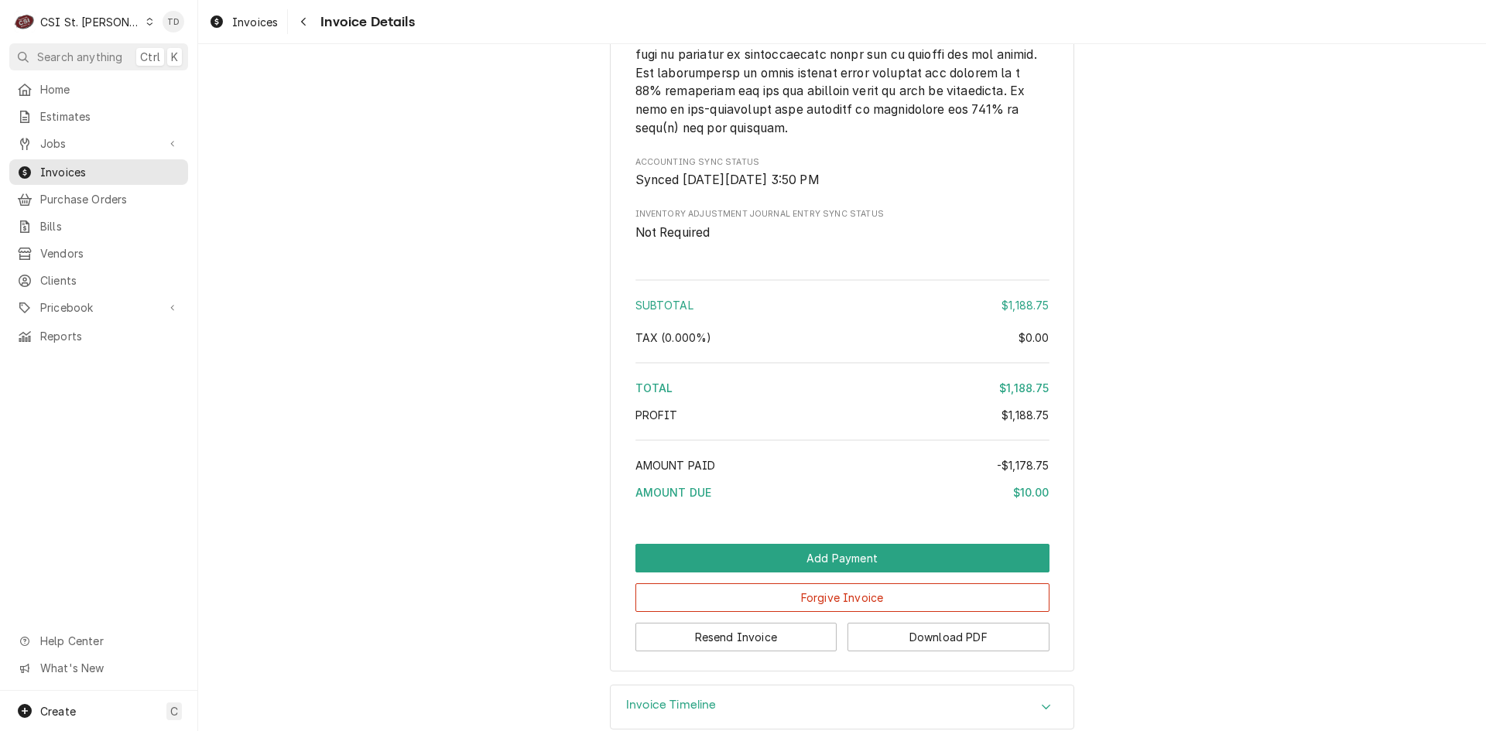
scroll to position [3267, 0]
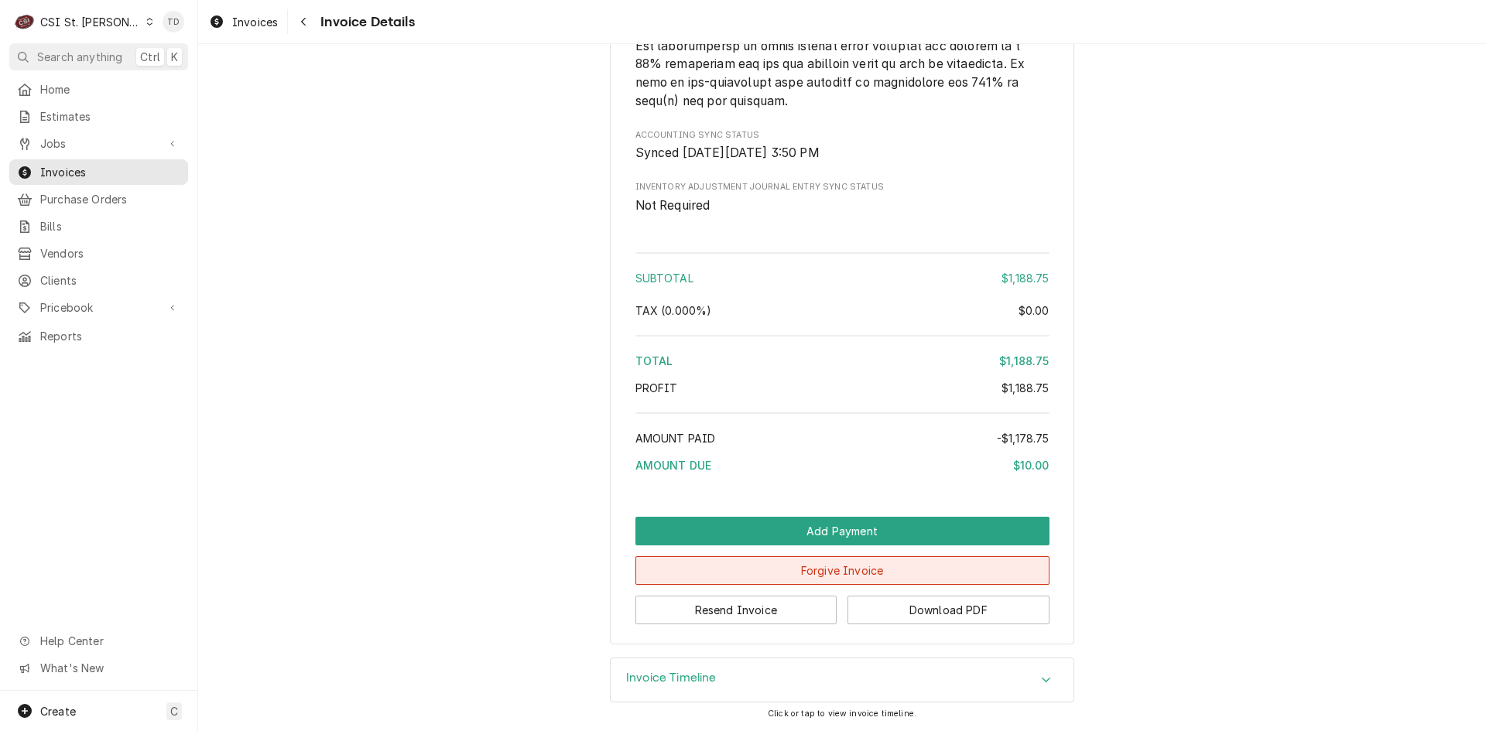
click at [727, 572] on button "Forgive Invoice" at bounding box center [842, 570] width 414 height 29
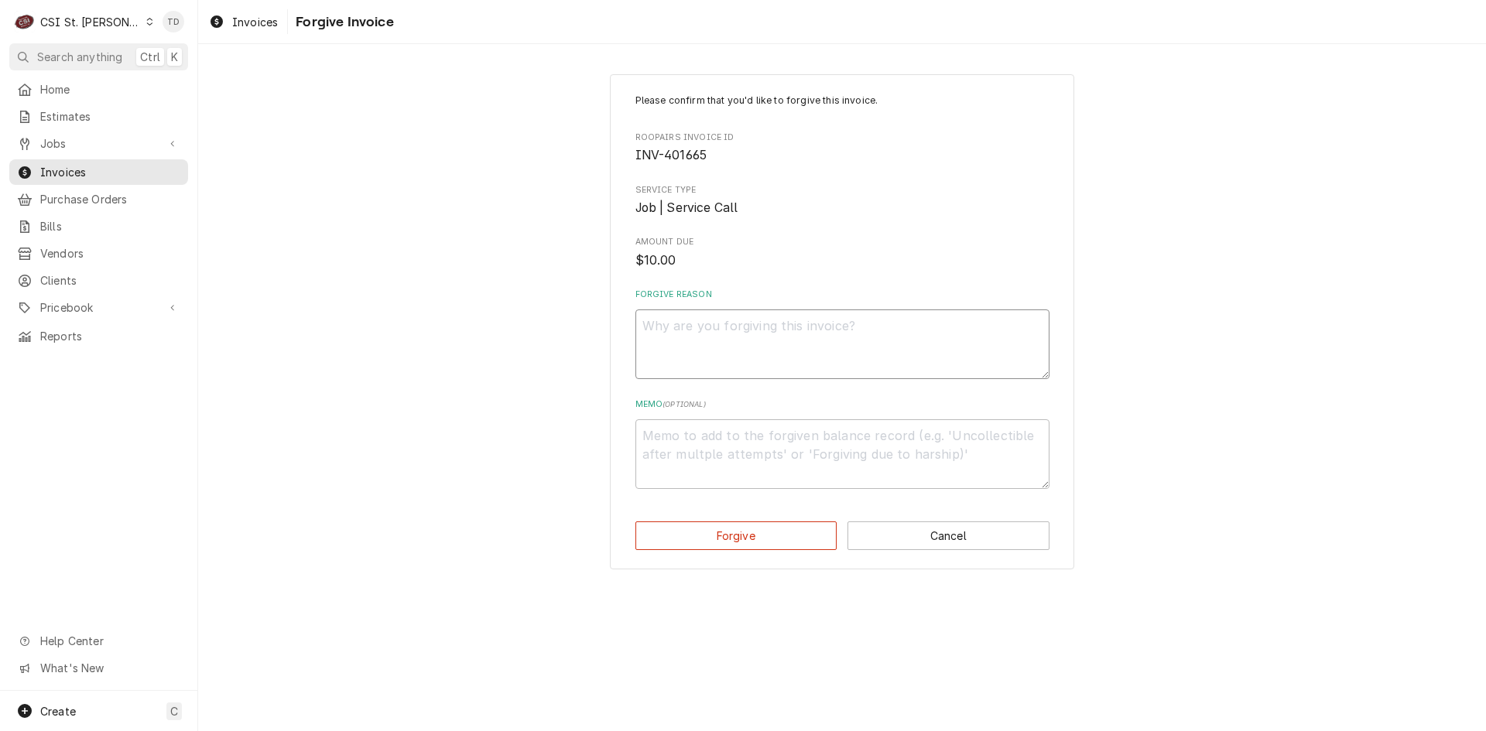
click at [742, 322] on textarea "Forgive Reason" at bounding box center [842, 344] width 414 height 70
type textarea "x"
type textarea "c"
type textarea "x"
type textarea "cr"
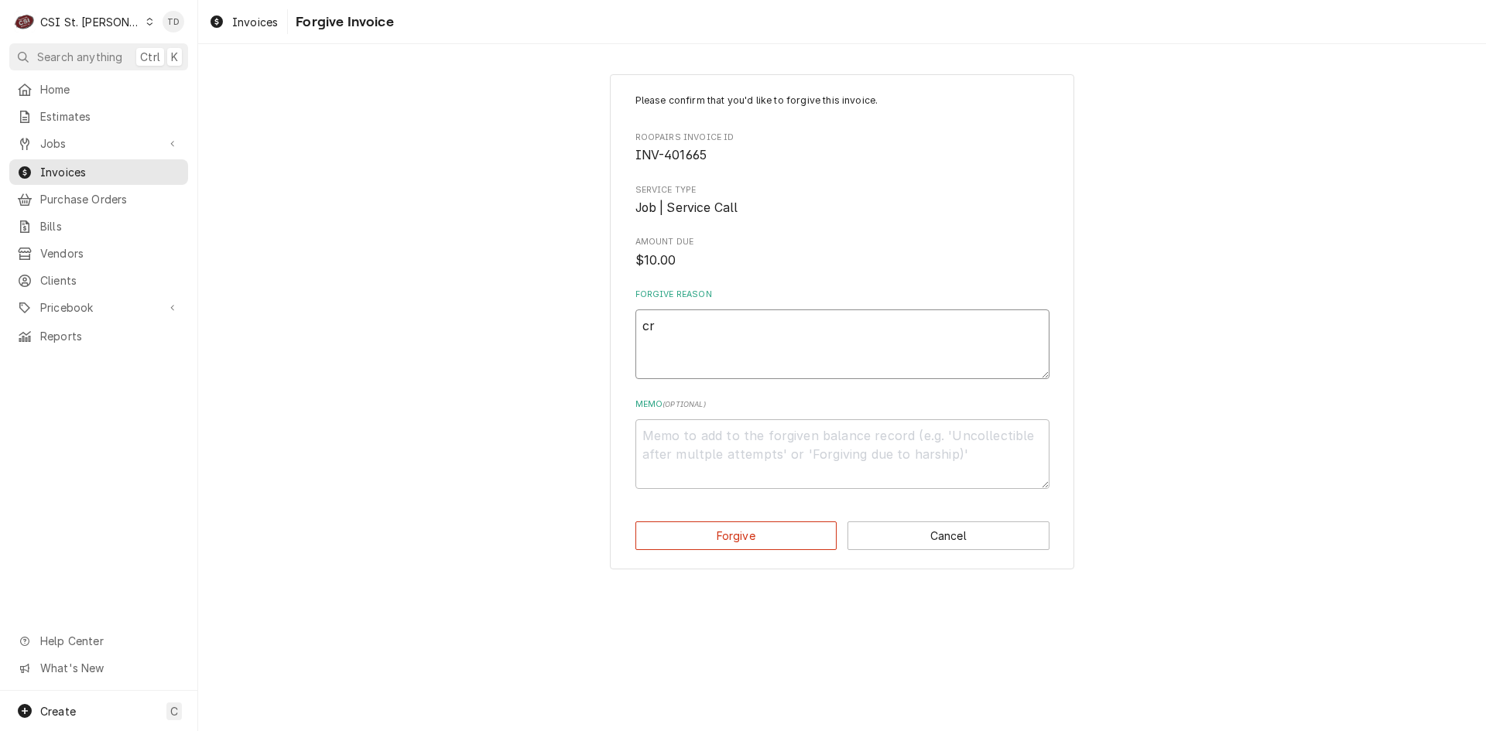
type textarea "x"
type textarea "cre"
type textarea "x"
type textarea "cred"
type textarea "x"
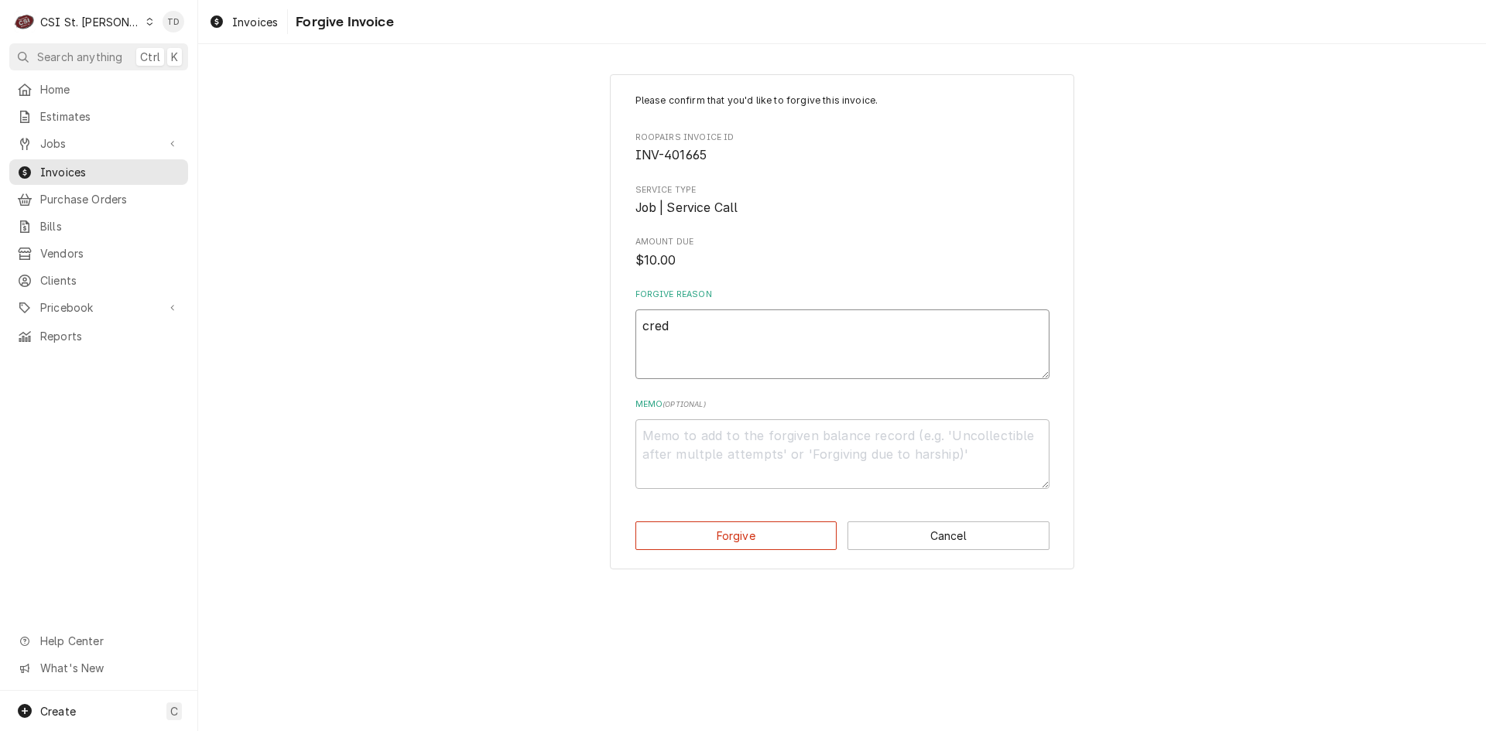
type textarea "credi"
type textarea "x"
type textarea "credit"
type textarea "x"
type textarea "credit"
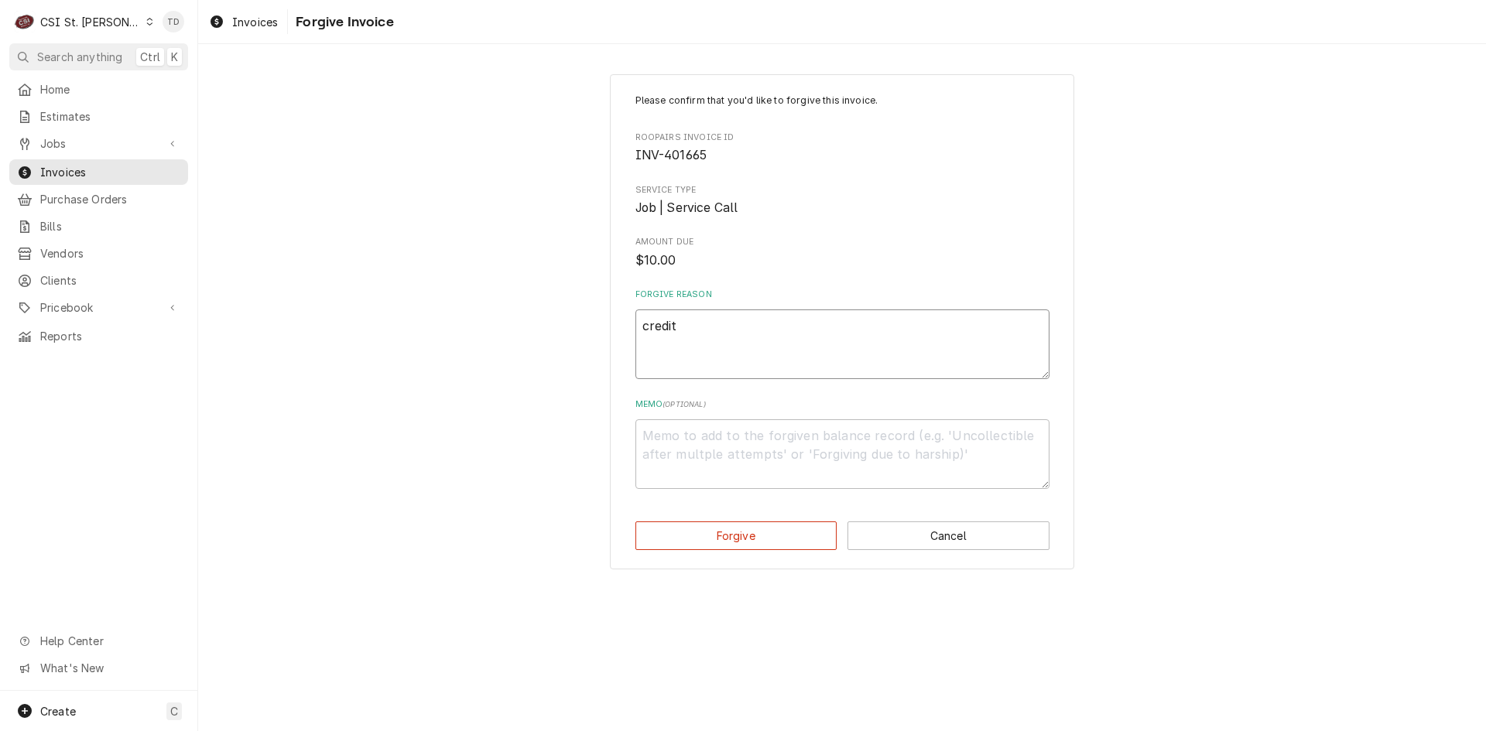
type textarea "x"
type textarea "credit -"
type textarea "x"
type textarea "credit -"
type textarea "x"
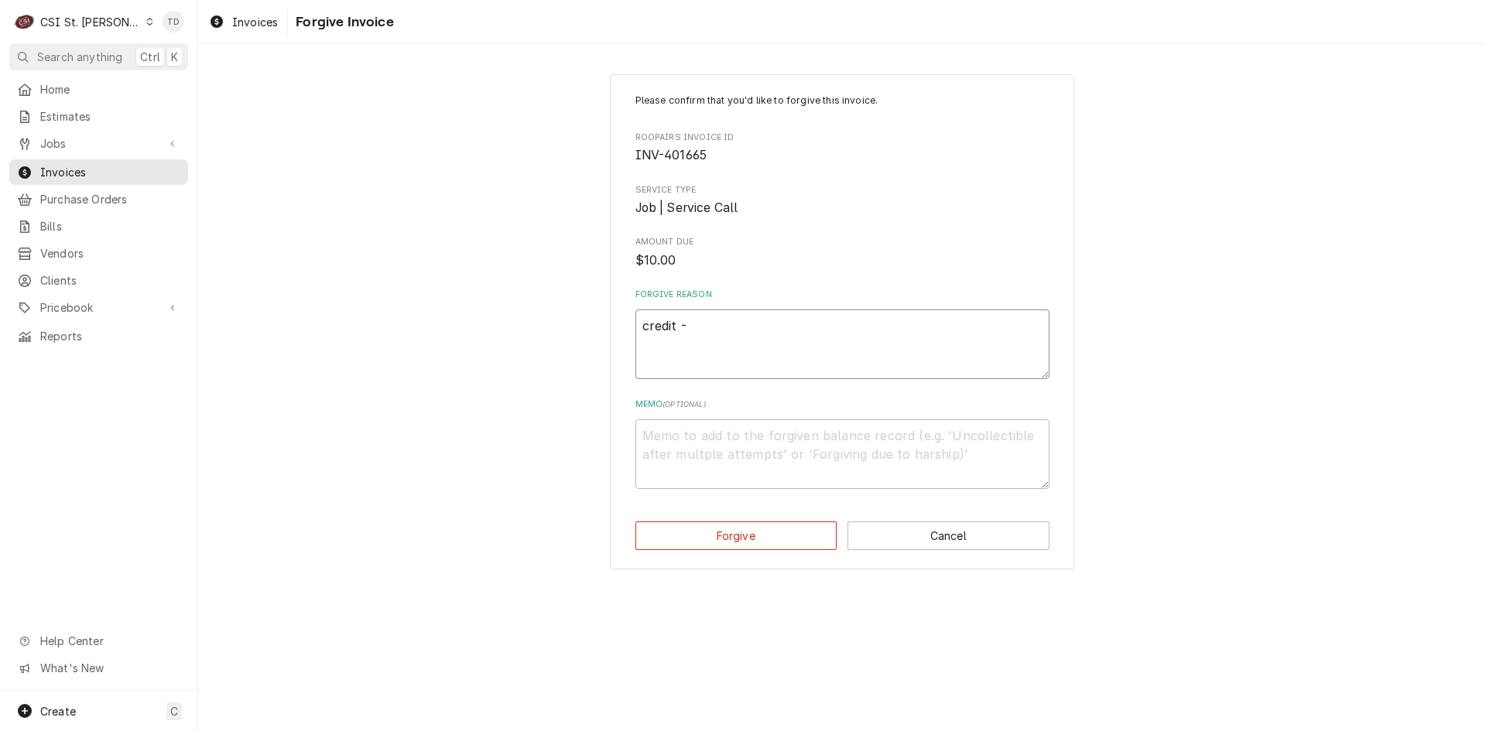
type textarea "credit - t"
type textarea "x"
type textarea "credit - td"
type textarea "x"
type textarea "c"
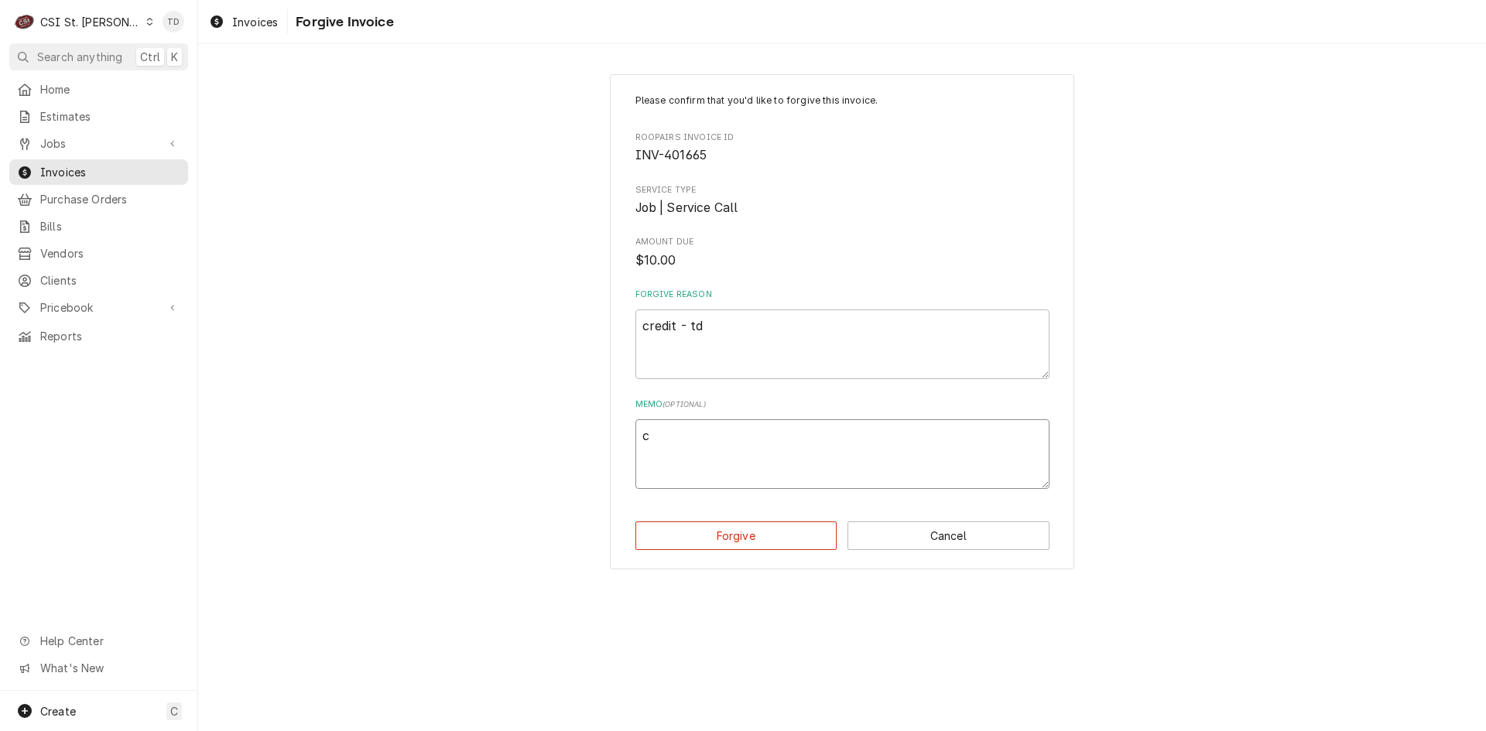
type textarea "x"
type textarea "cr"
type textarea "x"
type textarea "cre"
type textarea "x"
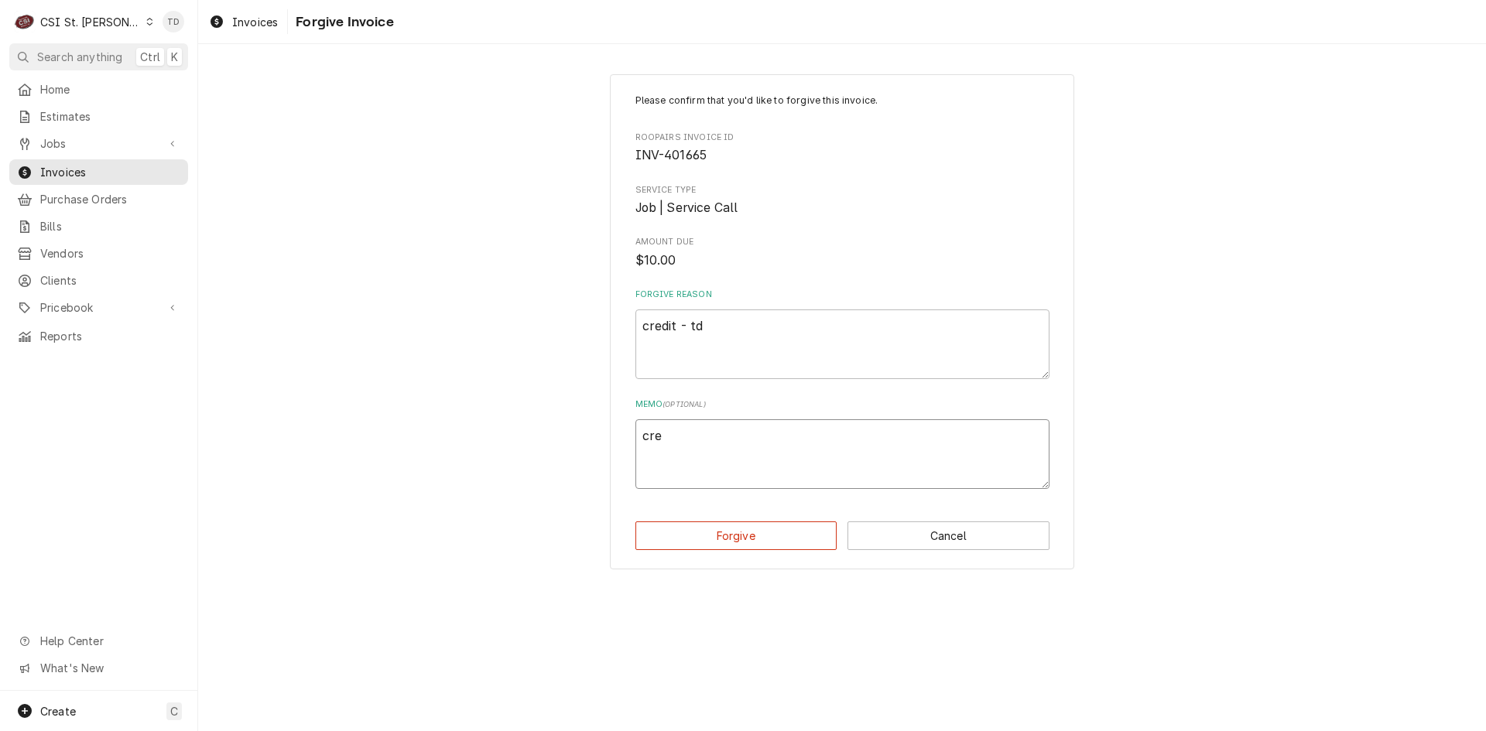
type textarea "cred"
type textarea "x"
type textarea "credi"
type textarea "x"
type textarea "credit"
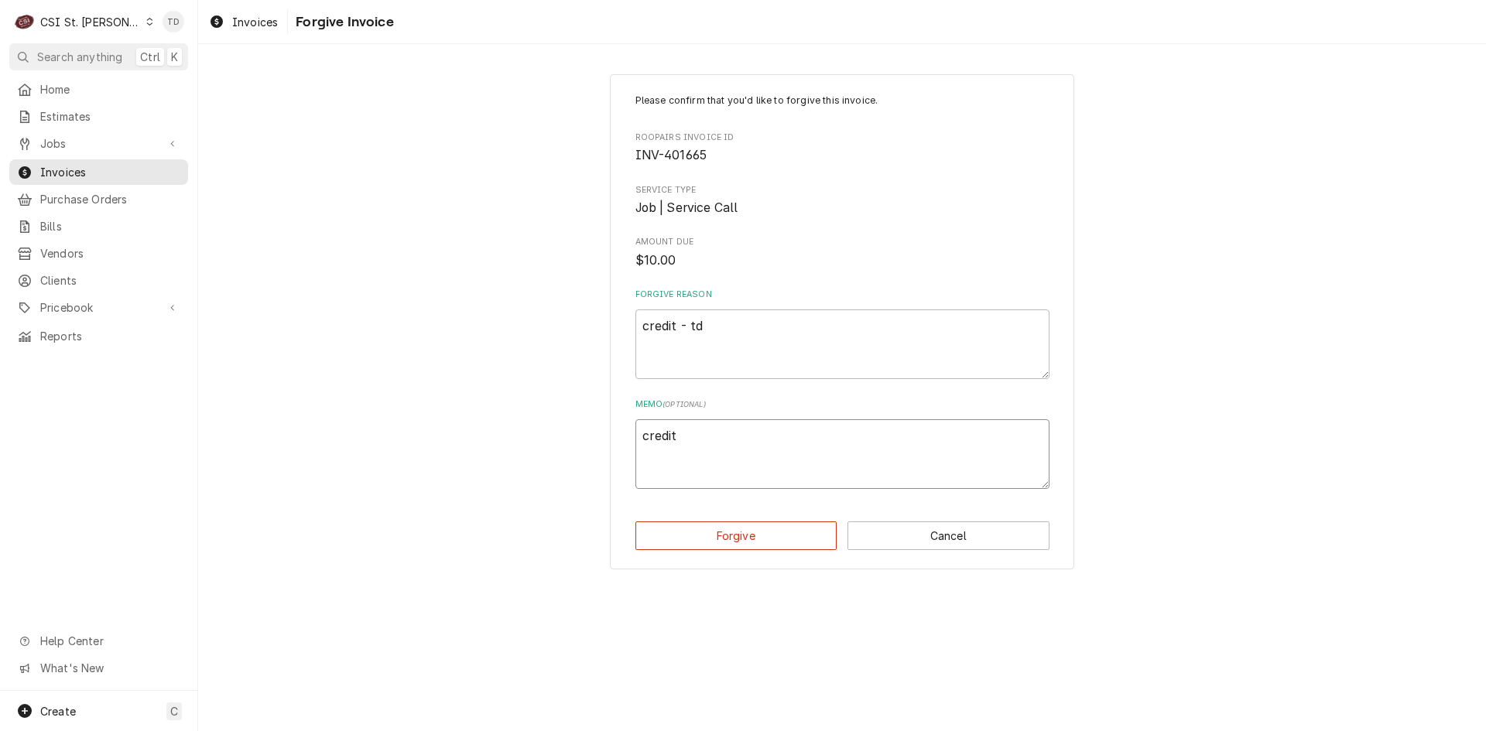
type textarea "x"
type textarea "credit"
type textarea "x"
type textarea "credit -"
type textarea "x"
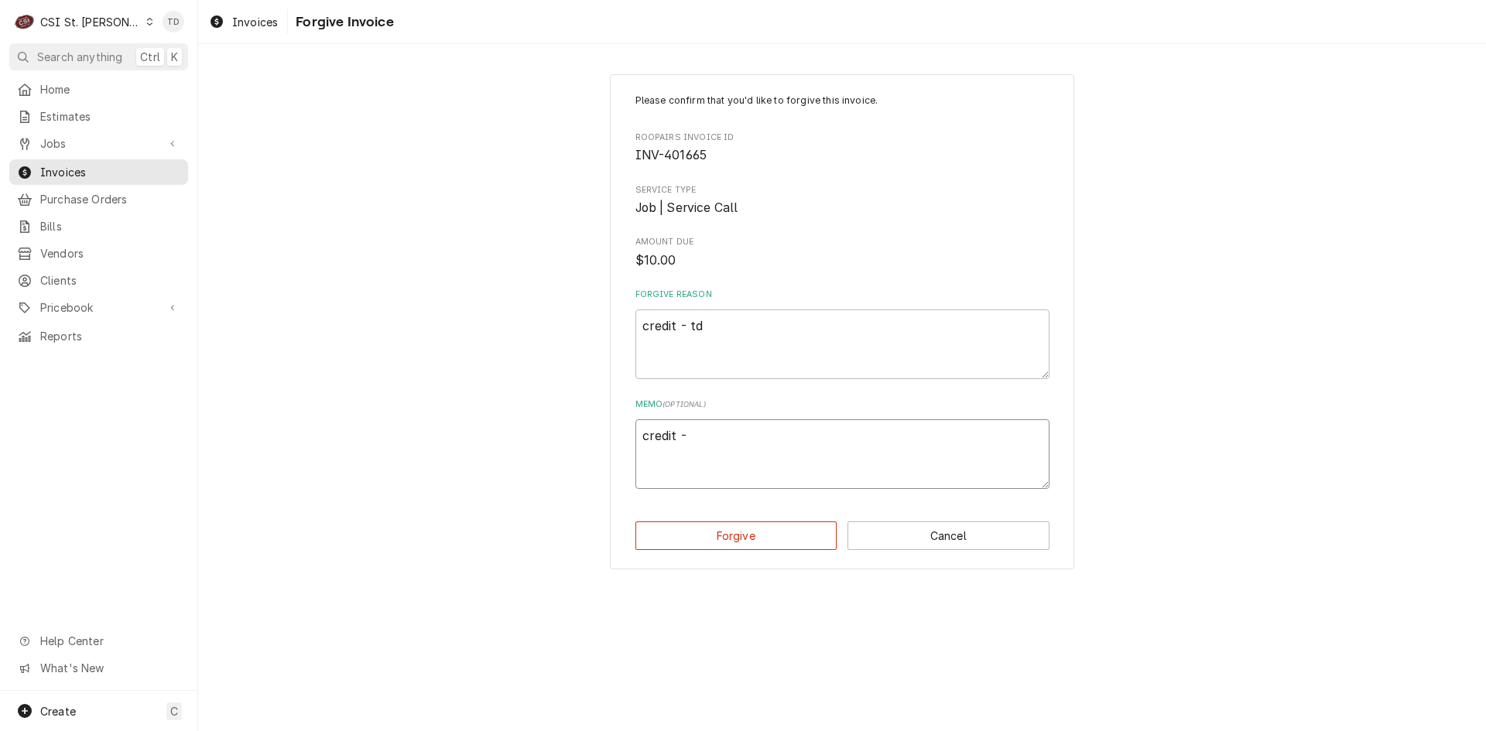
type textarea "credit -"
type textarea "x"
type textarea "credit - t"
type textarea "x"
type textarea "credit - td"
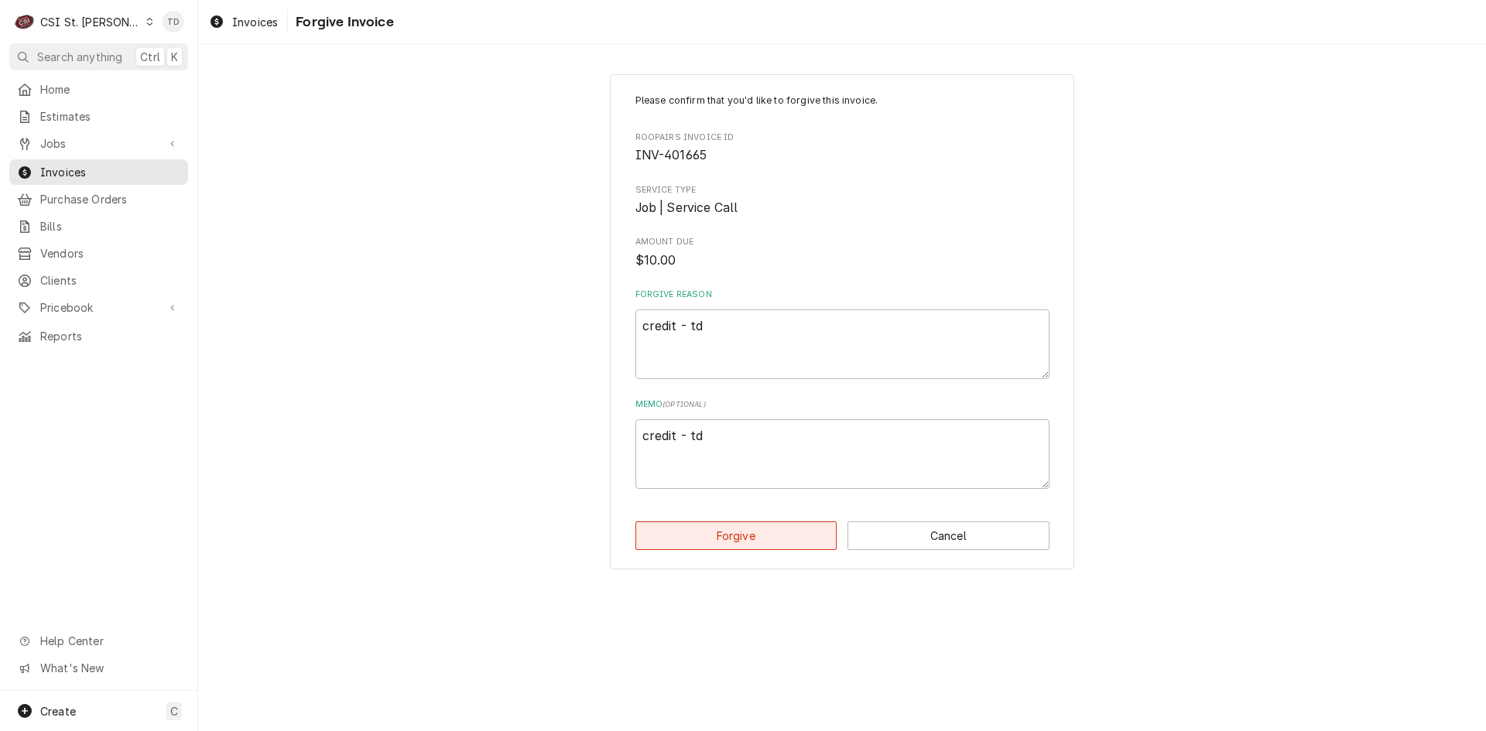
click at [708, 537] on button "Forgive" at bounding box center [736, 535] width 202 height 29
type textarea "x"
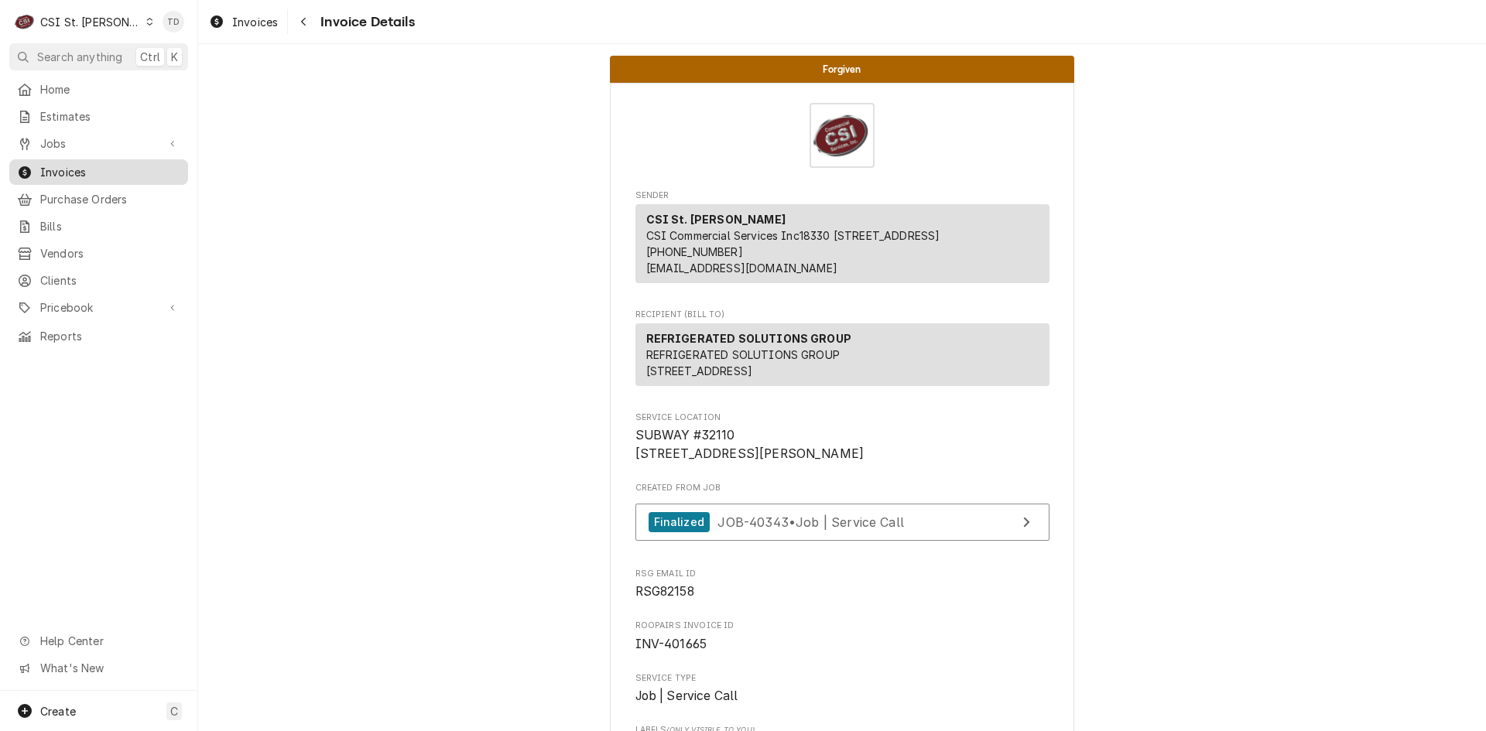
click at [81, 168] on span "Invoices" at bounding box center [110, 172] width 140 height 16
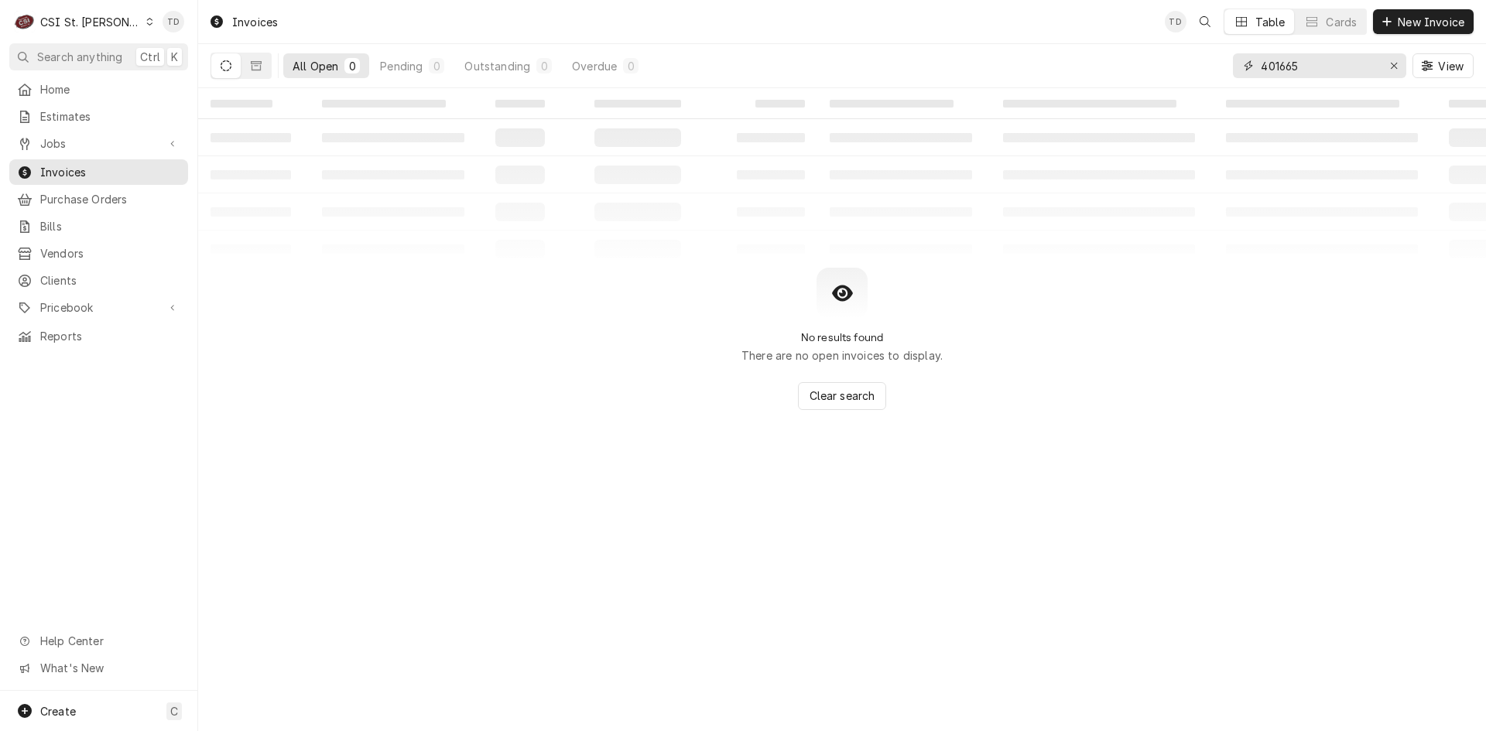
click at [1286, 67] on input "401665" at bounding box center [1318, 65] width 116 height 25
click at [1287, 67] on input "401665" at bounding box center [1318, 65] width 116 height 25
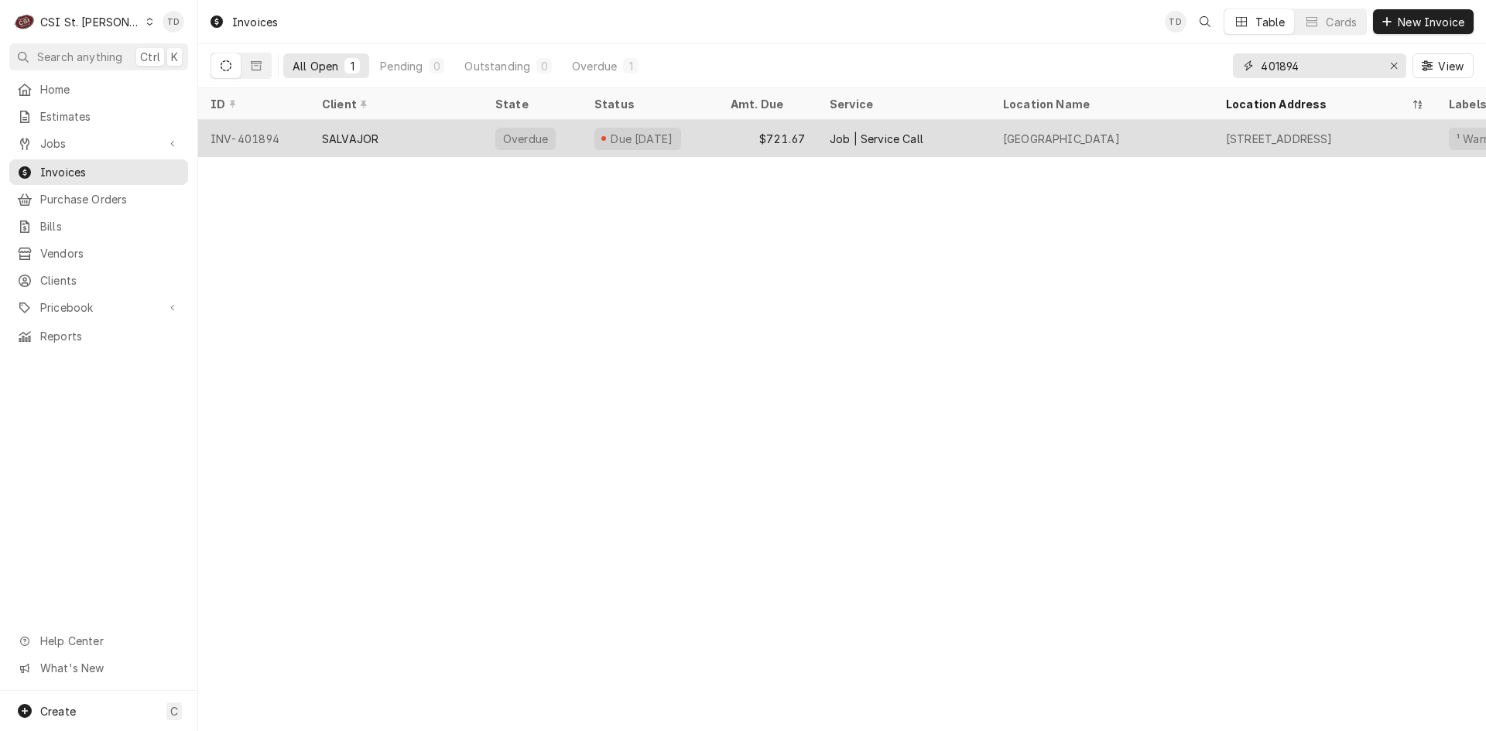
type input "401894"
click at [405, 141] on div "SALVAJOR" at bounding box center [395, 138] width 173 height 37
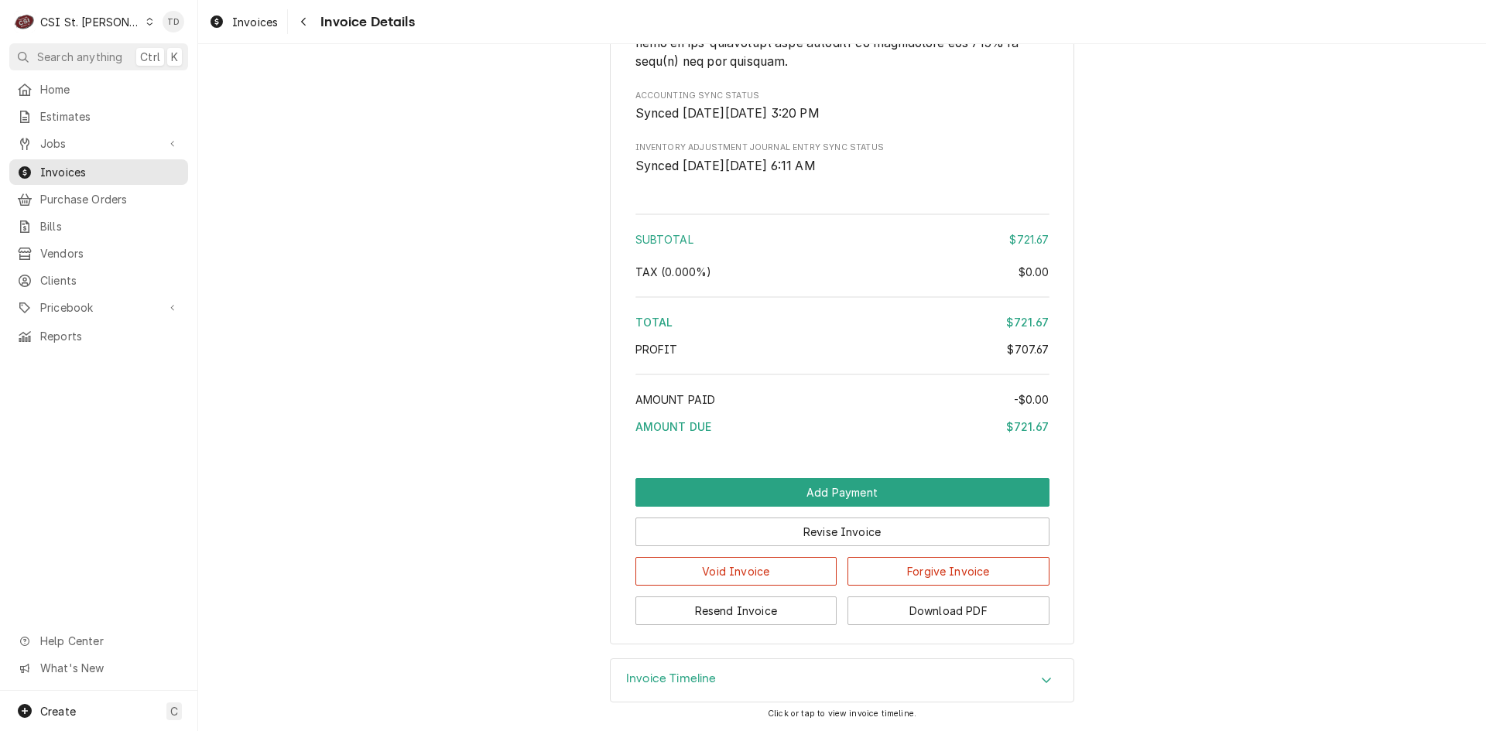
scroll to position [3099, 0]
click at [924, 567] on button "Forgive Invoice" at bounding box center [948, 571] width 202 height 29
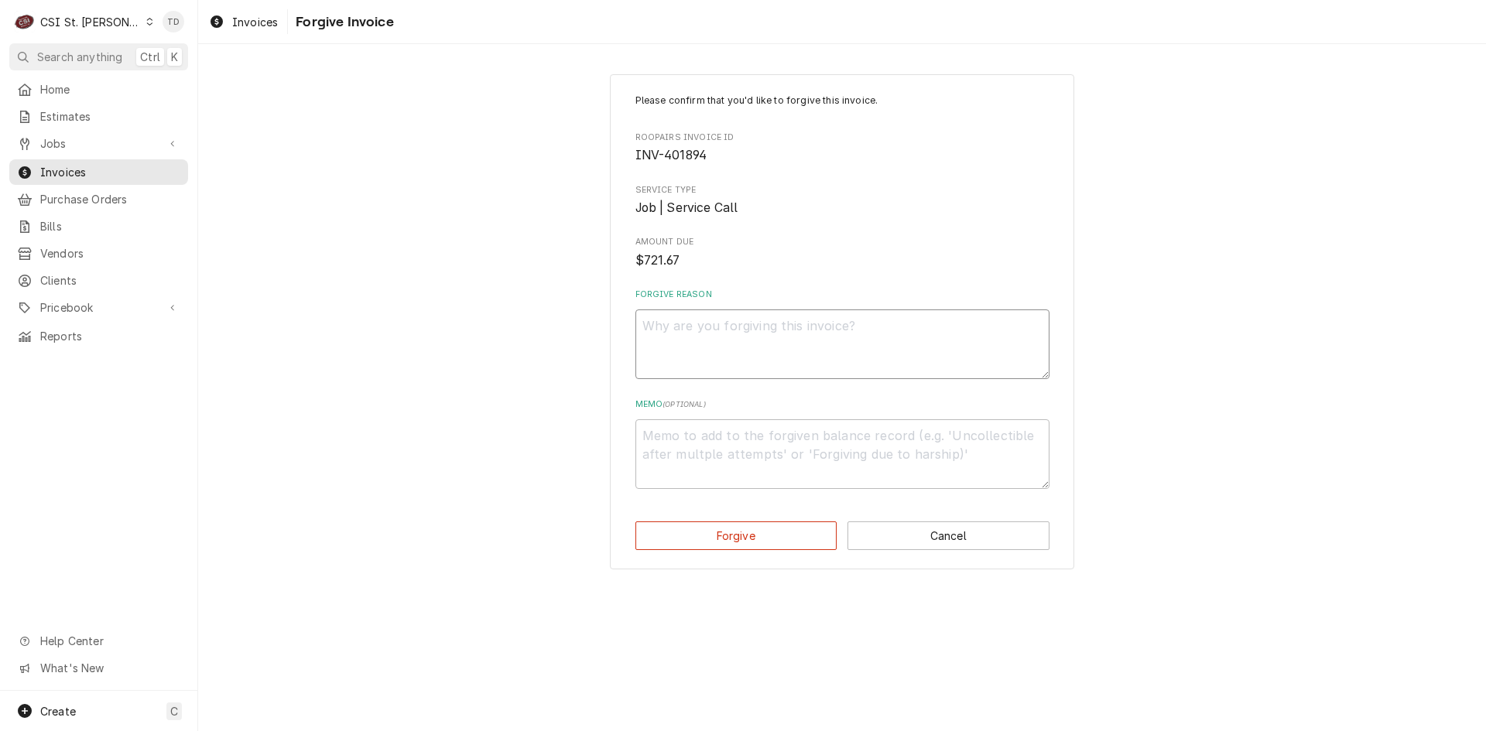
click at [692, 332] on textarea "Forgive Reason" at bounding box center [842, 344] width 414 height 70
type textarea "x"
type textarea "c"
type textarea "x"
type textarea "cr"
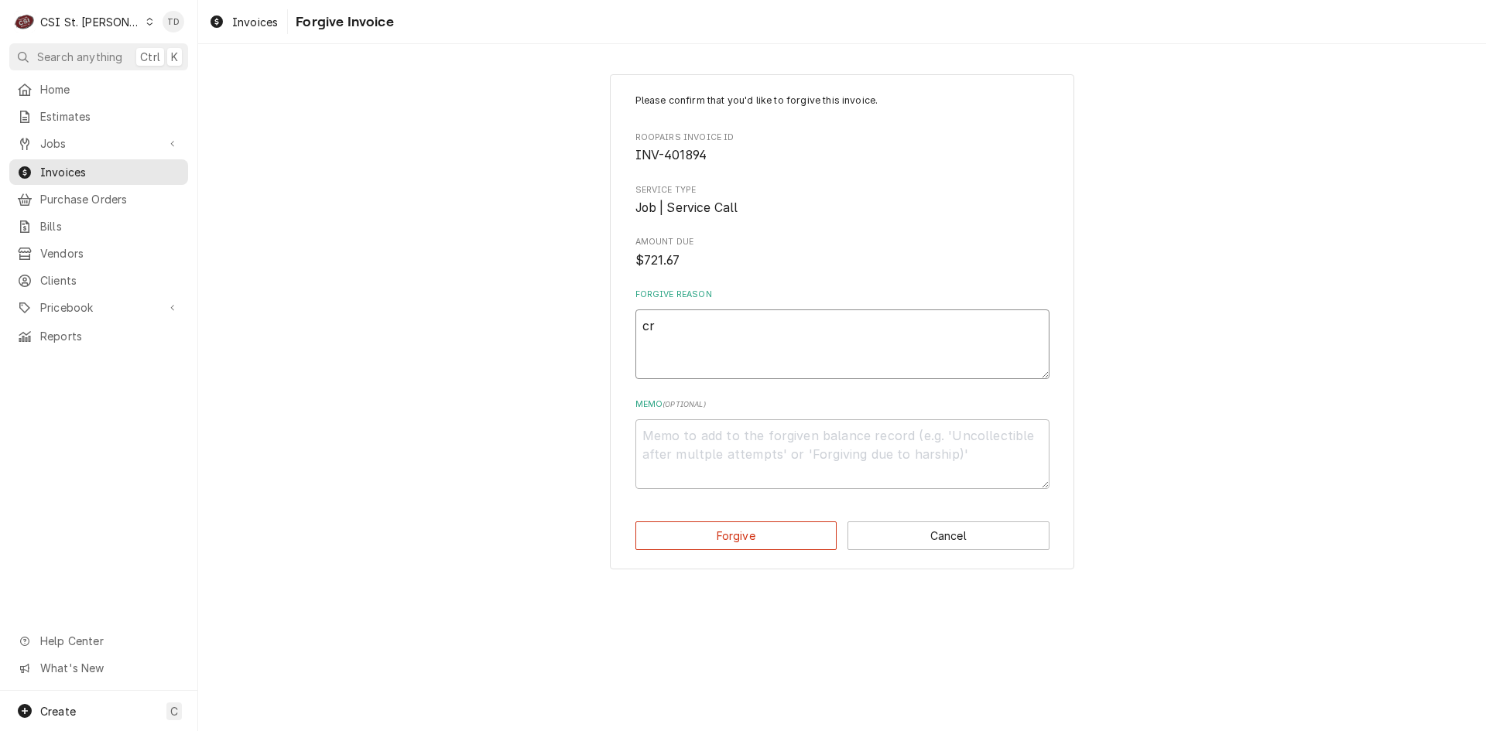
type textarea "x"
type textarea "cre"
type textarea "x"
type textarea "cred"
type textarea "x"
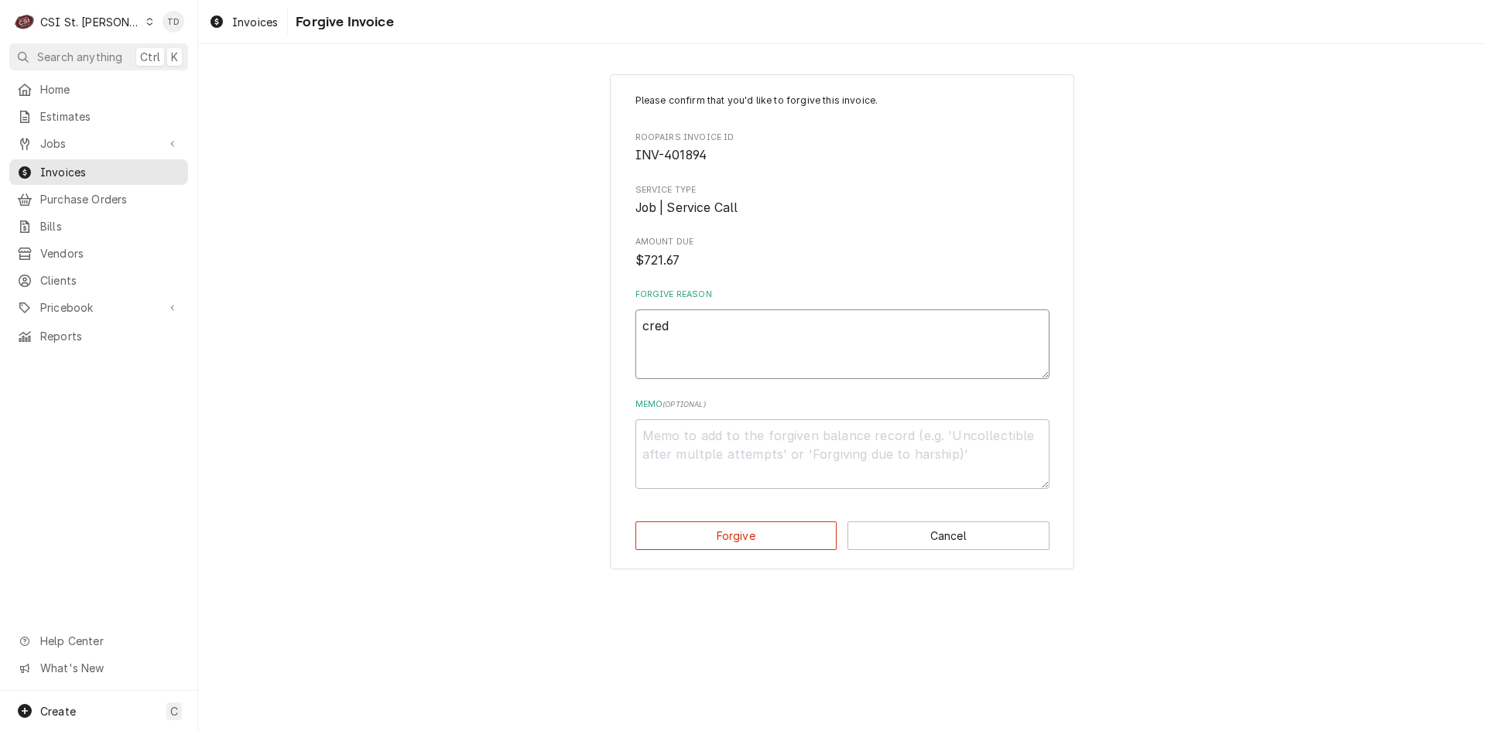
type textarea "credi"
type textarea "x"
type textarea "credit"
type textarea "x"
type textarea "credit"
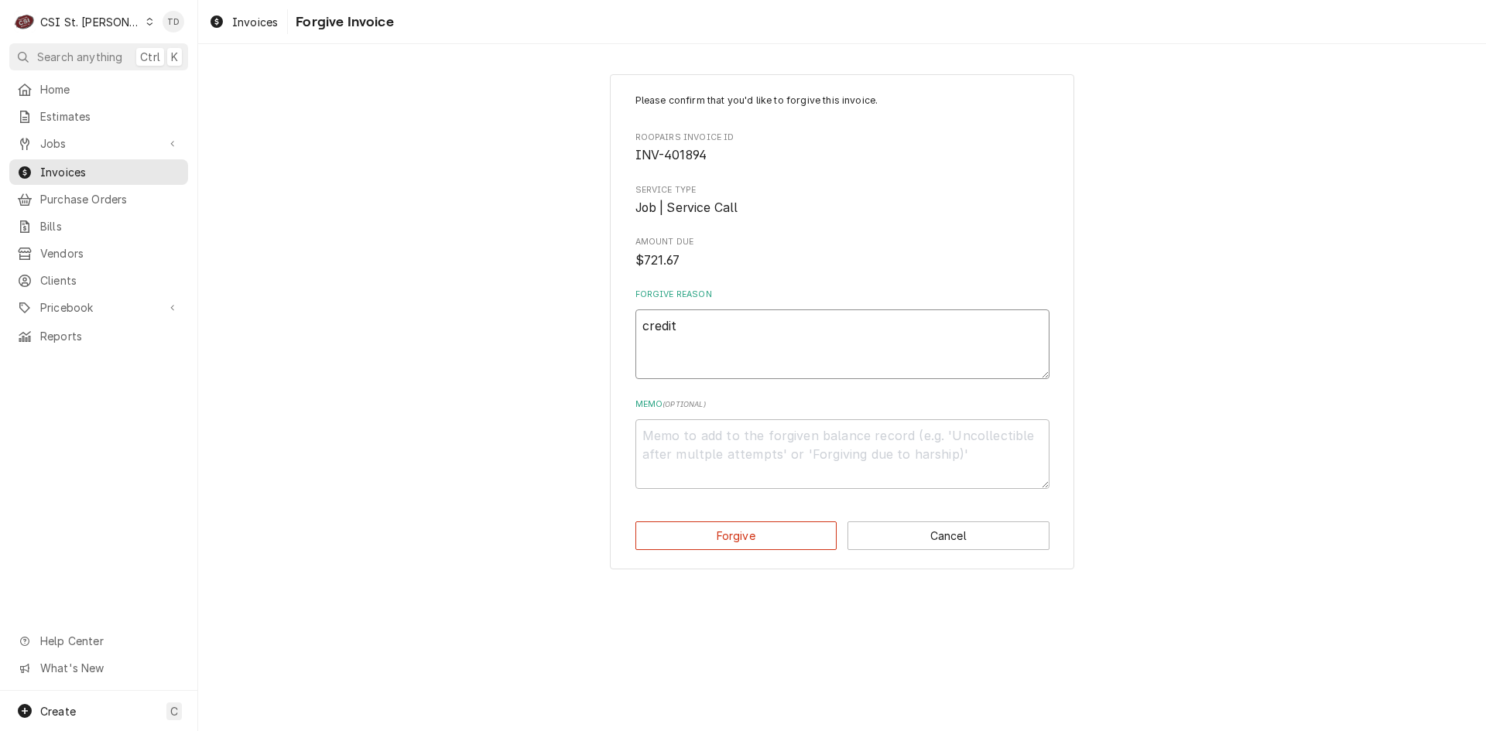
type textarea "x"
type textarea "credit -"
type textarea "x"
type textarea "credit -0"
type textarea "x"
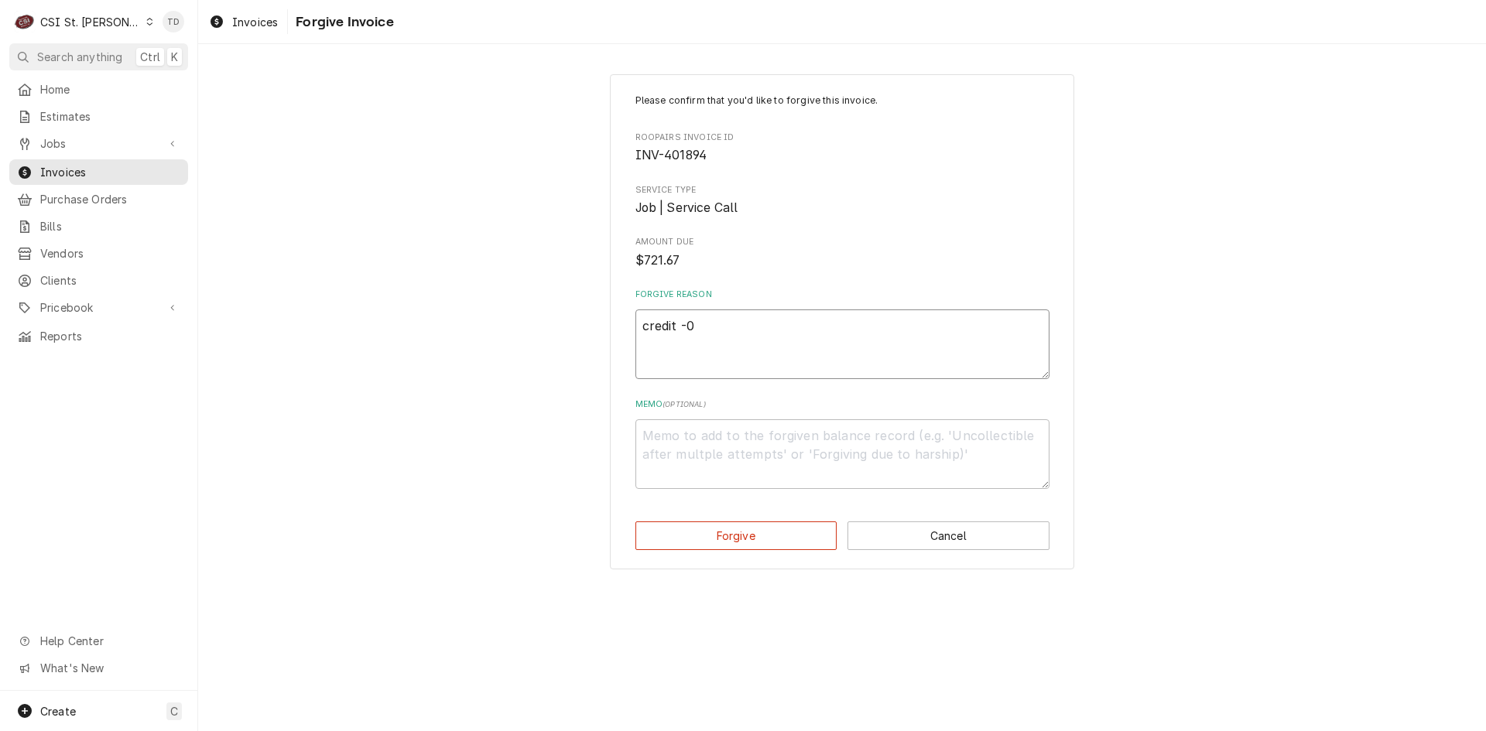
type textarea "credit -0"
type textarea "x"
type textarea "credit -0 t"
type textarea "x"
type textarea "credit -0 td"
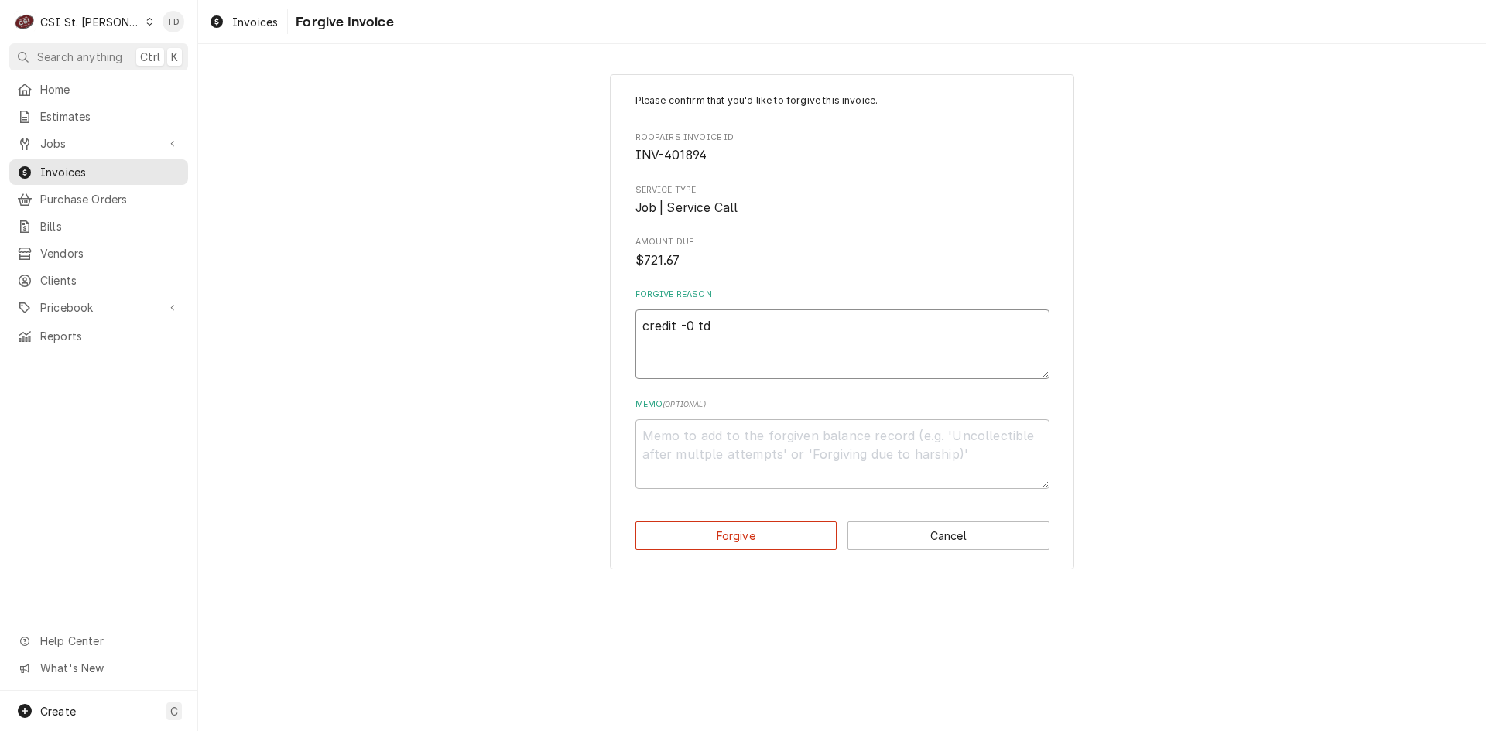
type textarea "x"
type textarea "credit -0 t"
type textarea "x"
type textarea "credit -0"
type textarea "x"
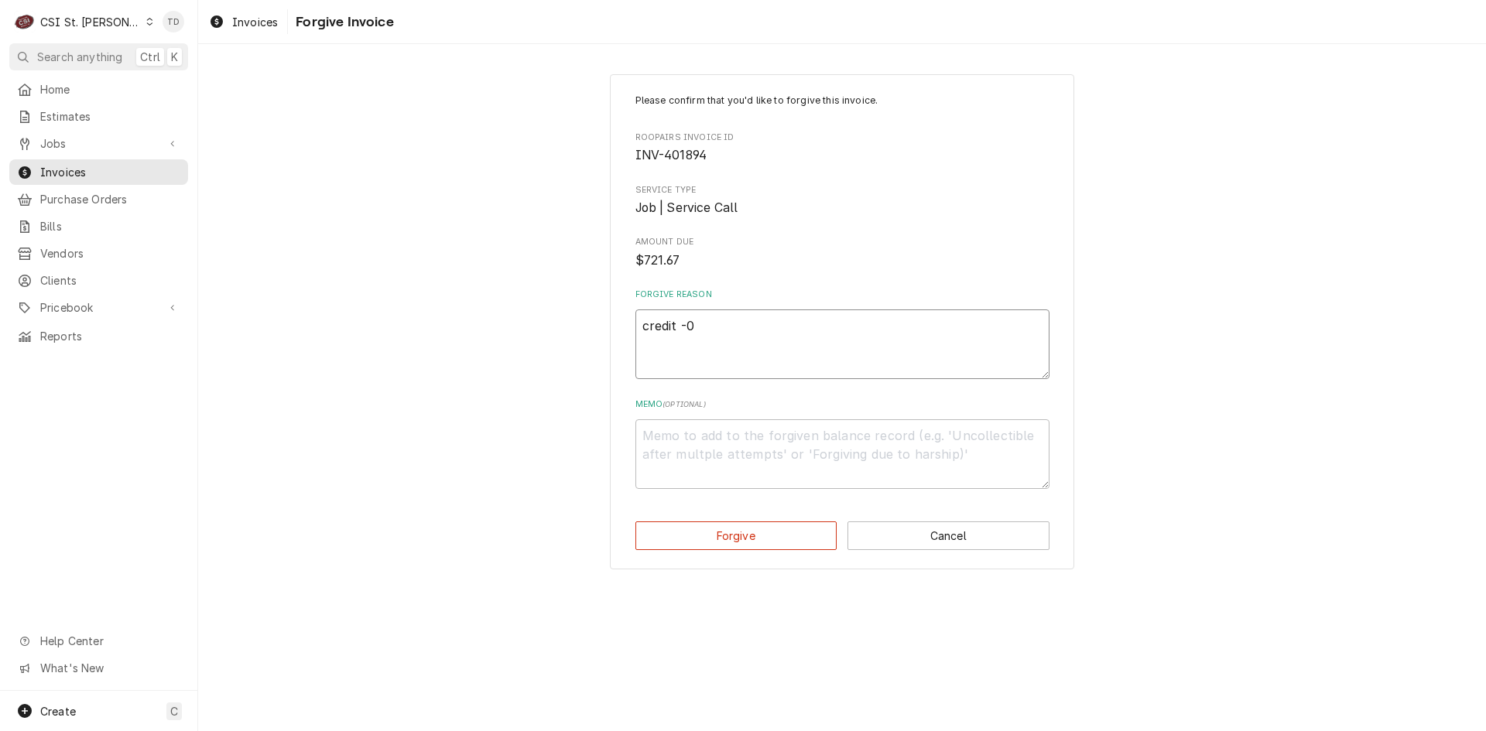
type textarea "credit -0"
type textarea "x"
type textarea "credit -"
type textarea "x"
type textarea "credit -"
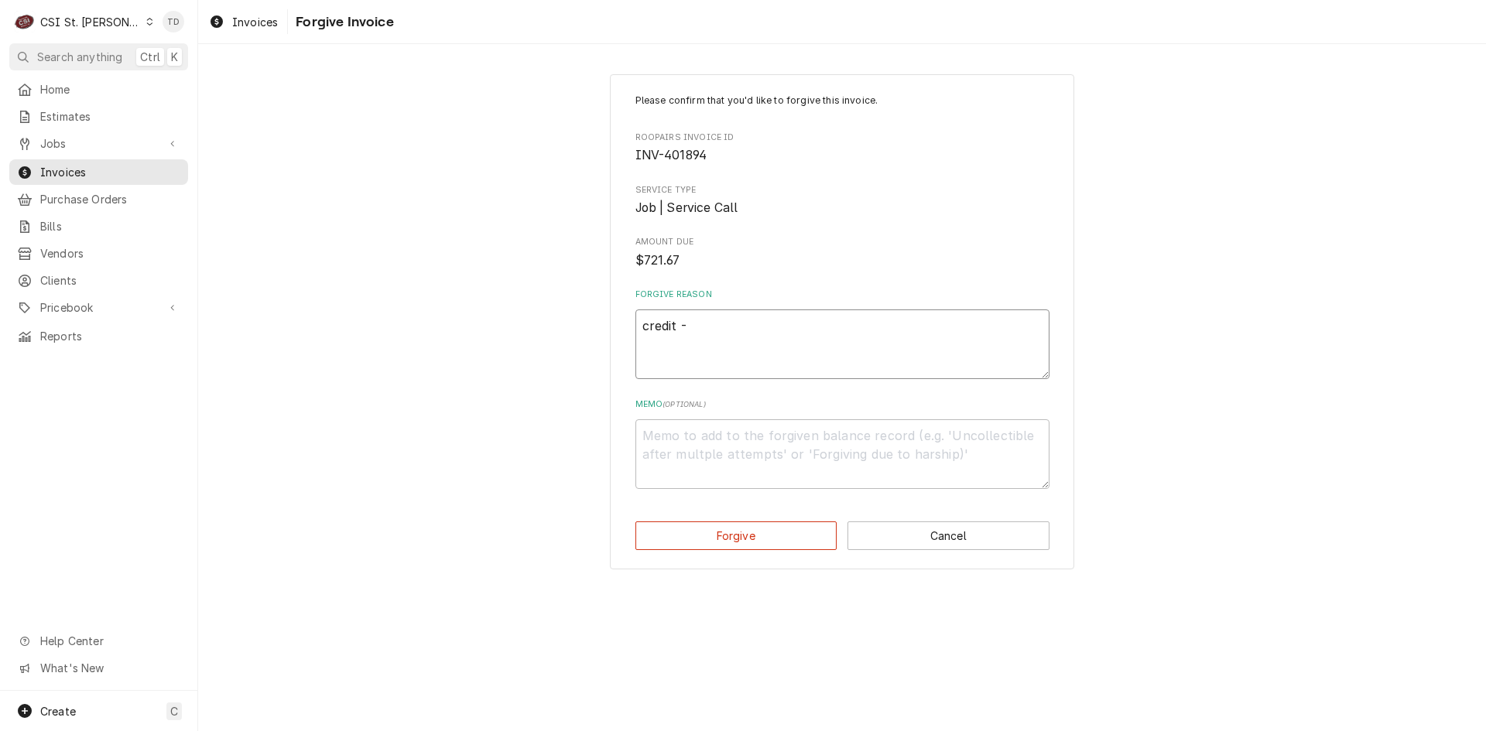
type textarea "x"
type textarea "credit - t"
type textarea "x"
type textarea "credit - td"
type textarea "x"
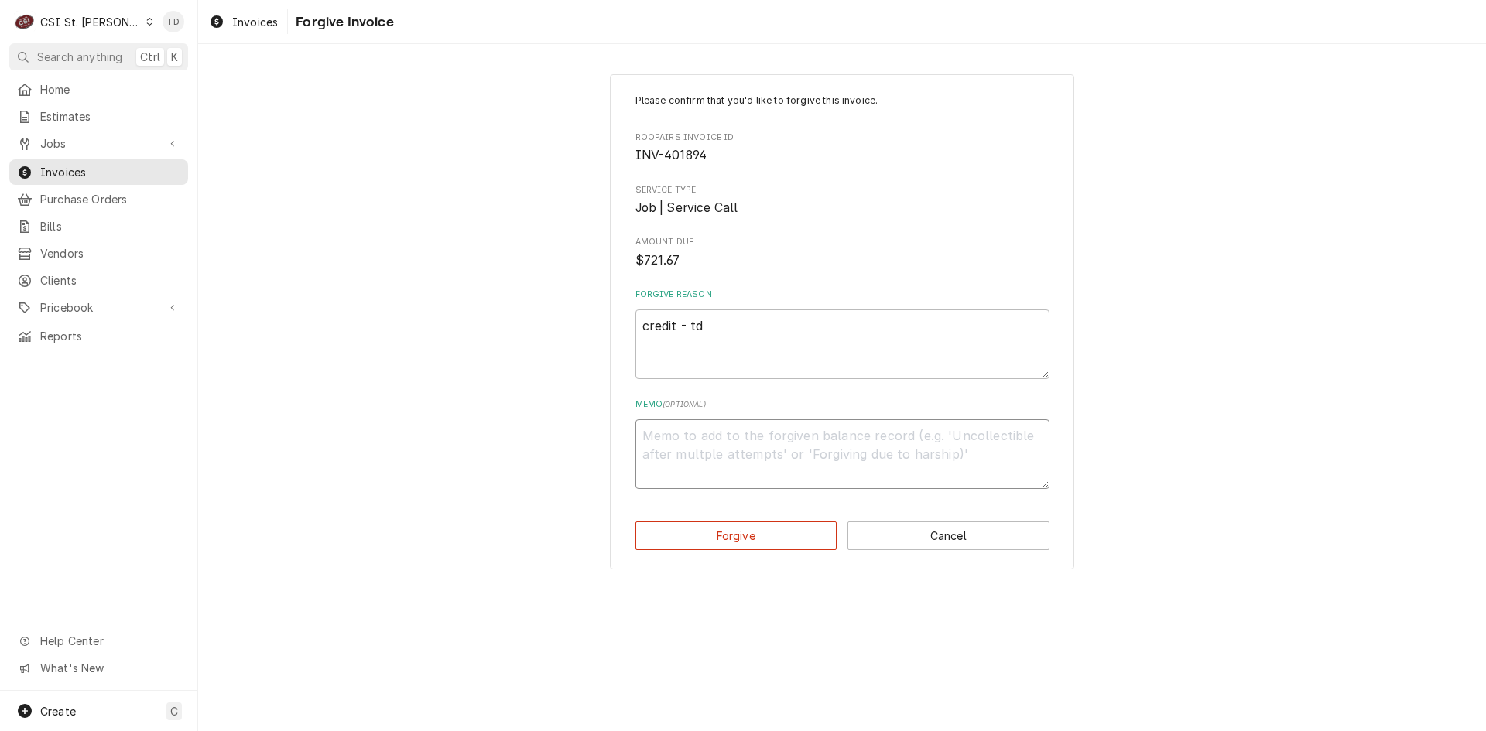
type textarea "c"
type textarea "x"
type textarea "cr"
type textarea "x"
type textarea "cre"
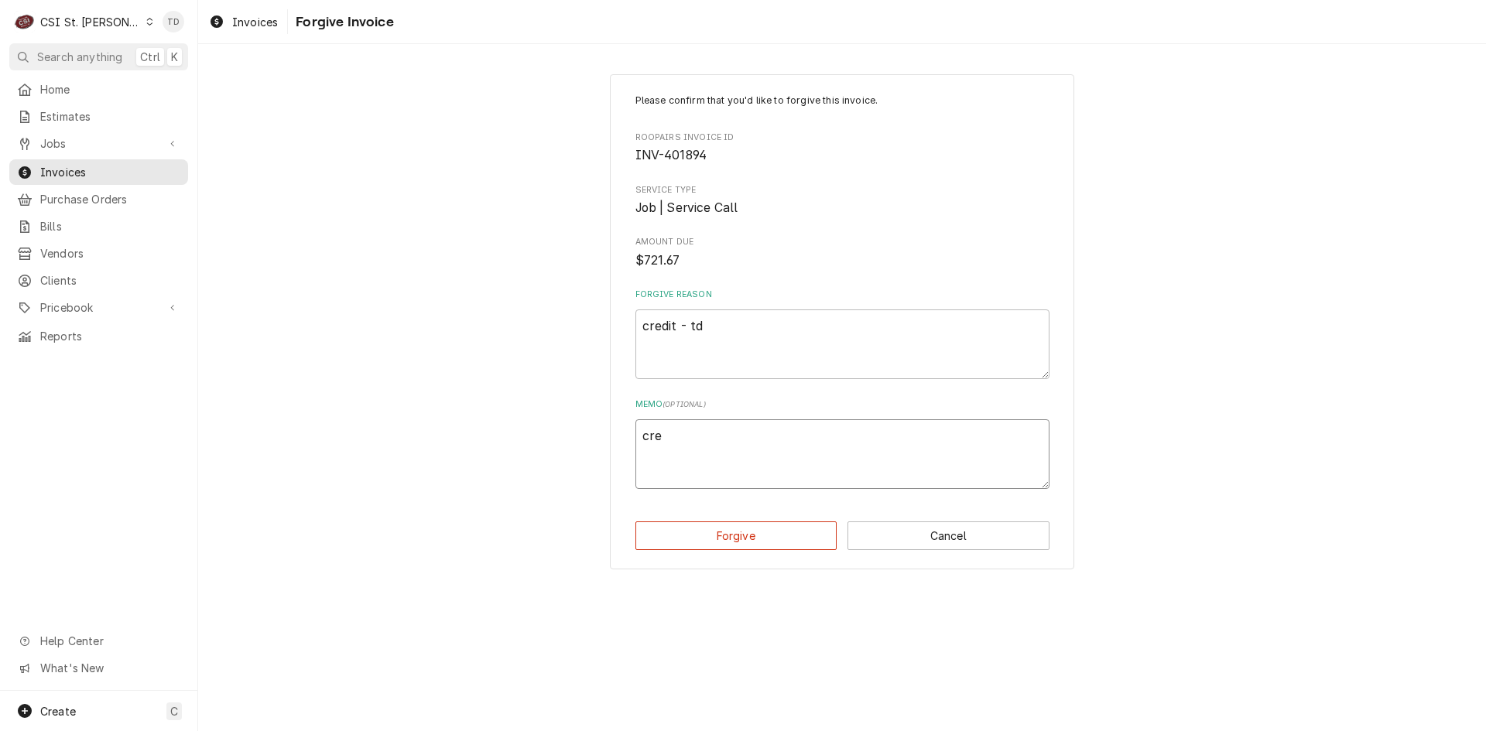
type textarea "x"
type textarea "cred"
type textarea "x"
type textarea "credi"
type textarea "x"
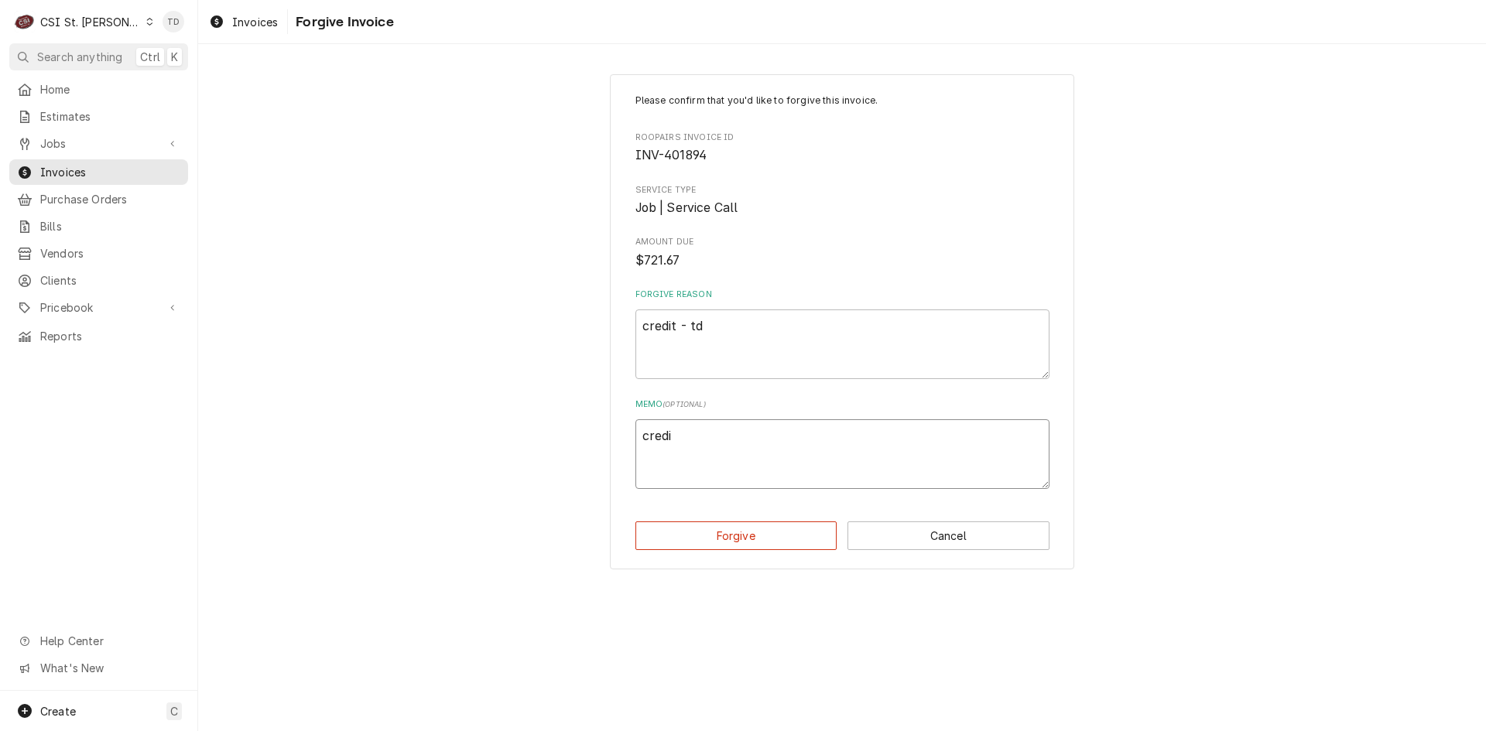
type textarea "credit"
type textarea "x"
type textarea "credit"
type textarea "x"
type textarea "credit -"
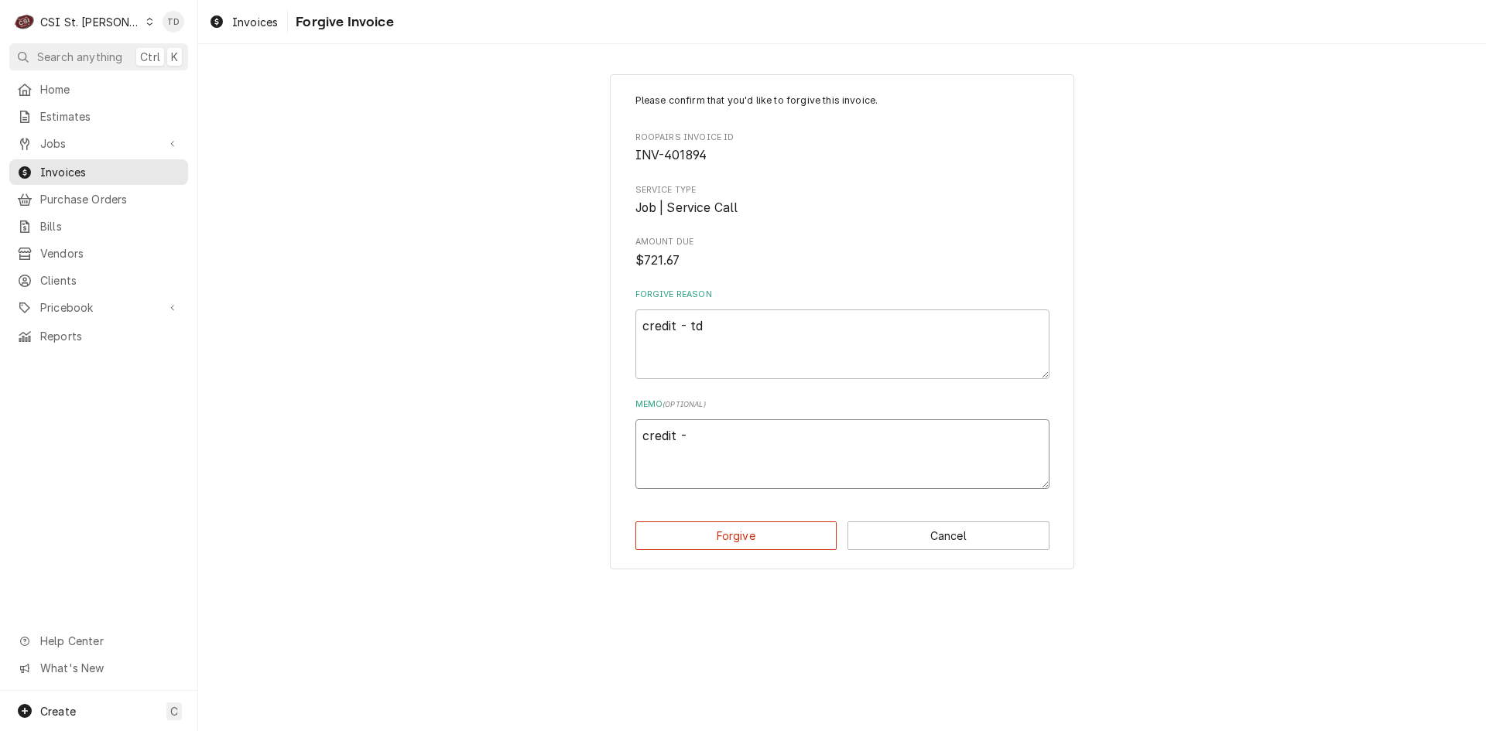
type textarea "x"
type textarea "credit -"
type textarea "x"
type textarea "credit - t"
type textarea "x"
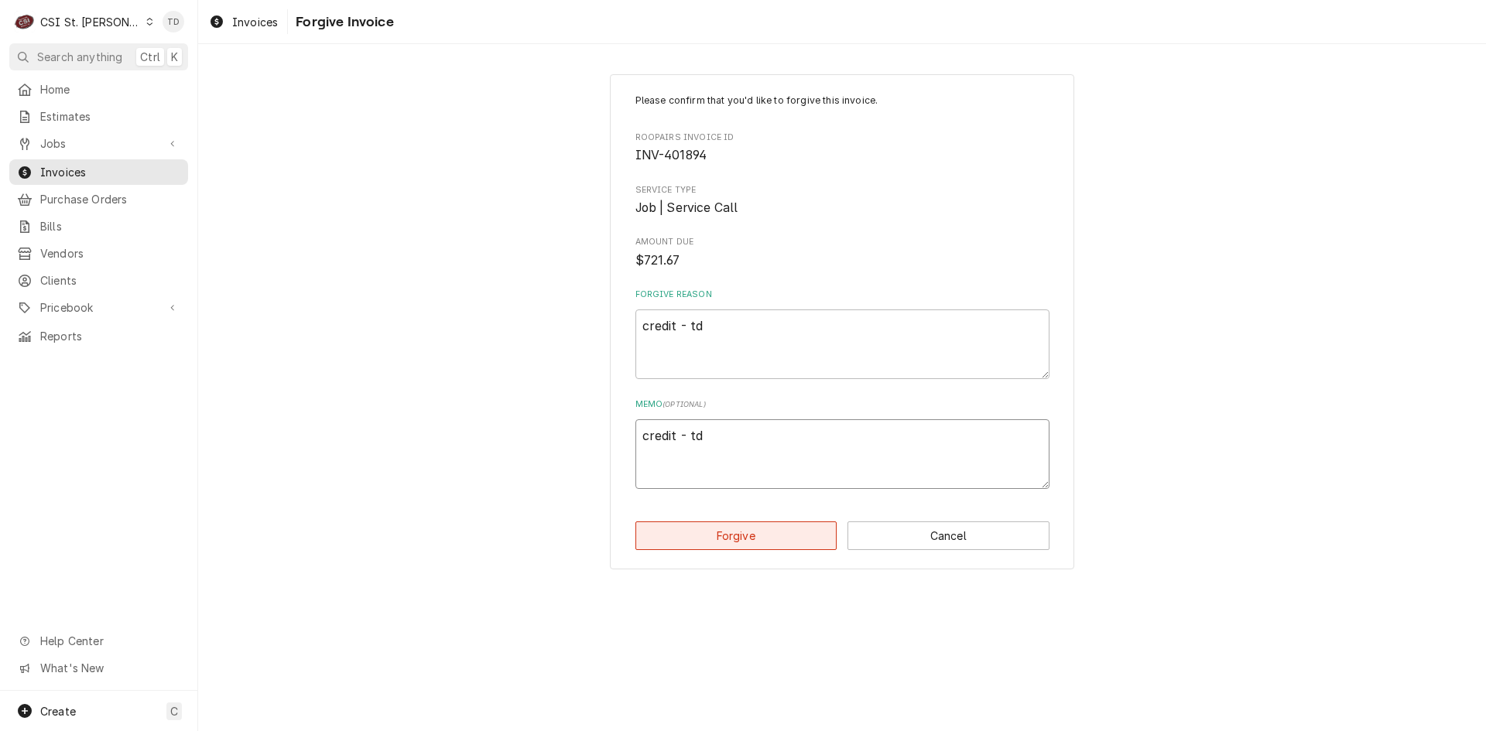
type textarea "credit - td"
click at [687, 536] on button "Forgive" at bounding box center [736, 535] width 202 height 29
type textarea "x"
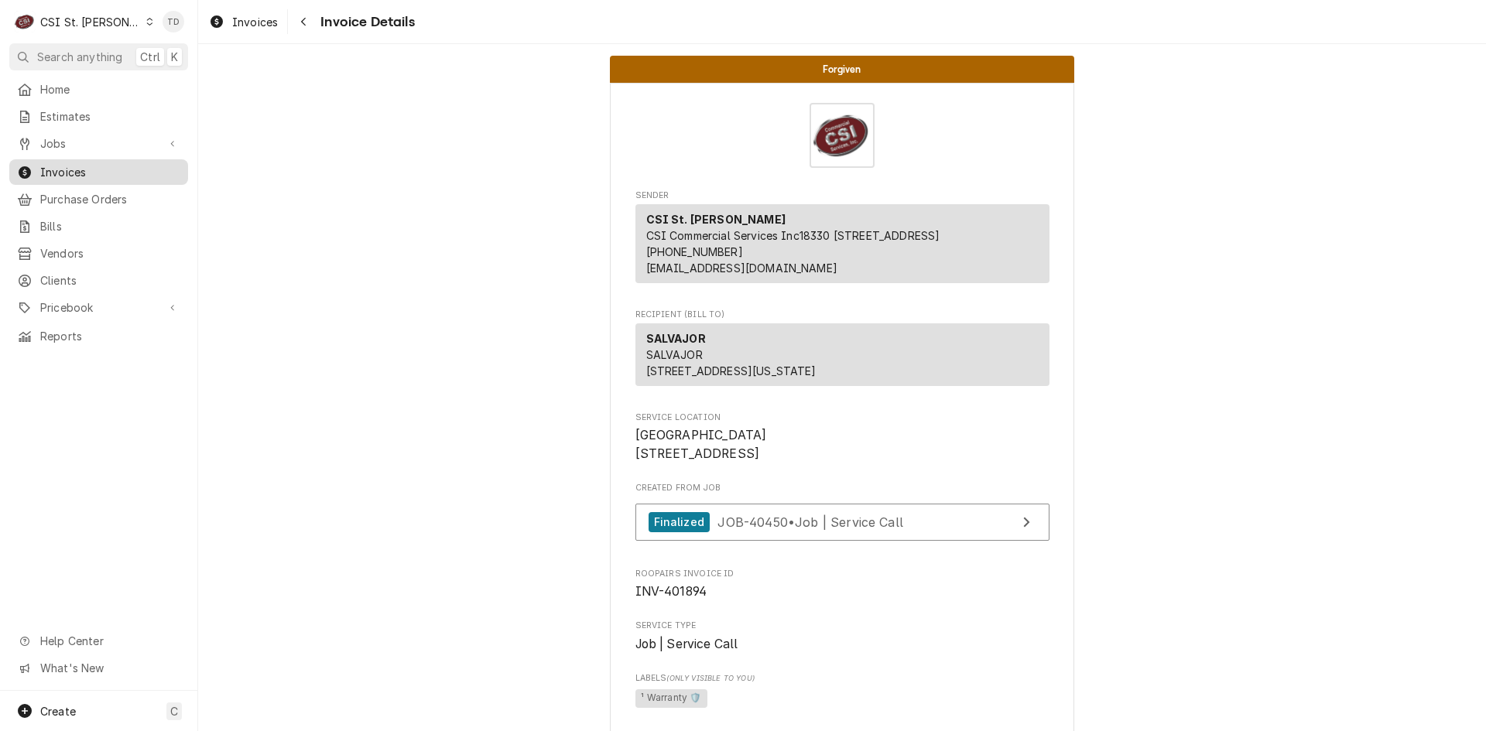
click at [135, 164] on span "Invoices" at bounding box center [110, 172] width 140 height 16
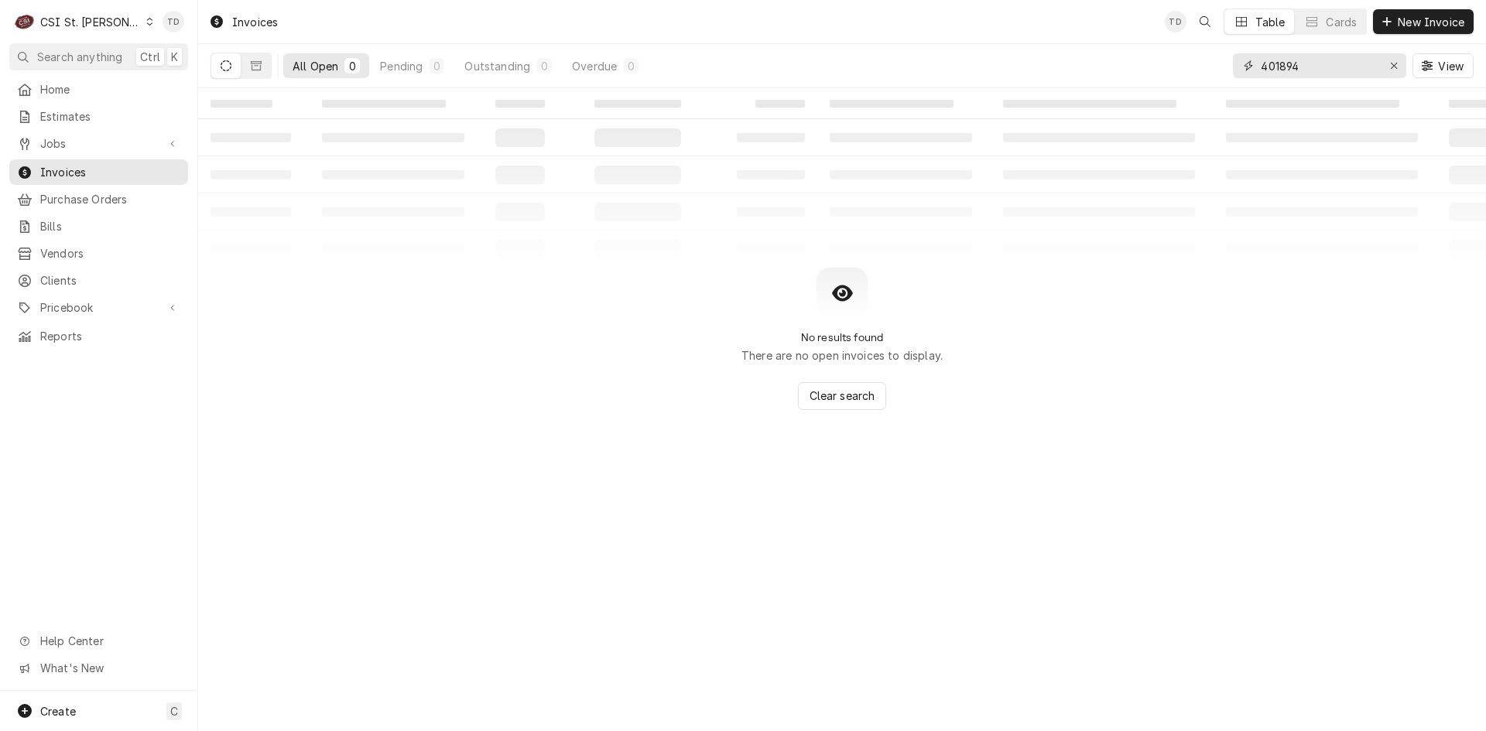
click at [1309, 62] on input "401894" at bounding box center [1318, 65] width 116 height 25
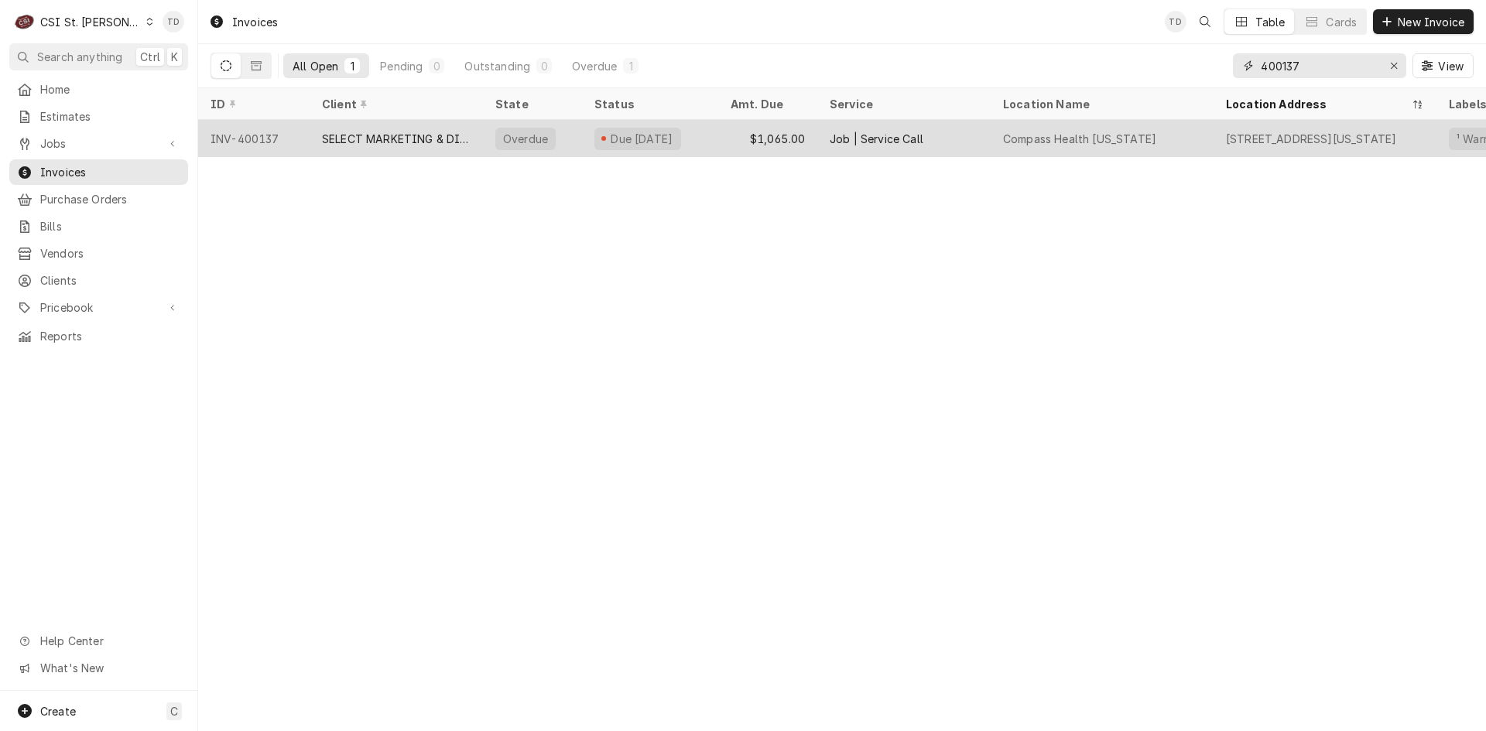
type input "400137"
click at [382, 136] on div "SELECT MARKETING & DISTRIBUTING" at bounding box center [396, 139] width 149 height 16
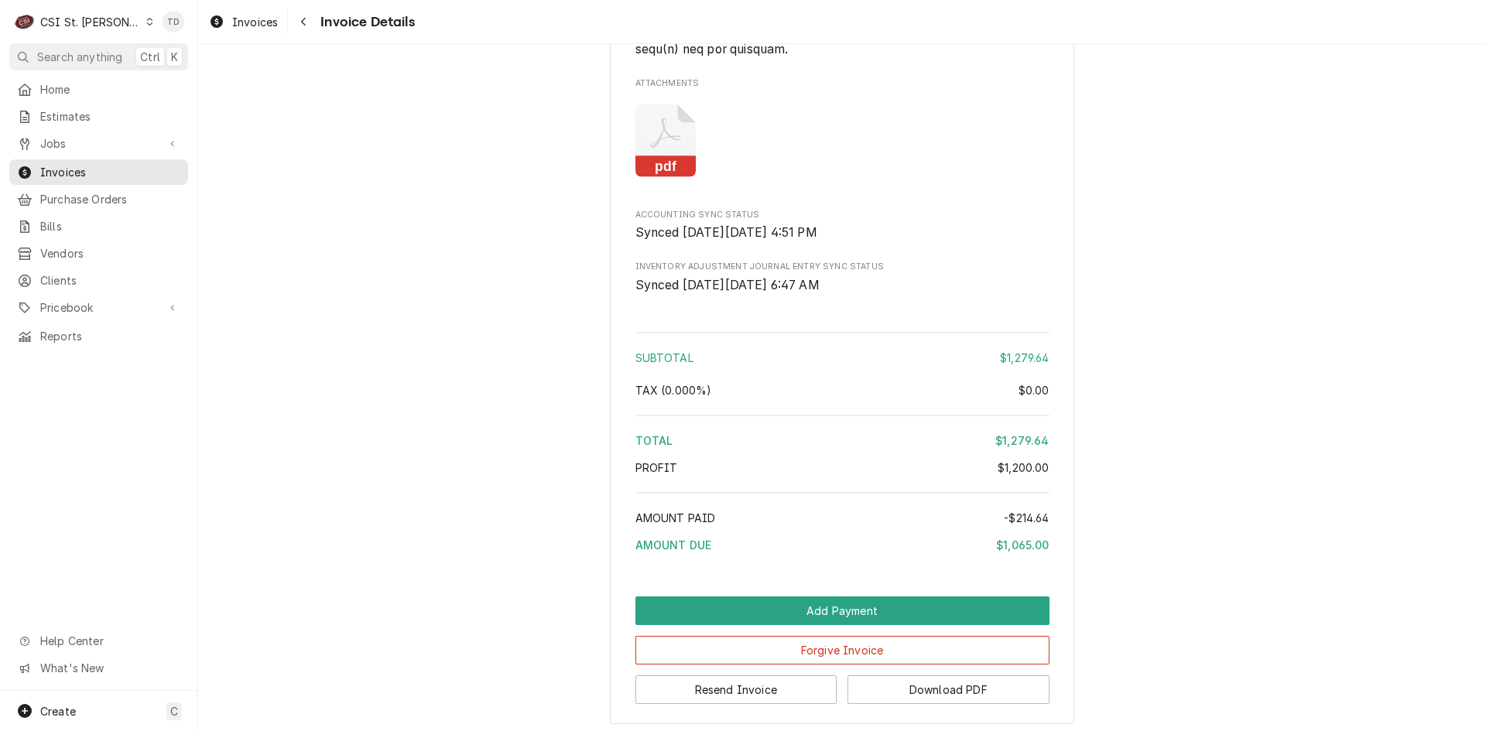
scroll to position [3120, 0]
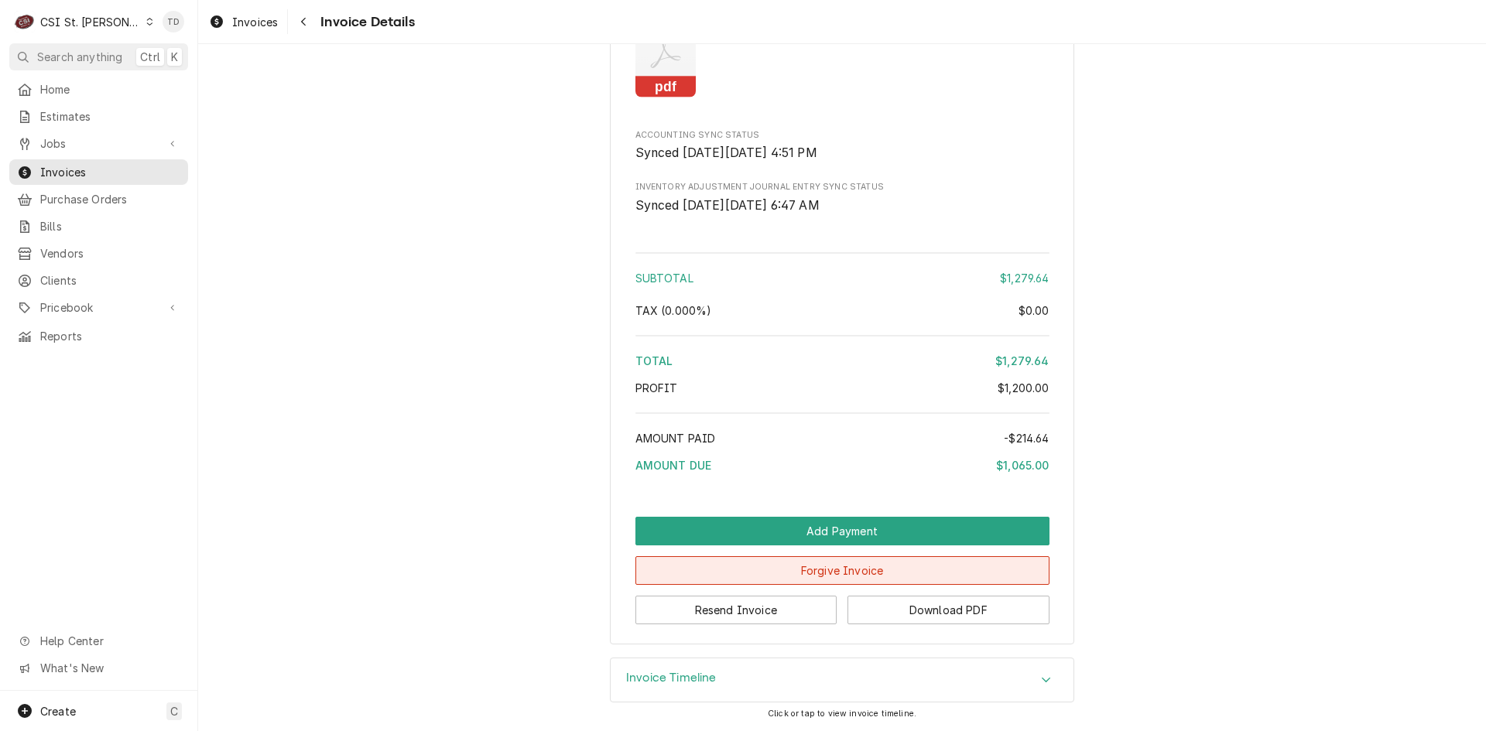
click at [868, 564] on button "Forgive Invoice" at bounding box center [842, 570] width 414 height 29
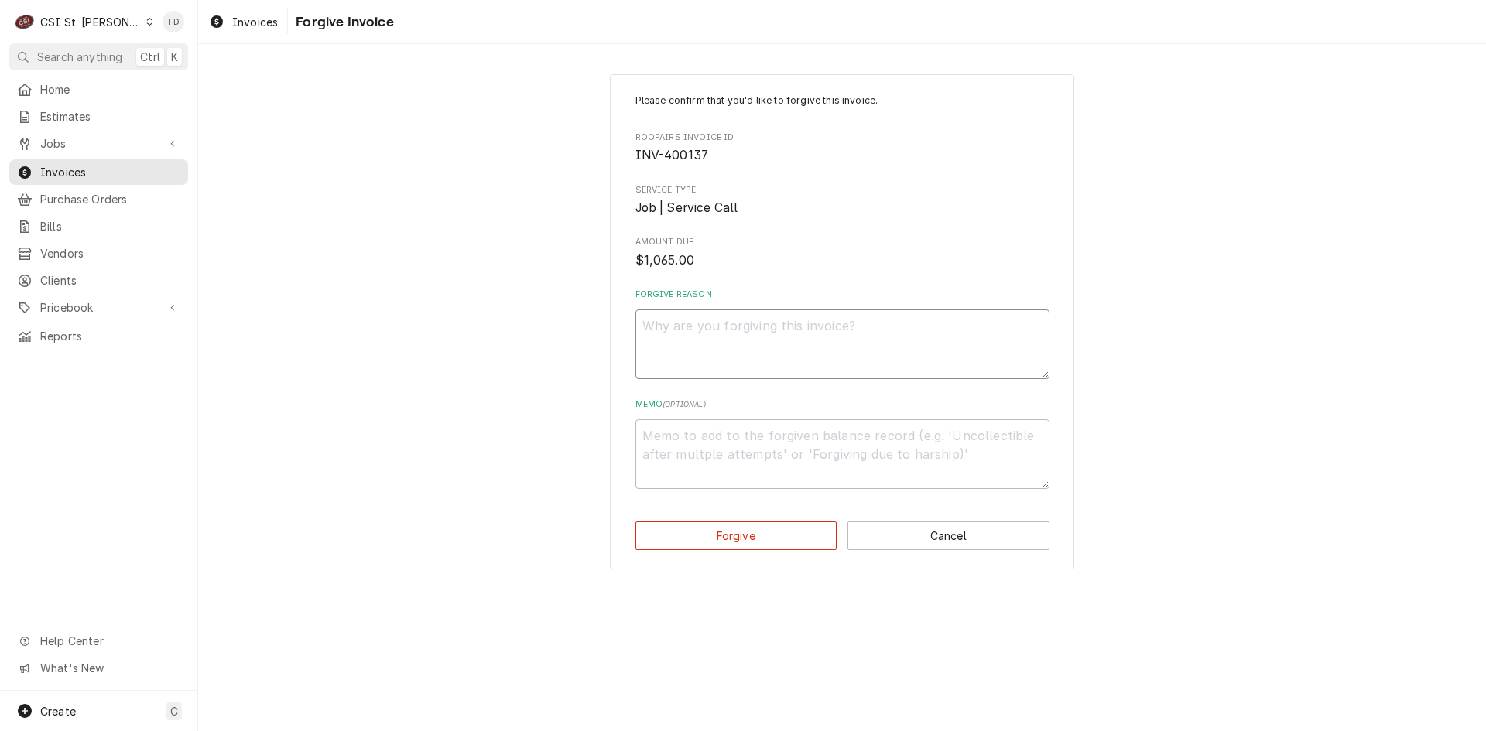
click at [715, 332] on textarea "Forgive Reason" at bounding box center [842, 344] width 414 height 70
type textarea "x"
type textarea "c"
type textarea "x"
type textarea "cr"
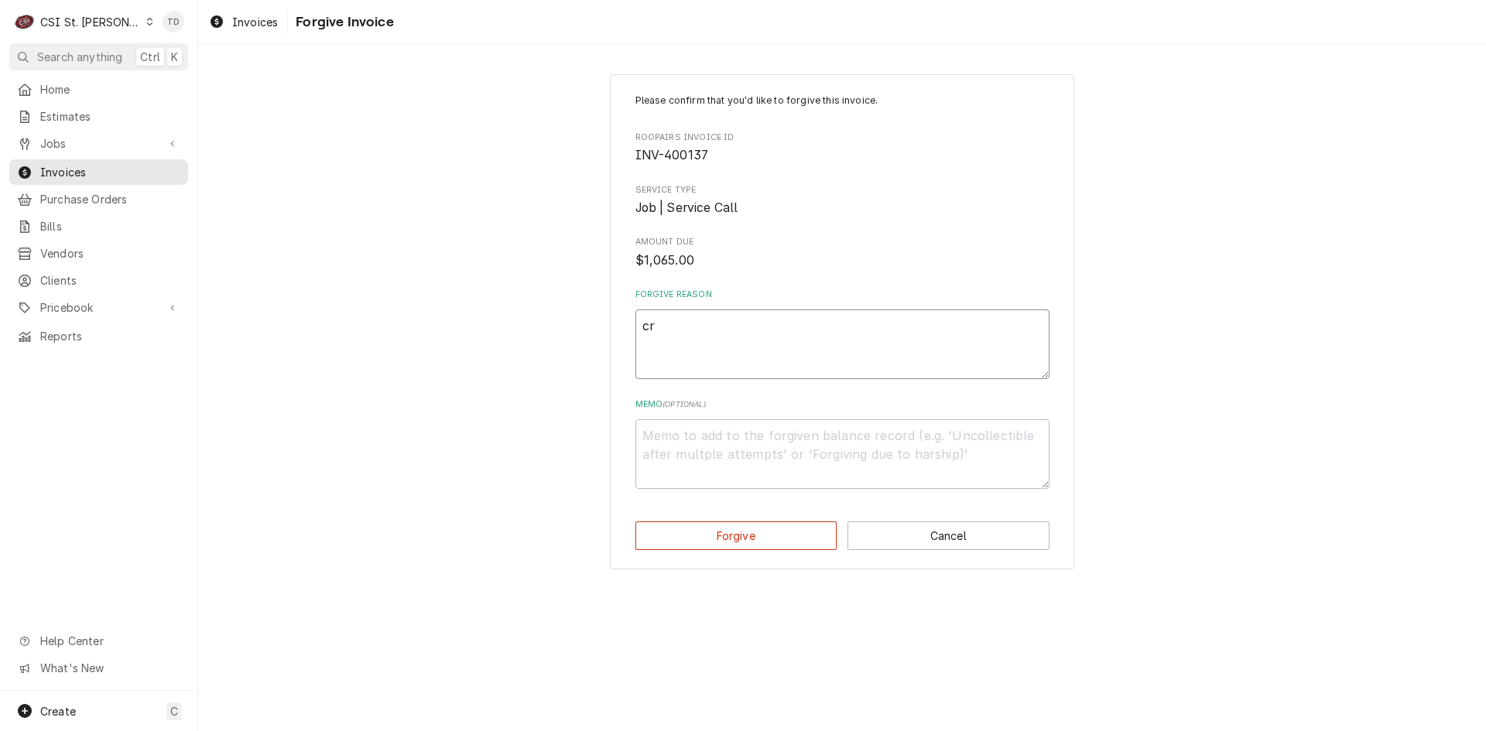
type textarea "x"
type textarea "cre"
type textarea "x"
type textarea "cred"
type textarea "x"
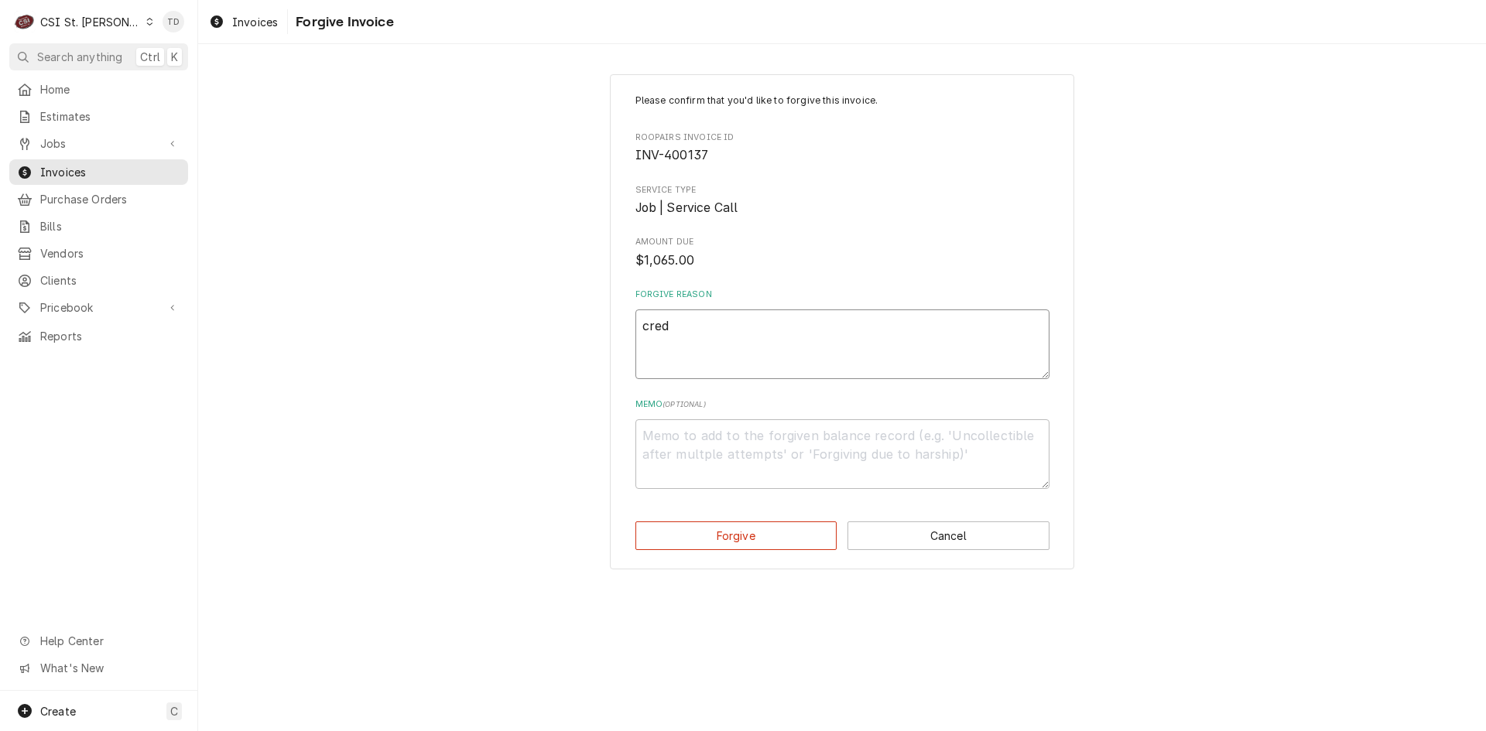
type textarea "credi"
type textarea "x"
type textarea "credit"
type textarea "x"
type textarea "credit"
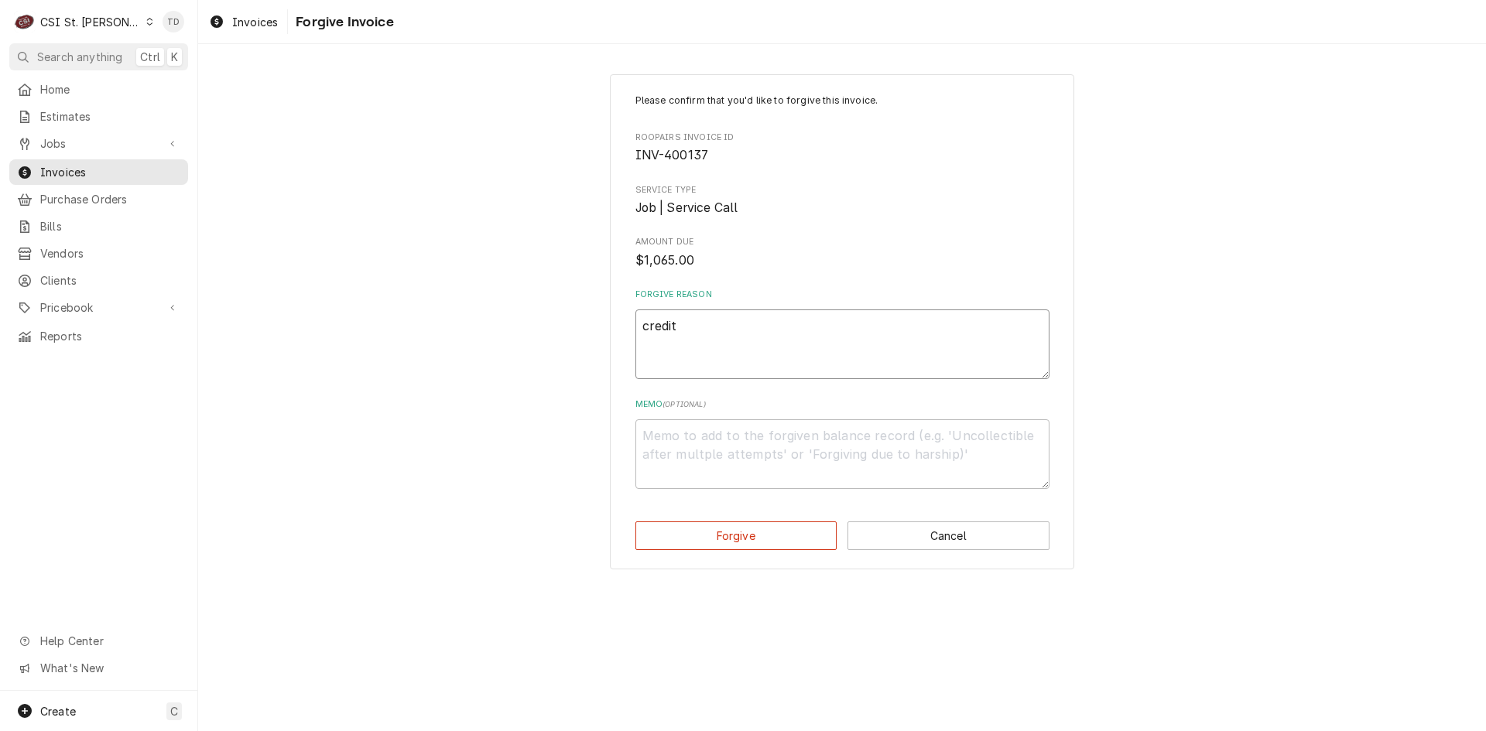
type textarea "x"
type textarea "credit -"
type textarea "x"
type textarea "credit -t"
type textarea "x"
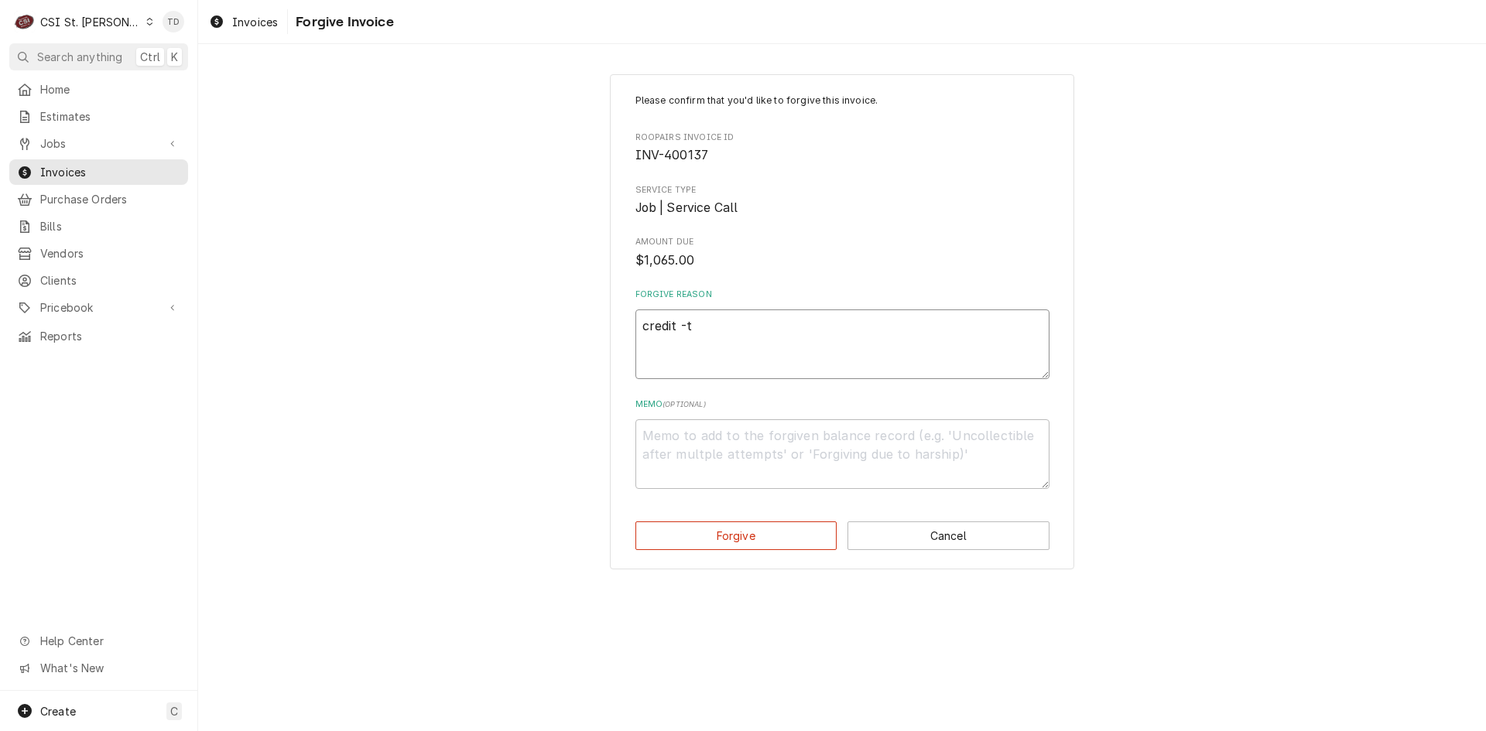
type textarea "credit -"
type textarea "x"
type textarea "credit -"
type textarea "x"
type textarea "credit - t"
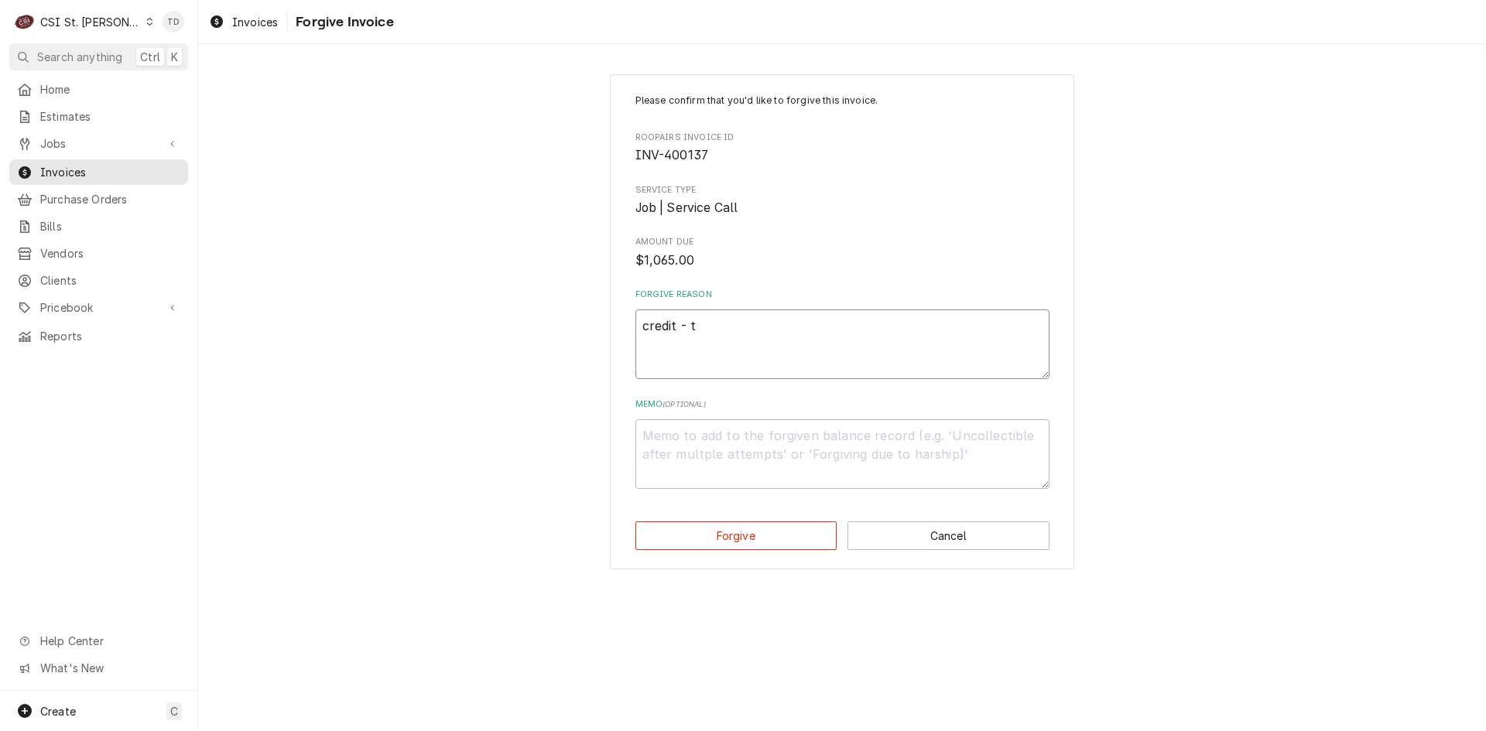
type textarea "x"
type textarea "credit - td"
type textarea "x"
type textarea "c"
type textarea "x"
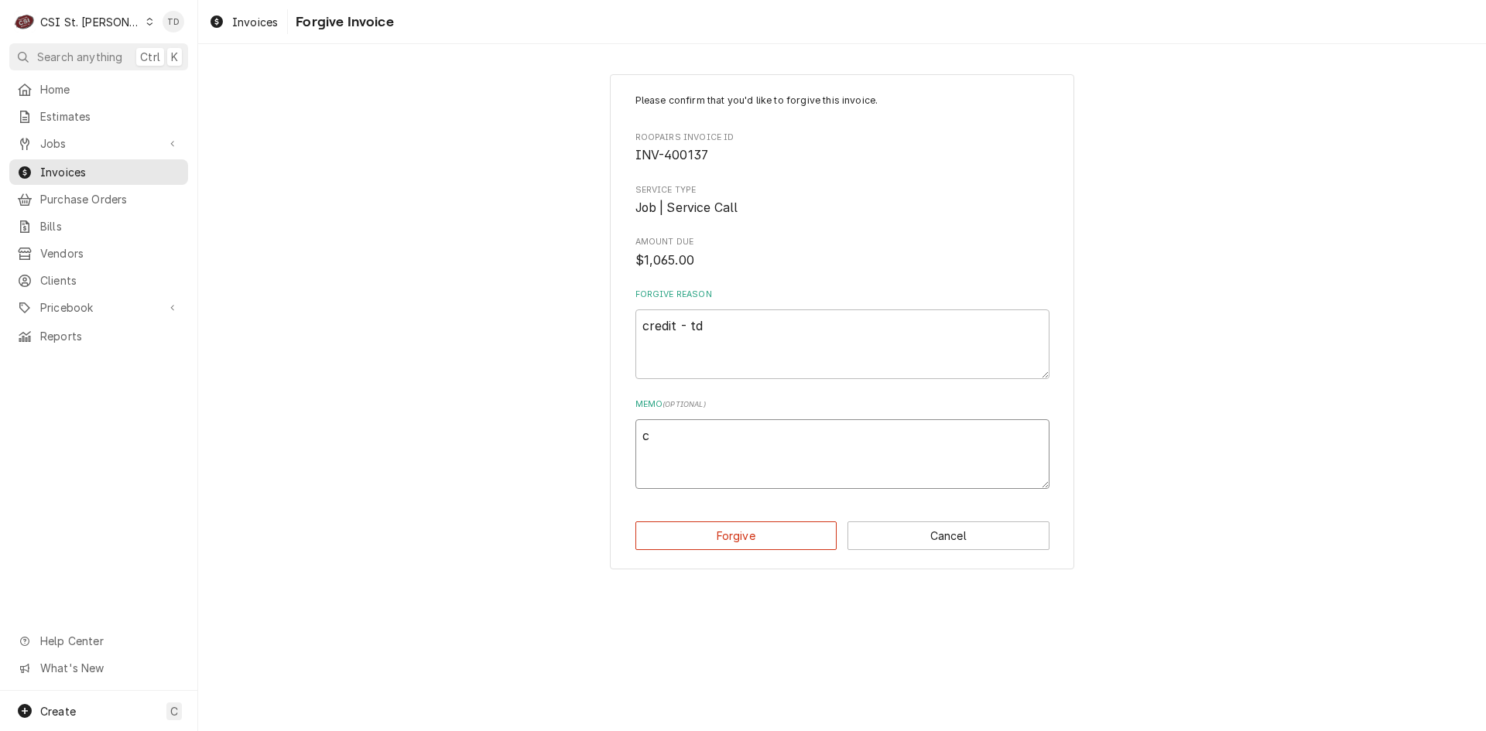
type textarea "cr"
type textarea "x"
type textarea "cre"
type textarea "x"
type textarea "cred"
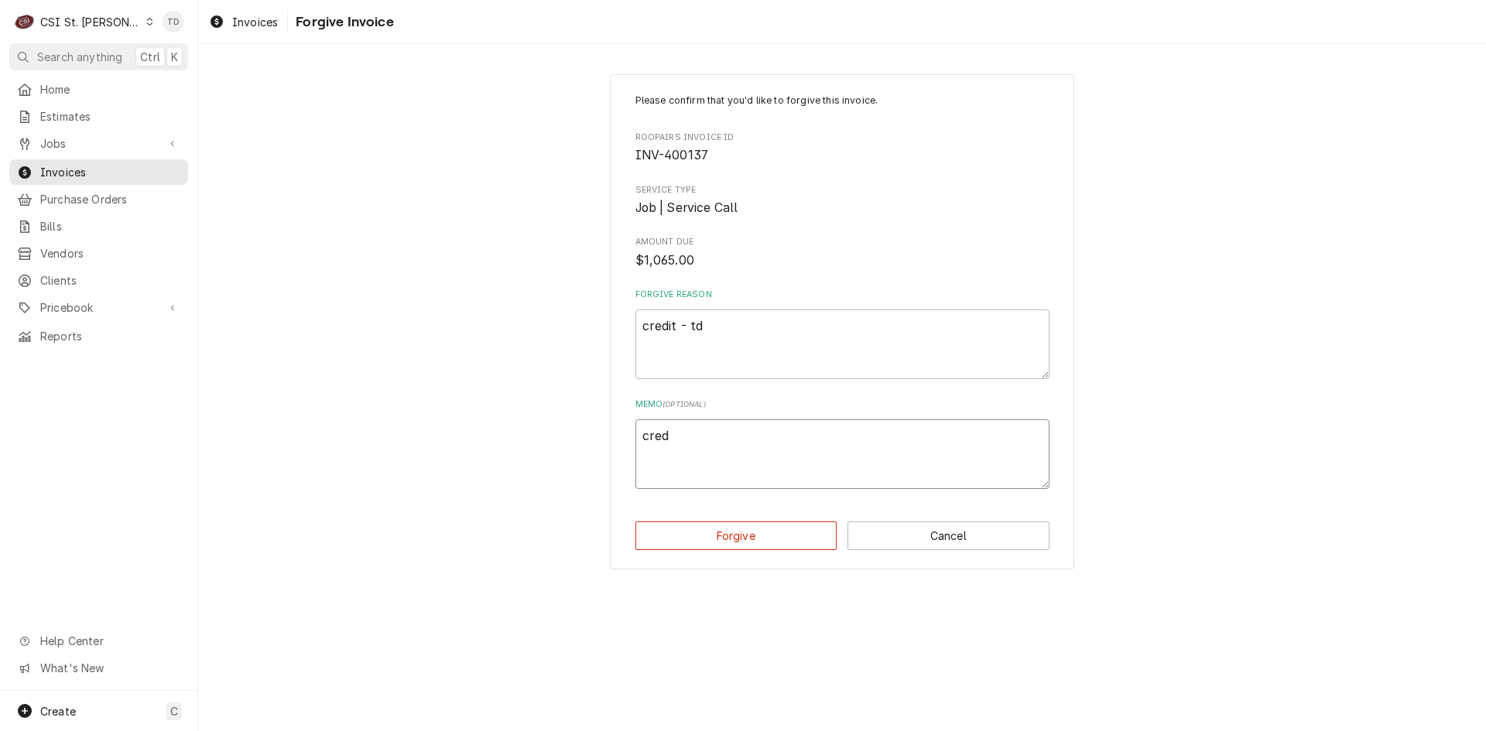
type textarea "x"
type textarea "credi"
type textarea "x"
type textarea "credit"
type textarea "x"
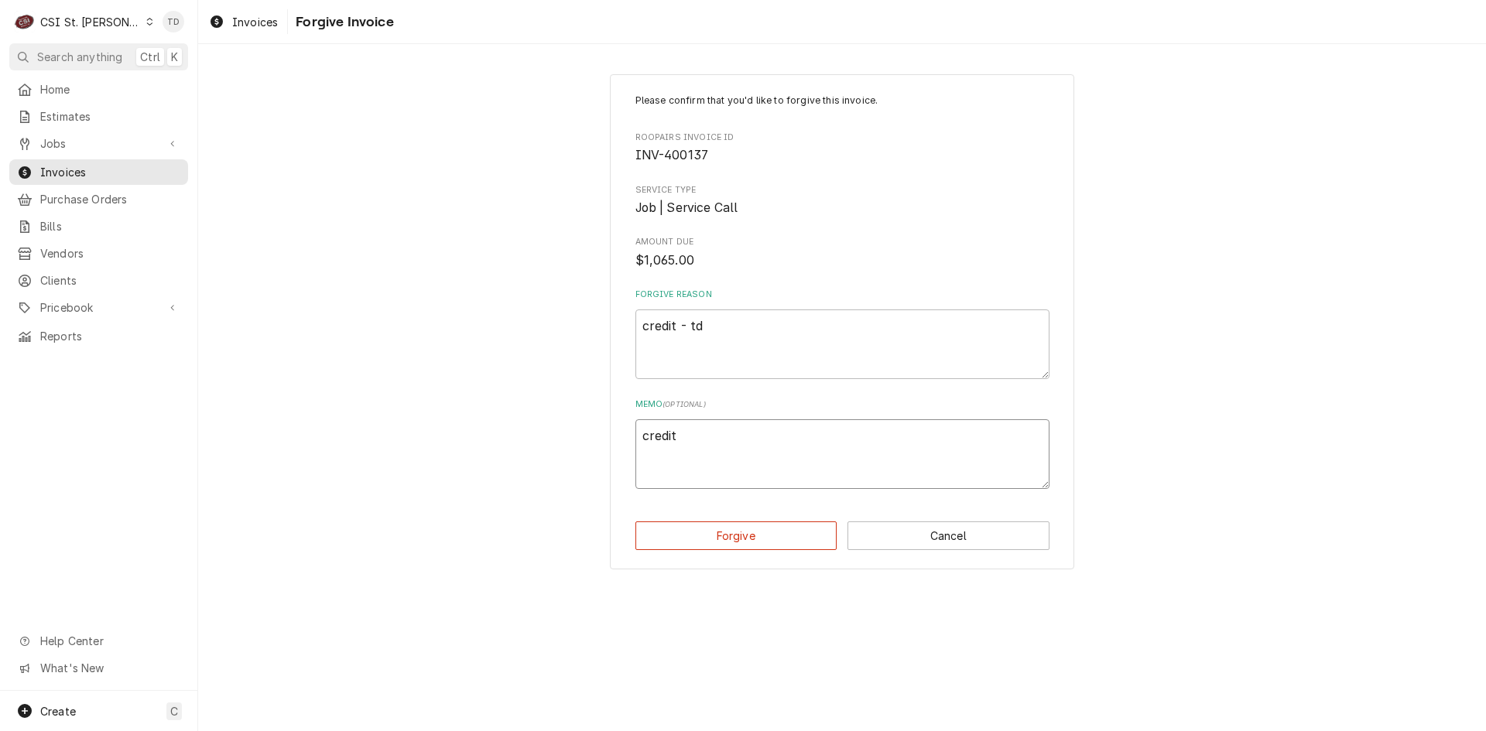
type textarea "credit"
type textarea "x"
type textarea "credit -"
type textarea "x"
type textarea "credit -"
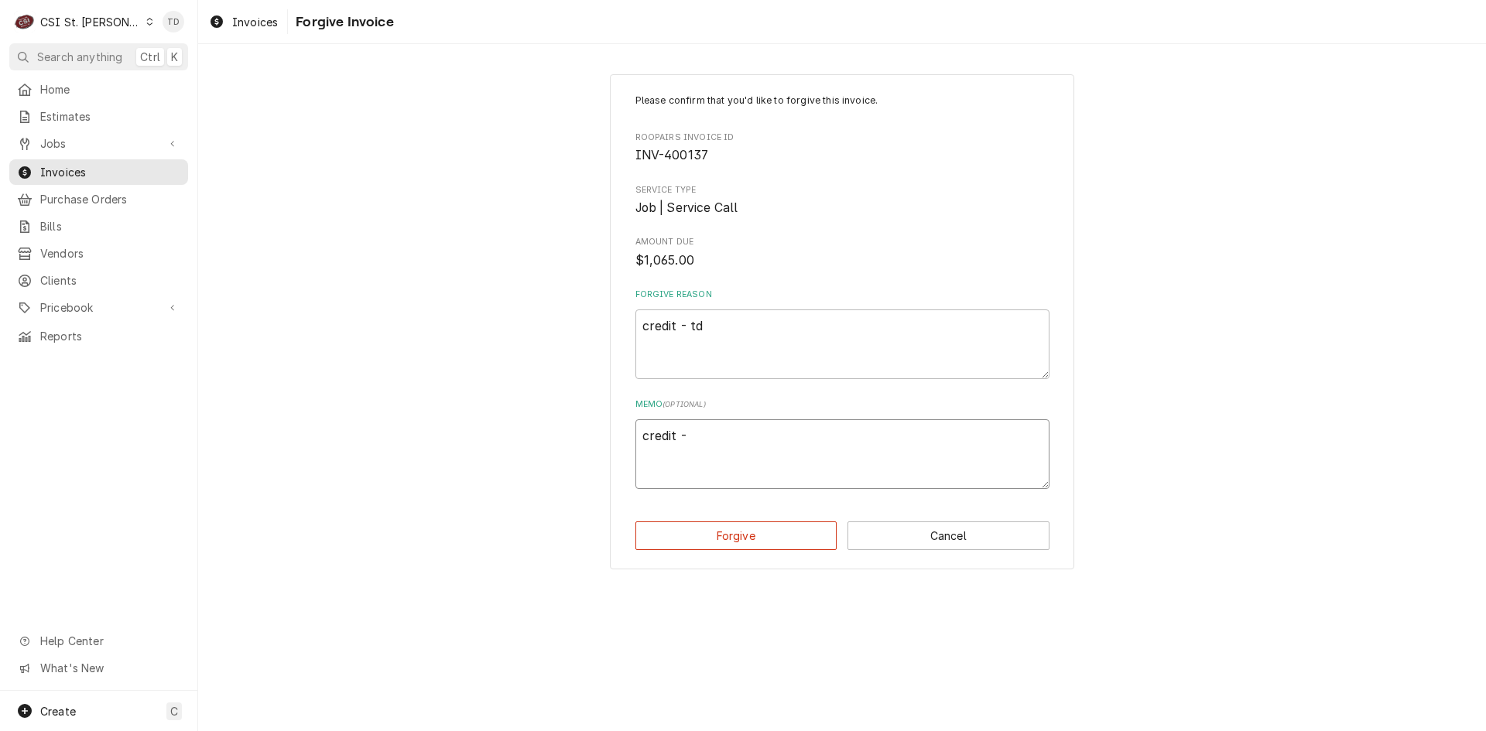
type textarea "x"
type textarea "credit - t"
type textarea "x"
type textarea "credit - td"
click at [733, 538] on button "Forgive" at bounding box center [736, 535] width 202 height 29
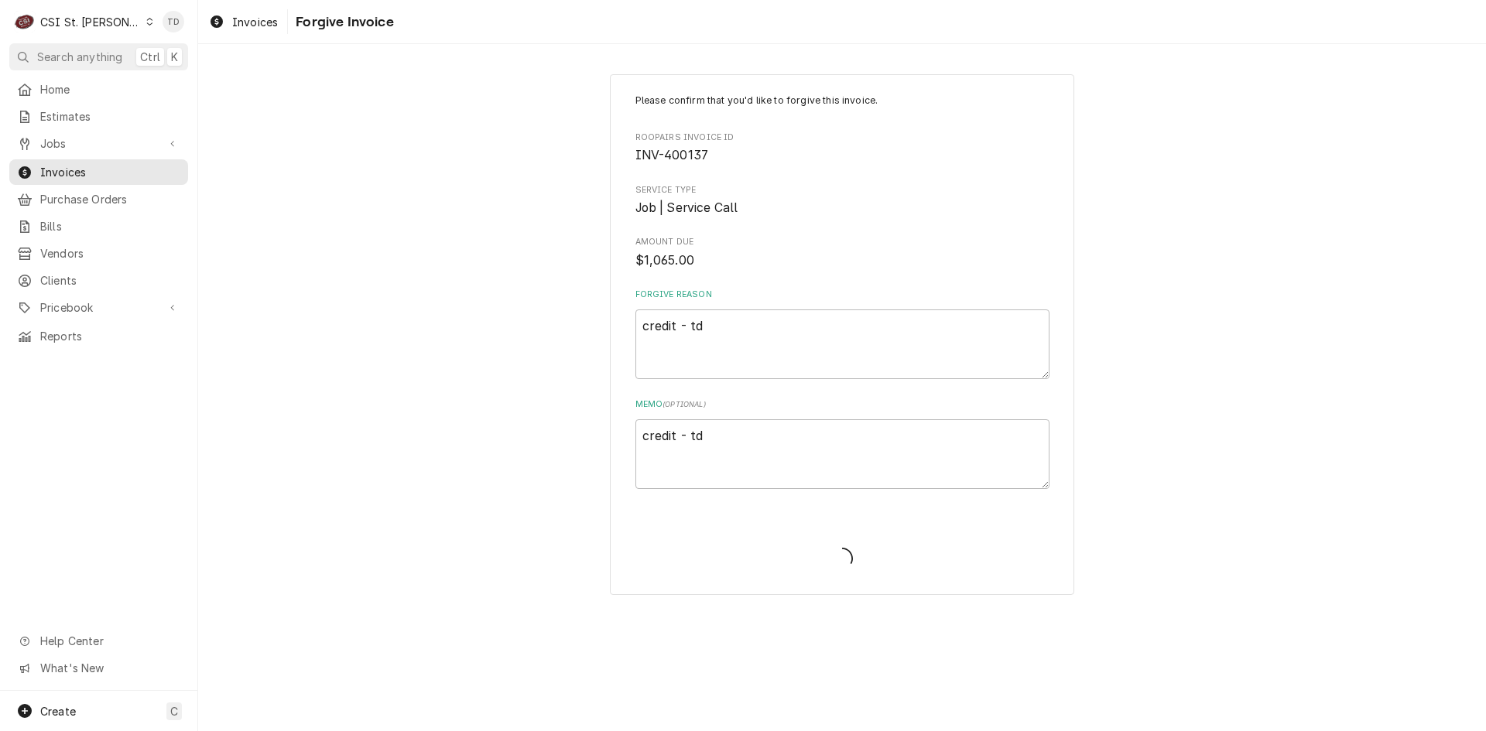
type textarea "x"
